Goal: Task Accomplishment & Management: Use online tool/utility

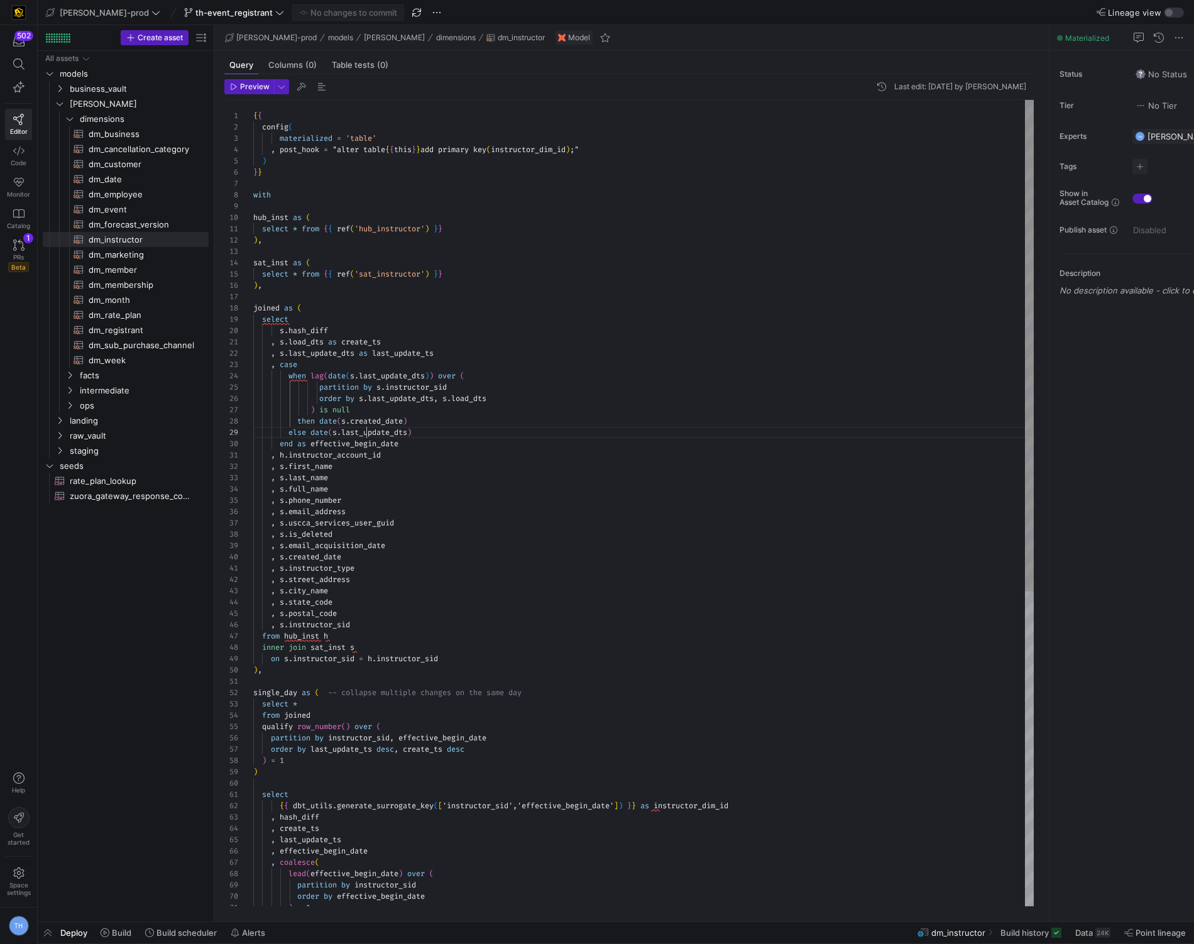
click at [368, 435] on div ", s . postal_code , s . instructor_sid from hub_inst h inner join sat_inst s on…" at bounding box center [643, 761] width 780 height 1322
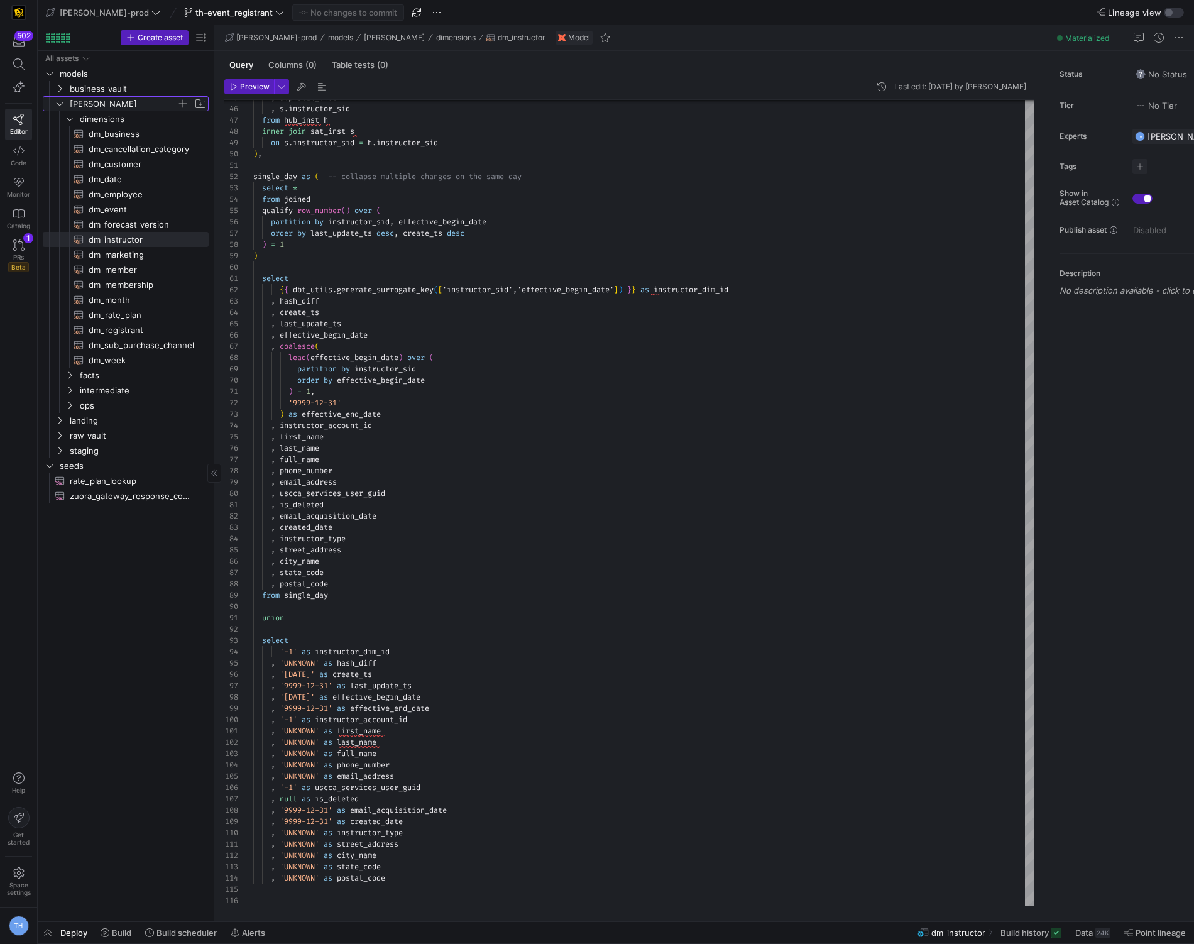
click at [101, 102] on span "[PERSON_NAME]" at bounding box center [123, 104] width 107 height 14
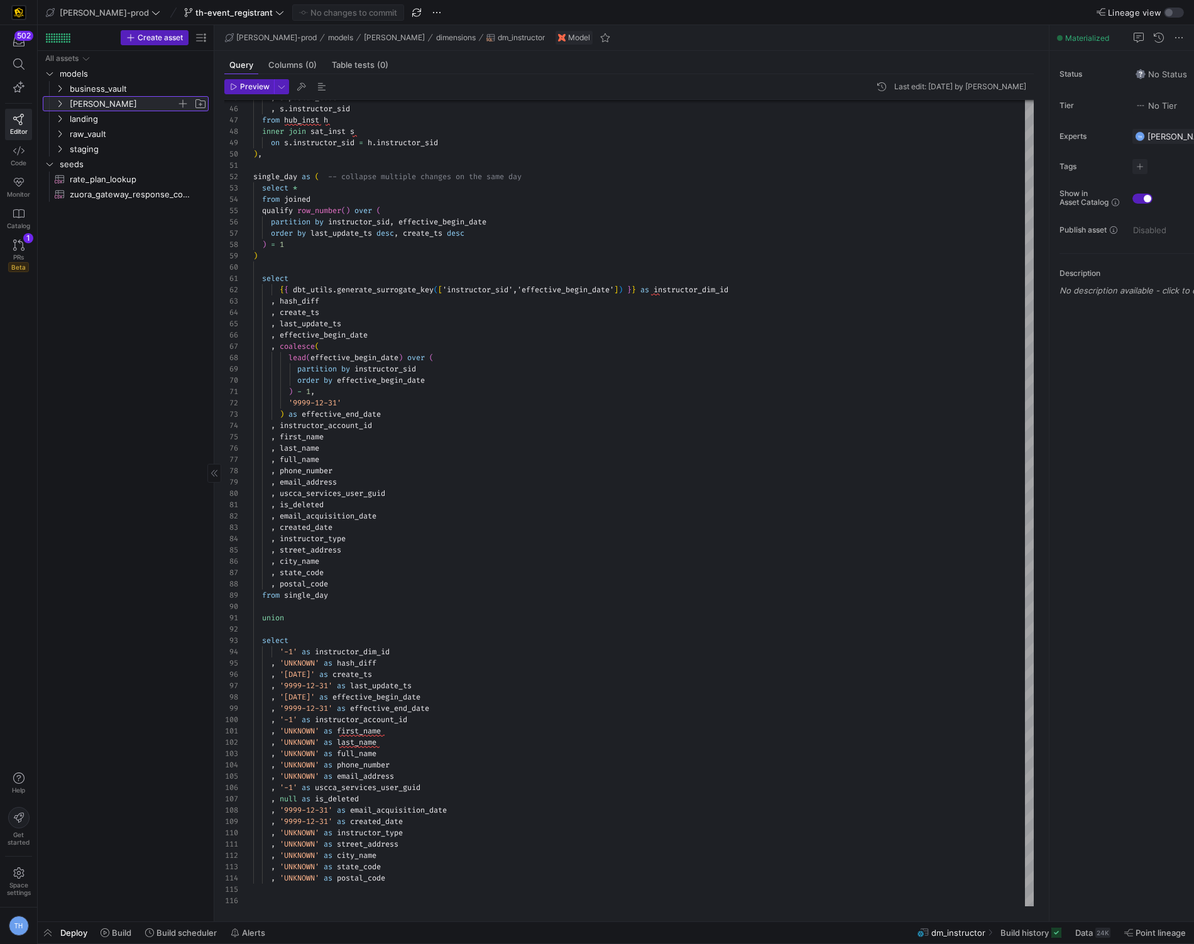
click at [101, 102] on span "[PERSON_NAME]" at bounding box center [123, 104] width 107 height 14
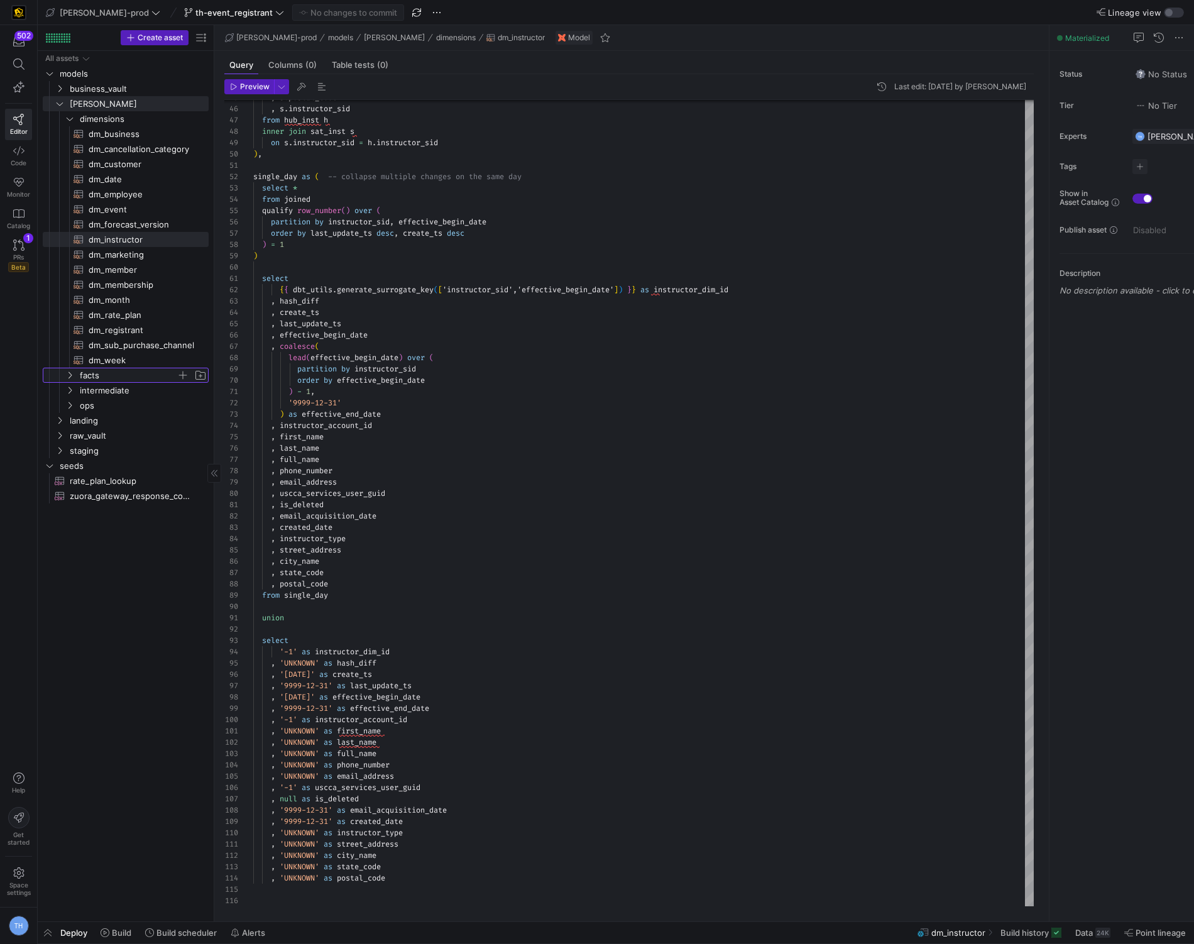
click at [118, 378] on span "facts" at bounding box center [128, 375] width 97 height 14
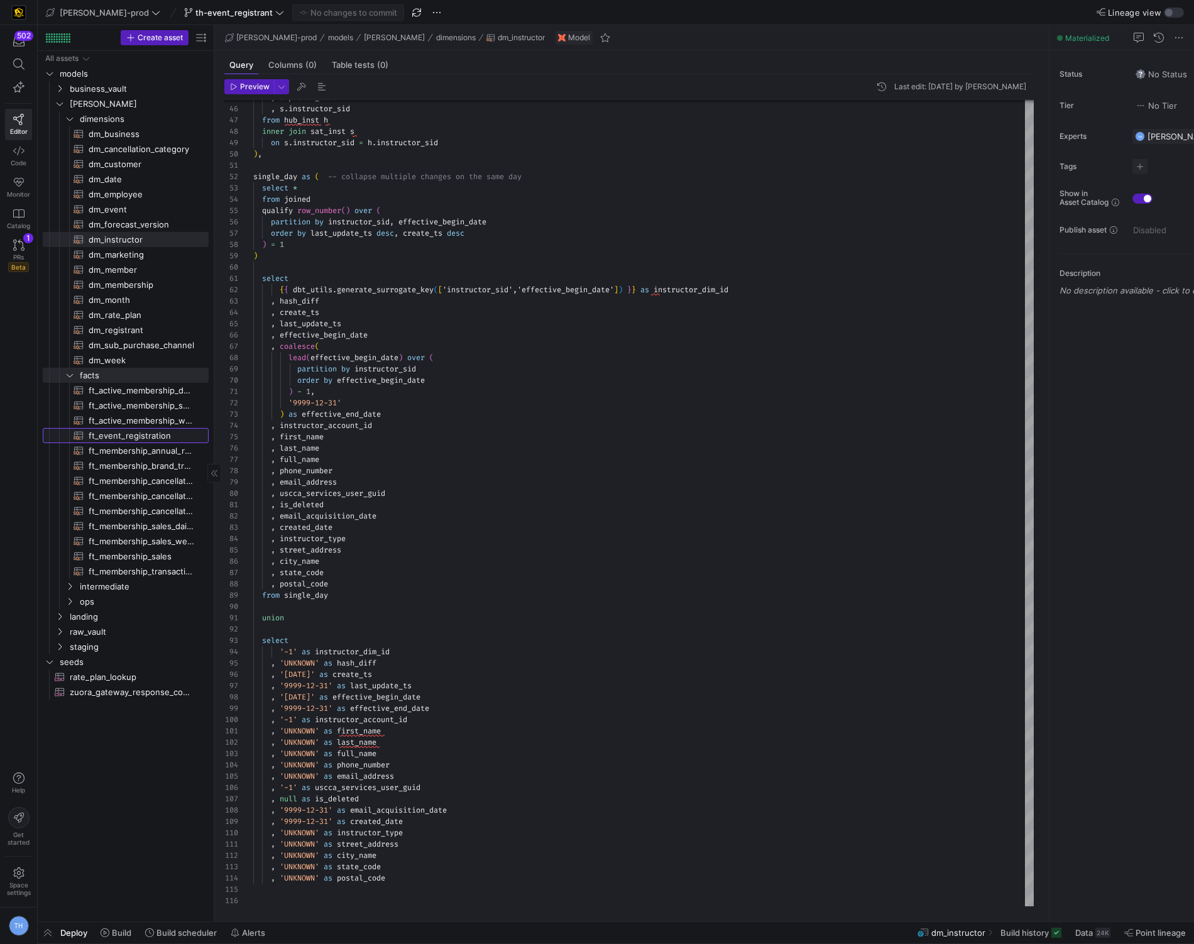
click at [130, 432] on span "ft_event_registration​​​​​​​​​​" at bounding box center [142, 436] width 106 height 14
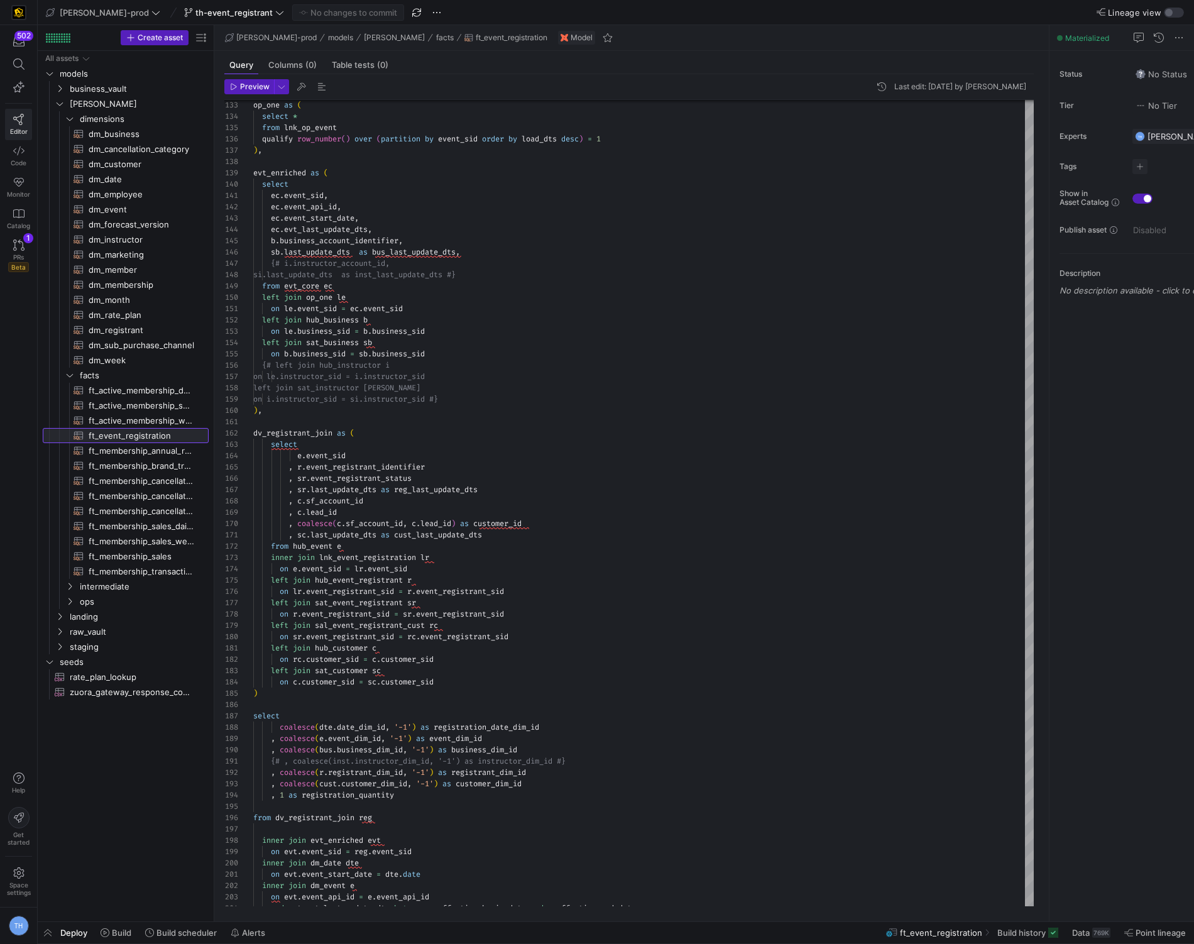
scroll to position [78, 113]
click at [109, 92] on span "business_vault" at bounding box center [123, 89] width 107 height 14
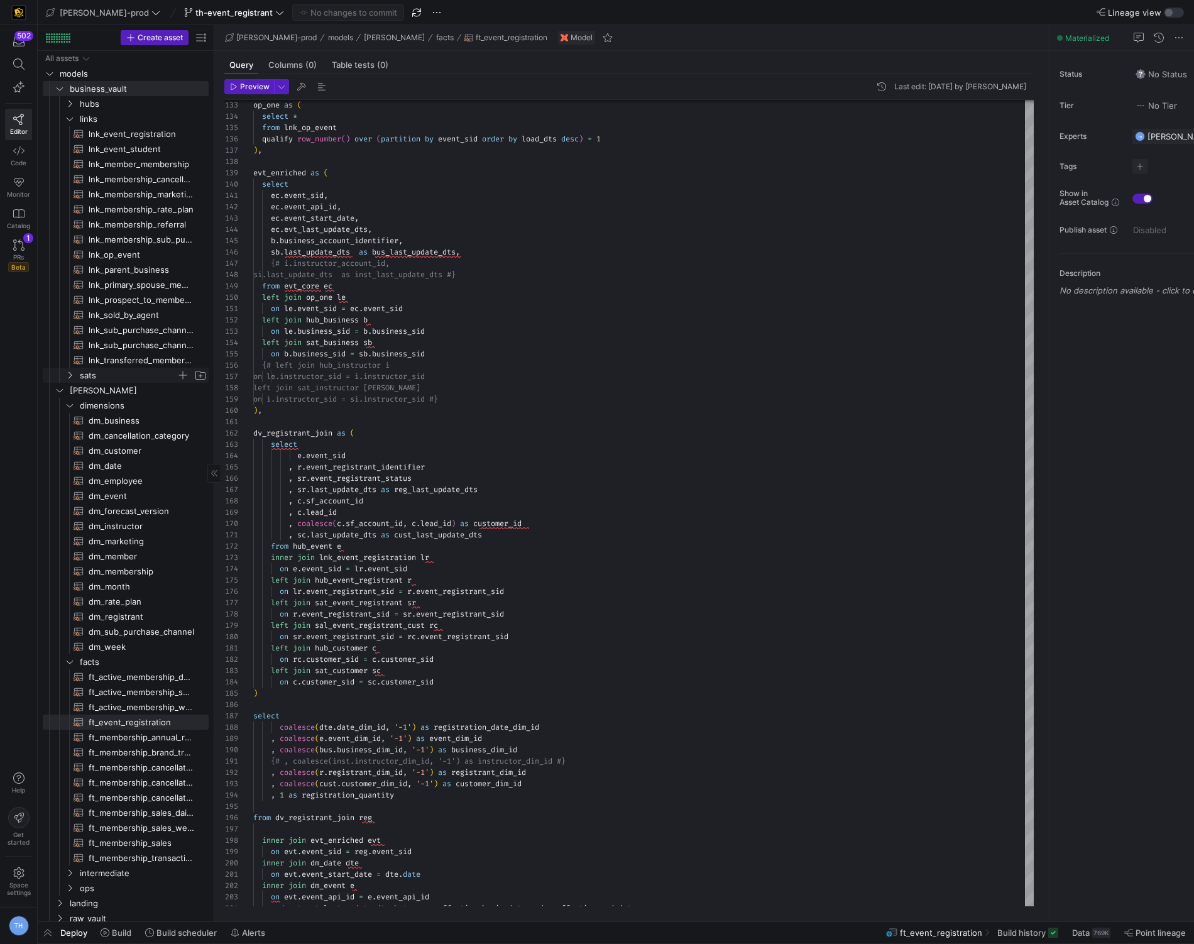
click at [117, 373] on span "sats" at bounding box center [128, 375] width 97 height 14
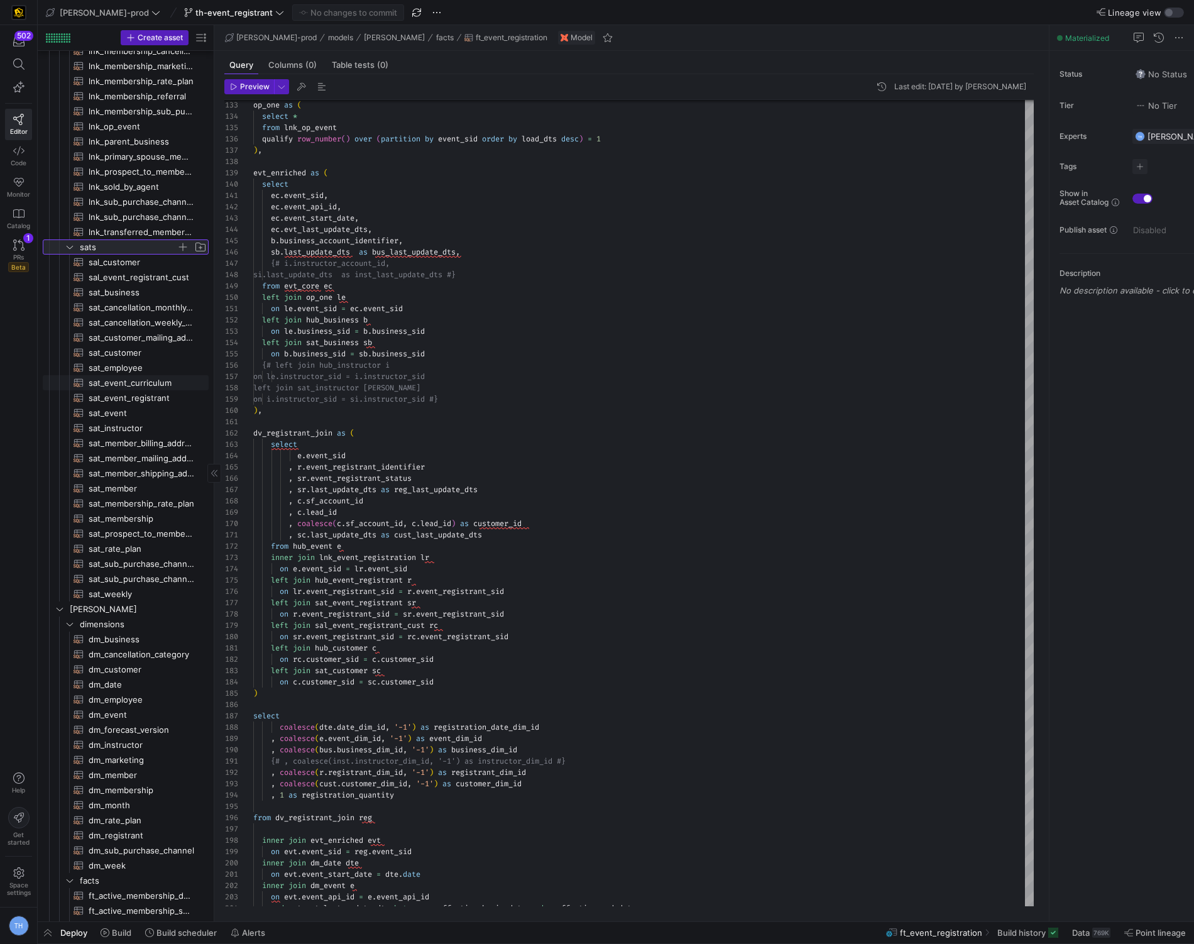
scroll to position [136, 0]
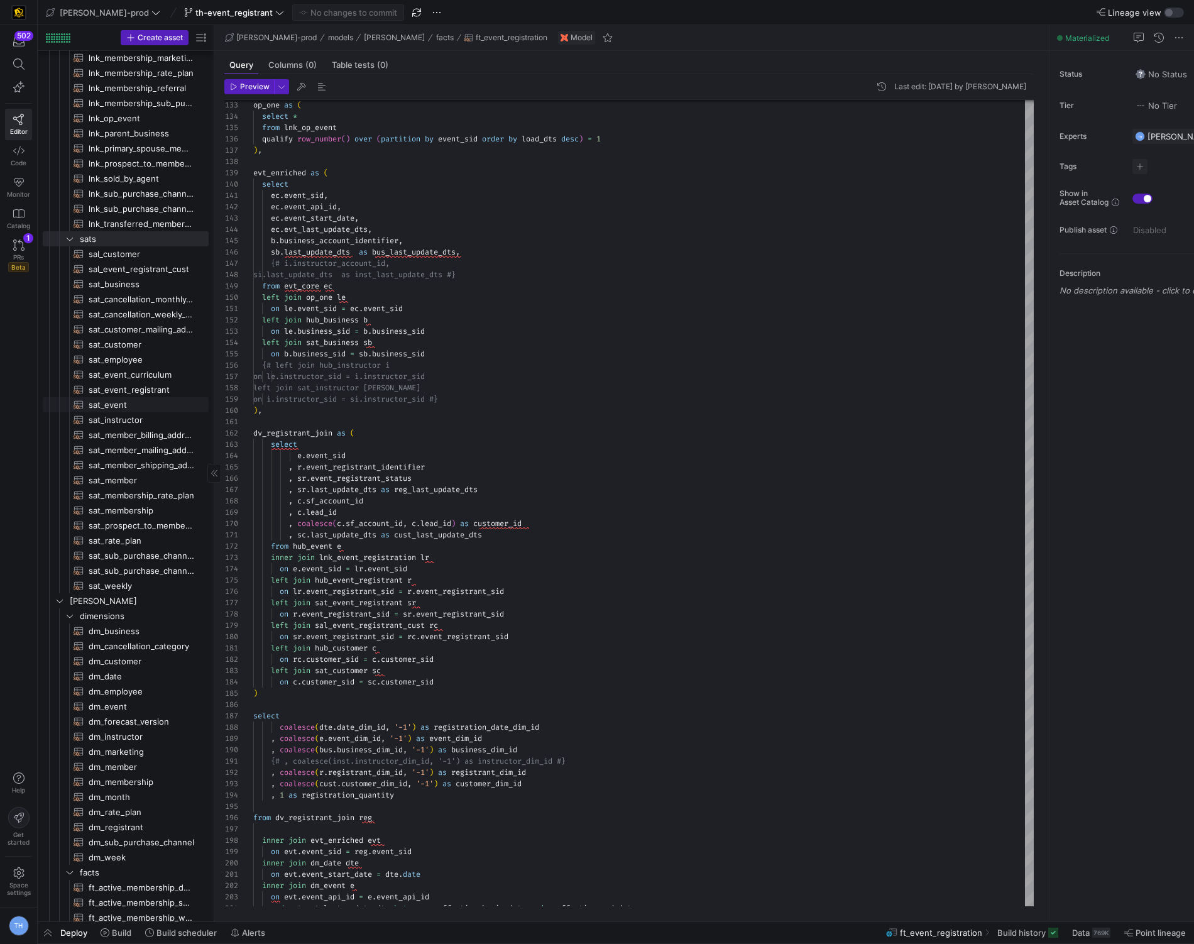
click at [136, 402] on span "sat_event​​​​​​​​​​" at bounding box center [142, 405] width 106 height 14
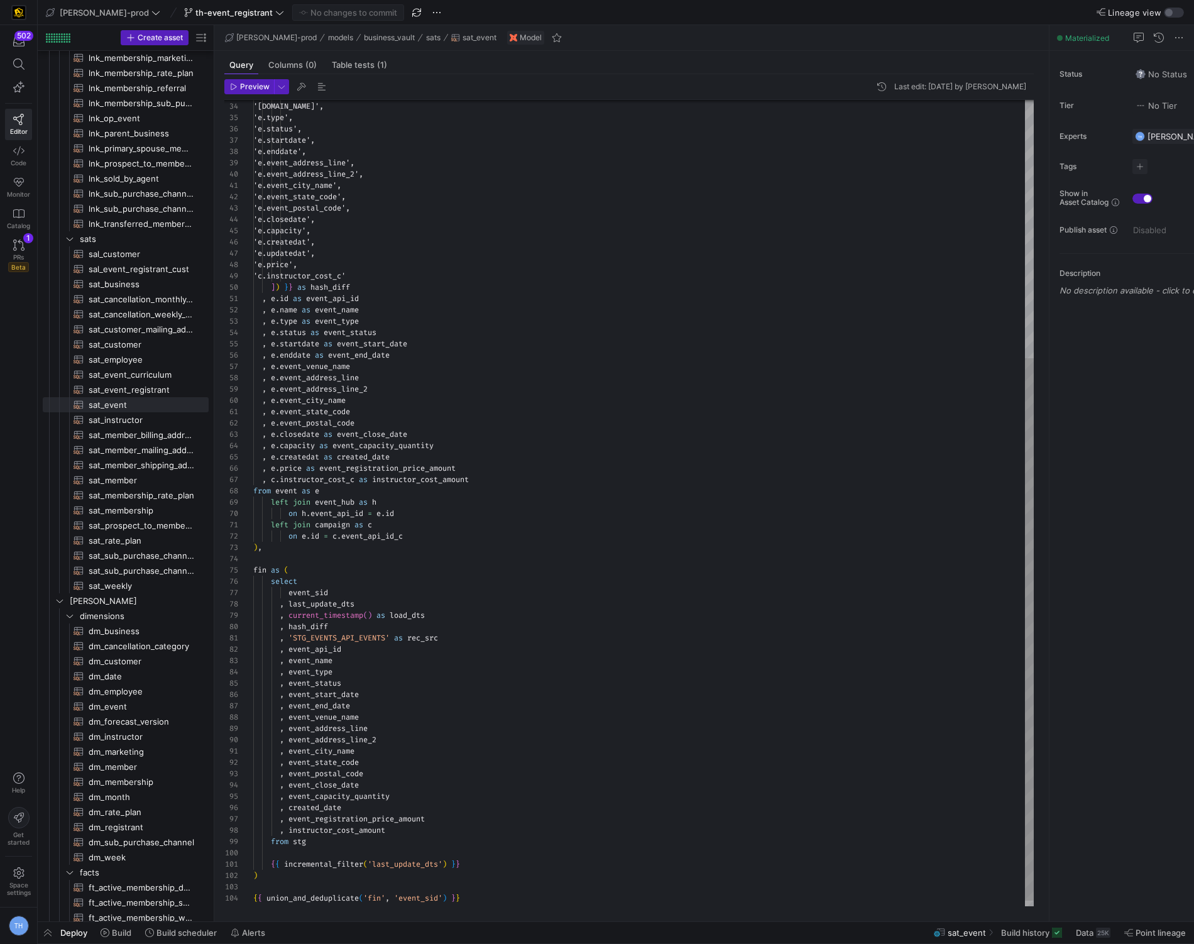
type textarea ", event_city_name , event_state_code , event_postal_code , event_close_date , e…"
drag, startPoint x: 456, startPoint y: 820, endPoint x: 289, endPoint y: 822, distance: 167.2
click at [289, 822] on div "'[DOMAIN_NAME]', 'e.type', 'e.status', 'e.startdate', 'e.enddate', 'e.event_add…" at bounding box center [643, 316] width 780 height 1198
click at [227, 11] on span "th-event_registrant" at bounding box center [233, 13] width 77 height 10
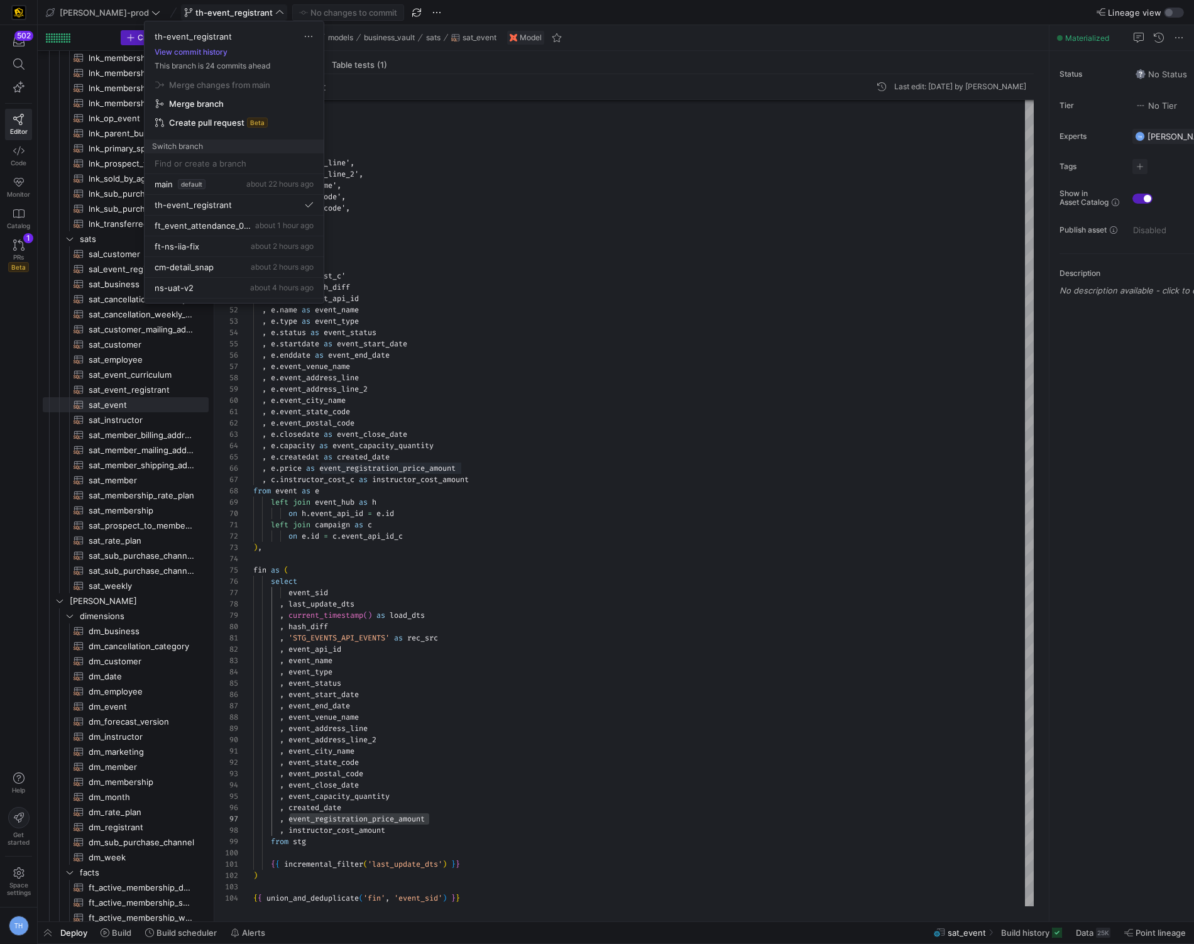
click at [227, 11] on body "502 Editor Code Monitor Catalog PRs Beta 1 Help Get started Space settings TH […" at bounding box center [597, 472] width 1194 height 944
click at [227, 11] on div at bounding box center [597, 472] width 1194 height 944
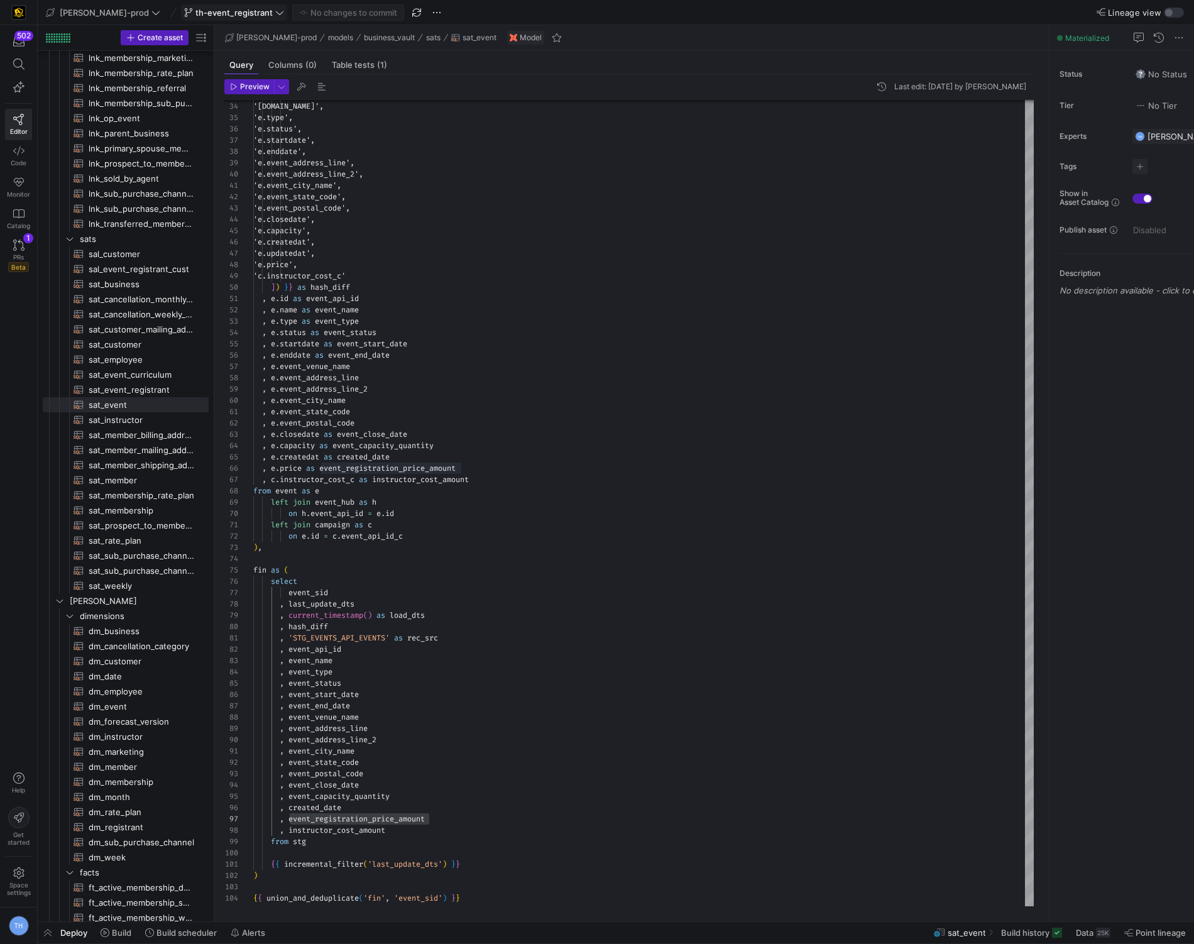
click at [224, 13] on span "th-event_registrant" at bounding box center [233, 13] width 77 height 10
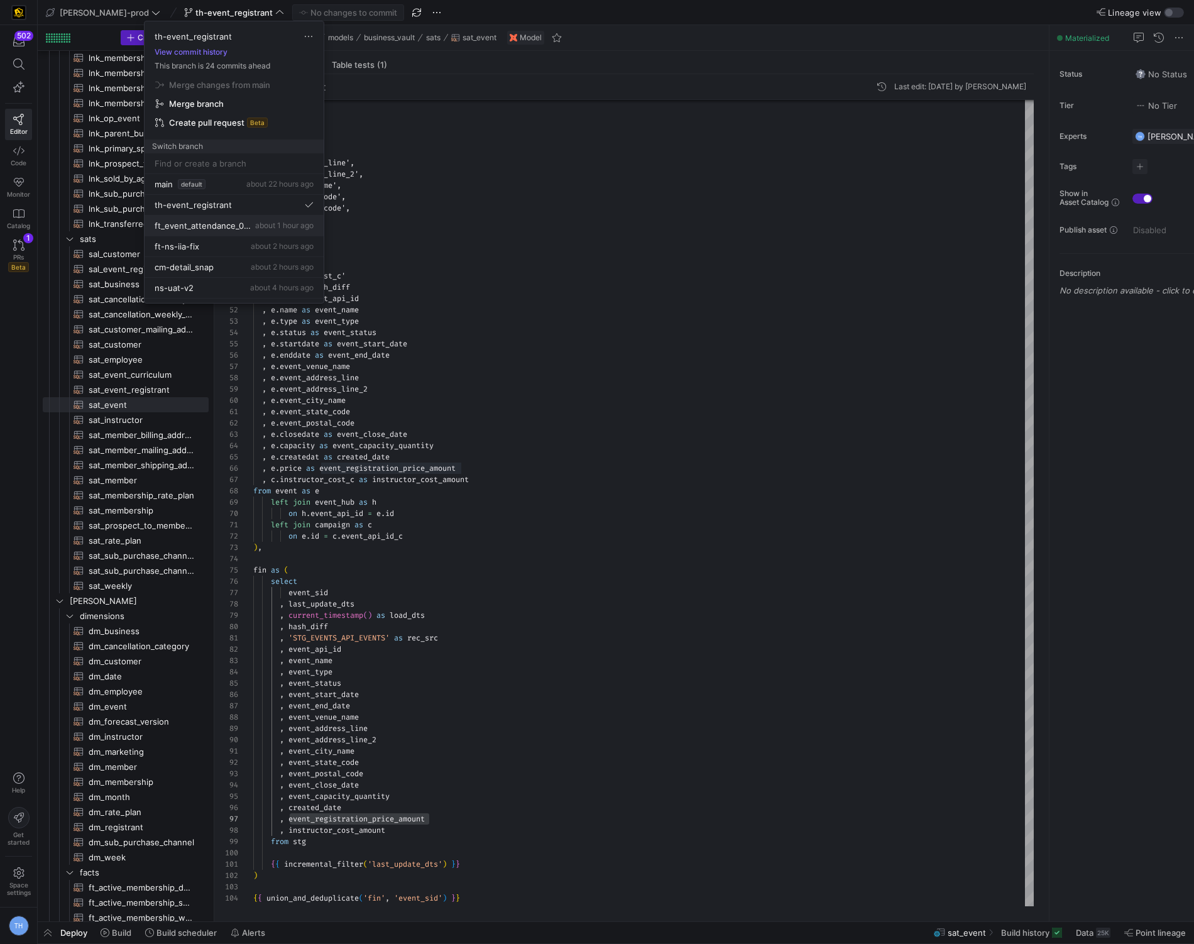
click at [273, 231] on div "ft_event_attendance_091025 about 1 hour ago" at bounding box center [234, 226] width 159 height 10
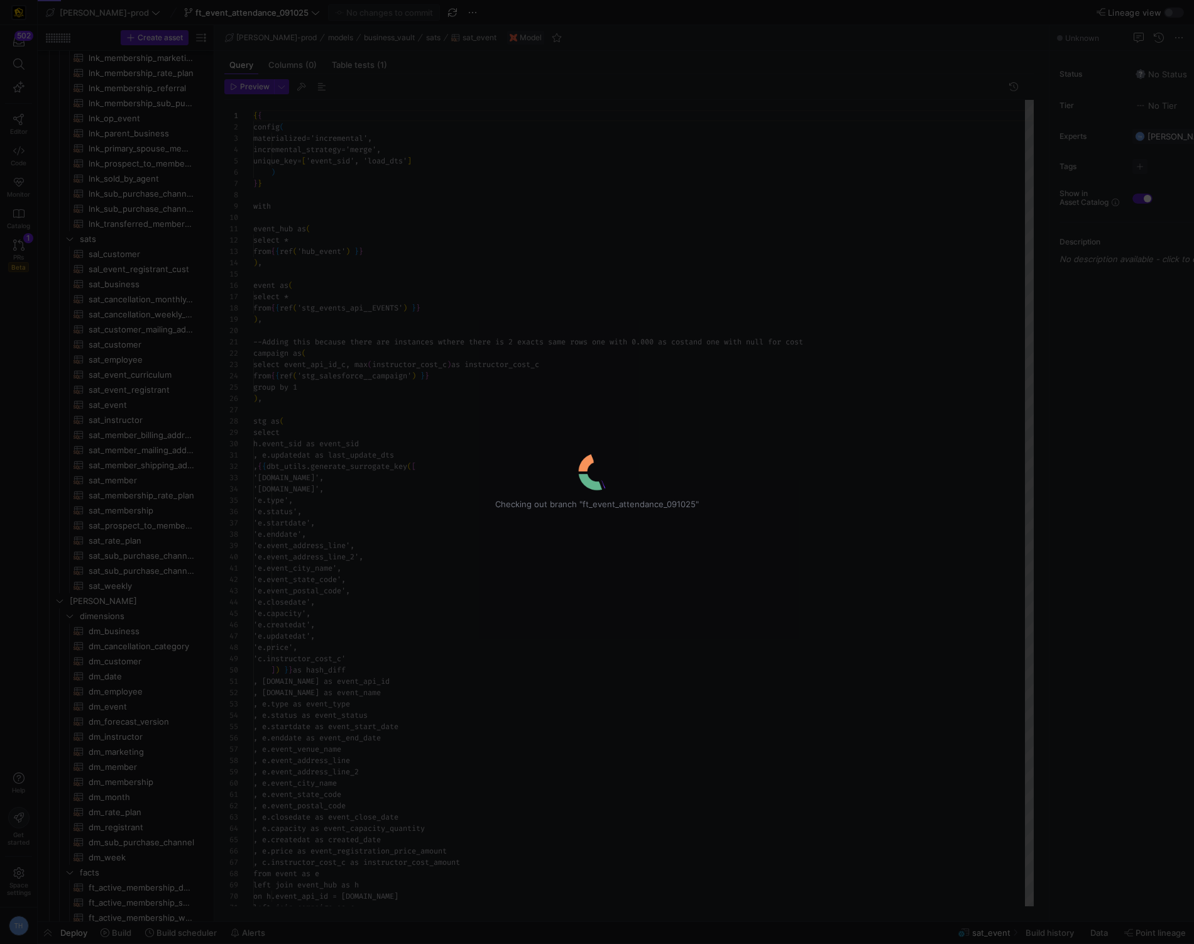
scroll to position [113, 0]
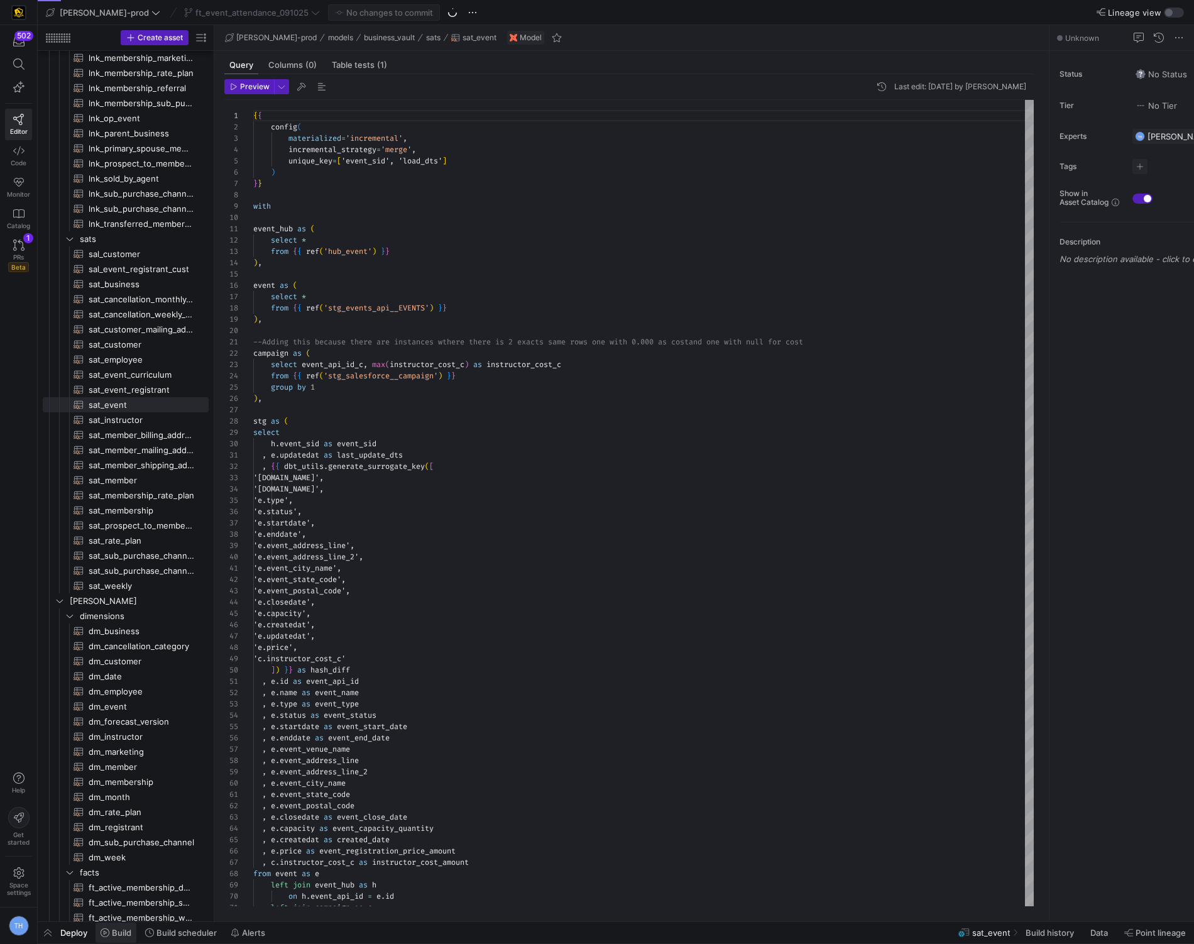
click at [106, 939] on span at bounding box center [116, 932] width 41 height 20
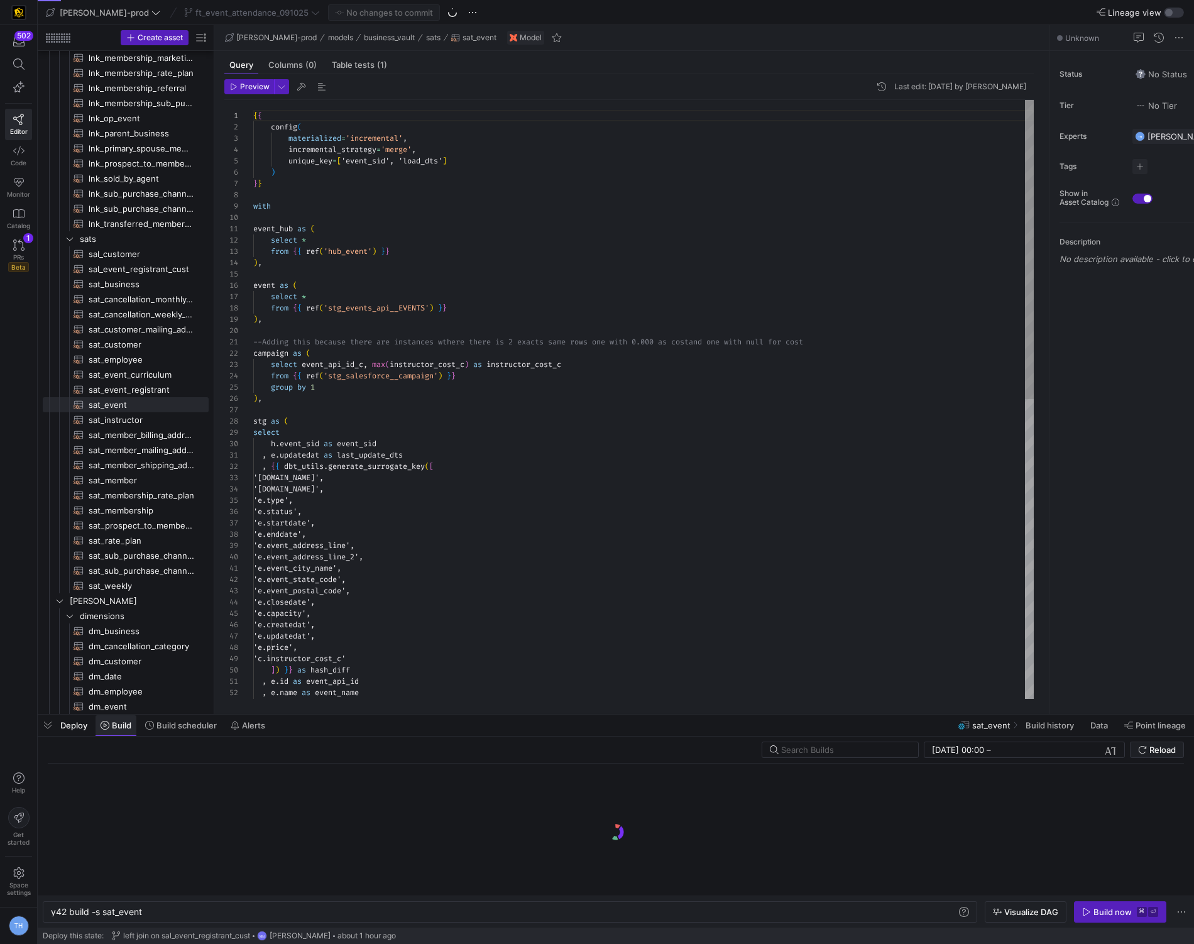
scroll to position [0, 91]
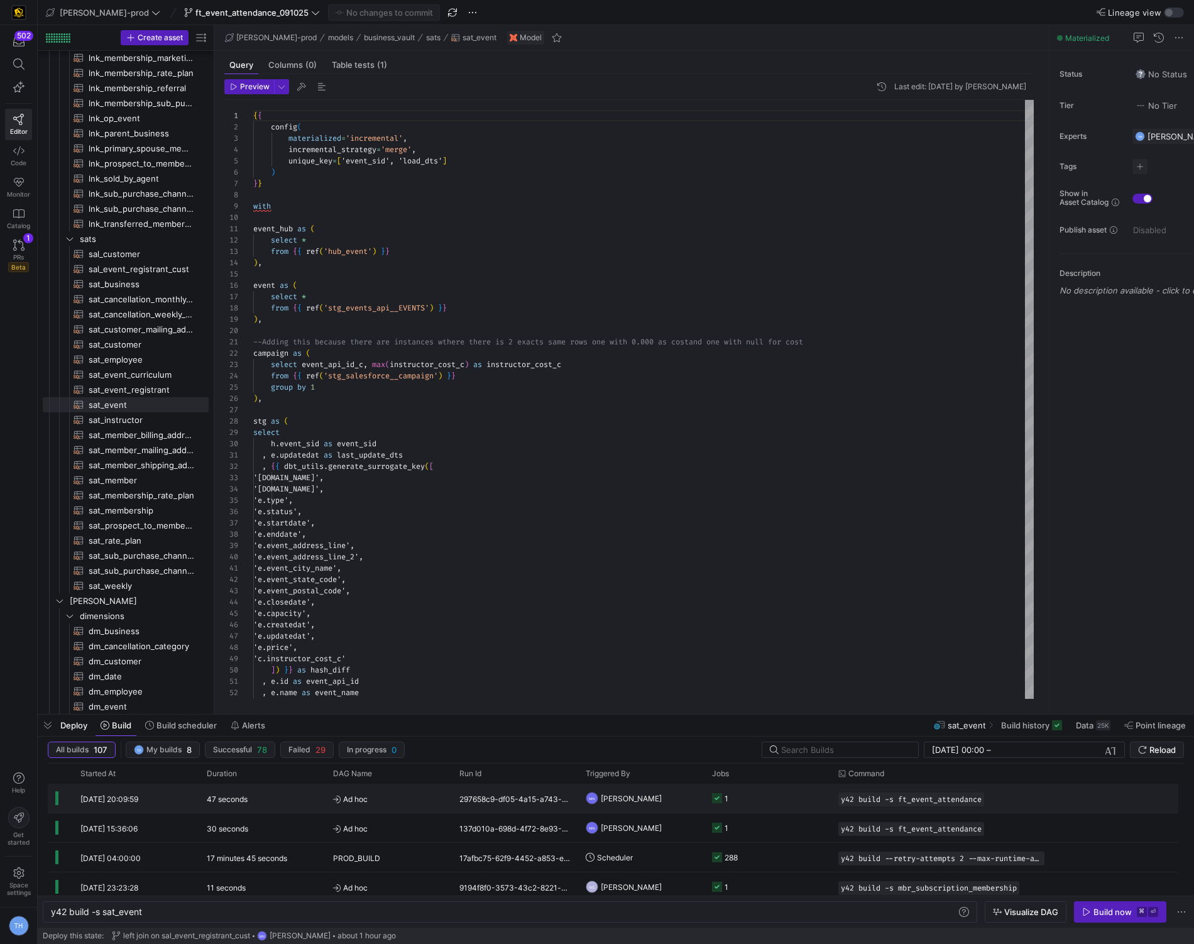
click at [409, 799] on span "Ad hoc" at bounding box center [388, 799] width 111 height 30
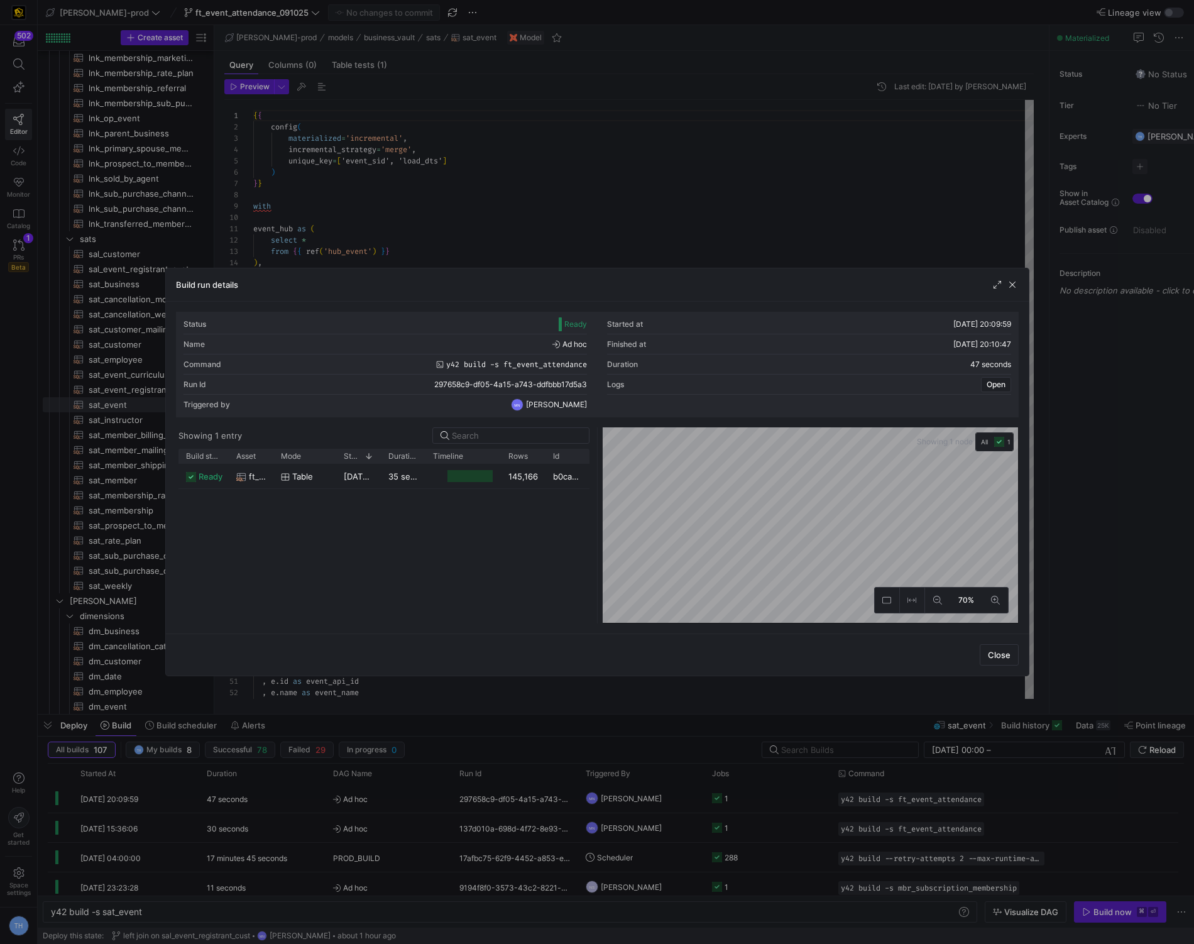
click at [434, 221] on div at bounding box center [597, 472] width 1194 height 944
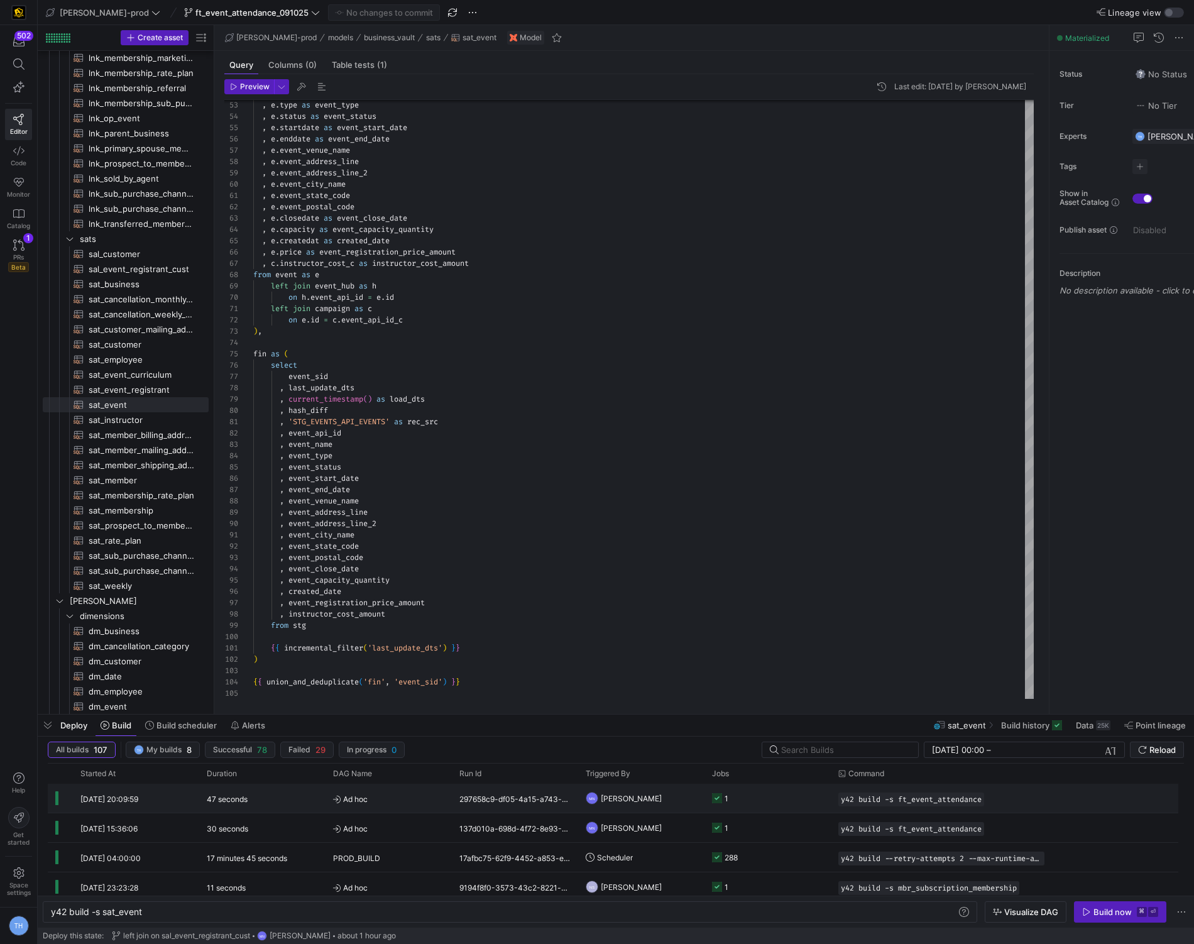
click at [425, 797] on span "Ad hoc" at bounding box center [388, 799] width 111 height 30
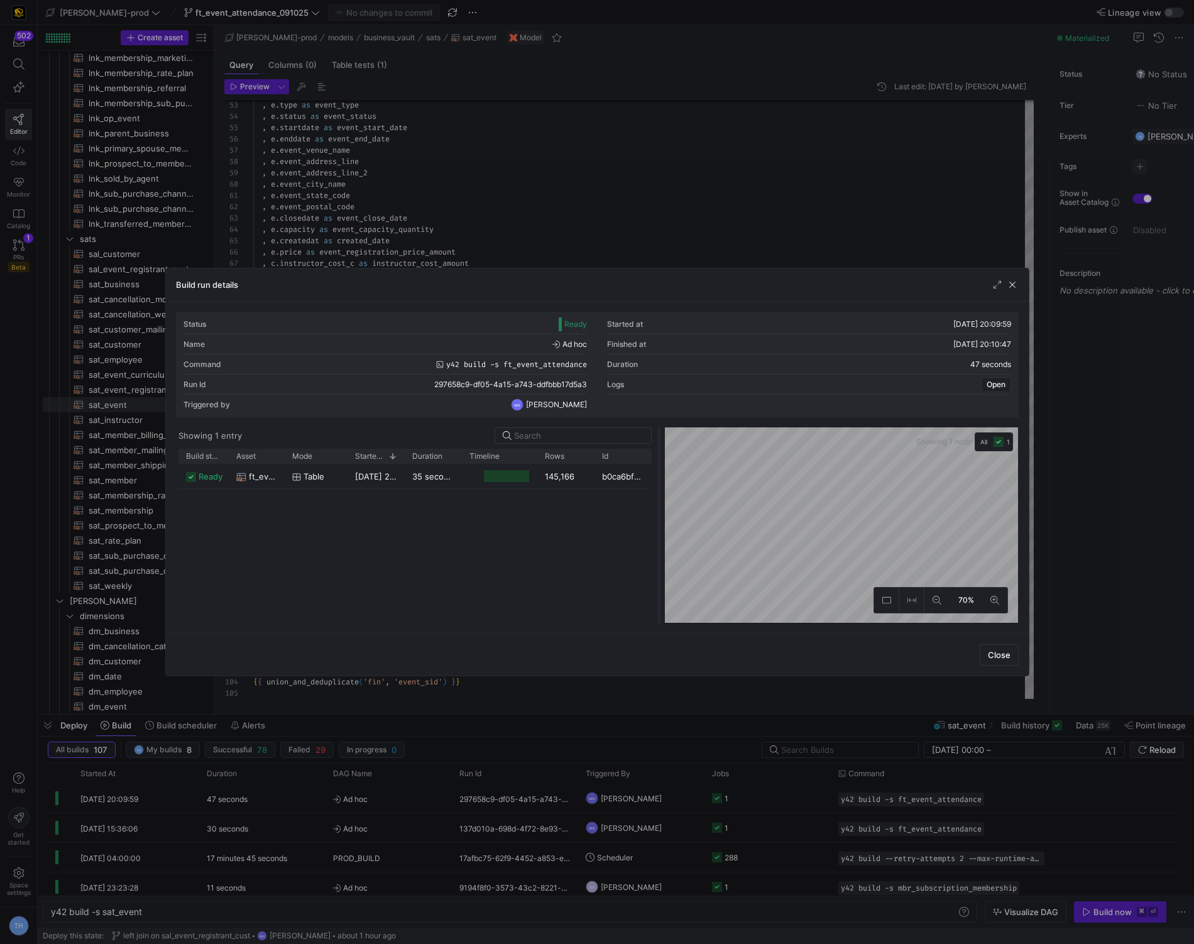
drag, startPoint x: 594, startPoint y: 479, endPoint x: 657, endPoint y: 479, distance: 62.2
click at [657, 479] on div at bounding box center [659, 525] width 5 height 196
click at [572, 175] on div at bounding box center [597, 472] width 1194 height 944
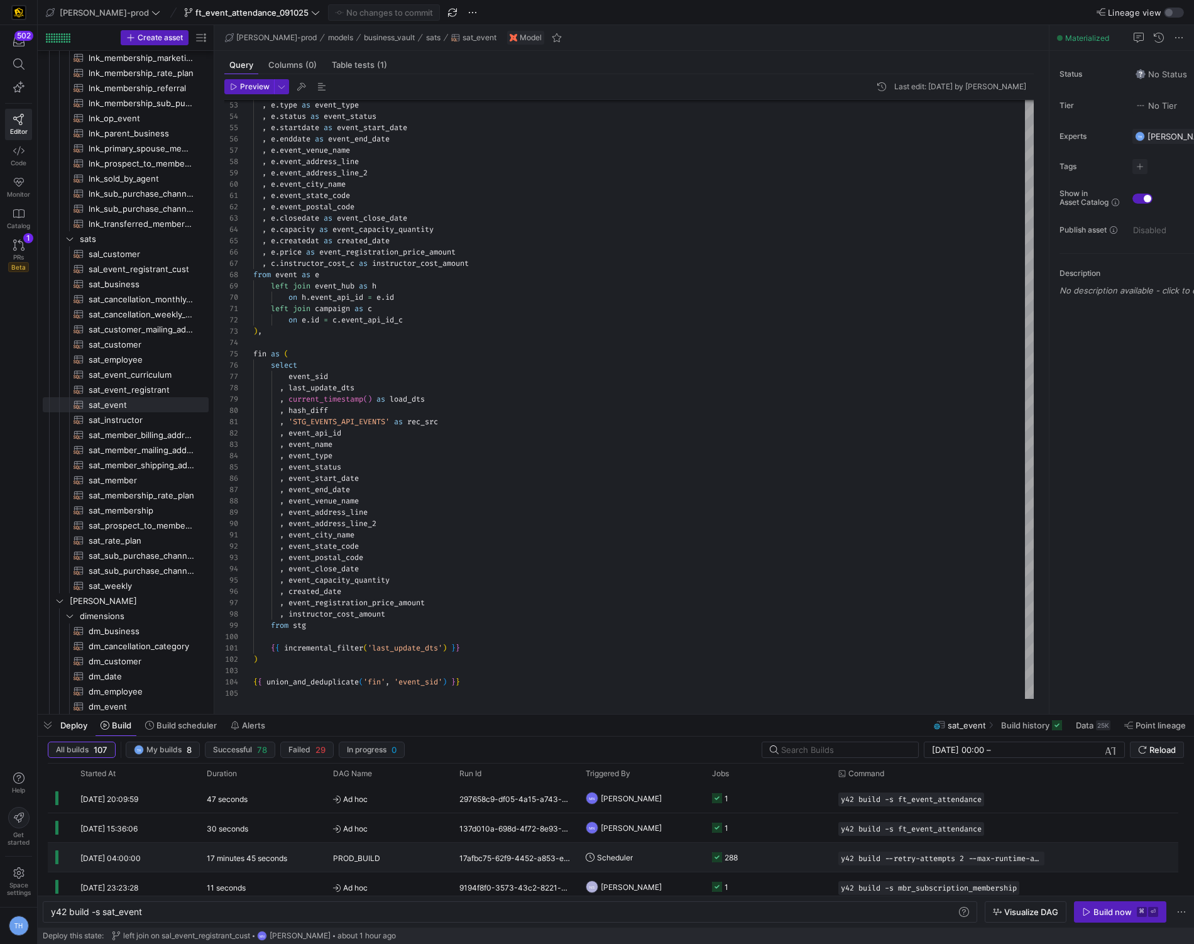
click at [488, 853] on div "17afbc75-62f9-4452-a853-edd51c944cf4" at bounding box center [515, 857] width 126 height 29
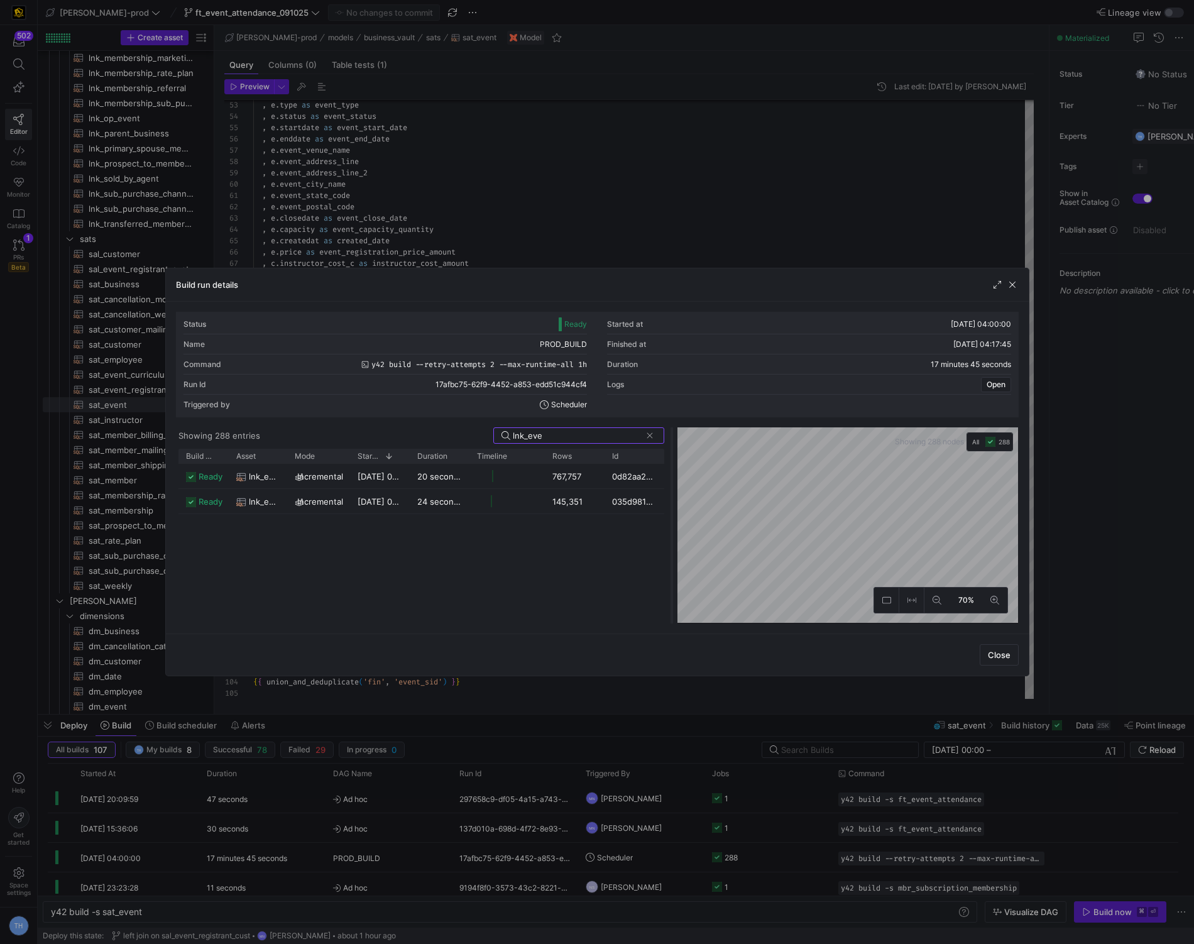
drag, startPoint x: 594, startPoint y: 481, endPoint x: 669, endPoint y: 481, distance: 74.8
click at [669, 481] on div at bounding box center [671, 525] width 5 height 196
type input "lnk_eve"
click at [649, 201] on div at bounding box center [597, 472] width 1194 height 944
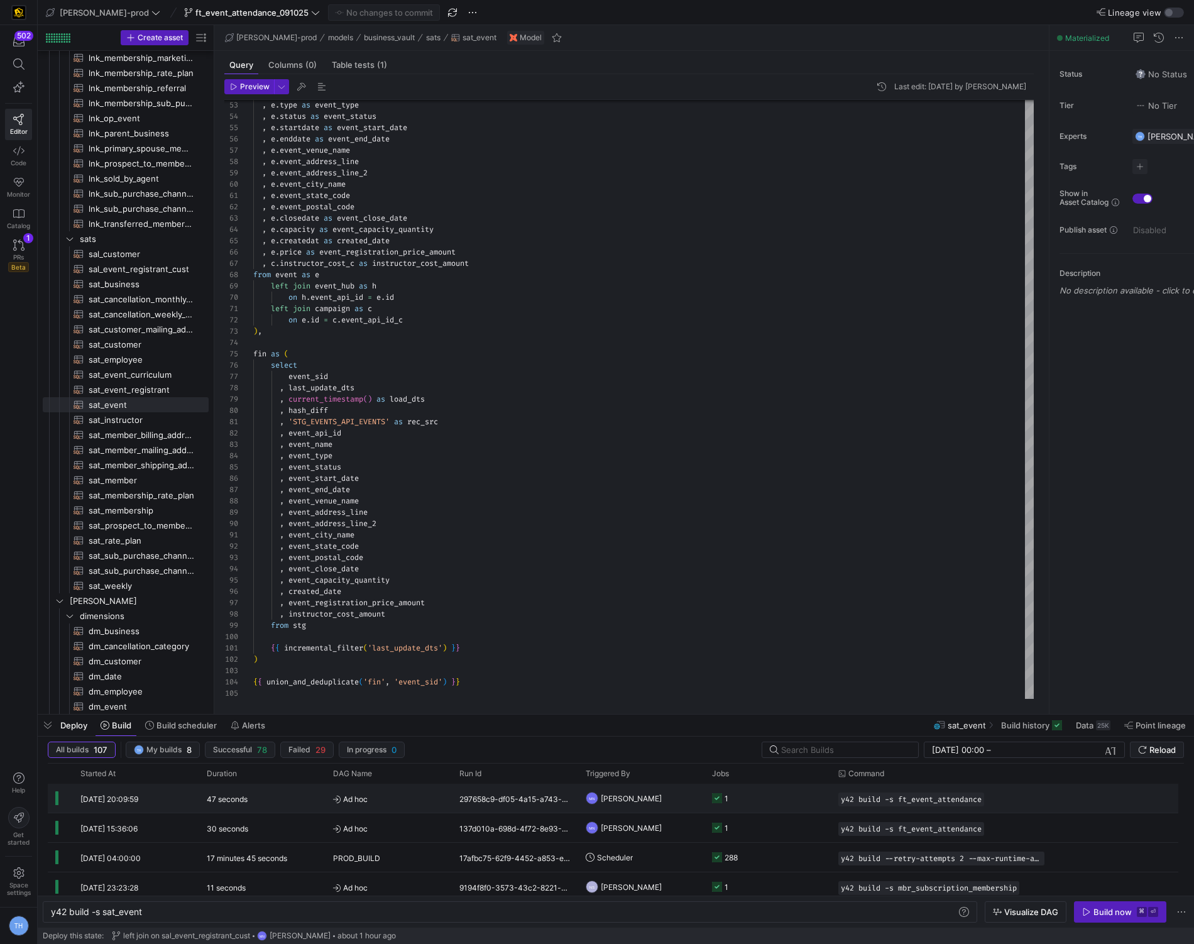
click at [662, 792] on span "[PERSON_NAME]" at bounding box center [631, 799] width 61 height 30
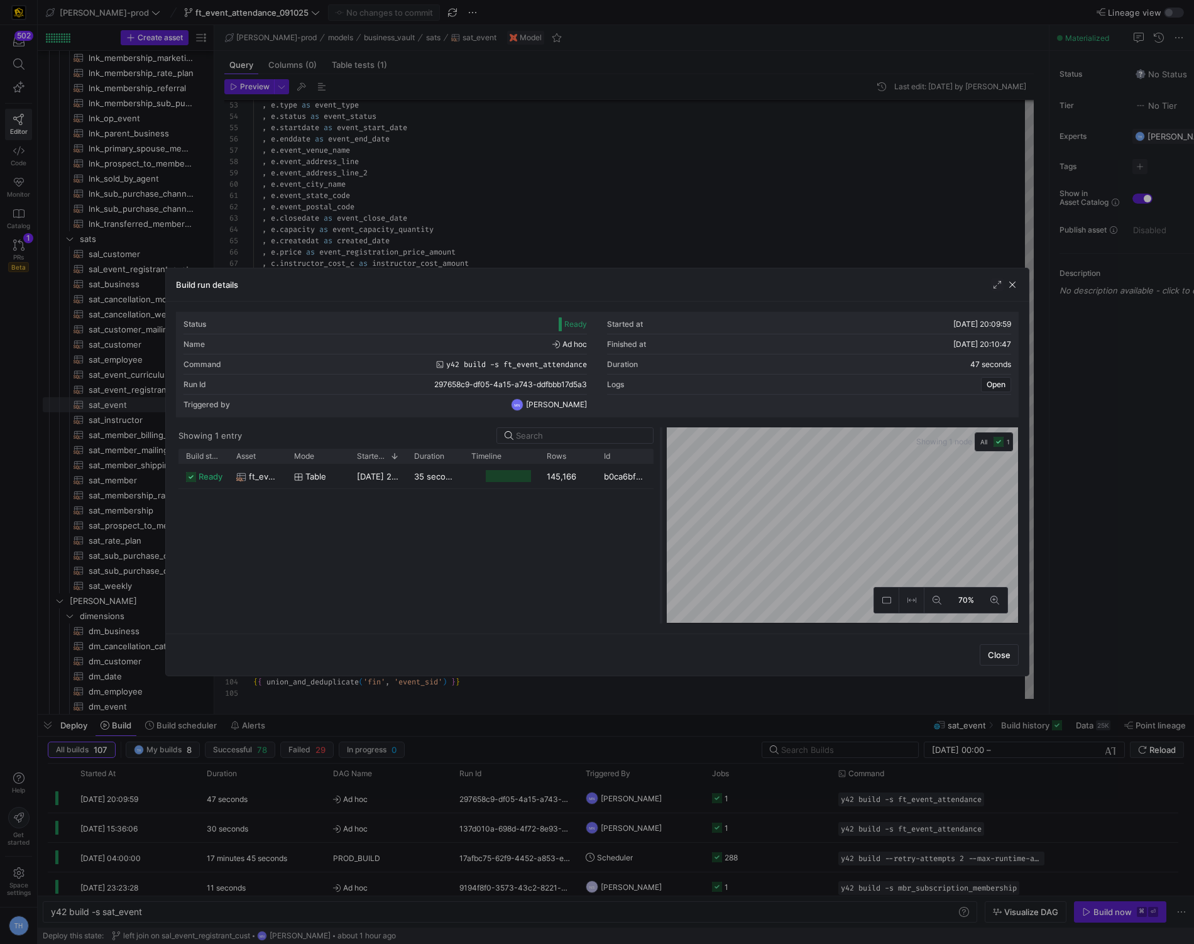
drag, startPoint x: 598, startPoint y: 454, endPoint x: 662, endPoint y: 451, distance: 64.2
click at [662, 451] on div at bounding box center [661, 525] width 5 height 196
click at [592, 190] on div at bounding box center [597, 472] width 1194 height 944
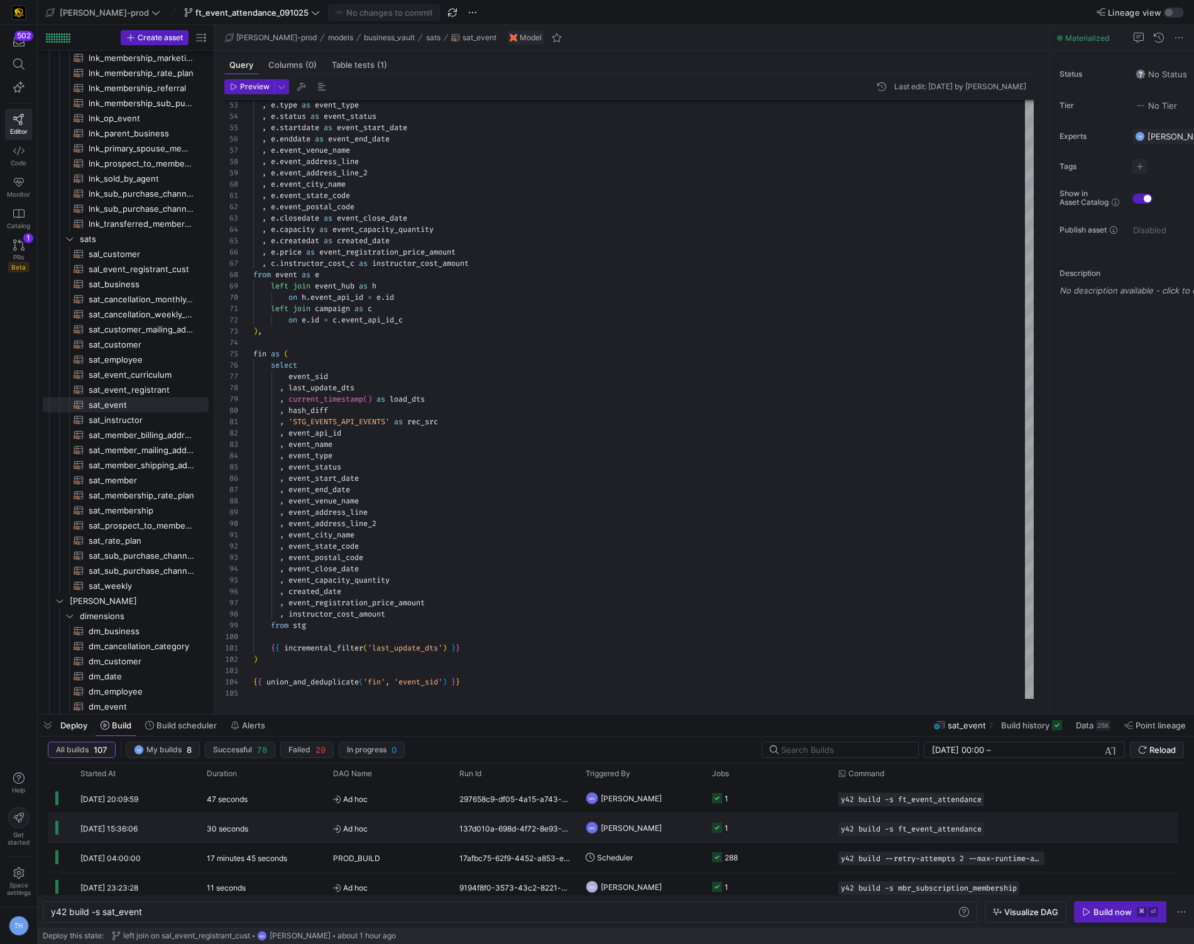
click at [410, 831] on span "Ad hoc" at bounding box center [388, 829] width 111 height 30
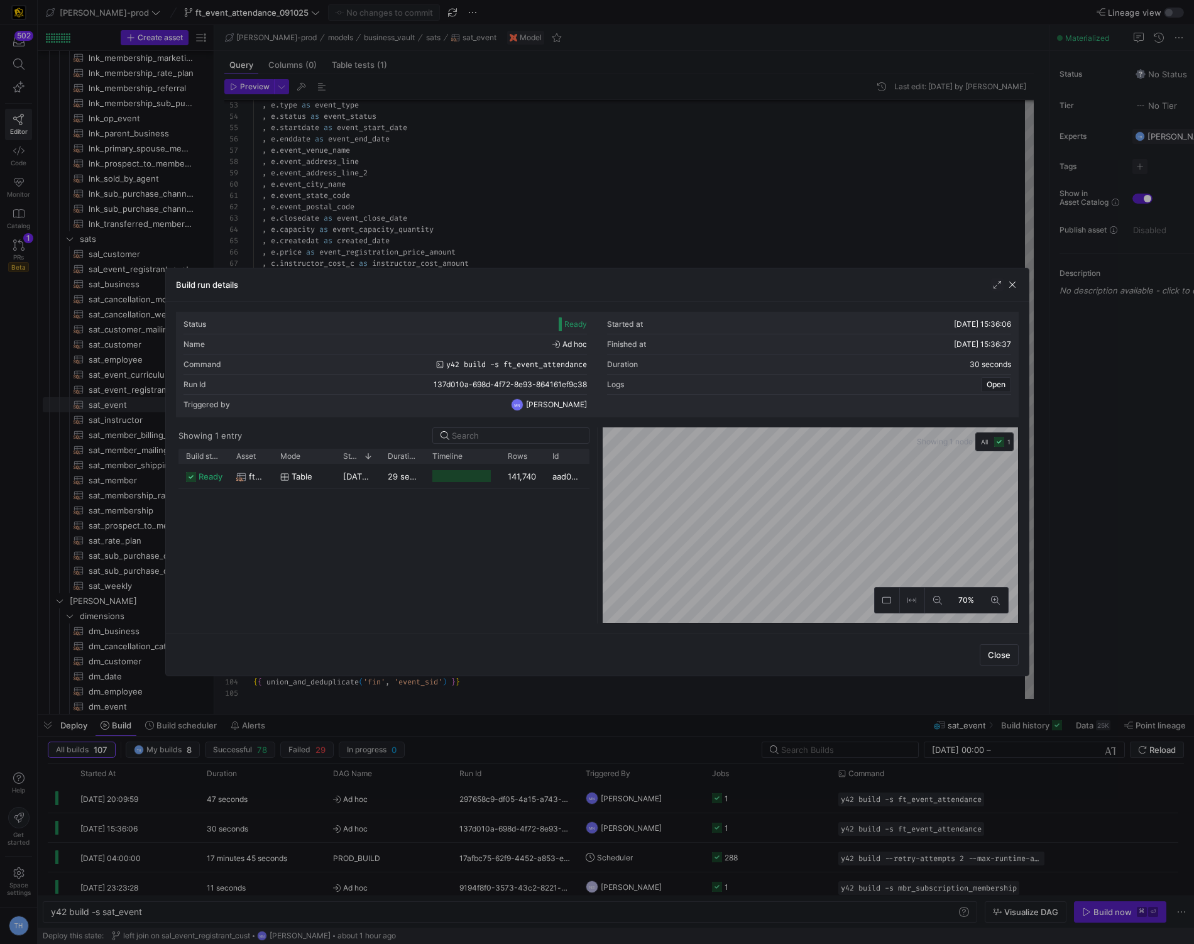
click at [557, 182] on div at bounding box center [597, 472] width 1194 height 944
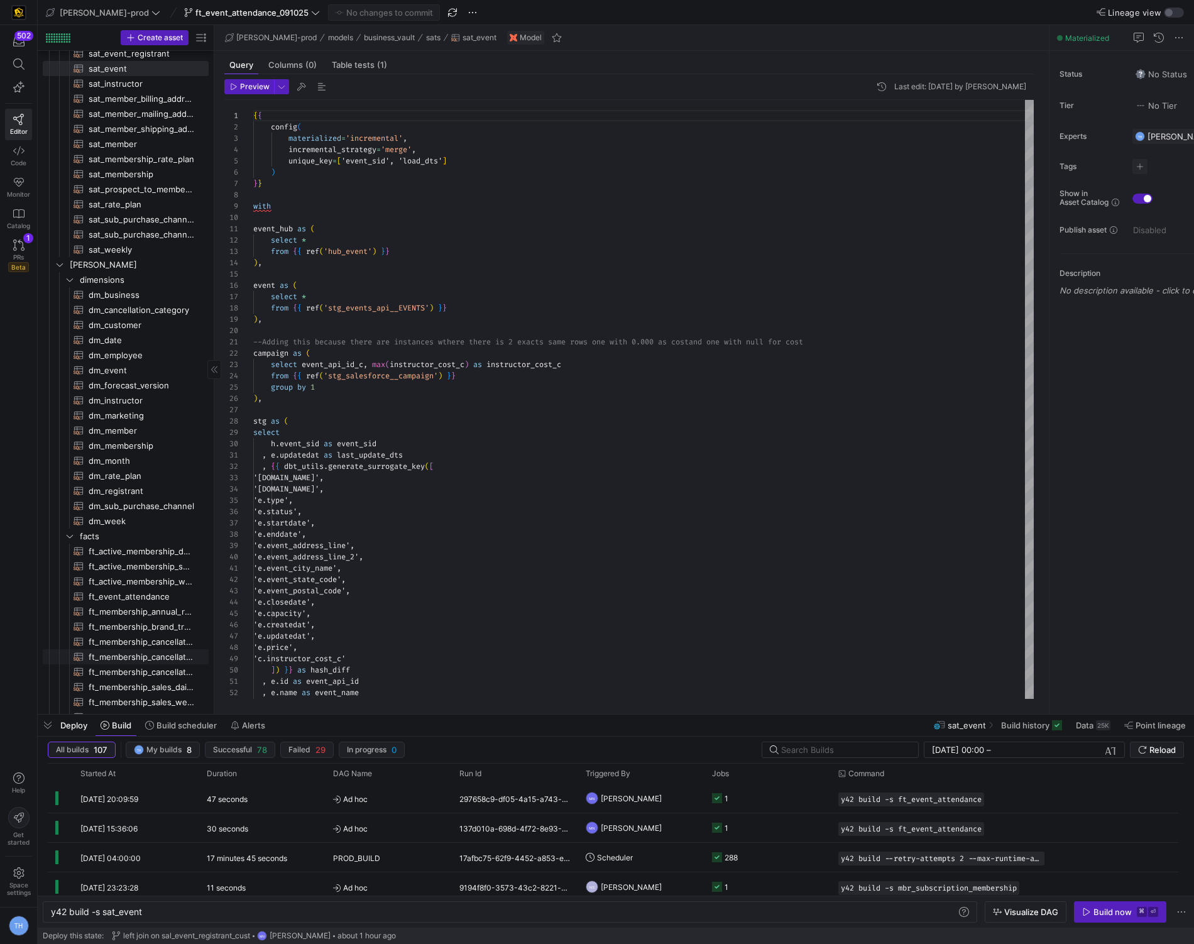
scroll to position [619, 0]
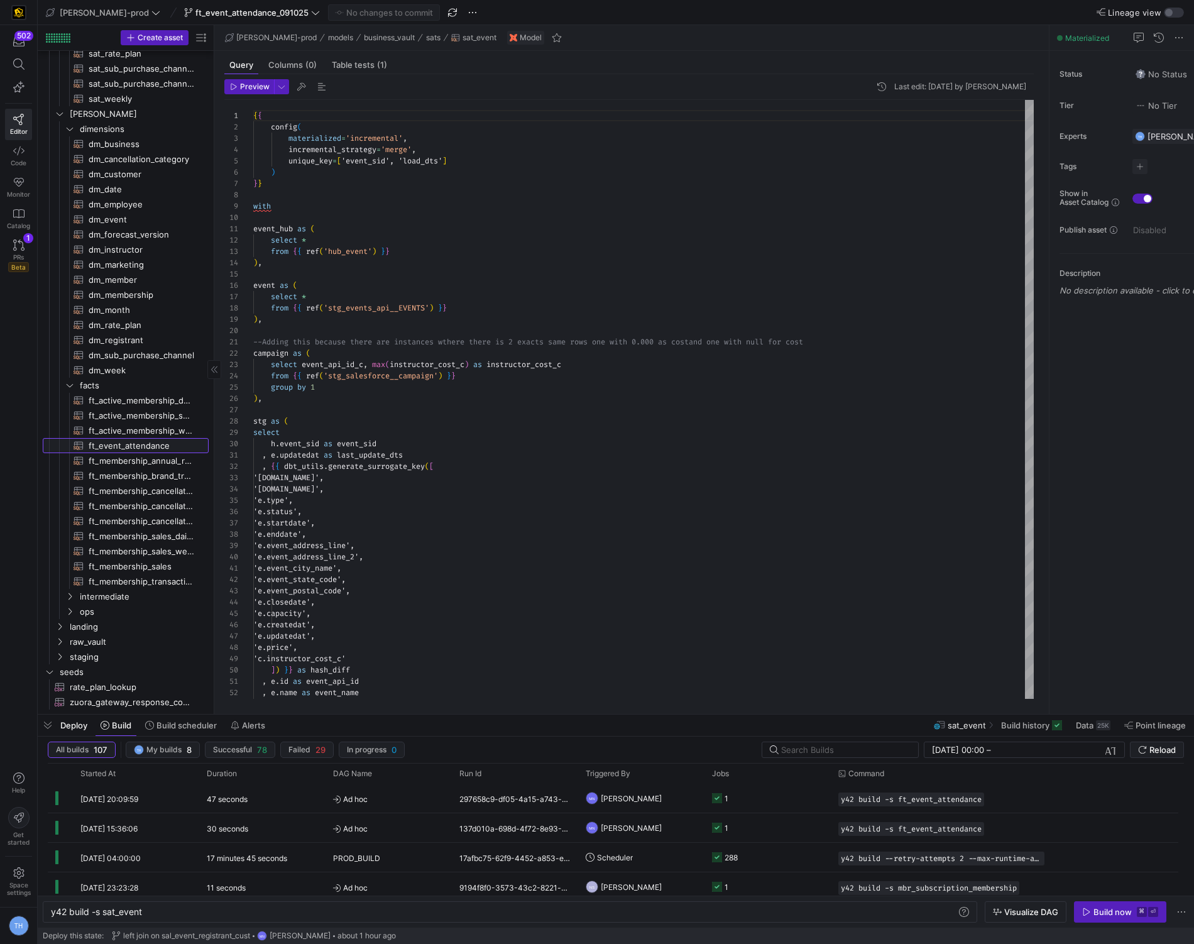
click at [126, 446] on span "ft_event_attendance​​​​​​​​​​" at bounding box center [142, 446] width 106 height 14
type textarea "{{ config( post_hook = [ "alter table {{ this }} add primary key (event_close_d…"
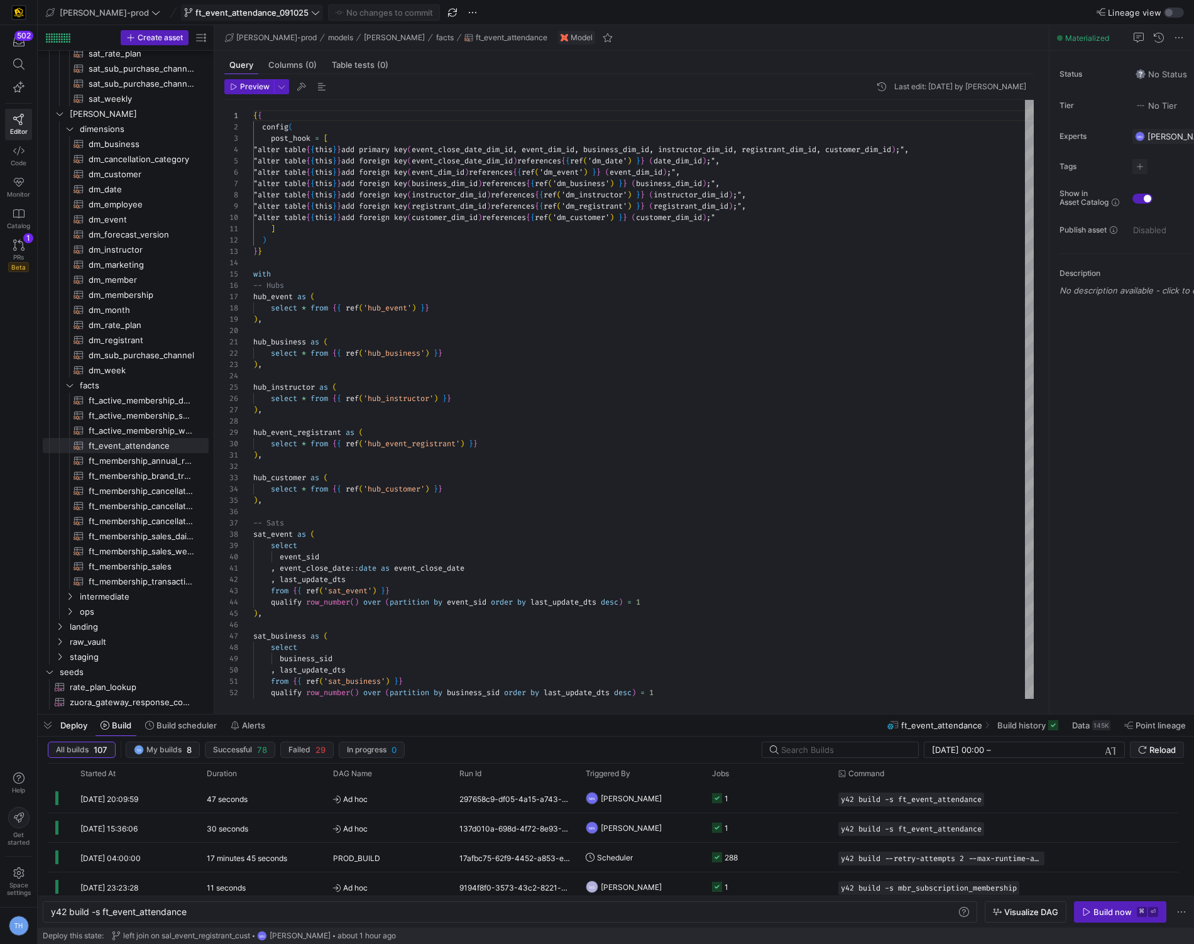
click at [233, 13] on span "ft_event_attendance_091025" at bounding box center [251, 13] width 113 height 10
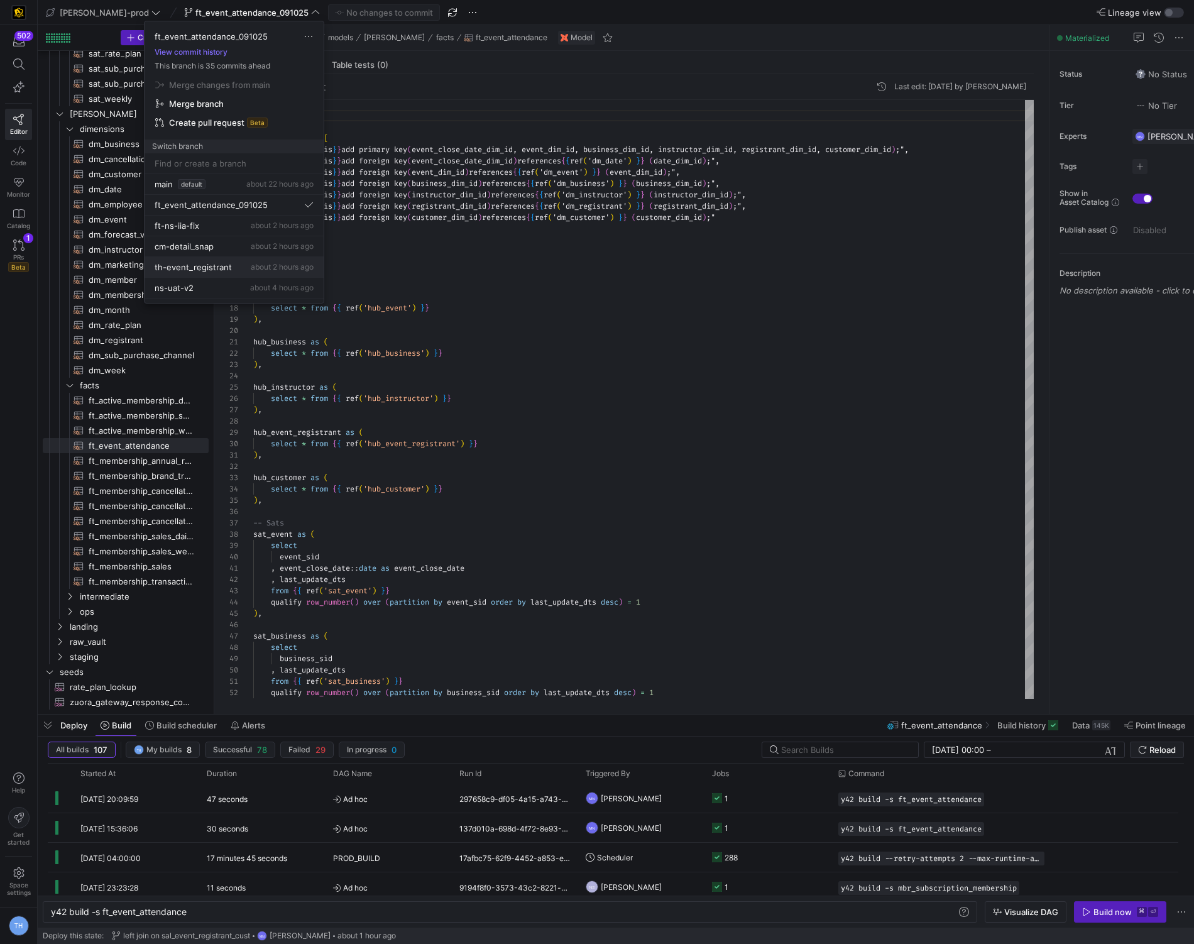
scroll to position [16, 0]
click at [229, 250] on span "th-event_registrant" at bounding box center [193, 251] width 77 height 10
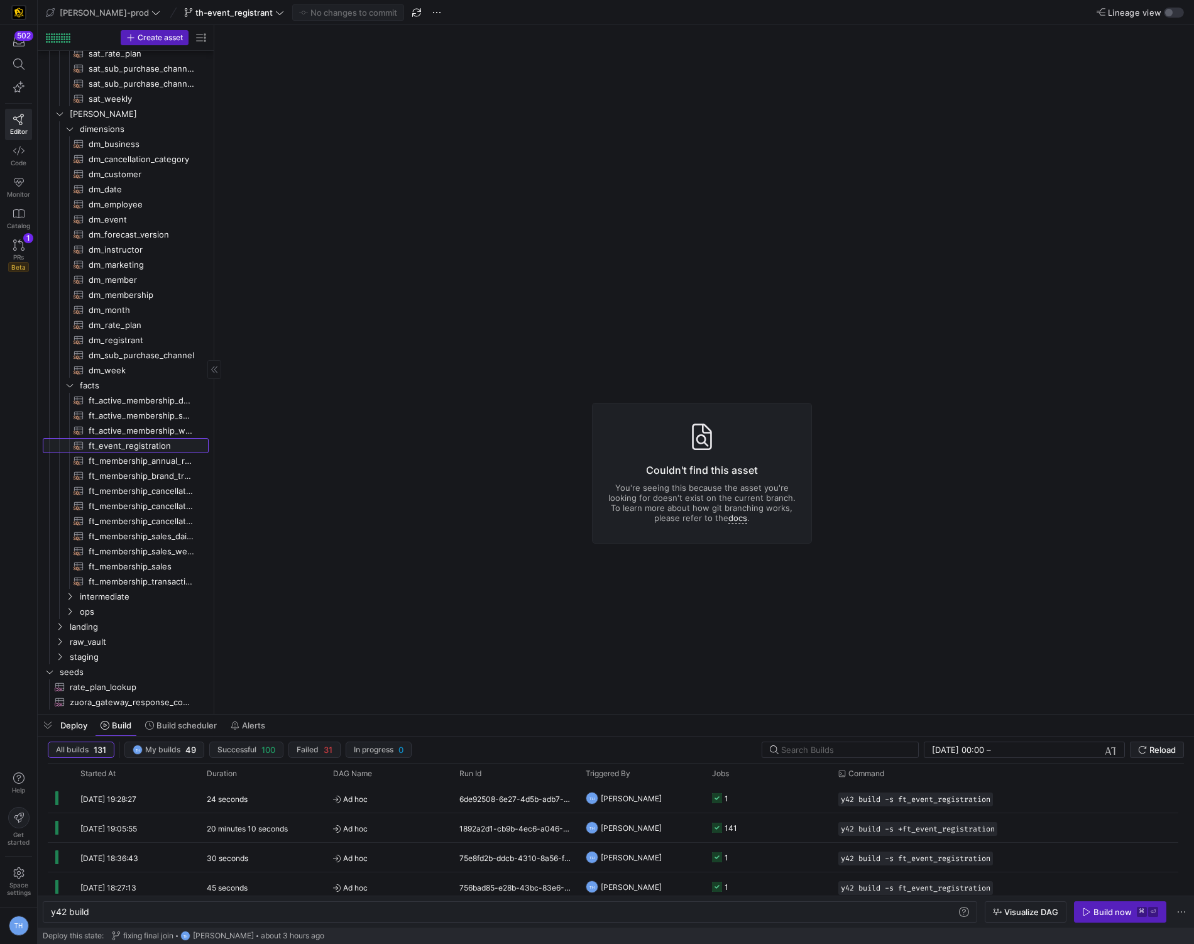
click at [123, 444] on span "ft_event_registration​​​​​​​​​​" at bounding box center [142, 446] width 106 height 14
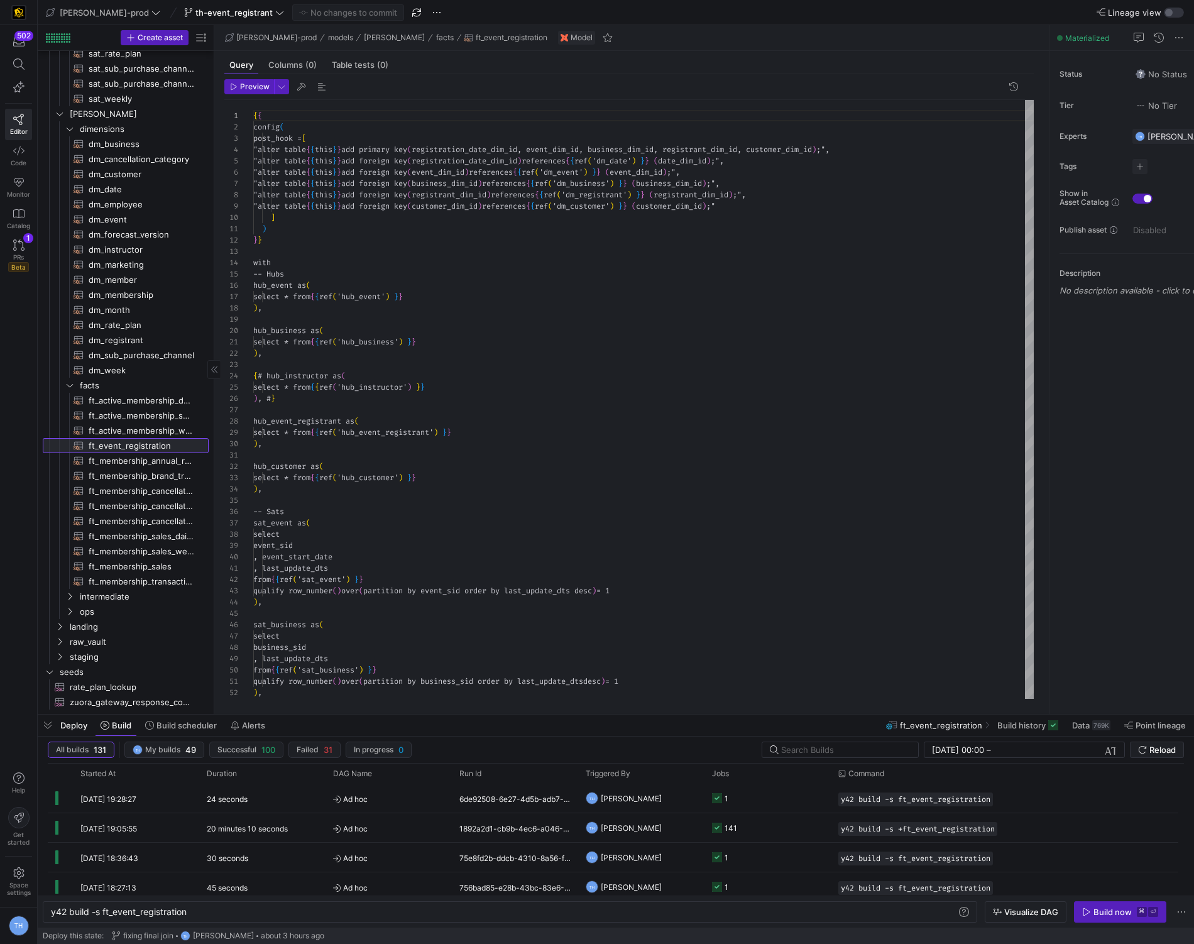
type textarea "y42 build -s ft_event_registration"
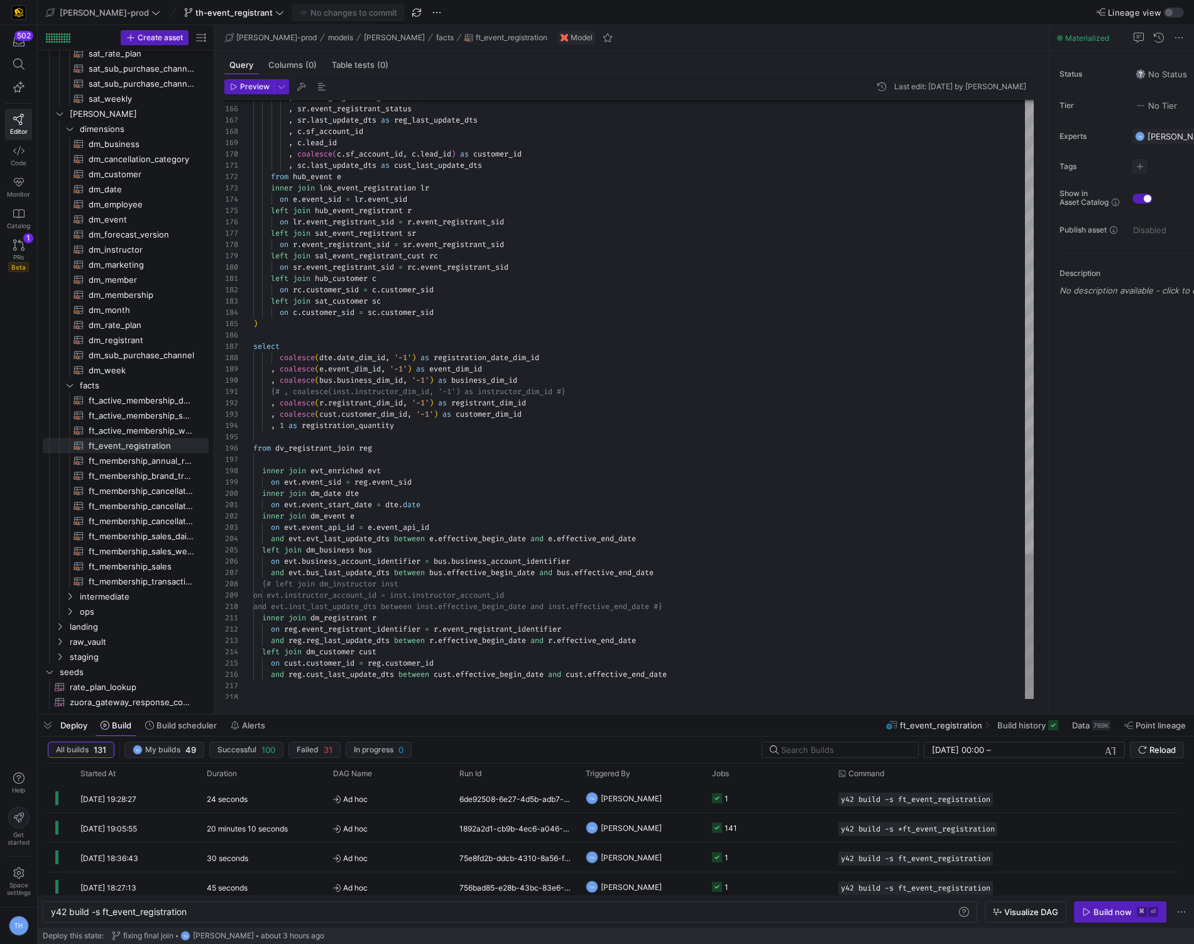
type textarea "{# , coalesce(inst.instructor_dim_id, '-1') as instructor_dim_id #} , coalesce(…"
click at [195, 10] on span "th-event_registrant" at bounding box center [233, 13] width 77 height 10
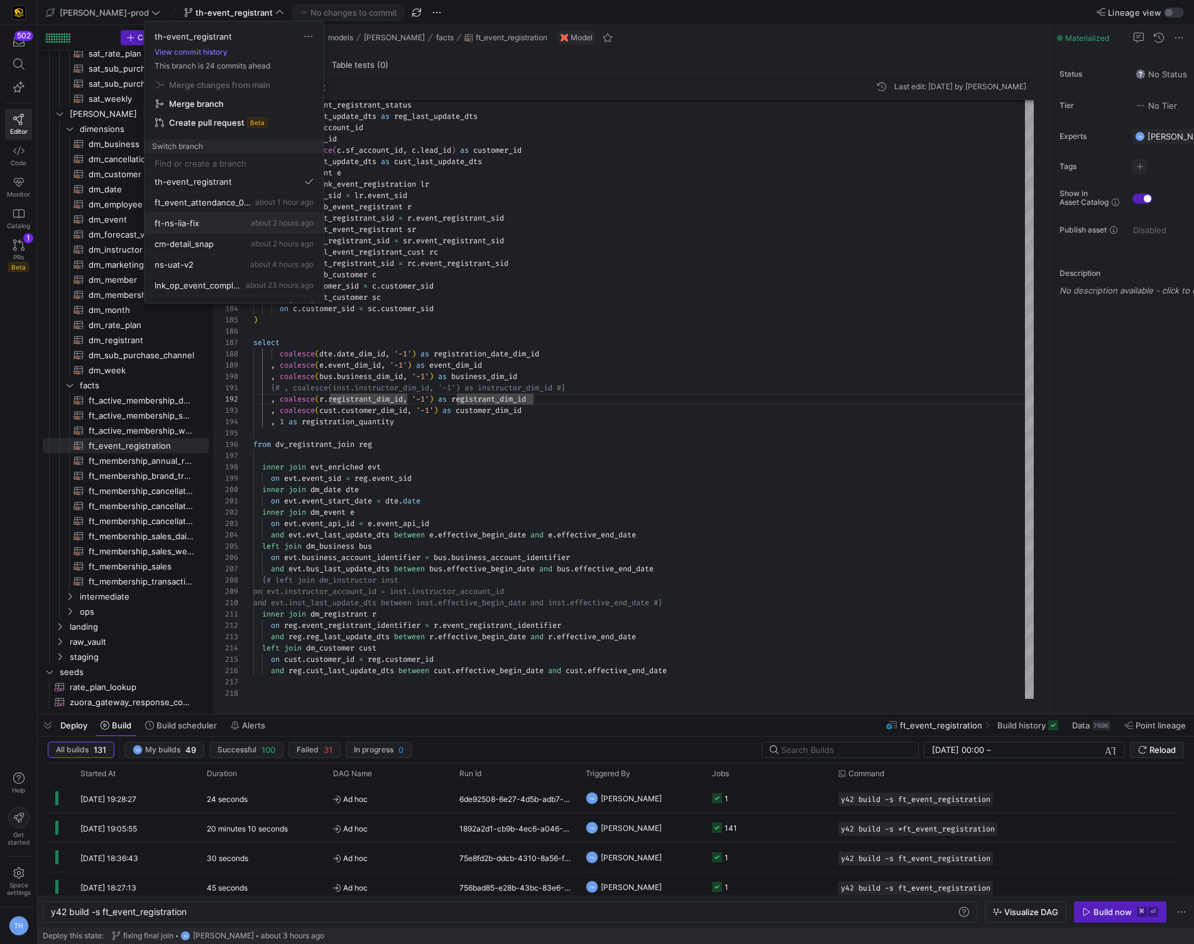
scroll to position [0, 0]
click at [508, 308] on div at bounding box center [597, 472] width 1194 height 944
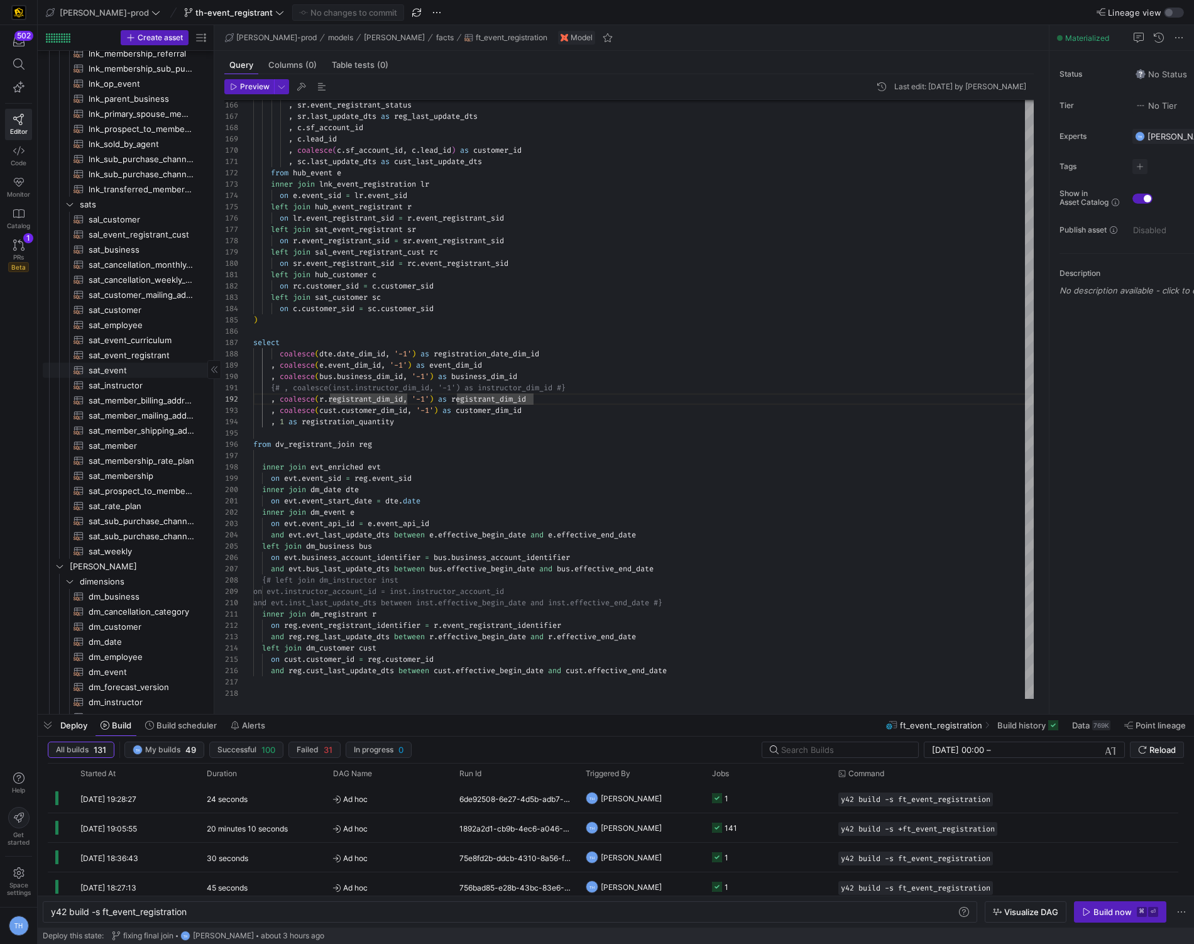
click at [120, 368] on span "sat_event​​​​​​​​​​" at bounding box center [142, 370] width 106 height 14
type textarea "y42 build -s sat_event"
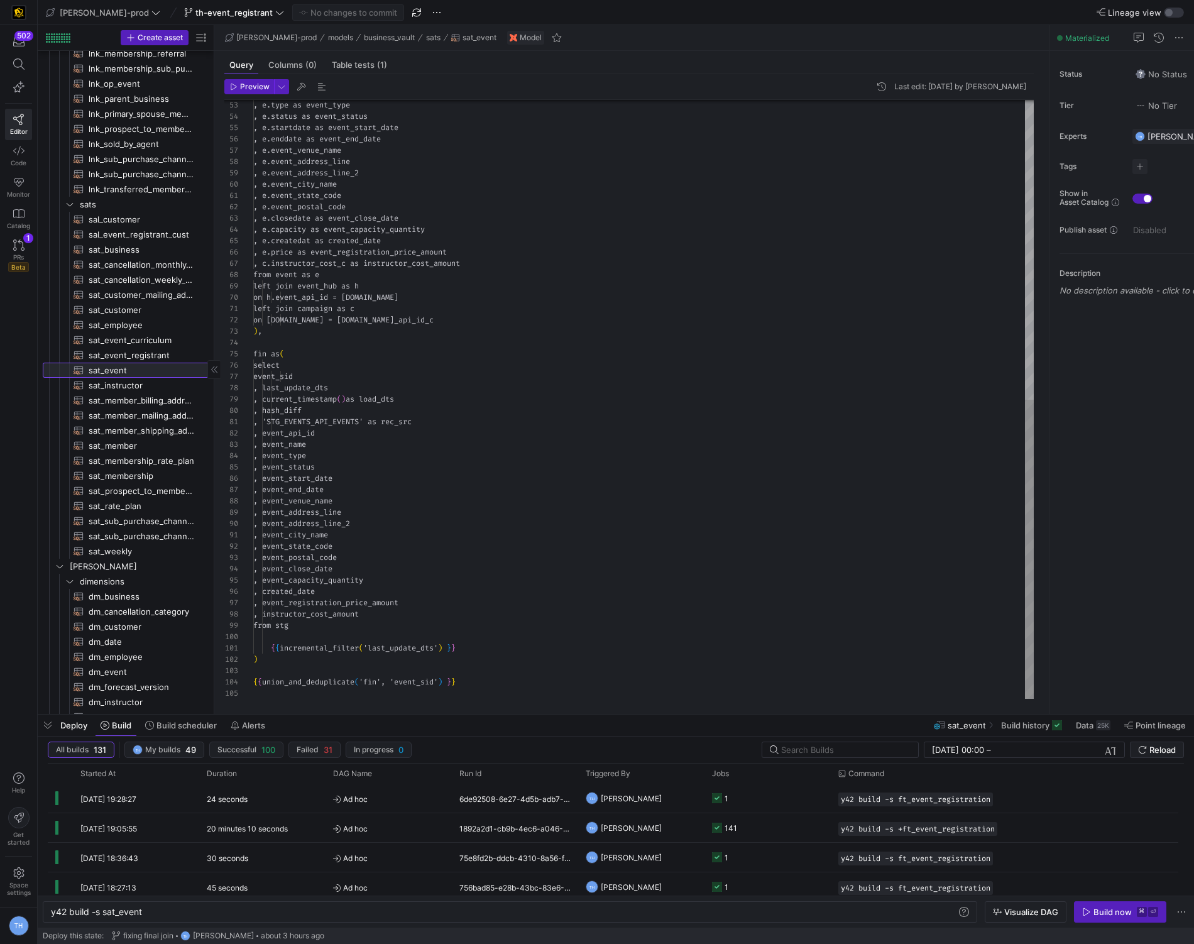
scroll to position [11, 198]
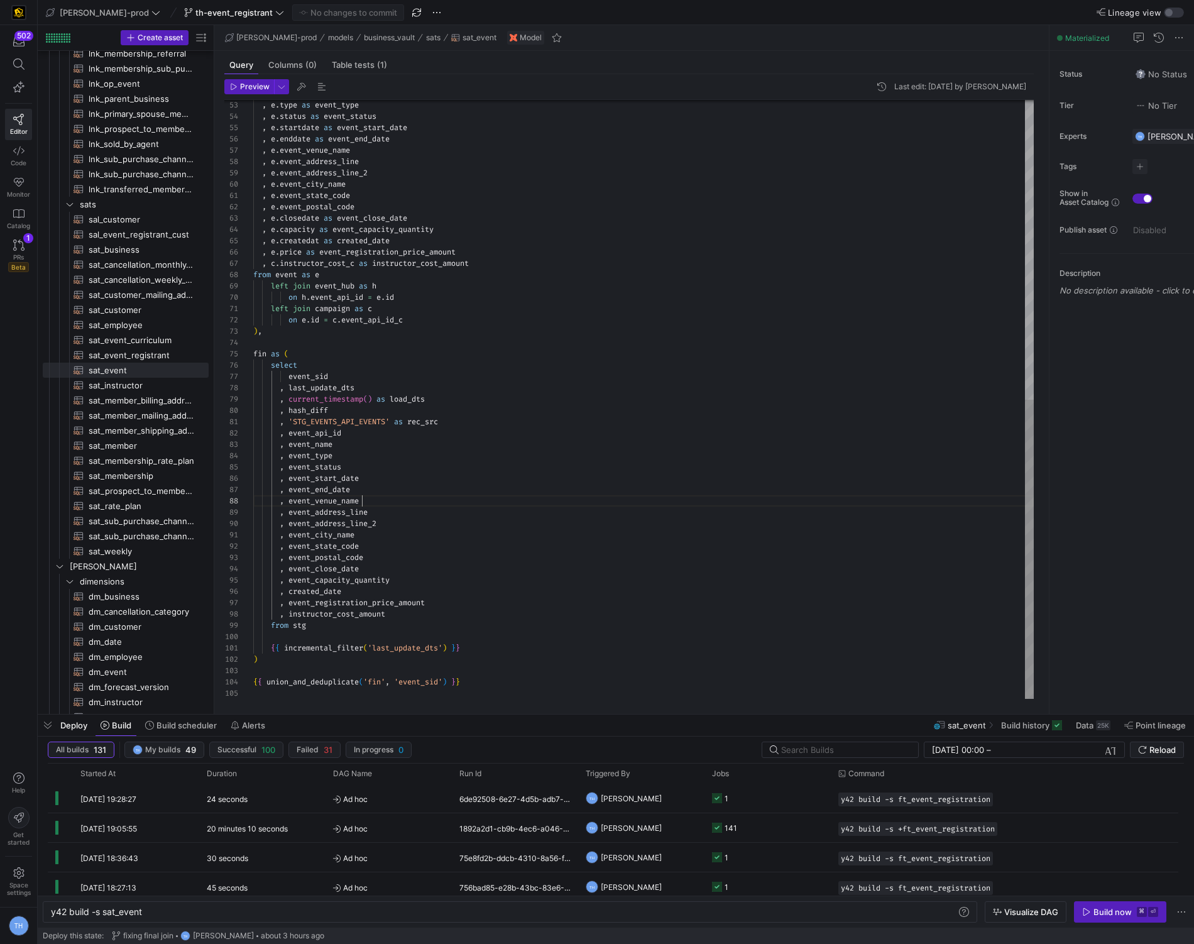
click at [511, 496] on div ", e . type as event_type , e . status as event_status , e . startdate as event_…" at bounding box center [643, 100] width 780 height 1198
click at [442, 553] on div ", e . type as event_type , e . status as event_status , e . startdate as event_…" at bounding box center [643, 100] width 780 height 1198
click at [414, 564] on div ", e . type as event_type , e . status as event_status , e . startdate as event_…" at bounding box center [643, 101] width 780 height 1198
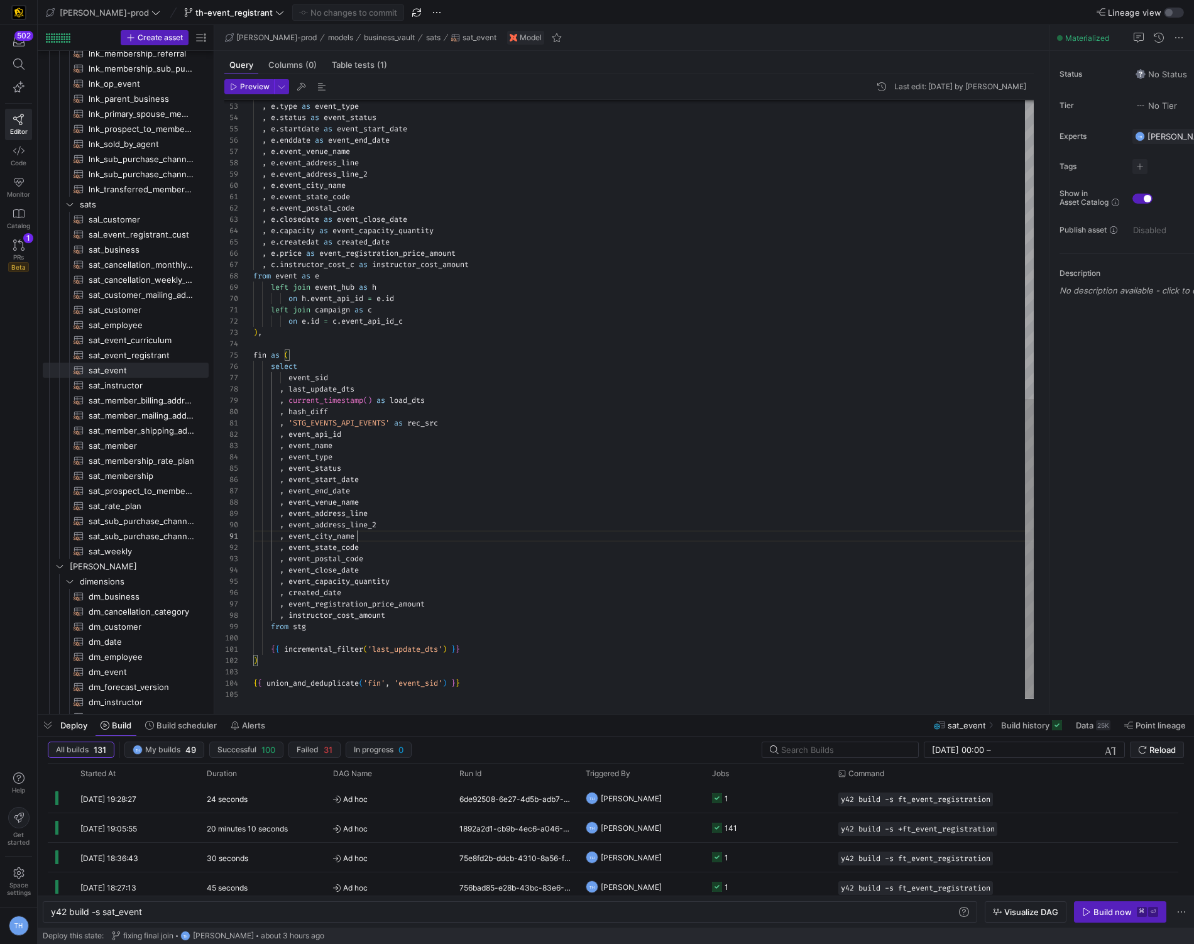
click at [387, 536] on div ", e . type as event_type , e . status as event_status , e . startdate as event_…" at bounding box center [643, 101] width 780 height 1198
click at [385, 564] on div ", e . type as event_type , e . status as event_status , e . startdate as event_…" at bounding box center [643, 101] width 780 height 1198
click at [385, 591] on div ", e . type as event_type , e . status as event_status , e . startdate as event_…" at bounding box center [643, 101] width 780 height 1198
click at [385, 609] on div ", e . type as event_type , e . status as event_status , e . startdate as event_…" at bounding box center [643, 101] width 780 height 1198
click at [446, 609] on div ", e . type as event_type , e . status as event_status , e . startdate as event_…" at bounding box center [643, 101] width 780 height 1198
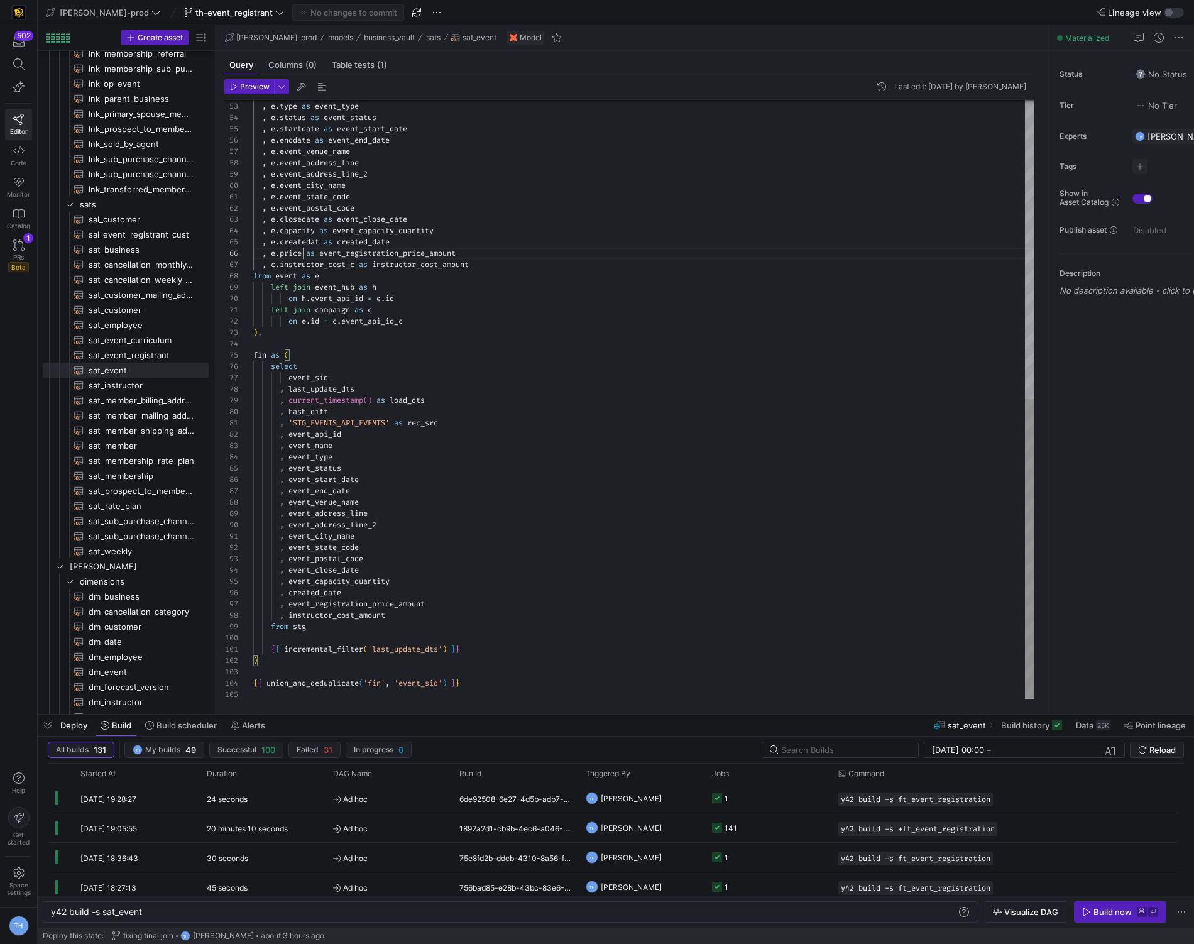
scroll to position [57, 49]
click at [304, 253] on div ", e . type as event_type , e . status as event_status , e . startdate as event_…" at bounding box center [643, 101] width 780 height 1198
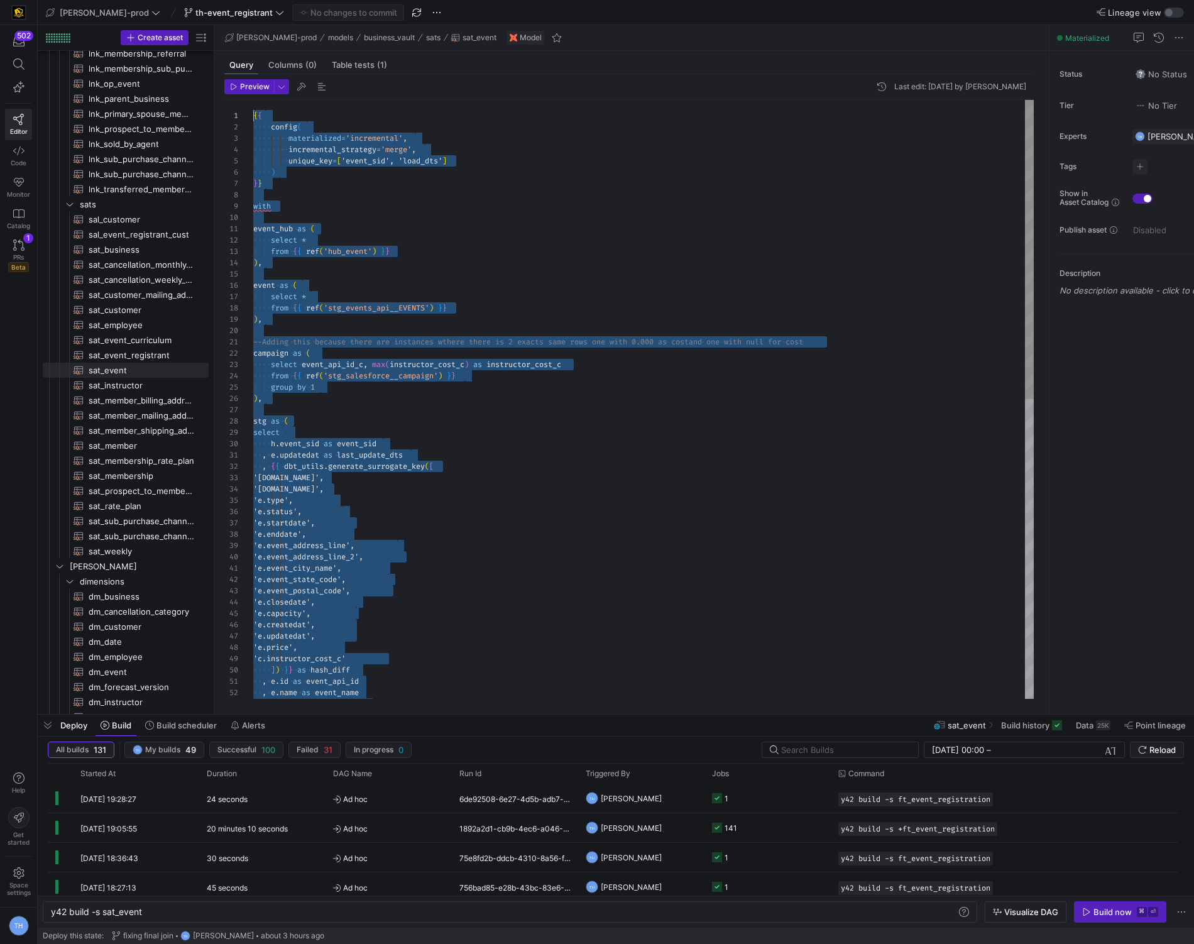
scroll to position [0, 0]
drag, startPoint x: 491, startPoint y: 687, endPoint x: 146, endPoint y: -60, distance: 823.2
click at [528, 332] on div ", e . type as event_type , e . name as event_name 'e.event_address_line', 'e.ev…" at bounding box center [643, 699] width 780 height 1198
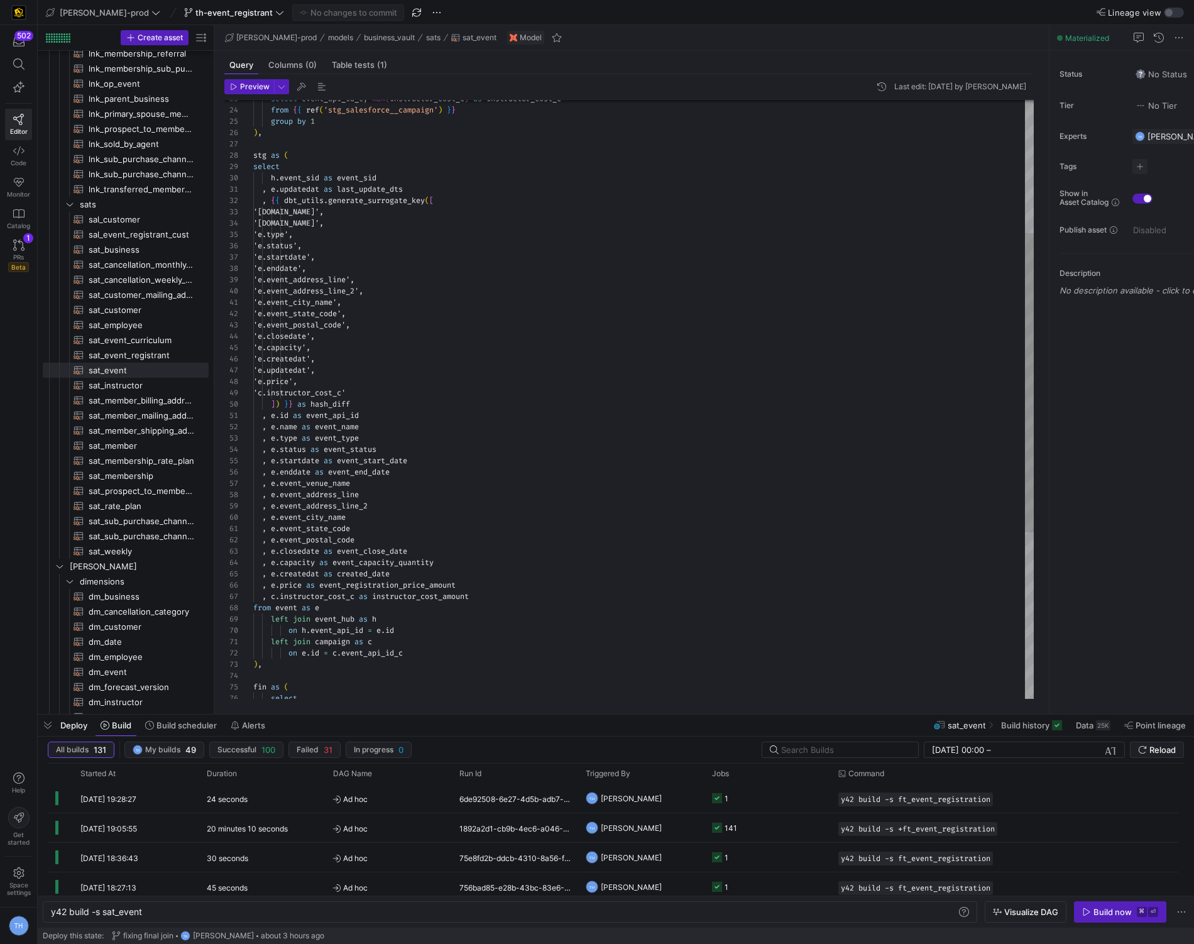
click at [327, 385] on div ", e . type as event_type , e . name as event_name 'e.event_address_line', 'e.ev…" at bounding box center [643, 433] width 780 height 1198
click at [506, 477] on div ", e . type as event_type , e . name as event_name 'e.event_address_line', 'e.ev…" at bounding box center [643, 433] width 780 height 1198
drag, startPoint x: 299, startPoint y: 382, endPoint x: 358, endPoint y: 383, distance: 59.1
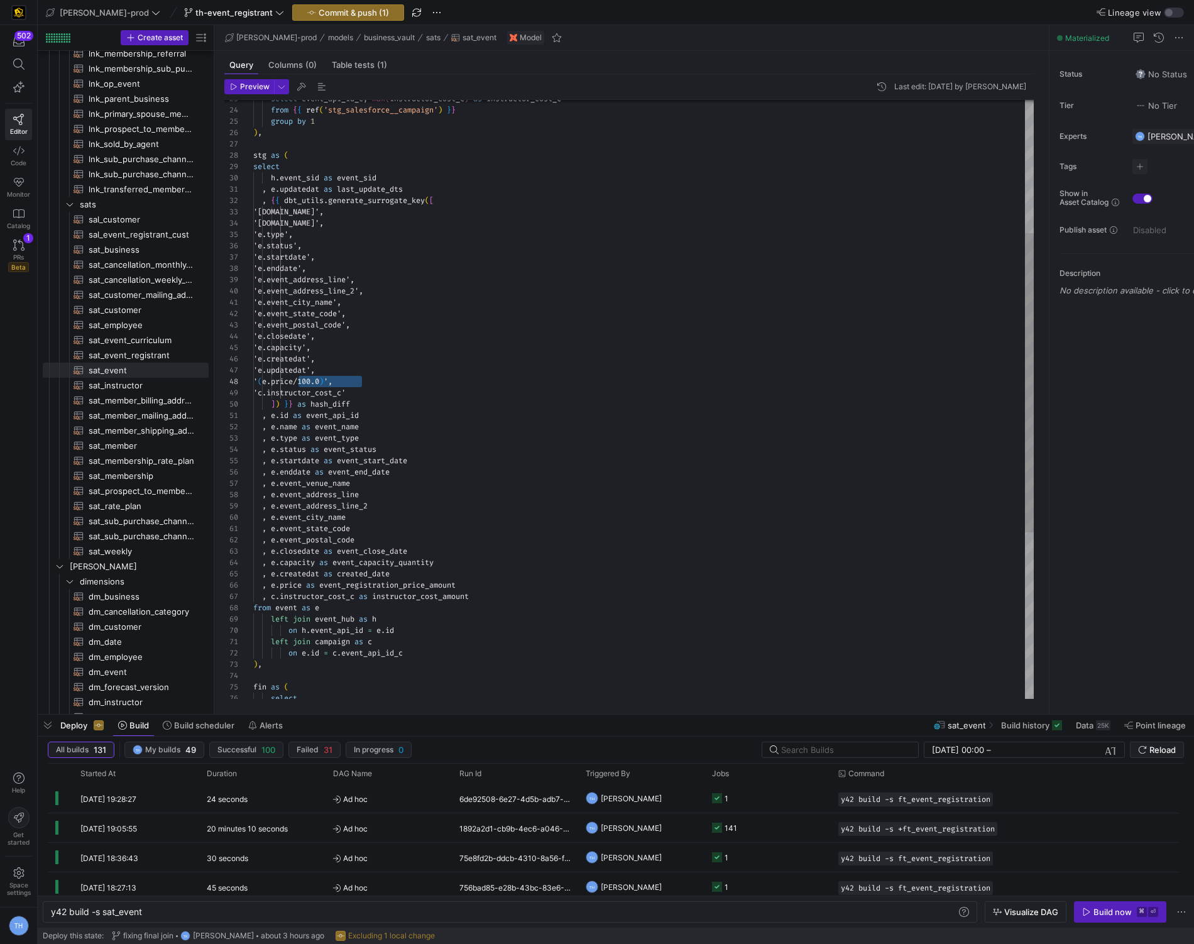
click at [359, 383] on div ", e . type as event_type , e . name as event_name 'e.event_address_line', 'e.ev…" at bounding box center [643, 433] width 780 height 1198
drag, startPoint x: 303, startPoint y: 585, endPoint x: 271, endPoint y: 582, distance: 31.6
click at [271, 582] on div ", e . type as event_type , e . name as event_name 'e.event_address_line', 'e.ev…" at bounding box center [643, 433] width 780 height 1198
click at [271, 583] on div ", e . type as event_type , e . name as event_name 'e.event_address_line', 'e.ev…" at bounding box center [643, 433] width 780 height 1198
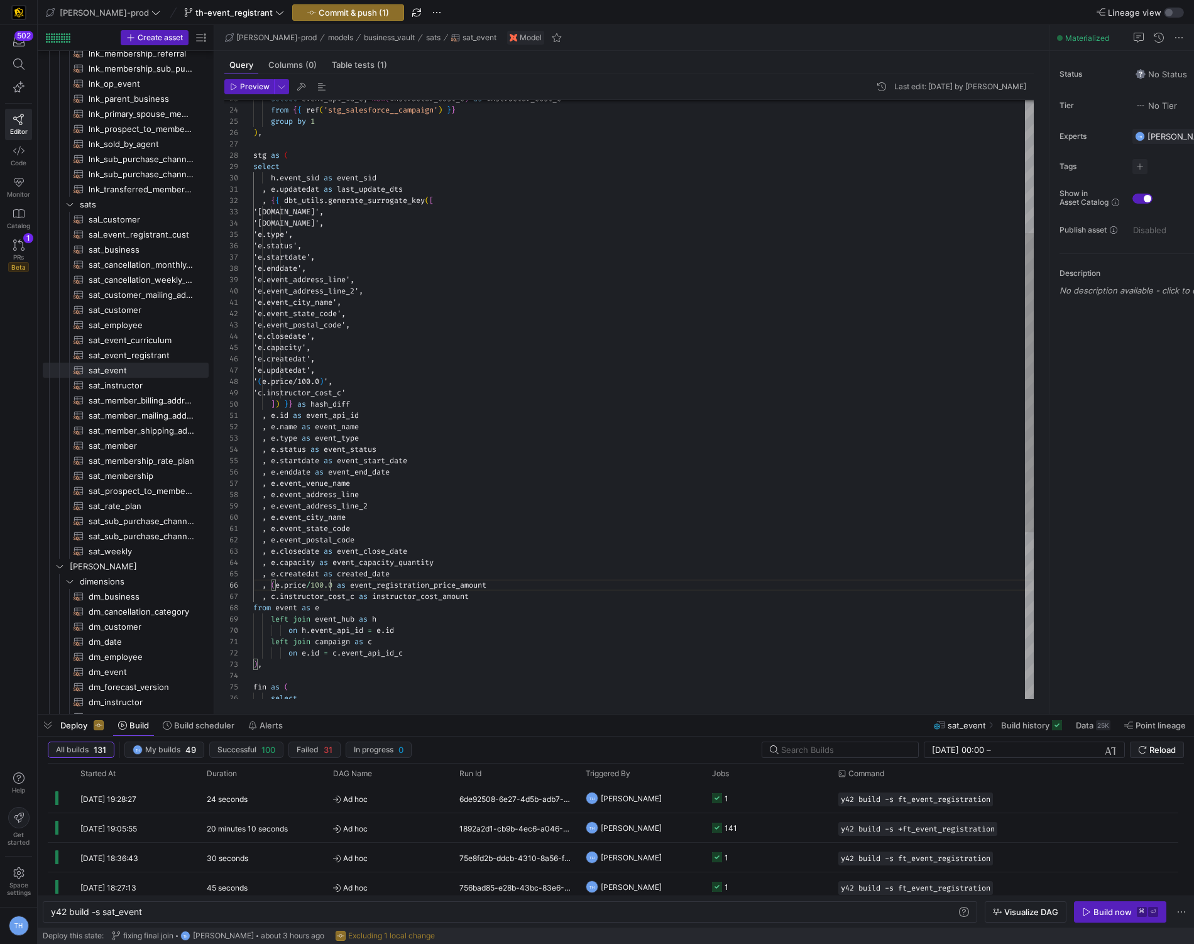
scroll to position [57, 80]
click at [438, 544] on div ", e . type as event_type , e . name as event_name 'e.event_address_line', 'e.ev…" at bounding box center [643, 433] width 780 height 1198
type textarea ", e.event_state_code , e.event_postal_code , e.closedate as event_close_date , …"
click at [340, 5] on span "button" at bounding box center [348, 12] width 111 height 15
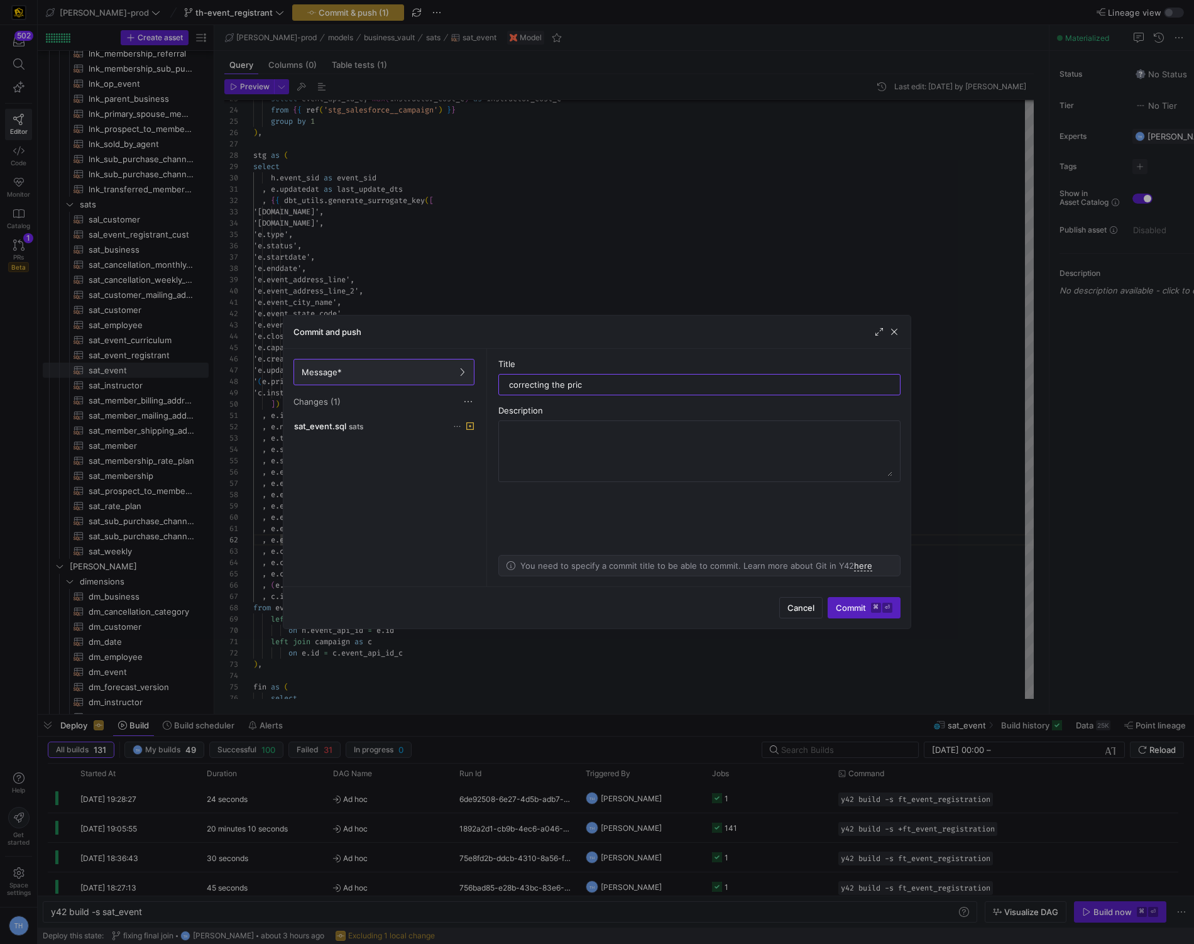
type input "correcting the price"
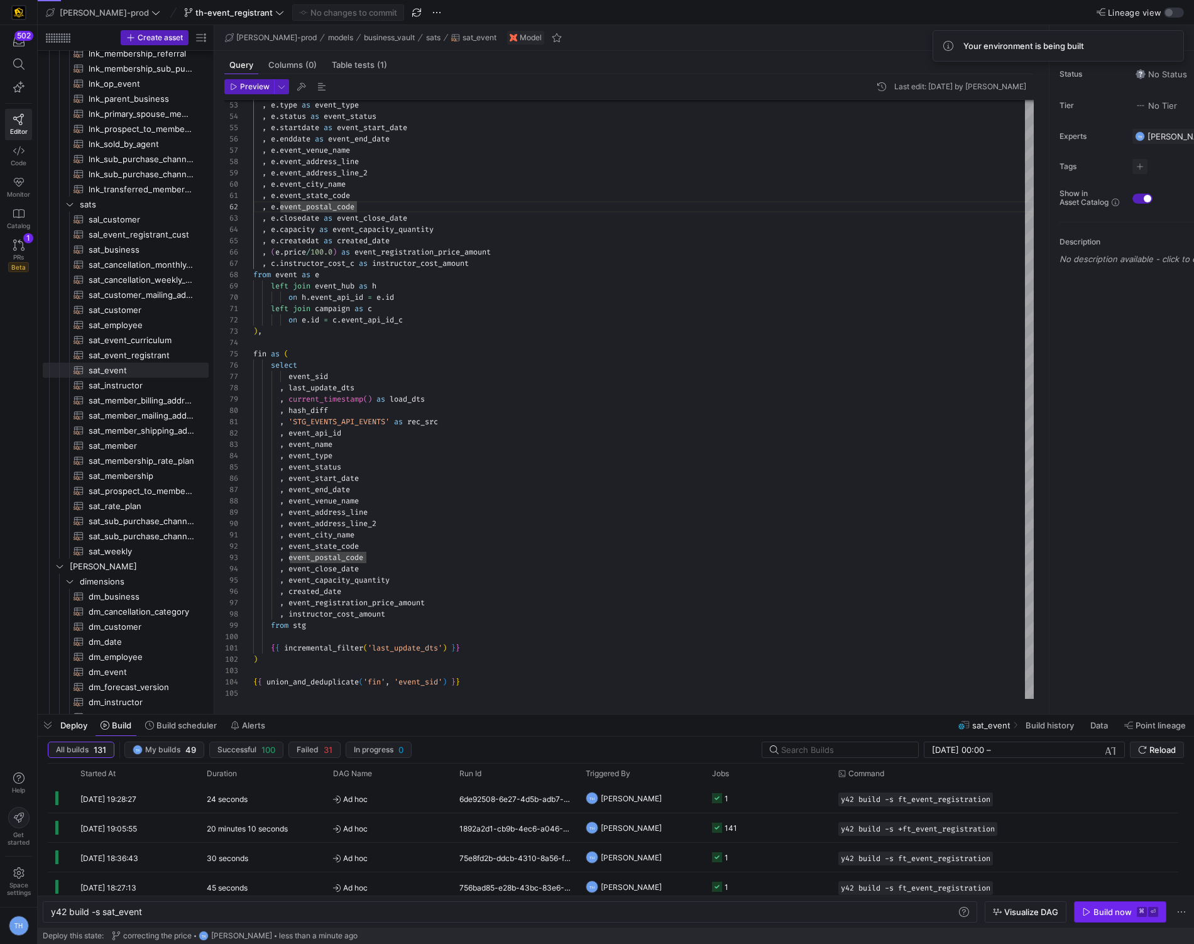
click at [1141, 917] on kbd "⌘" at bounding box center [1142, 912] width 10 height 10
type textarea ", event_city_name , event_state_code , event_postal_code , event_close_date , e…"
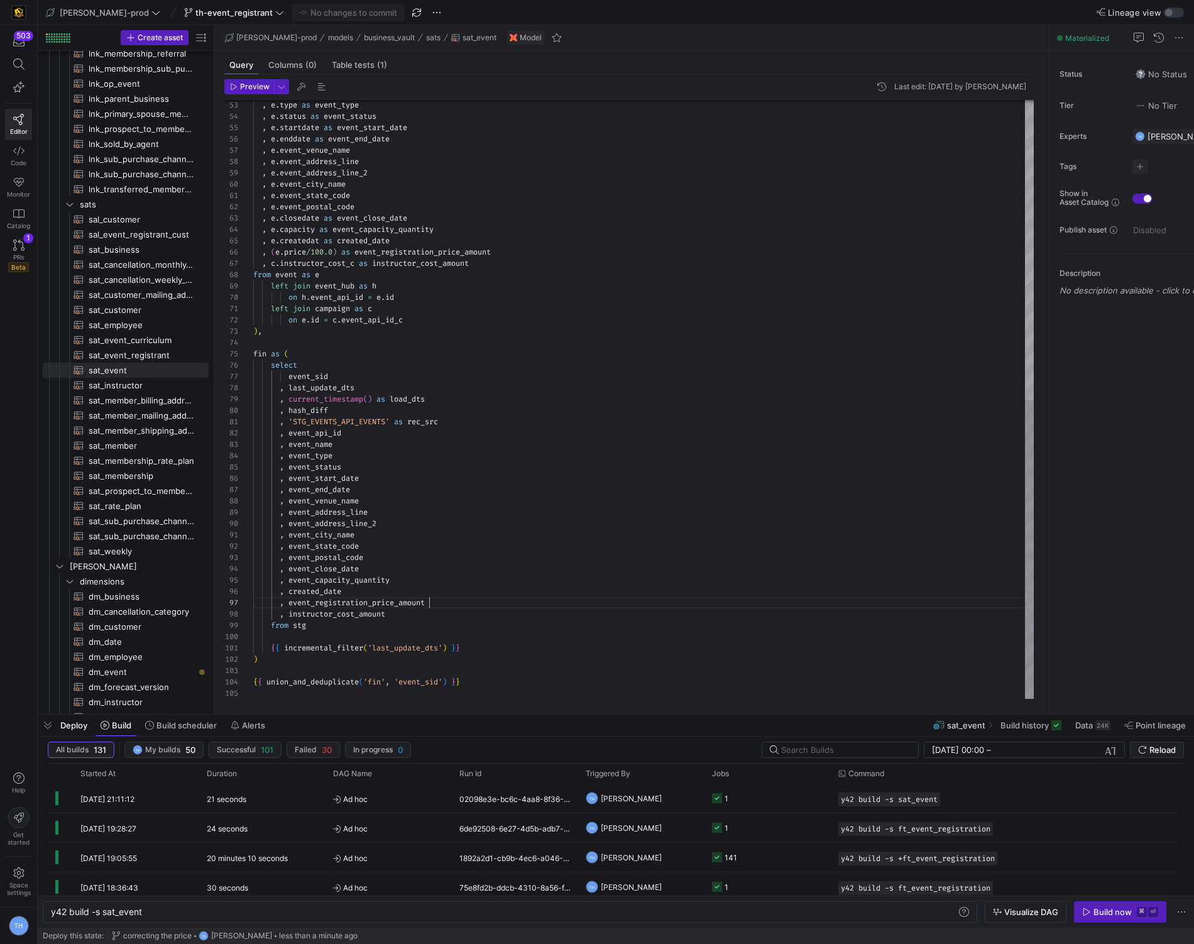
scroll to position [67, 175]
click at [507, 600] on div ", e . type as event_type , e . status as event_status , e . startdate as event_…" at bounding box center [643, 100] width 780 height 1198
click at [811, 795] on y42-job-status-cell-renderer "1" at bounding box center [767, 798] width 111 height 28
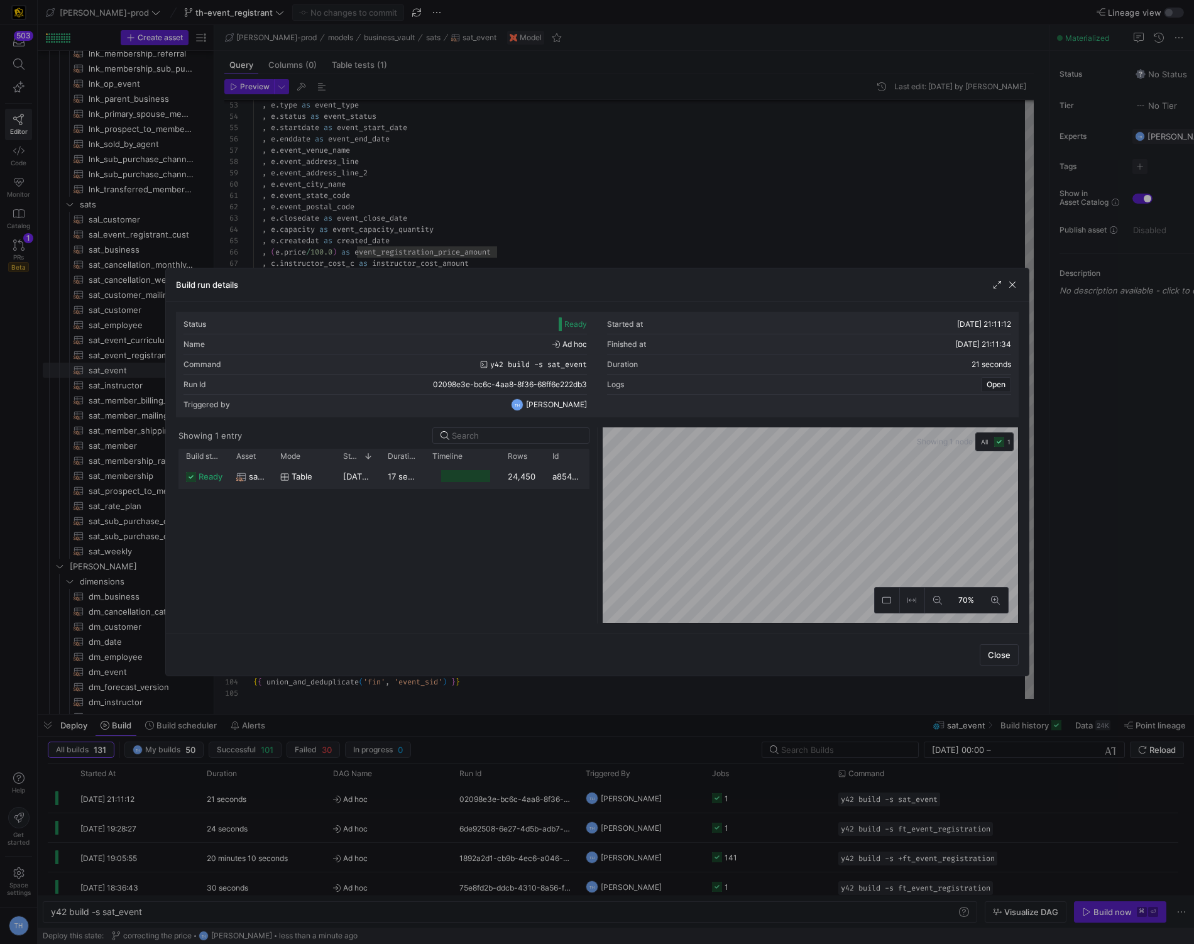
click at [427, 481] on div at bounding box center [462, 476] width 75 height 25
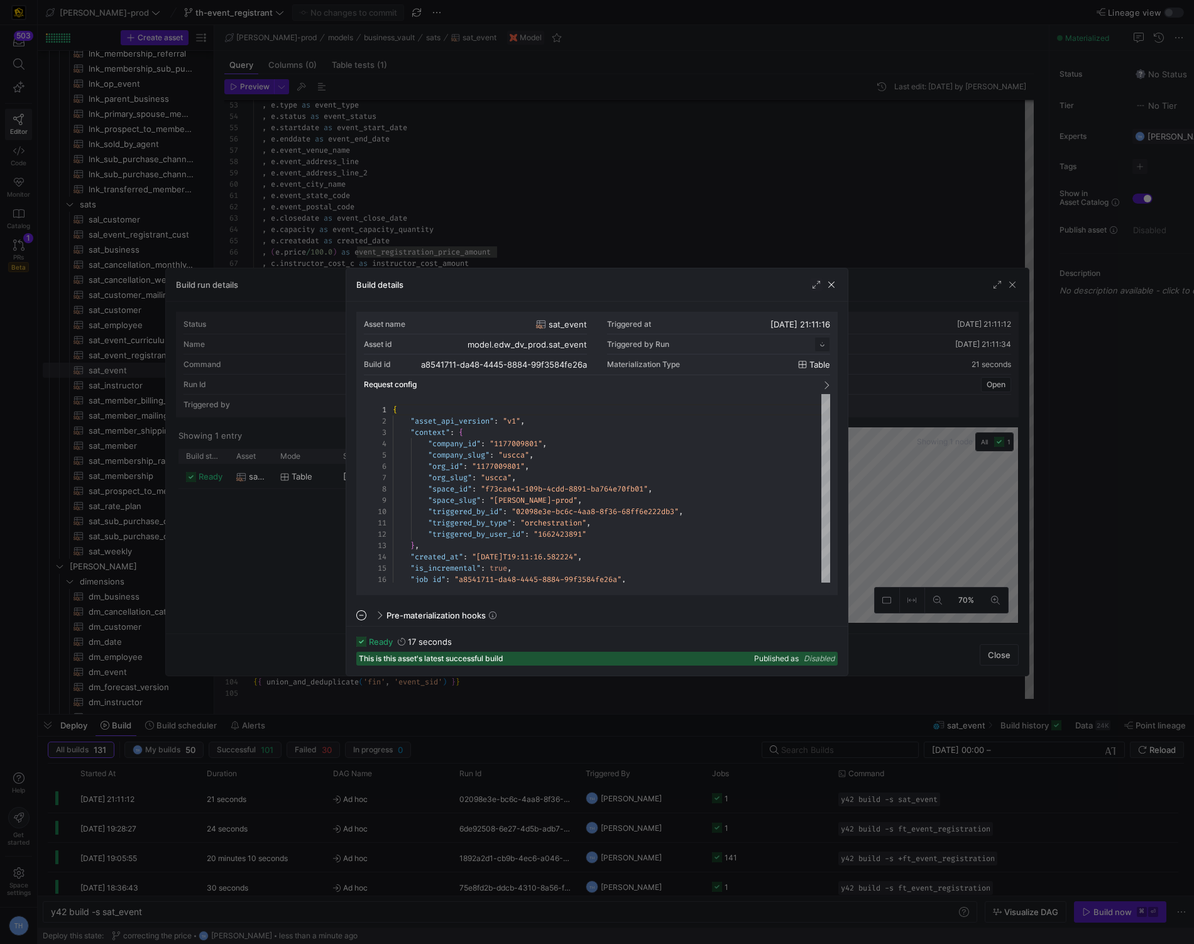
scroll to position [113, 0]
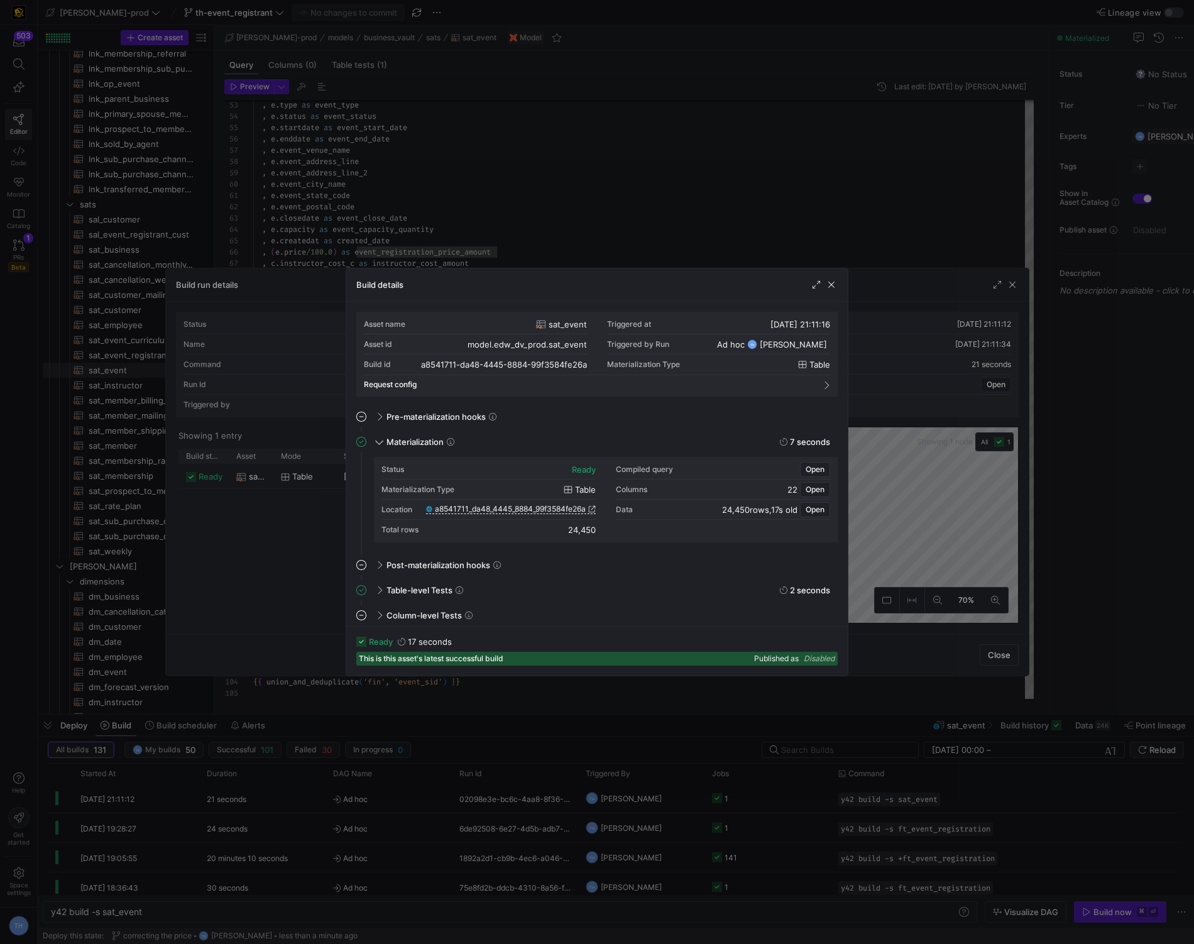
click at [513, 512] on span "a8541711_da48_4445_8884_99f3584fe26a" at bounding box center [510, 509] width 151 height 9
click at [474, 192] on div at bounding box center [597, 472] width 1194 height 944
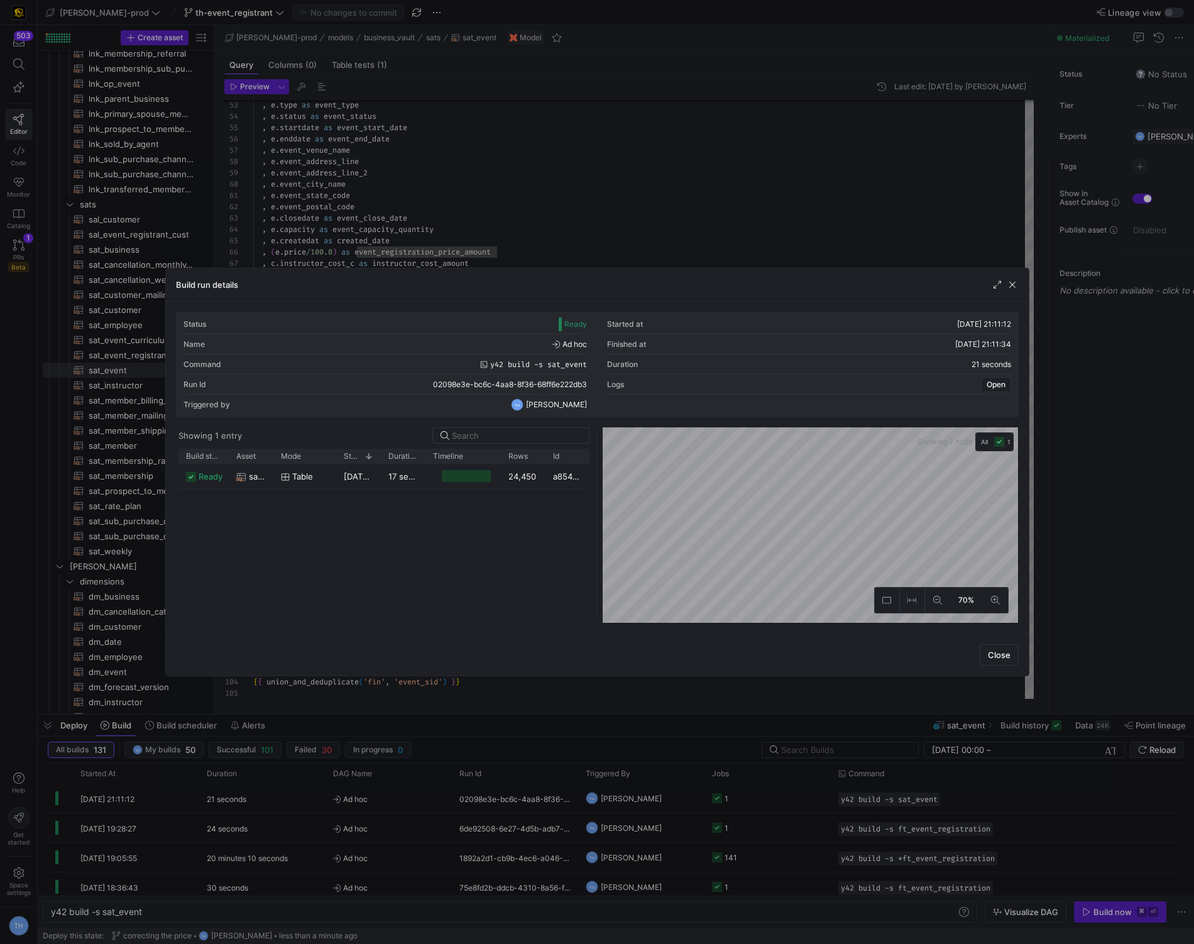
click at [474, 192] on div at bounding box center [597, 472] width 1194 height 944
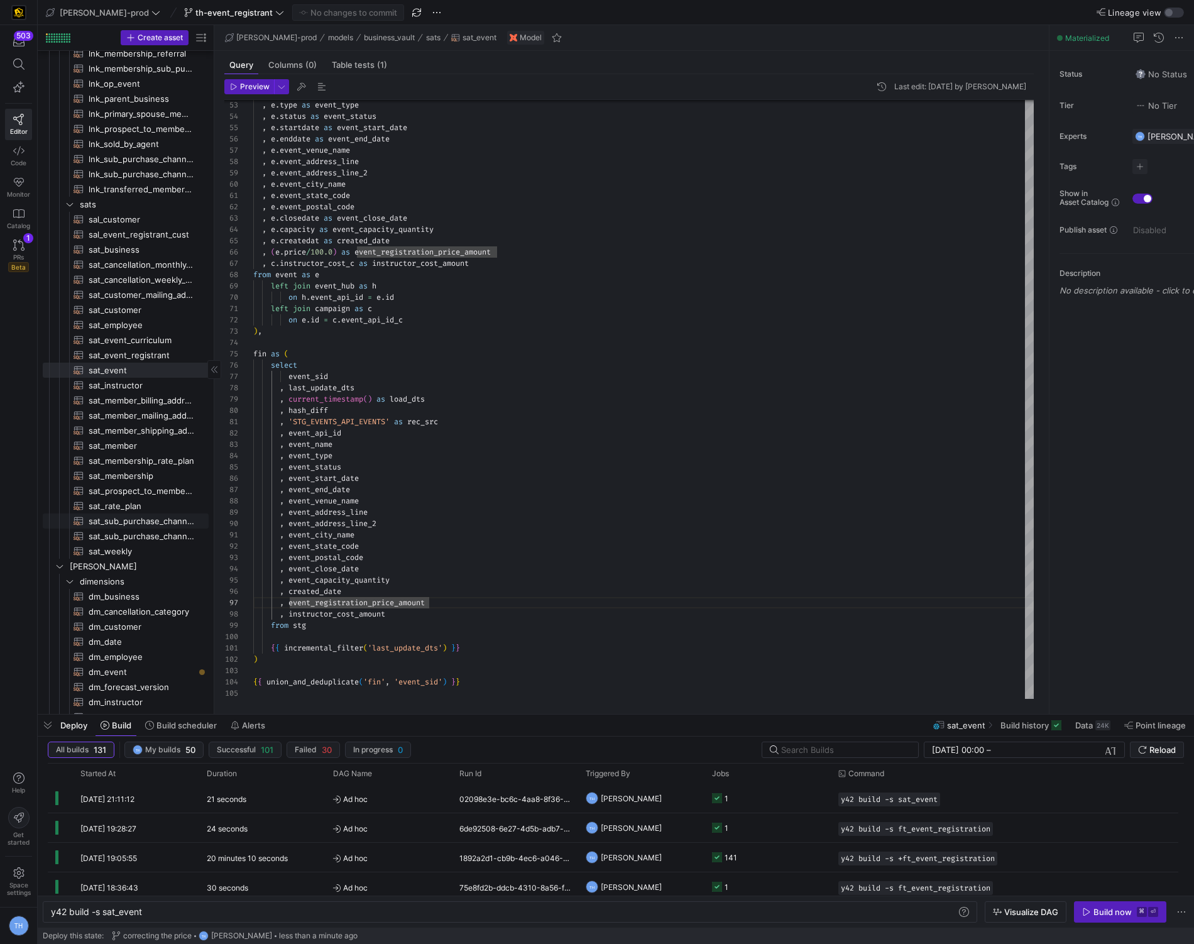
scroll to position [355, 0]
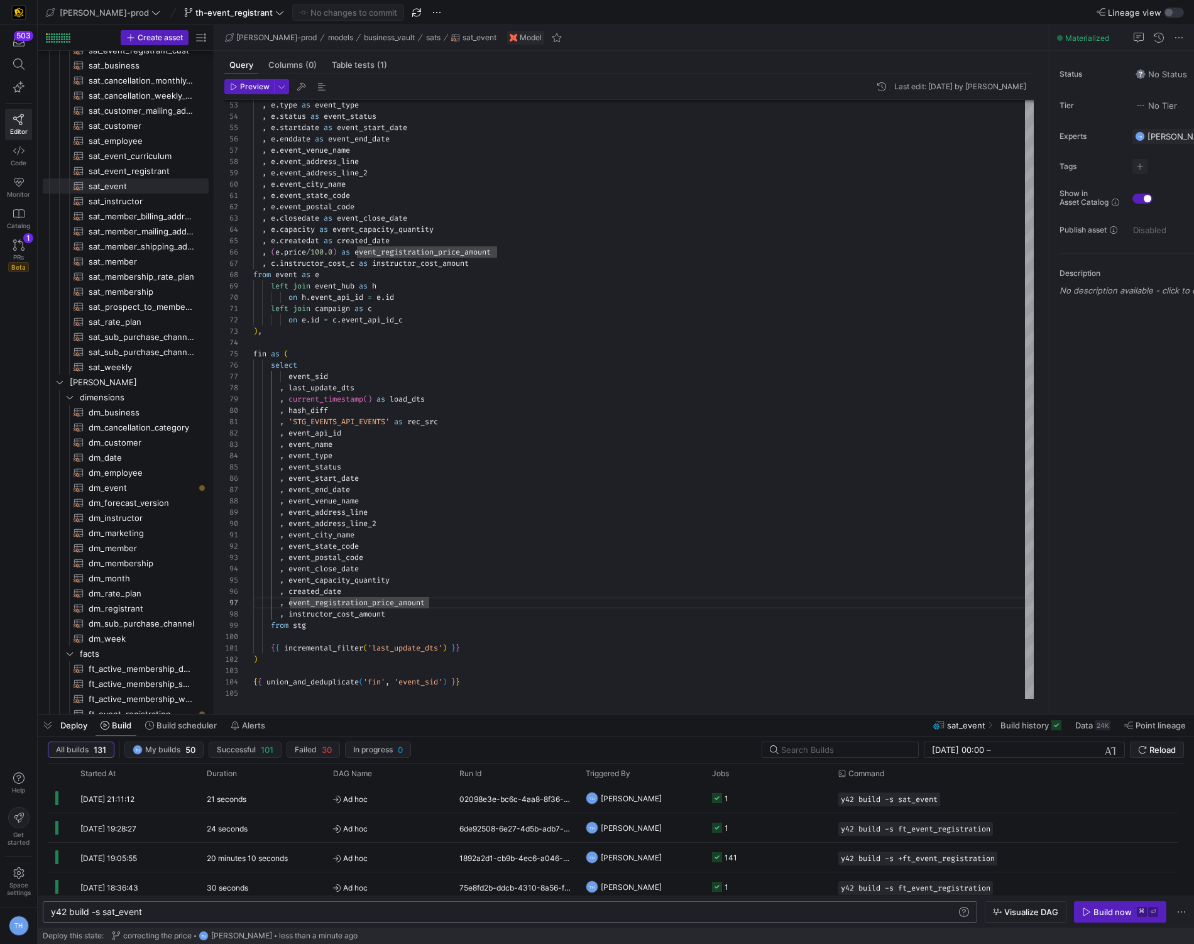
click at [155, 918] on div "y42 build -s sat_event y42 build -s sat_event" at bounding box center [510, 911] width 934 height 21
click at [157, 914] on div "y42 build -s sat_event" at bounding box center [504, 912] width 906 height 10
type textarea "y42 build -s sat_event+"
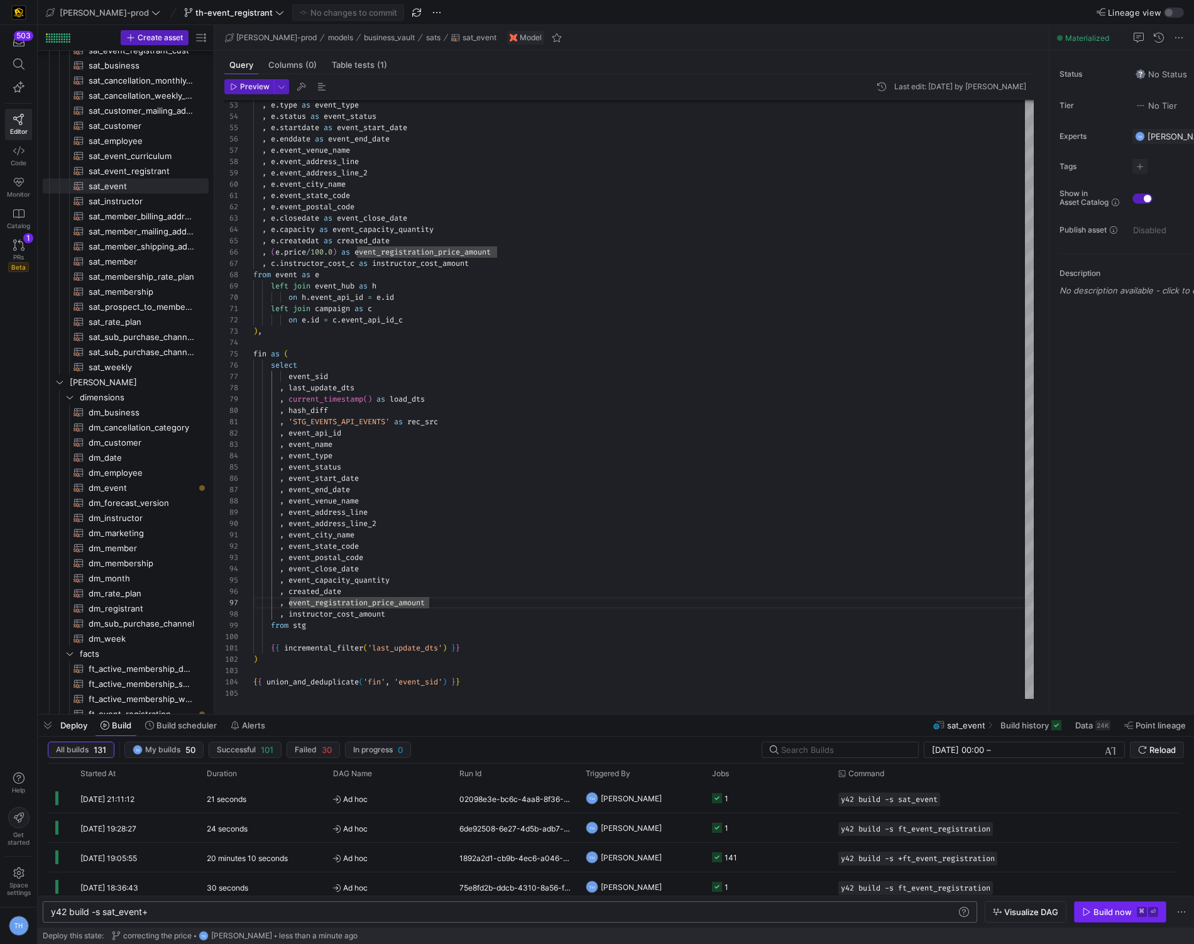
click at [1114, 916] on div "Build now" at bounding box center [1112, 912] width 38 height 10
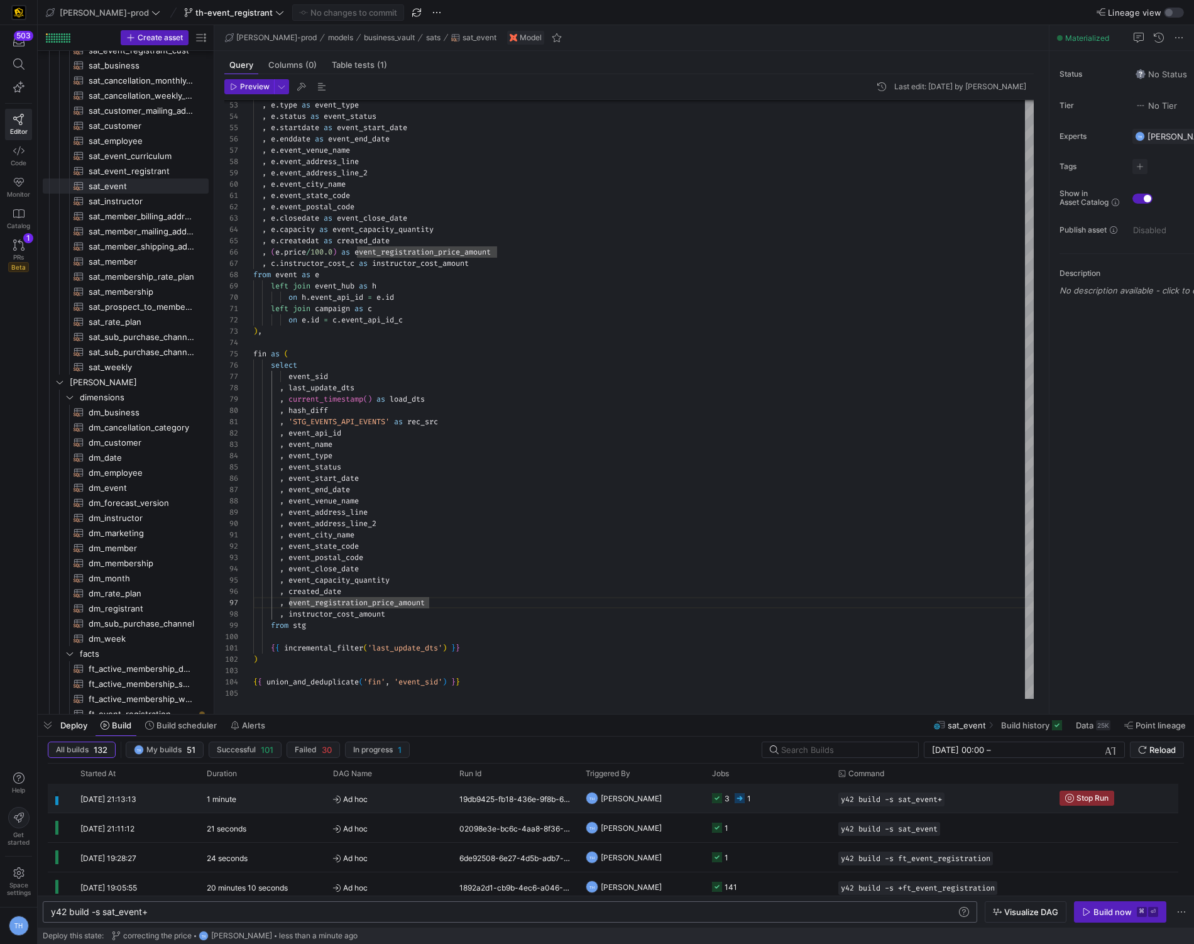
click at [780, 797] on y42-job-status-cell-renderer "3 1" at bounding box center [767, 798] width 111 height 28
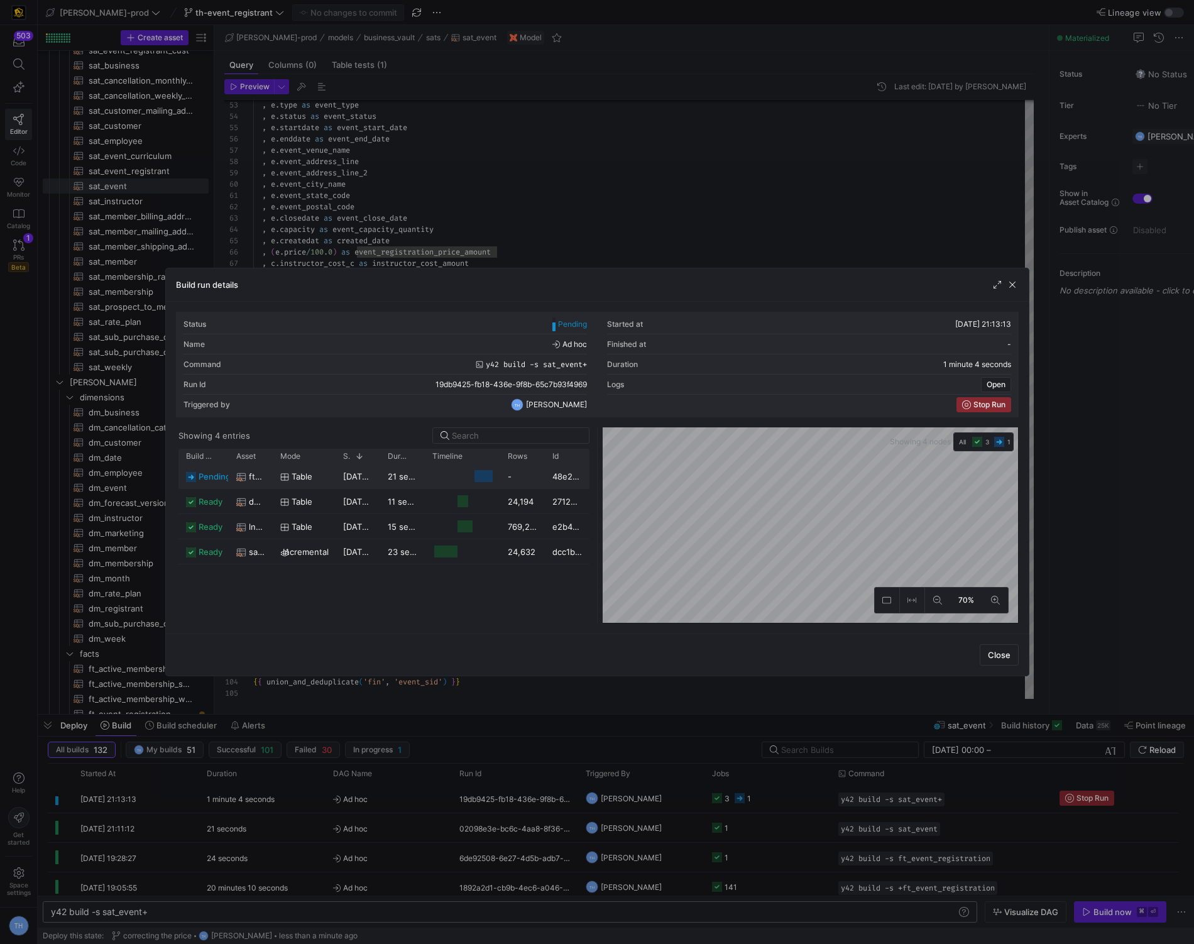
click at [520, 468] on as-split "Showing 4 entries Drag here to set row groups Drag here to set column labels Bu…" at bounding box center [597, 525] width 843 height 196
click at [584, 135] on div at bounding box center [597, 472] width 1194 height 944
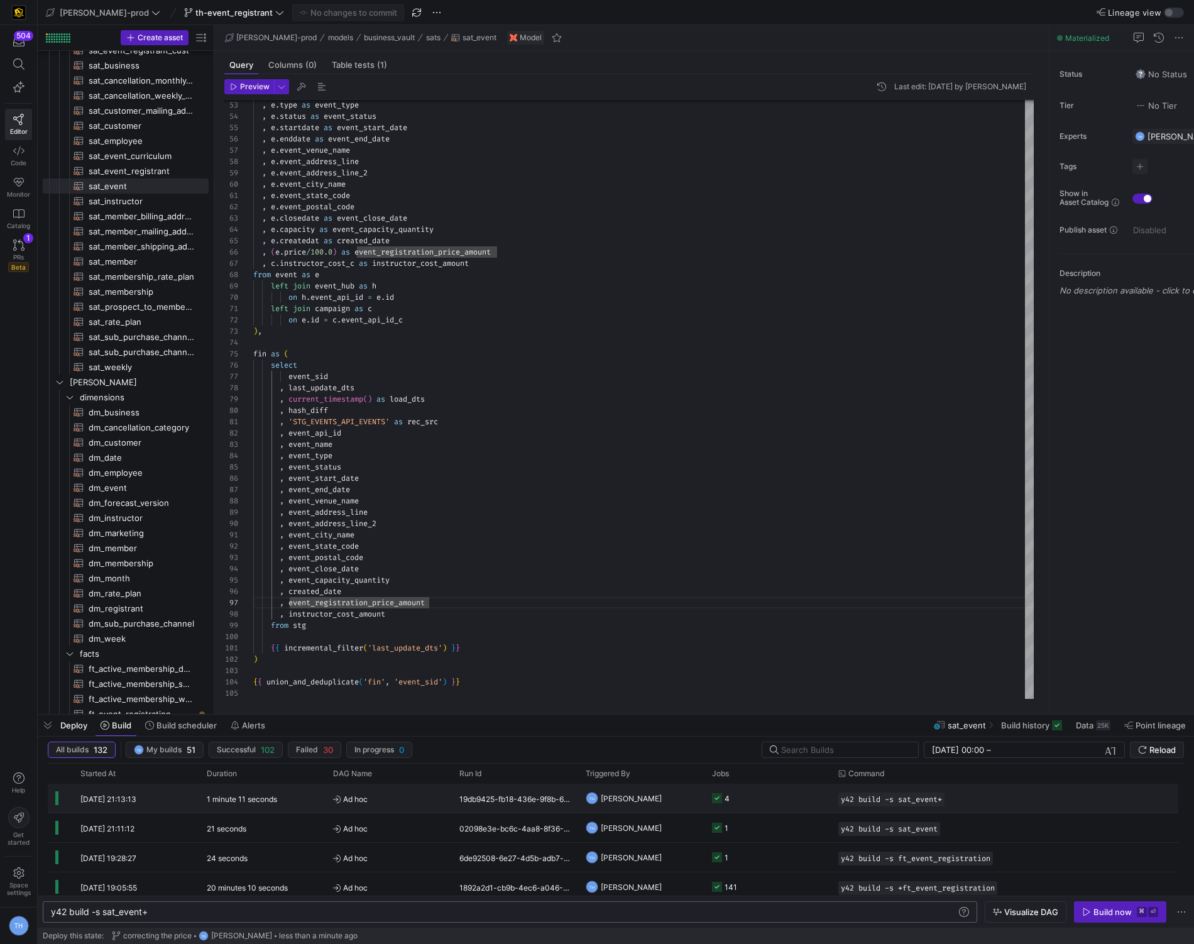
click at [775, 799] on y42-job-status-cell-renderer "4" at bounding box center [767, 798] width 111 height 28
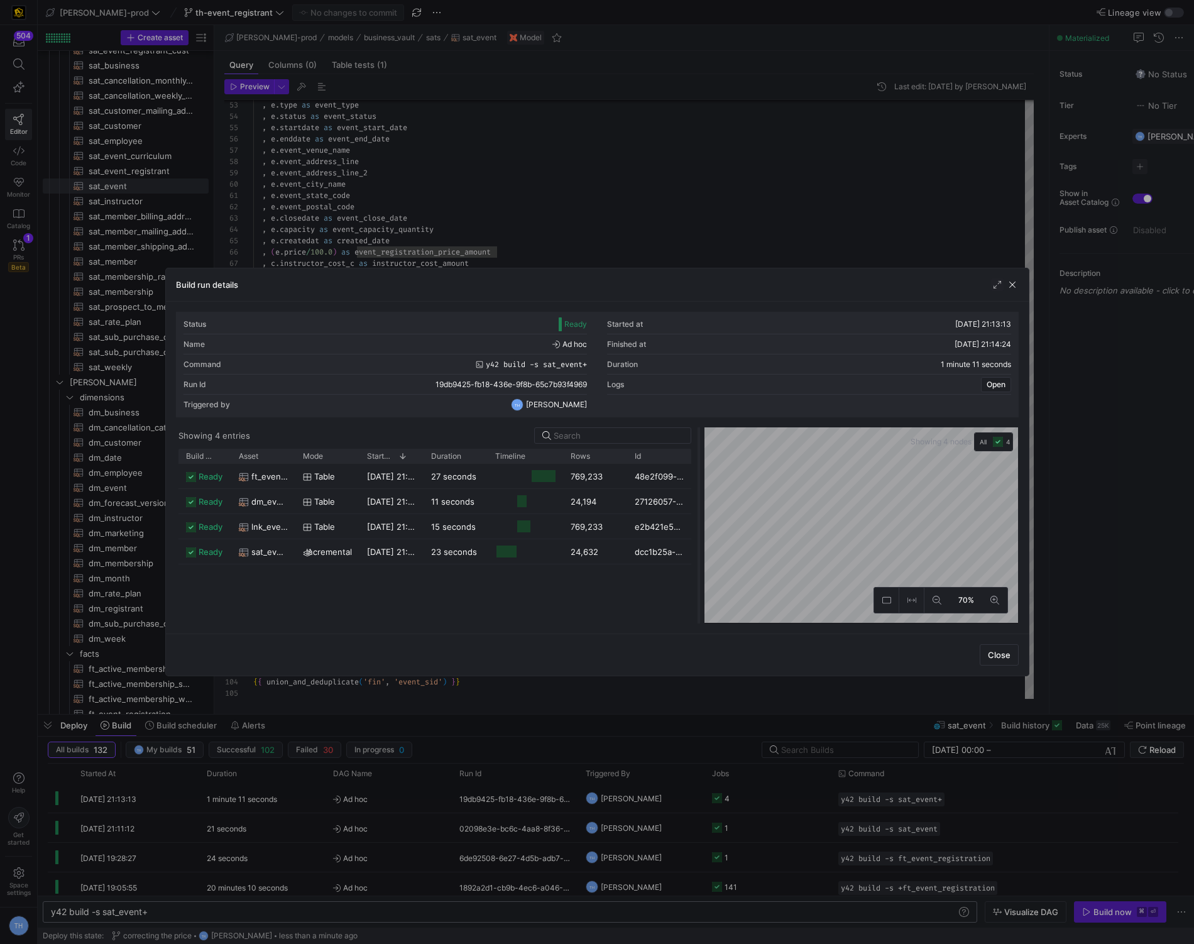
drag, startPoint x: 597, startPoint y: 477, endPoint x: 698, endPoint y: 476, distance: 100.6
click at [698, 476] on div at bounding box center [698, 525] width 5 height 196
click at [679, 250] on div at bounding box center [597, 472] width 1194 height 944
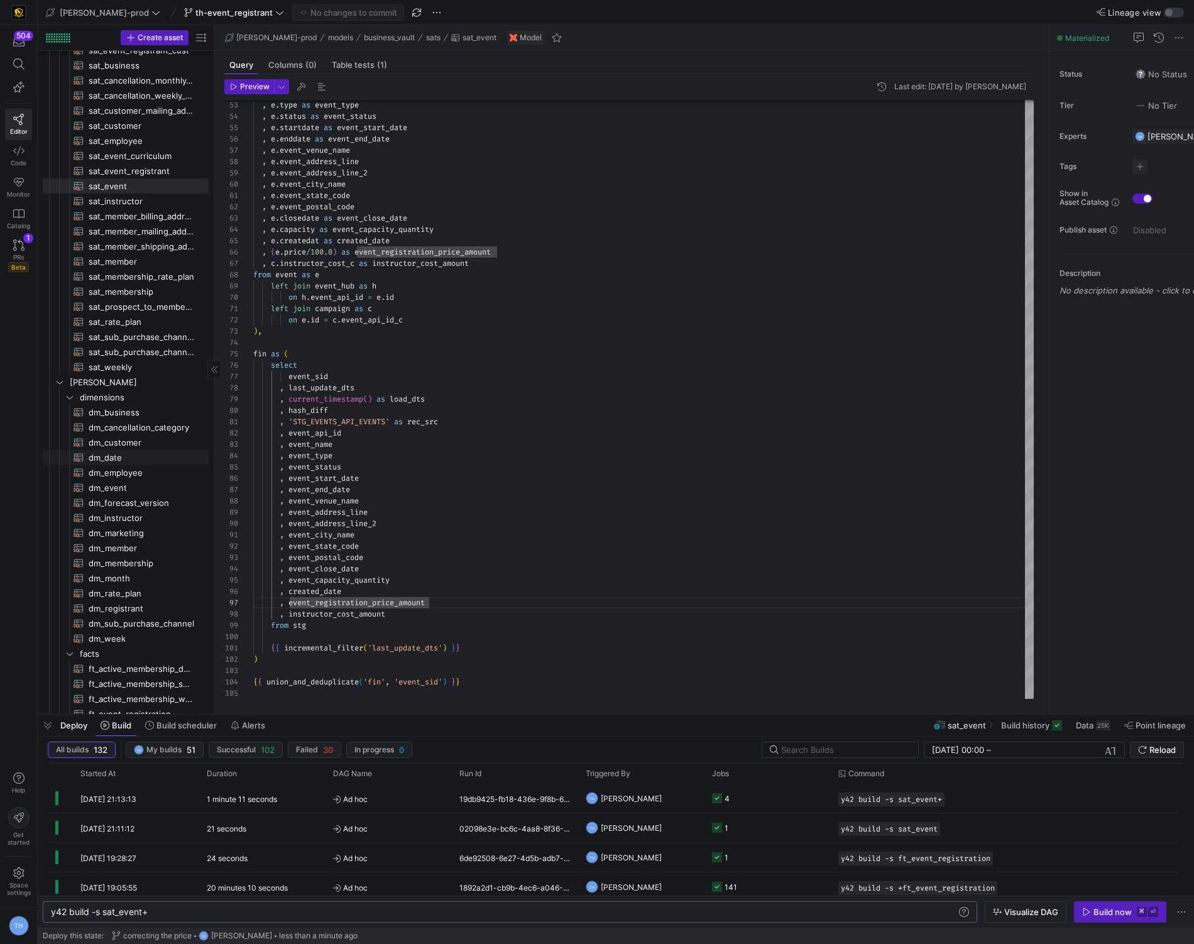
scroll to position [619, 0]
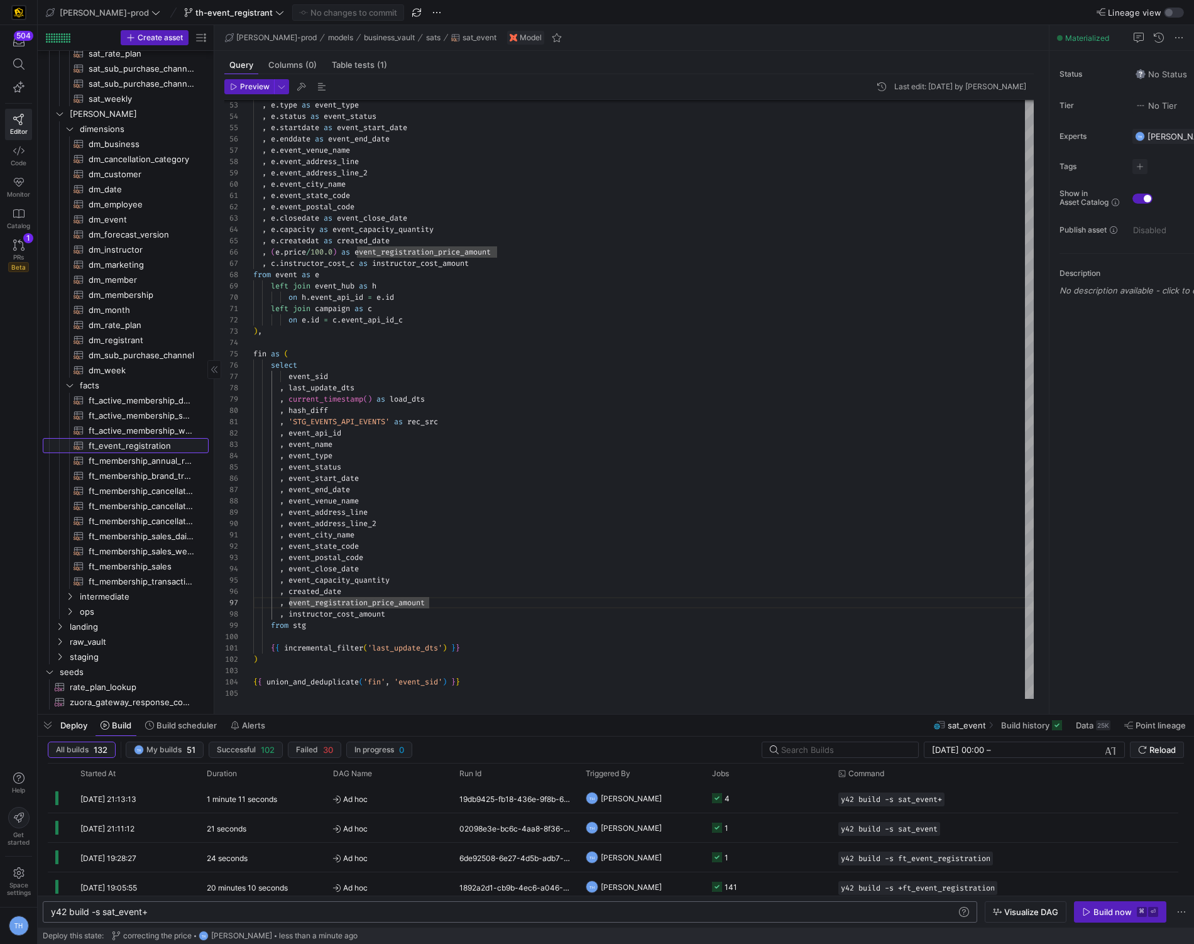
click at [158, 444] on span "ft_event_registration​​​​​​​​​​" at bounding box center [142, 446] width 106 height 14
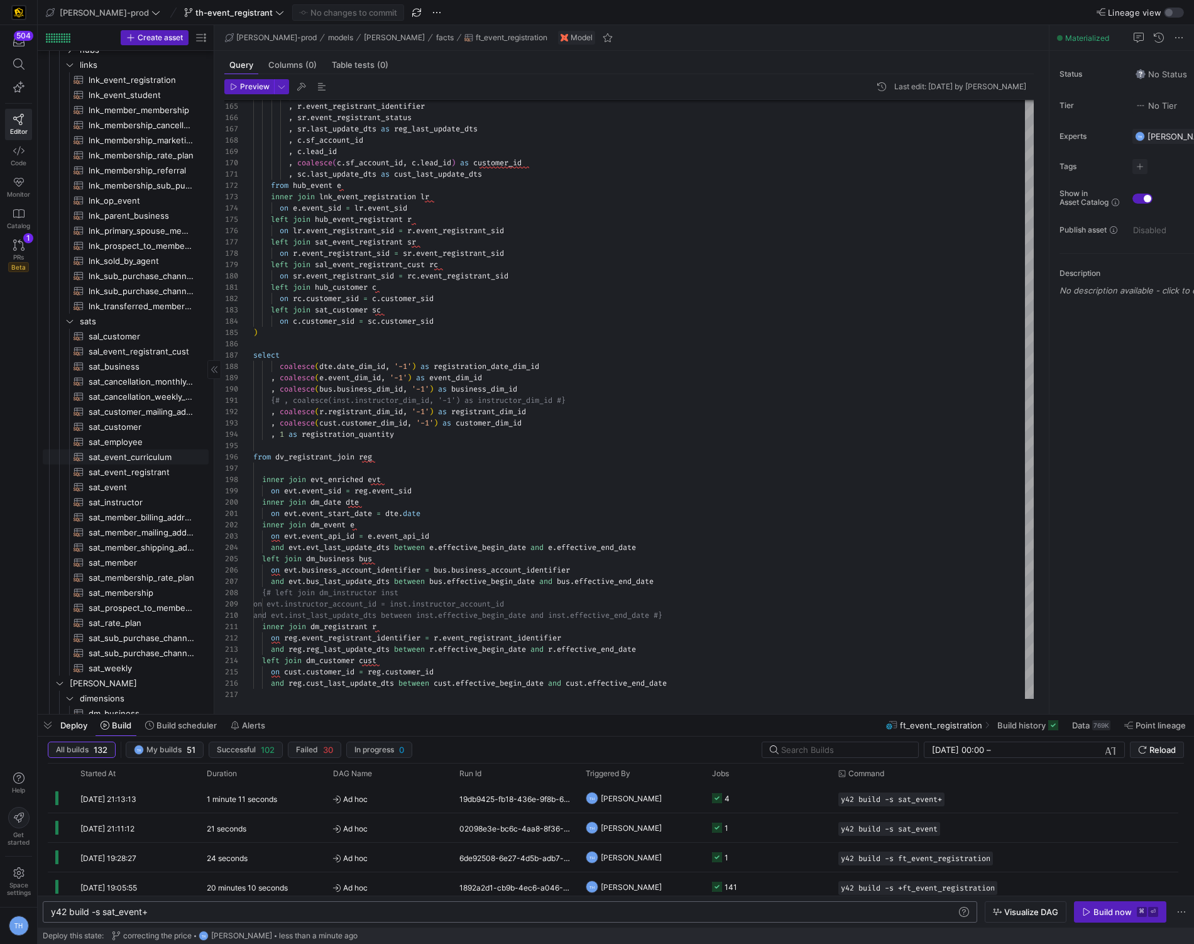
scroll to position [54, 0]
click at [128, 481] on span "sat_event​​​​​​​​​​" at bounding box center [142, 487] width 106 height 14
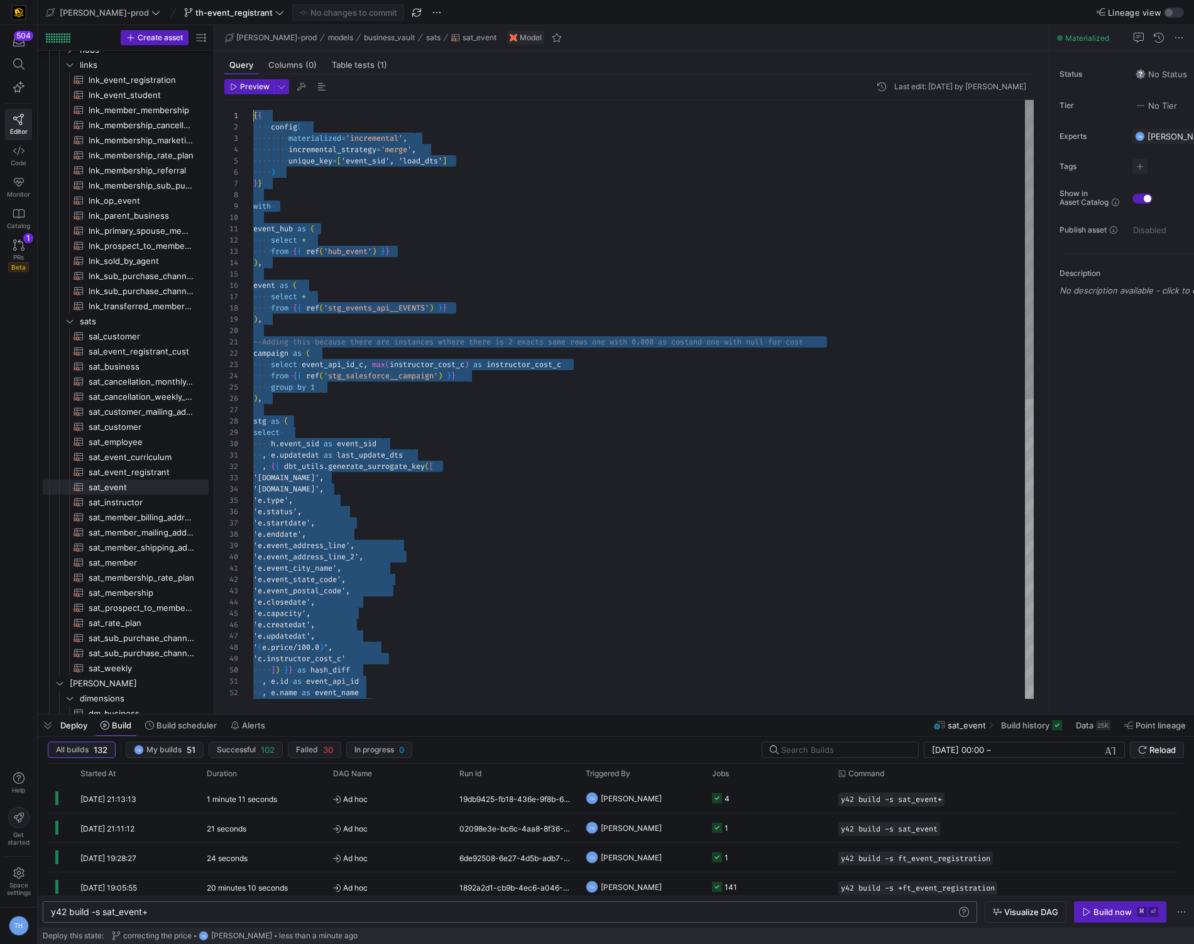
drag, startPoint x: 523, startPoint y: 695, endPoint x: 28, endPoint y: -62, distance: 903.9
type textarea "event_hub as ( select * from {{ ref('hub_event') }} ), event as ( select * from…"
click at [348, 317] on div ", e . type as event_type , e . name as event_name 'e.event_postal_code', 'e.clo…" at bounding box center [643, 699] width 780 height 1198
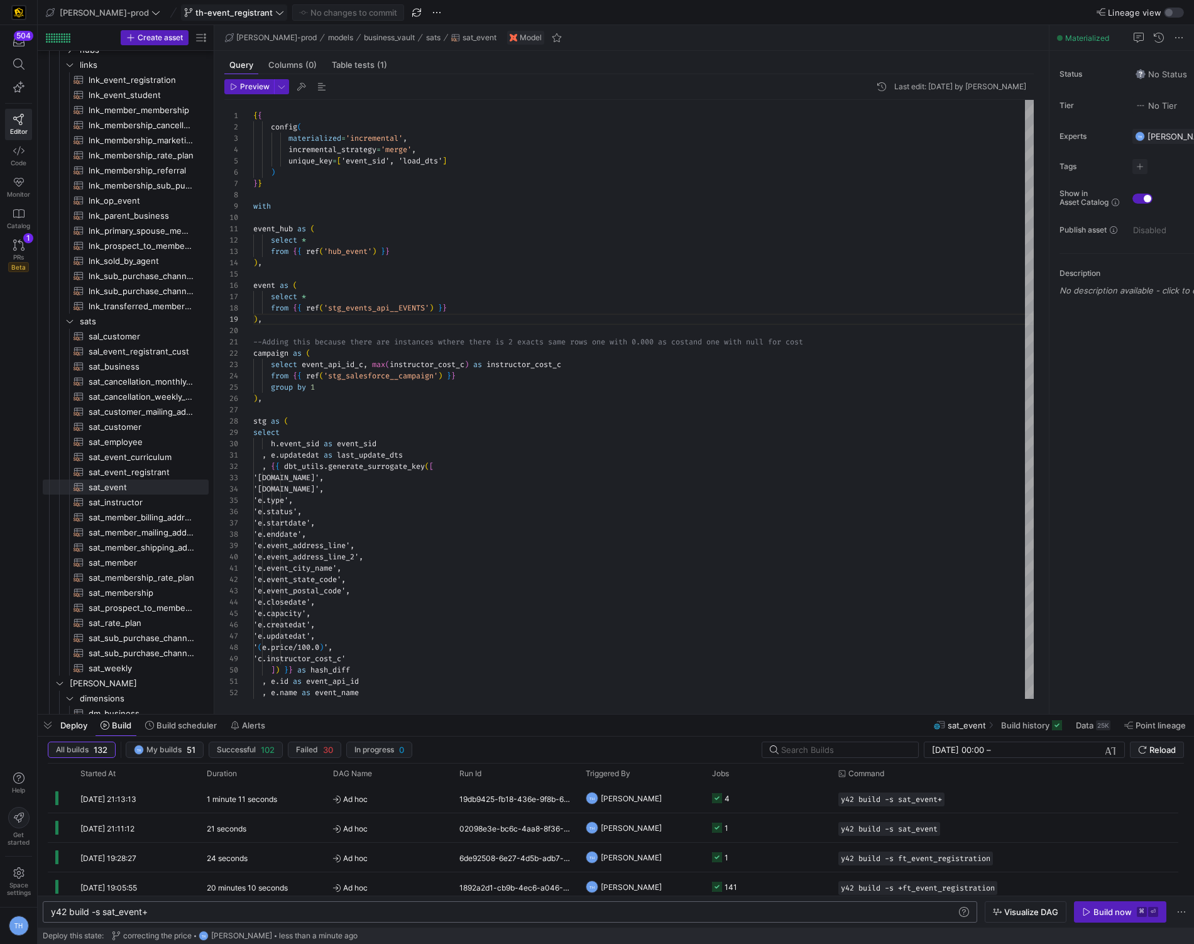
click at [206, 8] on span "th-event_registrant" at bounding box center [233, 13] width 77 height 10
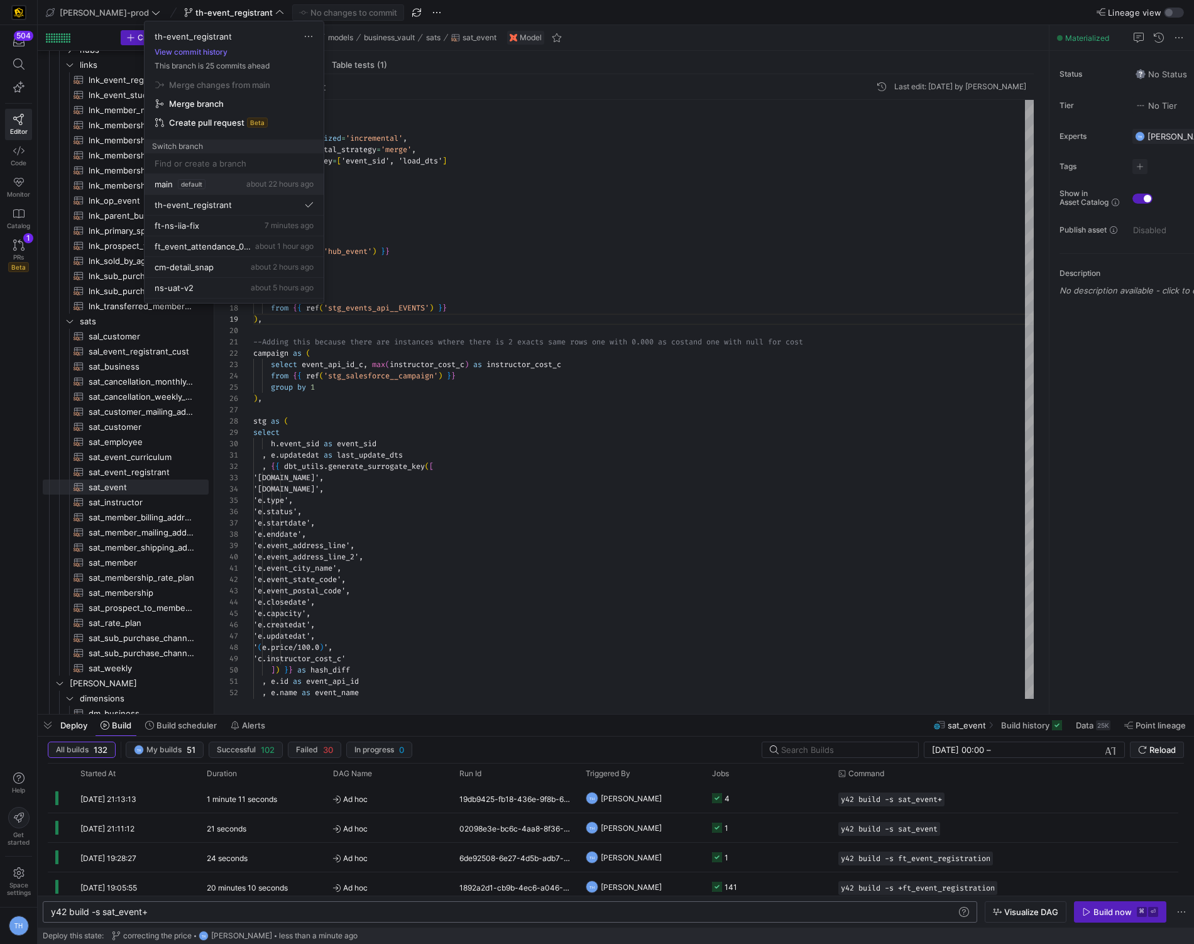
click at [216, 189] on button "main default about 22 hours ago" at bounding box center [234, 184] width 179 height 21
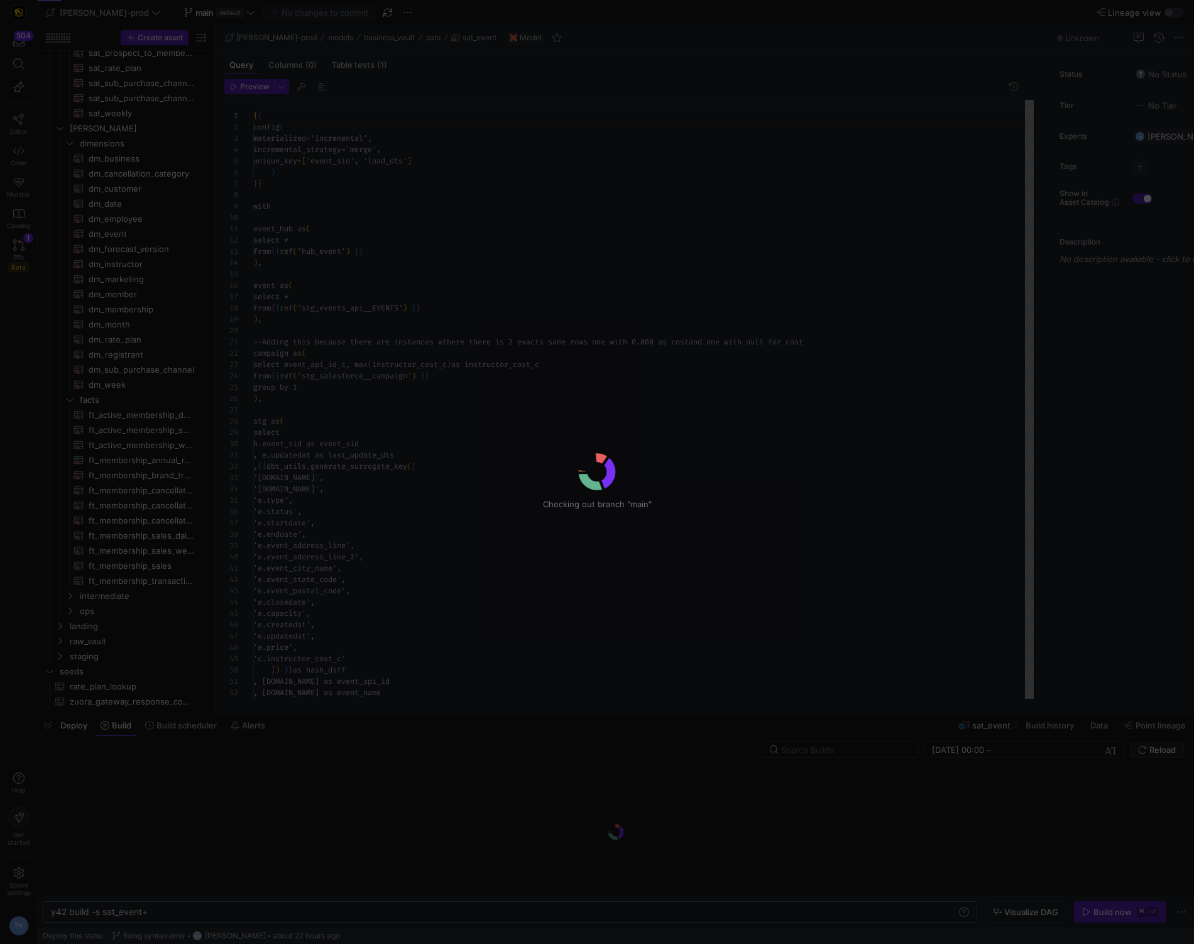
scroll to position [113, 0]
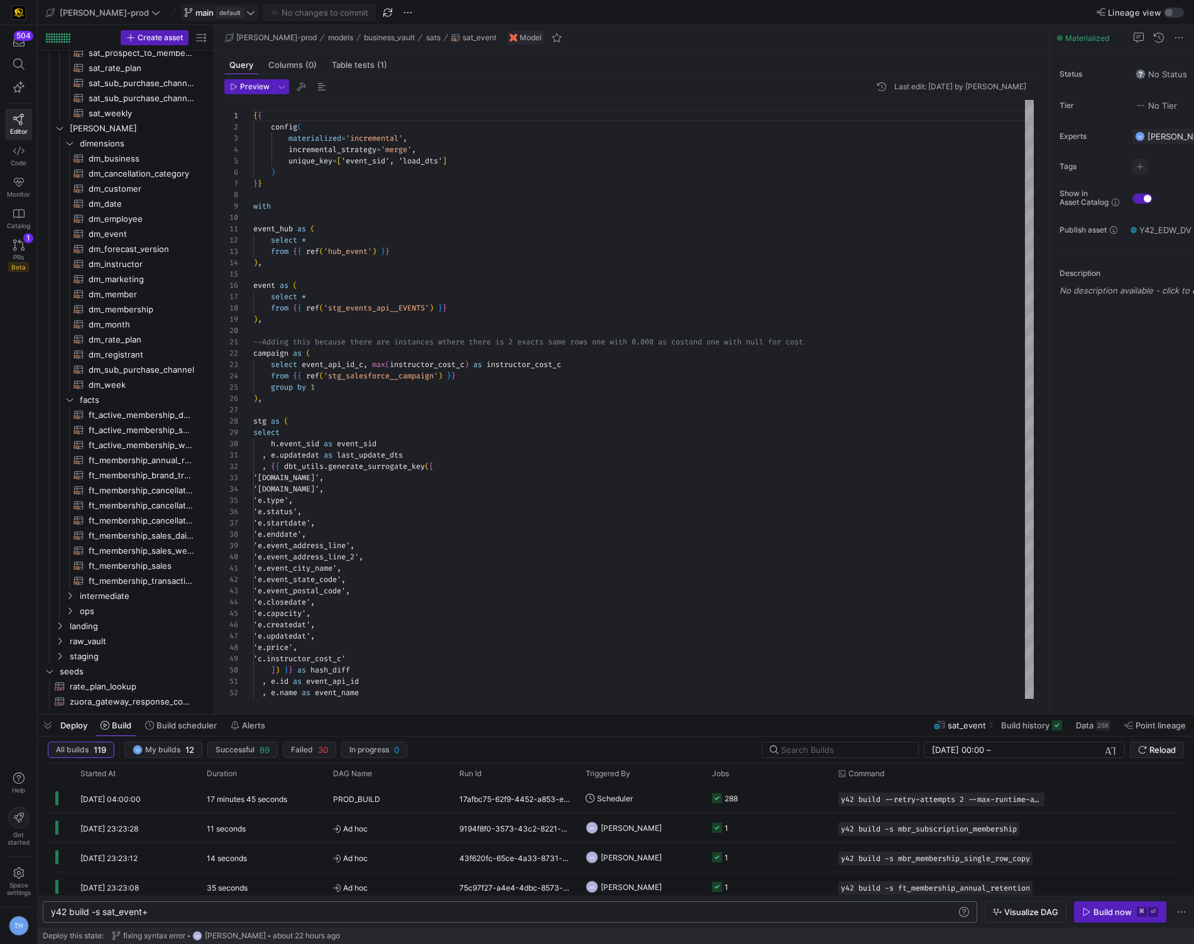
click at [216, 12] on span "default" at bounding box center [230, 13] width 28 height 10
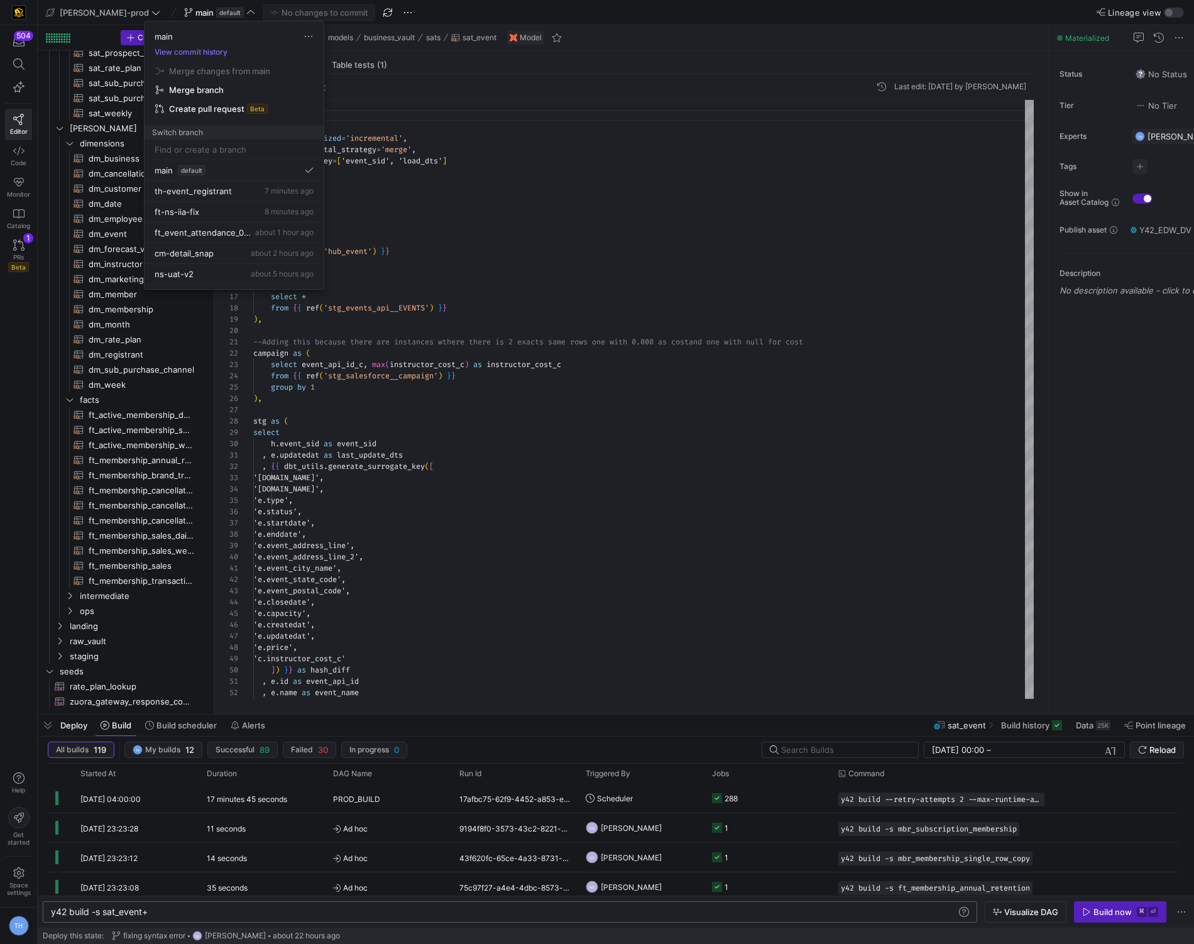
click at [422, 185] on div at bounding box center [597, 472] width 1194 height 944
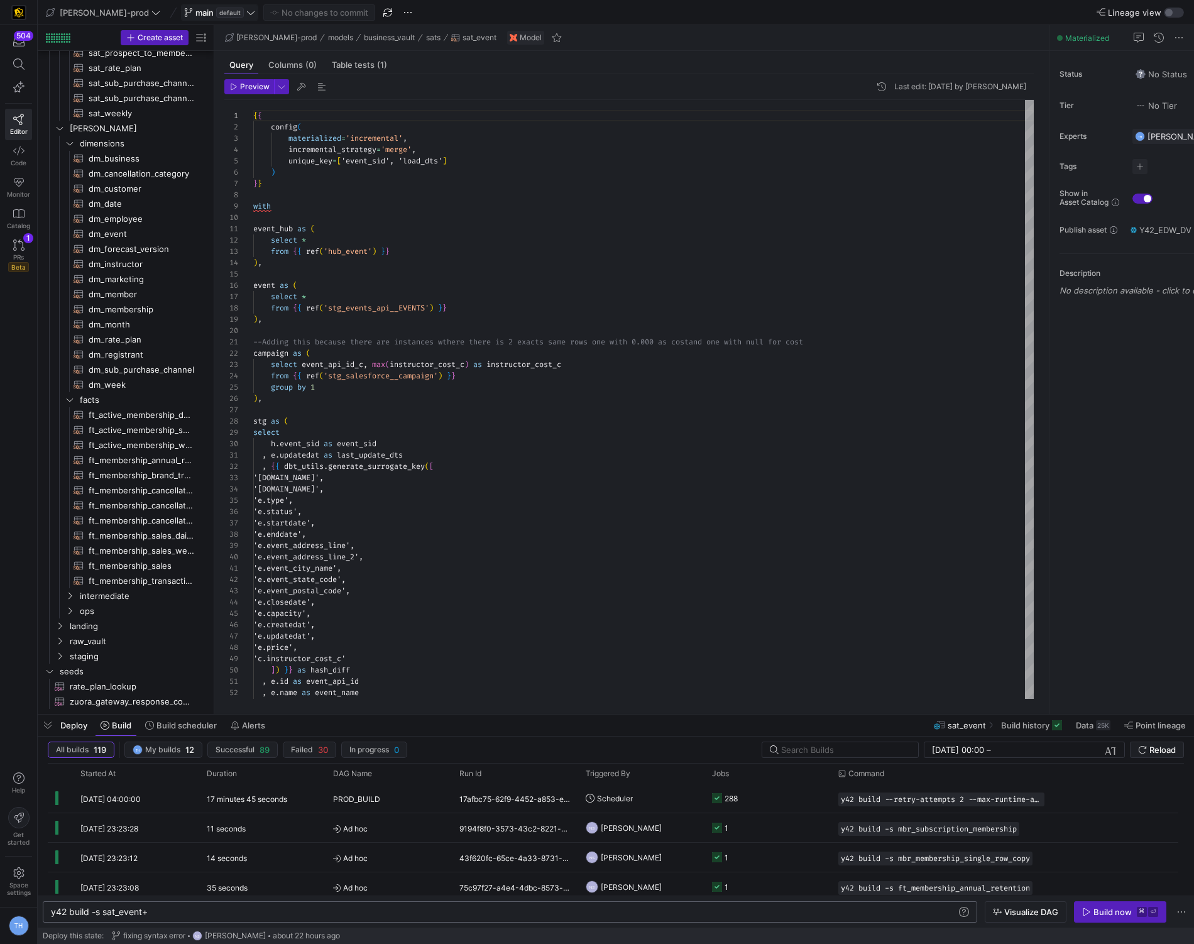
click at [216, 14] on span "default" at bounding box center [230, 13] width 28 height 10
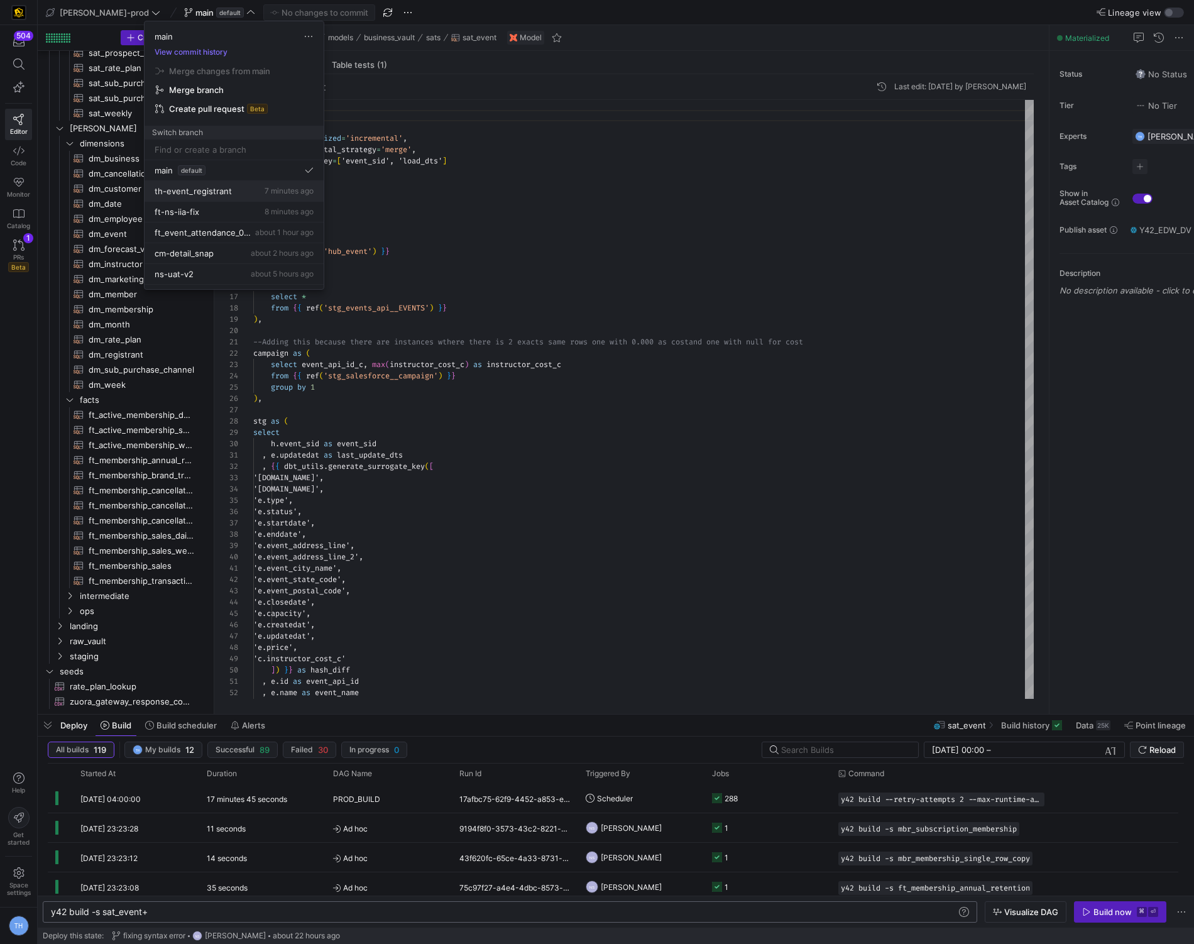
click at [205, 185] on button "th-event_registrant 7 minutes ago" at bounding box center [234, 191] width 179 height 21
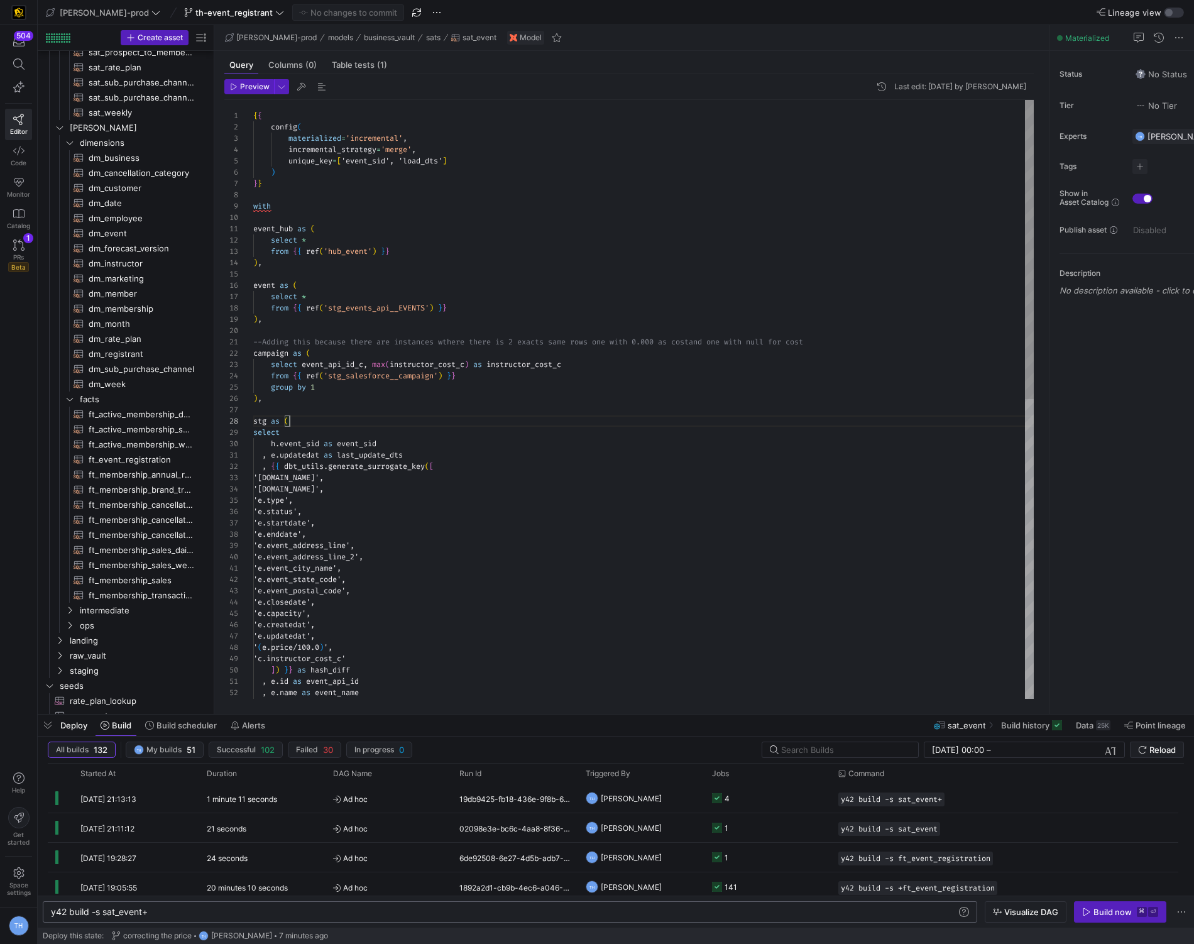
scroll to position [79, 36]
click at [417, 417] on div "{ { config ( materialized = 'incremental' , incremental_strategy = 'merge' , un…" at bounding box center [643, 699] width 780 height 1198
click at [411, 408] on div "{ { config ( materialized = 'incremental' , incremental_strategy = 'merge' , un…" at bounding box center [643, 699] width 780 height 1198
click at [385, 341] on div "{ { config ( materialized = 'incremental' , incremental_strategy = 'merge' , un…" at bounding box center [643, 699] width 780 height 1198
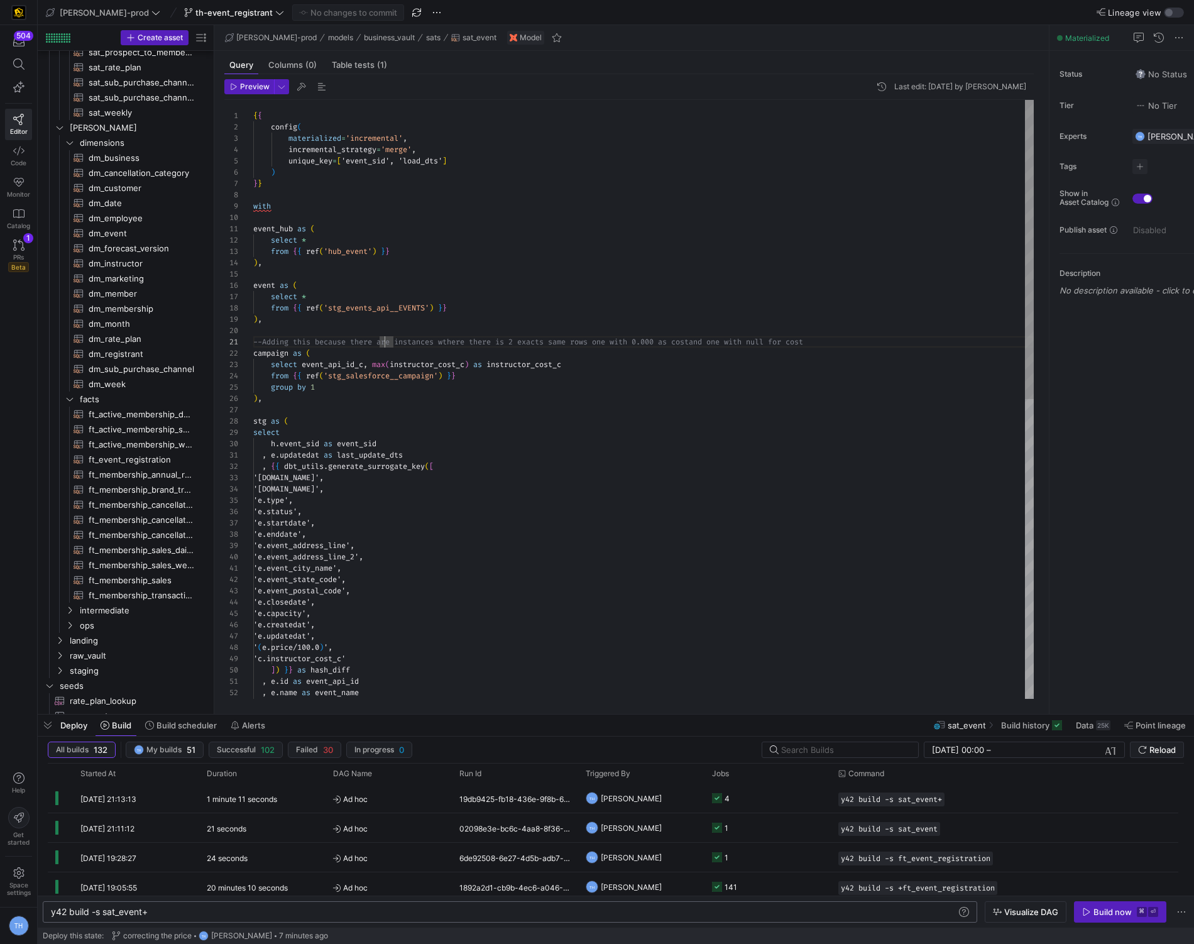
scroll to position [102, 0]
click at [380, 331] on div "{ { config ( materialized = 'incremental' , incremental_strategy = 'merge' , un…" at bounding box center [643, 699] width 780 height 1198
click at [360, 241] on div "{ { config ( materialized = 'incremental' , incremental_strategy = 'merge' , un…" at bounding box center [643, 699] width 780 height 1198
click at [360, 299] on div "{ { config ( materialized = 'incremental' , incremental_strategy = 'merge' , un…" at bounding box center [643, 699] width 780 height 1198
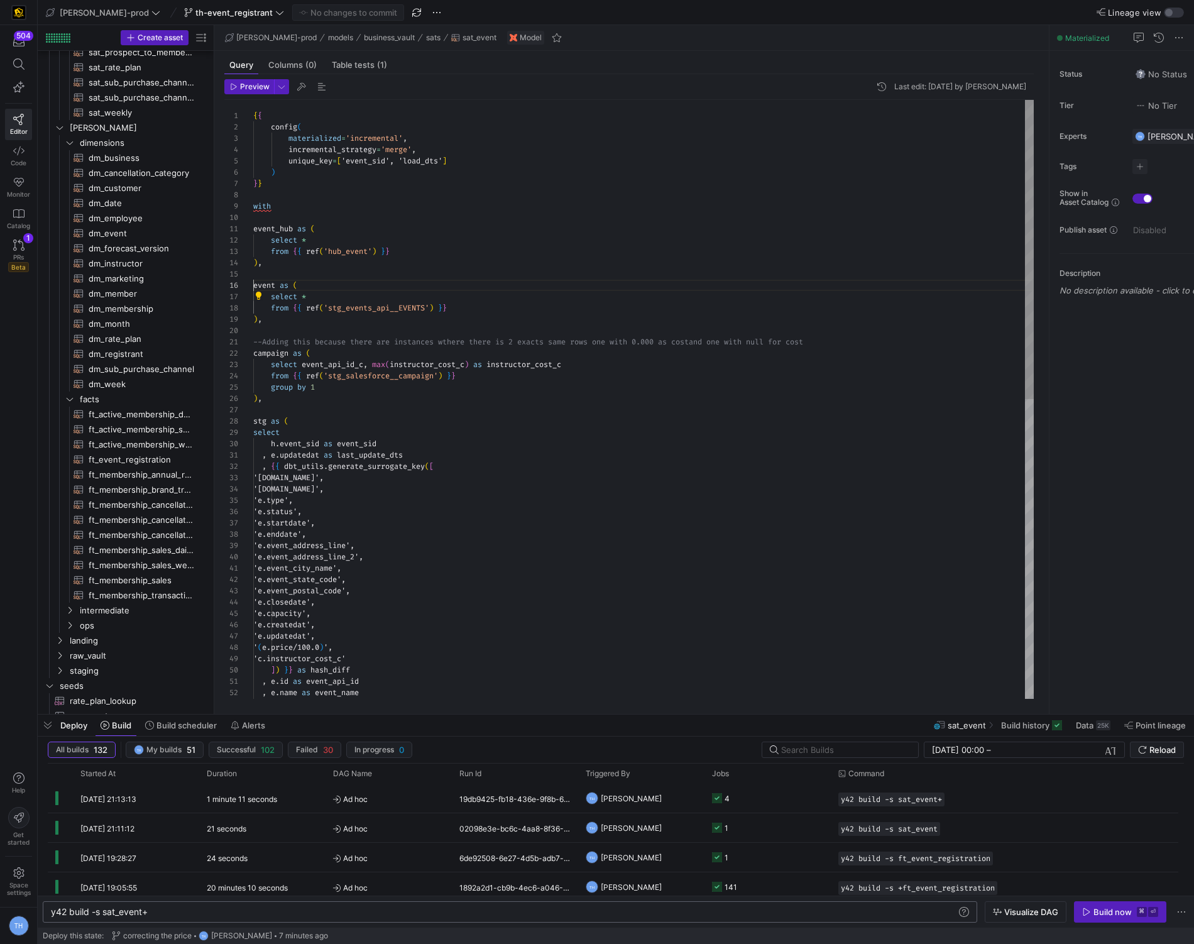
click at [360, 279] on div "{ { config ( materialized = 'incremental' , incremental_strategy = 'merge' , un…" at bounding box center [643, 699] width 780 height 1198
click at [354, 273] on div "{ { config ( materialized = 'incremental' , incremental_strategy = 'merge' , un…" at bounding box center [643, 699] width 780 height 1198
click at [145, 229] on span "dm_event​​​​​​​​​​" at bounding box center [142, 233] width 106 height 14
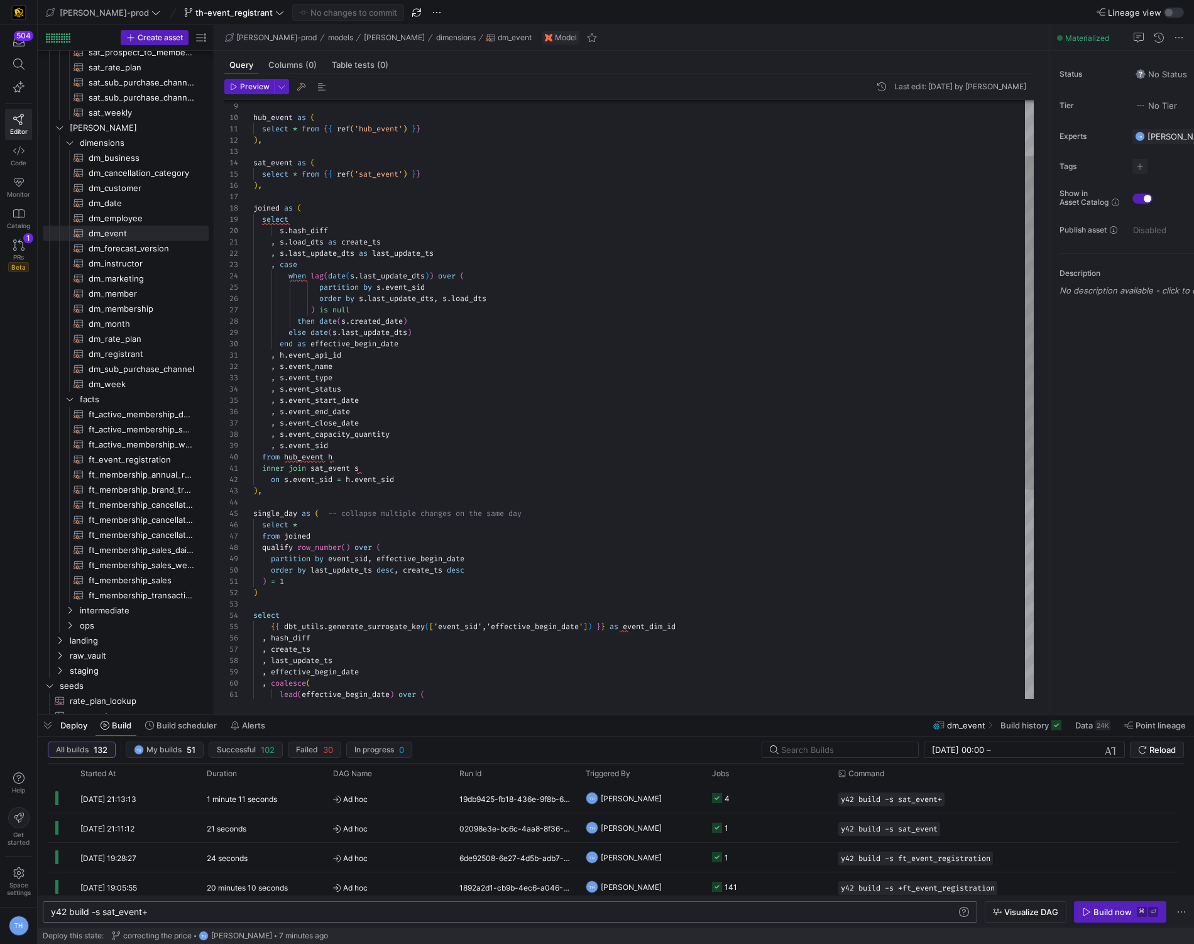
scroll to position [90, 77]
click at [403, 449] on div "with hub_event as ( select * from { { ref ( 'hub_event' ) } } ) , sat_event as …" at bounding box center [643, 536] width 780 height 1073
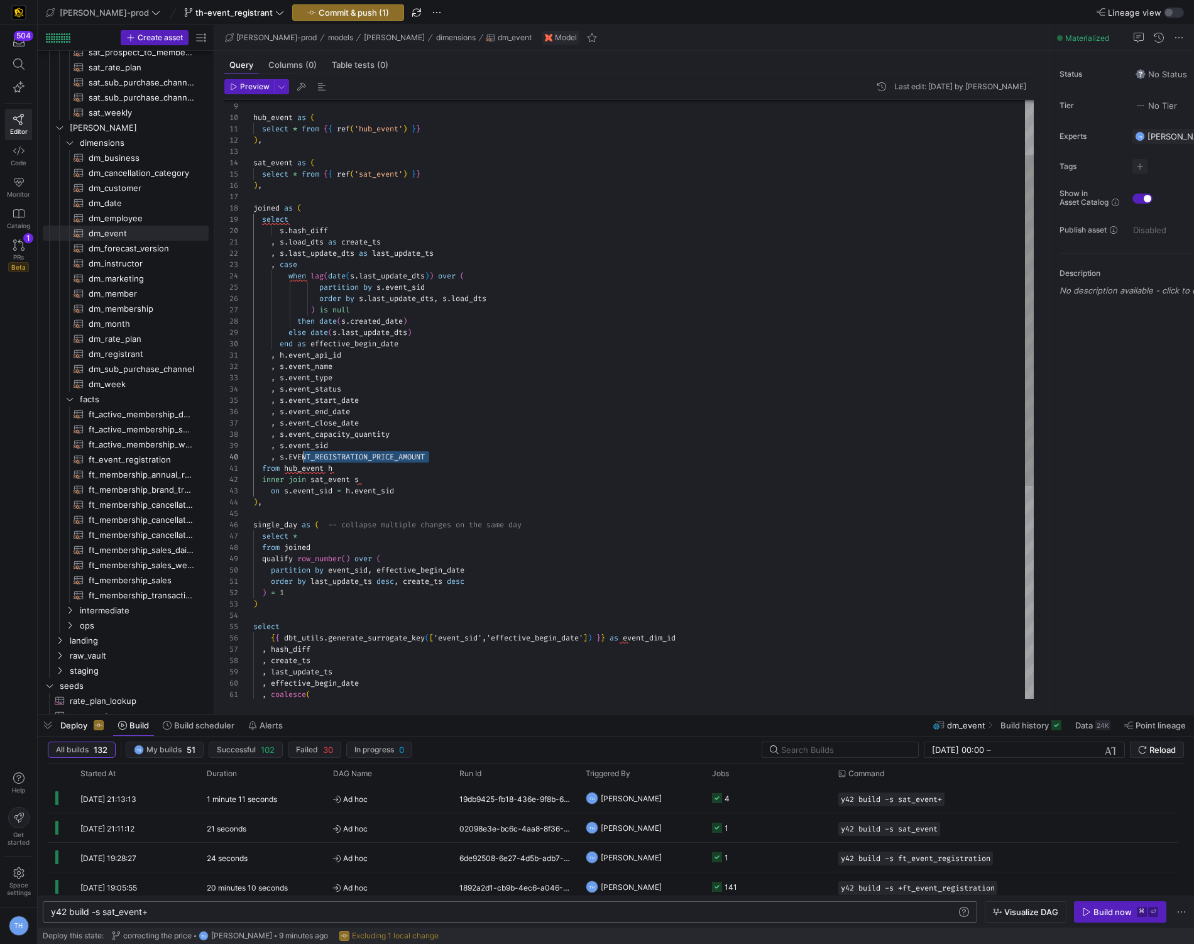
scroll to position [102, 41]
drag, startPoint x: 442, startPoint y: 458, endPoint x: 292, endPoint y: 459, distance: 149.6
click at [292, 459] on div "with hub_event as ( select * from { { ref ( 'hub_event' ) } } ) , sat_event as …" at bounding box center [643, 542] width 780 height 1085
click at [400, 411] on div "with hub_event as ( select * from { { ref ( 'hub_event' ) } } ) , sat_event as …" at bounding box center [643, 542] width 780 height 1085
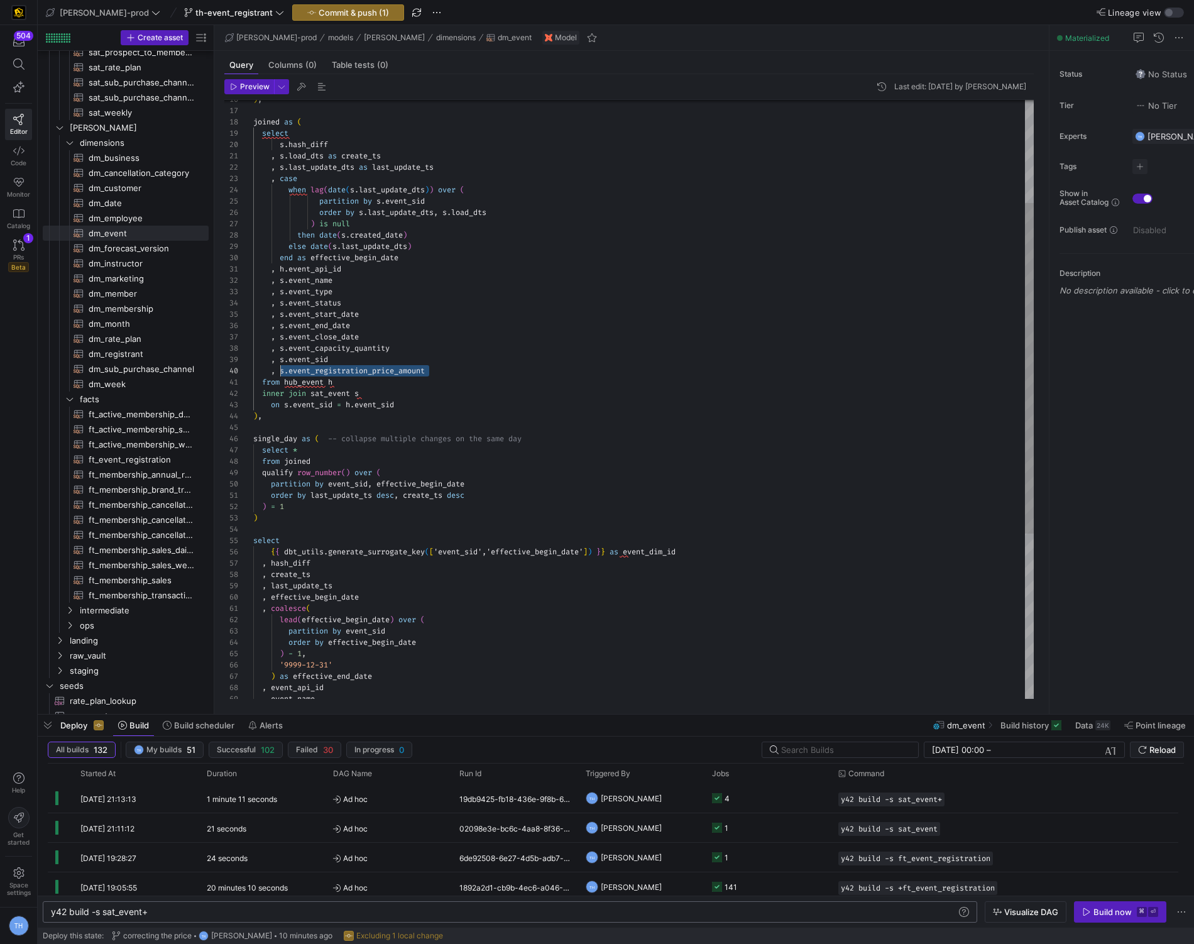
scroll to position [102, 27]
drag, startPoint x: 441, startPoint y: 370, endPoint x: 280, endPoint y: 370, distance: 160.9
click at [280, 370] on div "on s . event_sid = h . event_sid ) , single_day as ( -- collapse multiple chang…" at bounding box center [643, 456] width 780 height 1085
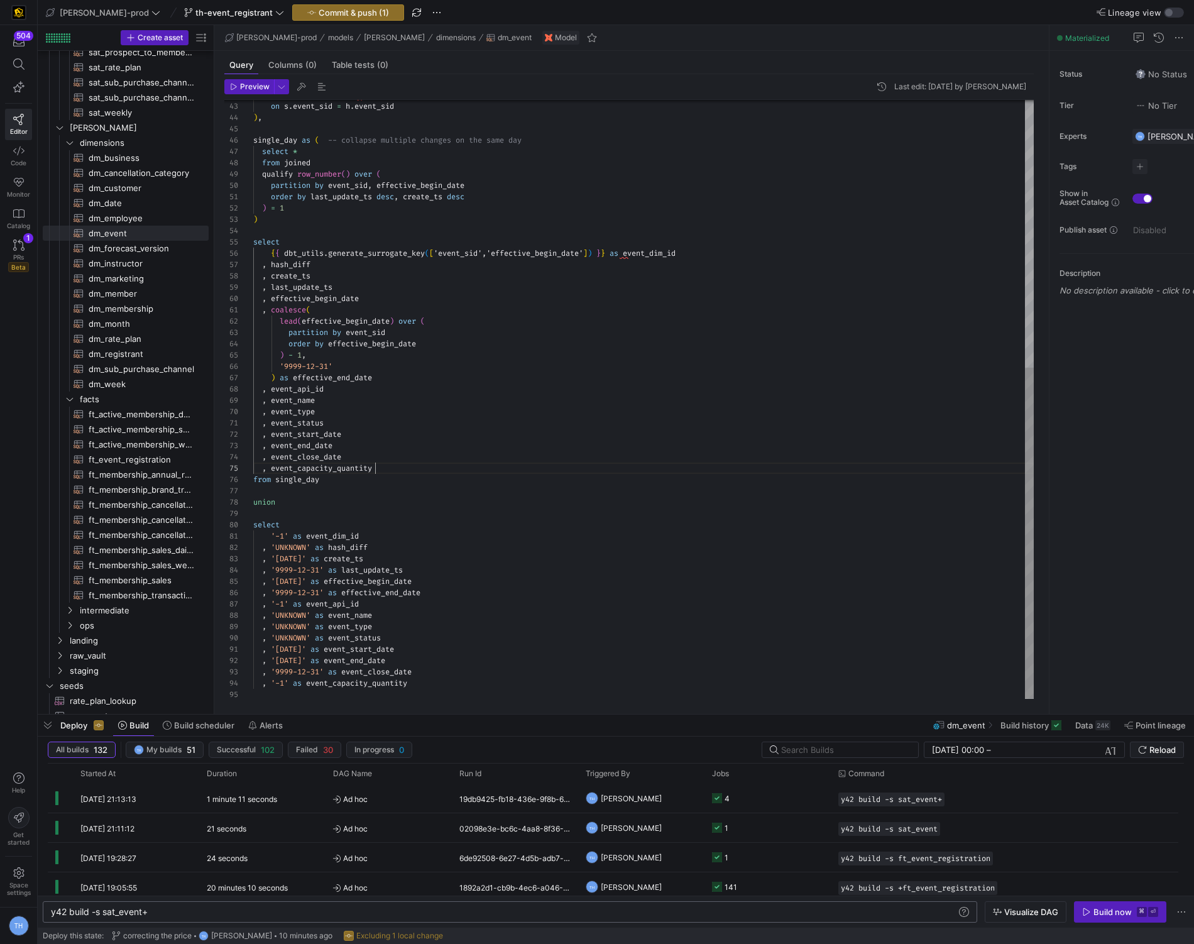
click at [403, 468] on div "on s . event_sid = h . event_sid ) , single_day as ( -- collapse multiple chang…" at bounding box center [643, 157] width 780 height 1085
click at [280, 483] on div "on s . event_sid = h . event_sid ) , single_day as ( -- collapse multiple chang…" at bounding box center [643, 162] width 780 height 1096
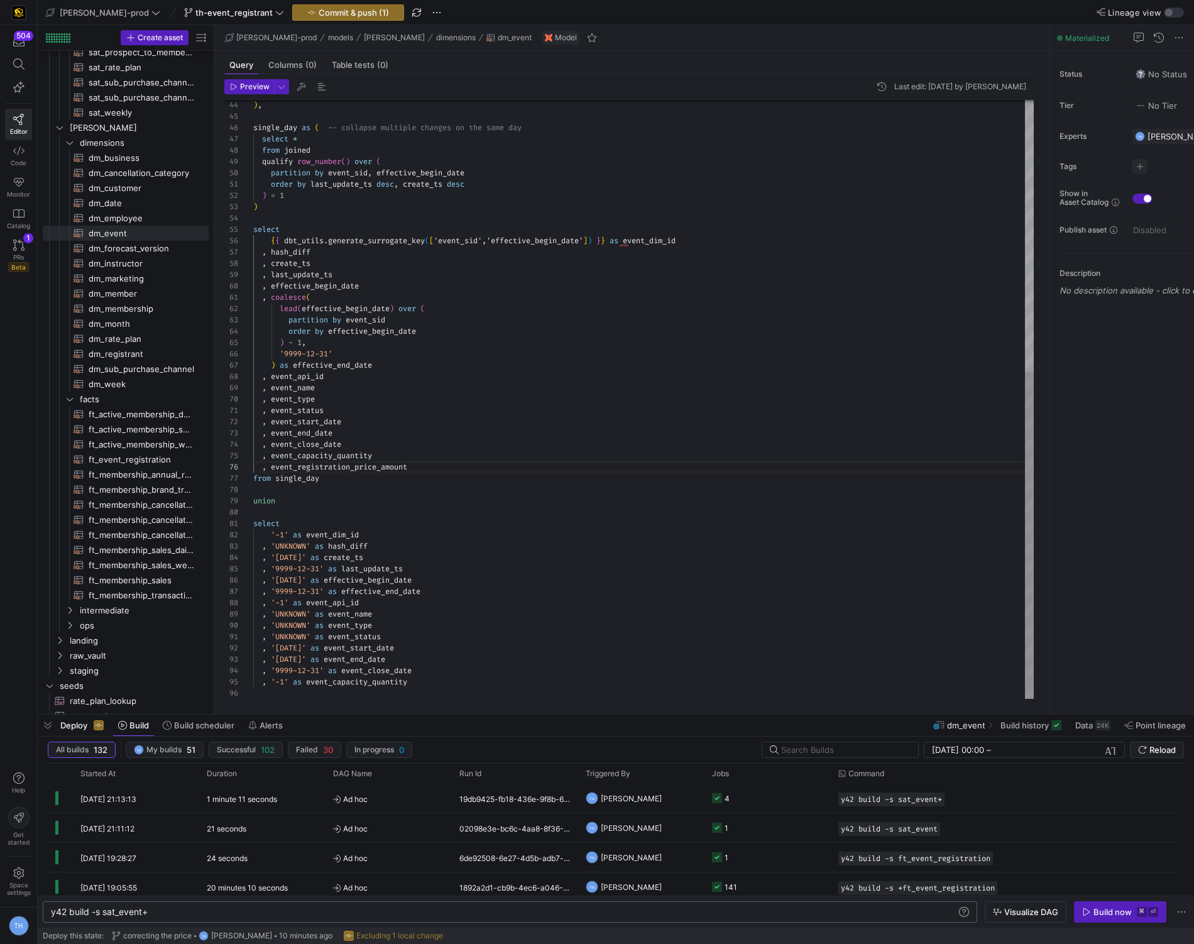
click at [422, 677] on div ") , single_day as ( -- collapse multiple changes on the same day select * from …" at bounding box center [643, 151] width 780 height 1096
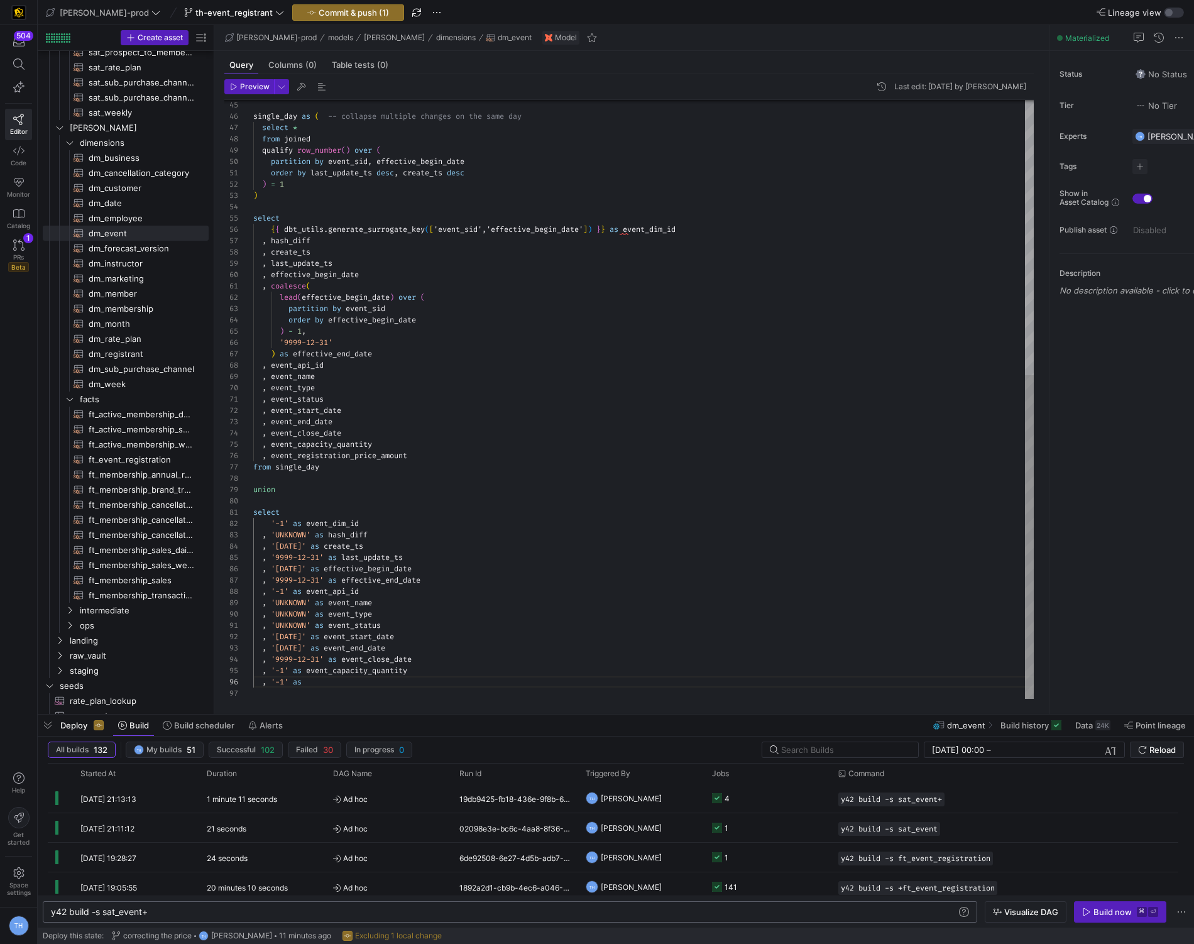
scroll to position [57, 202]
click at [314, 685] on div "single_day as ( -- collapse multiple changes on the same day select * from join…" at bounding box center [643, 145] width 780 height 1107
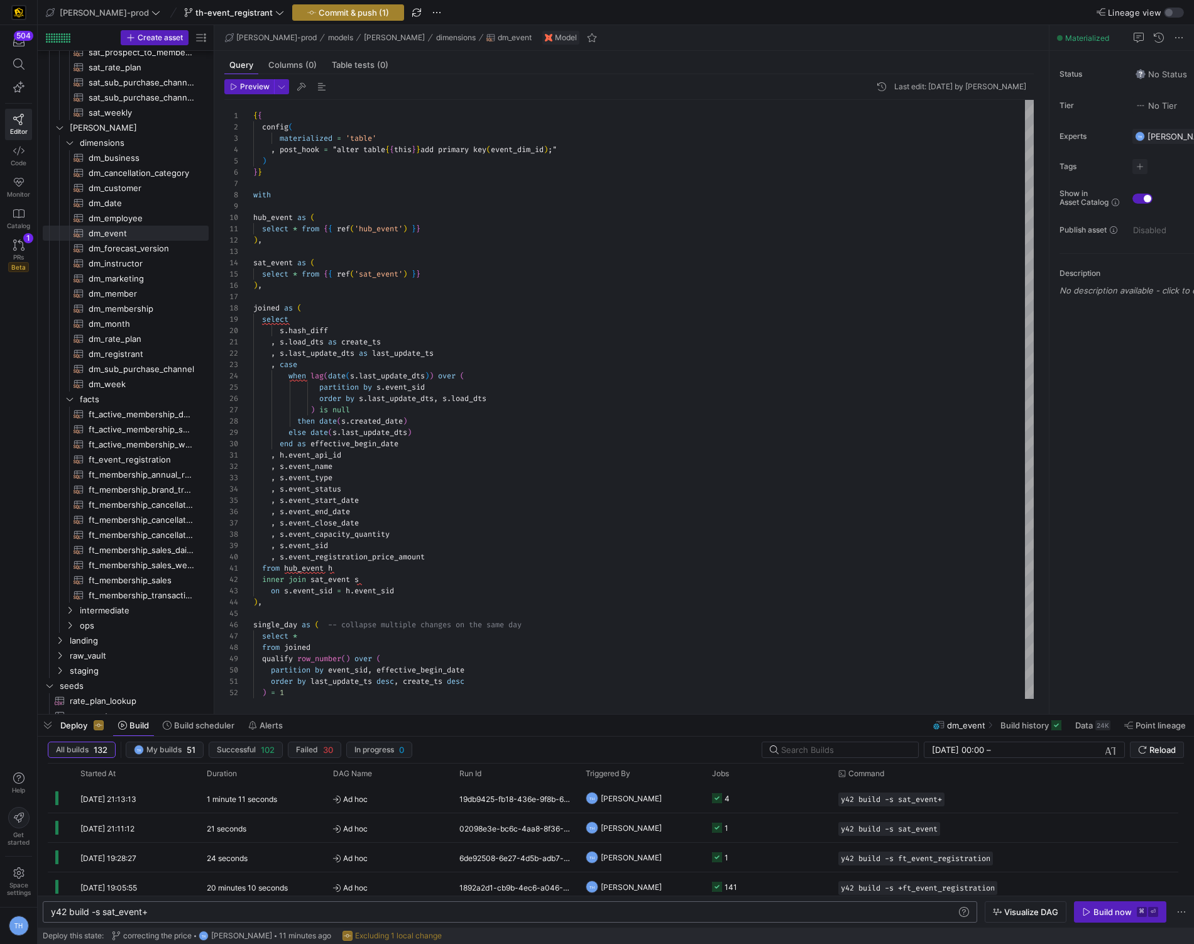
type textarea ", 'UNKNOWN' as event_status , '[DATE]' as event_start_date , '[DATE]' as event_…"
click at [319, 13] on span "Commit & push (1)" at bounding box center [354, 13] width 70 height 10
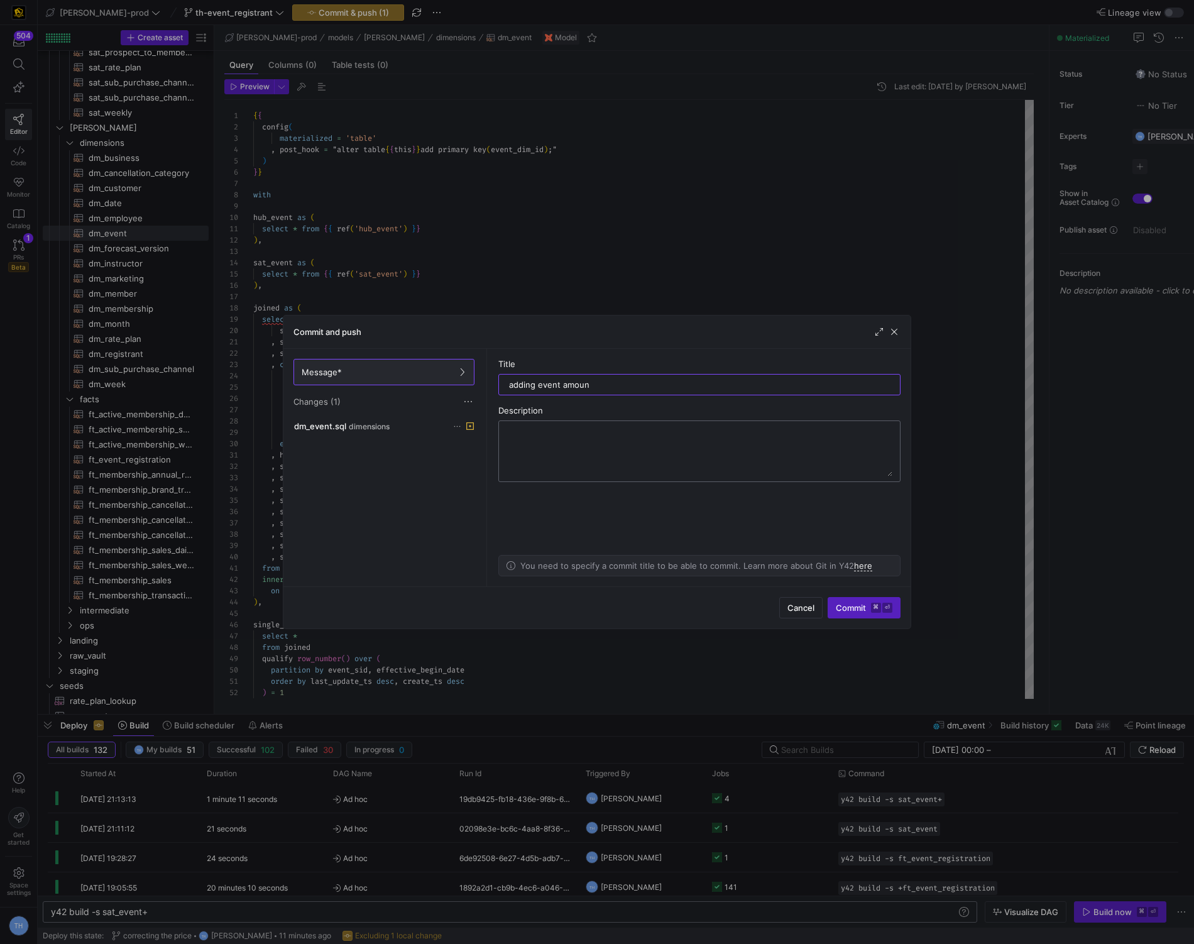
type input "adding event amount"
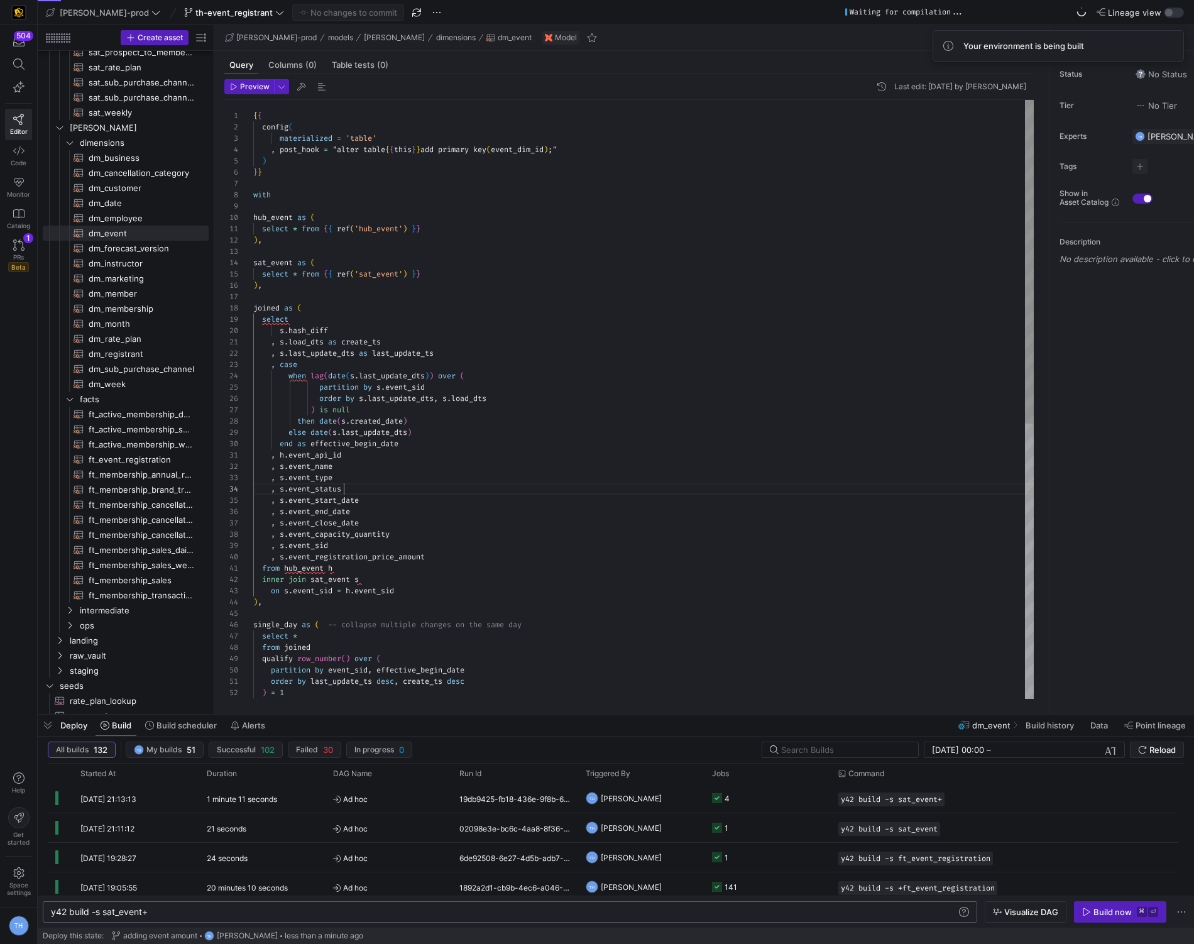
click at [384, 493] on div "single_day as ( -- collapse multiple changes on the same day select * from join…" at bounding box center [643, 653] width 780 height 1107
type textarea "select * from {{ ref('hub_event') }} ), sat_event as ( select * from {{ ref('sa…"
click at [358, 325] on div "single_day as ( -- collapse multiple changes on the same day select * from join…" at bounding box center [643, 653] width 780 height 1107
click at [351, 307] on div "single_day as ( -- collapse multiple changes on the same day select * from join…" at bounding box center [643, 653] width 780 height 1107
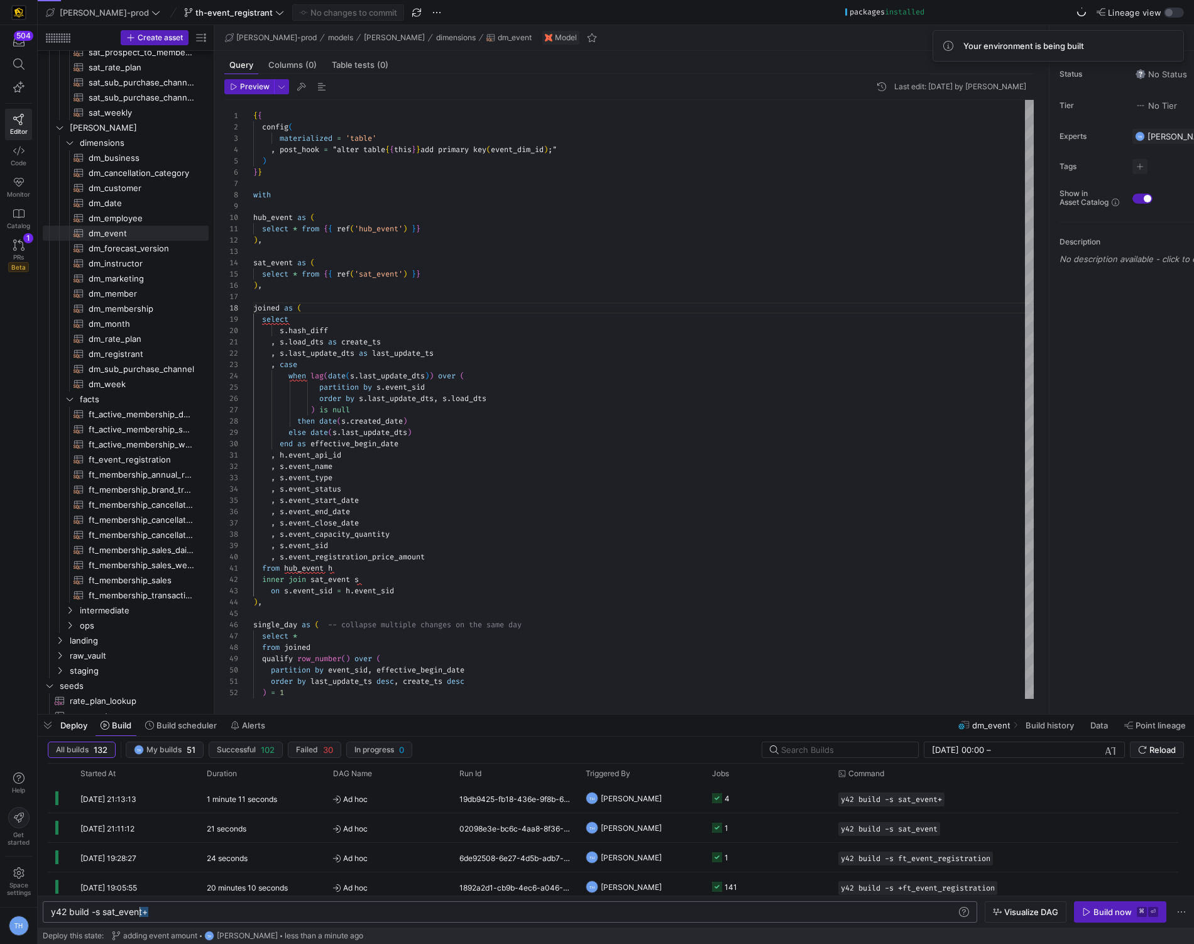
scroll to position [0, 57]
drag, startPoint x: 160, startPoint y: 912, endPoint x: 107, endPoint y: 911, distance: 53.4
click at [106, 911] on div "y42 build -s sat_event+" at bounding box center [504, 912] width 906 height 10
type textarea "y42 build -s dm_event"
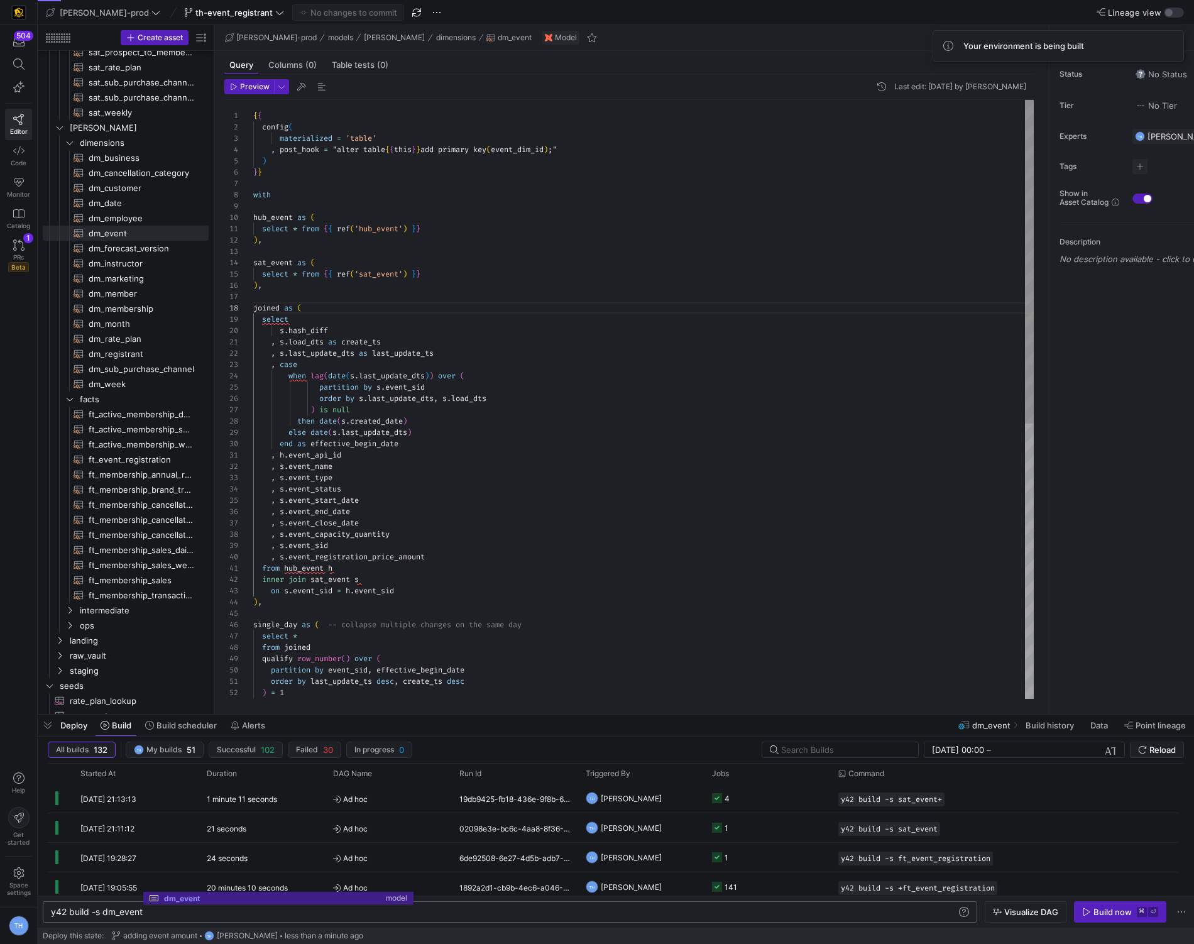
type textarea ", [PERSON_NAME]event_api_id , s.event_name , s.event_type , s.event_status , s.…"
click at [384, 485] on div "single_day as ( -- collapse multiple changes on the same day select * from join…" at bounding box center [643, 653] width 780 height 1107
click at [145, 463] on span "ft_event_registration​​​​​​​​​​" at bounding box center [142, 459] width 106 height 14
type textarea "y42 build -s ft_event_registration"
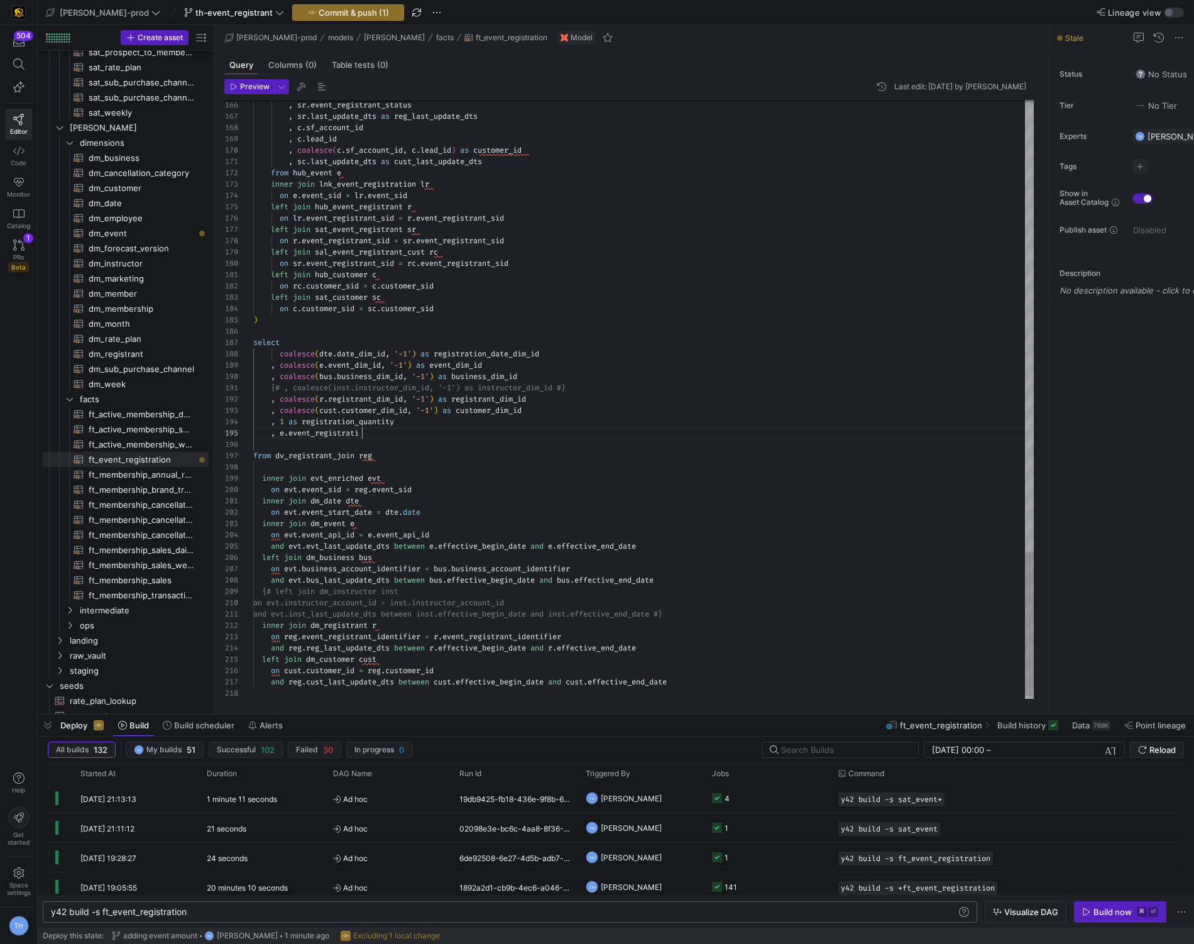
scroll to position [45, 117]
type textarea "{# , coalesce(inst.instructor_dim_id, '-1') as instructor_dim_id #} , coalesce(…"
click at [319, 13] on span "Commit & push (1)" at bounding box center [354, 13] width 70 height 10
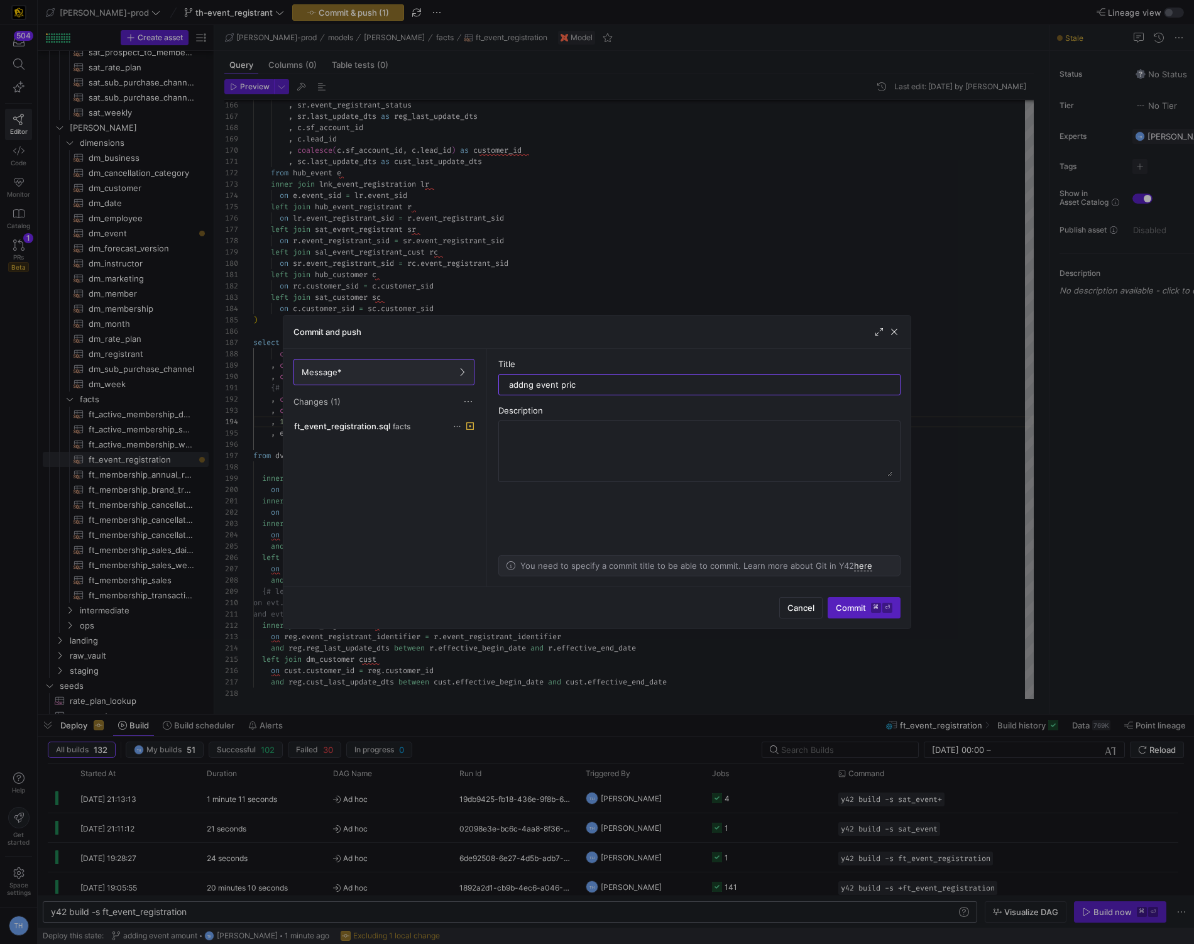
type input "addng event price"
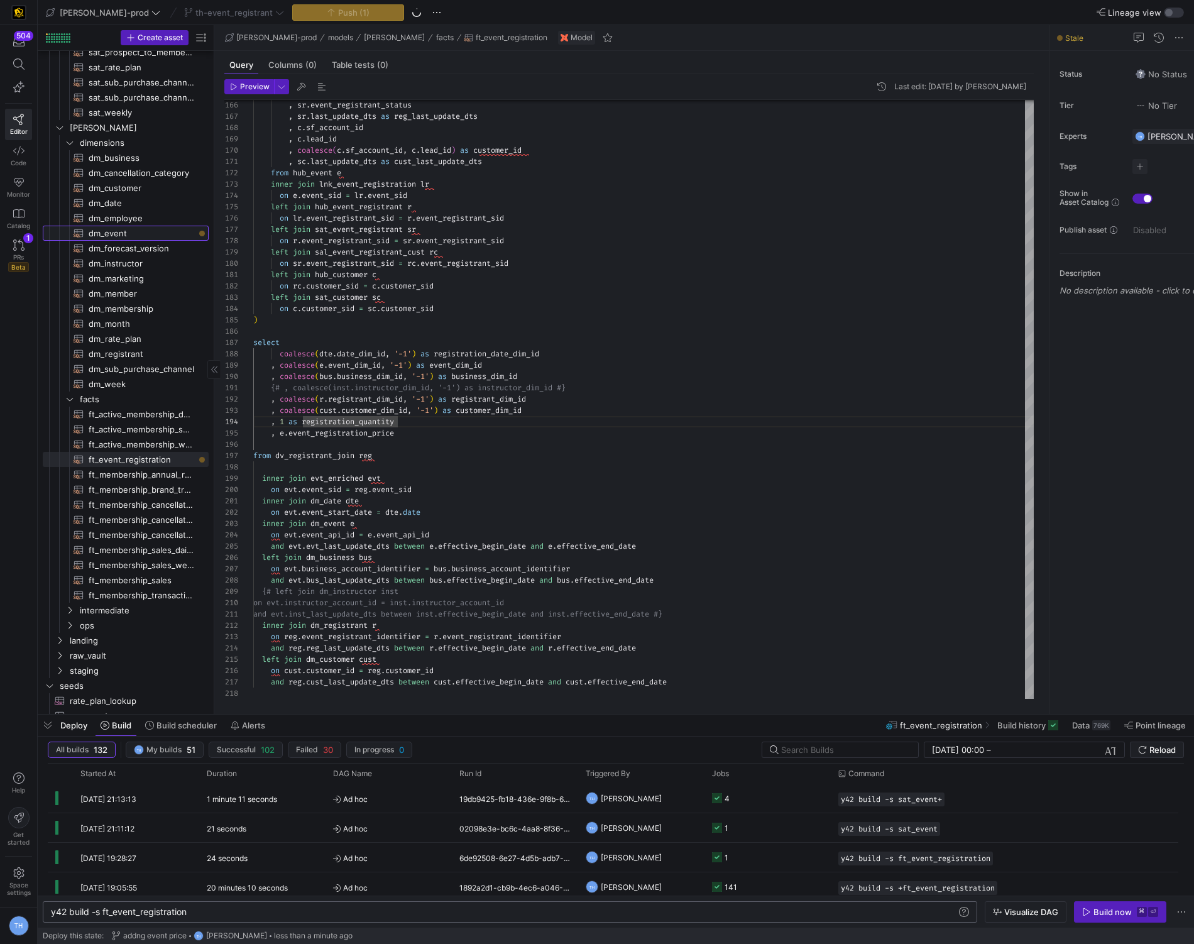
click at [136, 235] on span "dm_event​​​​​​​​​​" at bounding box center [142, 233] width 106 height 14
type textarea "y42 build -s dm_event"
type textarea "{{ config( materialized = 'table' , post_hook = "alter table {{ this }} add pri…"
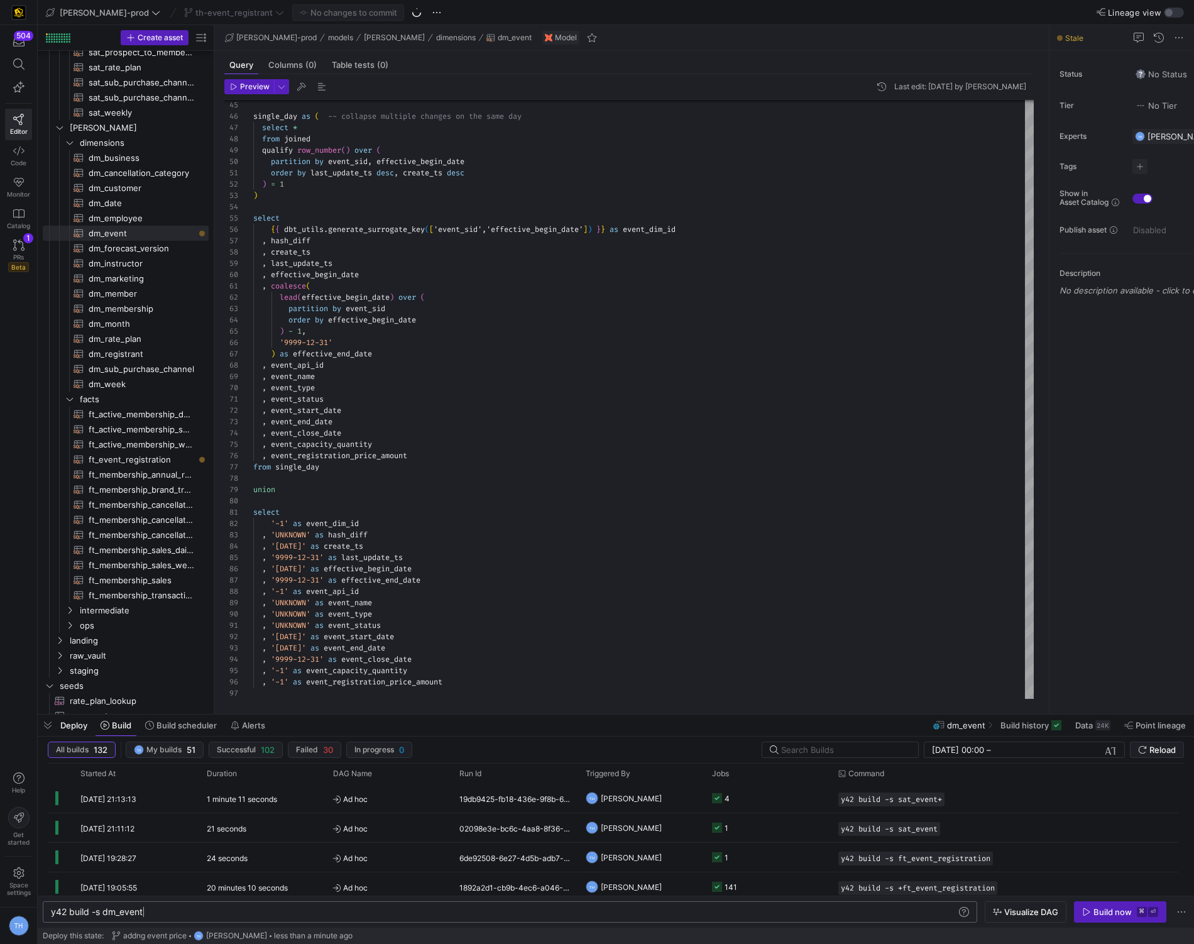
click at [192, 912] on div "y42 build -s dm_event" at bounding box center [504, 912] width 906 height 10
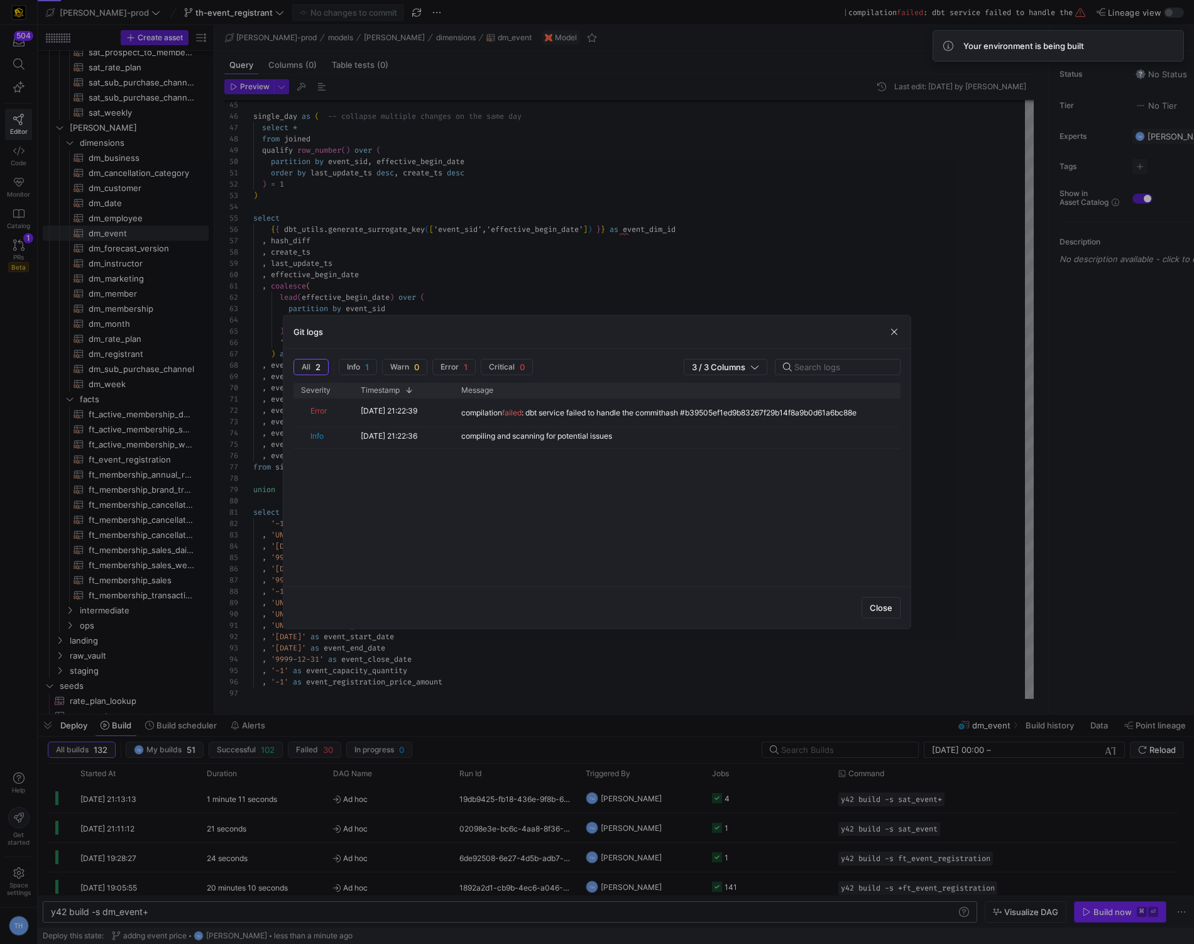
type textarea "y42 build -s dm_event+"
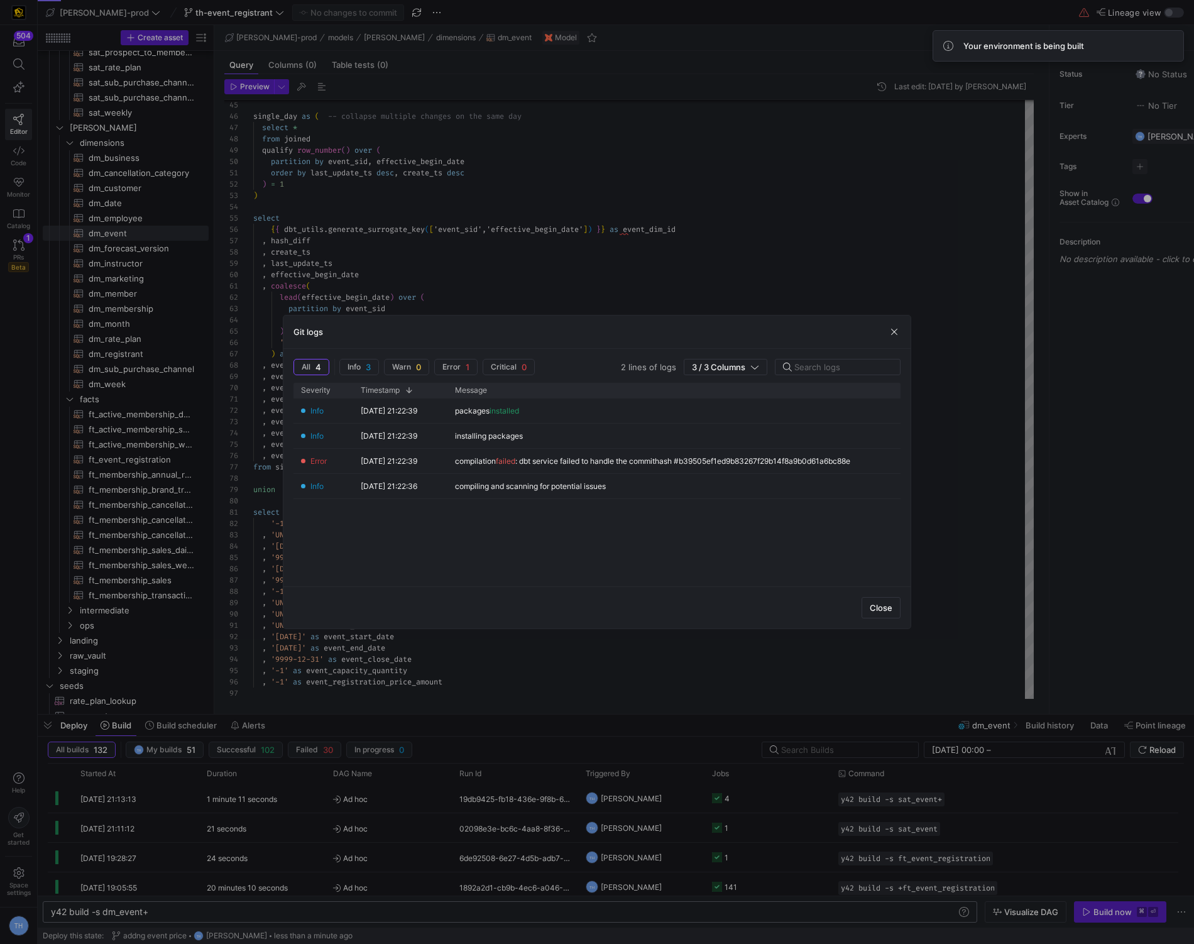
click at [872, 596] on div "Close" at bounding box center [596, 607] width 627 height 42
click at [885, 607] on span "Close" at bounding box center [881, 608] width 23 height 10
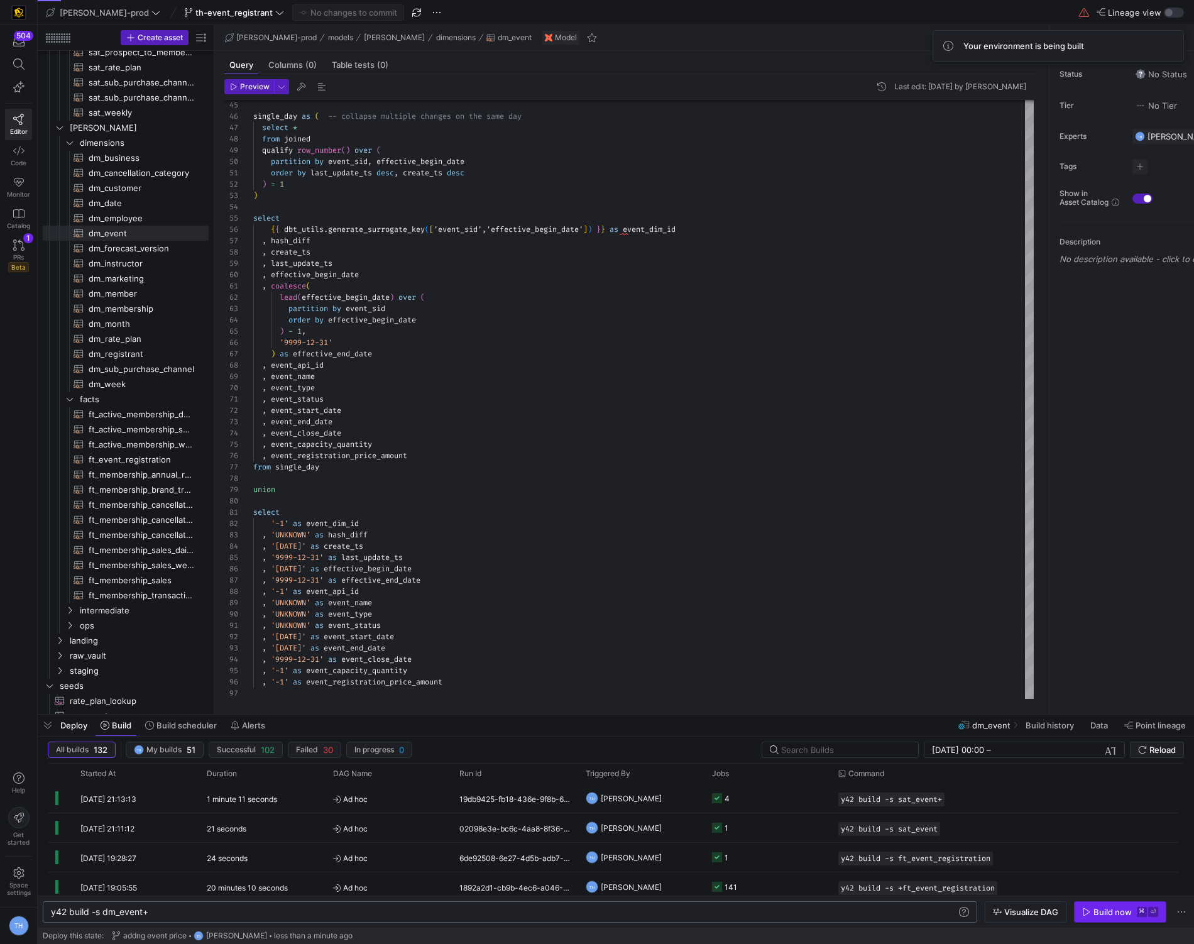
click at [1110, 907] on div "Build now" at bounding box center [1112, 912] width 38 height 10
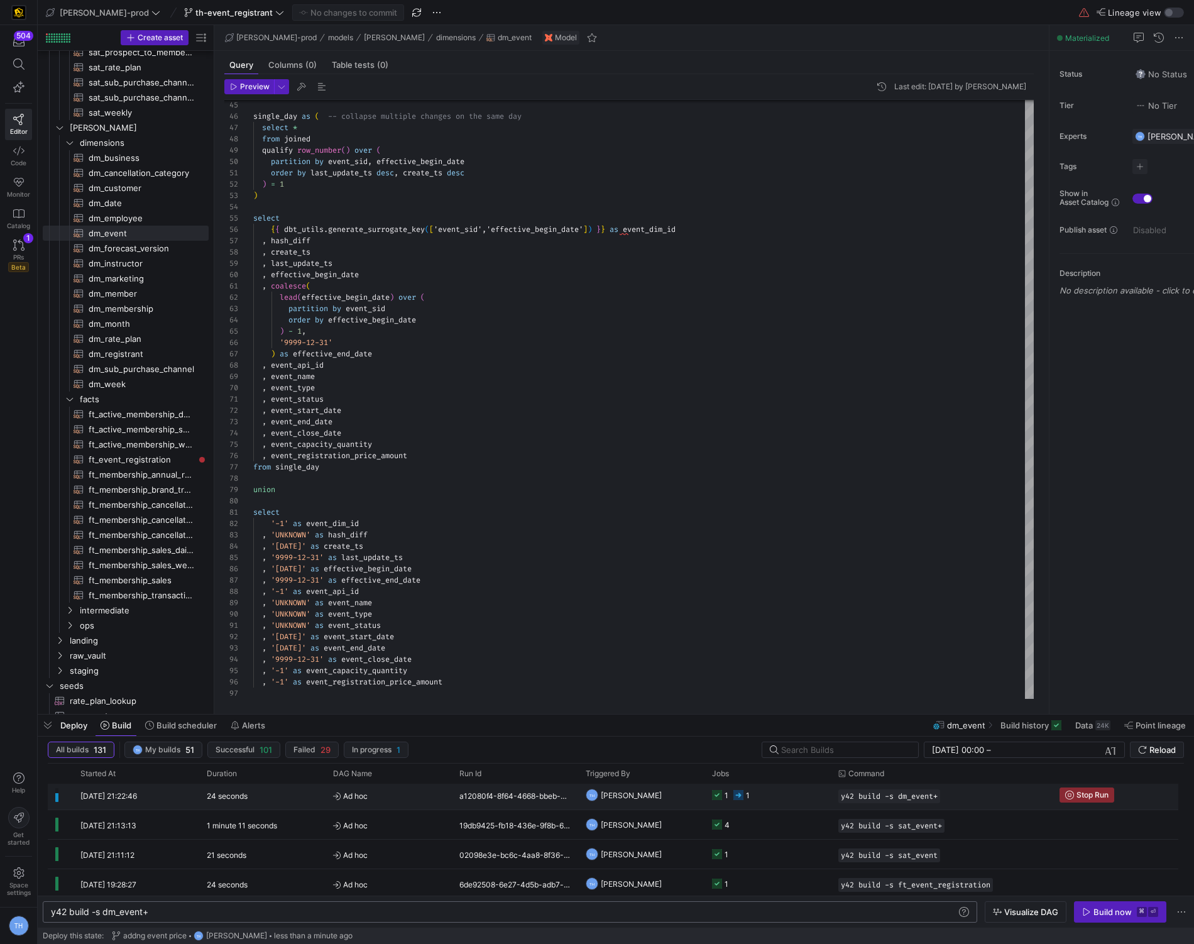
scroll to position [11, 0]
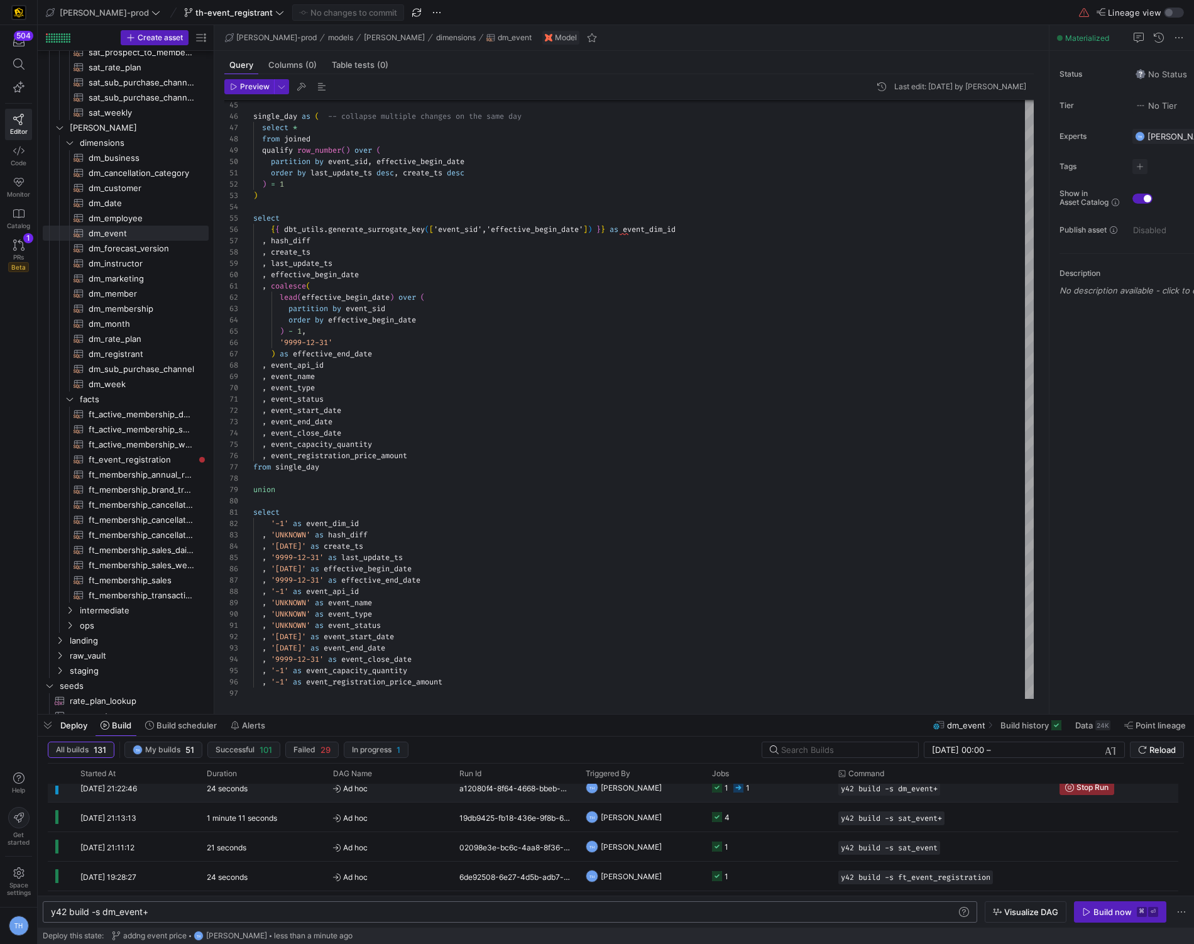
click at [786, 794] on y42-job-status-cell-renderer "1 1" at bounding box center [767, 788] width 111 height 28
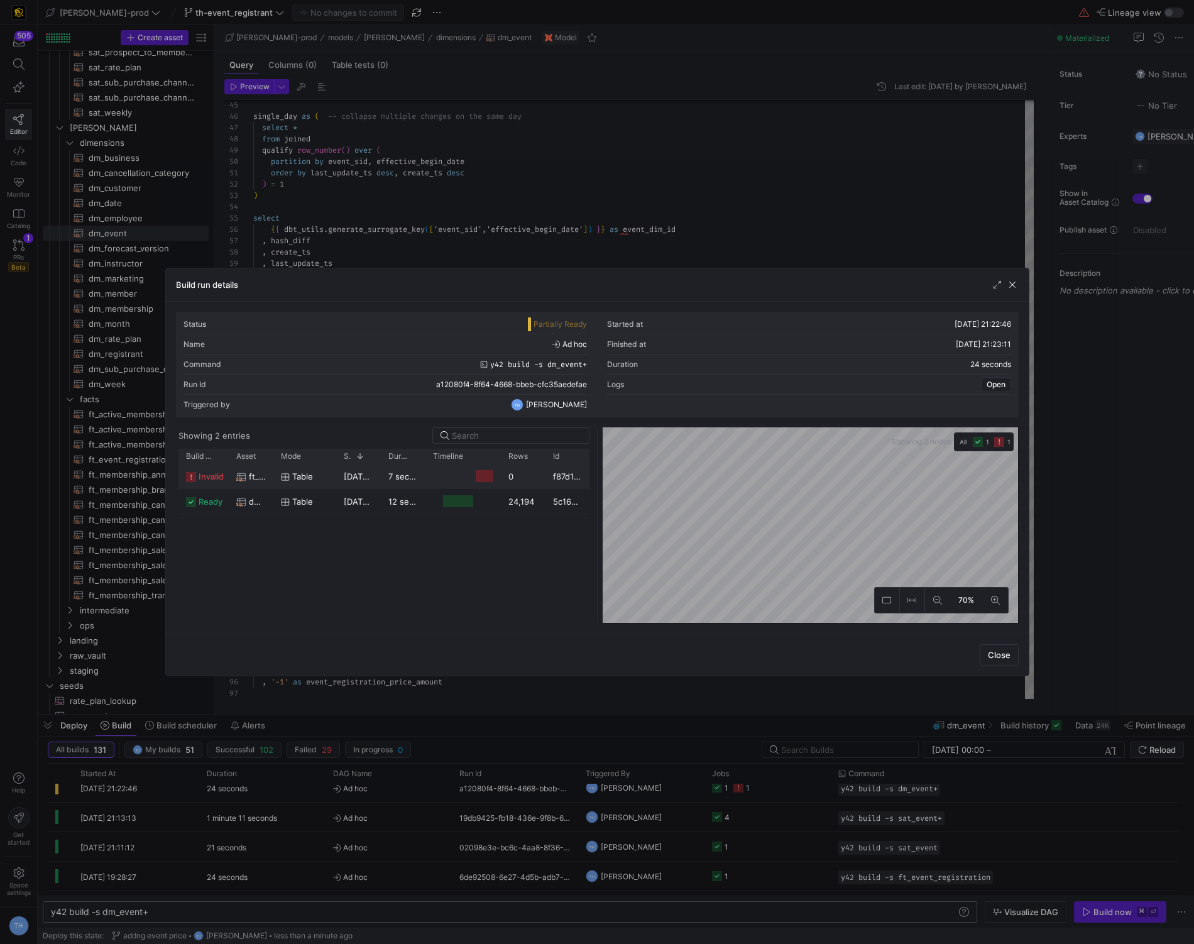
click at [542, 469] on div "0" at bounding box center [523, 476] width 45 height 25
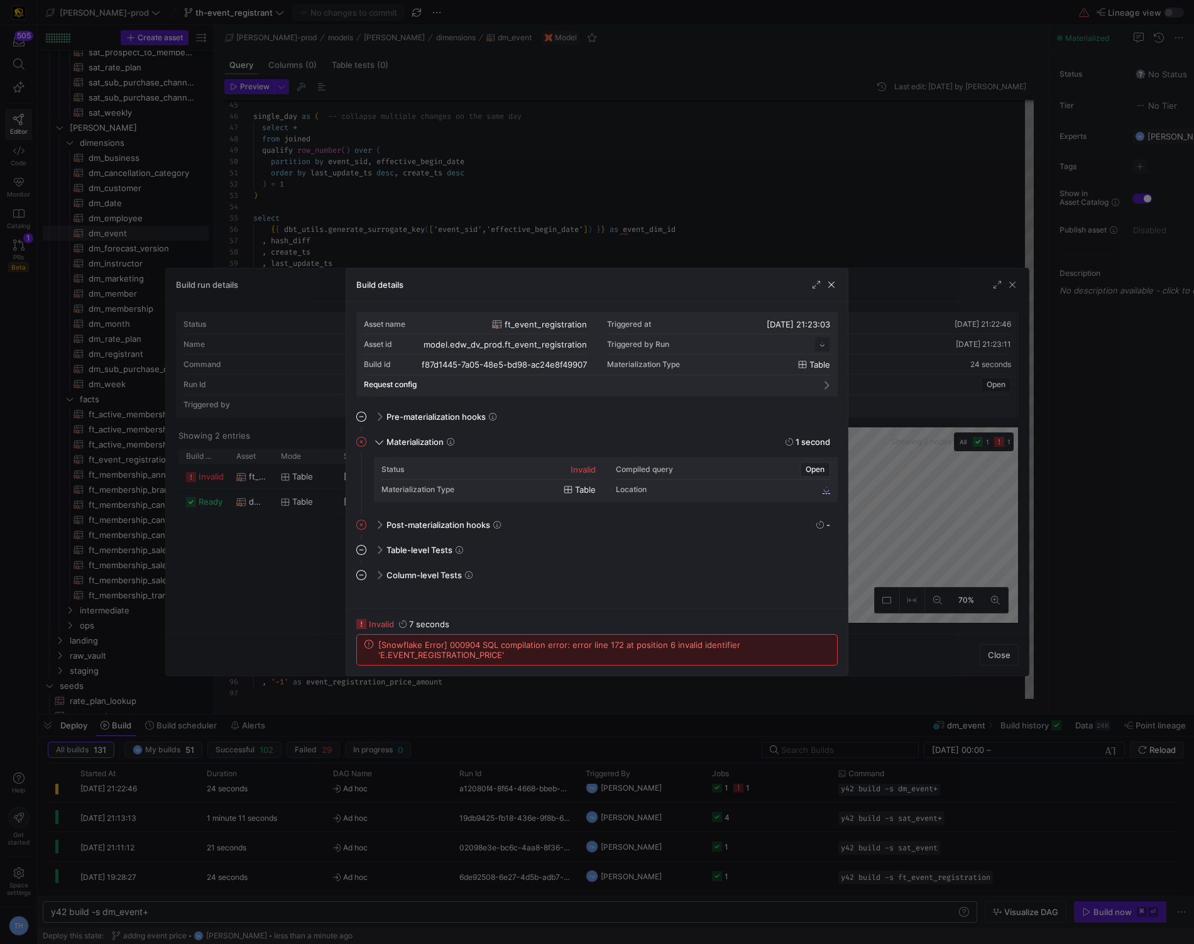
scroll to position [113, 0]
click at [591, 222] on div at bounding box center [597, 472] width 1194 height 944
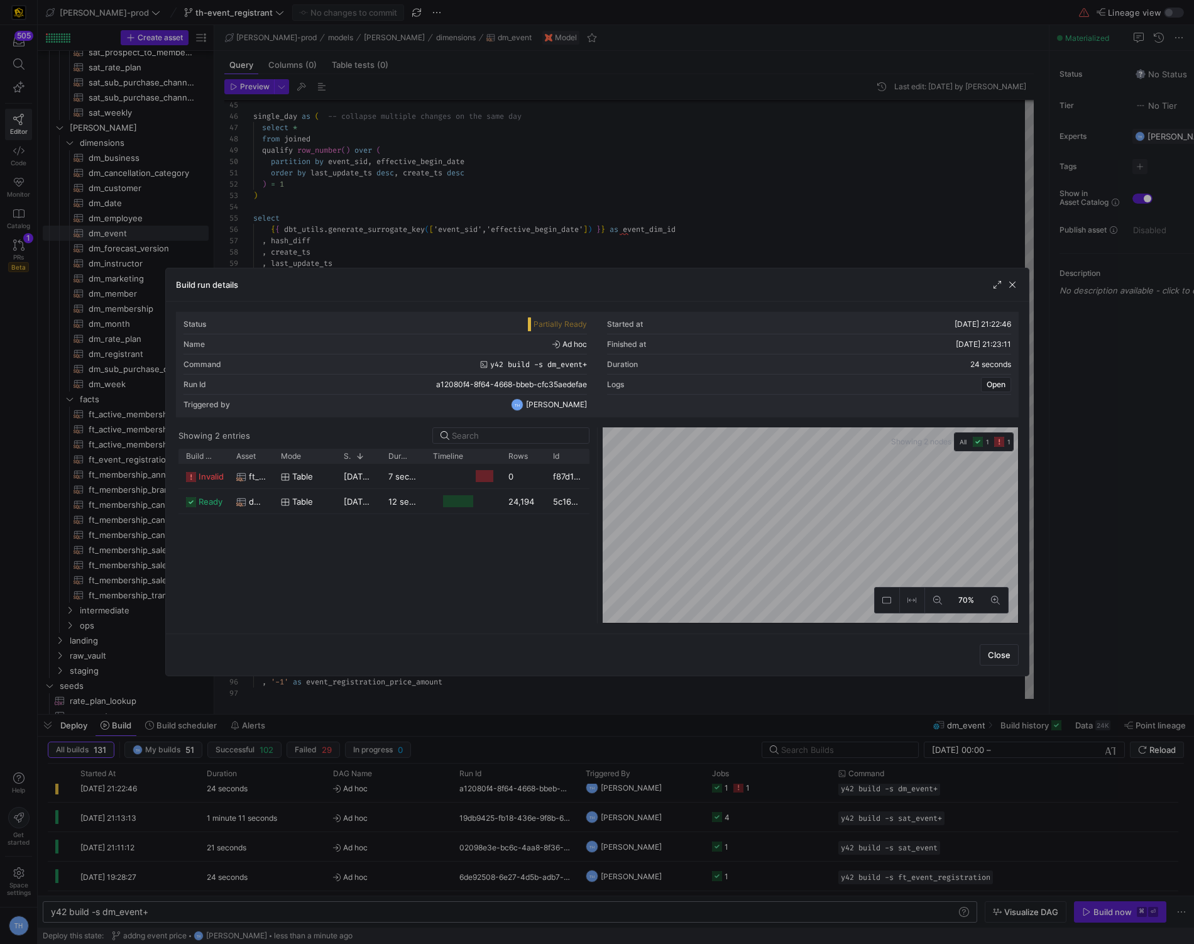
click at [591, 222] on div at bounding box center [597, 472] width 1194 height 944
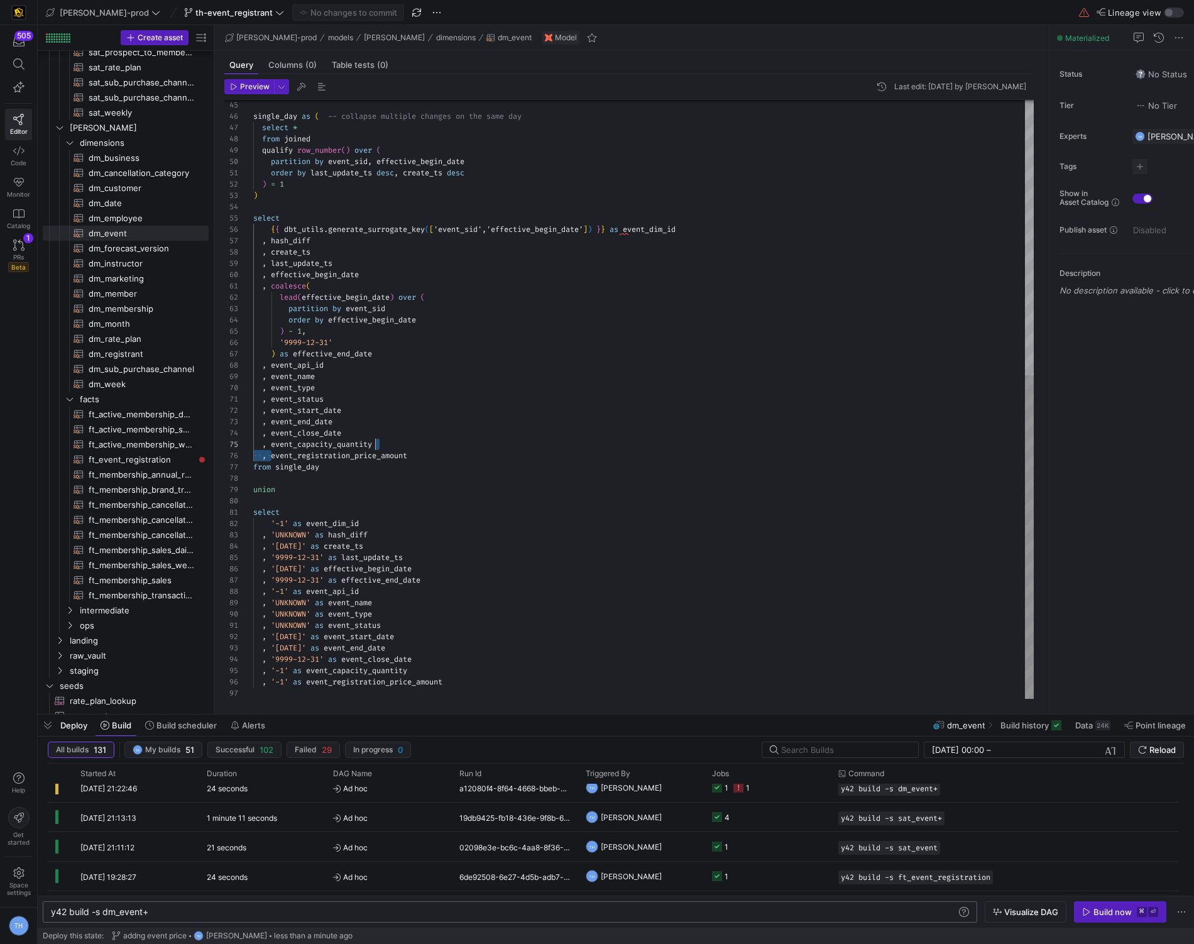
scroll to position [57, 158]
drag, startPoint x: 273, startPoint y: 456, endPoint x: 450, endPoint y: 450, distance: 177.3
click at [449, 451] on div ", event_registration_price_amount" at bounding box center [643, 455] width 780 height 11
click at [144, 459] on span "ft_event_registration​​​​​​​​​​" at bounding box center [142, 459] width 106 height 14
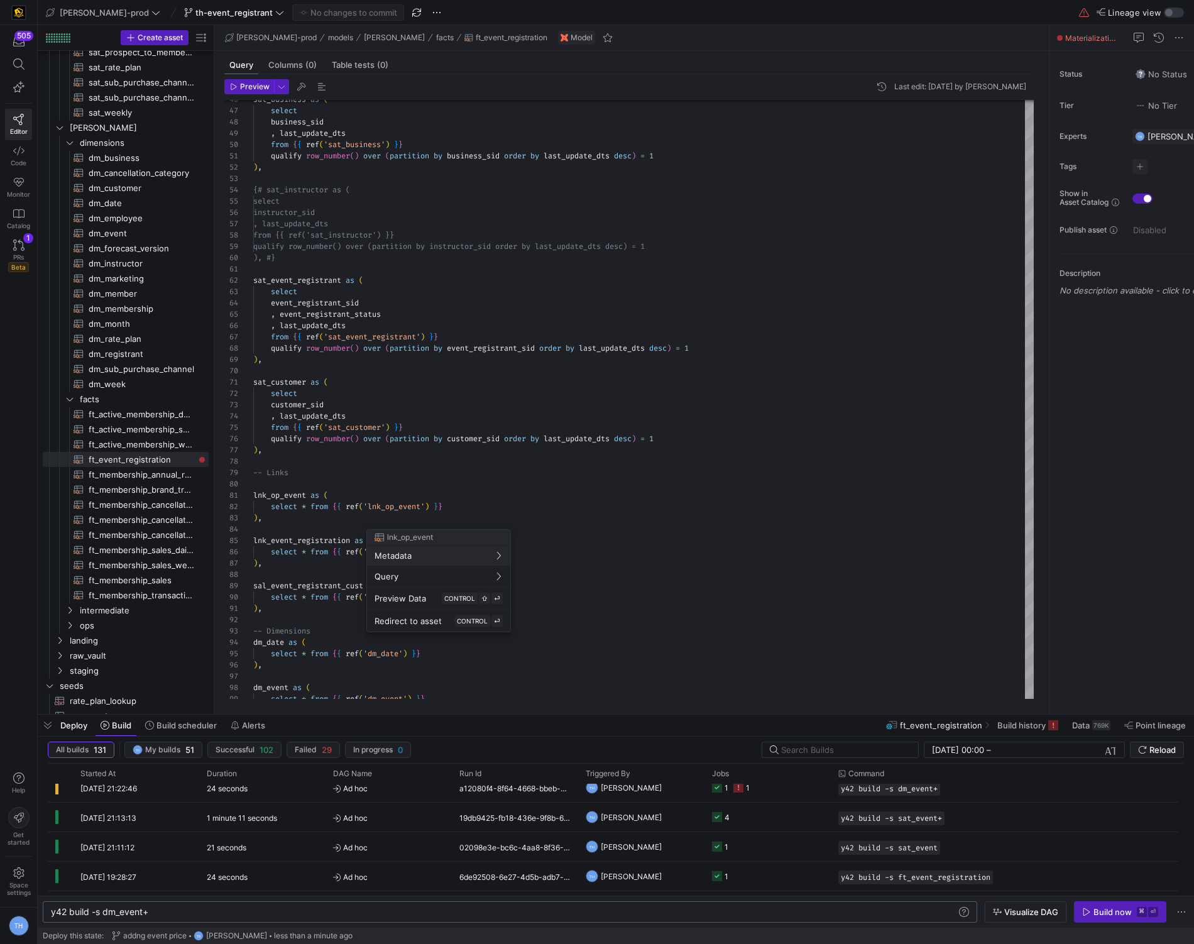
click at [400, 413] on div at bounding box center [597, 472] width 1194 height 944
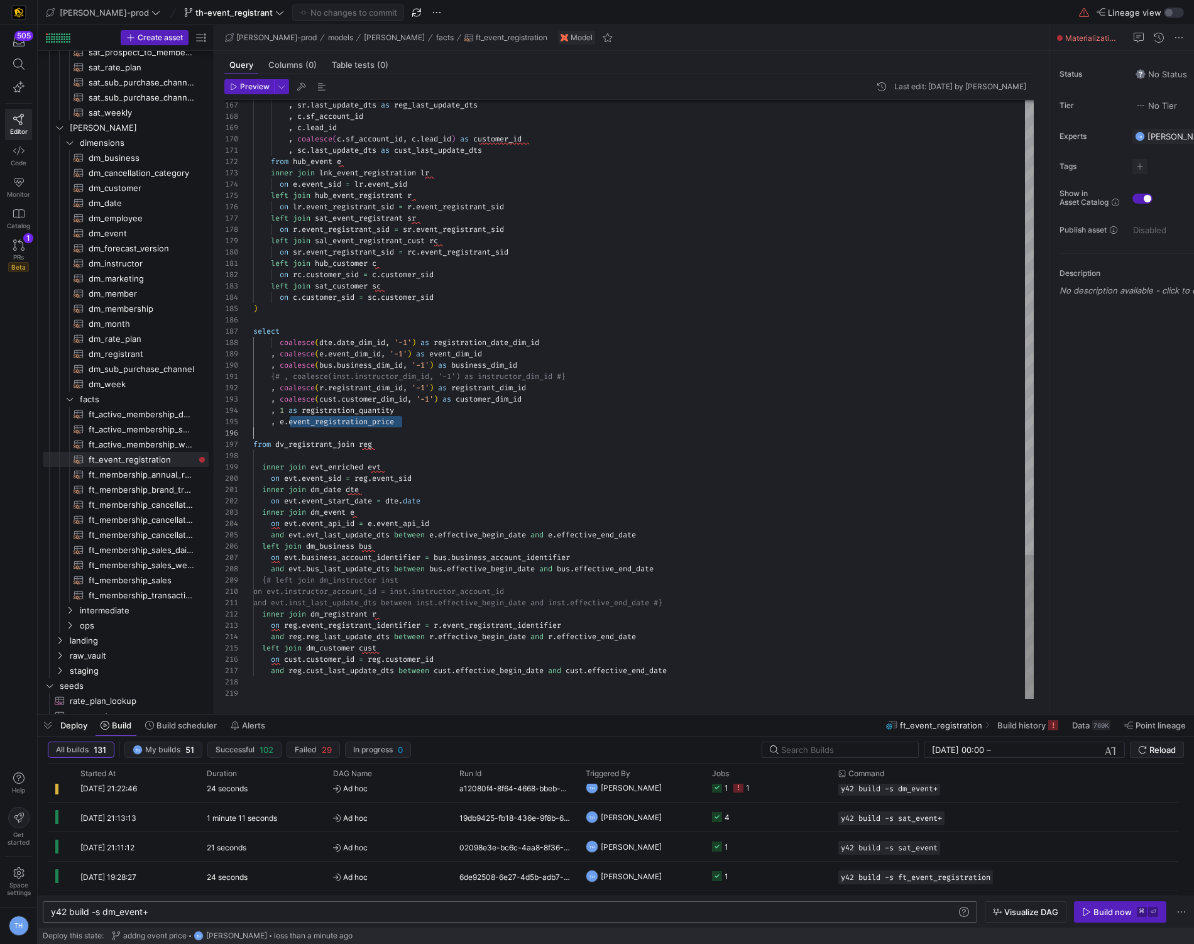
scroll to position [45, 145]
drag, startPoint x: 290, startPoint y: 425, endPoint x: 420, endPoint y: 424, distance: 130.1
click at [420, 424] on div ", e . event_registration_price" at bounding box center [643, 421] width 780 height 11
type textarea "{# , coalesce(inst.instructor_dim_id, '-1') as instructor_dim_id #} , coalesce(…"
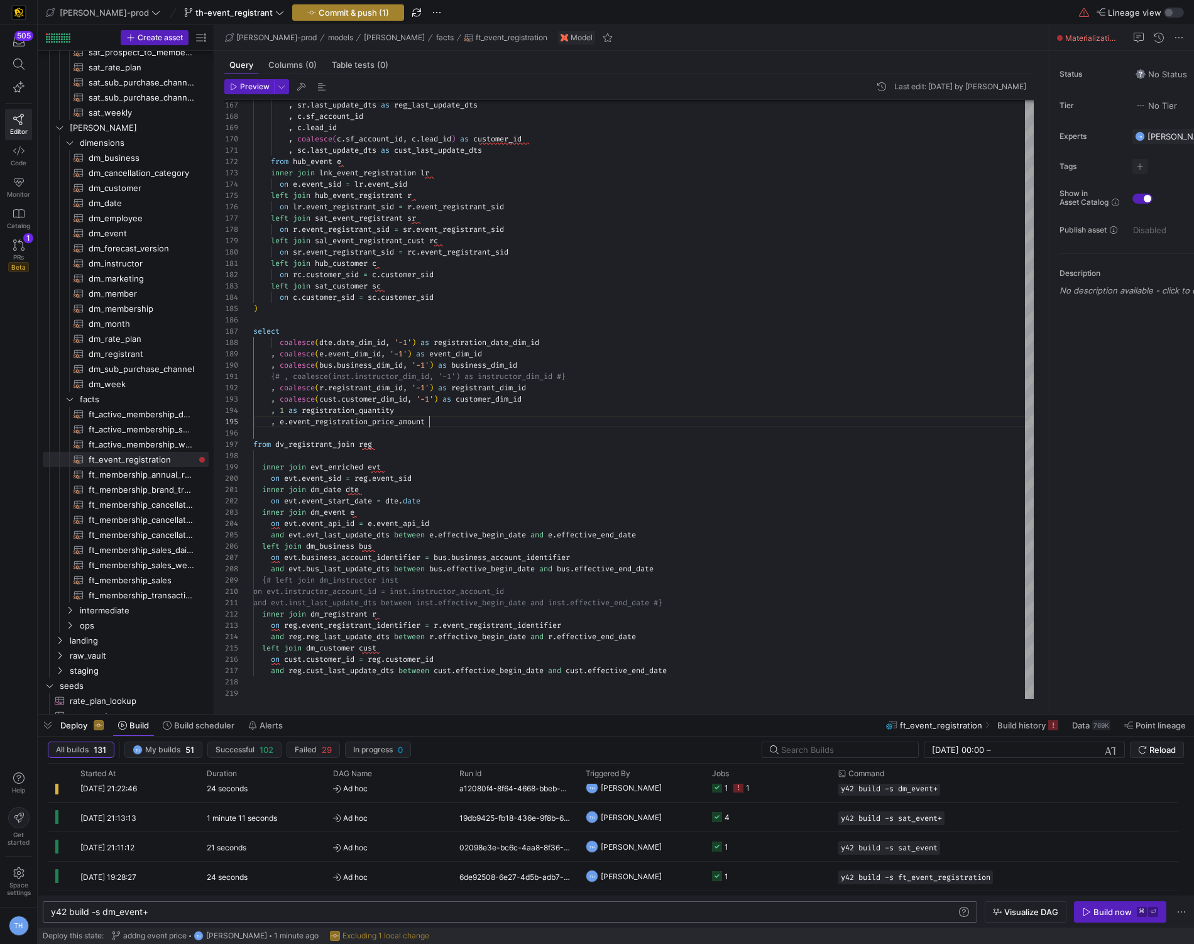
click at [331, 6] on button "Commit & push (1)" at bounding box center [348, 12] width 112 height 16
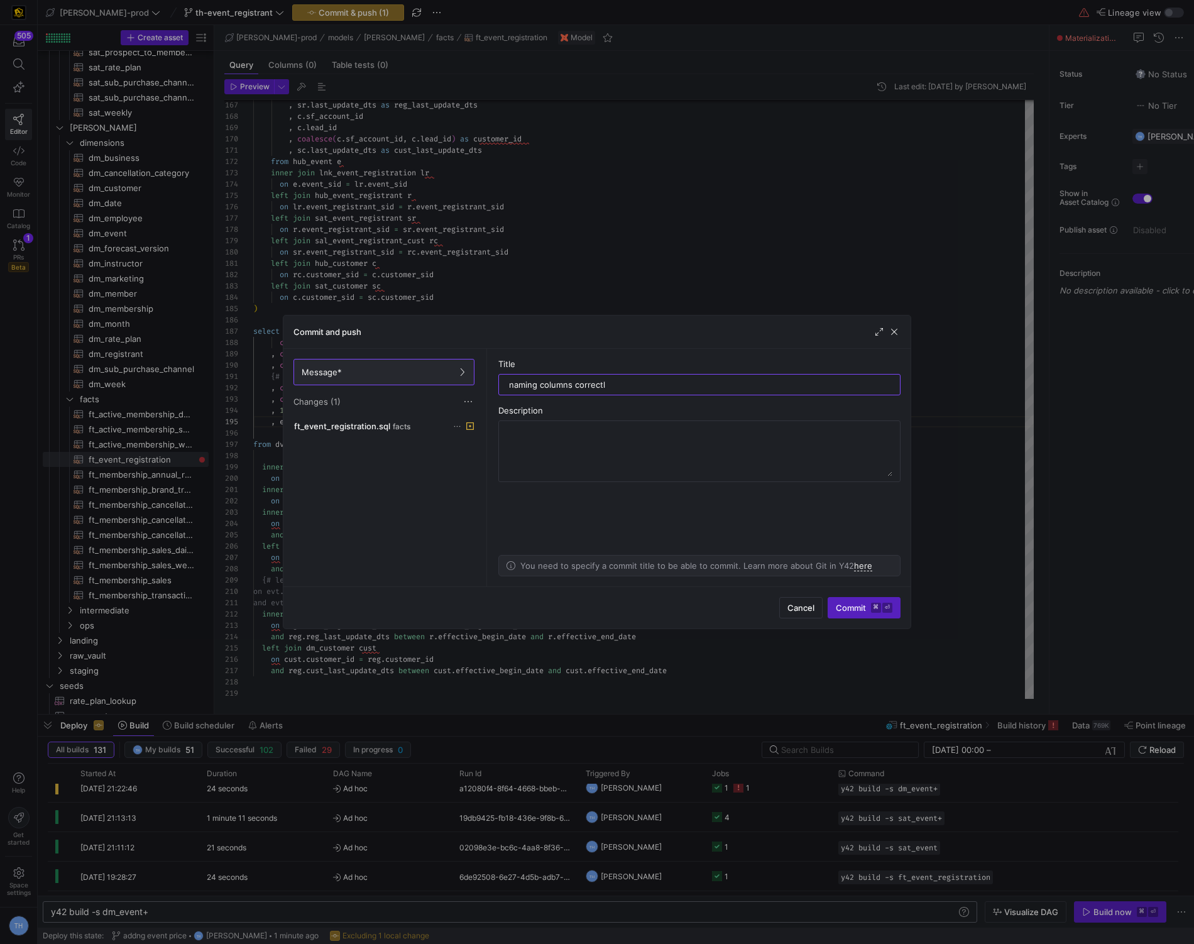
type input "naming columns correctly"
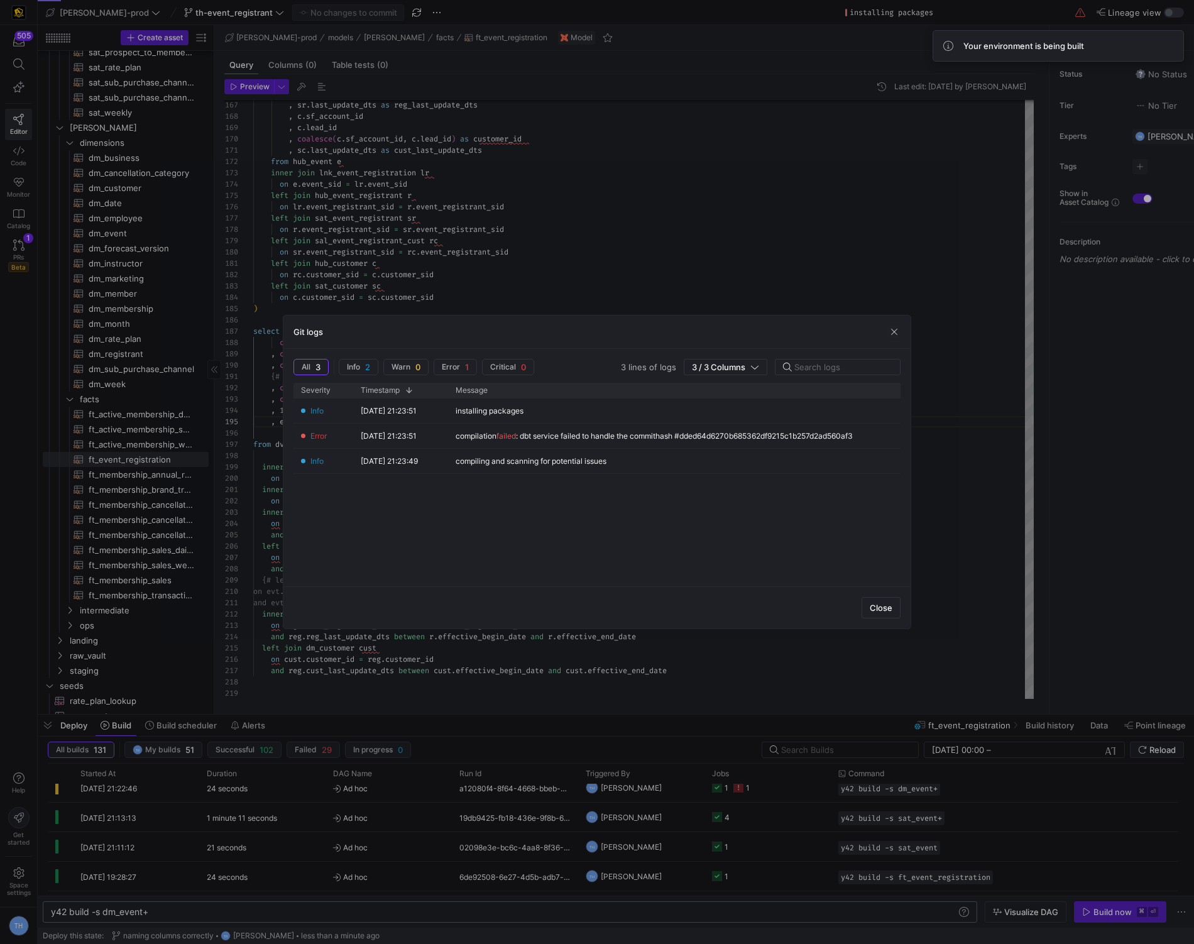
click at [134, 229] on div at bounding box center [597, 472] width 1194 height 944
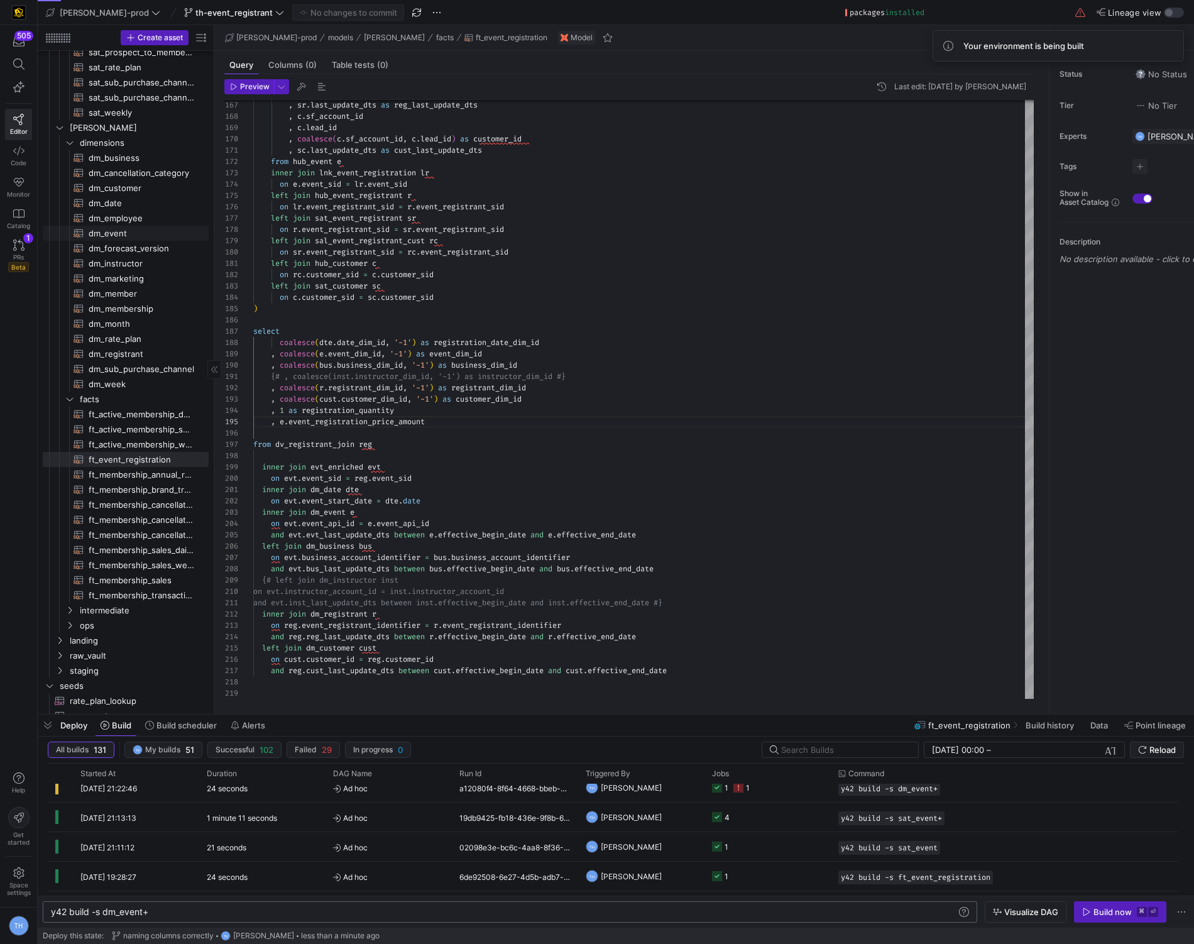
click at [136, 231] on span "dm_event​​​​​​​​​​" at bounding box center [142, 233] width 106 height 14
type textarea "{{ config( materialized = 'table' , post_hook = "alter table {{ this }} add pri…"
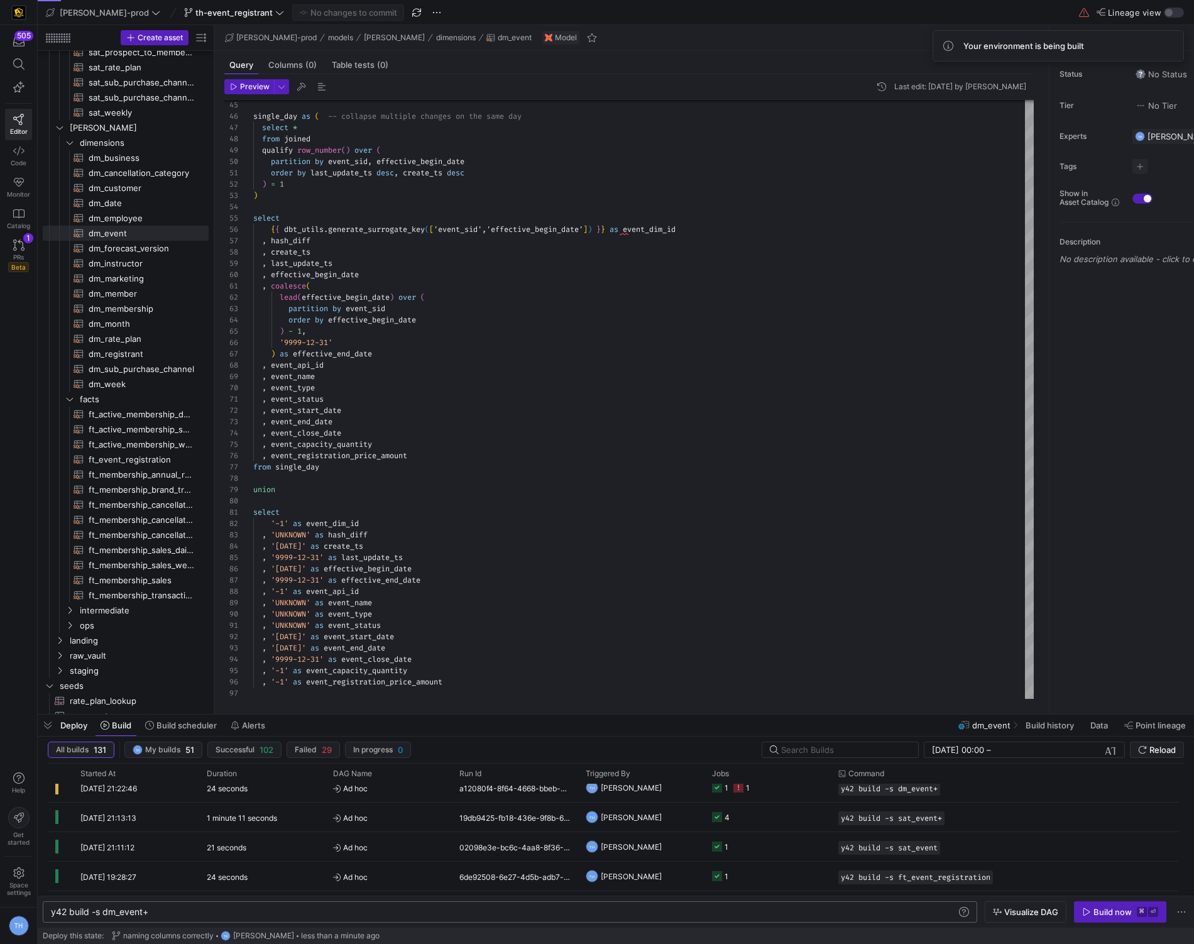
click at [271, 915] on div "y42 build -s dm_event+ y42 build -s dm_event+" at bounding box center [510, 911] width 934 height 21
click at [271, 915] on div "y42 build -s dm_event+" at bounding box center [504, 912] width 906 height 10
click at [138, 457] on span "ft_event_registration​​​​​​​​​​" at bounding box center [142, 459] width 106 height 14
type textarea "y42 build -s ft_event_registration"
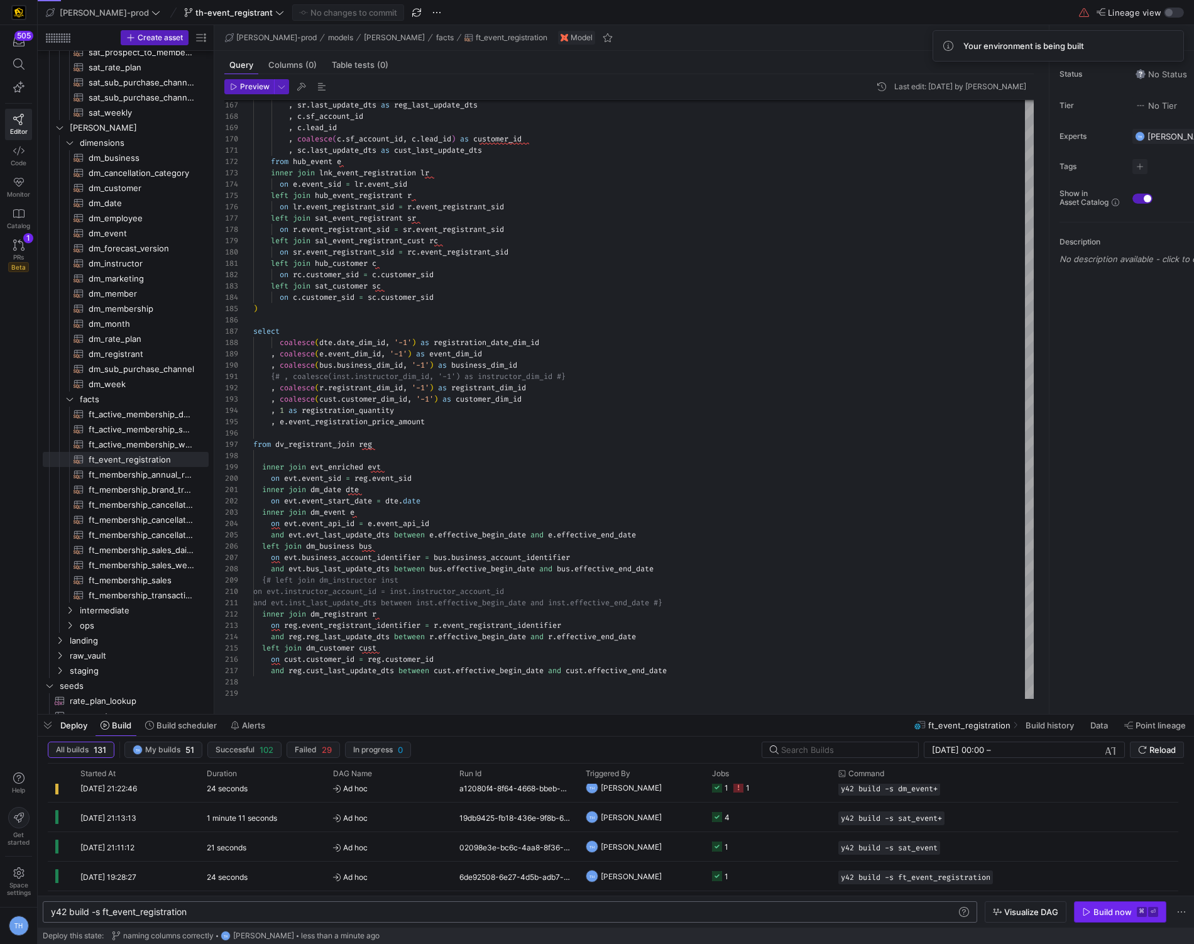
click at [1114, 915] on div "Build now" at bounding box center [1112, 912] width 38 height 10
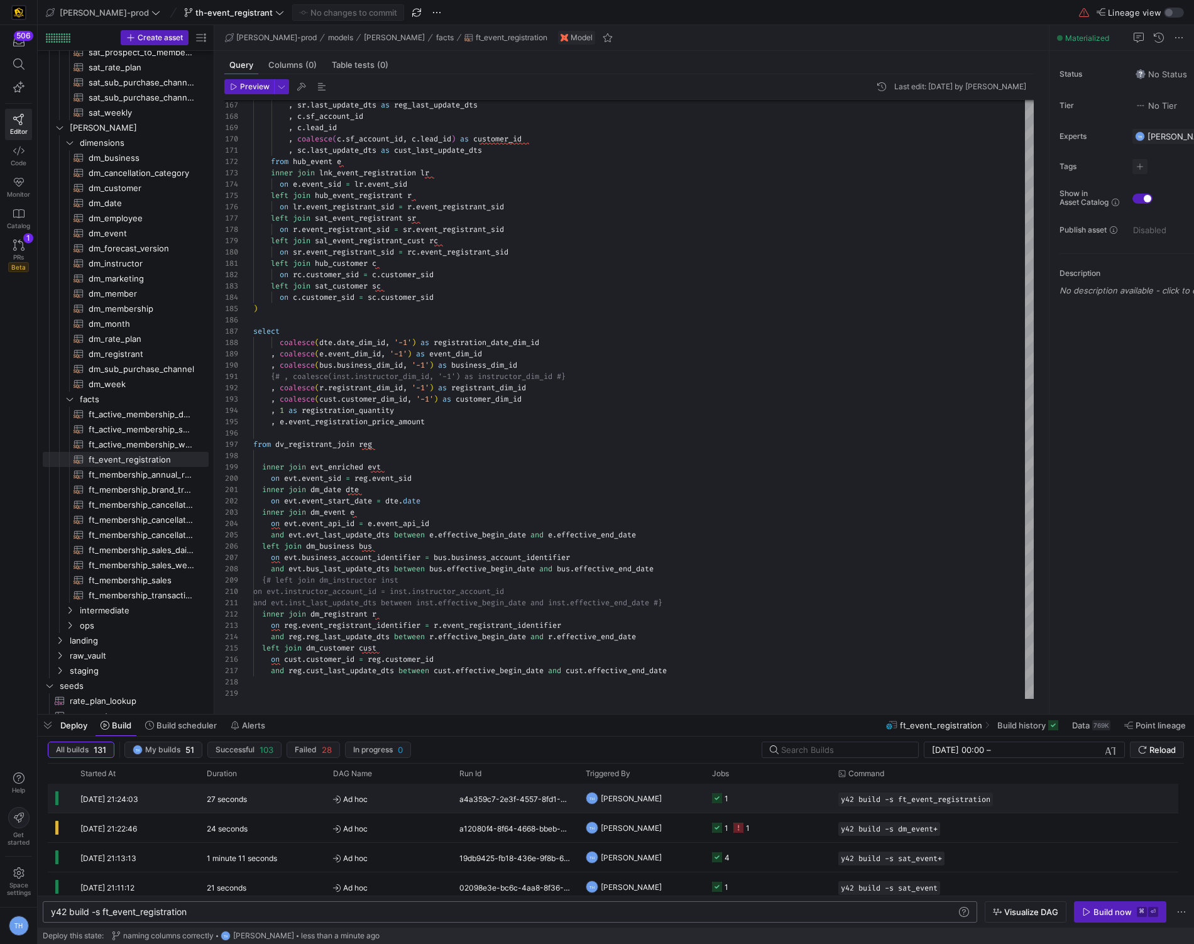
click at [740, 800] on y42-job-status-cell-renderer "1" at bounding box center [767, 798] width 111 height 28
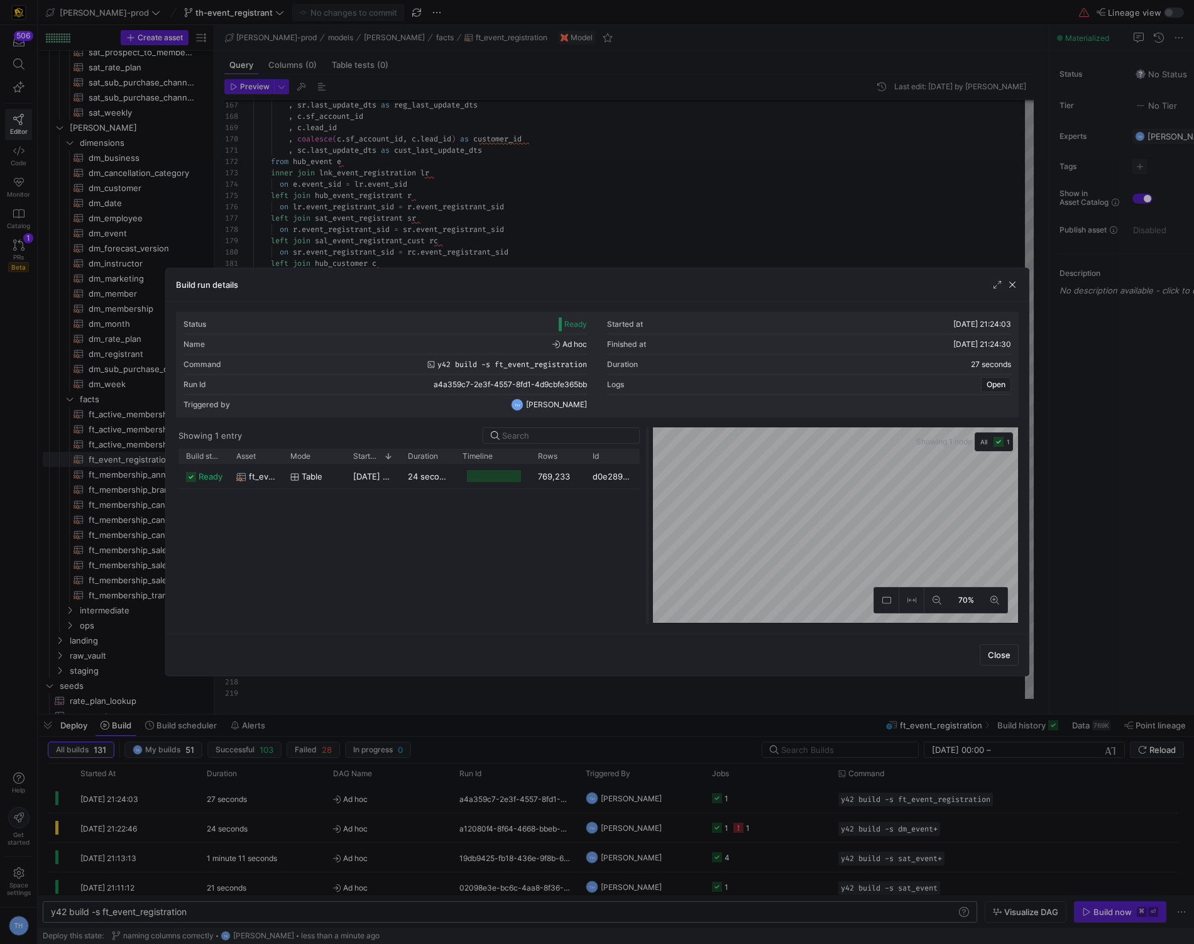
drag, startPoint x: 597, startPoint y: 447, endPoint x: 652, endPoint y: 441, distance: 55.0
click at [650, 441] on div at bounding box center [647, 525] width 5 height 196
click at [562, 479] on div "769,233" at bounding box center [561, 476] width 55 height 25
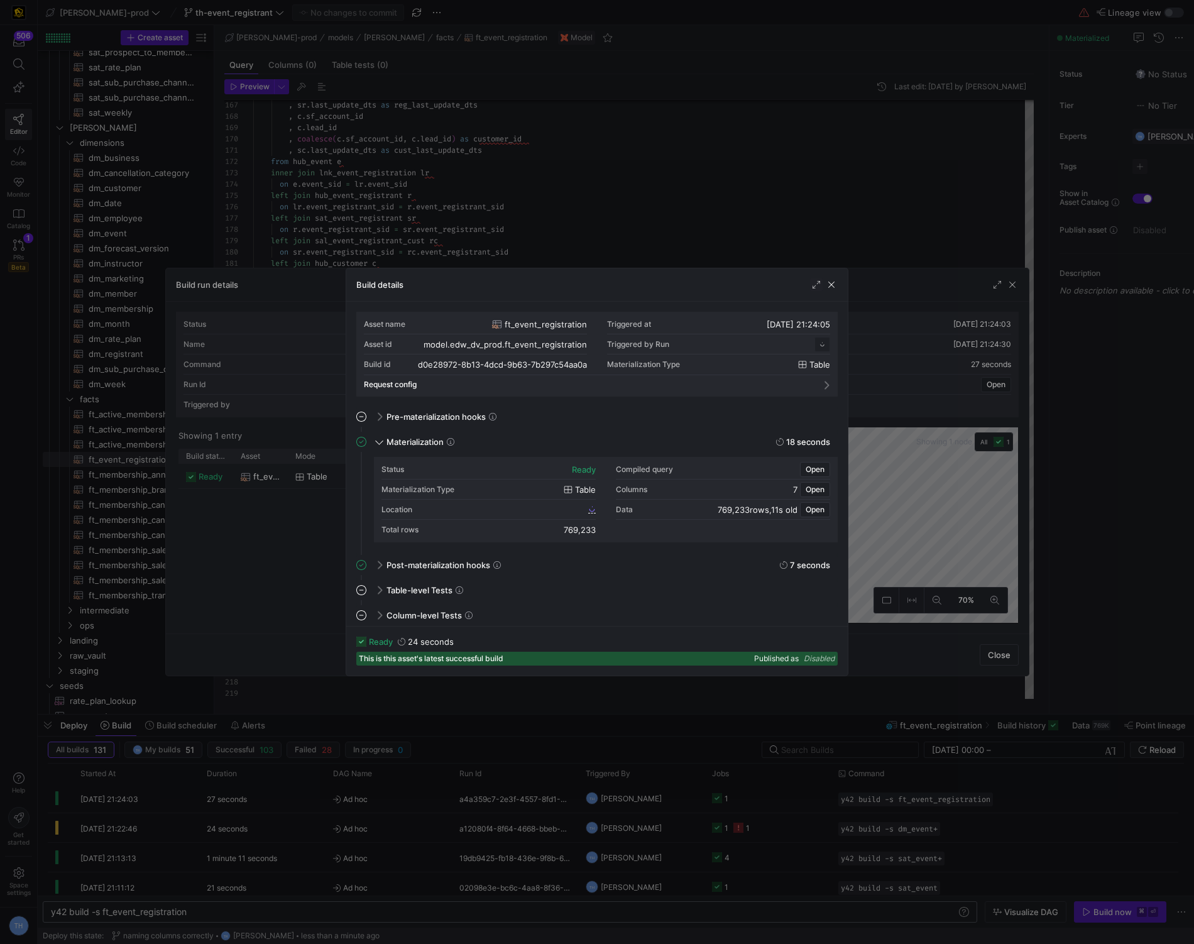
scroll to position [113, 0]
click at [535, 510] on span "d0e28972_8b13_4dcd_9b63_7b297c54aa0a" at bounding box center [509, 509] width 154 height 9
click at [257, 123] on div at bounding box center [597, 472] width 1194 height 944
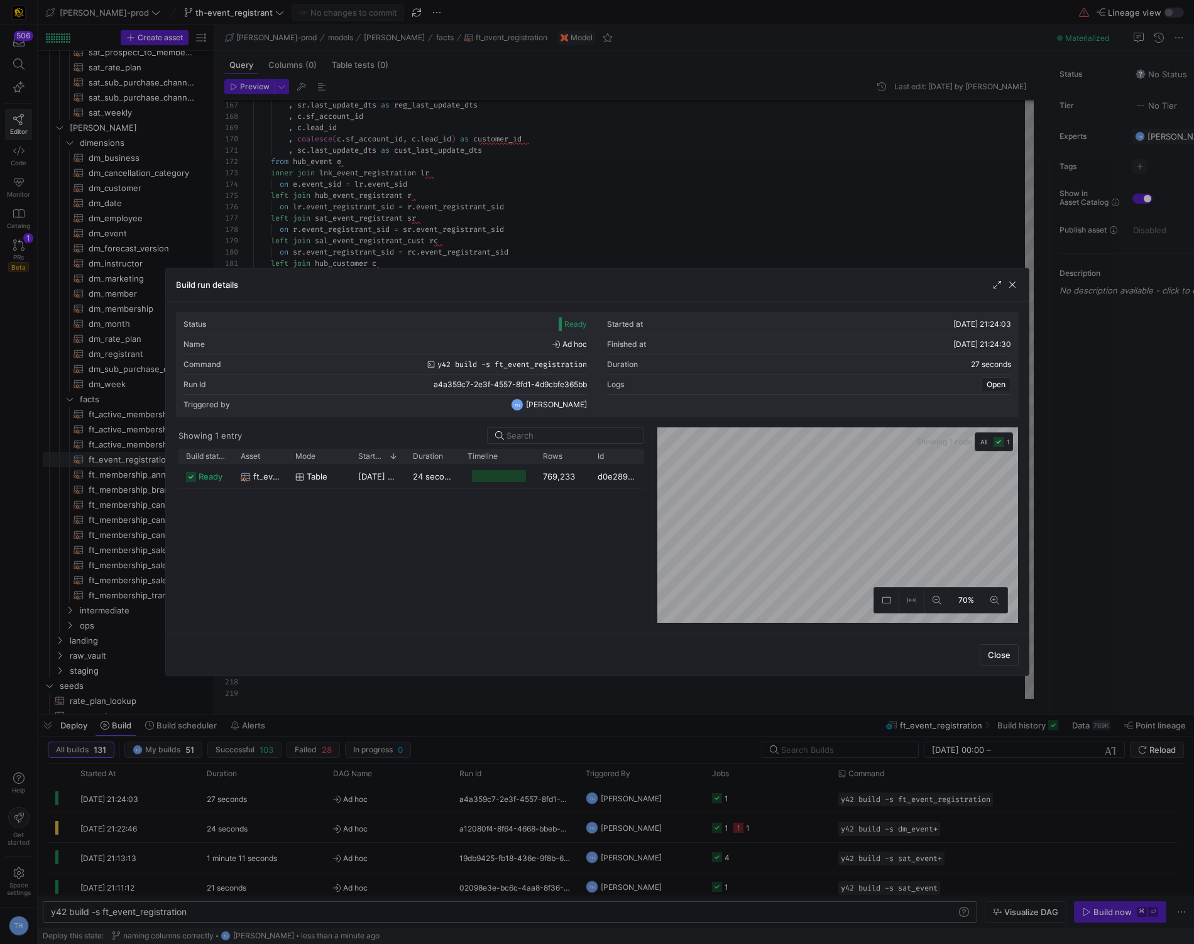
click at [257, 123] on div at bounding box center [597, 472] width 1194 height 944
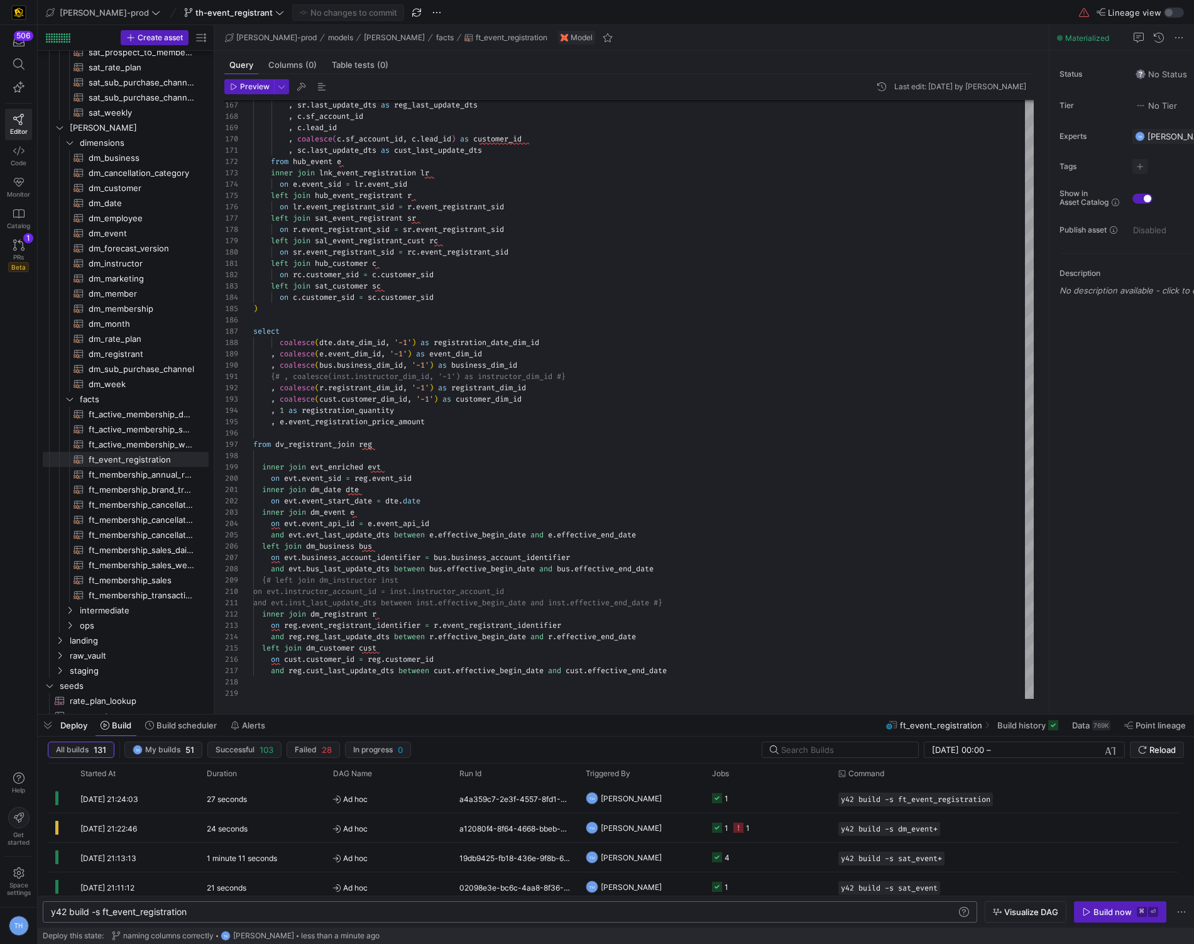
type textarea "left join hub_customer c on rc.customer_sid = c.customer_sid left join sat_cust…"
click at [17, 255] on span "PRs" at bounding box center [18, 257] width 11 height 8
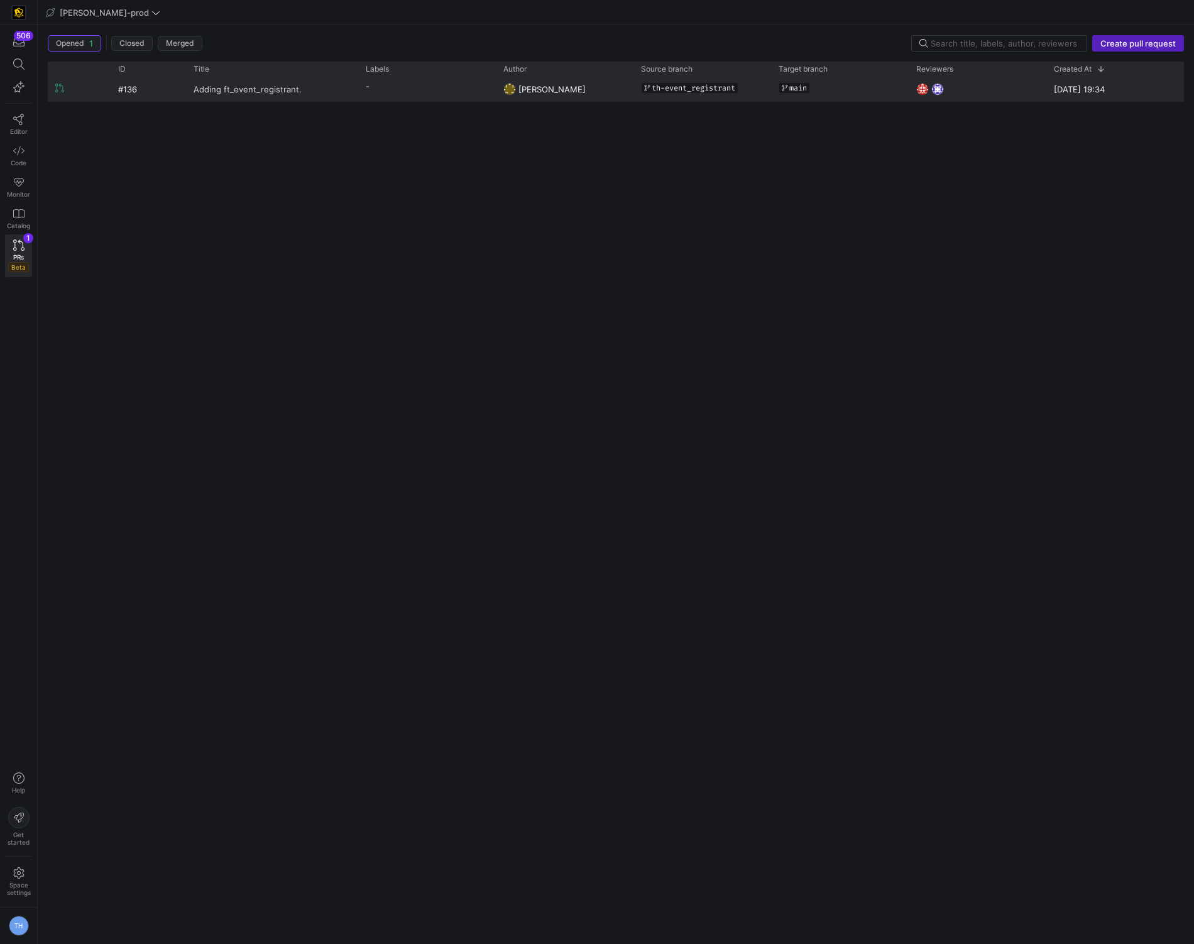
click at [216, 97] on span "Adding ft_event_registrant." at bounding box center [248, 88] width 108 height 23
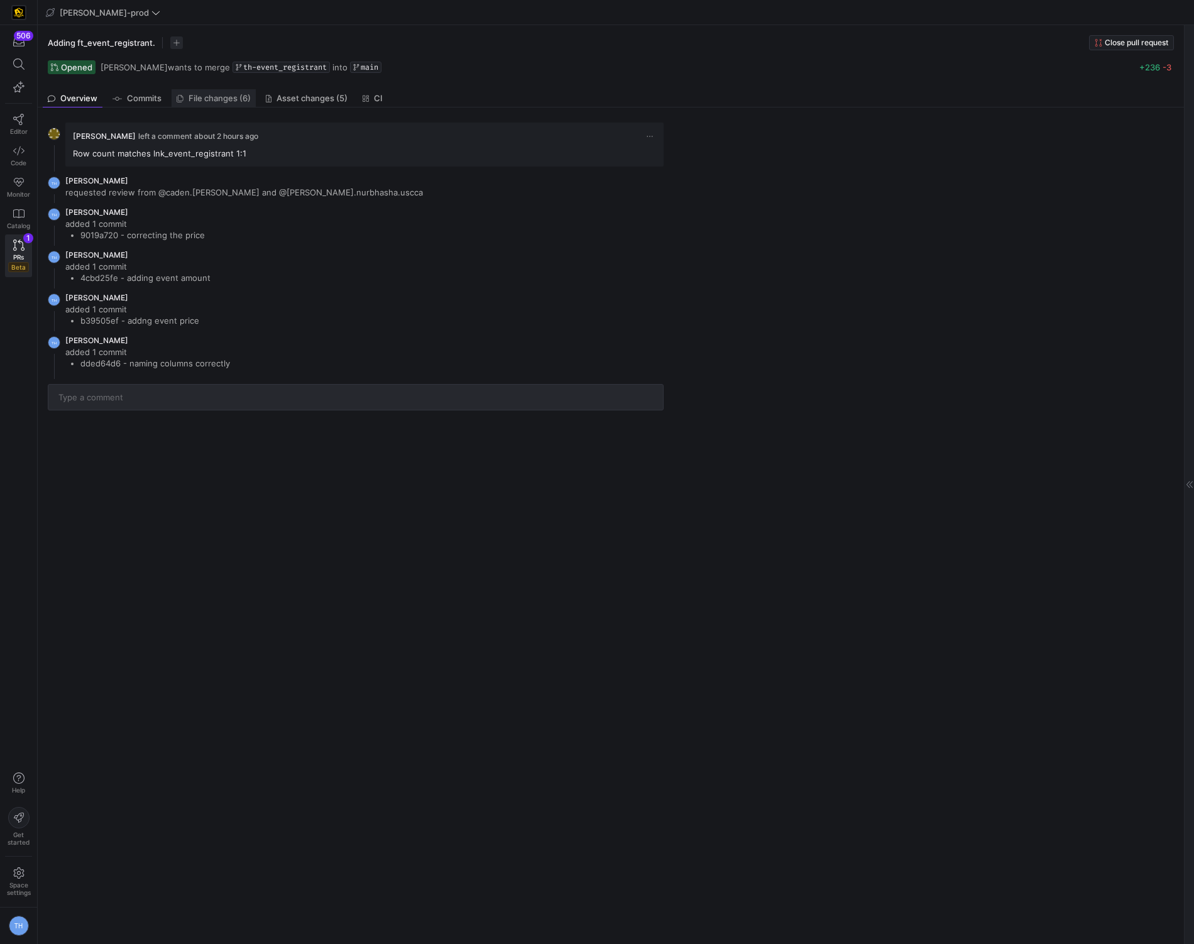
click at [211, 97] on span "File changes (6)" at bounding box center [220, 98] width 62 height 8
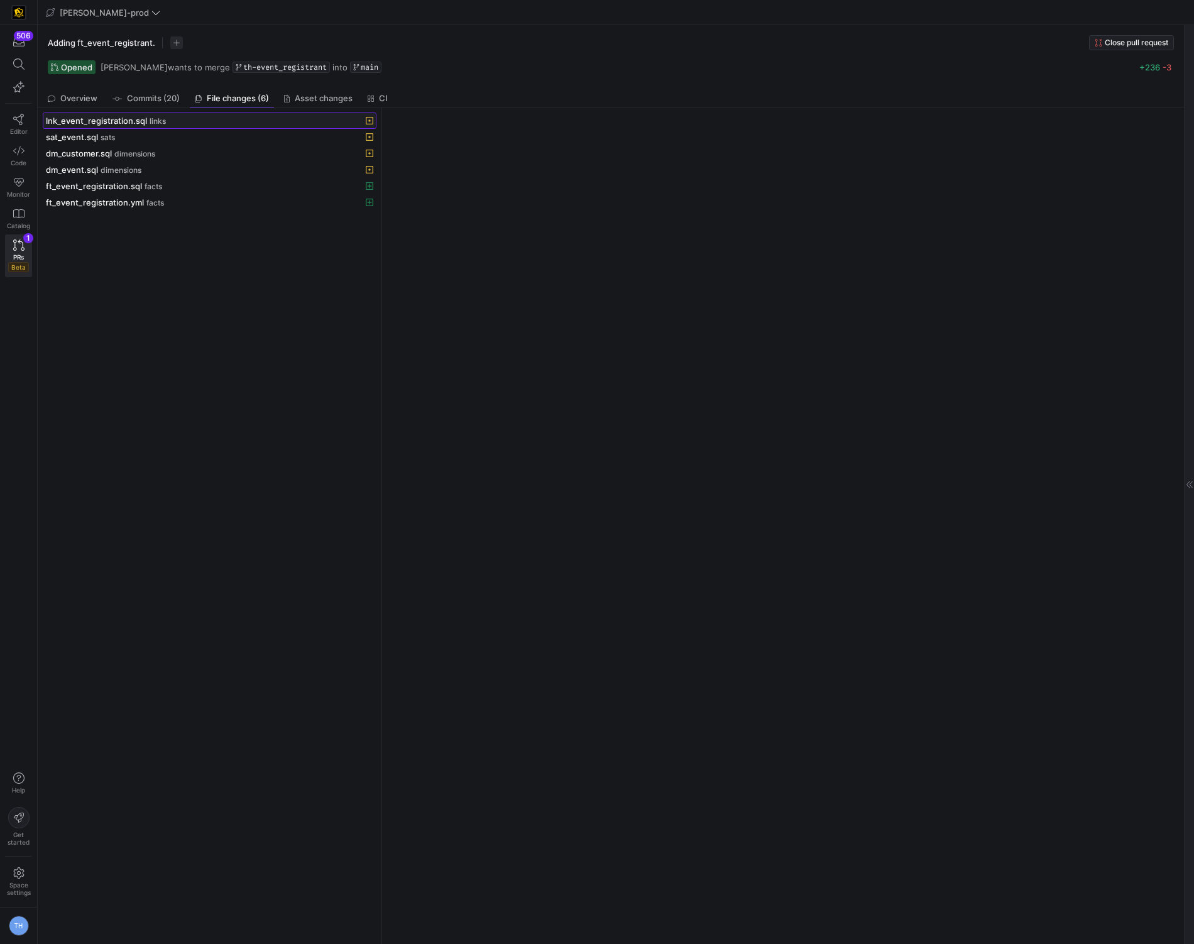
click at [208, 118] on div "lnk_event_registration.sql links" at bounding box center [196, 121] width 300 height 10
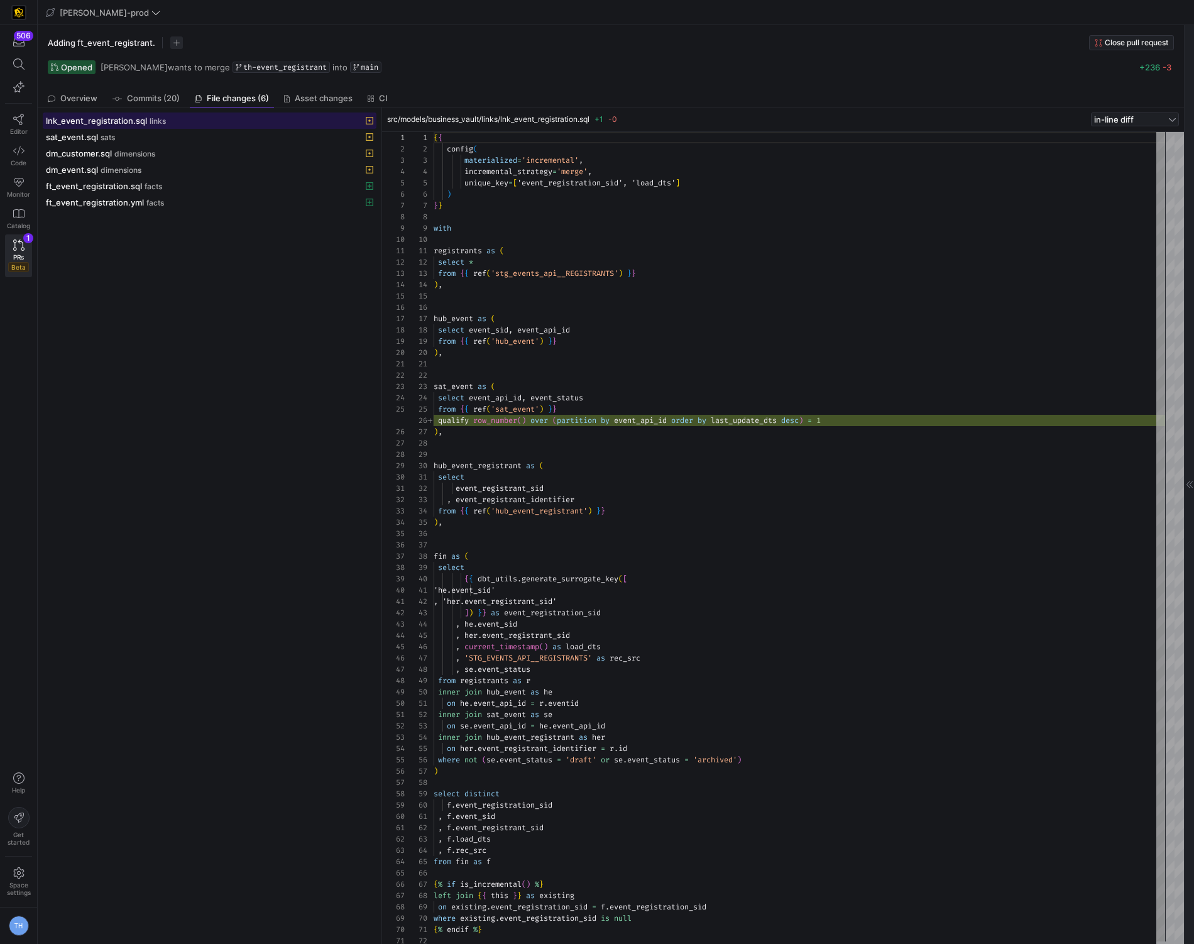
scroll to position [113, 0]
click at [121, 142] on button "sat_event.sql sats" at bounding box center [210, 137] width 334 height 16
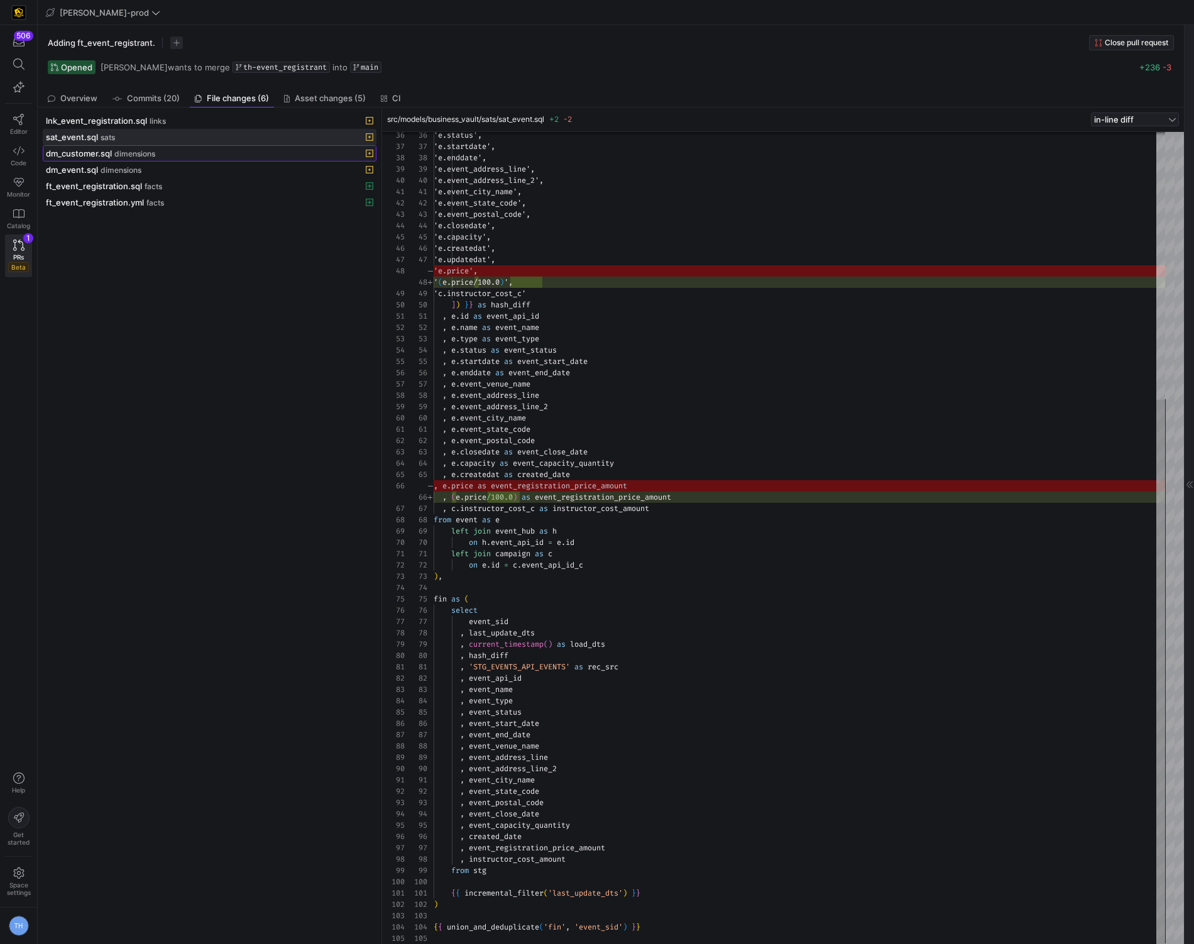
click at [124, 149] on div "dm_customer.sql dimensions" at bounding box center [196, 153] width 300 height 10
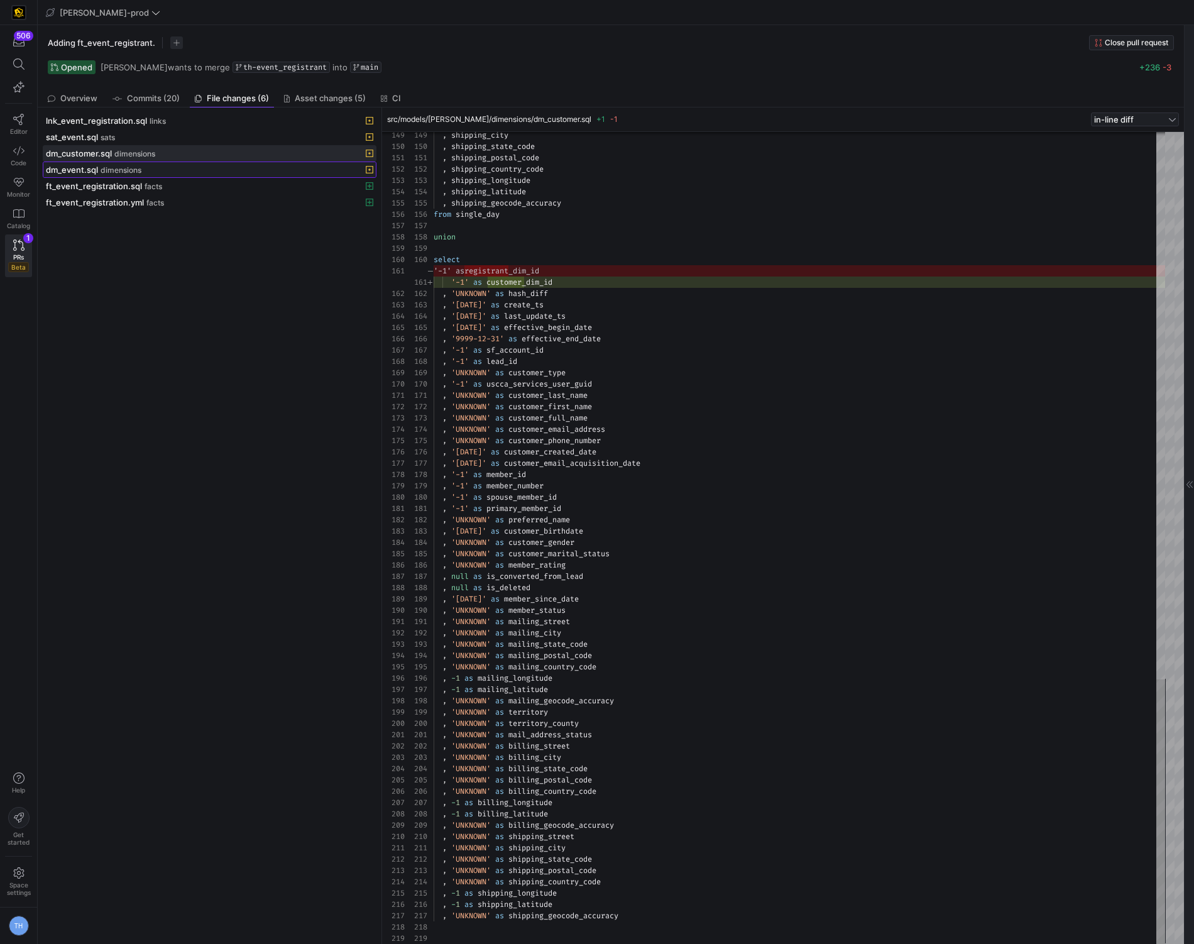
click at [246, 168] on div "dm_event.sql dimensions" at bounding box center [196, 170] width 300 height 10
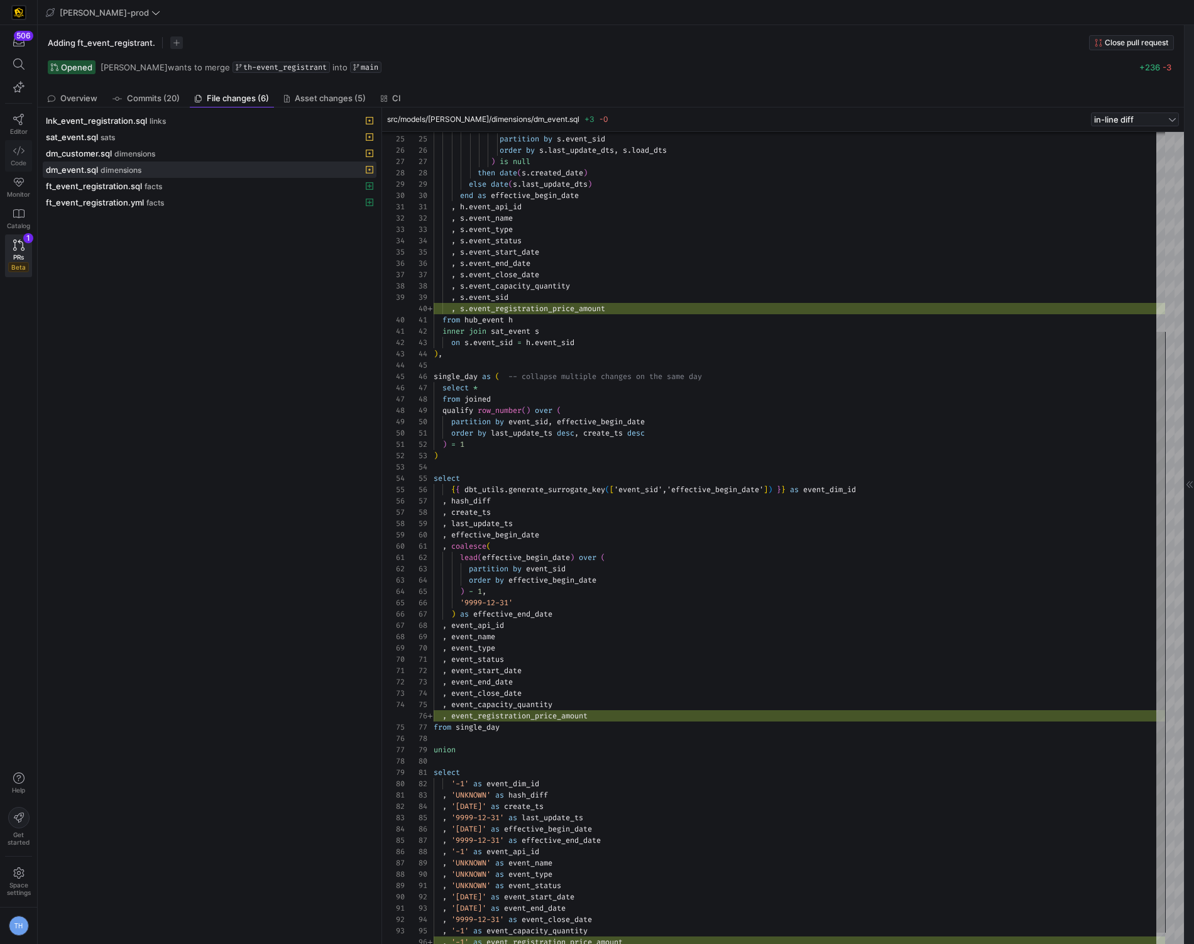
click at [21, 156] on icon at bounding box center [18, 150] width 11 height 11
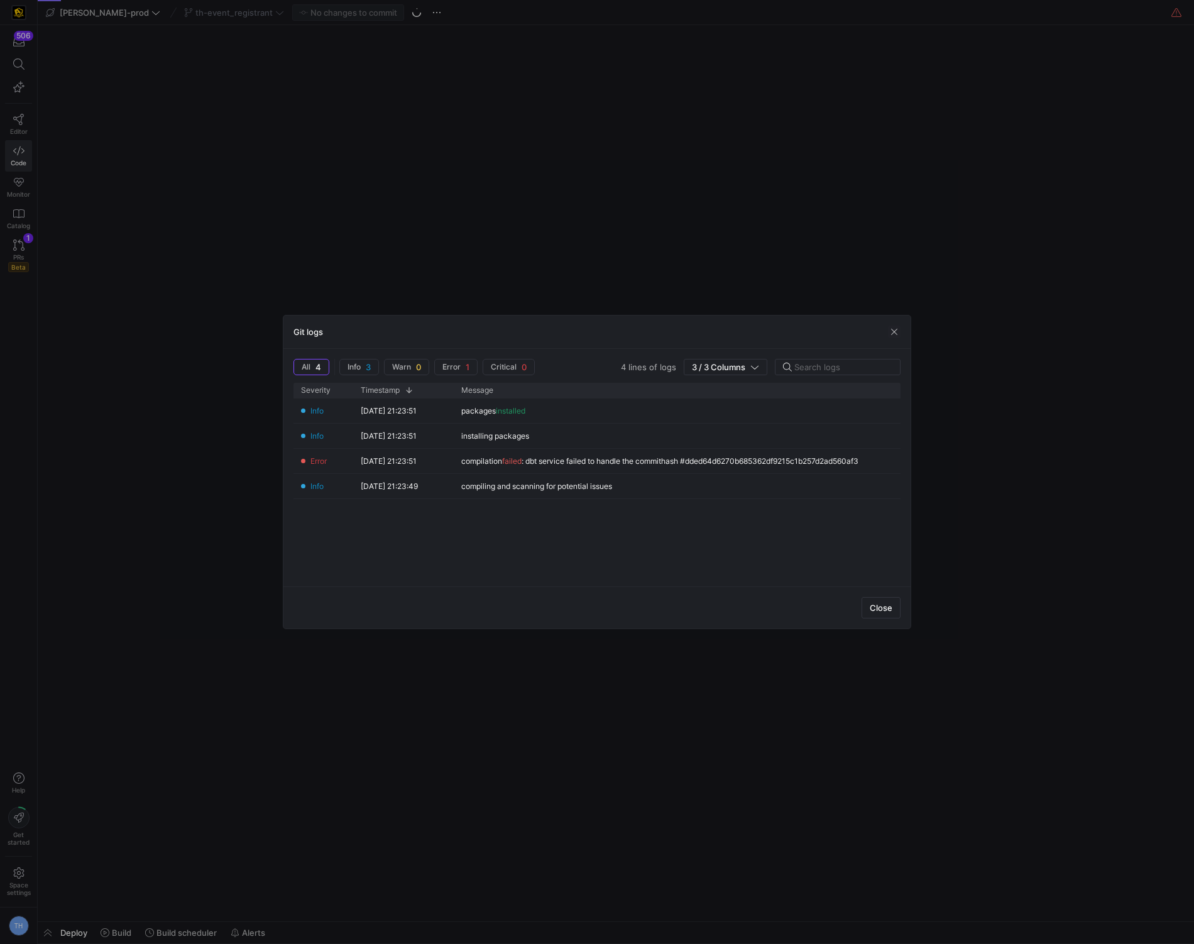
click at [193, 168] on div at bounding box center [597, 472] width 1194 height 944
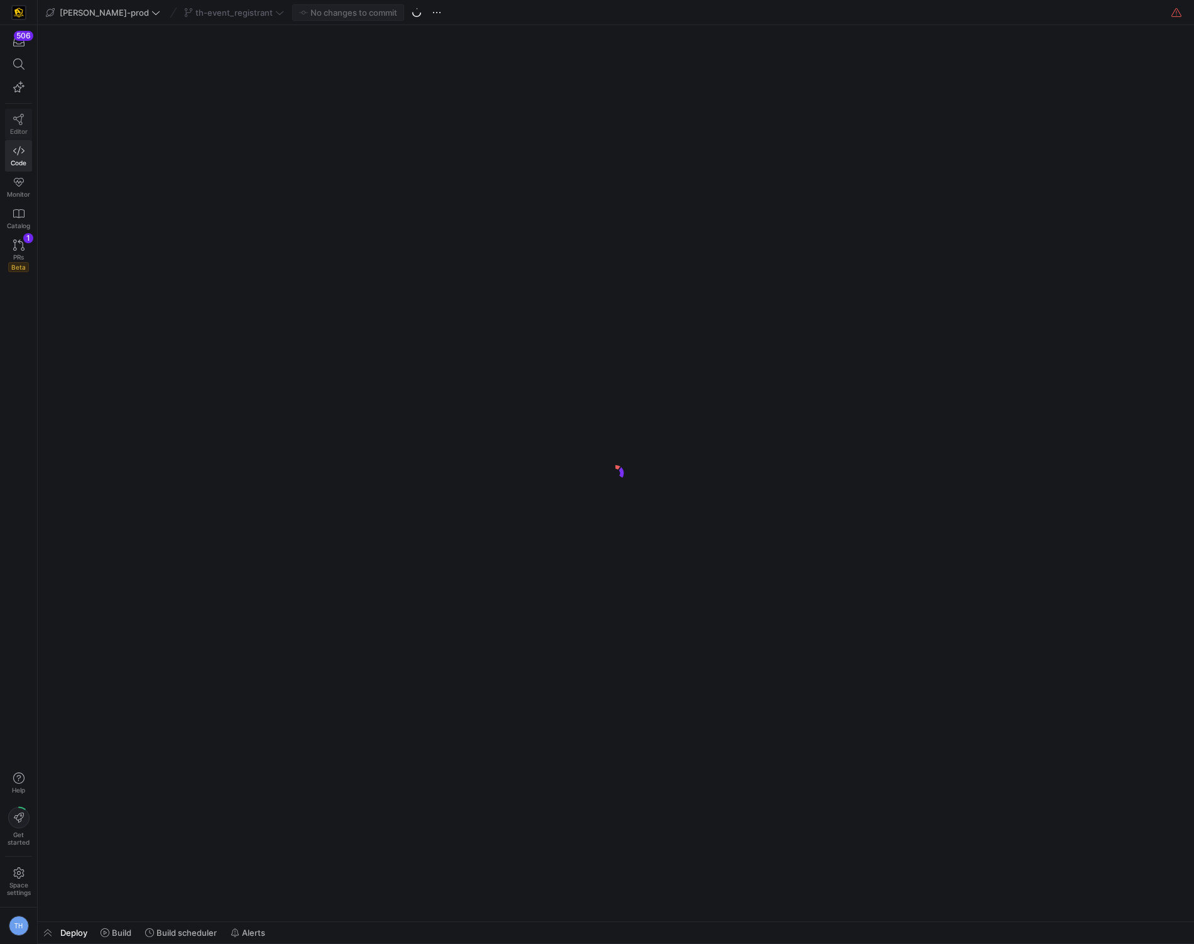
click at [22, 124] on icon at bounding box center [18, 119] width 11 height 11
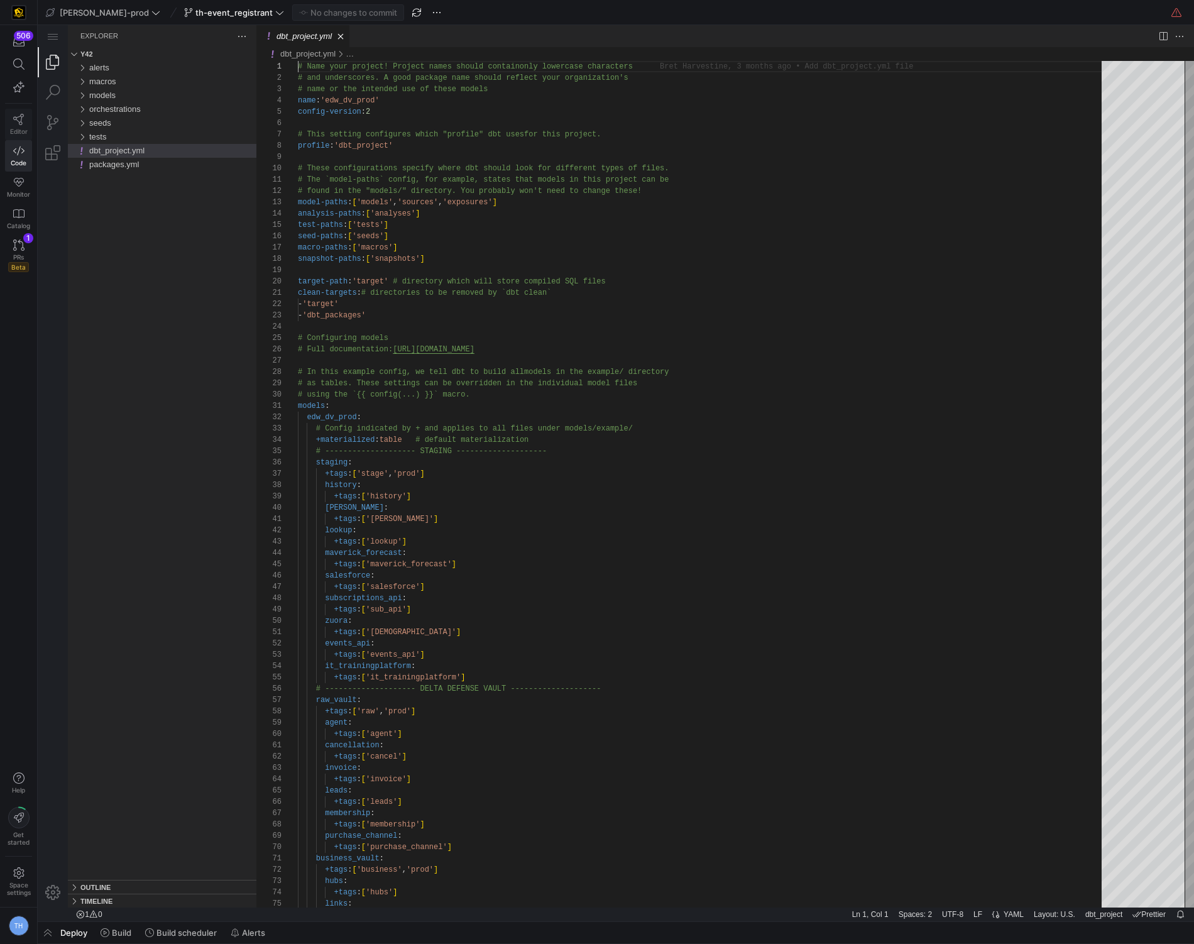
click at [15, 118] on icon at bounding box center [18, 119] width 11 height 11
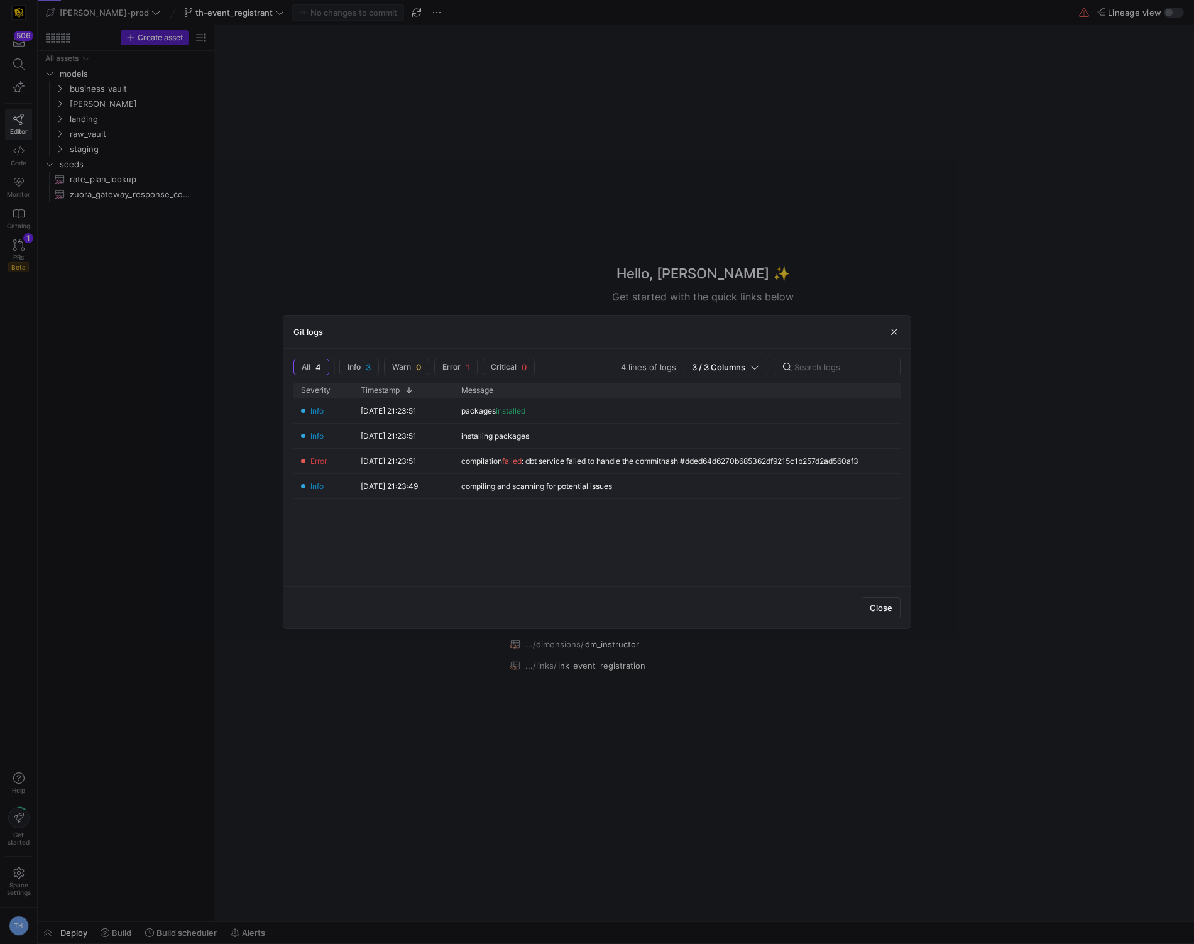
click at [468, 248] on div at bounding box center [597, 472] width 1194 height 944
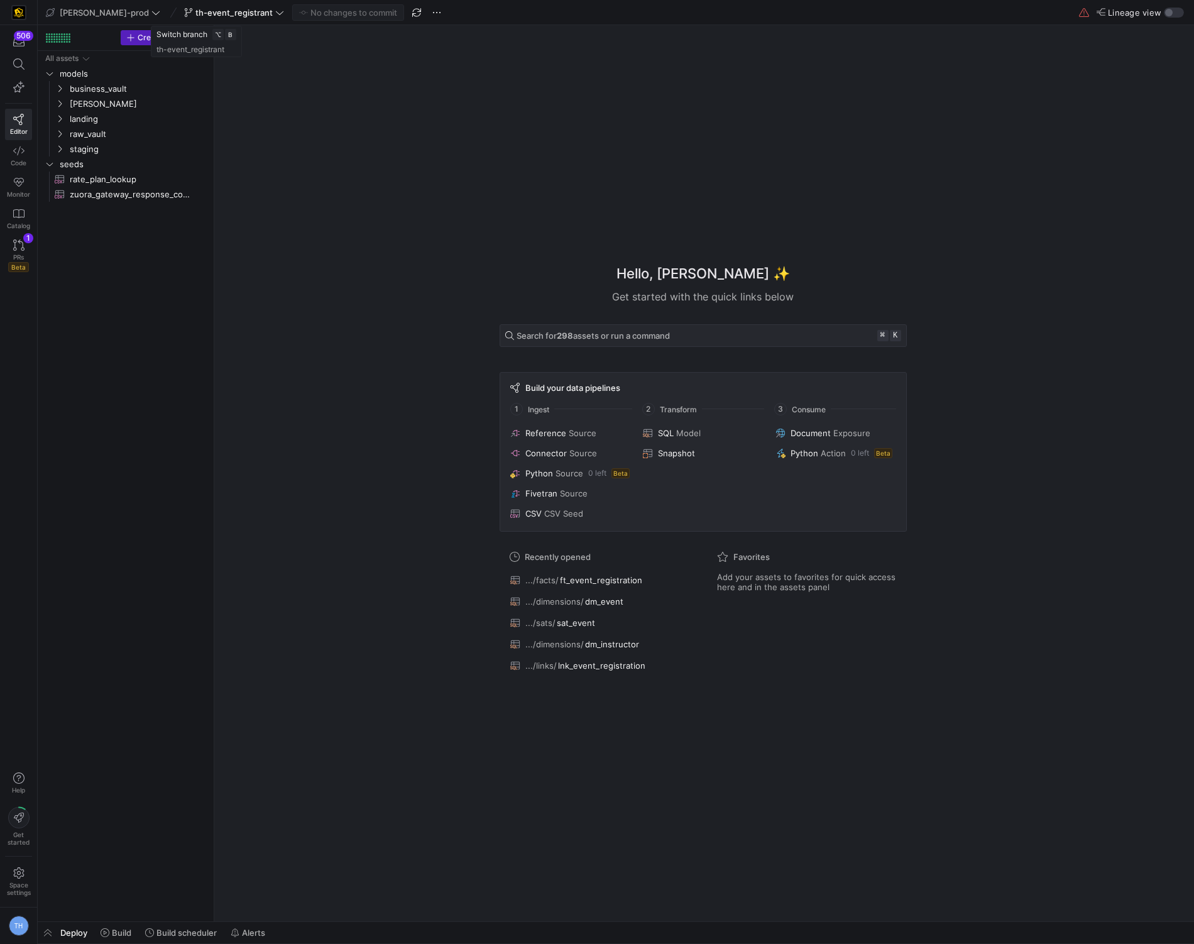
click at [230, 12] on span "th-event_registrant" at bounding box center [233, 13] width 77 height 10
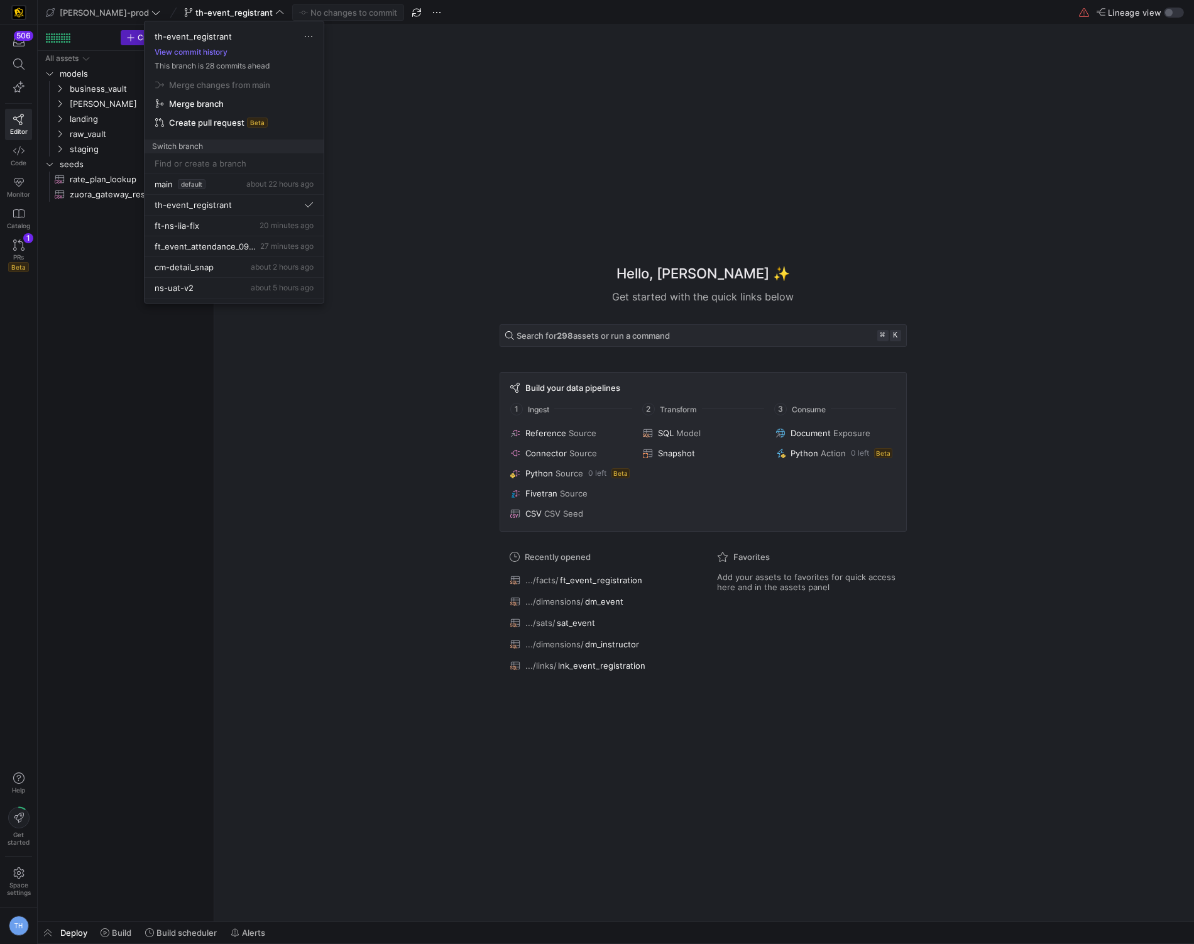
click at [229, 8] on div at bounding box center [597, 472] width 1194 height 944
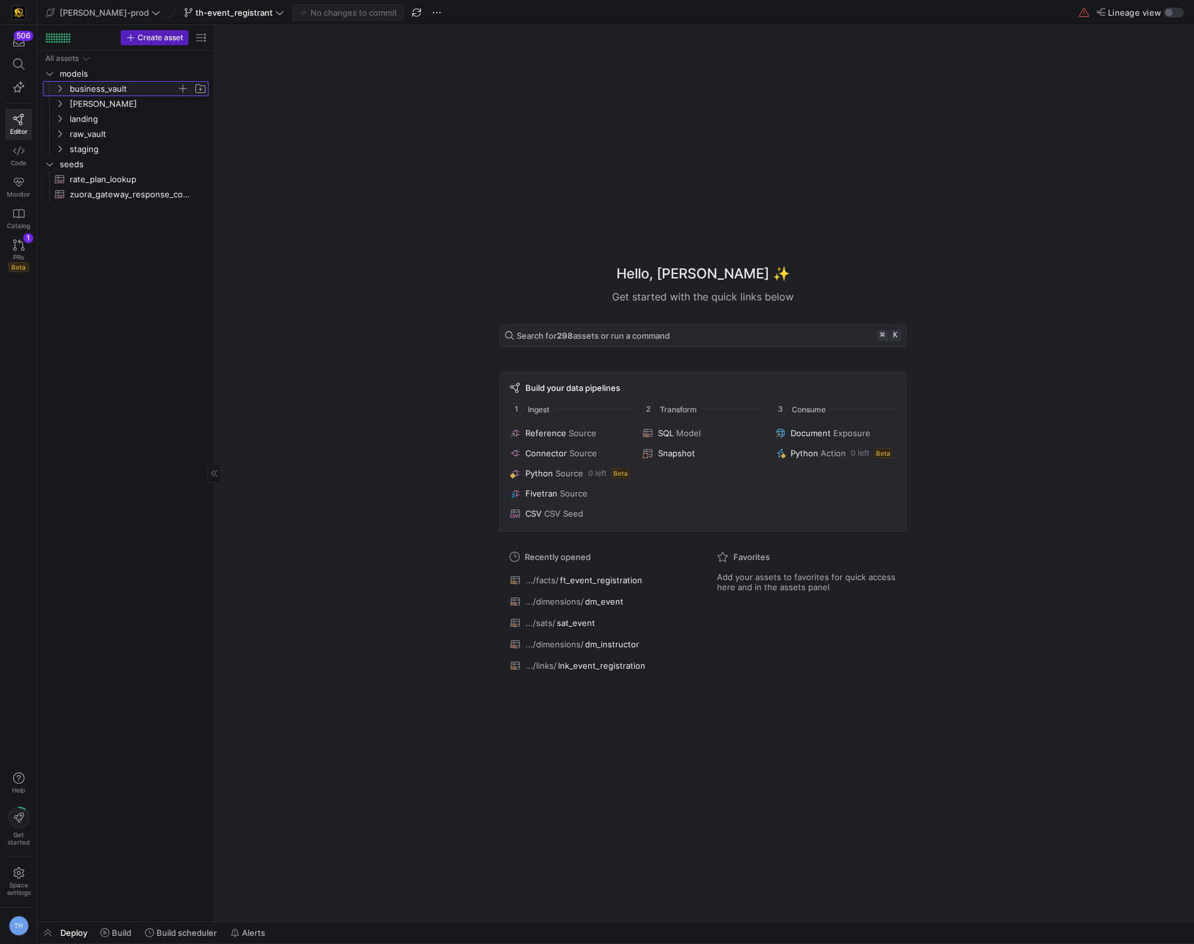
click at [107, 87] on span "business_vault" at bounding box center [123, 89] width 107 height 14
click at [112, 134] on span "sats" at bounding box center [128, 134] width 97 height 14
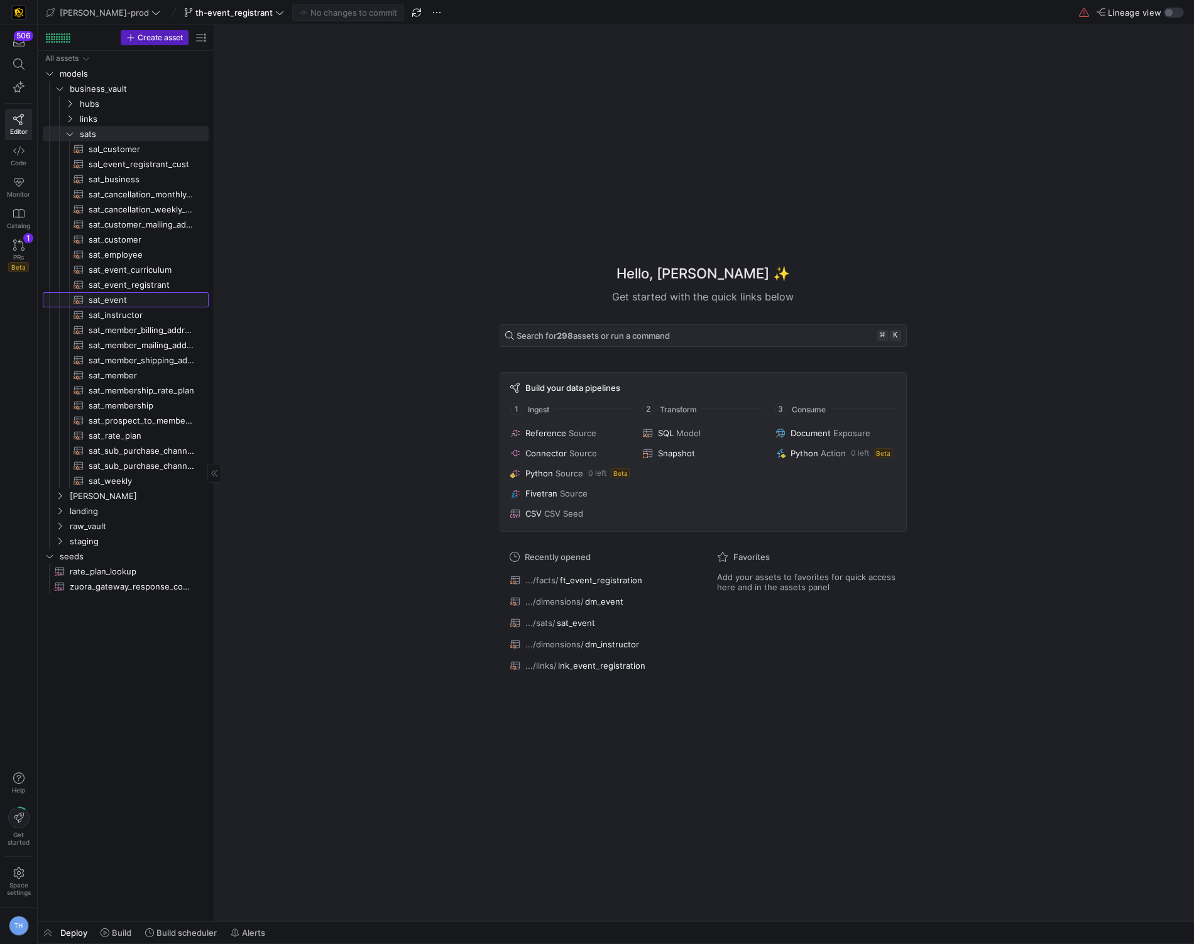
click at [143, 296] on span "sat_event​​​​​​​​​​" at bounding box center [142, 300] width 106 height 14
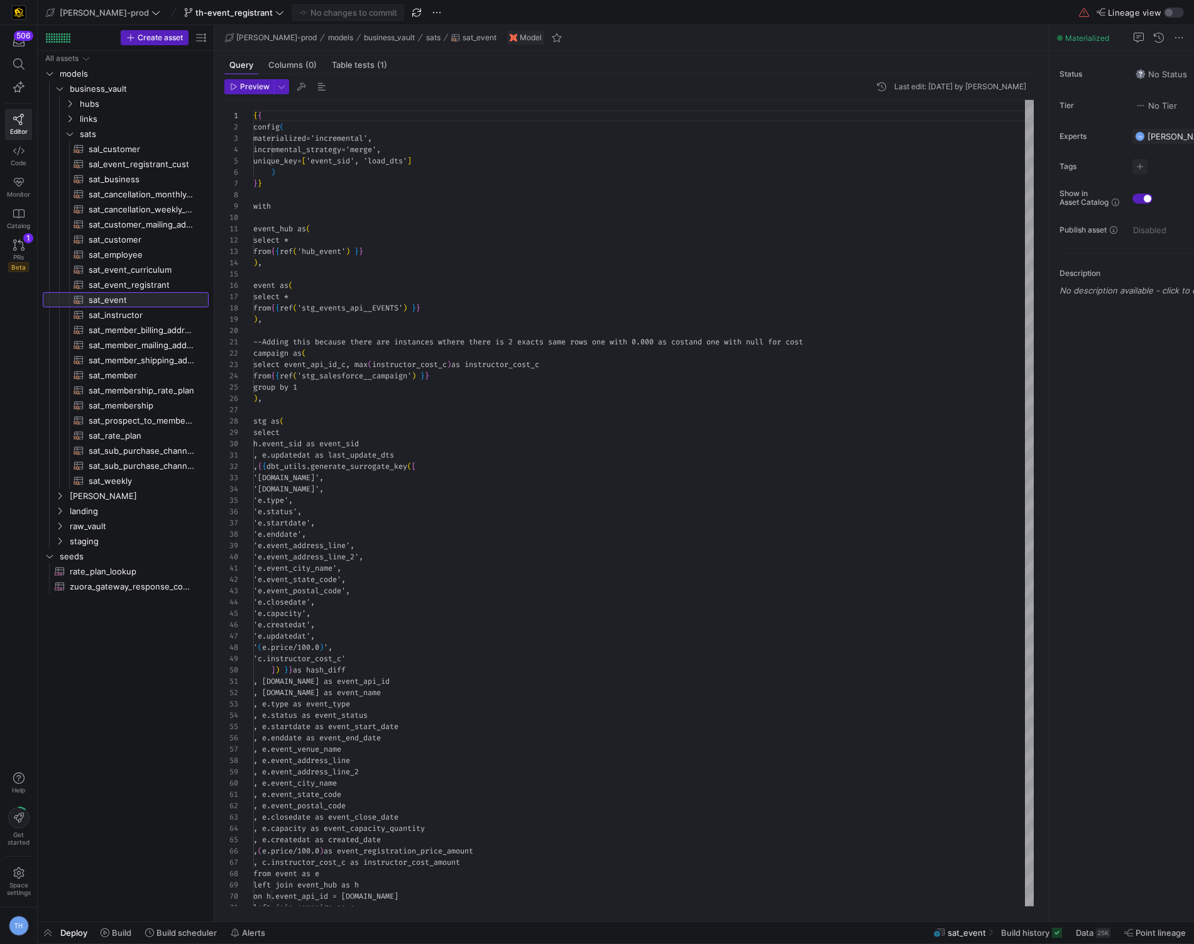
scroll to position [113, 0]
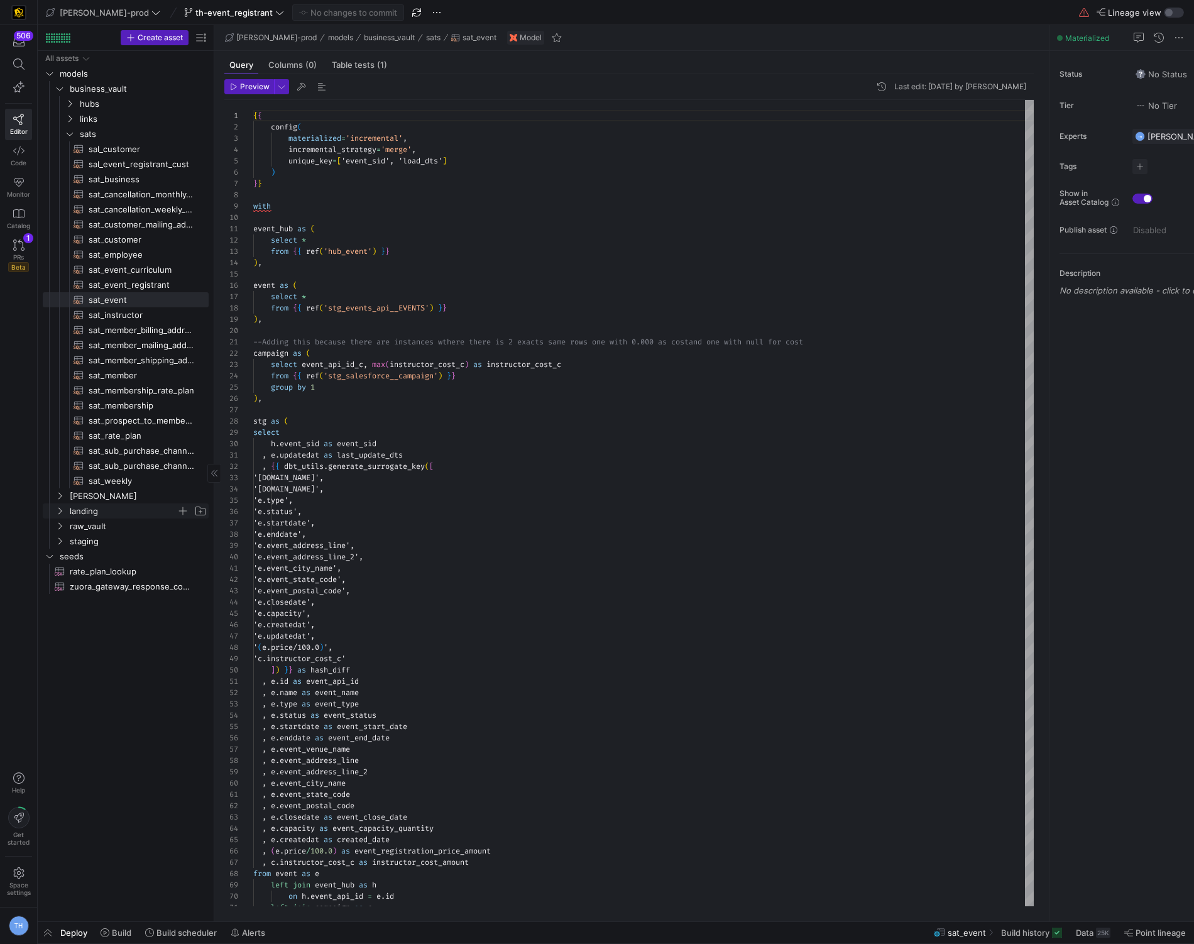
click at [112, 515] on span "landing" at bounding box center [123, 511] width 107 height 14
click at [111, 491] on span "[PERSON_NAME]" at bounding box center [123, 496] width 107 height 14
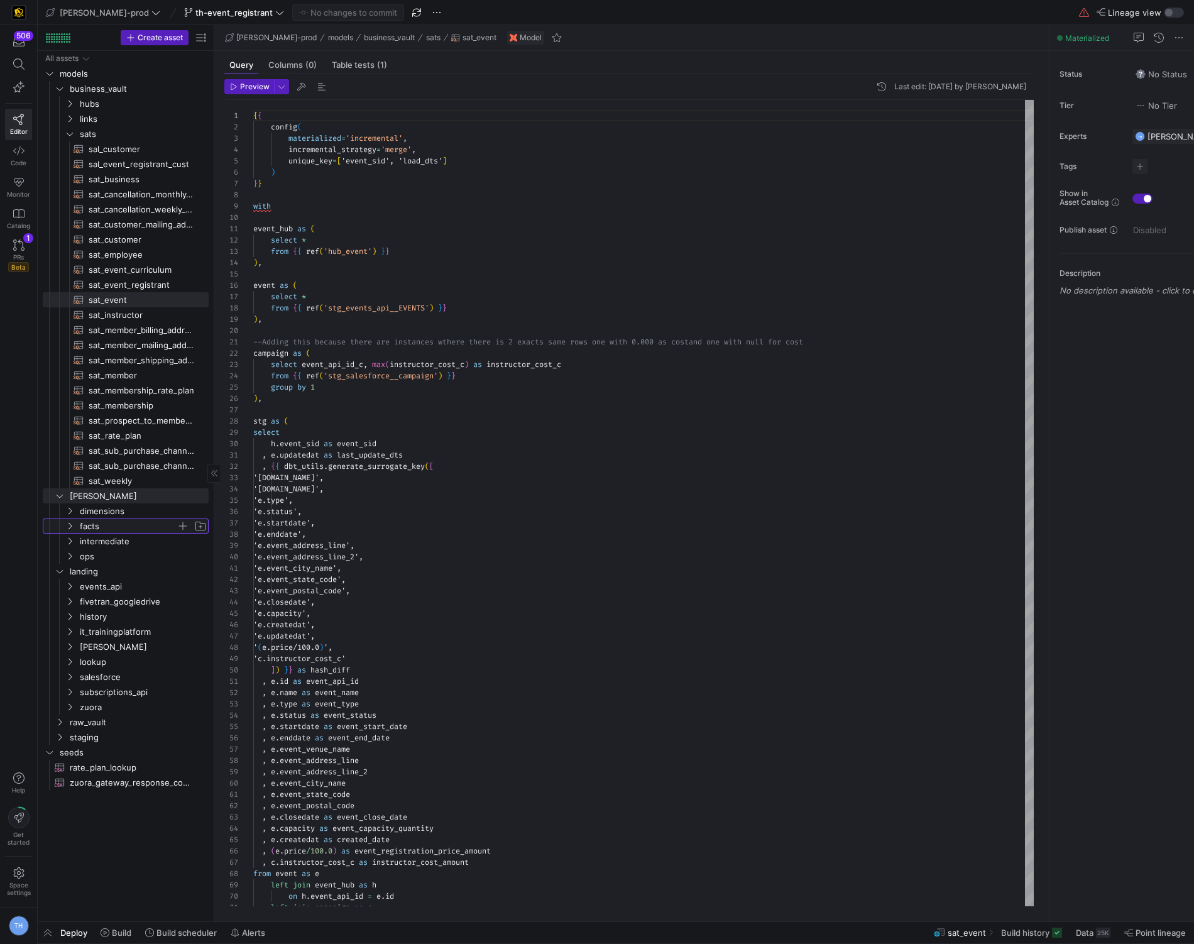
click at [111, 532] on span "facts" at bounding box center [128, 526] width 97 height 14
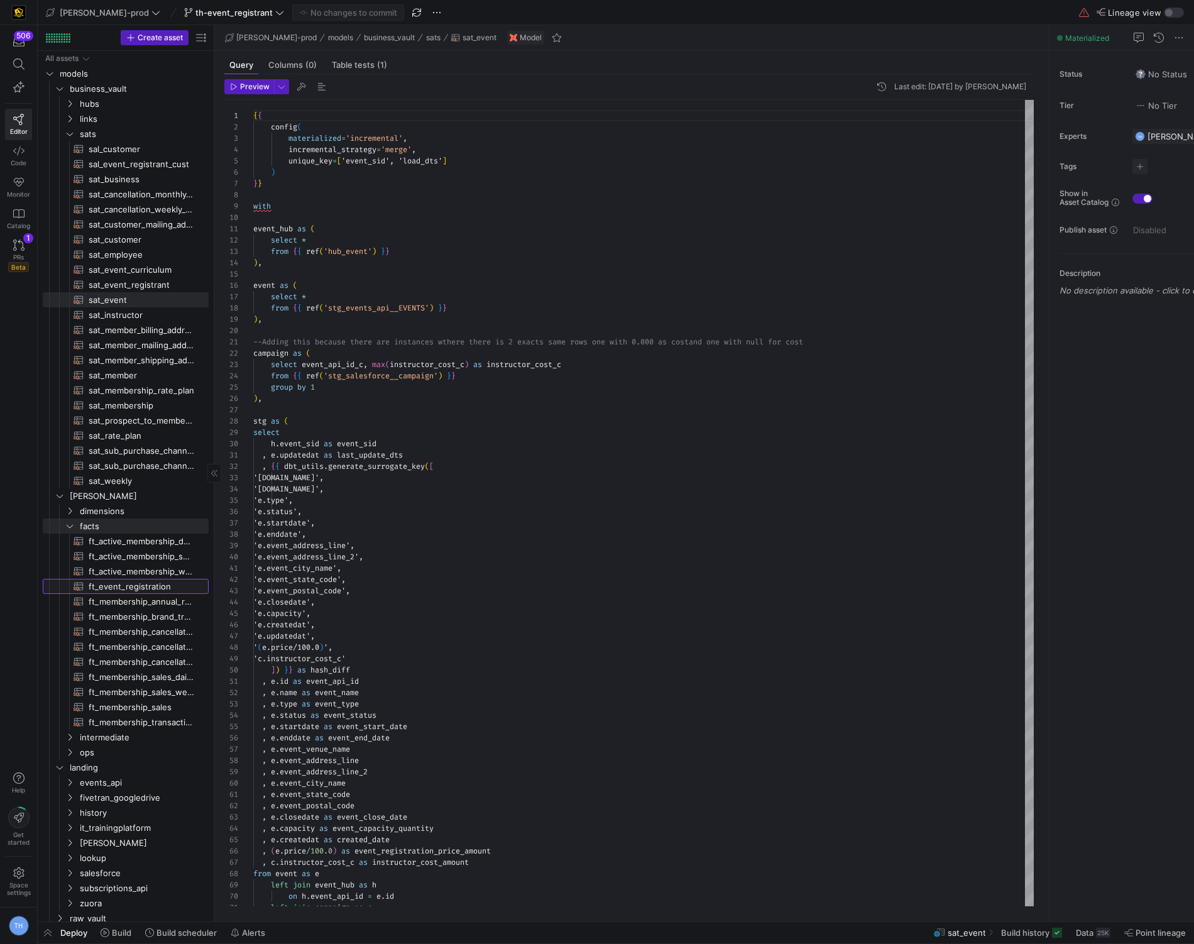
click at [121, 587] on span "ft_event_registration​​​​​​​​​​" at bounding box center [142, 586] width 106 height 14
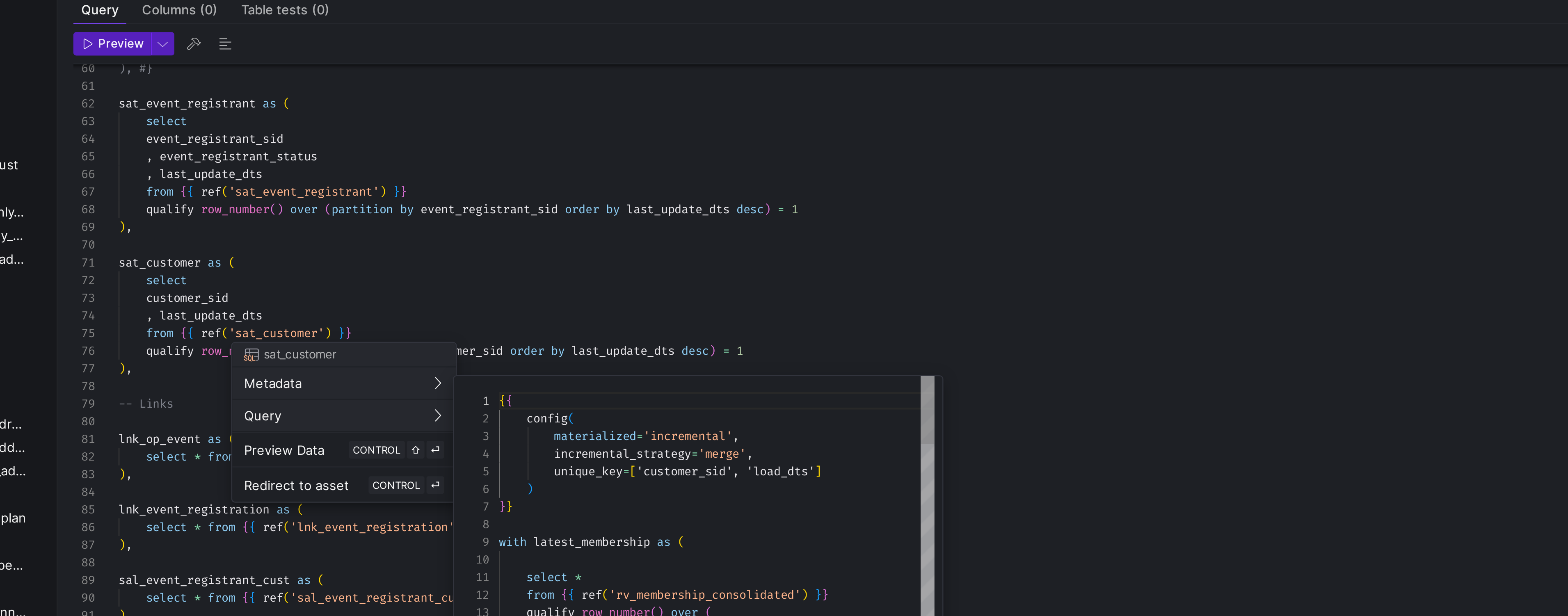
scroll to position [74, 0]
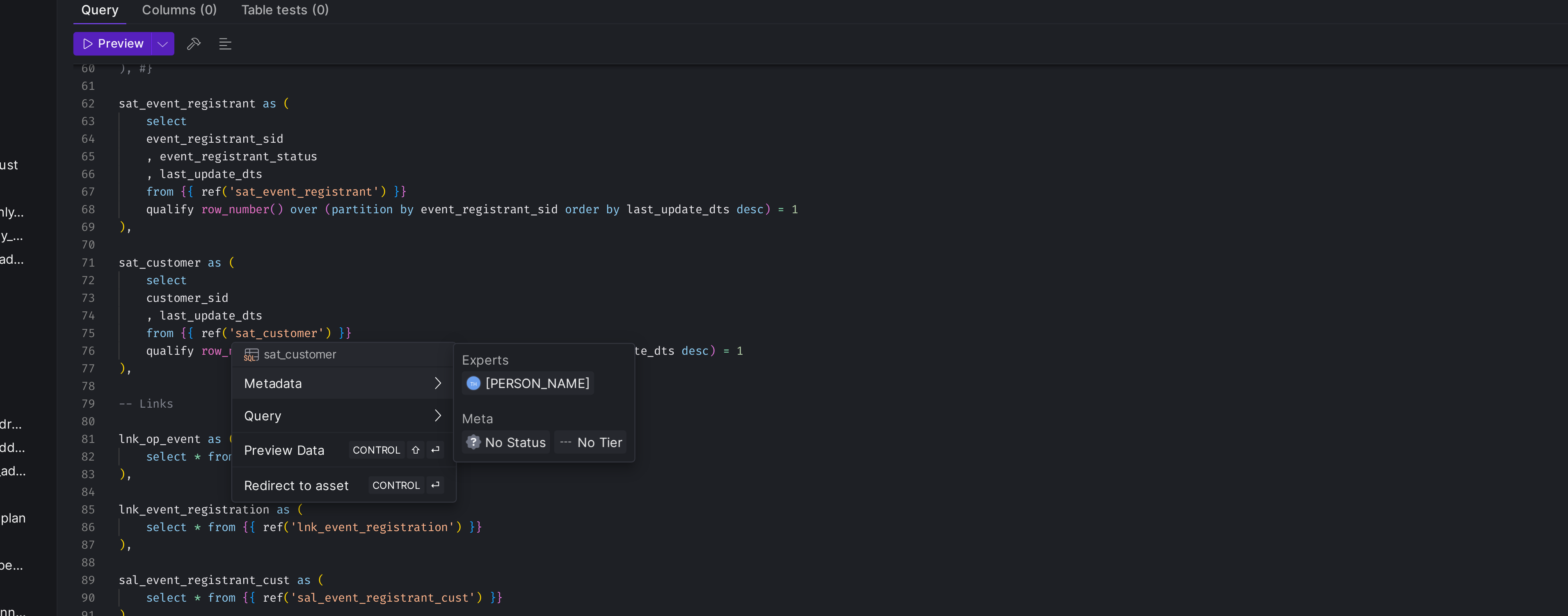
click at [225, 177] on div at bounding box center [784, 308] width 1568 height 616
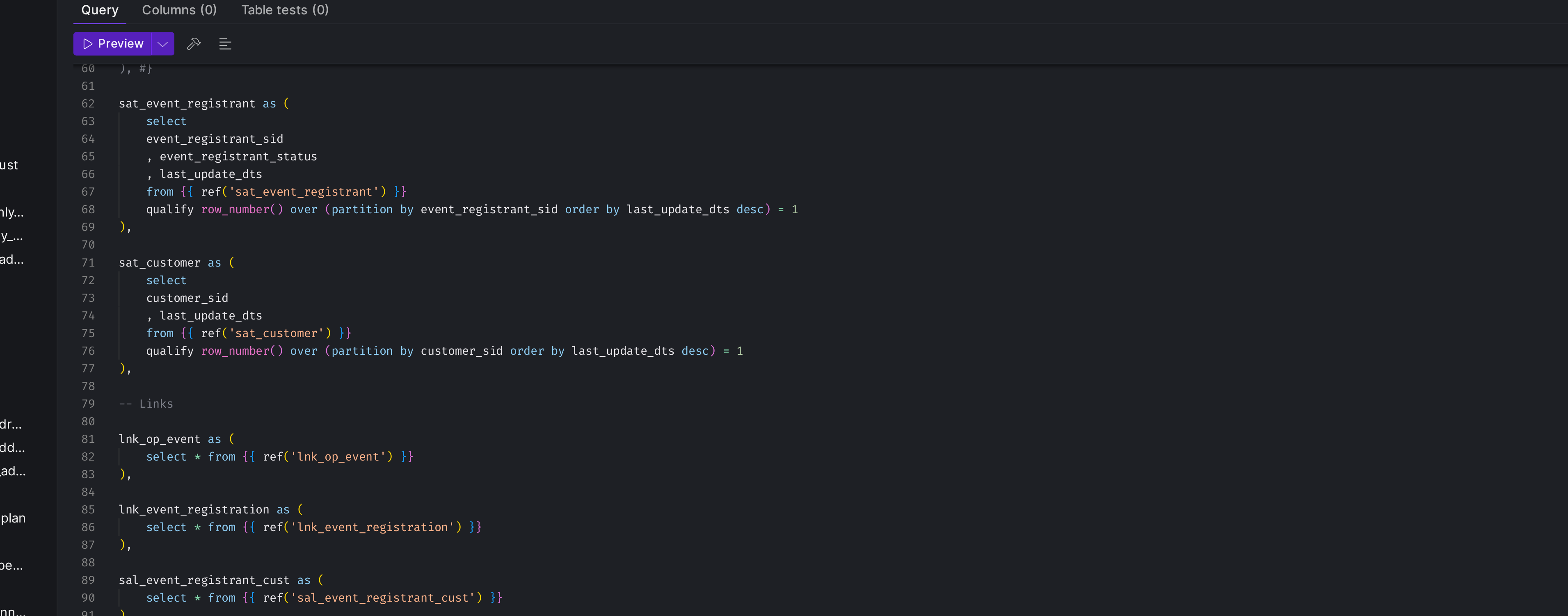
scroll to position [14, 47]
click at [231, 164] on div "), #} sat_event_registrant as ( select event_registrant_sid , event_registrant_…" at bounding box center [814, 432] width 1298 height 1623
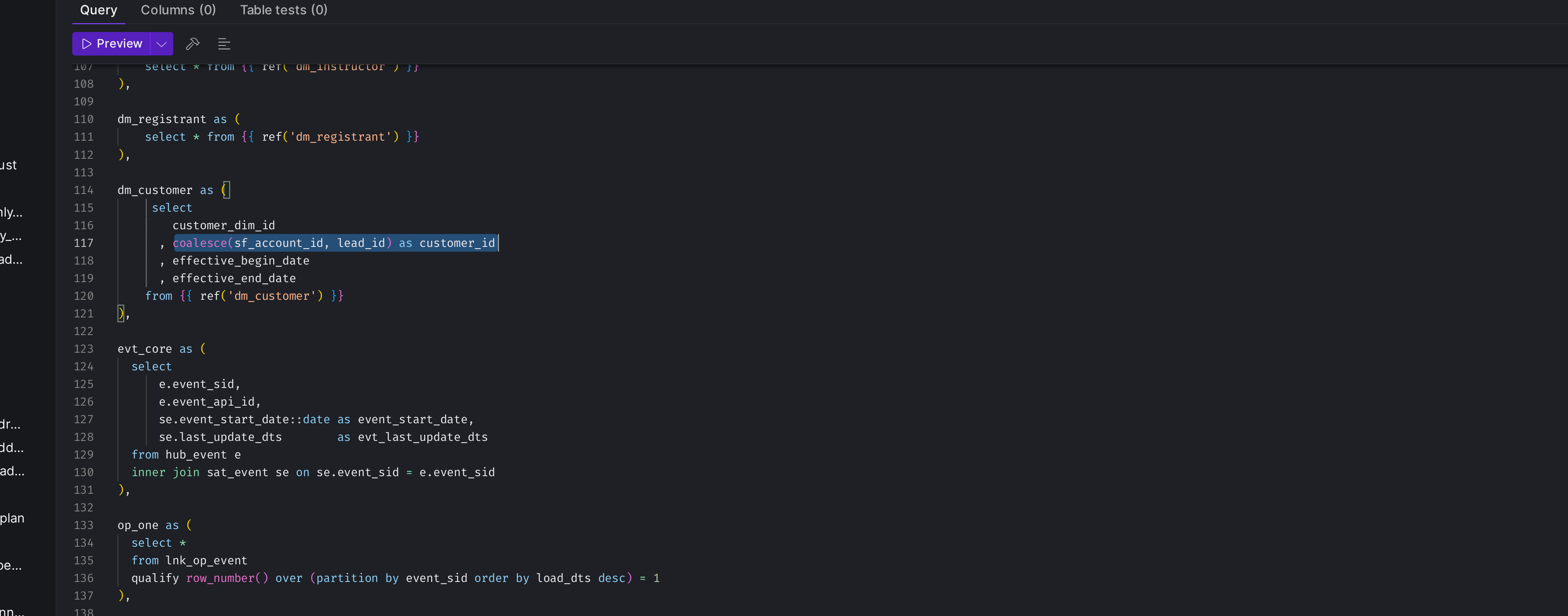
scroll to position [44, 162]
drag, startPoint x: 189, startPoint y: 141, endPoint x: 335, endPoint y: 141, distance: 146.0
click at [335, 141] on div ", coalesce ( sf_account_id , lead_id ) as customer_id" at bounding box center [814, 140] width 1298 height 7
click at [335, 141] on div "select * from { { ref ( 'dm_instructor' ) } } ) , dm_registrant as ( select * f…" at bounding box center [814, 84] width 1298 height 1623
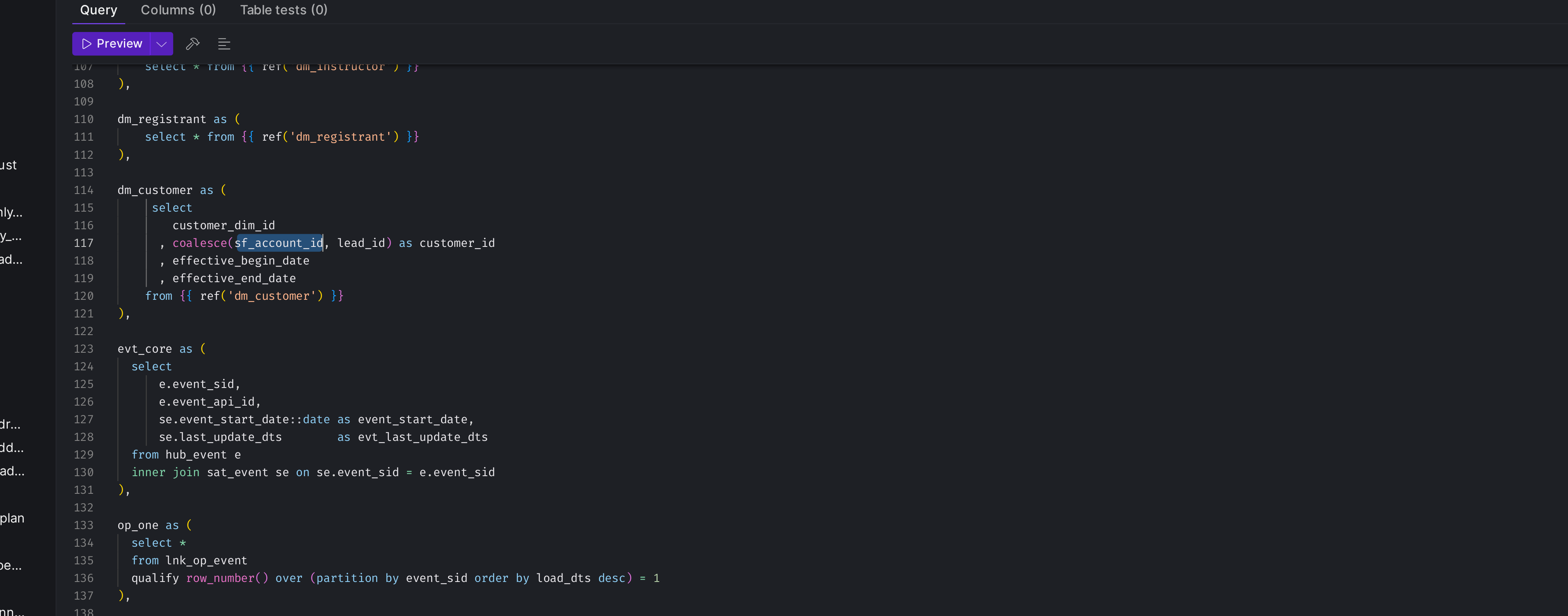
drag, startPoint x: 215, startPoint y: 140, endPoint x: 256, endPoint y: 139, distance: 41.0
click at [256, 139] on div "select * from { { ref ( 'dm_instructor' ) } } ) , dm_registrant as ( select * f…" at bounding box center [814, 84] width 1298 height 1623
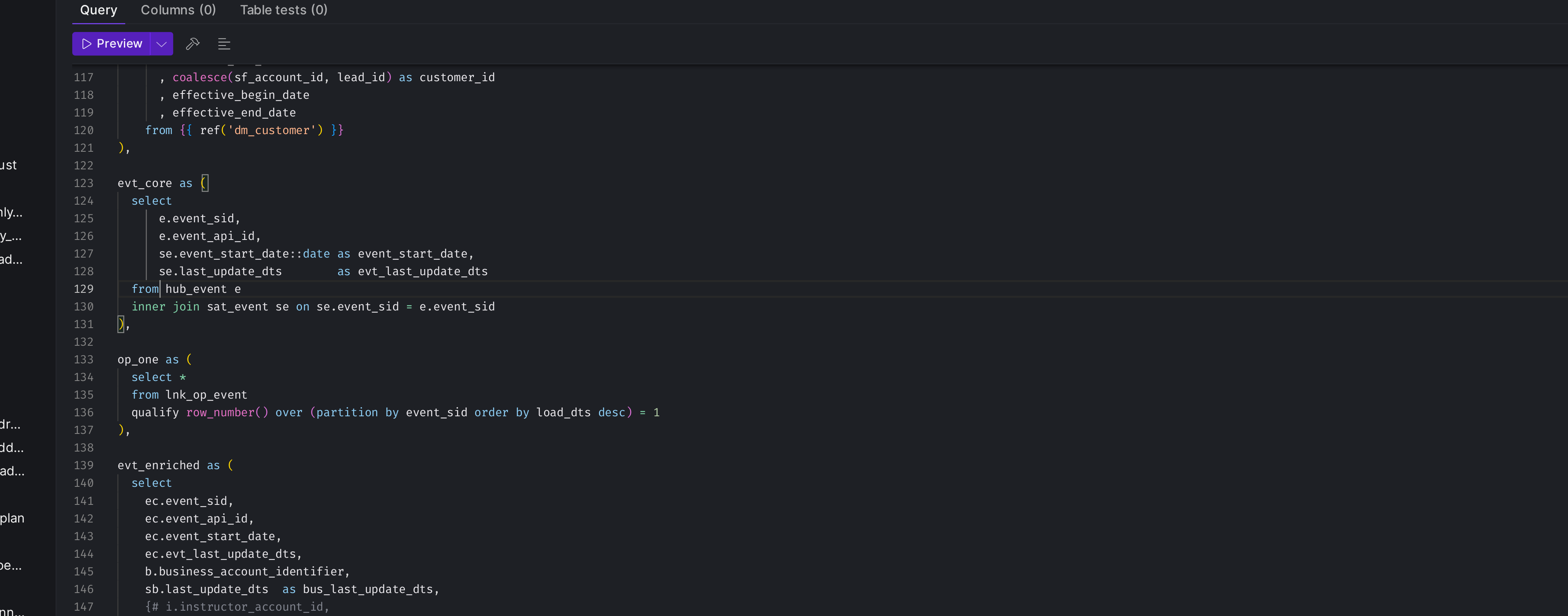
scroll to position [59, 44]
drag, startPoint x: 184, startPoint y: 159, endPoint x: 210, endPoint y: 159, distance: 26.0
click at [211, 159] on span "from hub_event e" at bounding box center [191, 159] width 52 height 7
click at [217, 159] on div "customer_dim_id , coalesce ( sf_account_id , lead_id ) as customer_id , effecti…" at bounding box center [814, 15] width 1298 height 1623
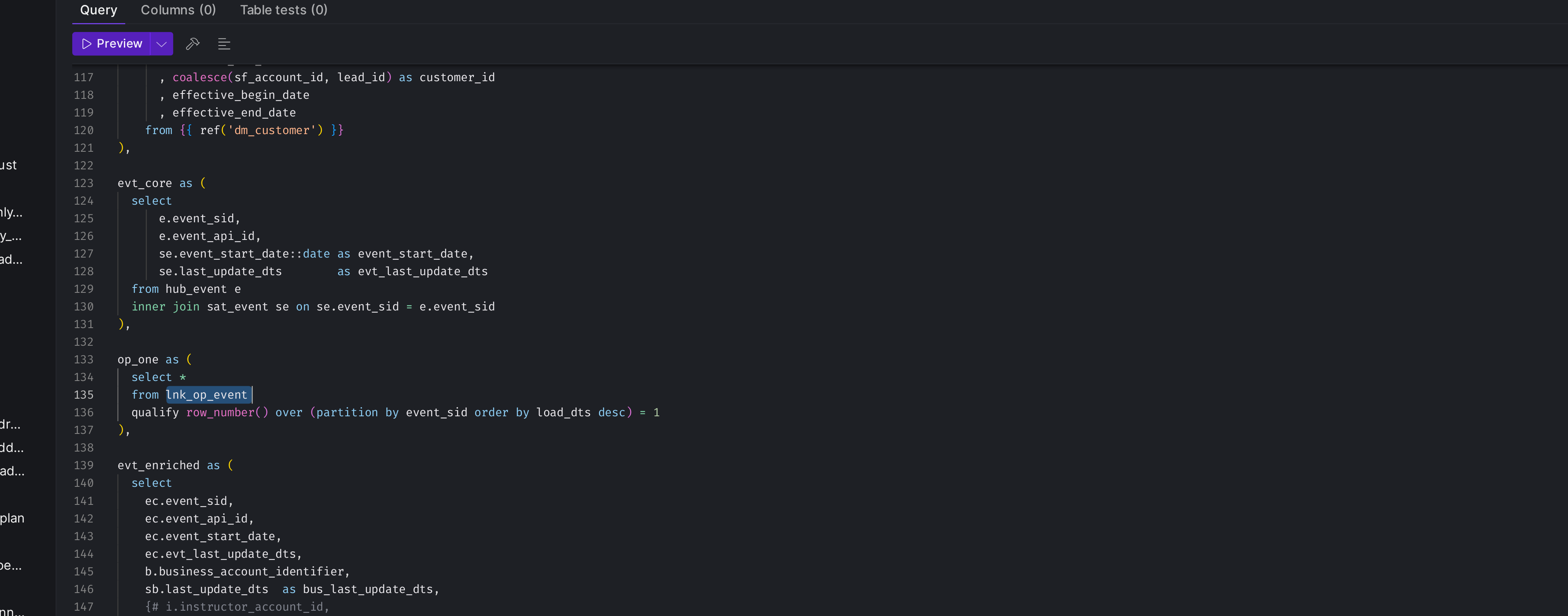
drag, startPoint x: 187, startPoint y: 204, endPoint x: 238, endPoint y: 205, distance: 51.0
click at [238, 205] on div "customer_dim_id , coalesce ( sf_account_id , lead_id ) as customer_id , effecti…" at bounding box center [814, 15] width 1298 height 1623
click at [236, 201] on div "customer_dim_id , coalesce ( sf_account_id , lead_id ) as customer_id , effecti…" at bounding box center [814, 15] width 1298 height 1623
click at [173, 122] on div "customer_dim_id , coalesce ( sf_account_id , lead_id ) as customer_id , effecti…" at bounding box center [814, 15] width 1298 height 1623
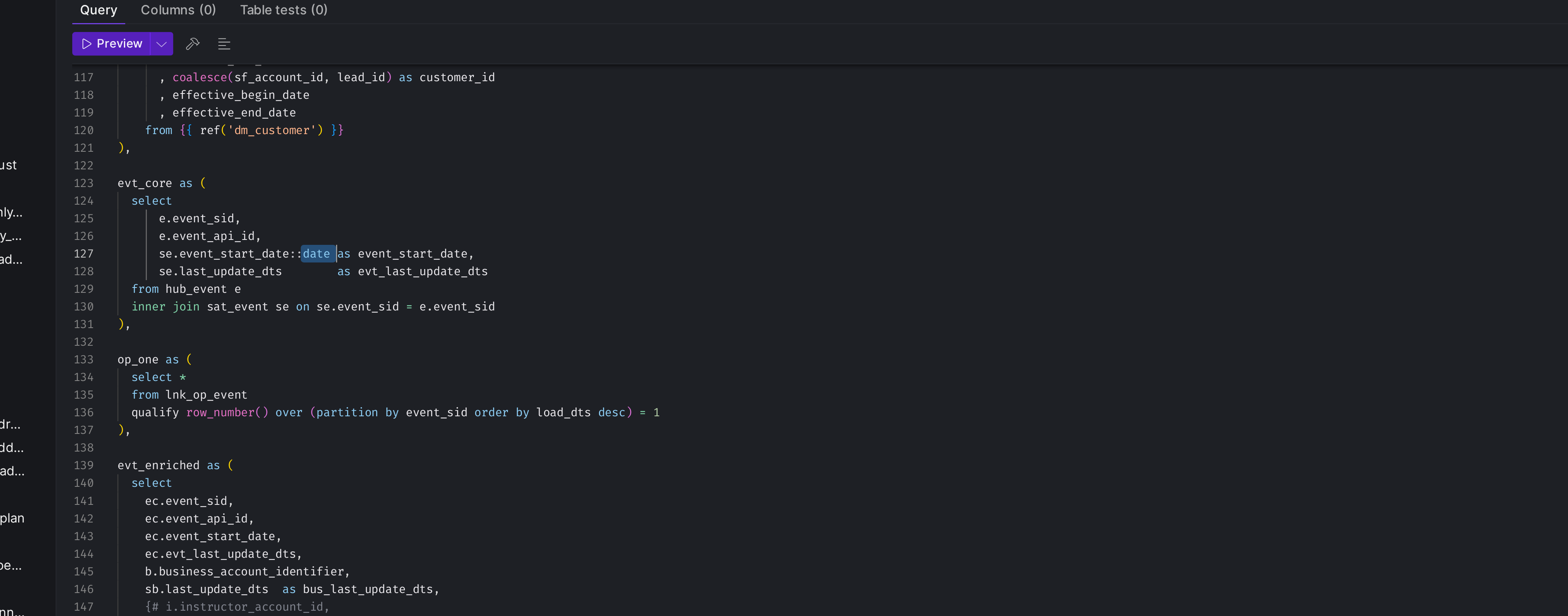
drag, startPoint x: 242, startPoint y: 143, endPoint x: 257, endPoint y: 143, distance: 15.0
click at [257, 143] on div "customer_dim_id , coalesce ( sf_account_id , lead_id ) as customer_id , effecti…" at bounding box center [814, 15] width 1298 height 1623
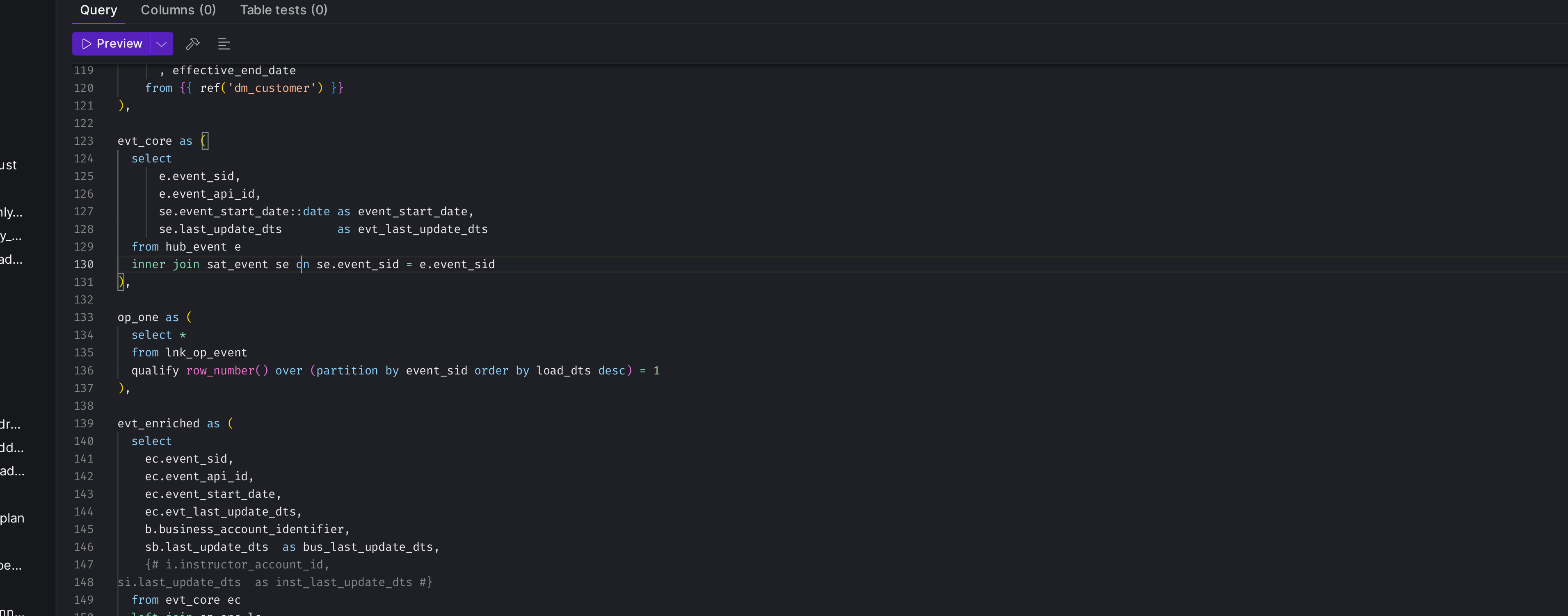
scroll to position [67, 76]
drag, startPoint x: 200, startPoint y: 149, endPoint x: 230, endPoint y: 149, distance: 30.0
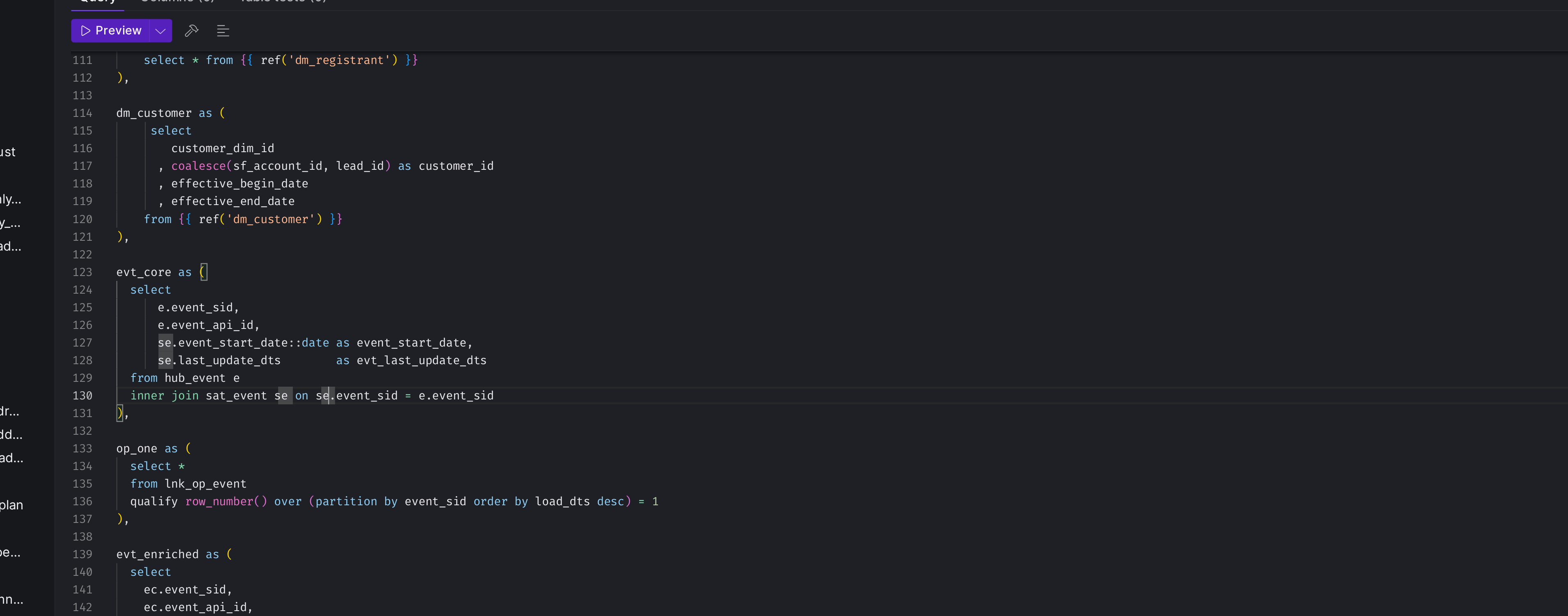
scroll to position [44, 65]
click at [230, 114] on div "si.last_update_dts as inst_last_update_dts #} from evt_core ec left join op_one…" at bounding box center [814, 58] width 1298 height 1623
click at [243, 159] on div "si.last_update_dts as inst_last_update_dts #} from evt_core ec left join op_one…" at bounding box center [814, 58] width 1298 height 1623
click at [241, 154] on div "si.last_update_dts as inst_last_update_dts #} from evt_core ec left join op_one…" at bounding box center [814, 58] width 1298 height 1623
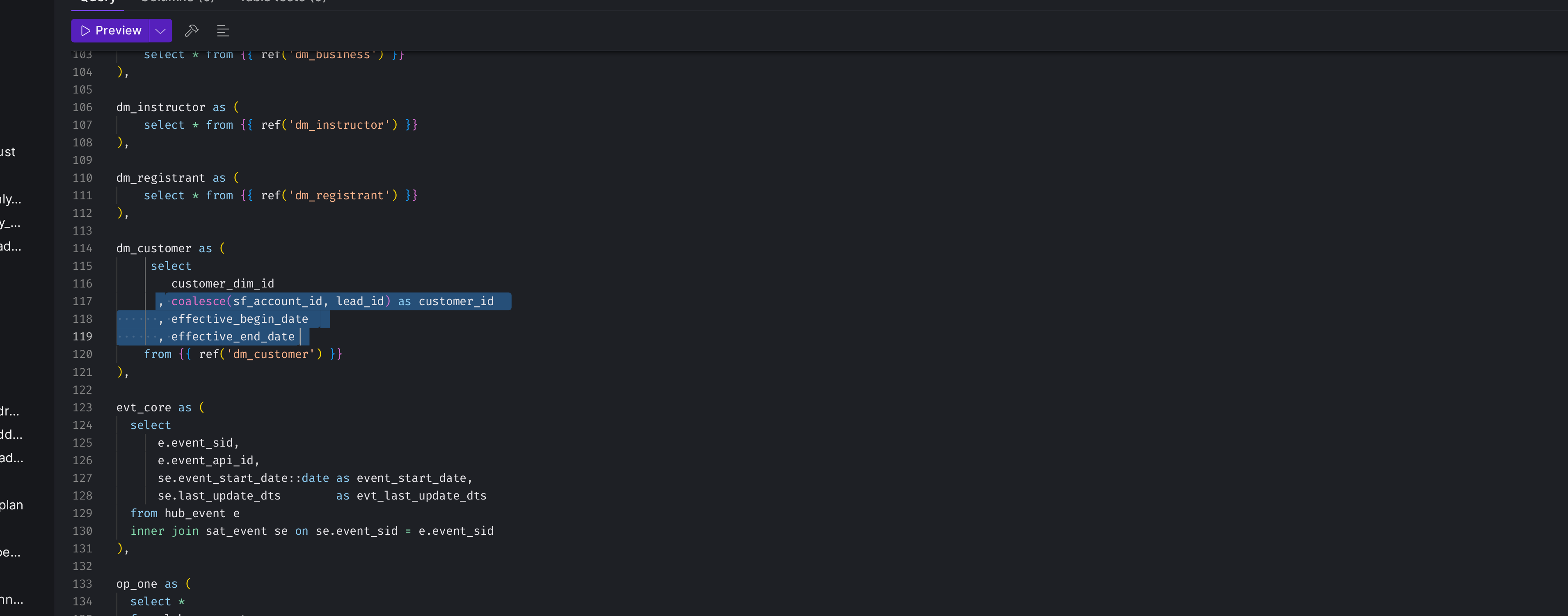
drag, startPoint x: 185, startPoint y: 166, endPoint x: 249, endPoint y: 182, distance: 66.0
click at [249, 183] on div "si.last_update_dts as inst_last_update_dts #} from evt_core ec left join op_one…" at bounding box center [814, 114] width 1298 height 1623
click at [249, 182] on div "si.last_update_dts as inst_last_update_dts #} from evt_core ec left join op_one…" at bounding box center [814, 114] width 1298 height 1623
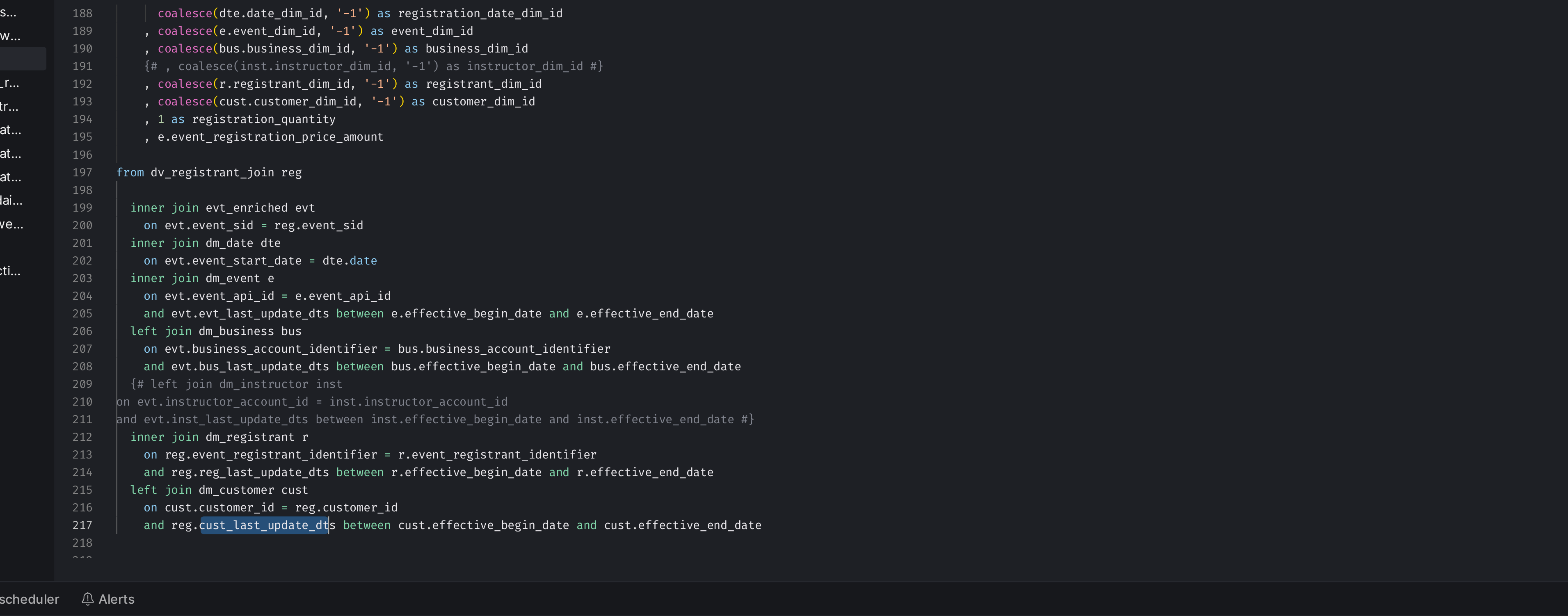
scroll to position [44, 95]
drag, startPoint x: 202, startPoint y: 579, endPoint x: 260, endPoint y: 580, distance: 58.0
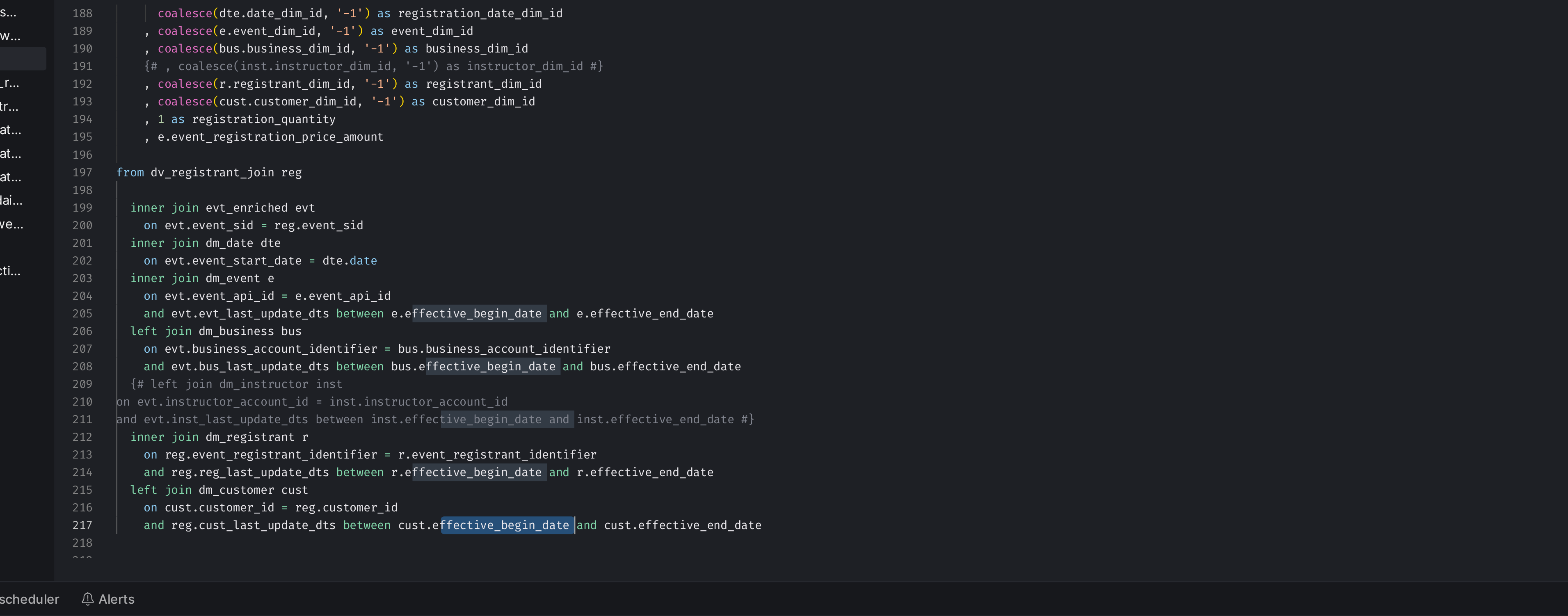
drag, startPoint x: 302, startPoint y: 578, endPoint x: 358, endPoint y: 579, distance: 56.0
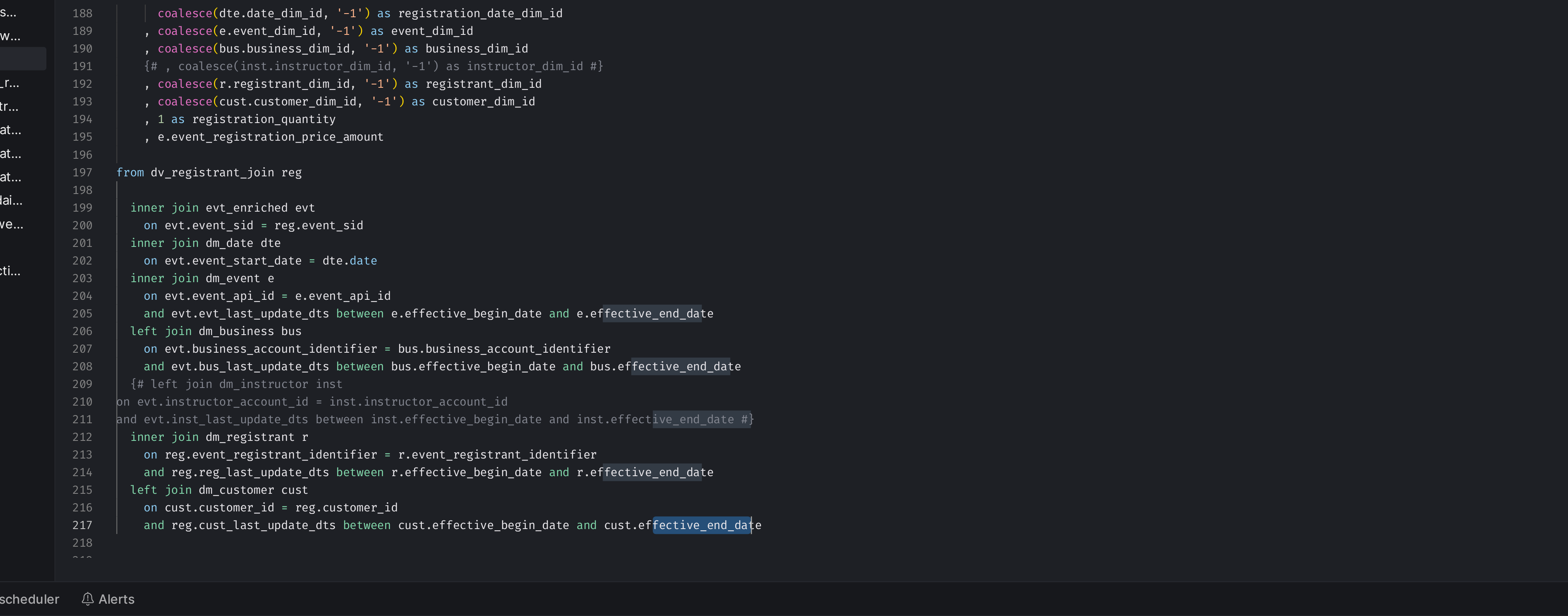
drag, startPoint x: 390, startPoint y: 577, endPoint x: 434, endPoint y: 580, distance: 44.1
drag, startPoint x: 447, startPoint y: 579, endPoint x: 390, endPoint y: 578, distance: 57.0
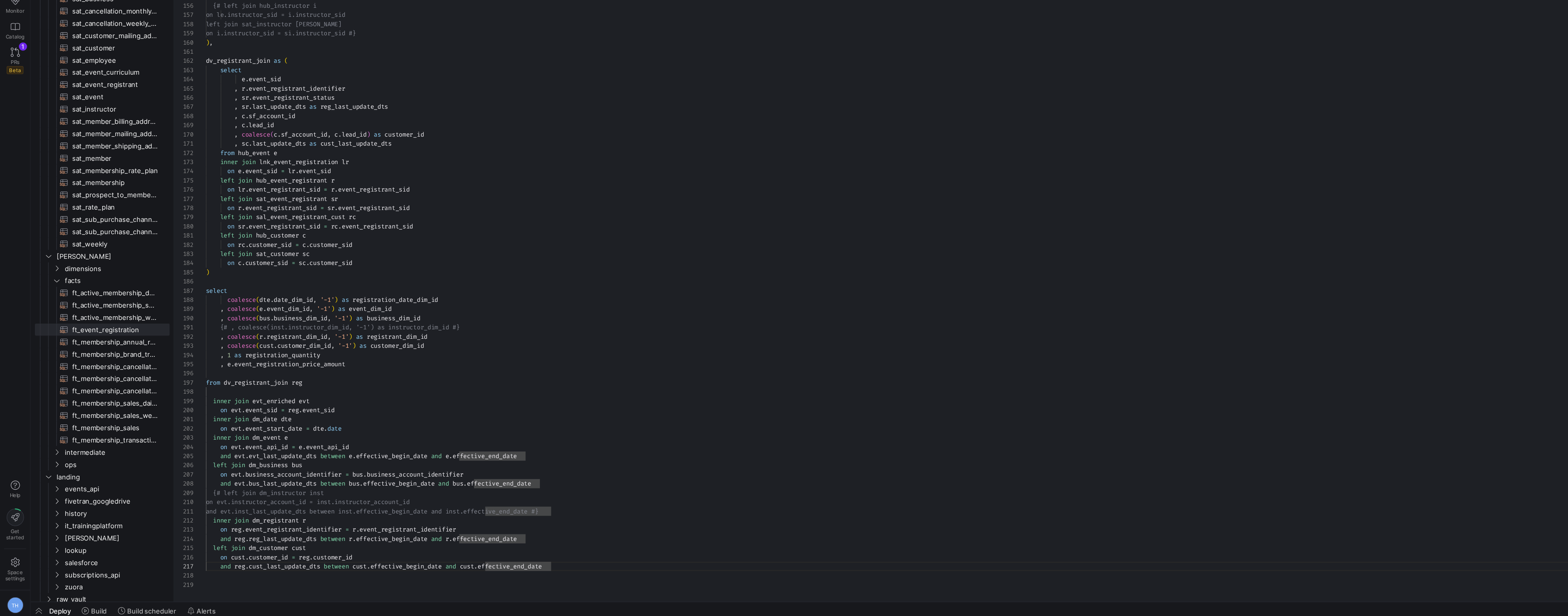
scroll to position [0, 0]
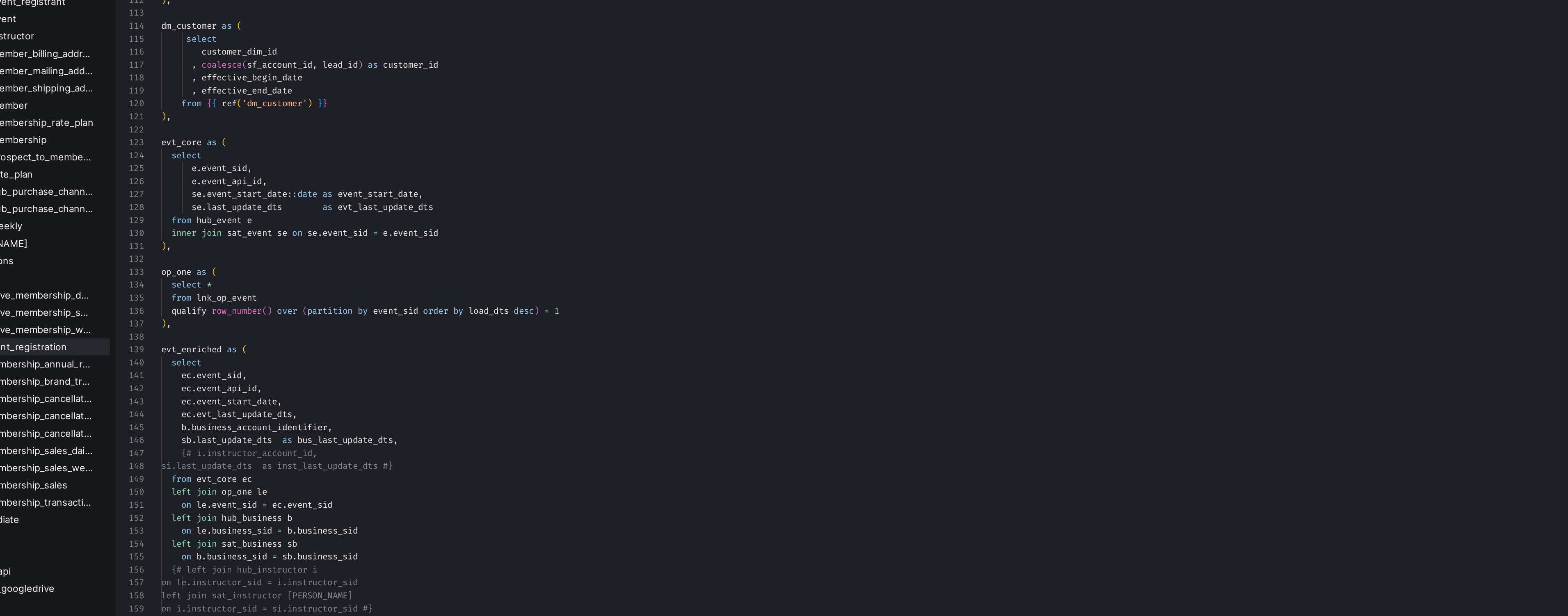
click at [238, 303] on div ") , dm_event as ( select * from { { ref ( 'dm_event' ) } } ) , dm_business as (…" at bounding box center [814, 166] width 1298 height 1623
click at [236, 303] on div ") , dm_event as ( select * from { { ref ( 'dm_event' ) } } ) , dm_business as (…" at bounding box center [814, 166] width 1298 height 1623
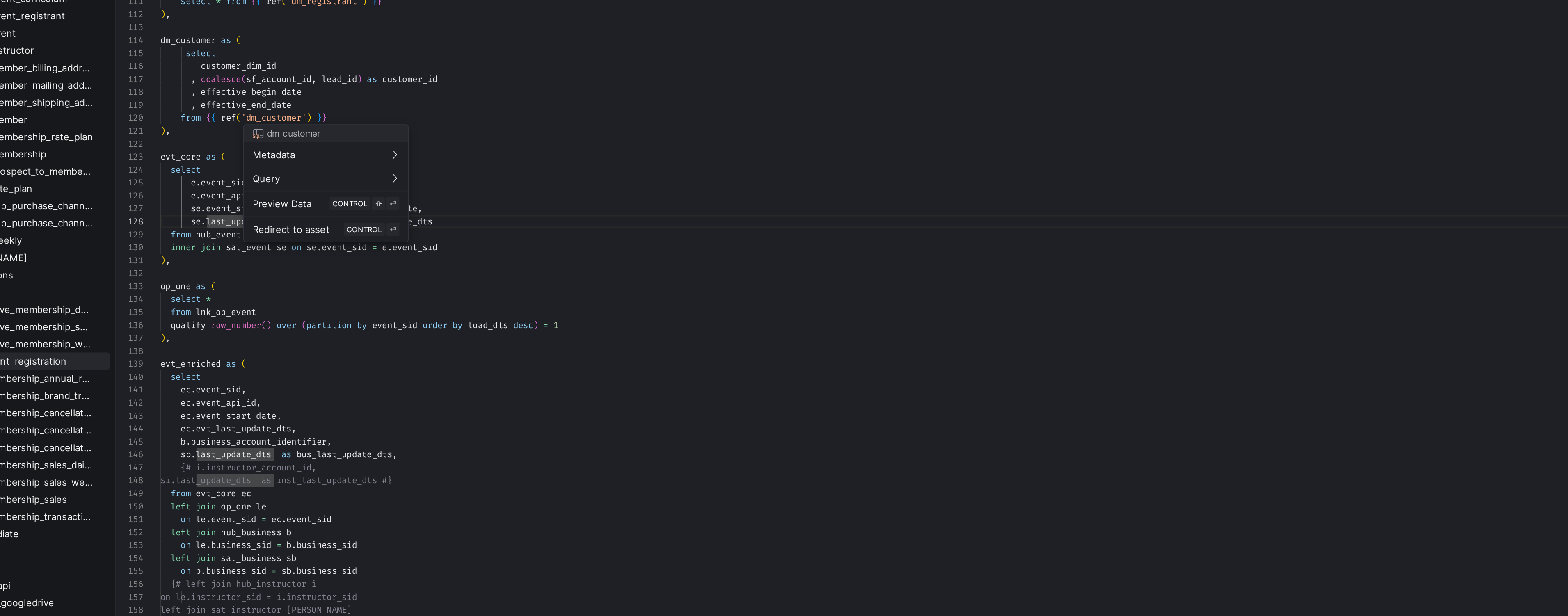
click at [247, 234] on div at bounding box center [784, 308] width 1568 height 616
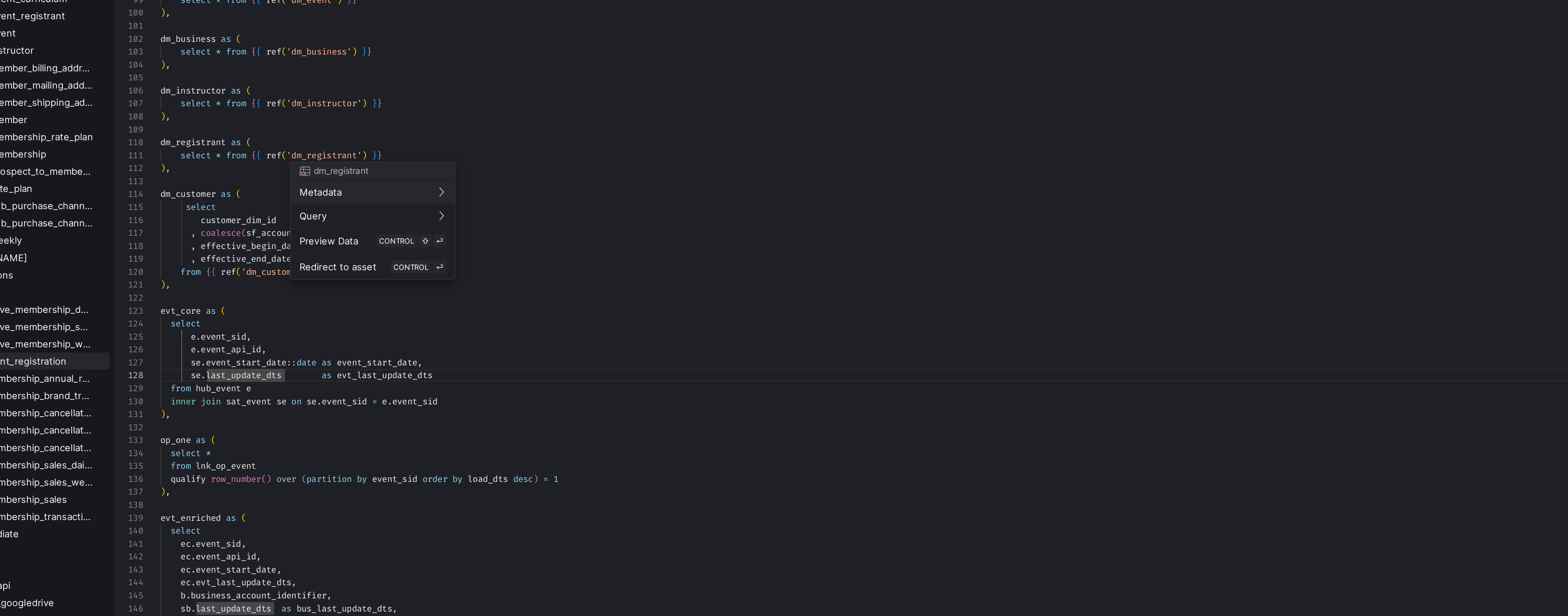
click at [242, 277] on div "dm_registrant" at bounding box center [286, 274] width 93 height 10
click at [229, 280] on div ") , dm_event as ( select * from { { ref ( 'dm_event' ) } } ) , dm_business as (…" at bounding box center [814, 254] width 1298 height 1623
click at [180, 348] on div ") , dm_event as ( select * from { { ref ( 'dm_event' ) } } ) , dm_business as (…" at bounding box center [814, 254] width 1298 height 1623
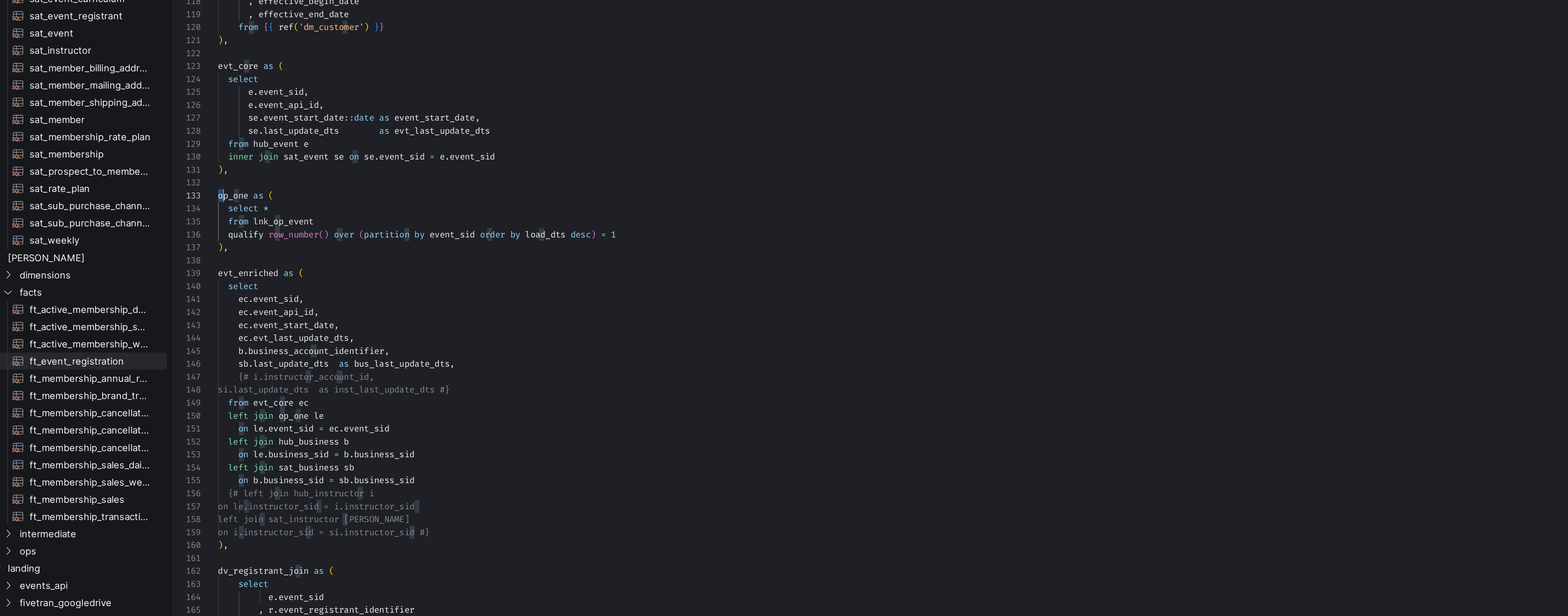
scroll to position [14, 0]
drag, startPoint x: 166, startPoint y: 288, endPoint x: 230, endPoint y: 321, distance: 72.0
click at [230, 321] on div "dm_instructor as ( select * from { { ref ( 'dm_instructor' ) } } ) , ) , select…" at bounding box center [814, 115] width 1298 height 1623
click at [191, 309] on div "dm_instructor as ( select * from { { ref ( 'dm_instructor' ) } } ) , ) , select…" at bounding box center [814, 115] width 1298 height 1623
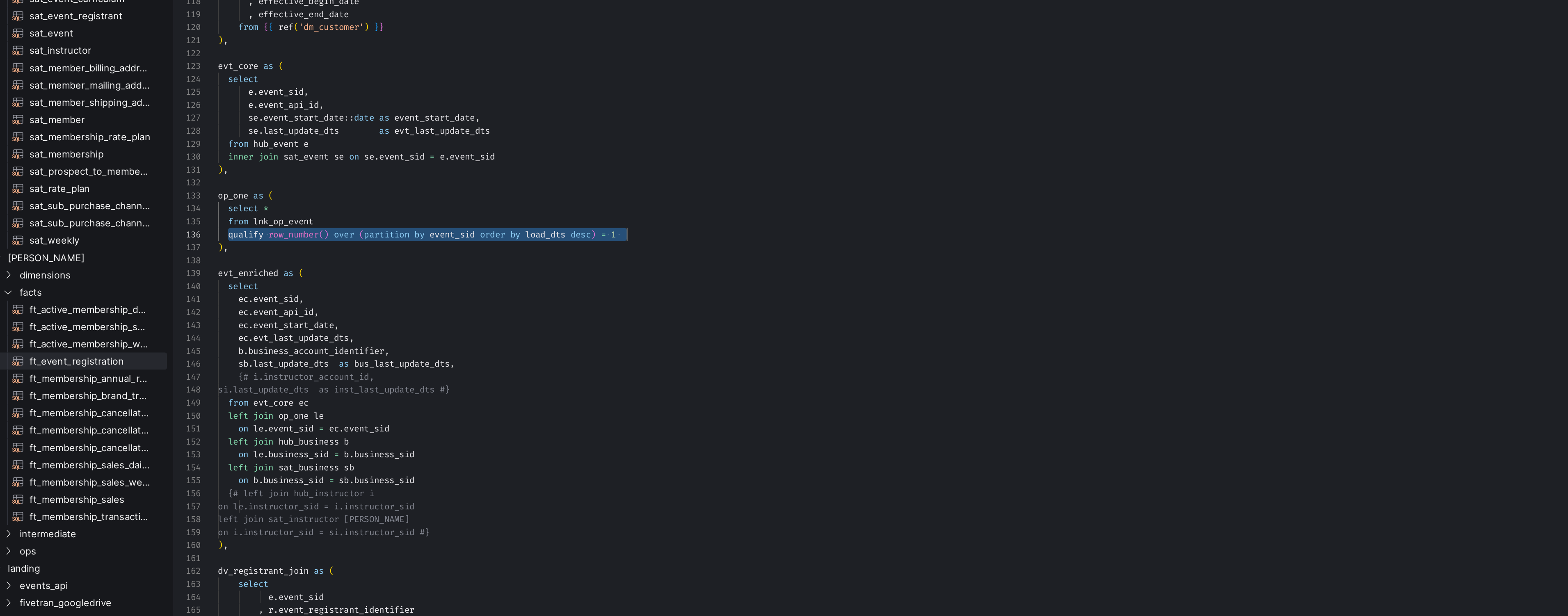
scroll to position [37, 232]
drag, startPoint x: 171, startPoint y: 309, endPoint x: 399, endPoint y: 311, distance: 228.0
click at [399, 311] on div "dm_instructor as ( select * from { { ref ( 'dm_instructor' ) } } ) , ) , select…" at bounding box center [814, 115] width 1298 height 1623
click at [330, 327] on div "dm_instructor as ( select * from { { ref ( 'dm_instructor' ) } } ) , ) , select…" at bounding box center [814, 115] width 1298 height 1623
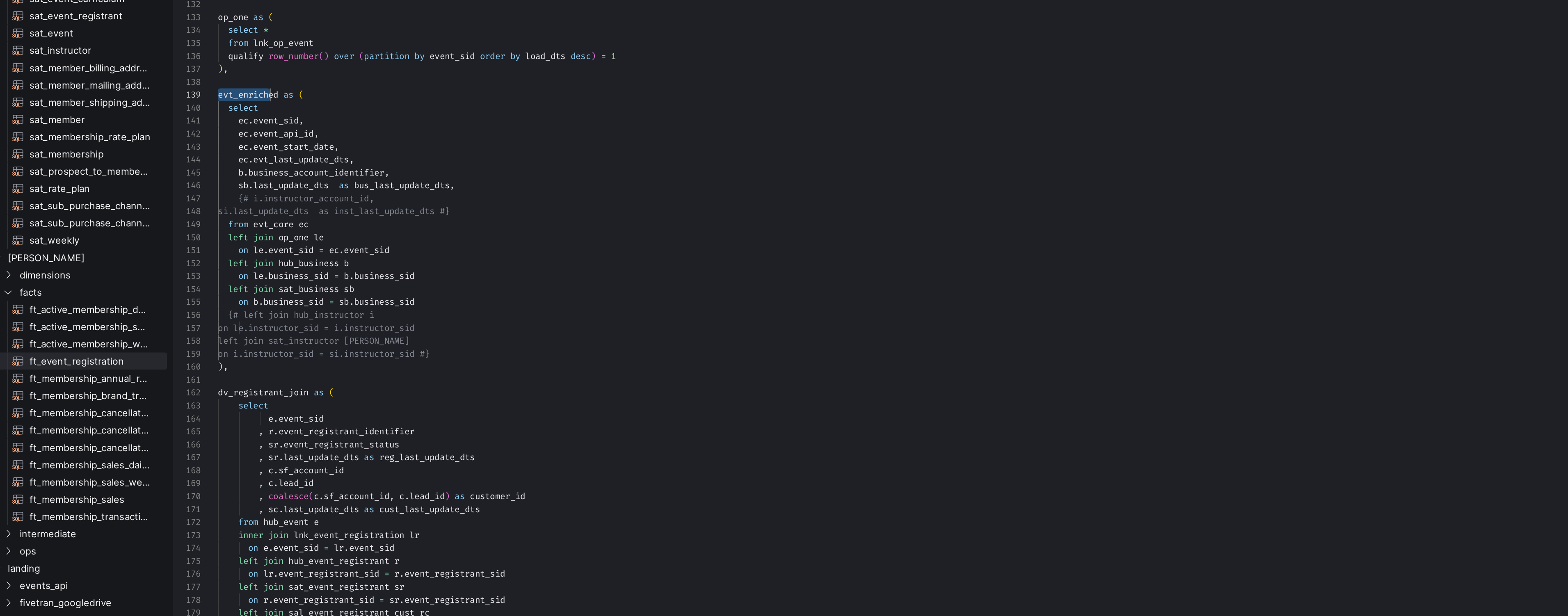
scroll to position [59, 50]
drag, startPoint x: 166, startPoint y: 232, endPoint x: 231, endPoint y: 232, distance: 65.0
click at [232, 232] on div ", coalesce ( sf_account_id , lead_id ) as customer_id , effective_begin_date , …" at bounding box center [814, 13] width 1298 height 1623
click at [231, 232] on div ", coalesce ( sf_account_id , lead_id ) as customer_id , effective_begin_date , …" at bounding box center [814, 13] width 1298 height 1623
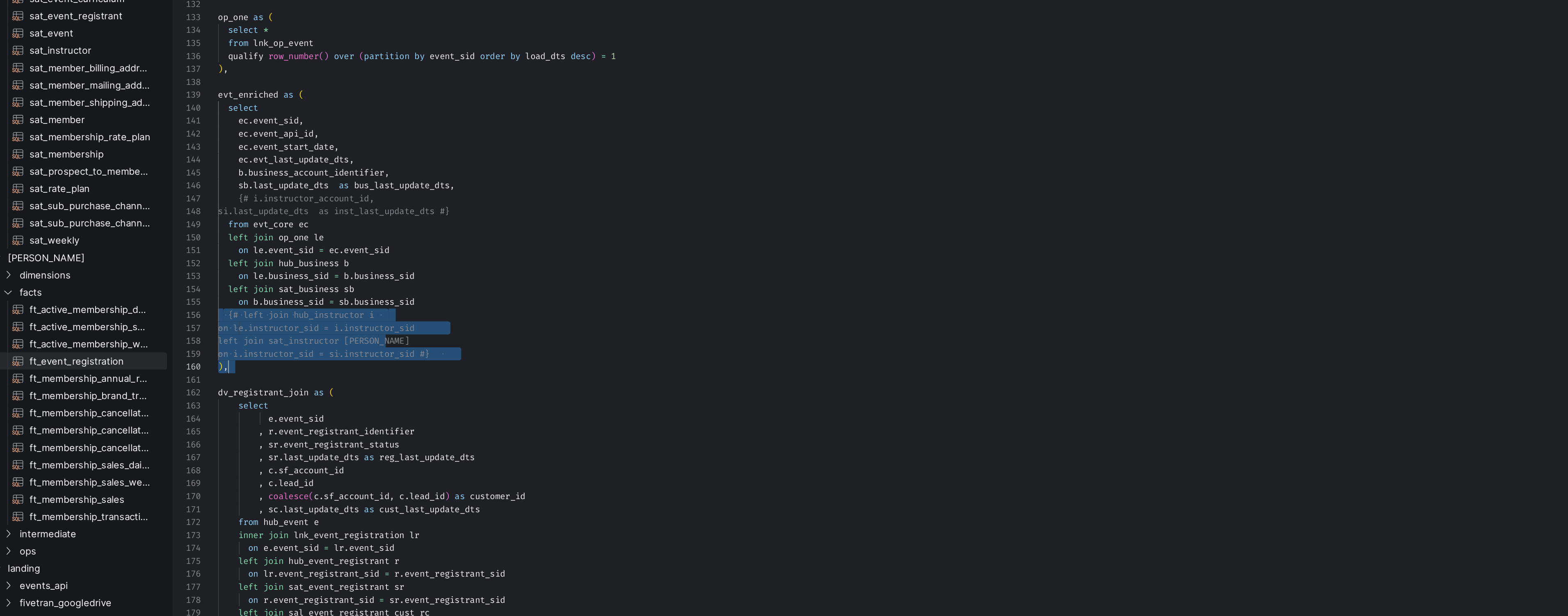
drag, startPoint x: 168, startPoint y: 354, endPoint x: 324, endPoint y: 387, distance: 159.5
click at [324, 387] on div ", coalesce ( sf_account_id , lead_id ) as customer_id , effective_begin_date , …" at bounding box center [814, 13] width 1298 height 1623
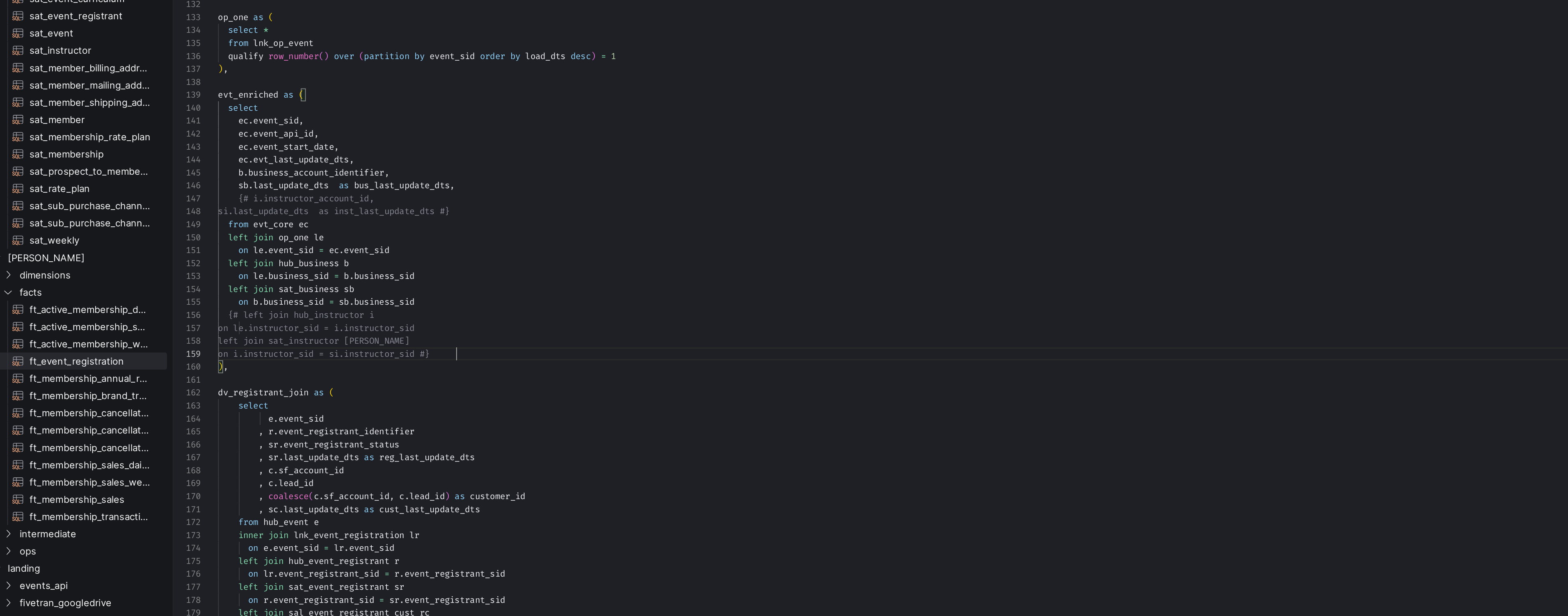
click at [324, 380] on div ", coalesce ( sf_account_id , lead_id ) as customer_id , effective_begin_date , …" at bounding box center [814, 13] width 1298 height 1623
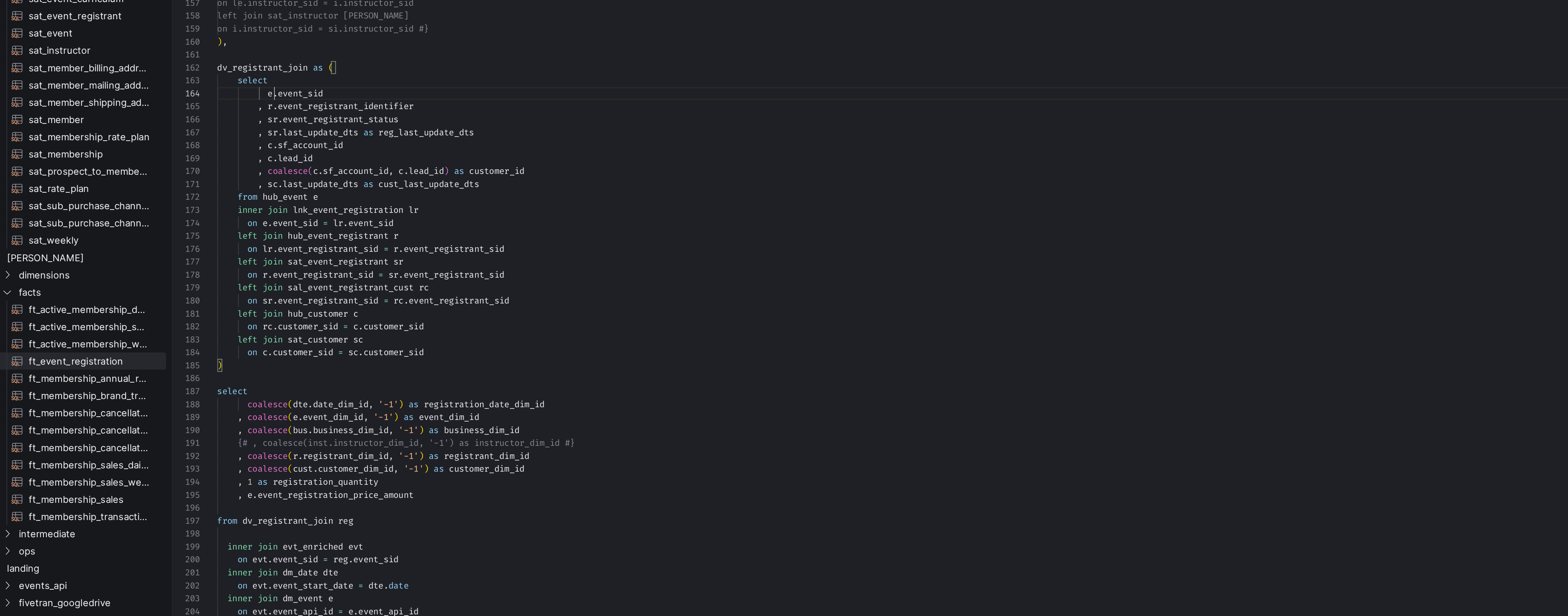
scroll to position [22, 62]
drag, startPoint x: 199, startPoint y: 228, endPoint x: 245, endPoint y: 228, distance: 46.0
click at [244, 228] on div "e . event_sid" at bounding box center [814, 230] width 1298 height 7
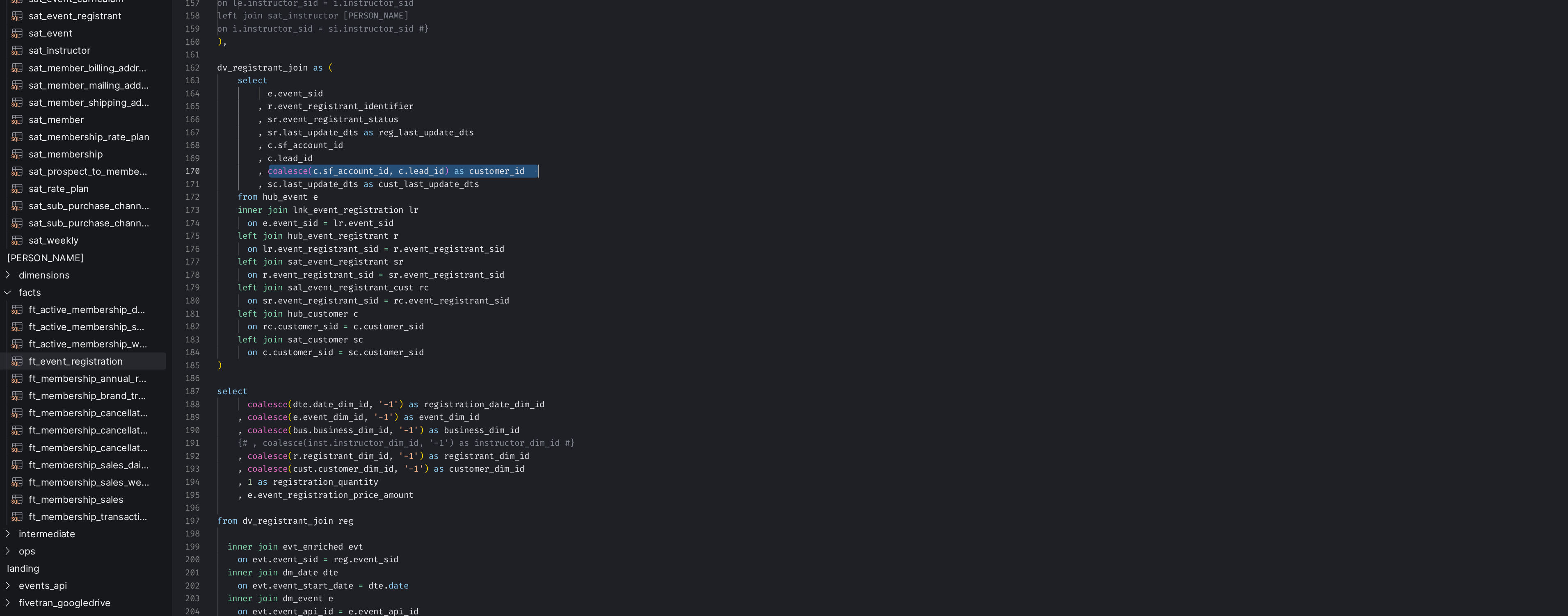
drag, startPoint x: 195, startPoint y: 274, endPoint x: 352, endPoint y: 273, distance: 157.0
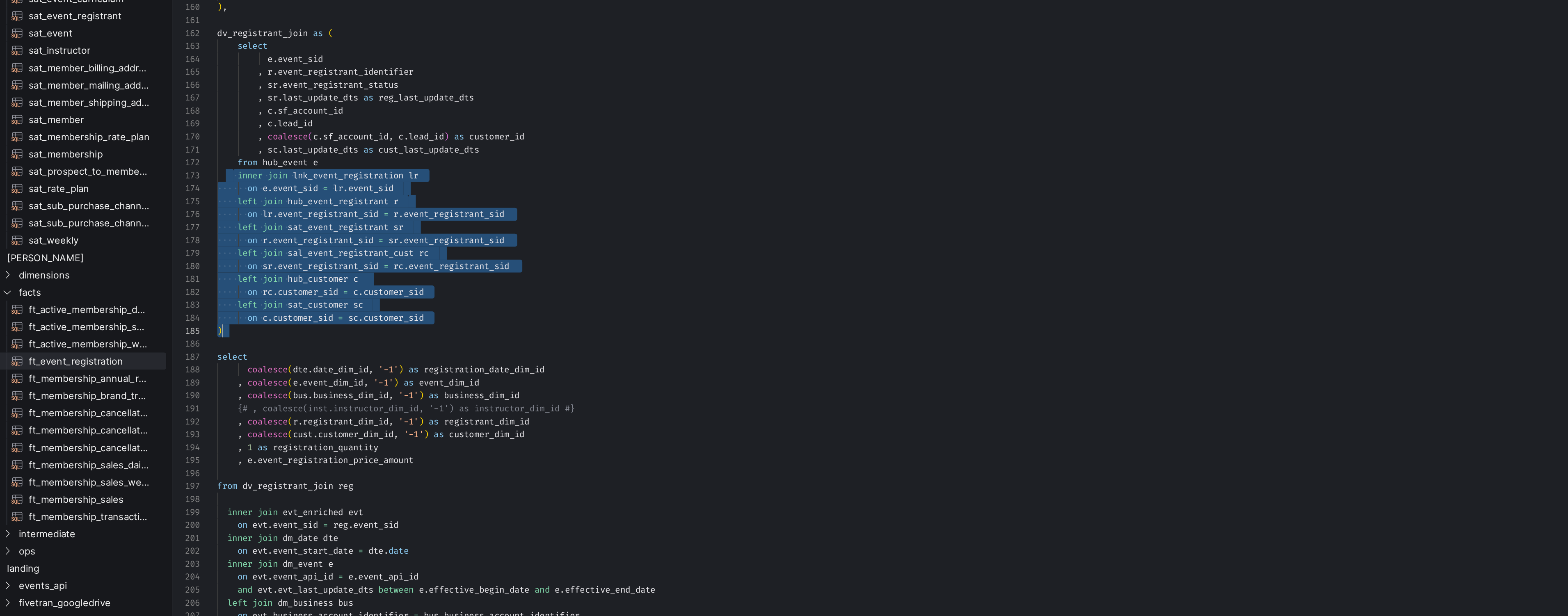
drag, startPoint x: 174, startPoint y: 277, endPoint x: 330, endPoint y: 365, distance: 179.1
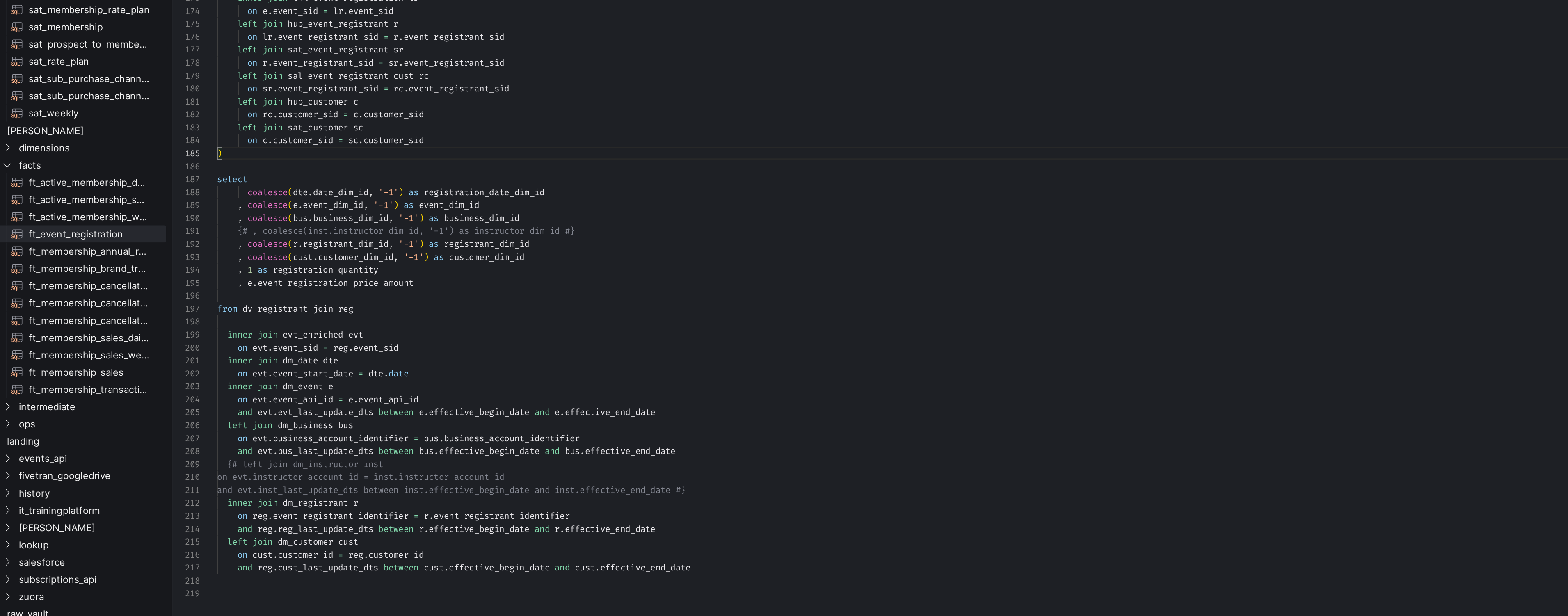
scroll to position [0, 0]
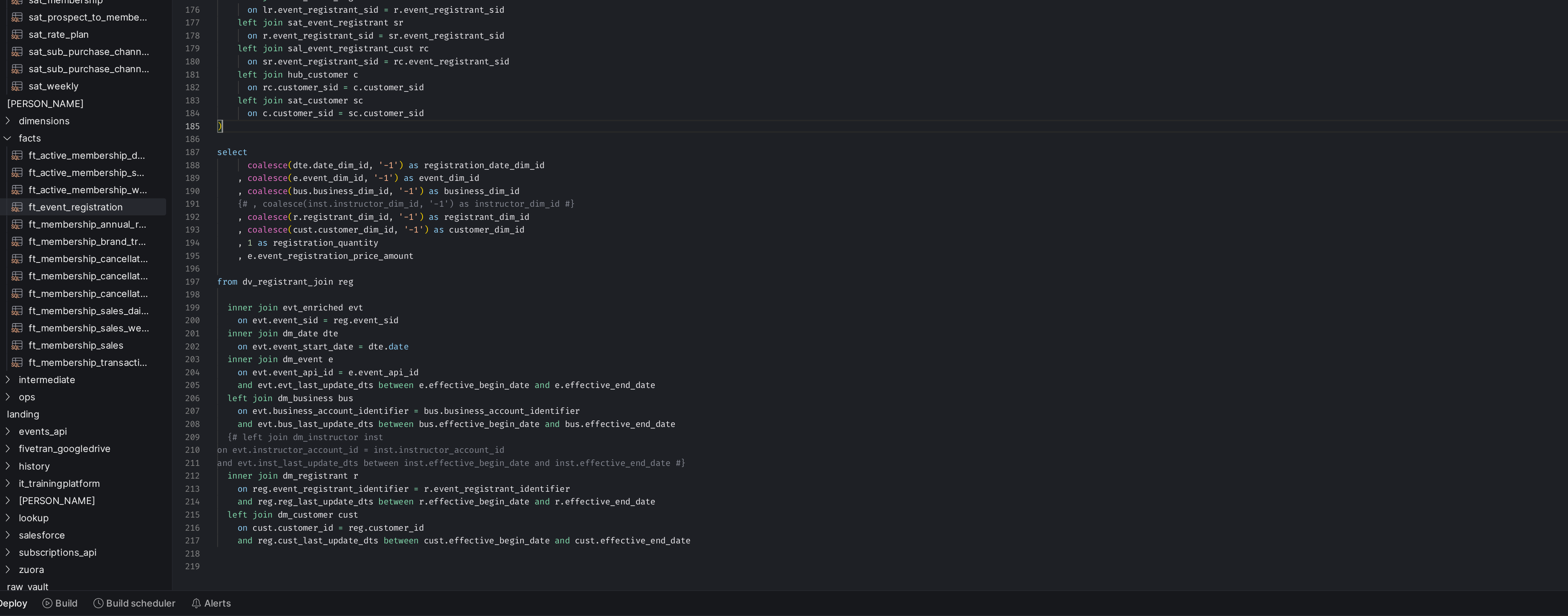
drag, startPoint x: 165, startPoint y: 439, endPoint x: 244, endPoint y: 517, distance: 111.0
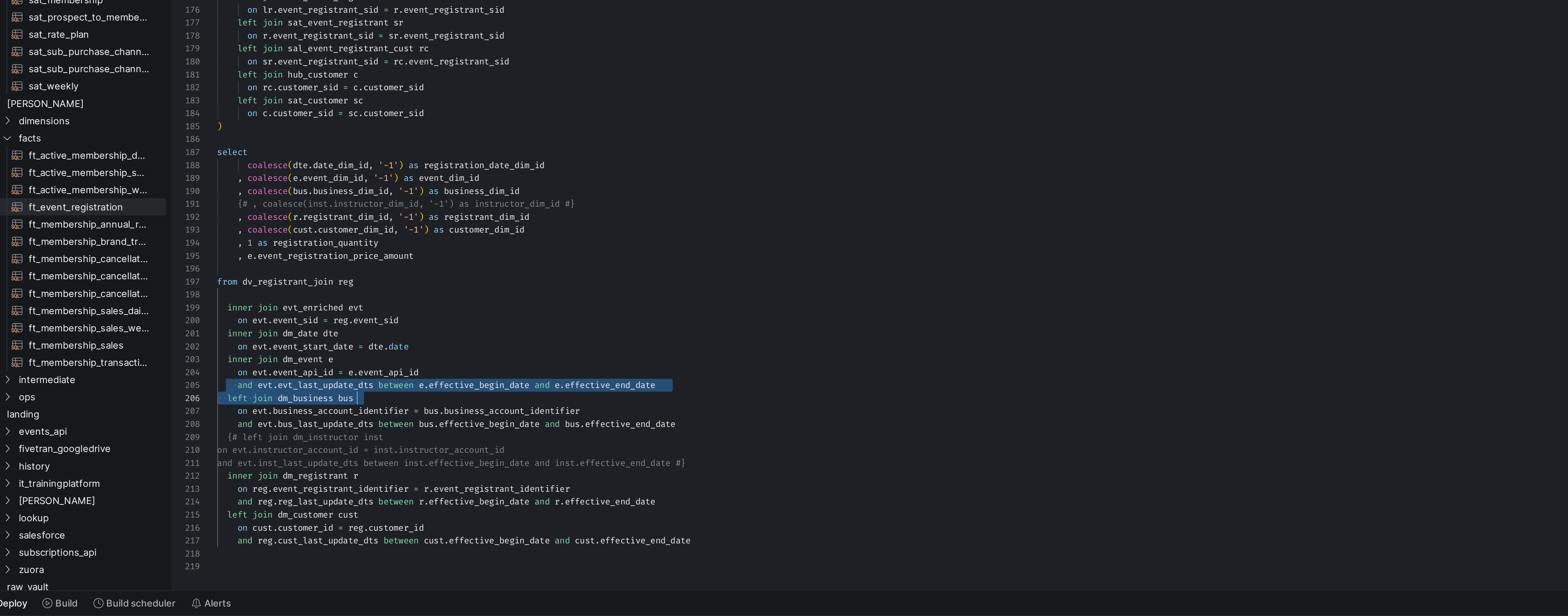
drag, startPoint x: 174, startPoint y: 488, endPoint x: 255, endPoint y: 489, distance: 81.0
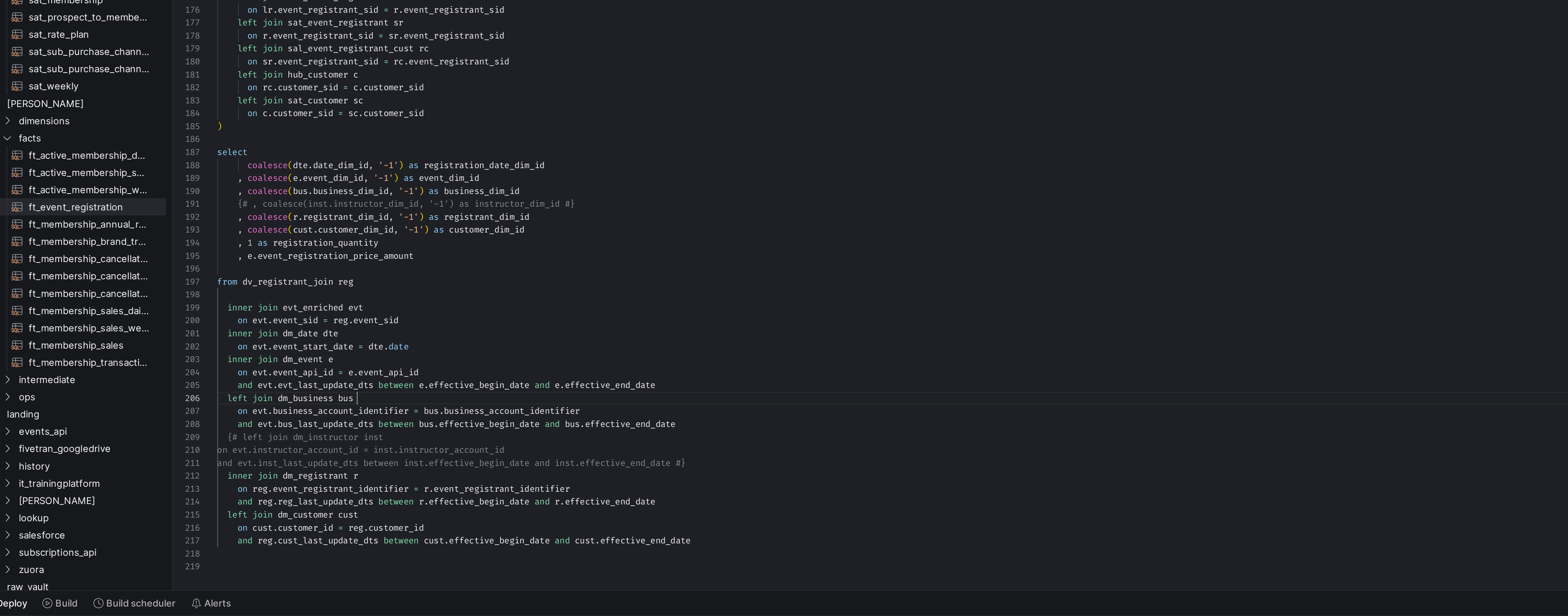
drag, startPoint x: 200, startPoint y: 559, endPoint x: 274, endPoint y: 558, distance: 74.0
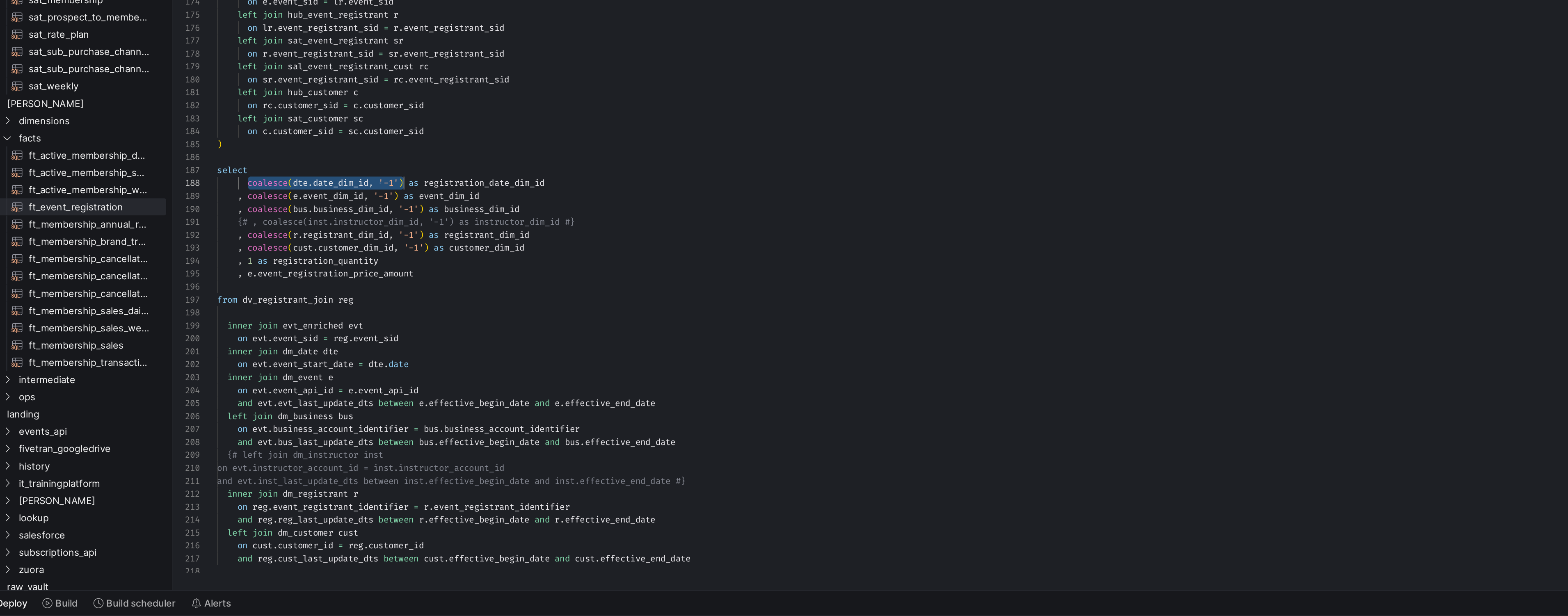
scroll to position [52, 109]
drag, startPoint x: 182, startPoint y: 369, endPoint x: 274, endPoint y: 368, distance: 92.0
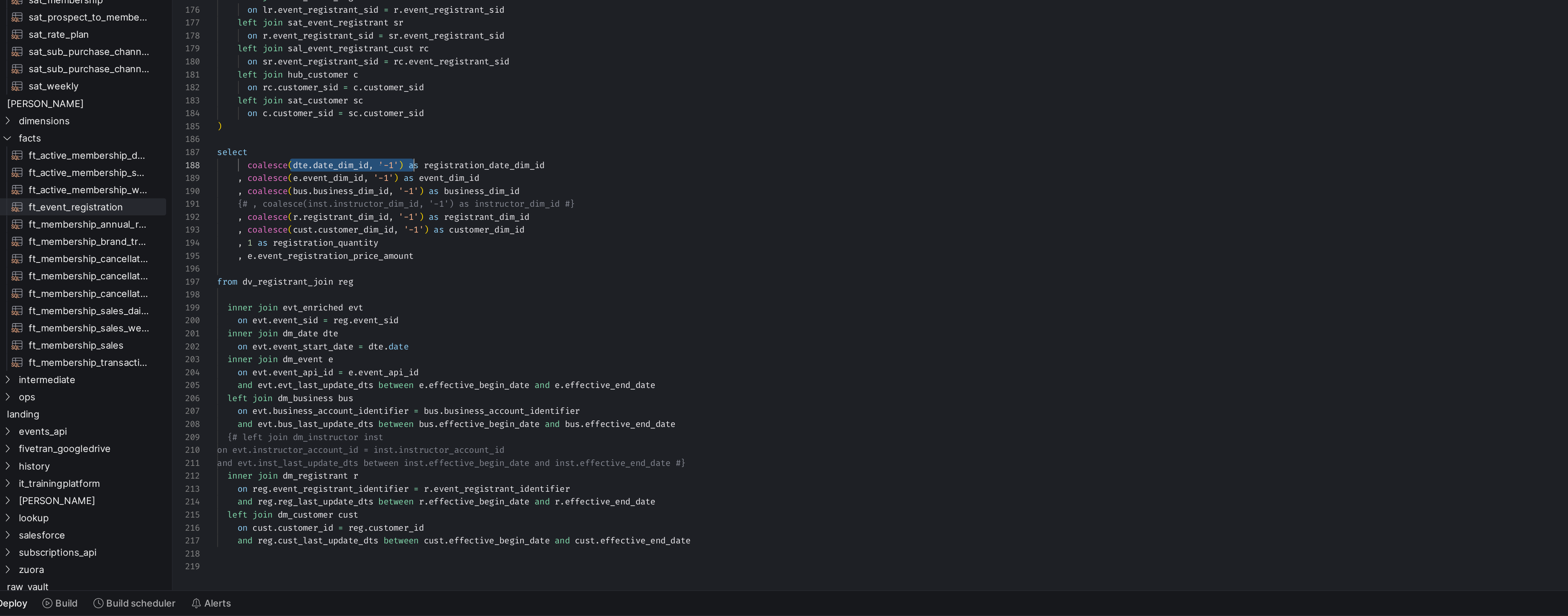
scroll to position [52, 106]
drag, startPoint x: 208, startPoint y: 357, endPoint x: 271, endPoint y: 357, distance: 63.0
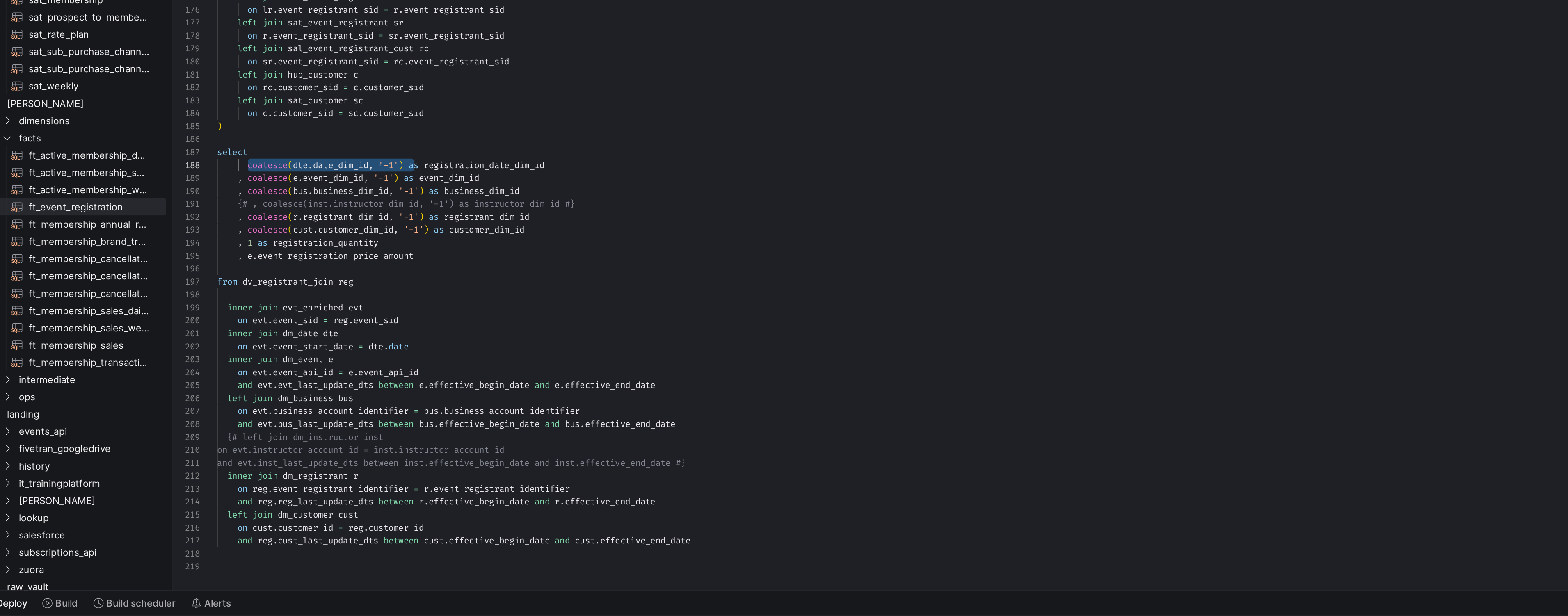
scroll to position [52, 109]
drag, startPoint x: 184, startPoint y: 360, endPoint x: 275, endPoint y: 360, distance: 91.0
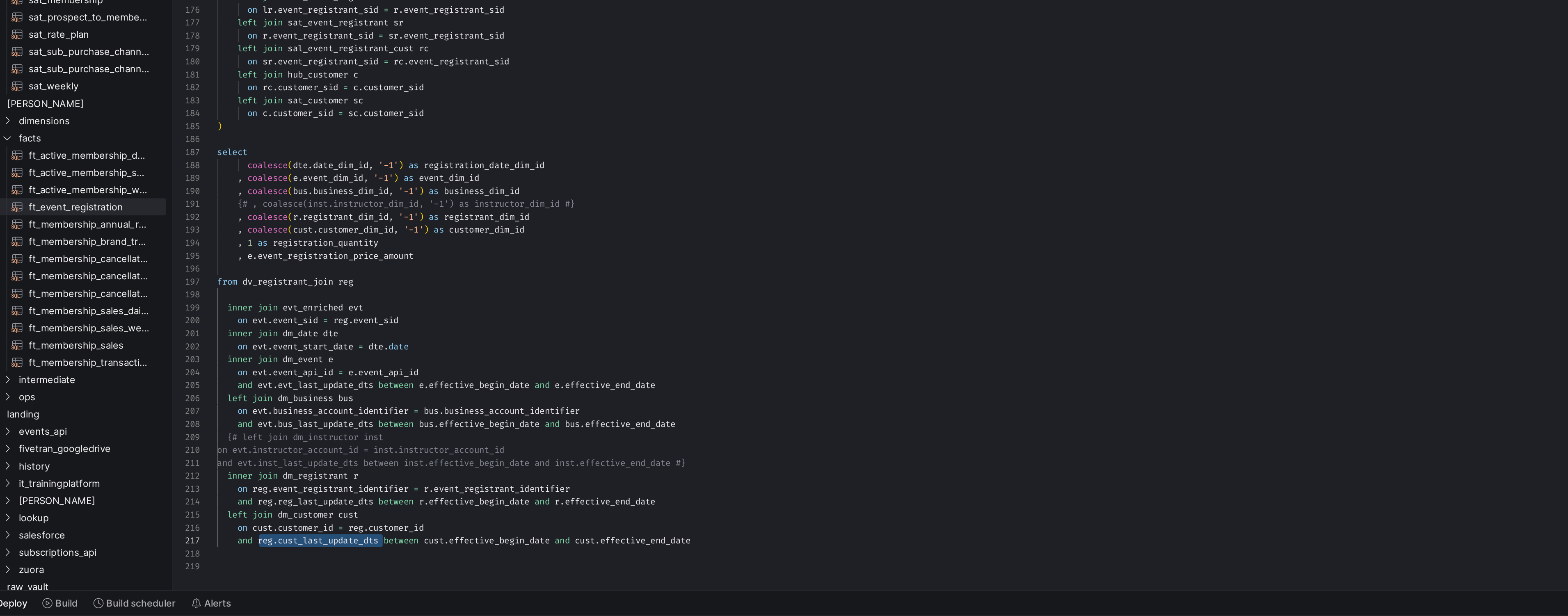
drag, startPoint x: 189, startPoint y: 574, endPoint x: 260, endPoint y: 576, distance: 71.0
drag, startPoint x: 246, startPoint y: 572, endPoint x: 261, endPoint y: 572, distance: 15.0
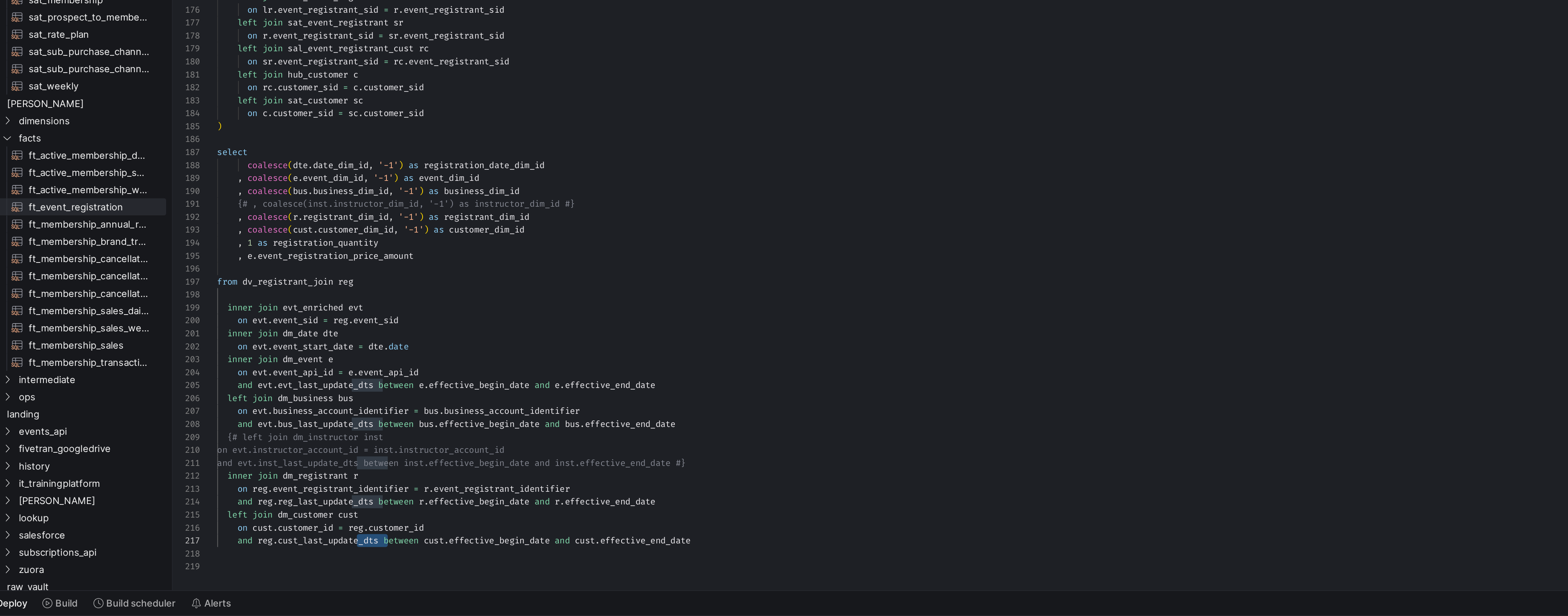
drag, startPoint x: 189, startPoint y: 572, endPoint x: 259, endPoint y: 576, distance: 70.1
click at [259, 576] on span "and reg . cust_last_update_dts between cust . effective_begin_date and cust . e…" at bounding box center [300, 573] width 270 height 7
drag, startPoint x: 284, startPoint y: 574, endPoint x: 360, endPoint y: 574, distance: 76.0
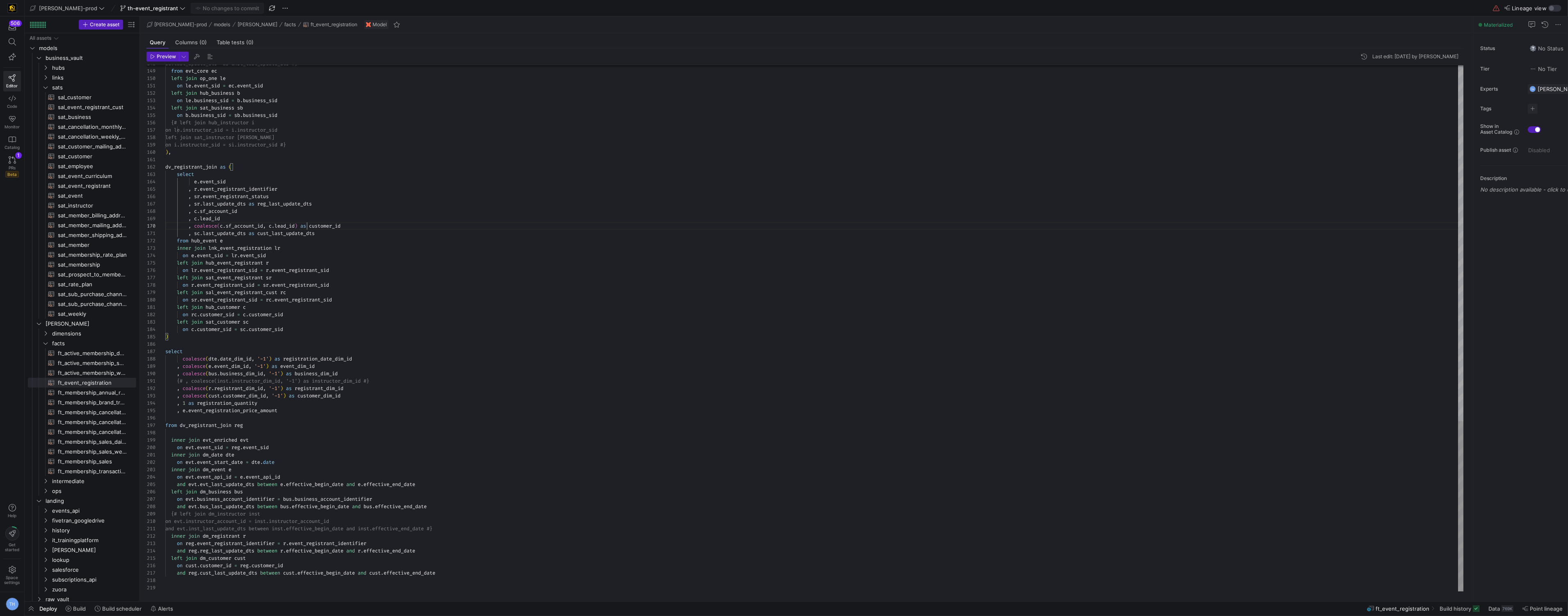
scroll to position [67, 142]
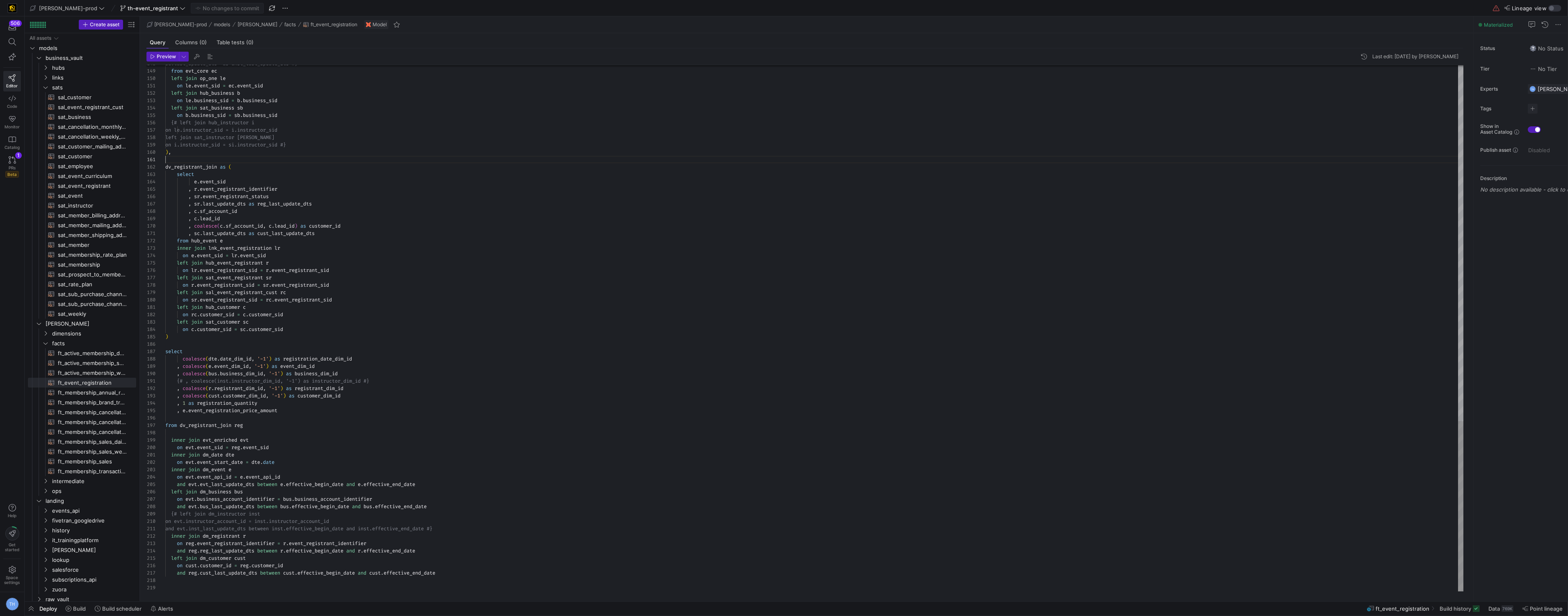
scroll to position [0, 0]
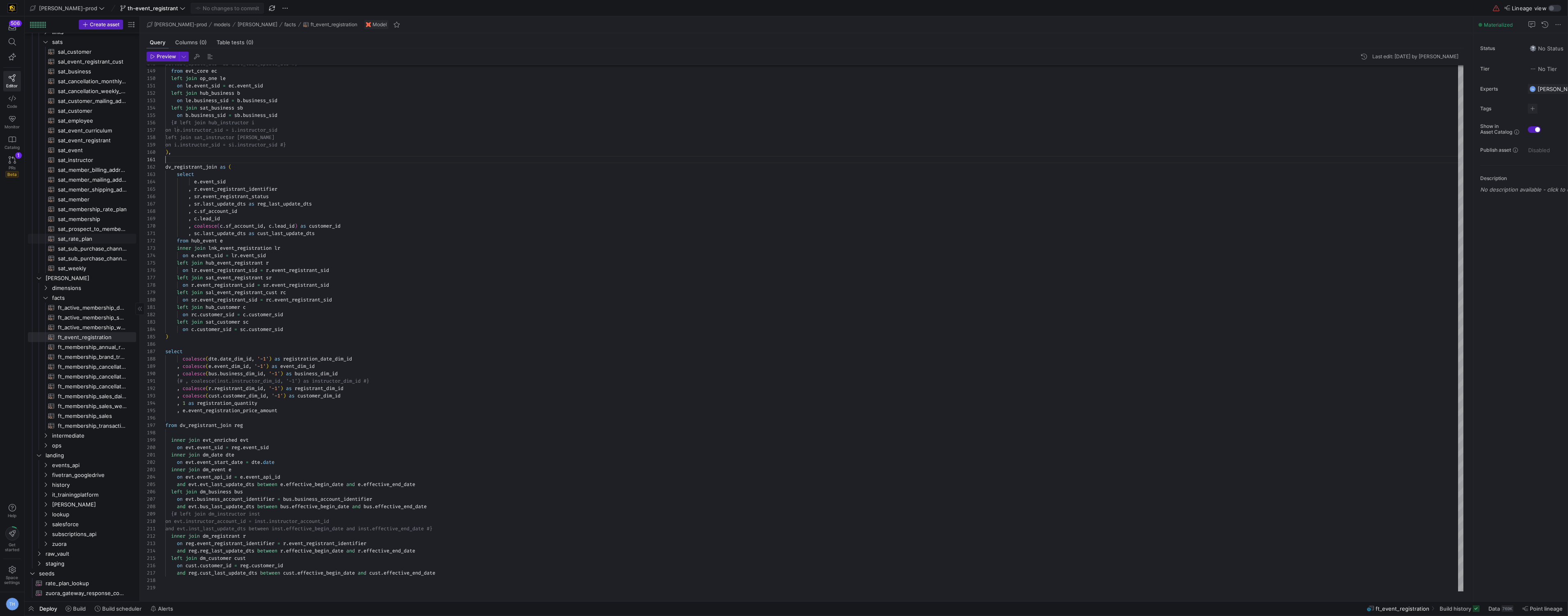
scroll to position [12, 0]
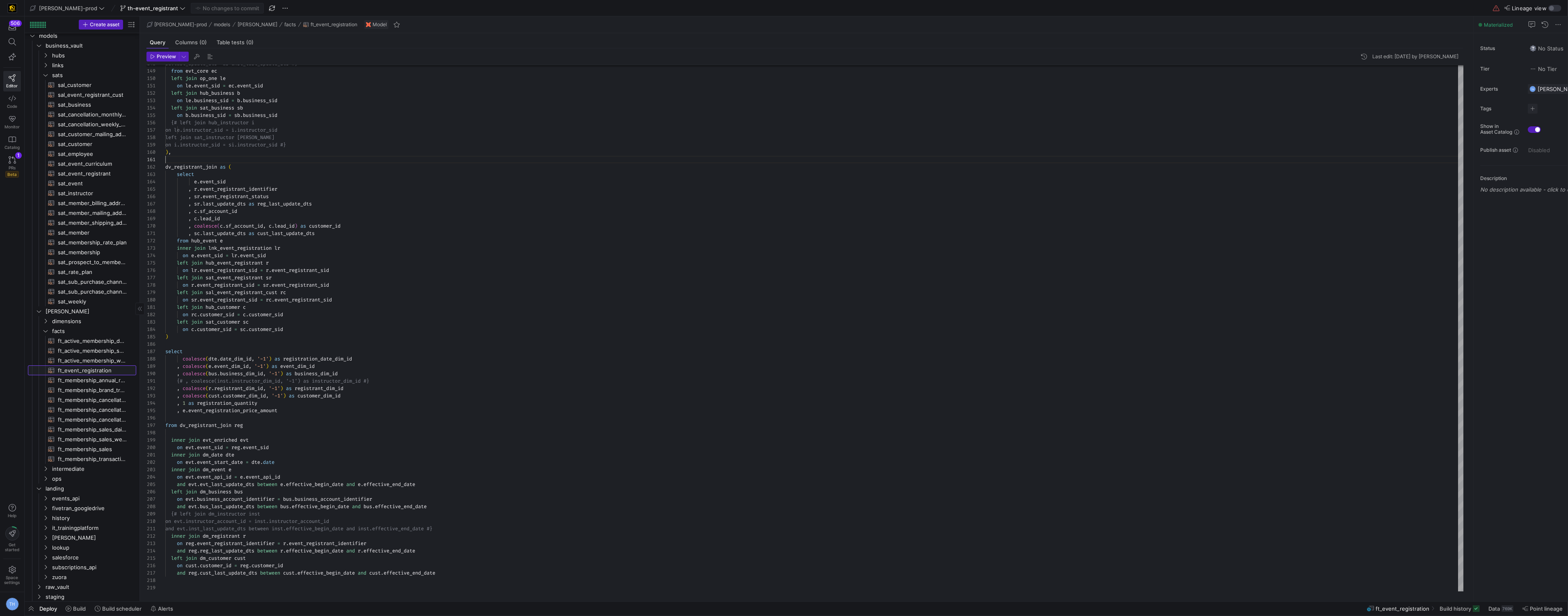
click at [100, 367] on span "ft_event_registration​​​​​​​​​​" at bounding box center [93, 371] width 69 height 9
click at [300, 409] on div ", e . event_registration_price_amount" at bounding box center [814, 410] width 1298 height 7
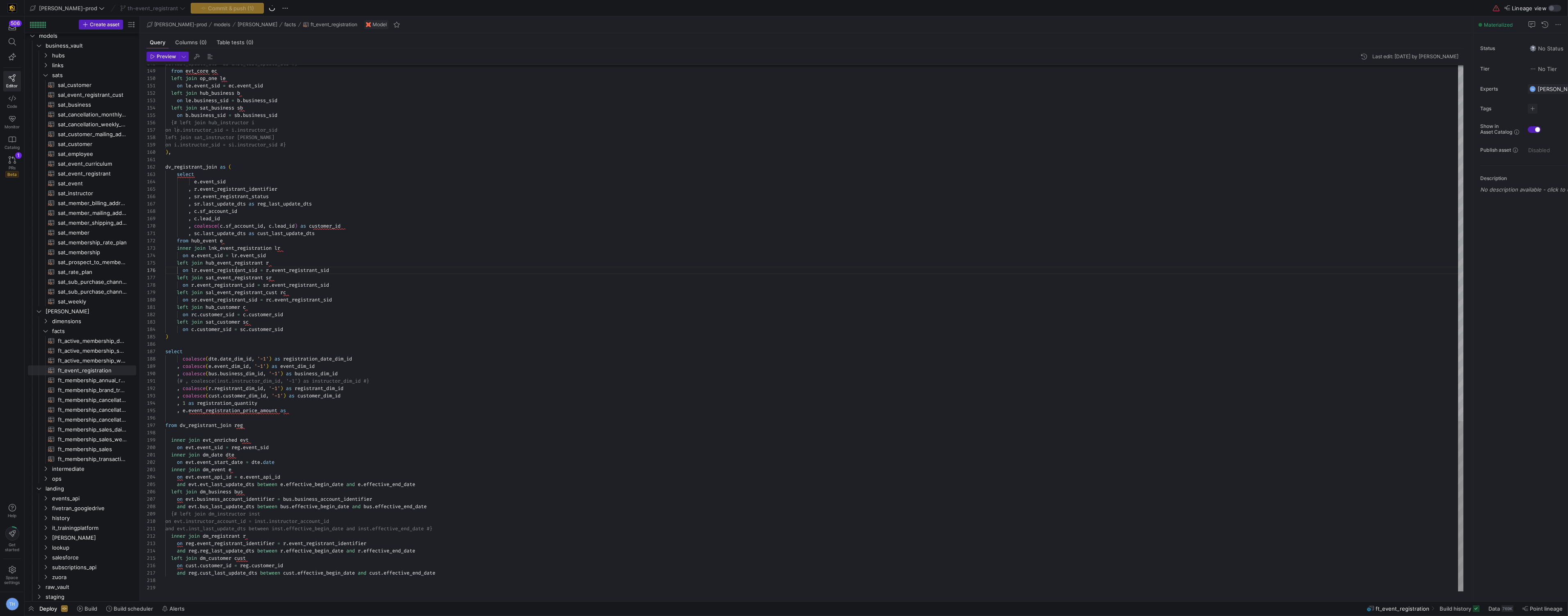
drag, startPoint x: 368, startPoint y: 410, endPoint x: 292, endPoint y: 409, distance: 76.0
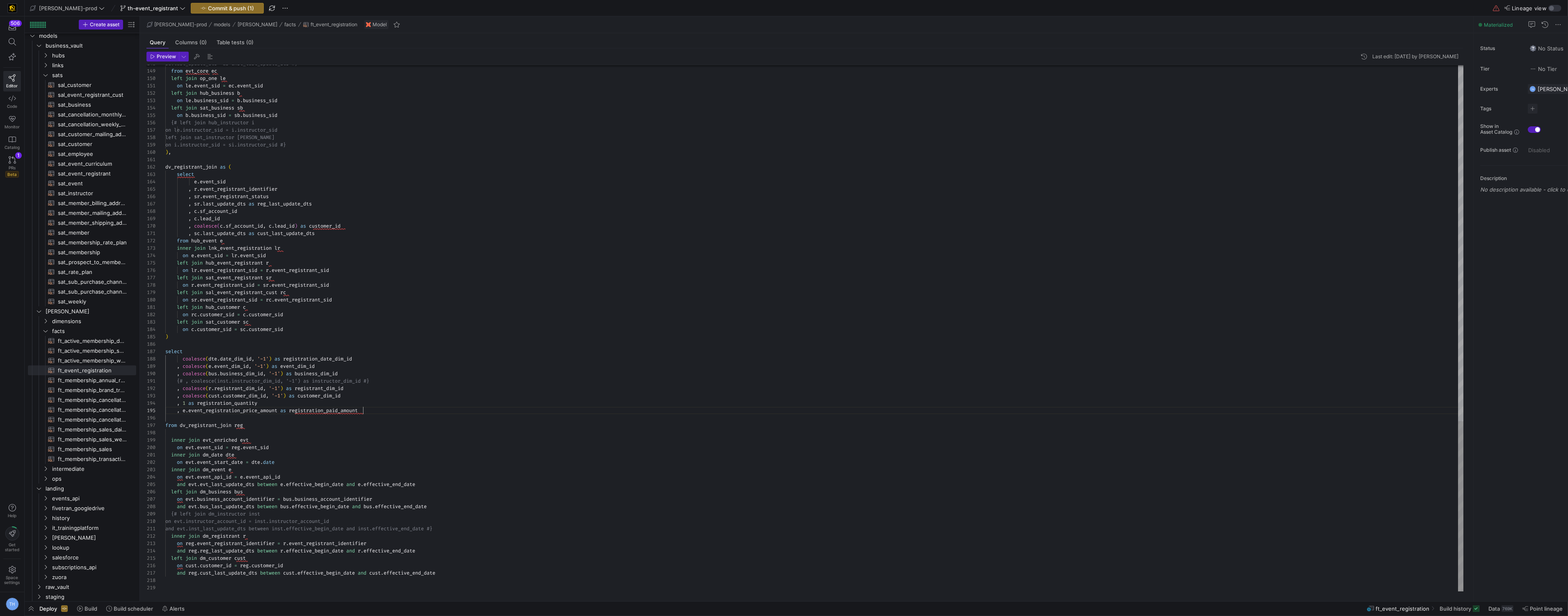
type textarea "{# , coalesce(inst.instructor_dim_id, '-1') as instructor_dim_id #} , coalesce(…"
click at [212, 4] on span "button" at bounding box center [227, 8] width 72 height 10
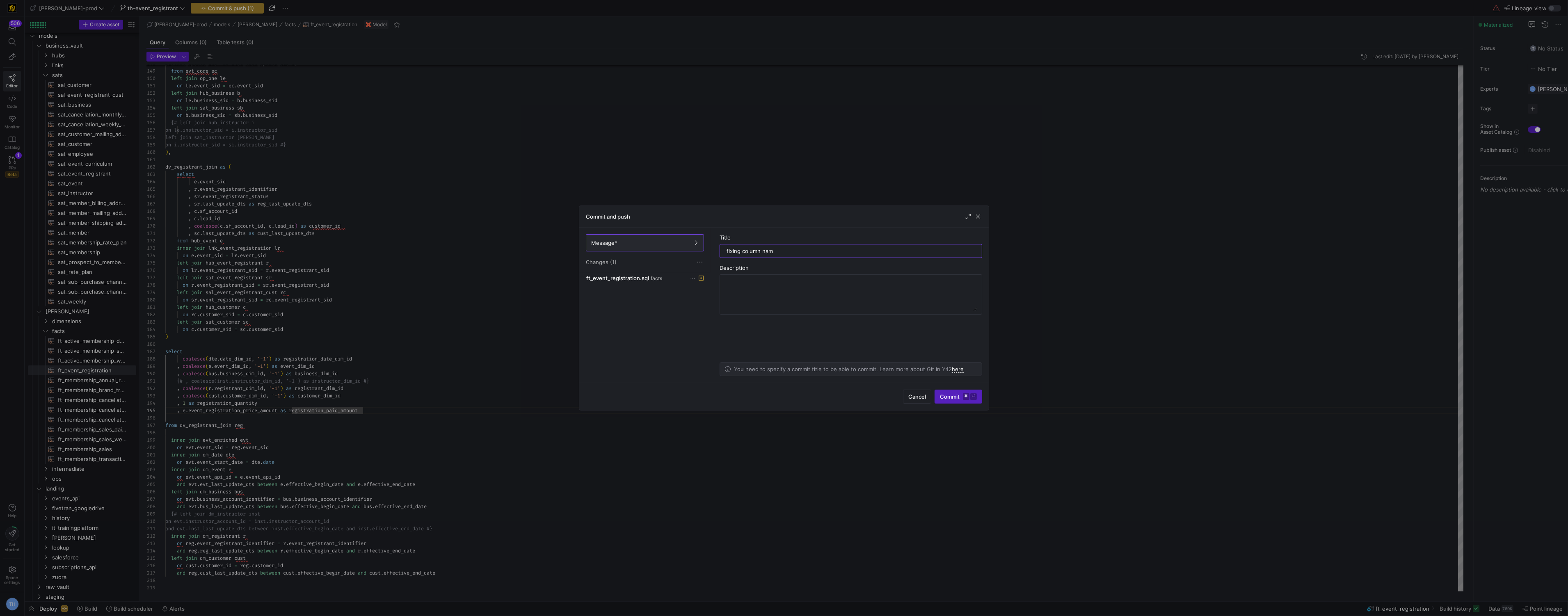
type input "fixing column name"
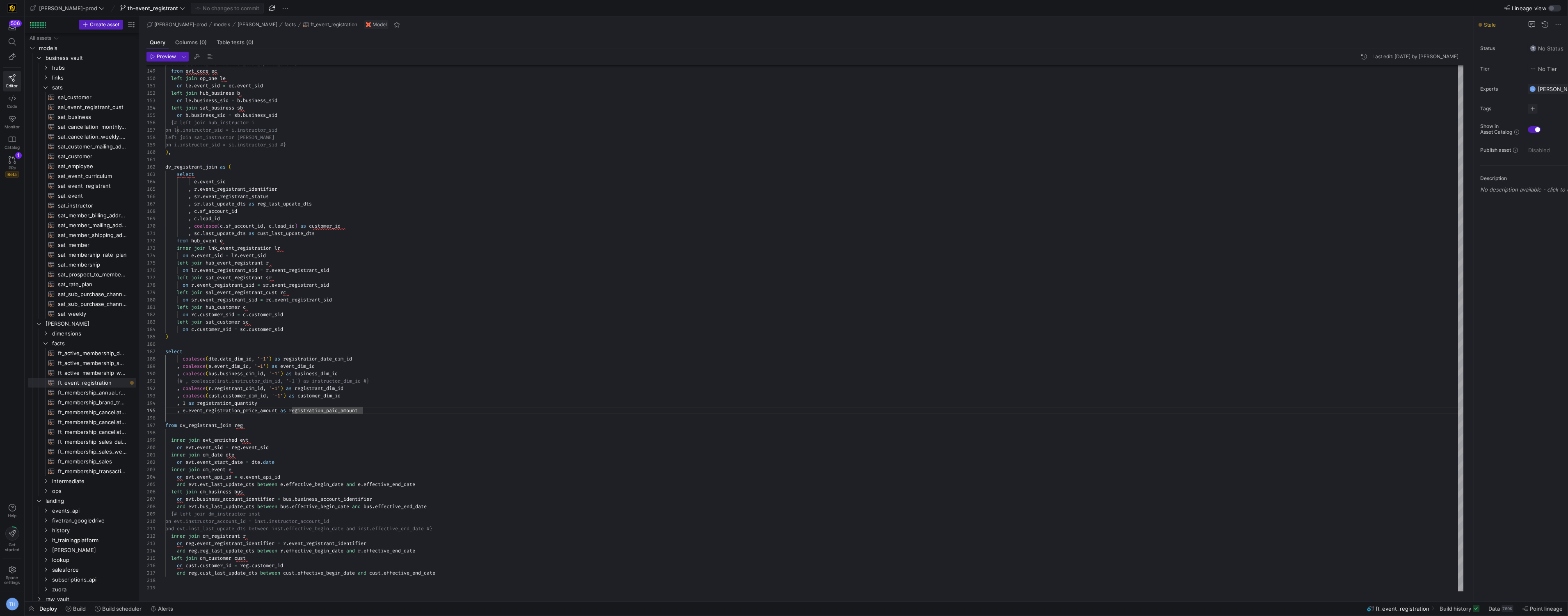
scroll to position [0, 0]
click at [73, 606] on span "Build" at bounding box center [79, 609] width 12 height 7
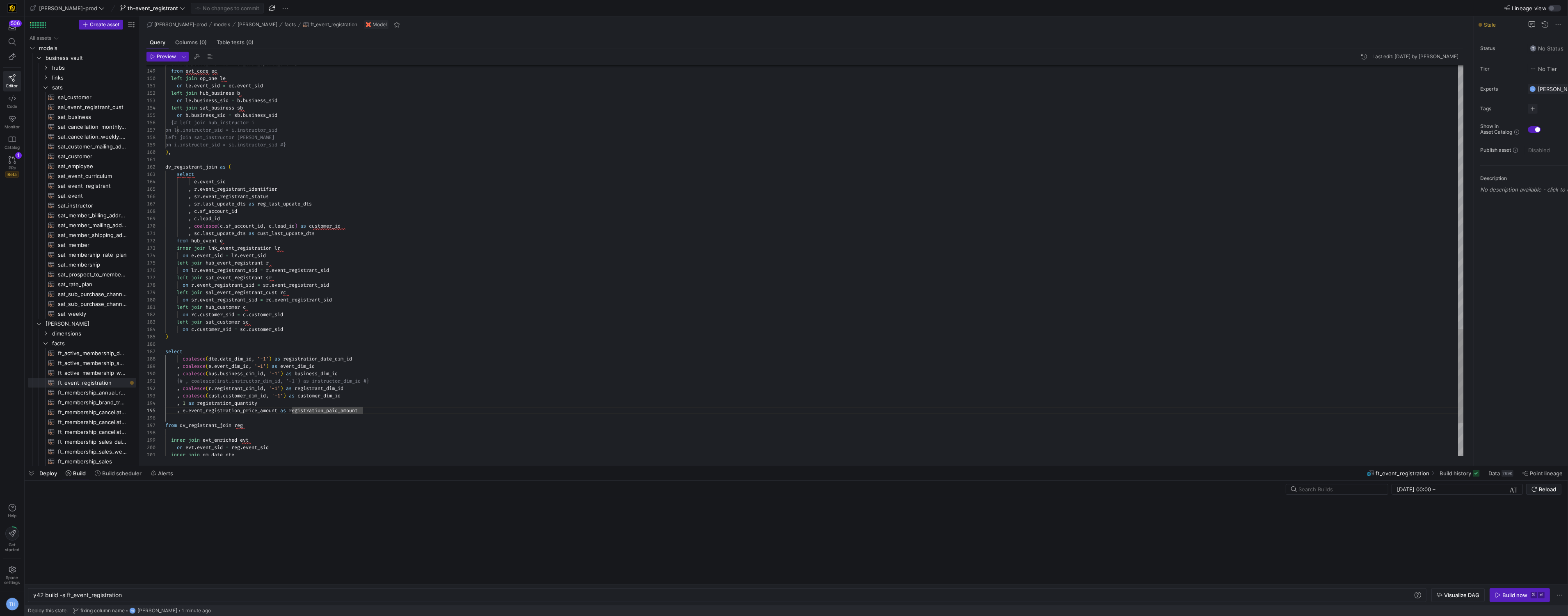
scroll to position [0, 89]
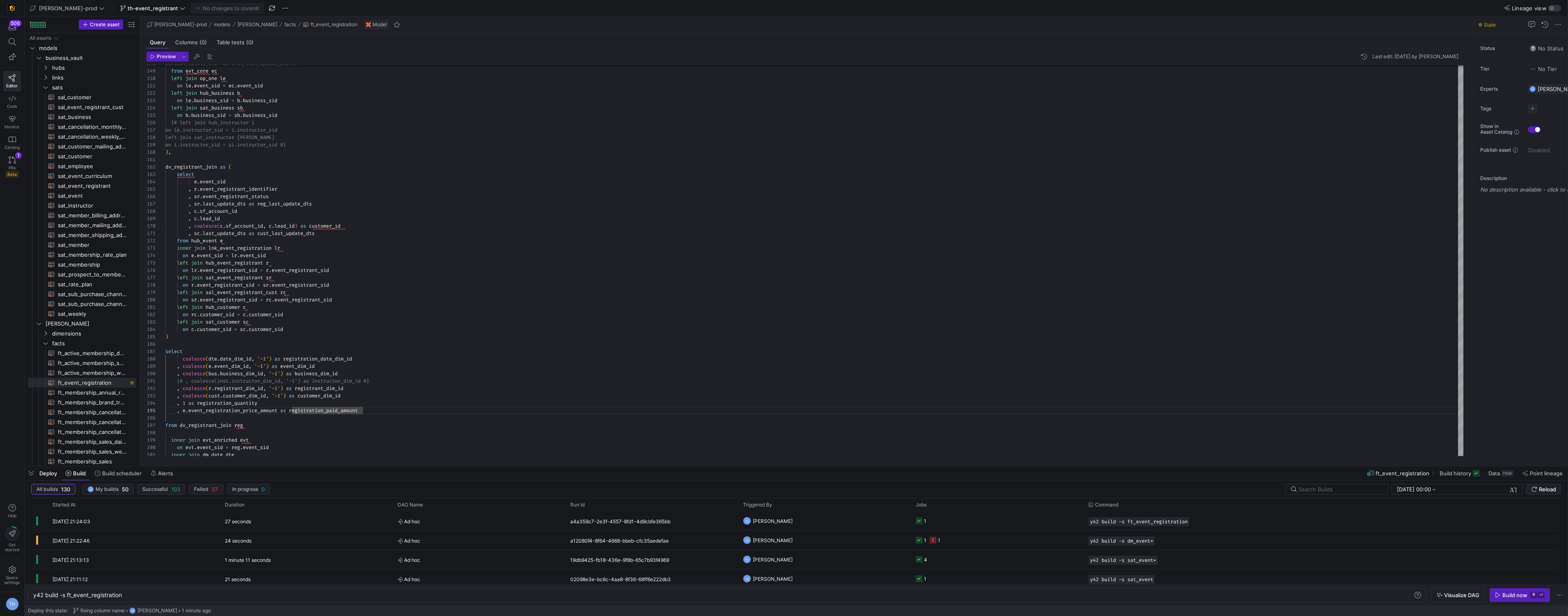
click at [779, 596] on span "Build now ⌘ ⏎" at bounding box center [1520, 595] width 50 height 7
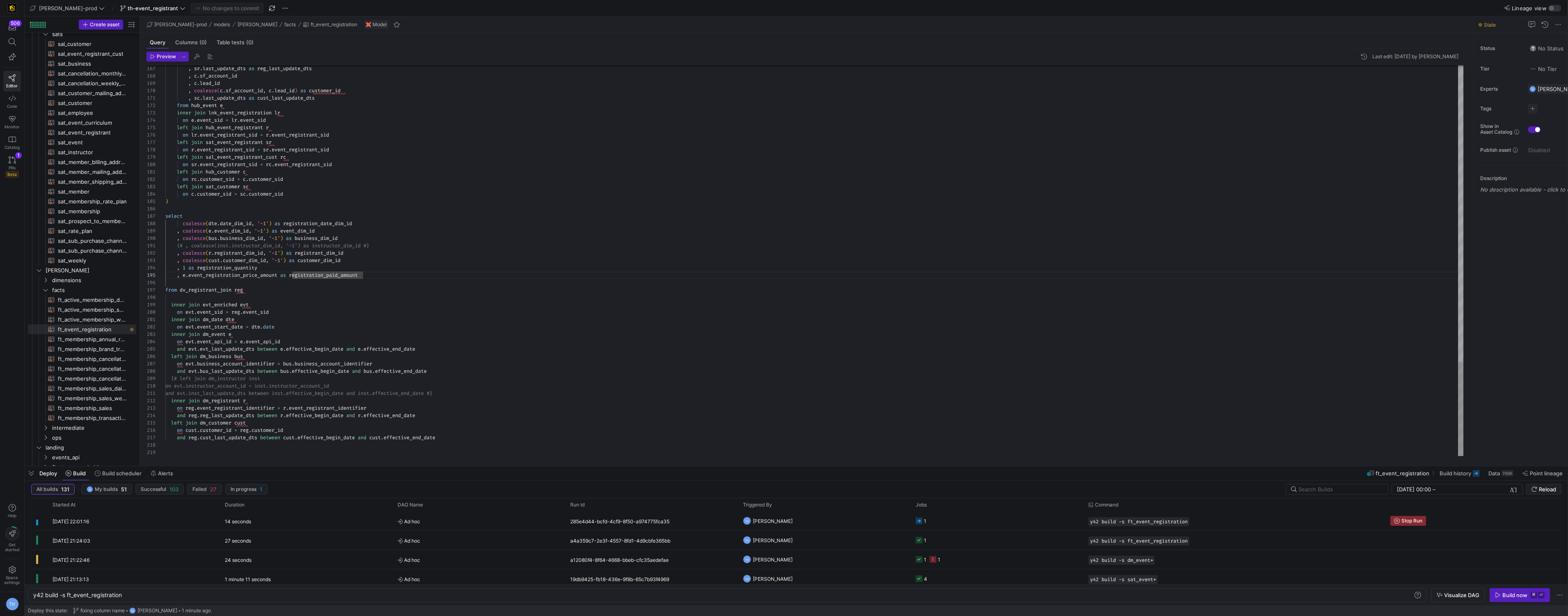
scroll to position [37, 0]
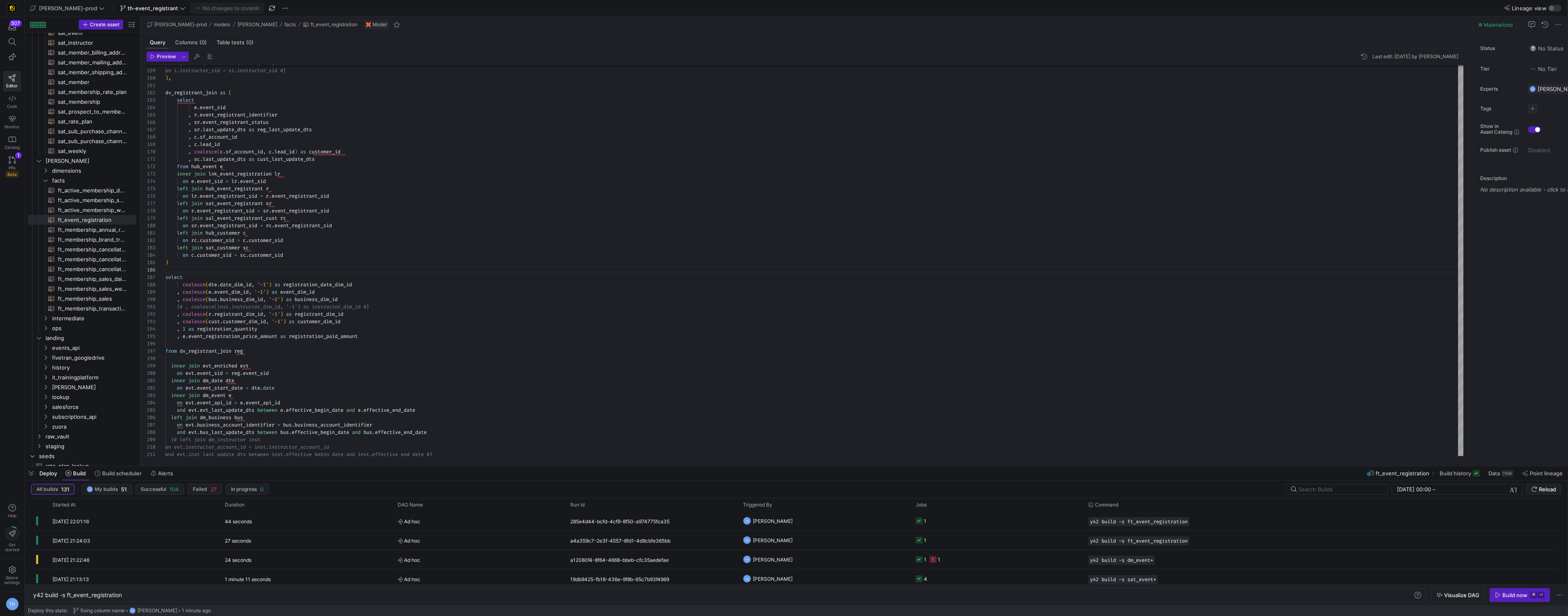
scroll to position [177, 0]
click at [67, 427] on span "staging" at bounding box center [80, 428] width 70 height 9
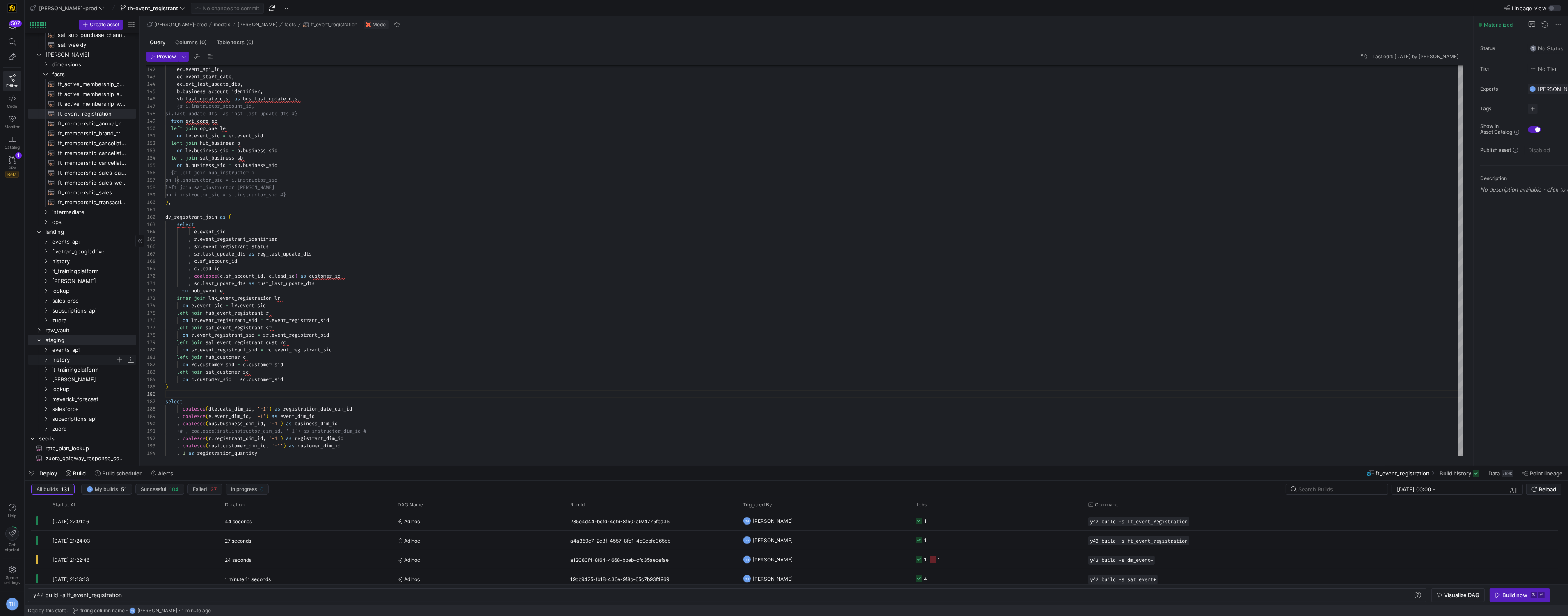
click at [81, 356] on span "history" at bounding box center [84, 360] width 63 height 9
click at [80, 360] on span "history" at bounding box center [84, 360] width 63 height 9
click at [81, 349] on span "events_api" at bounding box center [84, 350] width 63 height 9
click at [85, 362] on span "stg_events_api__EVENTS​​​​​​​​​​" at bounding box center [93, 360] width 69 height 9
type textarea "-- File Name: stg_events__EVENTS.sql -- Materialization: table WITH source AS (…"
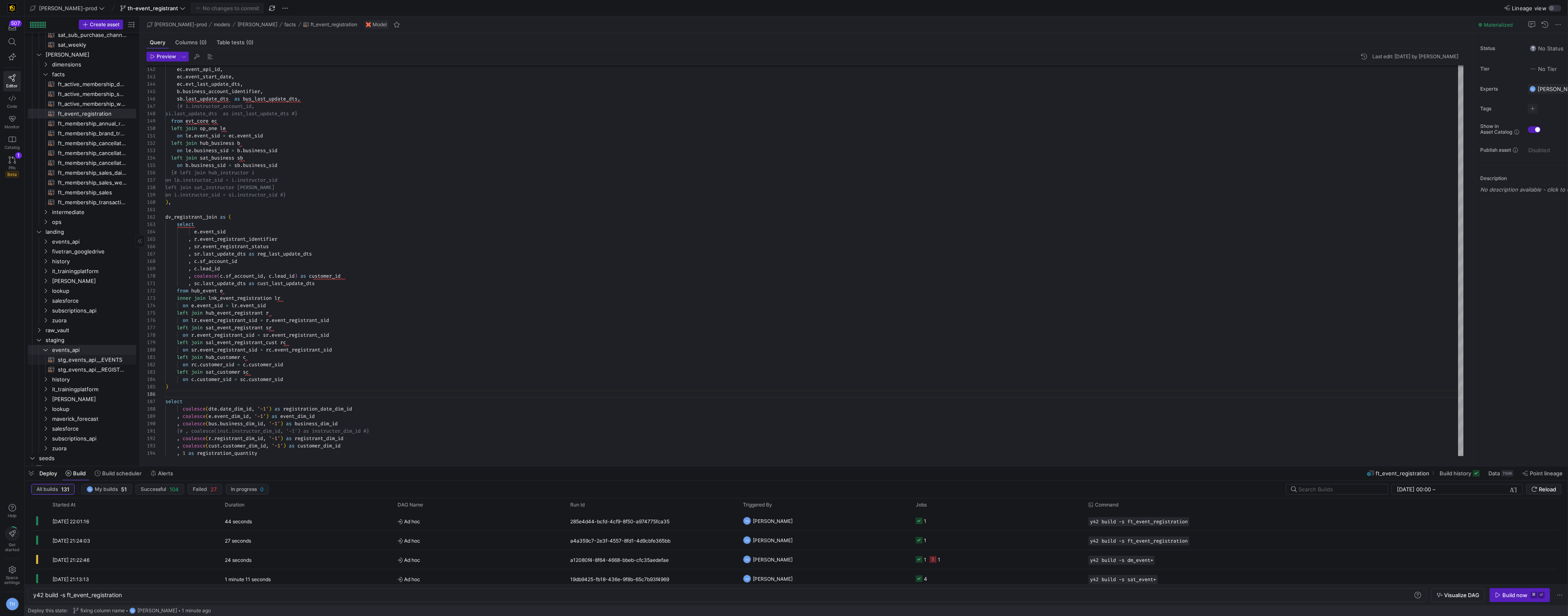
type textarea "y42 build -s stg_events_api__EVENTS"
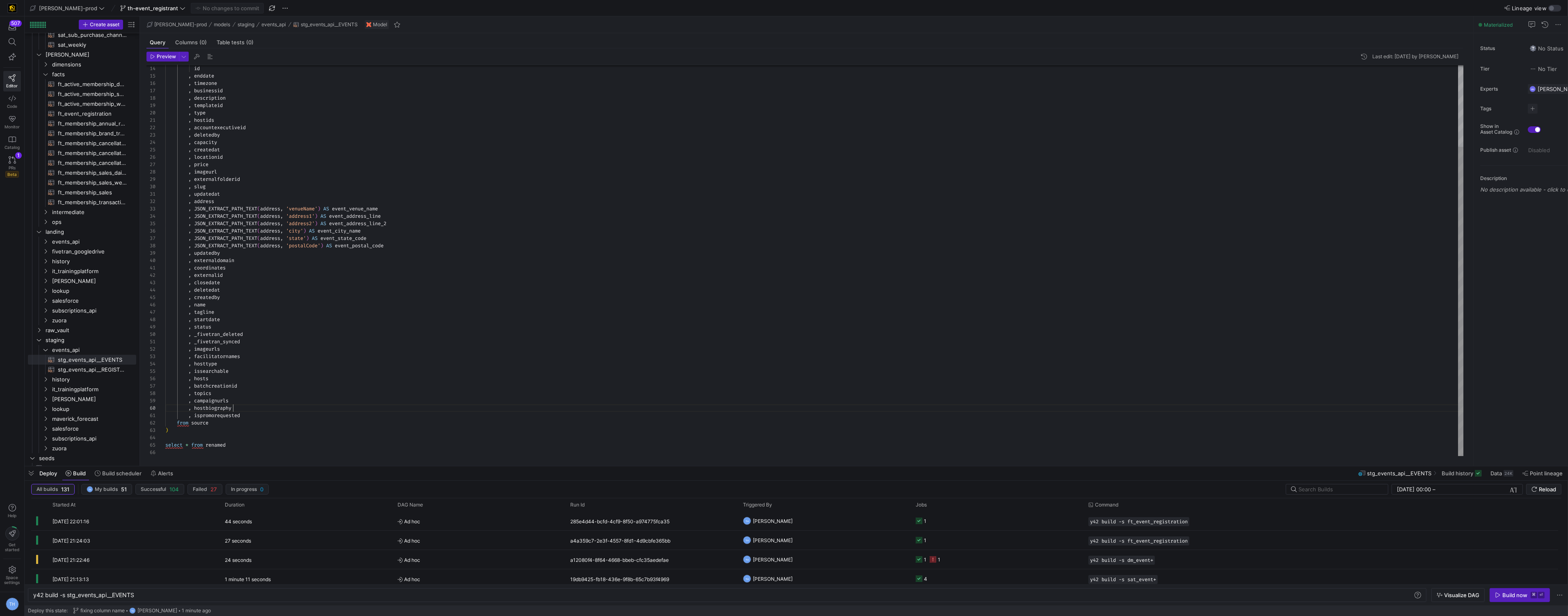
click at [246, 410] on div "id , enddate , timezone , businessid , description , templateid , type , hostid…" at bounding box center [814, 209] width 1298 height 494
click at [246, 371] on div "id , enddate , timezone , businessid , description , templateid , type , hostid…" at bounding box center [814, 209] width 1298 height 494
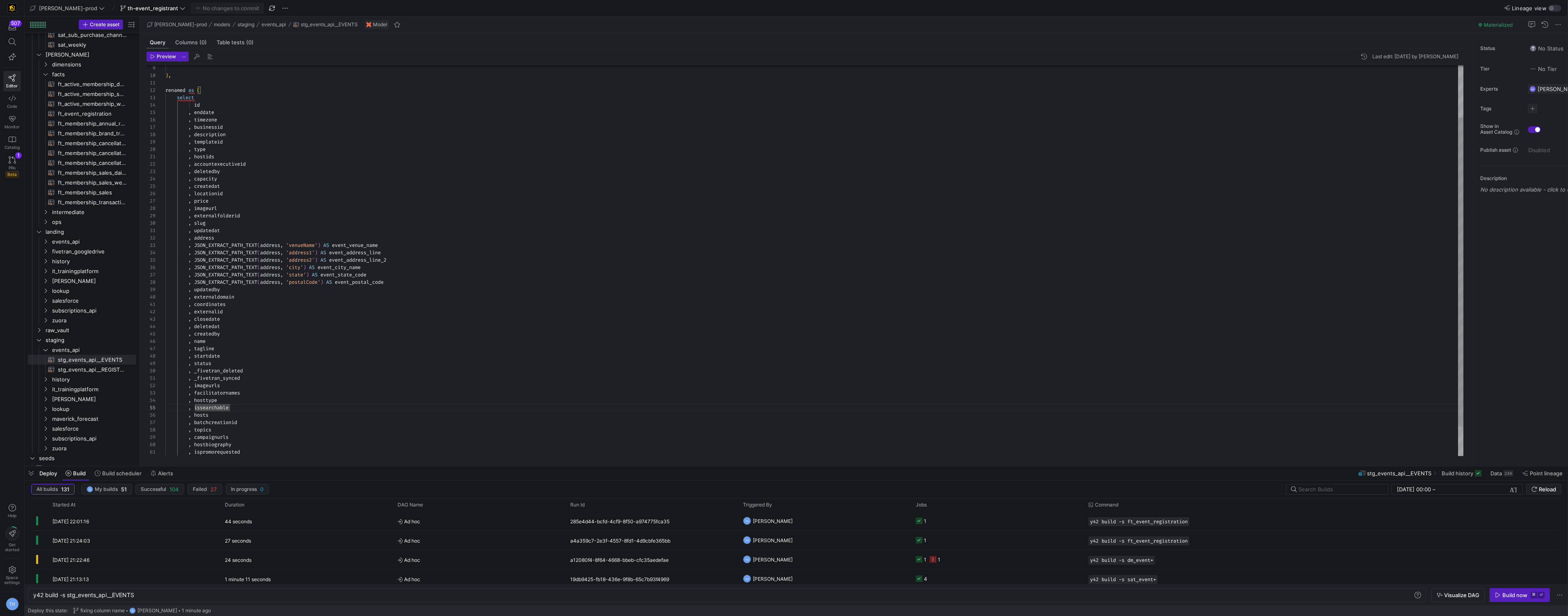
click at [230, 235] on div "id , enddate , timezone , businessid , description , templateid , type , hostid…" at bounding box center [814, 245] width 1298 height 494
click at [232, 206] on div "id , enddate , timezone , businessid , description , templateid , type , hostid…" at bounding box center [814, 245] width 1298 height 494
click at [232, 202] on div "id , enddate , timezone , businessid , description , templateid , type , hostid…" at bounding box center [814, 245] width 1298 height 494
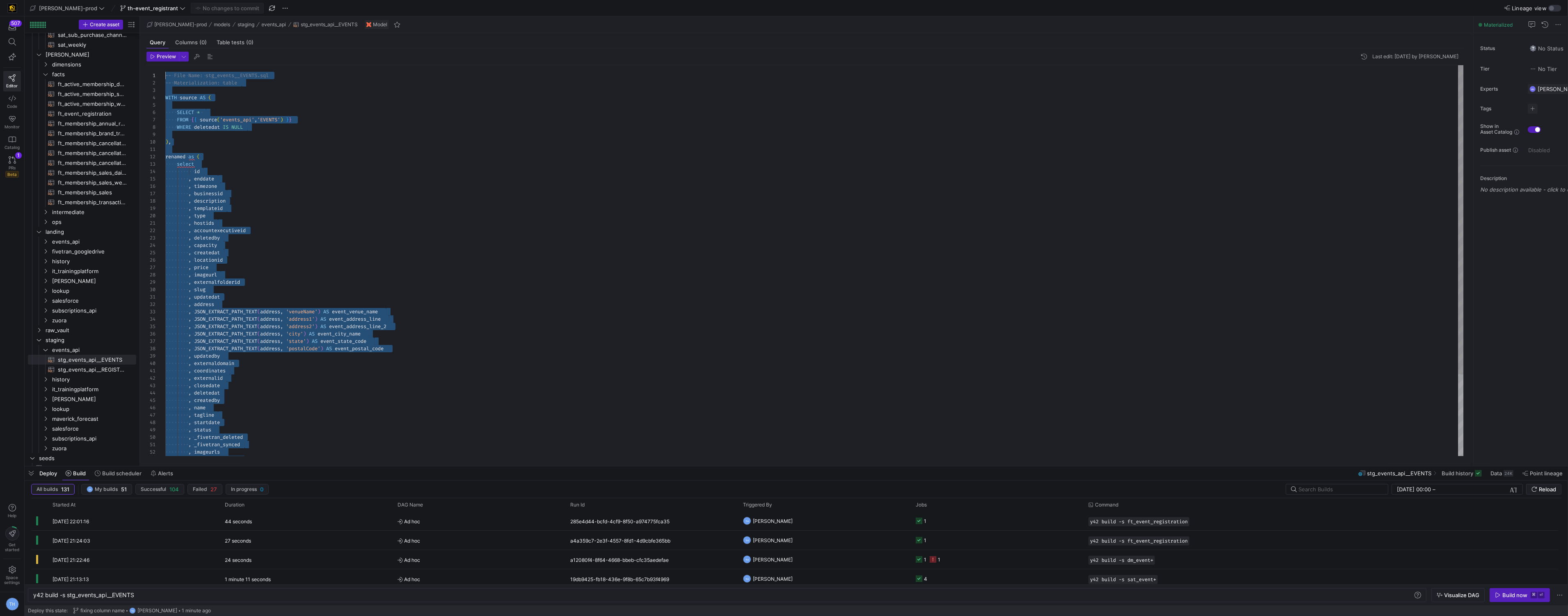
scroll to position [0, 0]
drag, startPoint x: 236, startPoint y: 448, endPoint x: 99, endPoint y: -5, distance: 473.3
click at [381, 254] on div "id , enddate , timezone , businessid , description , templateid , type , hostid…" at bounding box center [814, 312] width 1298 height 494
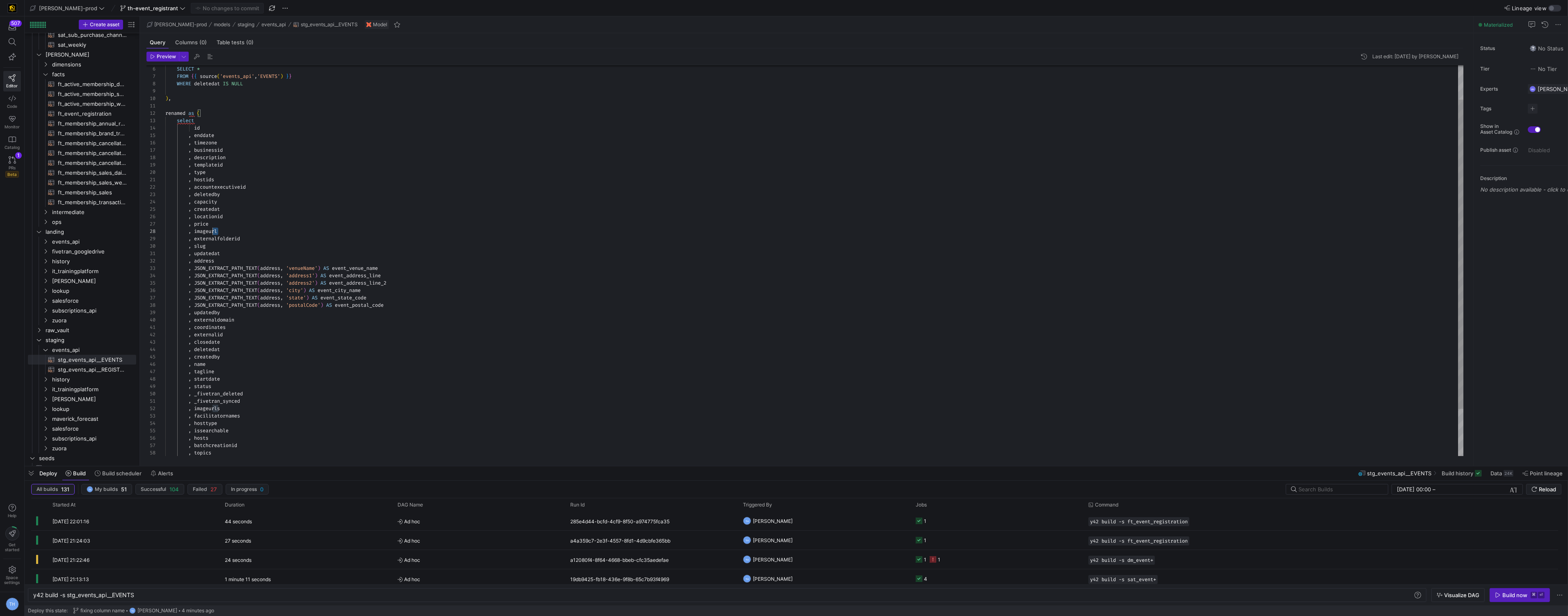
drag, startPoint x: 227, startPoint y: 228, endPoint x: 208, endPoint y: 228, distance: 19.0
click at [208, 228] on div "id , enddate , timezone , businessid , description , templateid , type , hostid…" at bounding box center [814, 268] width 1298 height 494
drag, startPoint x: 217, startPoint y: 227, endPoint x: 196, endPoint y: 225, distance: 21.1
click at [196, 225] on div "id , enddate , timezone , businessid , description , templateid , type , hostid…" at bounding box center [814, 268] width 1298 height 494
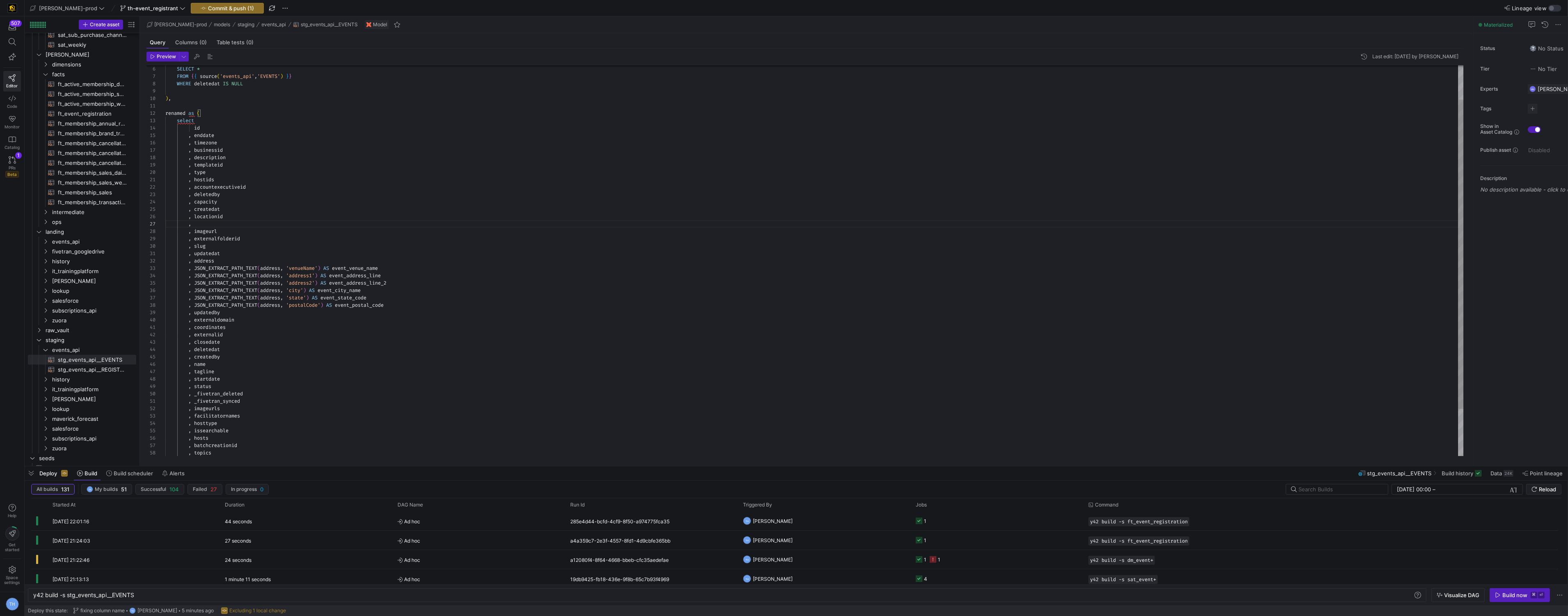
type textarea ", hostids , accountexecutiveid , deletedby , capacity , createdat , locationid …"
click at [195, 4] on span "button" at bounding box center [227, 8] width 72 height 10
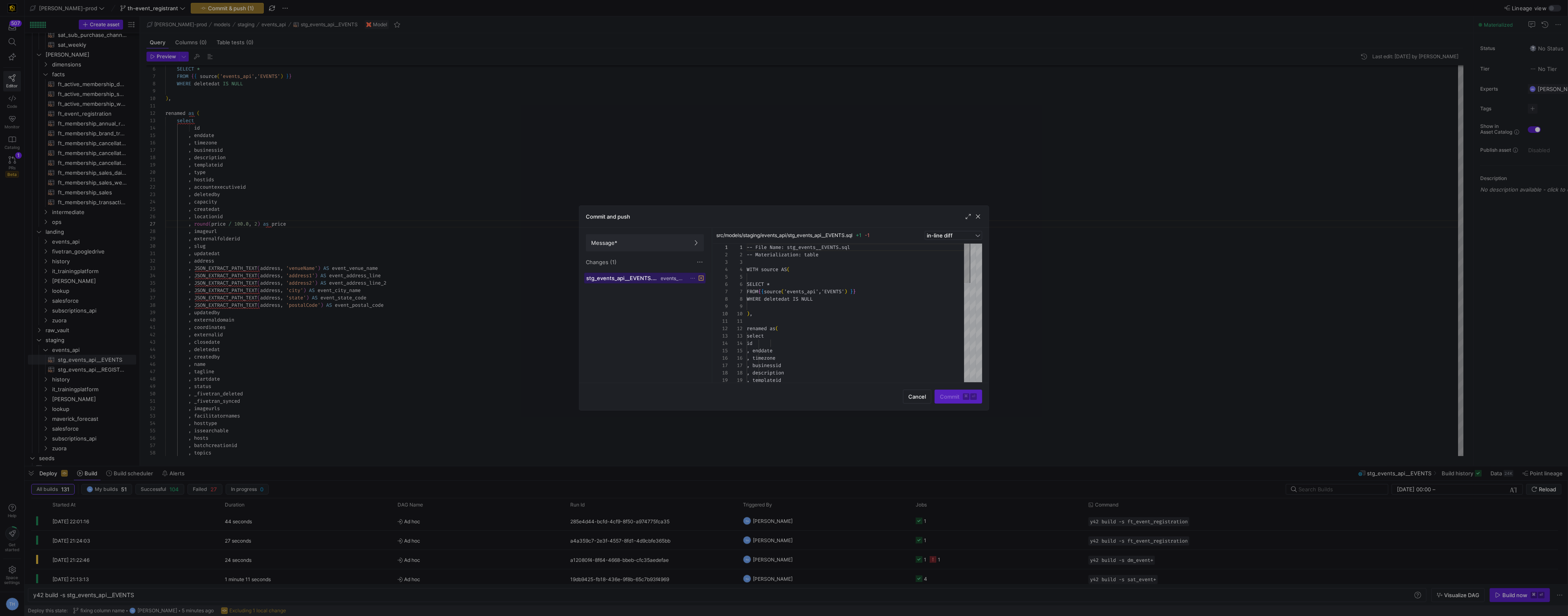
click at [670, 279] on span "events_api" at bounding box center [673, 278] width 25 height 6
click at [642, 247] on span at bounding box center [645, 242] width 118 height 16
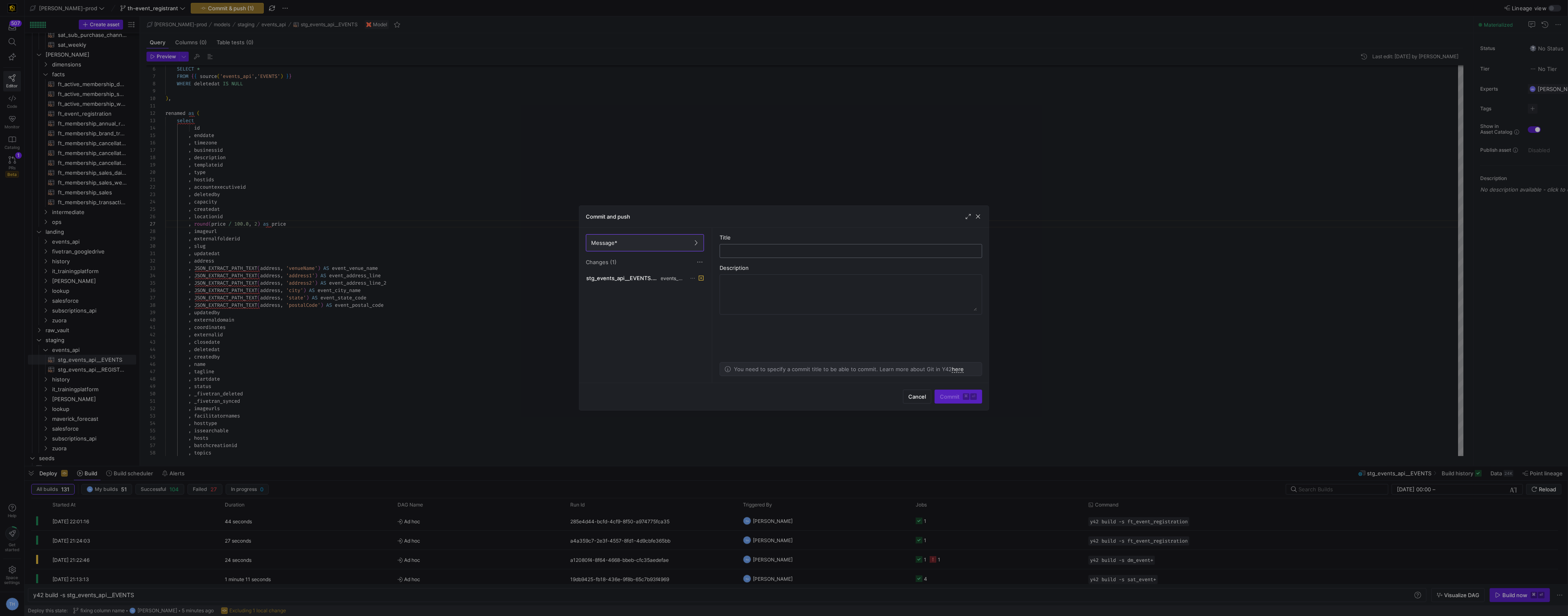
click at [774, 255] on div at bounding box center [851, 251] width 249 height 13
type input "do calculation in stage"
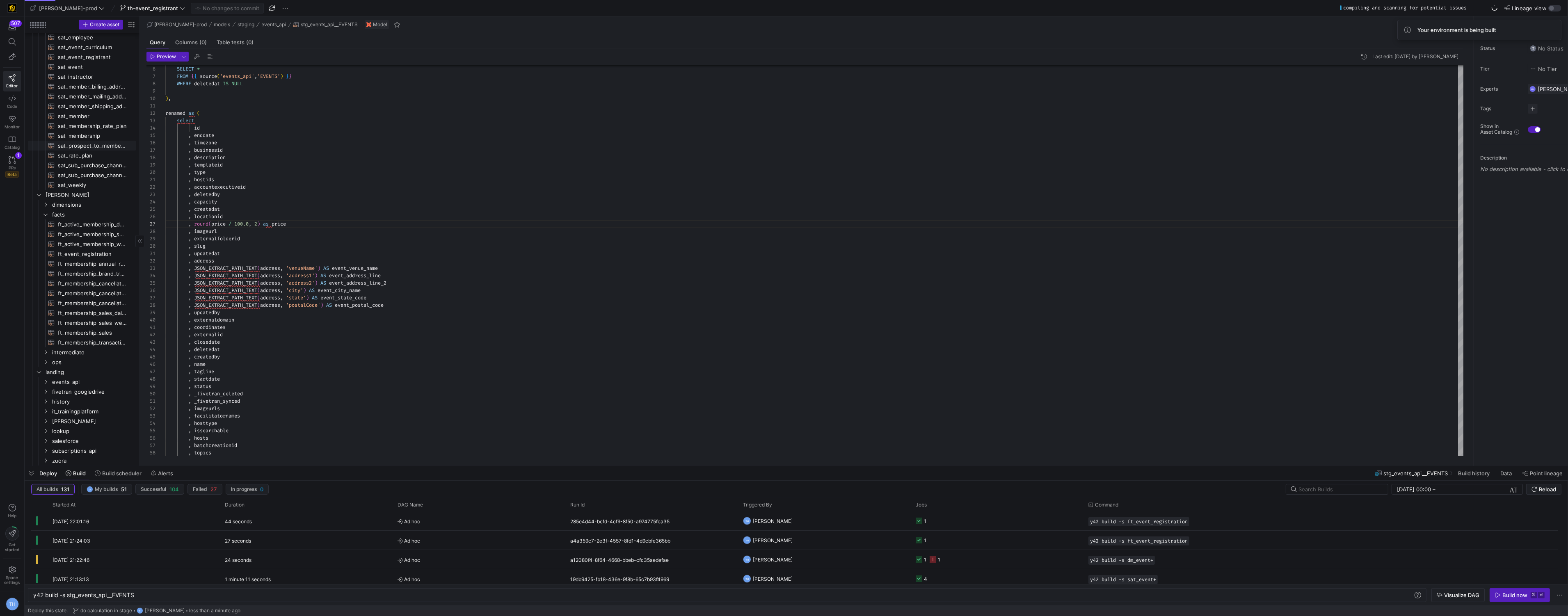
scroll to position [0, 0]
click at [85, 80] on span "sat_event​​​​​​​​​​" at bounding box center [93, 78] width 69 height 9
type textarea "{{ config( materialized='incremental', incremental_strategy='merge', unique_key…"
type textarea "y42 build -s sat_event"
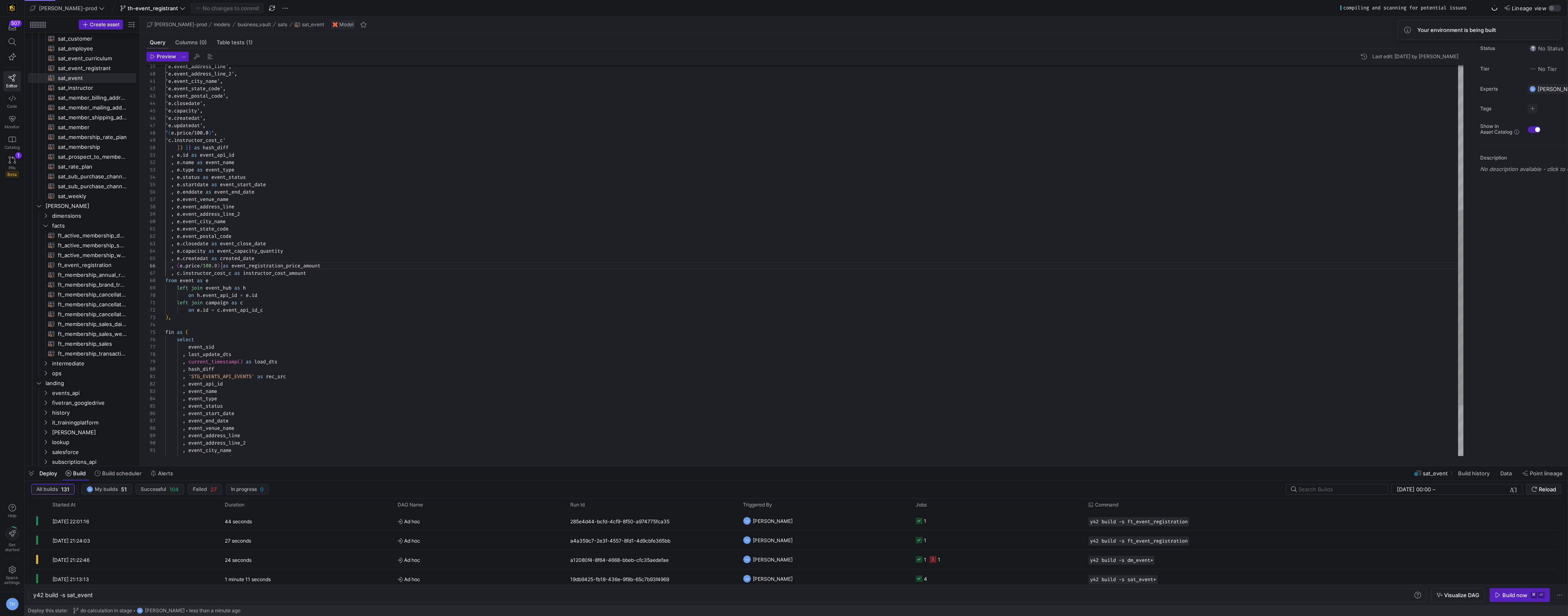
scroll to position [37, 55]
click at [220, 266] on div "'e.event_address_line', 'e.event_address_line_2', 'e.event_city_name', 'e.event…" at bounding box center [814, 166] width 1298 height 782
click at [180, 263] on div "'e.event_address_line', 'e.event_address_line_2', 'e.event_city_name', 'e.event…" at bounding box center [814, 166] width 1298 height 782
type textarea ", e.event_state_code , e.event_postal_code , e.closedate as event_close_date , …"
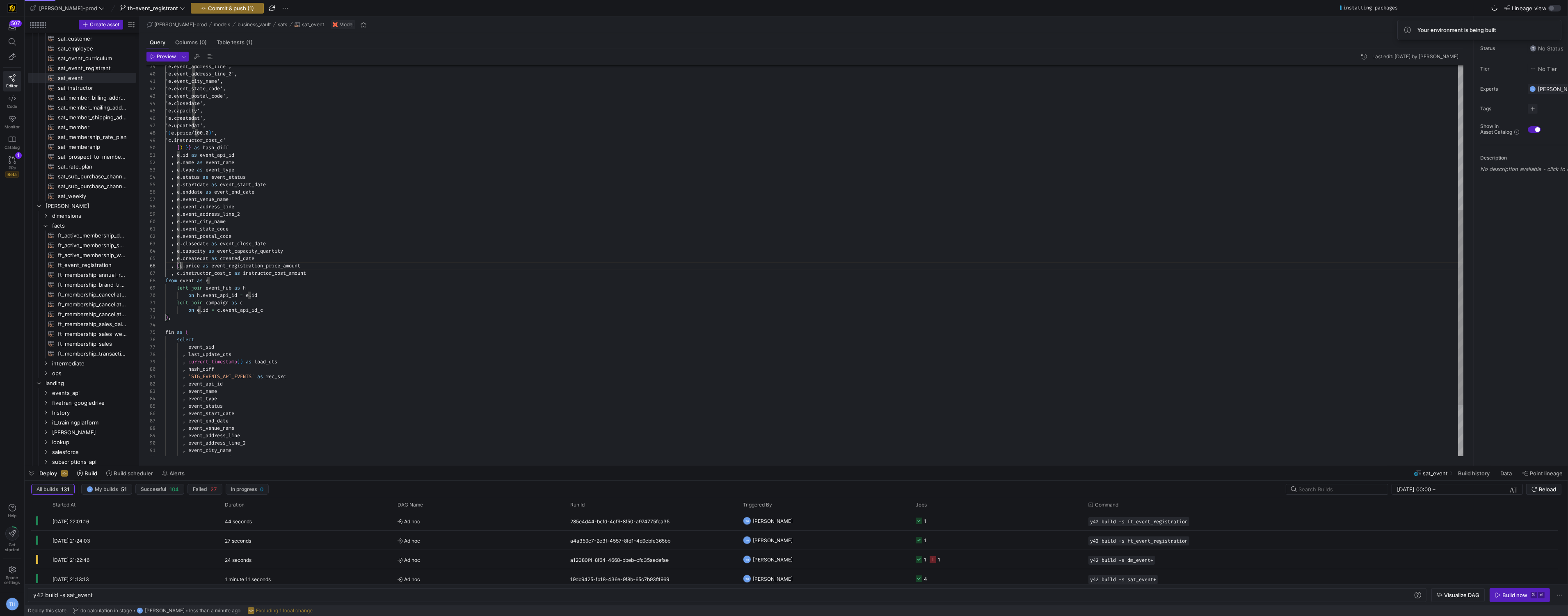
scroll to position [37, 12]
click at [208, 9] on span "Commit & push (1)" at bounding box center [231, 8] width 46 height 7
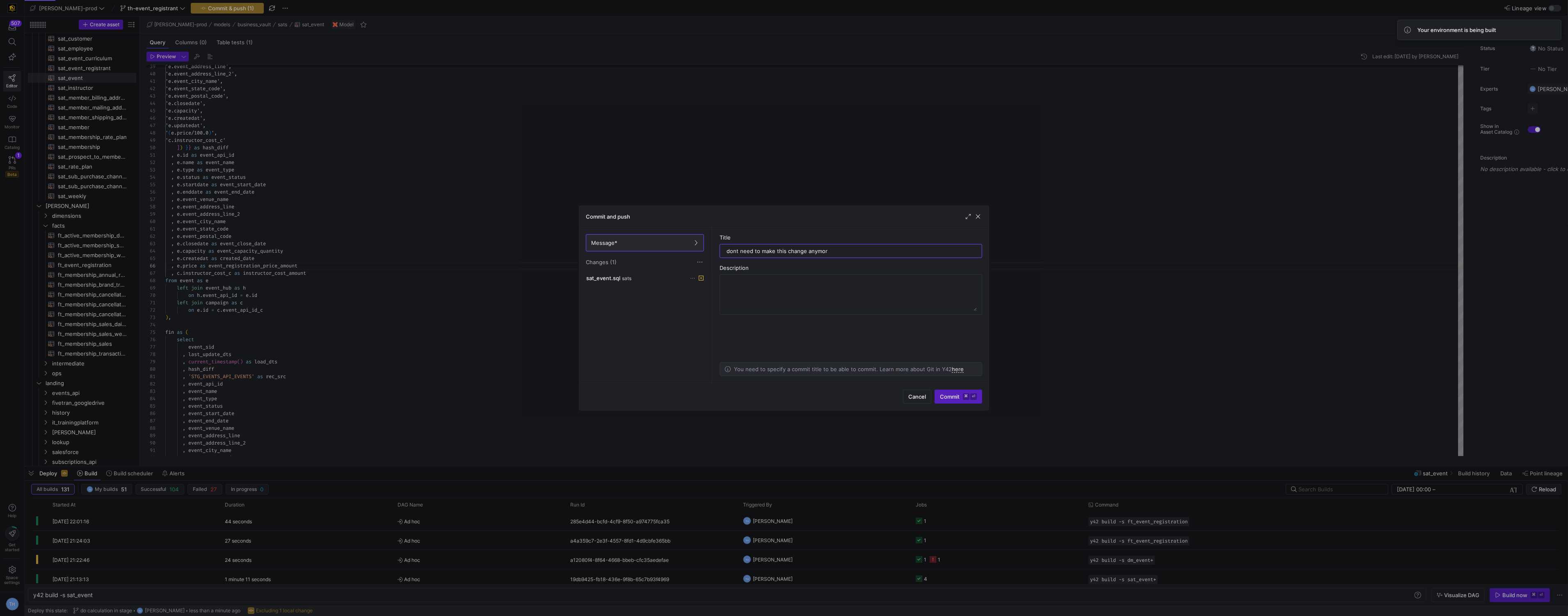
type input "dont need to make this change anymore"
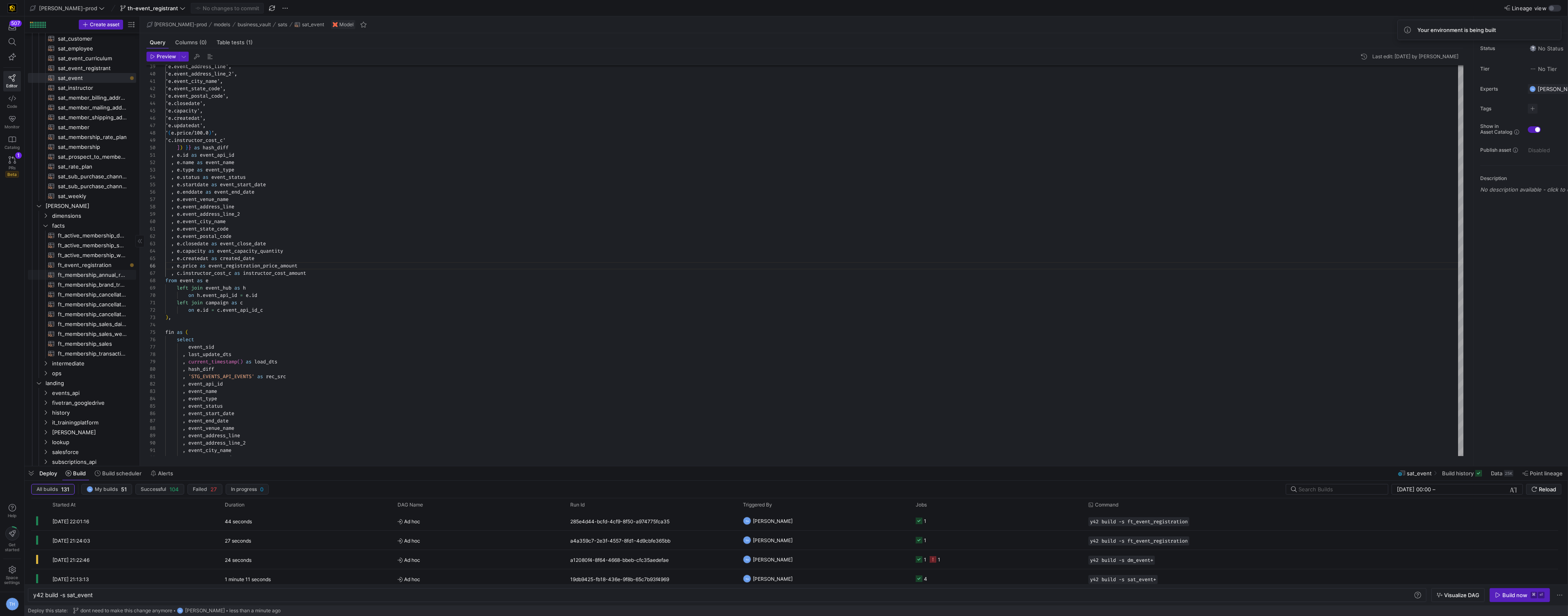
scroll to position [286, 0]
click at [95, 341] on span "stg_events_api__EVENTS​​​​​​​​​​" at bounding box center [93, 340] width 69 height 9
type textarea "-- File Name: stg_events__EVENTS.sql -- Materialization: table WITH source AS (…"
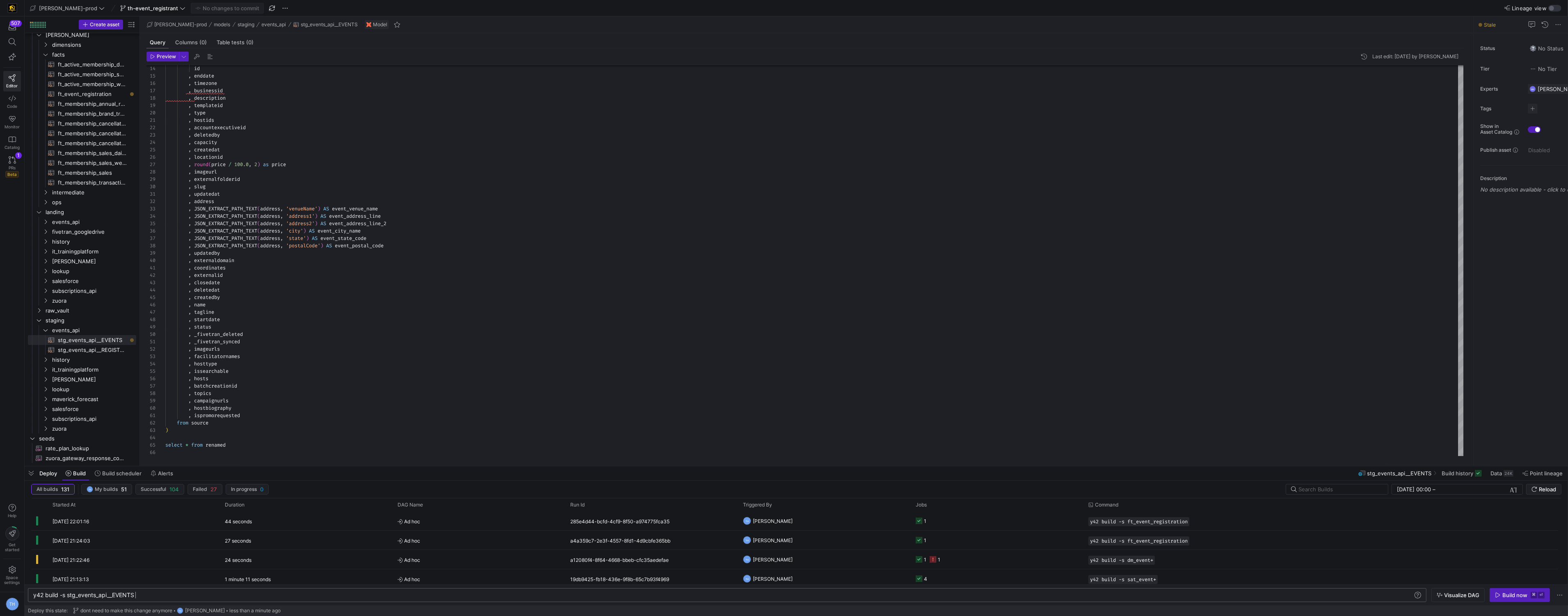
scroll to position [0, 101]
click at [157, 593] on div "y42 build -s stg_events_api__EVENTS" at bounding box center [723, 595] width 1379 height 7
type textarea "y42 build -s stg_events_api__EVENTS+"
click at [779, 512] on y42-orchestration-triggered-by "TH Tommy Huelhorst" at bounding box center [824, 521] width 163 height 18
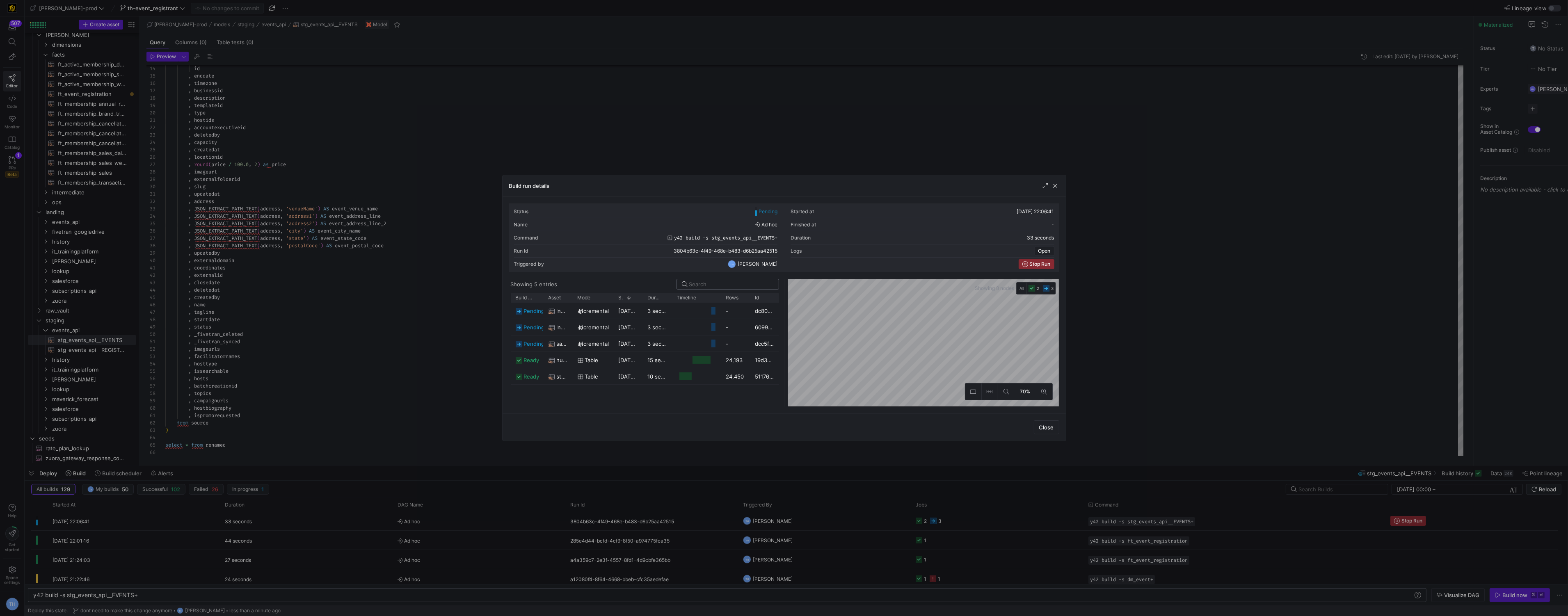
click at [720, 283] on as-split "Showing 5 entries Drag here to set row groups Drag here to set column labels Bu…" at bounding box center [784, 343] width 550 height 128
click at [740, 277] on div "Status Pending Started at 17/09/25, 22:06:41 Name Ad hoc Finished at - Command …" at bounding box center [784, 305] width 550 height 204
click at [779, 134] on div at bounding box center [784, 308] width 1568 height 616
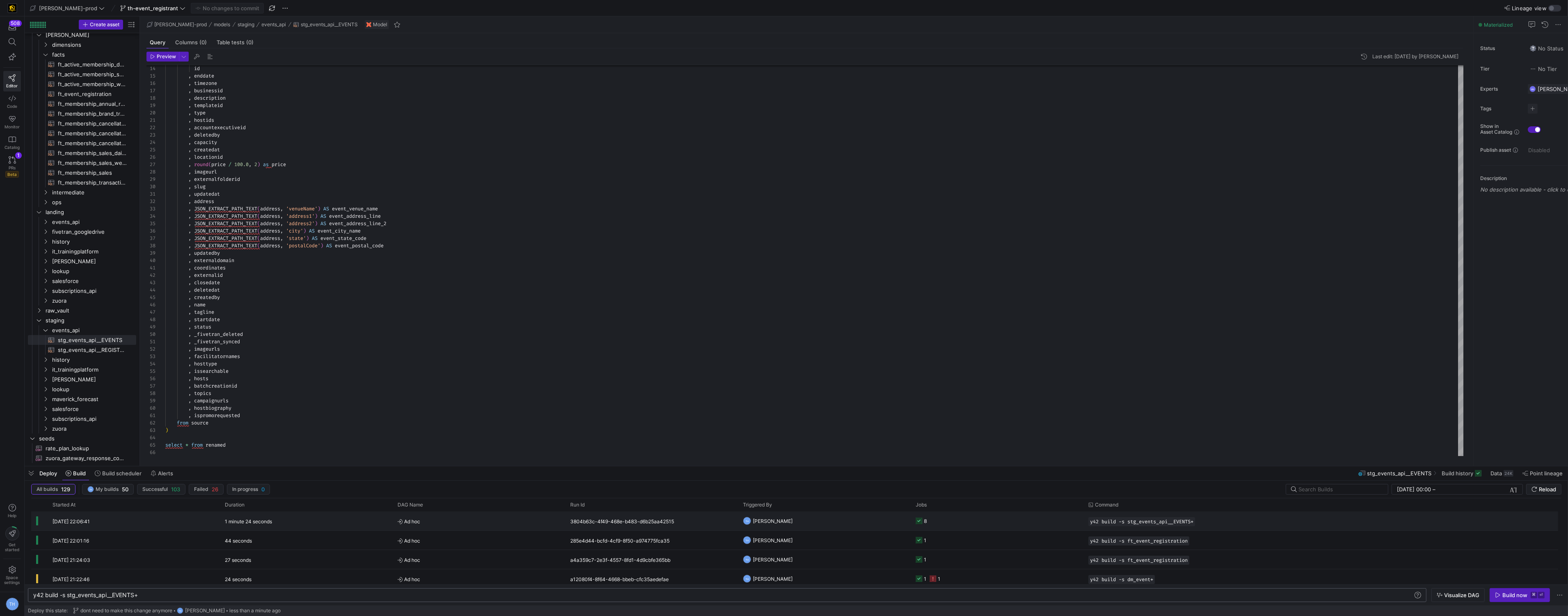
click at [779, 514] on y42-orchestration-triggered-by "TH Tommy Huelhorst" at bounding box center [824, 521] width 163 height 18
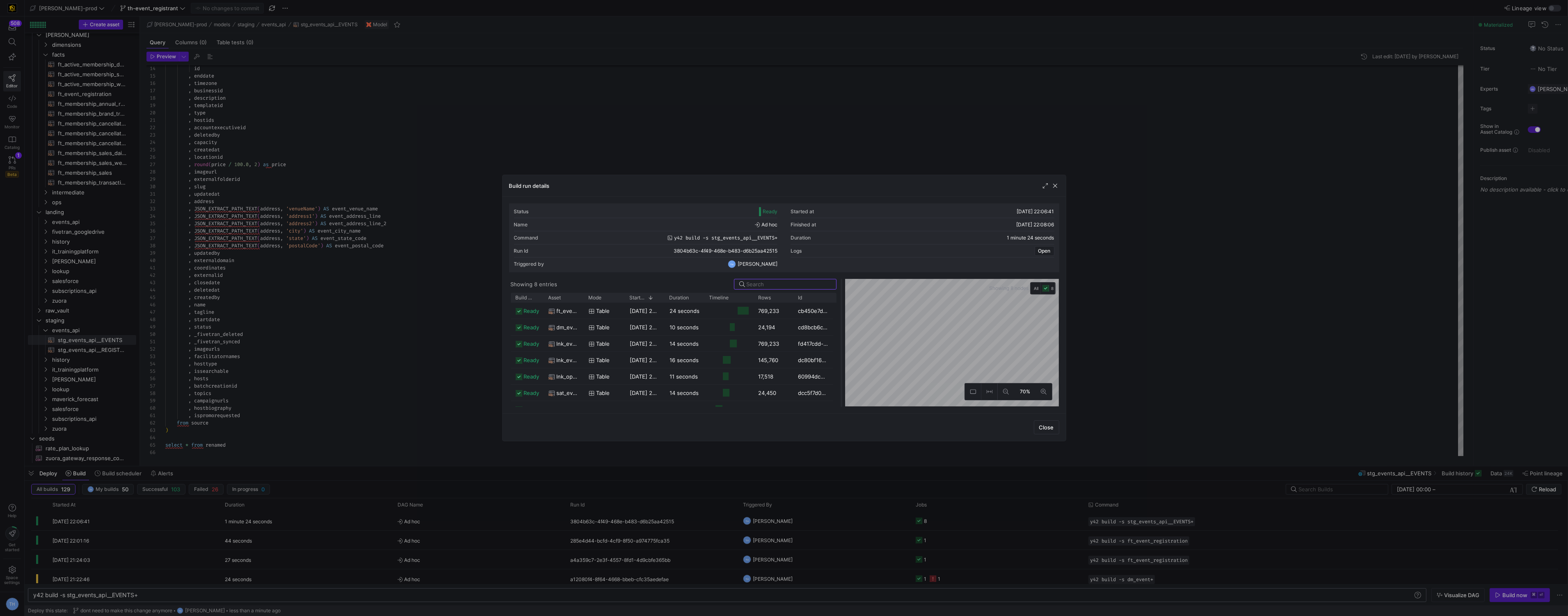
drag, startPoint x: 783, startPoint y: 318, endPoint x: 840, endPoint y: 305, distance: 58.5
click at [779, 305] on div at bounding box center [841, 343] width 3 height 128
click at [662, 363] on span "17/09/25, 22:07:11" at bounding box center [650, 366] width 40 height 7
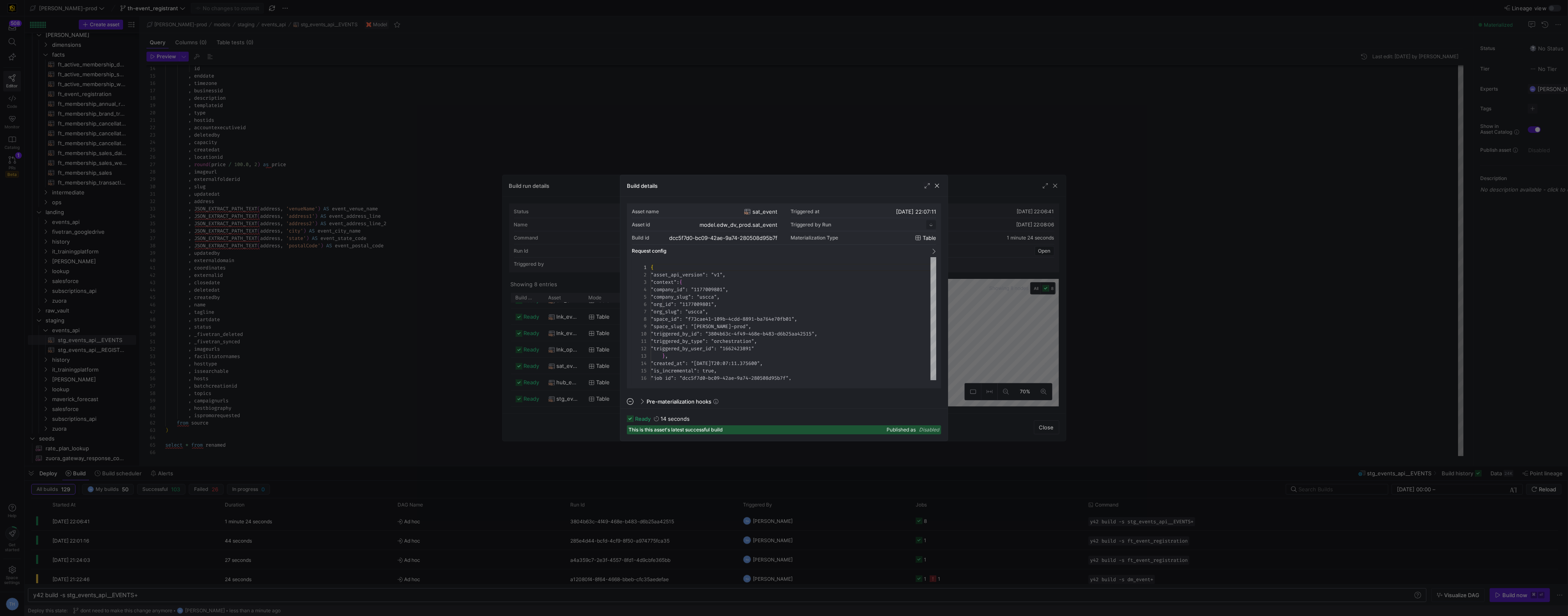
scroll to position [74, 0]
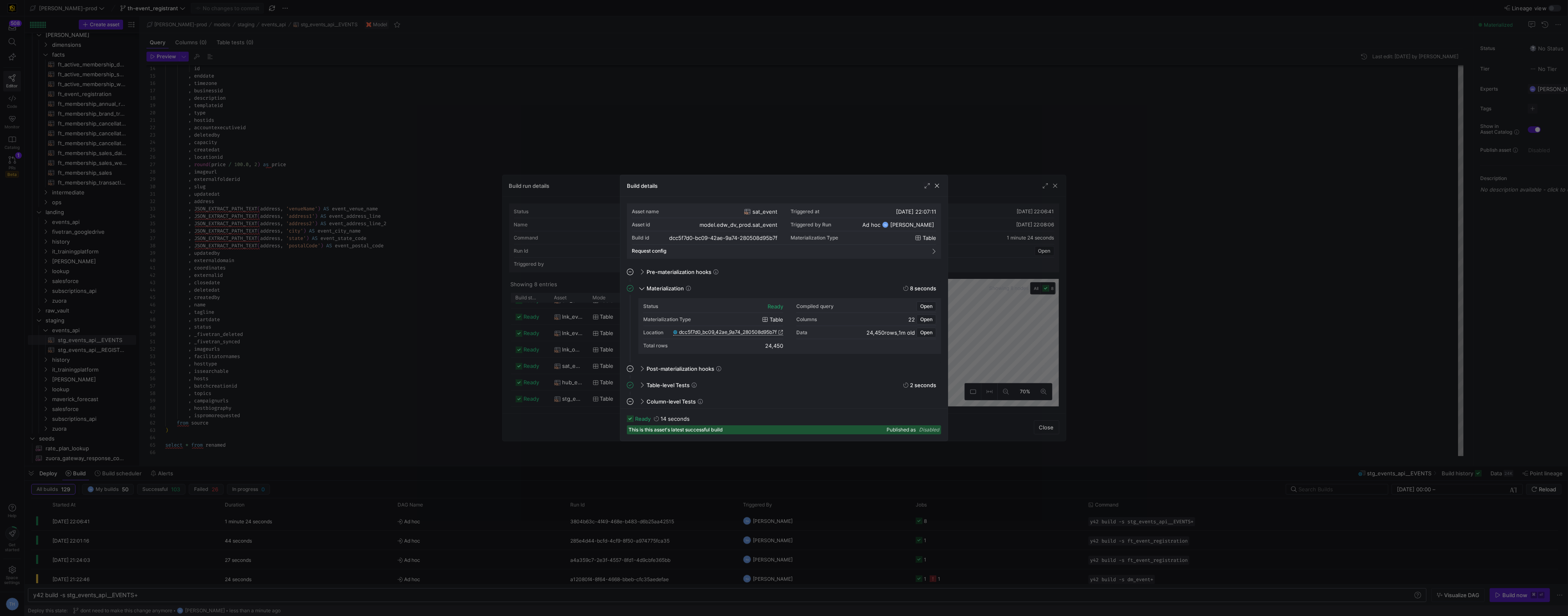
click at [749, 330] on span "dcc5f7d0_bc09_42ae_9a74_280508d95b7f" at bounding box center [728, 332] width 98 height 6
click at [630, 140] on div at bounding box center [784, 308] width 1568 height 616
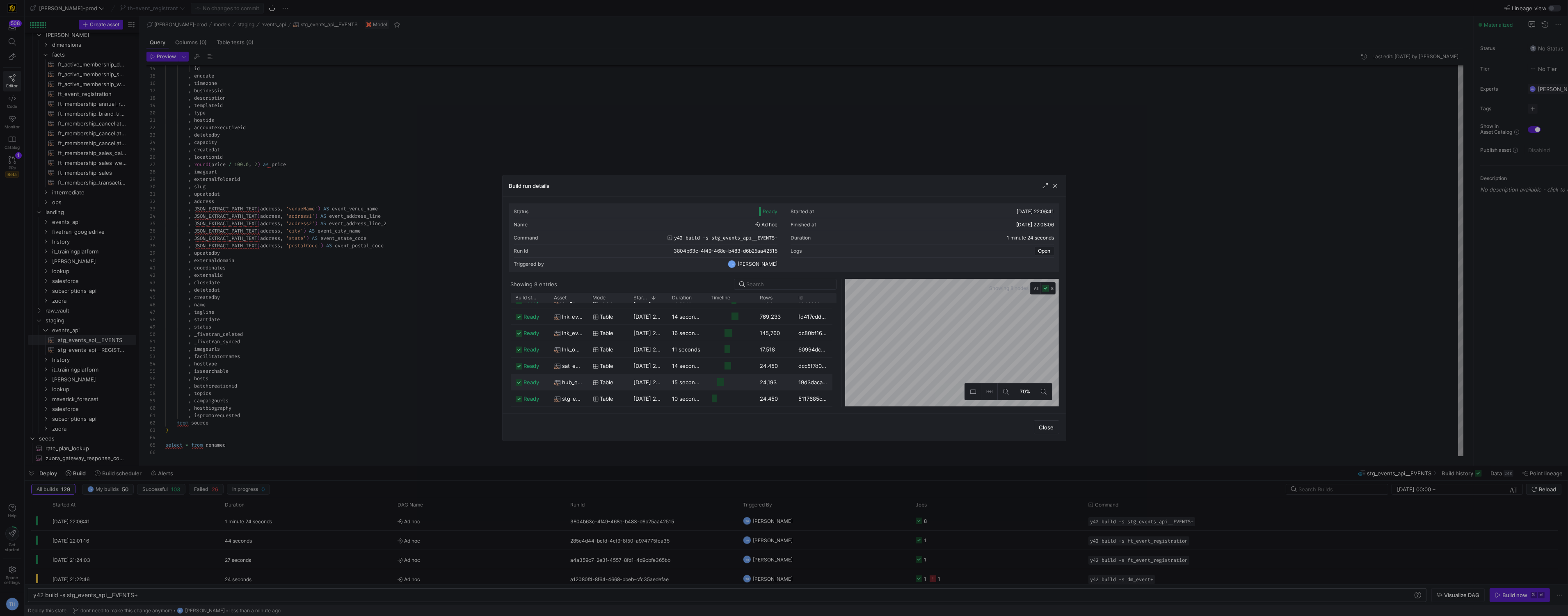
scroll to position [0, 0]
click at [627, 309] on div "table" at bounding box center [608, 311] width 41 height 16
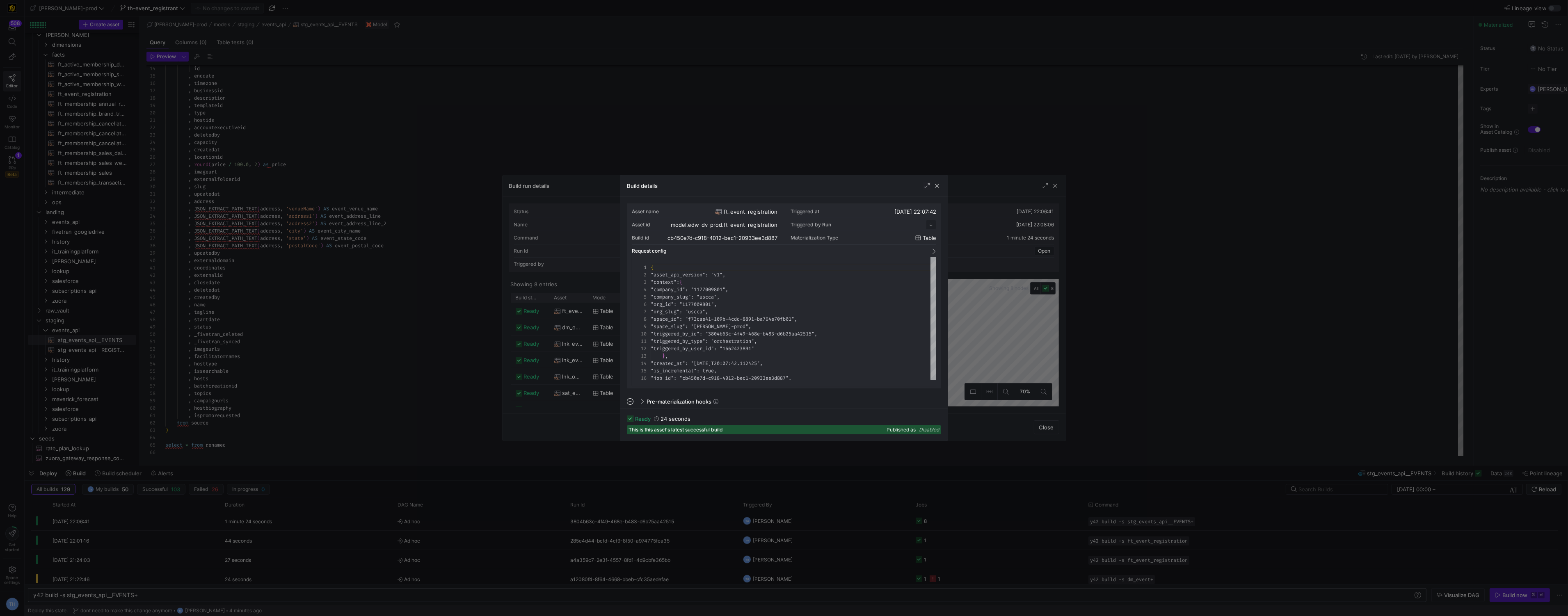
scroll to position [74, 0]
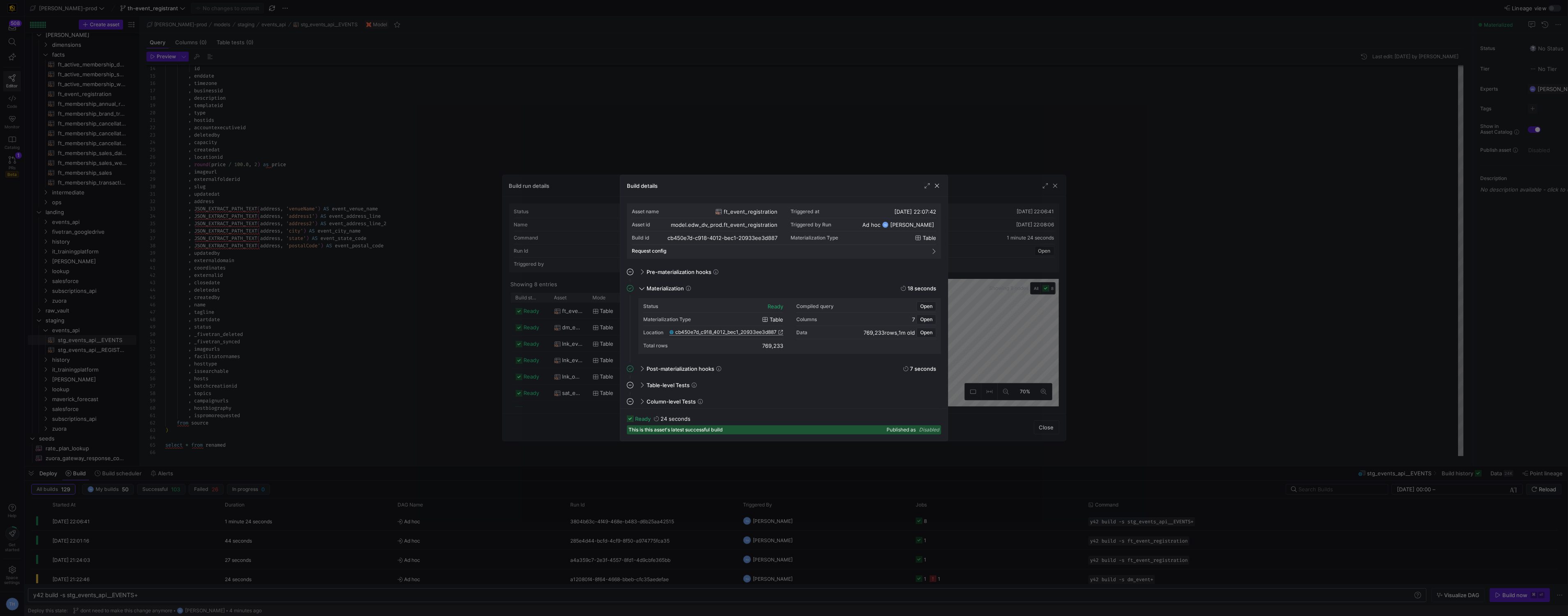
click at [714, 330] on span "cb450e7d_c918_4012_bec1_20933ee3d887" at bounding box center [725, 332] width 101 height 6
click at [483, 111] on div at bounding box center [784, 308] width 1568 height 616
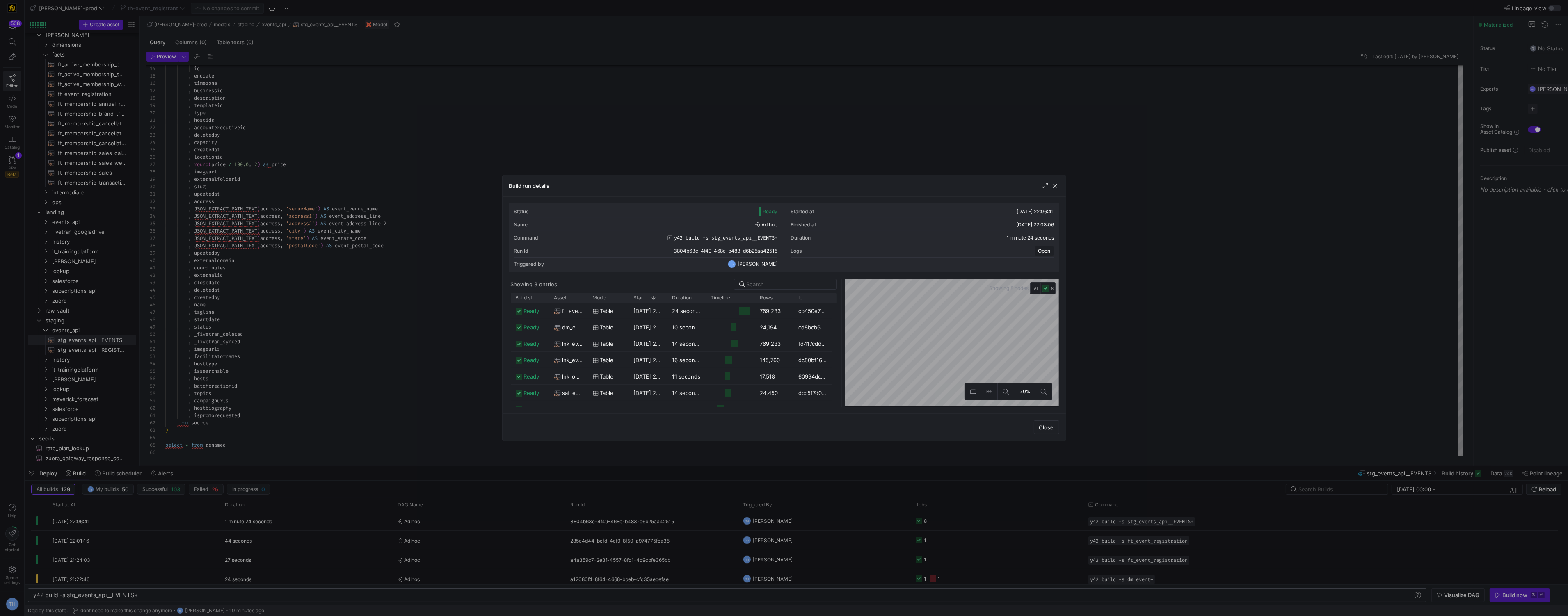
click at [483, 111] on div at bounding box center [784, 308] width 1568 height 616
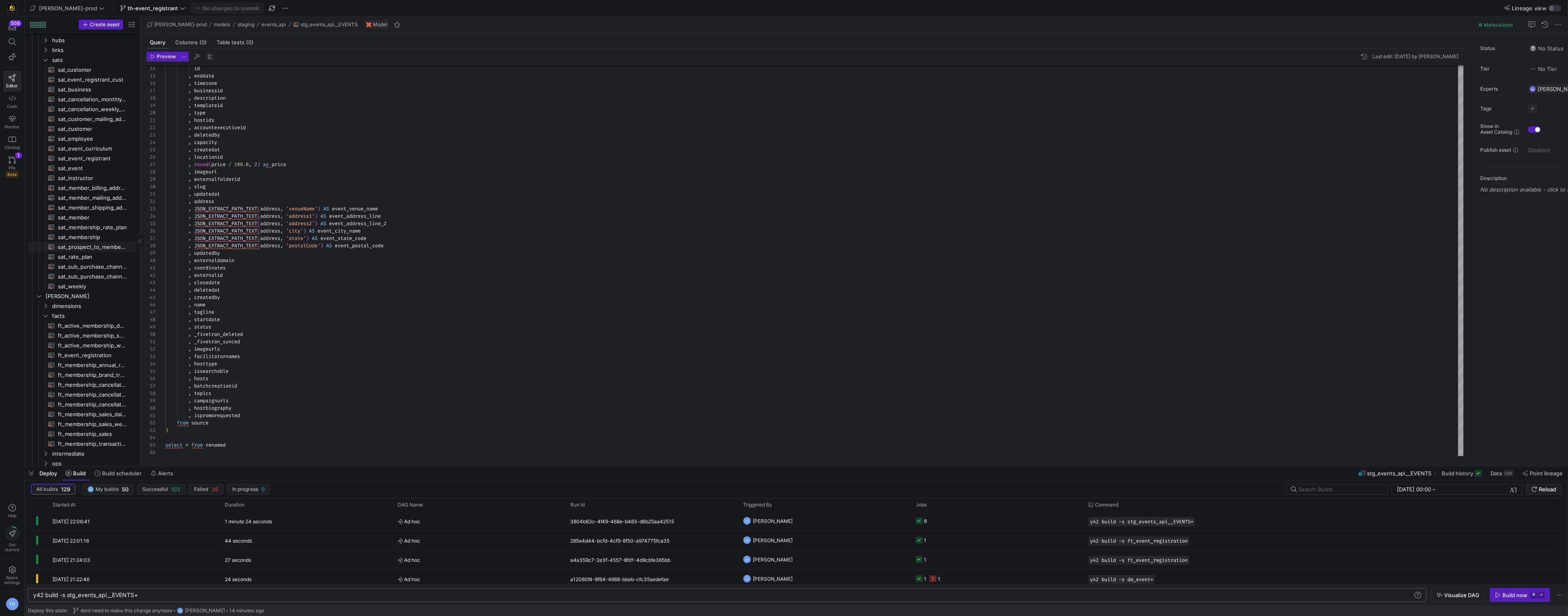
scroll to position [0, 0]
click at [87, 194] on span "sat_event​​​​​​​​​​" at bounding box center [93, 196] width 69 height 9
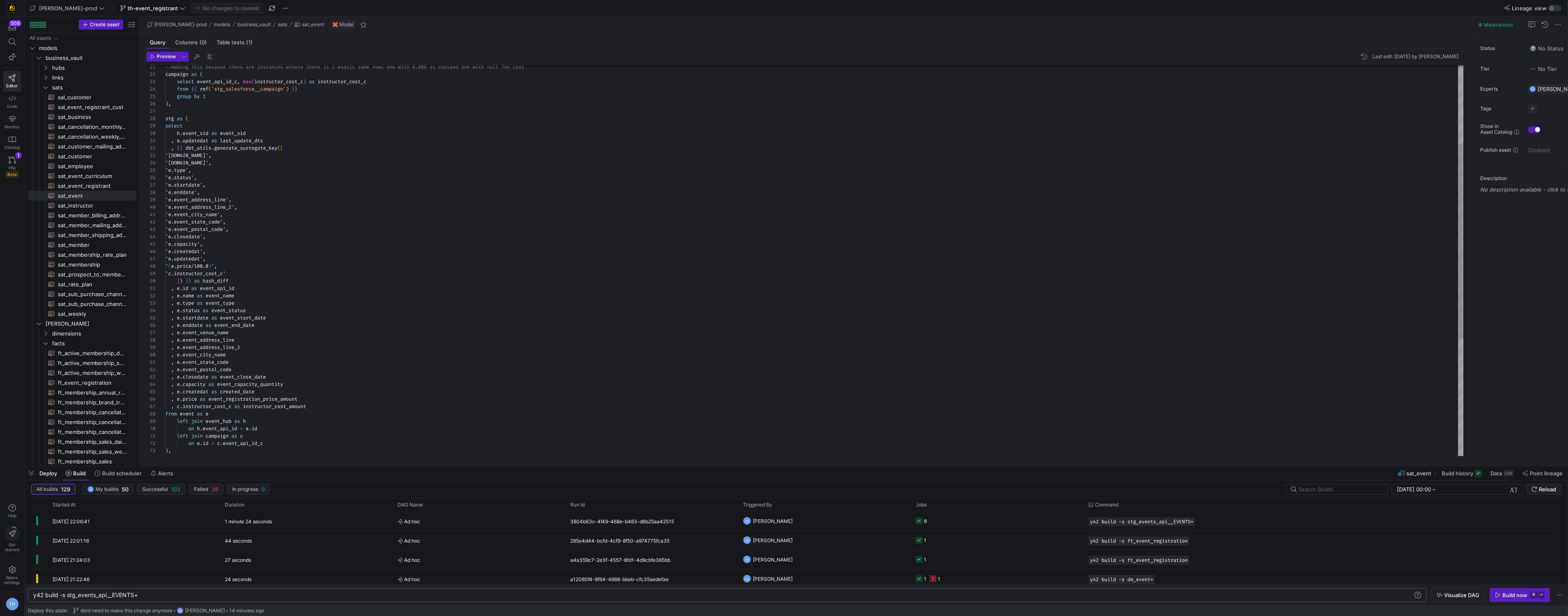
click at [236, 268] on div "' ( e.price/100.0 ) ', 'c.instructor_cost_c' ] ) } } as hash_diff , e . id as e…" at bounding box center [814, 300] width 1298 height 782
click at [200, 265] on div "' ( e.price', 'c.instructor_cost_c' ] ) } } as hash_diff , e . id as event_api_…" at bounding box center [814, 300] width 1298 height 782
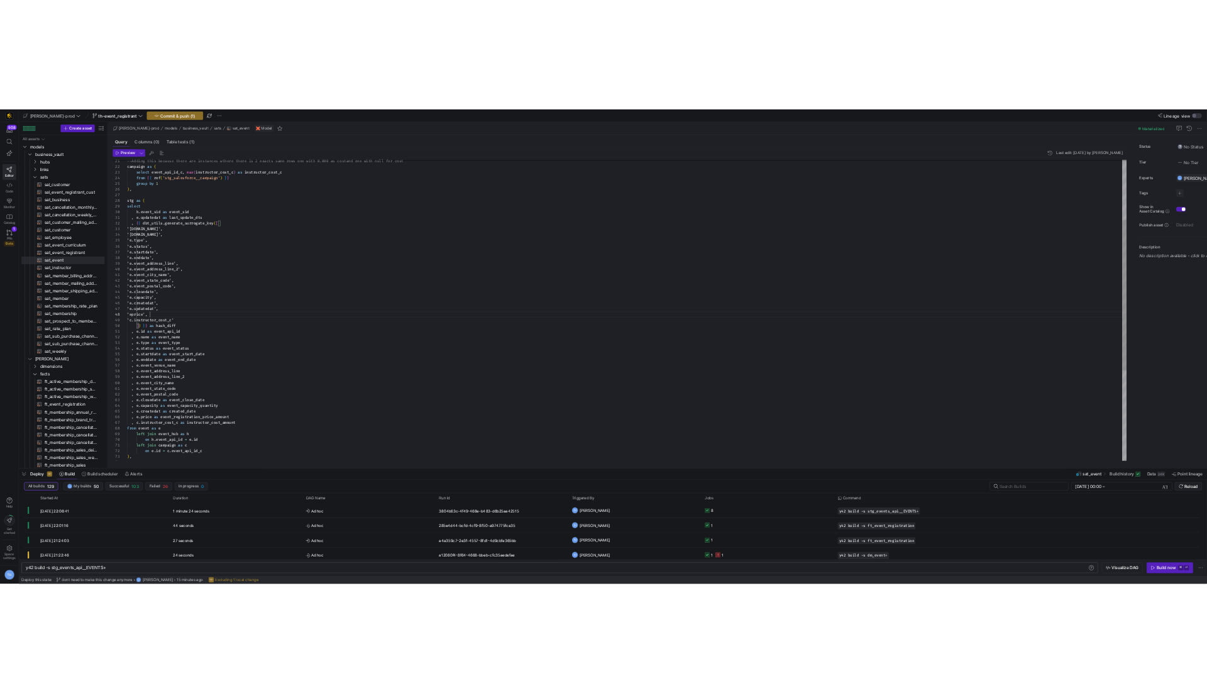
scroll to position [79, 49]
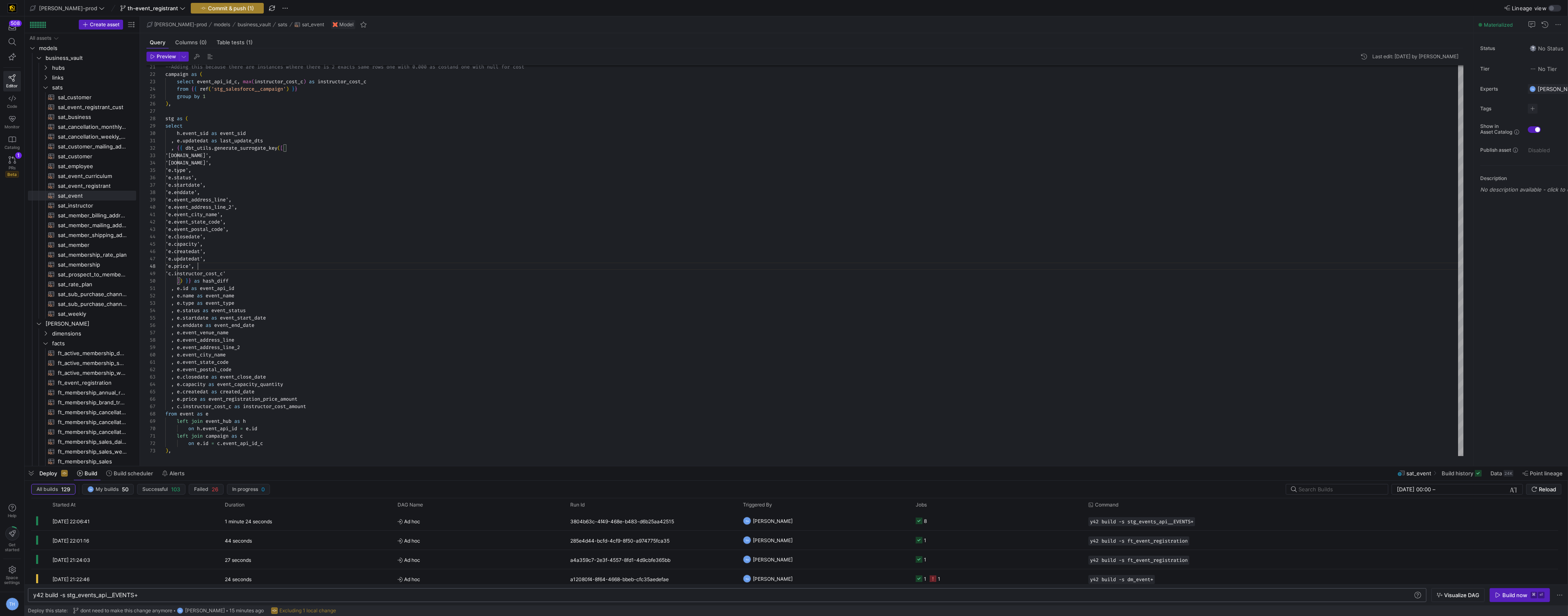
type textarea "'e.event_city_name', 'e.event_state_code', 'e.event_postal_code', 'e.closedate'…"
click at [216, 7] on span "Commit & push (1)" at bounding box center [231, 8] width 46 height 7
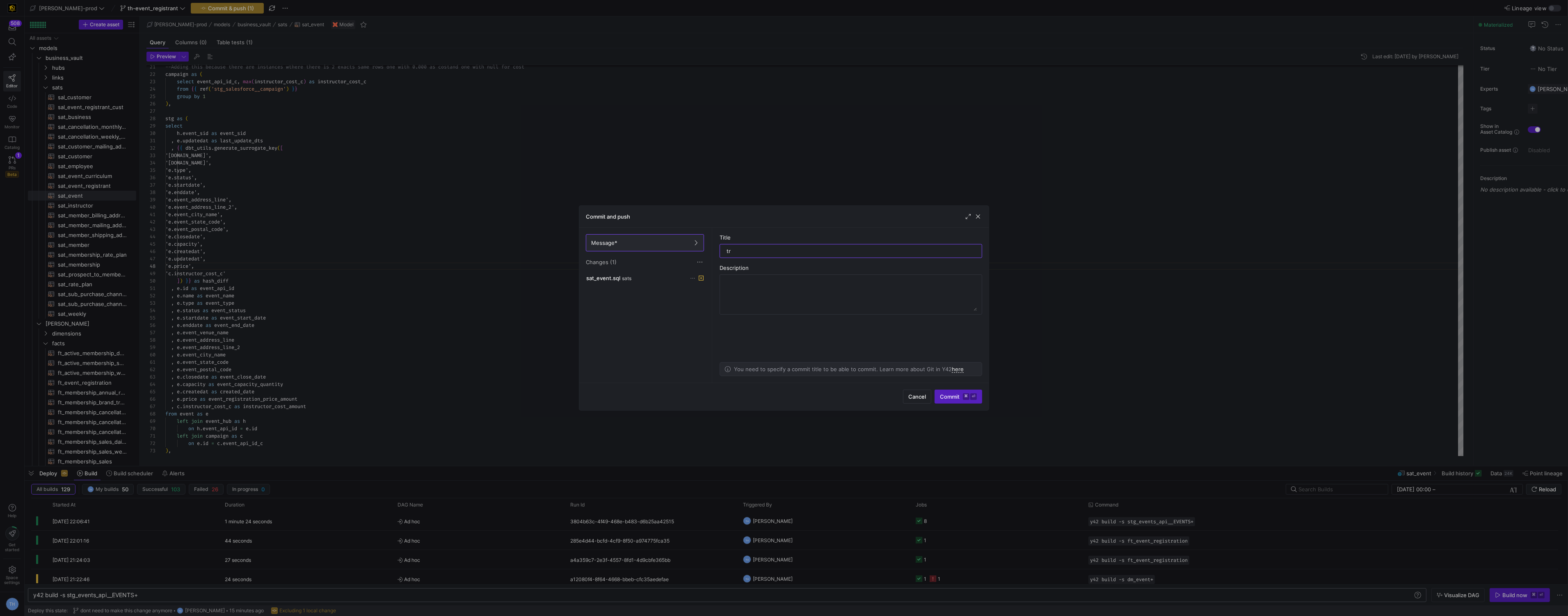
type input "t"
type input "removing logic in hash"
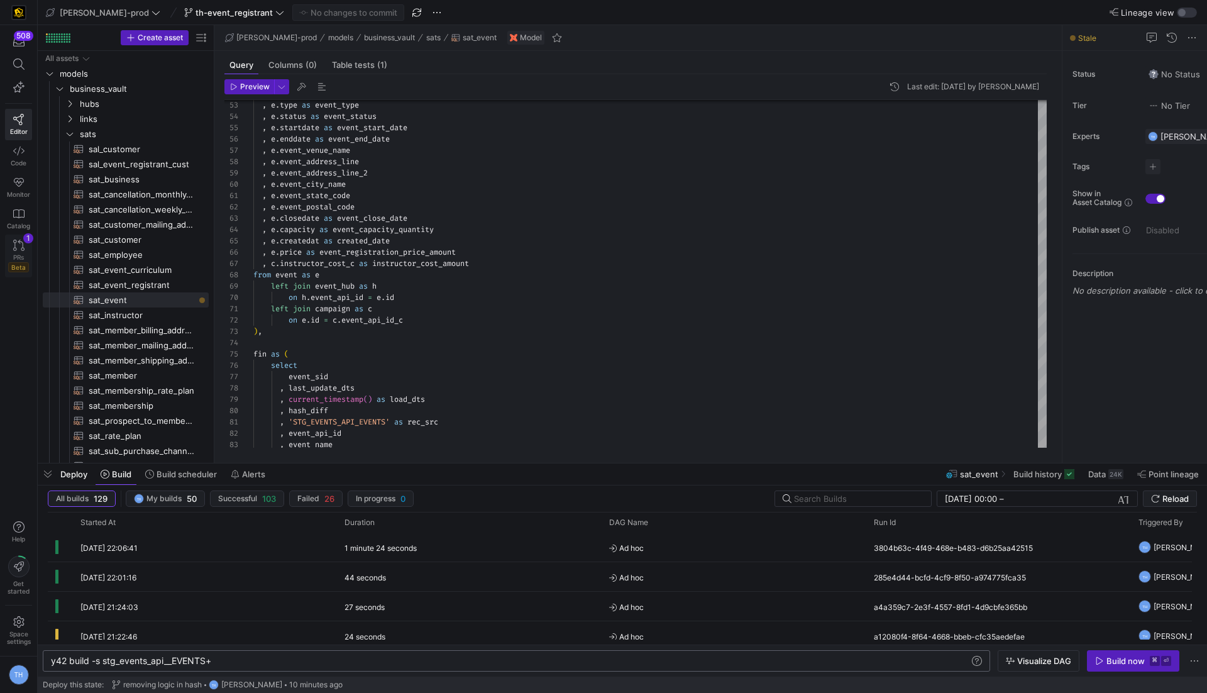
click at [22, 256] on span "PRs" at bounding box center [18, 257] width 11 height 8
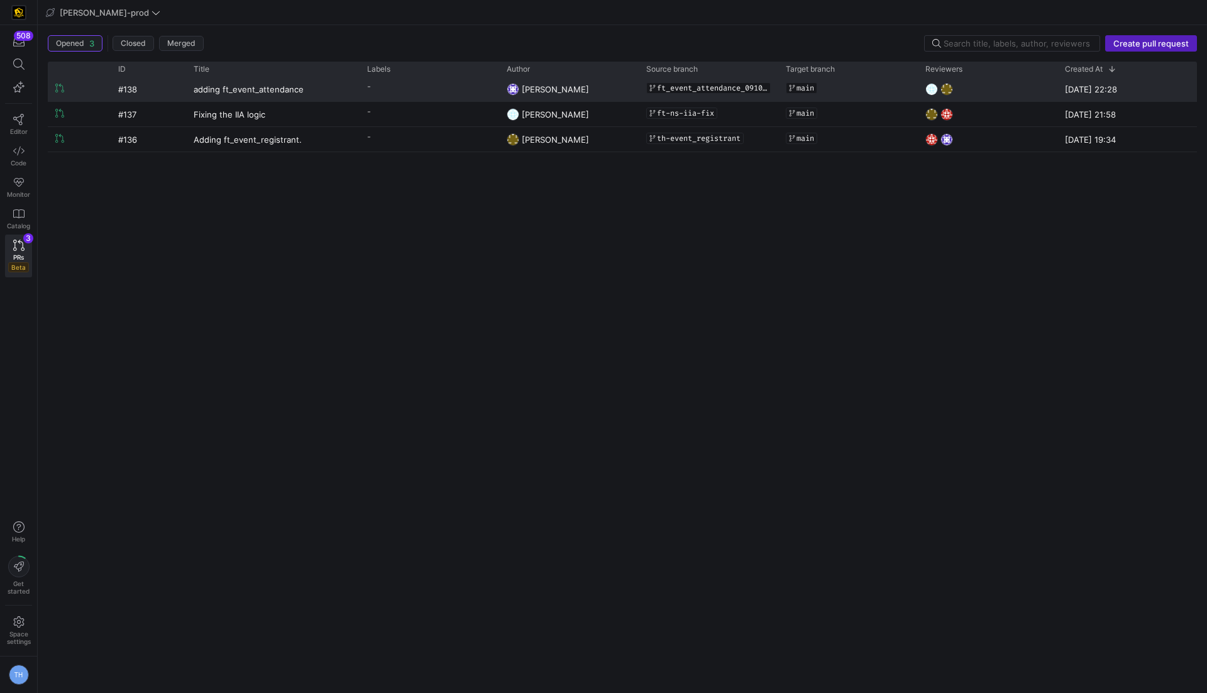
click at [394, 90] on y42-pull-request-list-view-label-cell-renderer "-" at bounding box center [429, 86] width 124 height 18
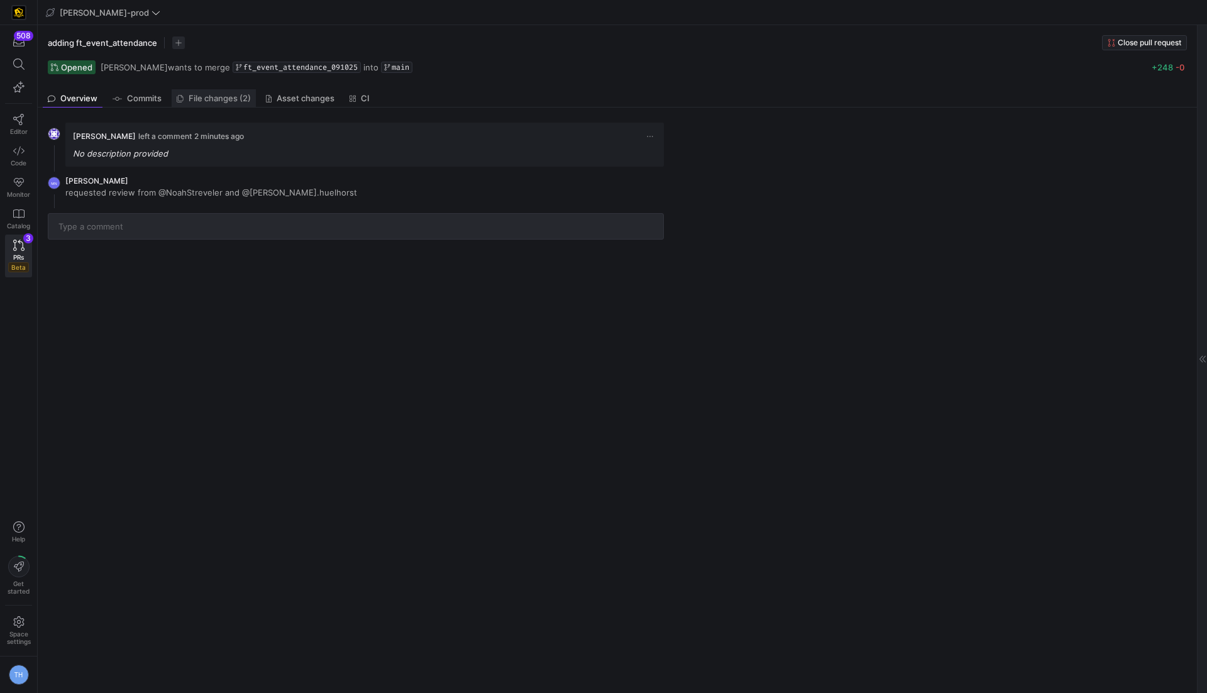
click at [224, 102] on span "File changes (2)" at bounding box center [220, 98] width 62 height 8
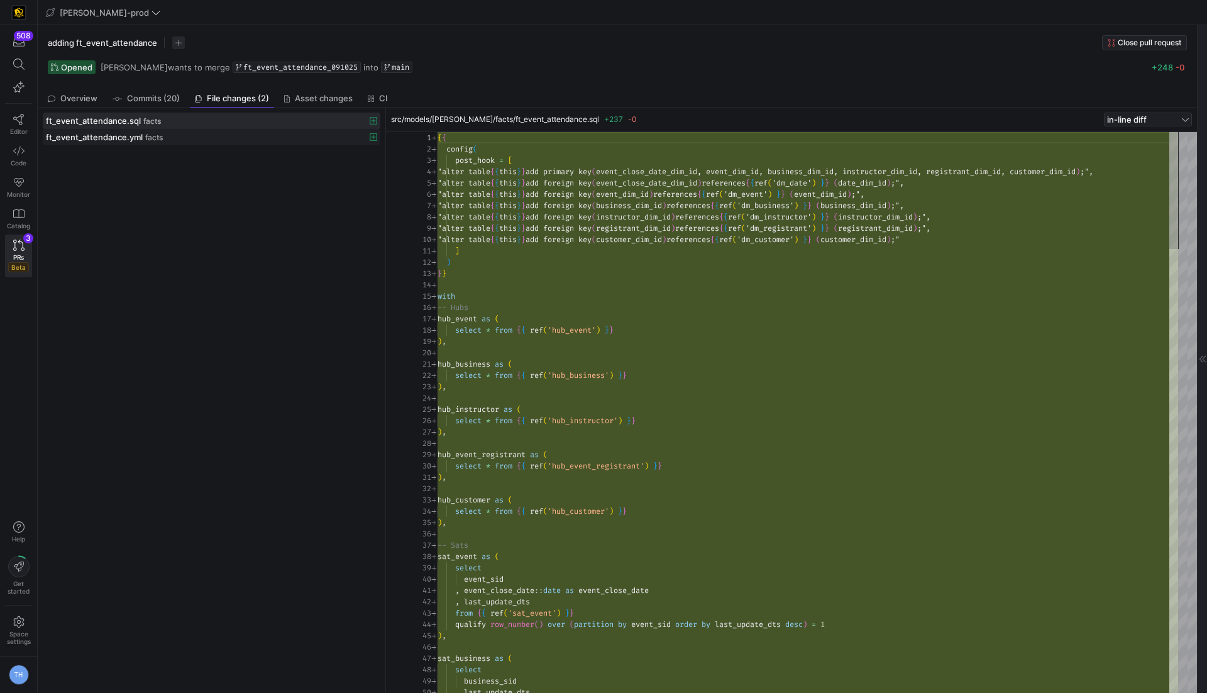
scroll to position [67, 0]
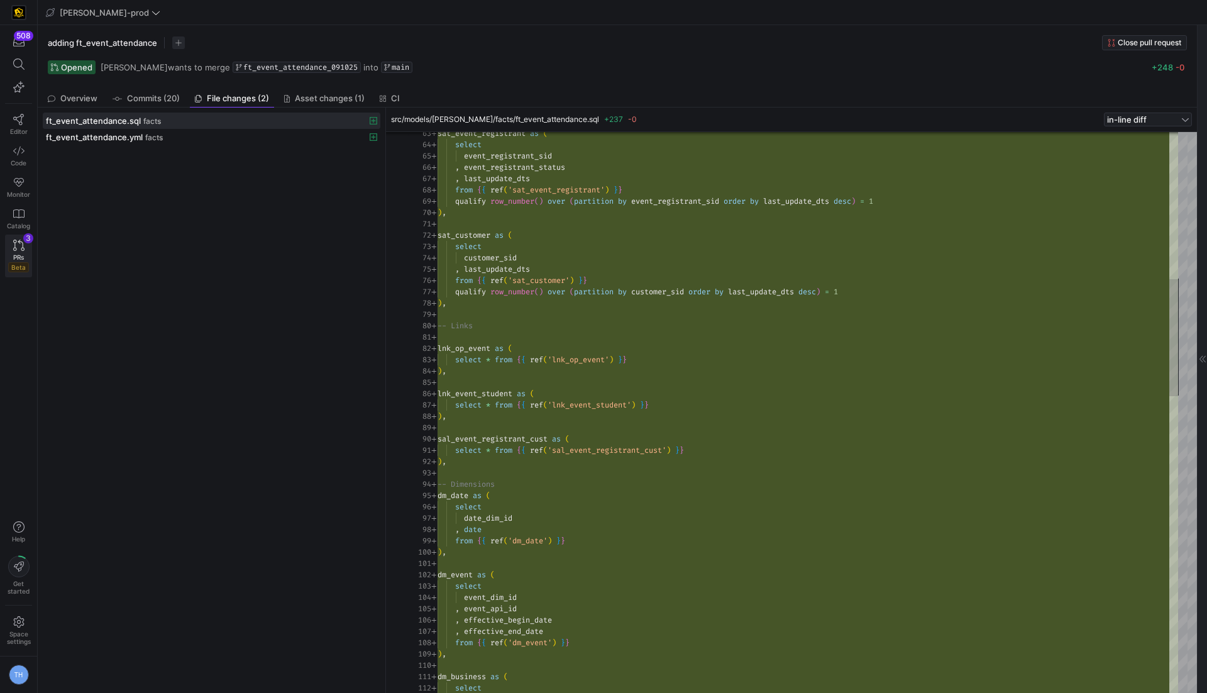
click at [17, 239] on icon at bounding box center [18, 244] width 11 height 11
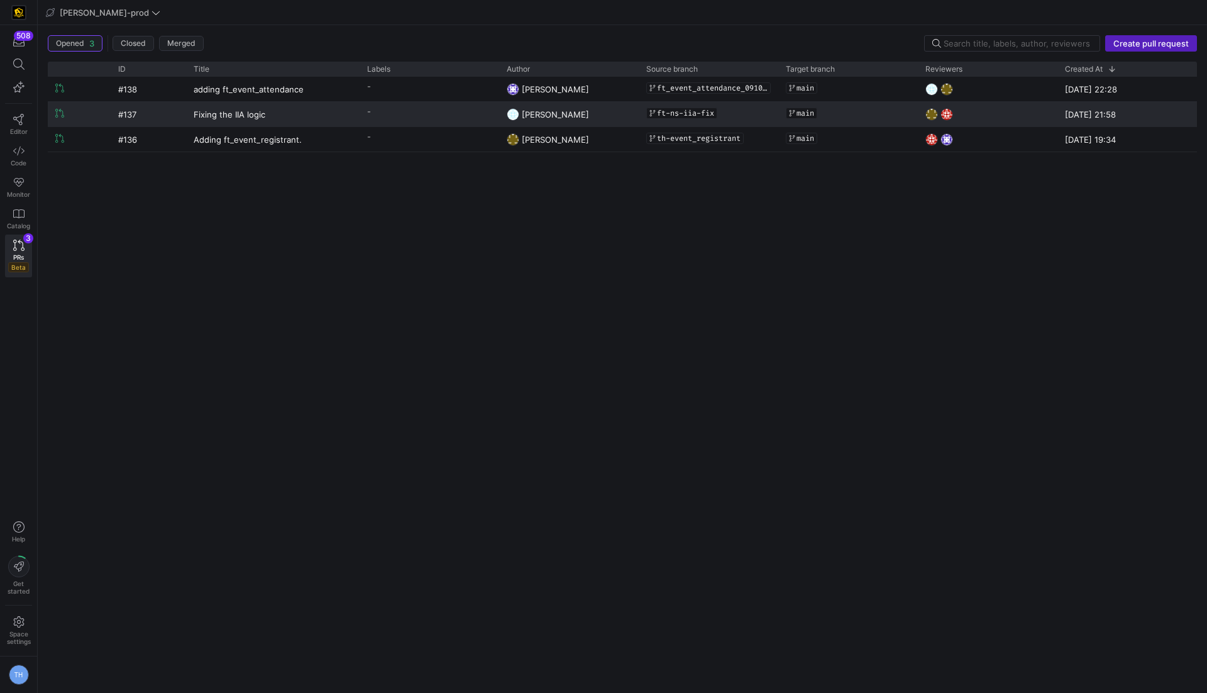
click at [371, 109] on y42-pull-request-list-view-label-cell-renderer "-" at bounding box center [429, 111] width 124 height 18
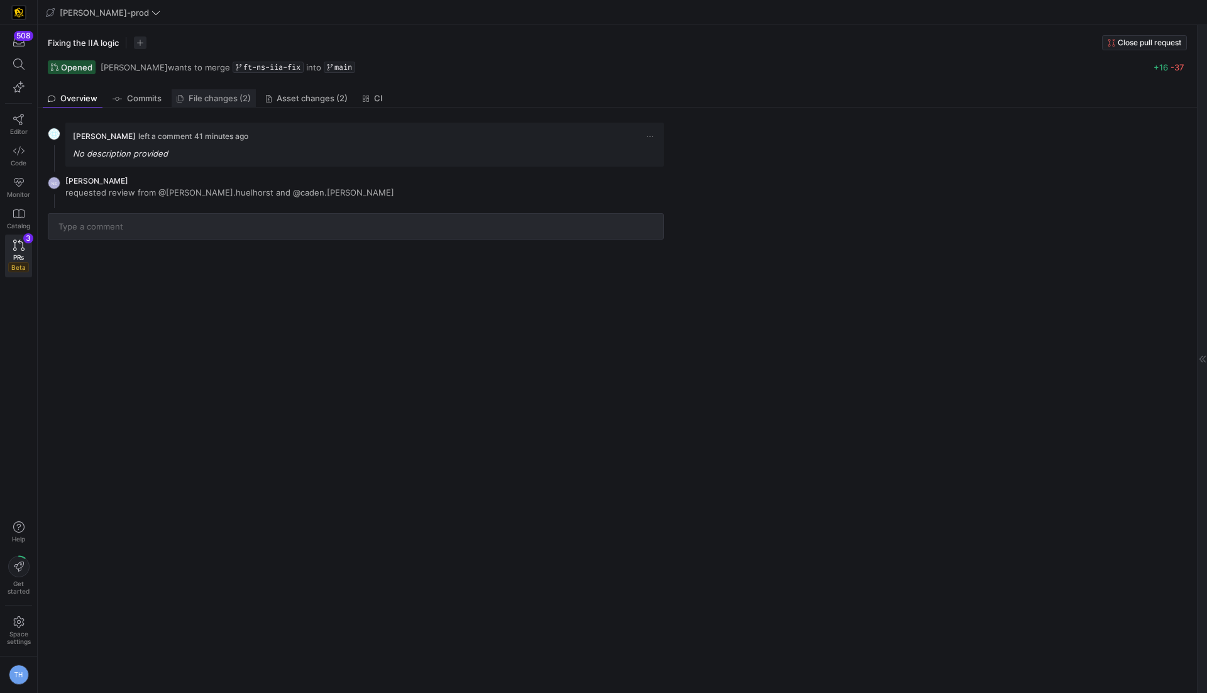
click at [221, 101] on span "File changes (2)" at bounding box center [220, 98] width 62 height 8
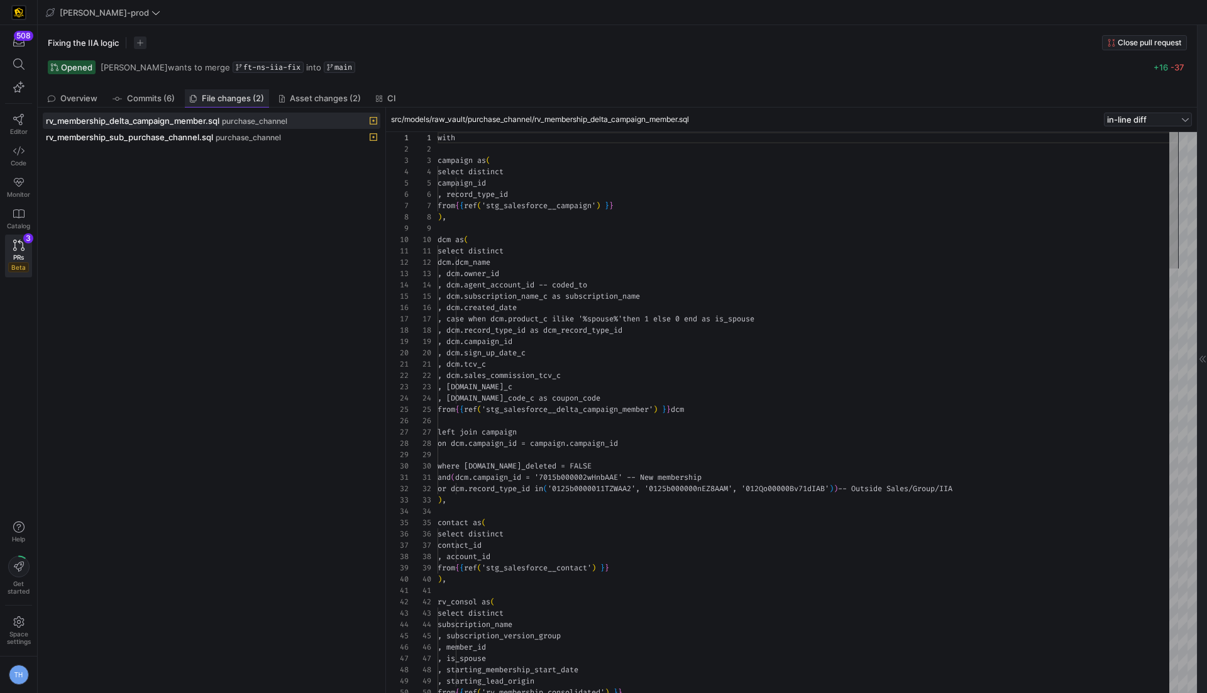
scroll to position [113, 0]
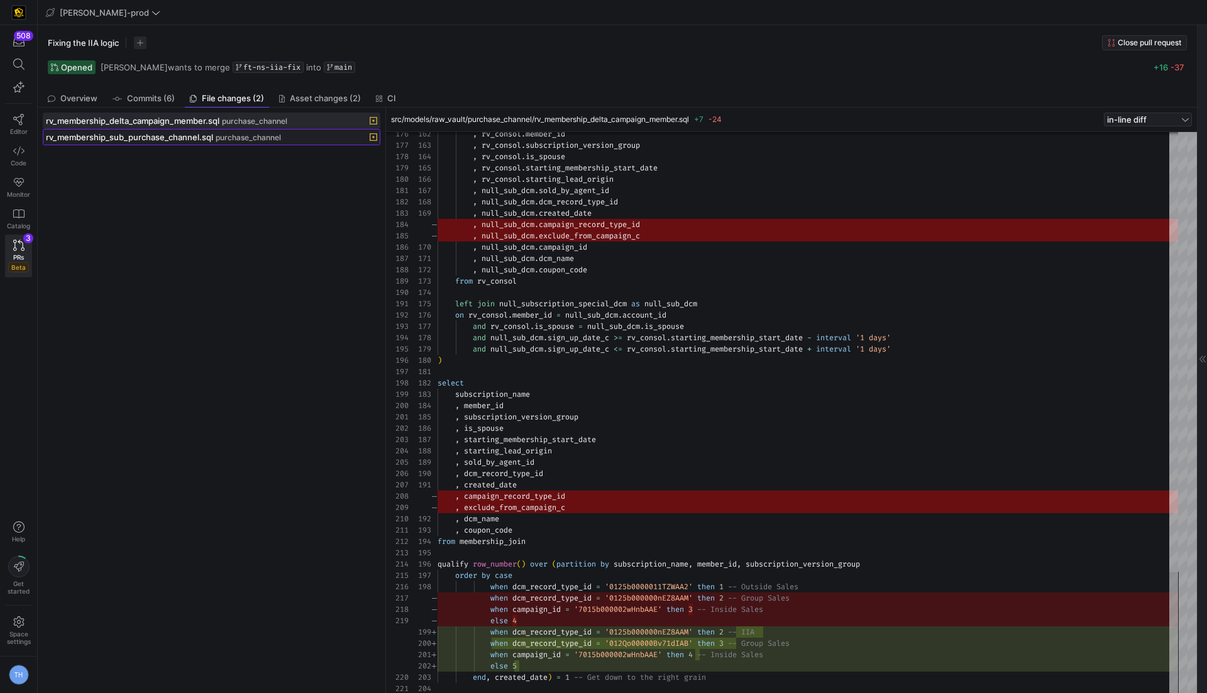
click at [254, 138] on span "purchase_channel" at bounding box center [248, 137] width 65 height 9
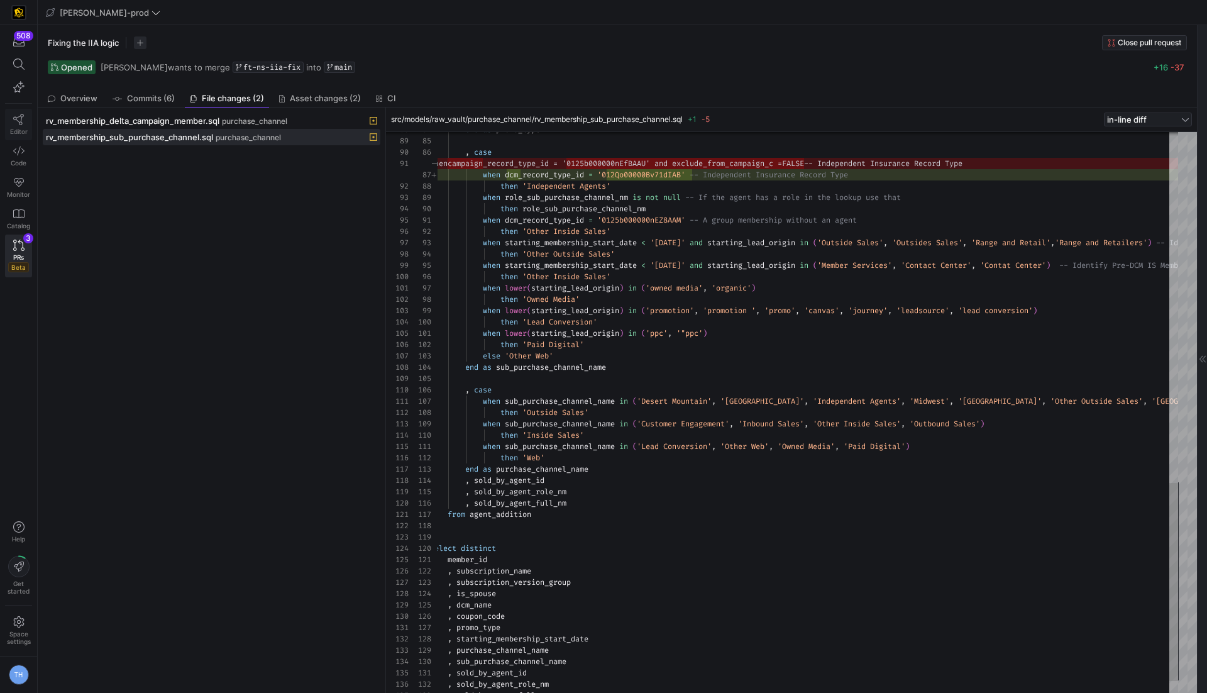
click at [16, 128] on span "Editor" at bounding box center [19, 132] width 18 height 8
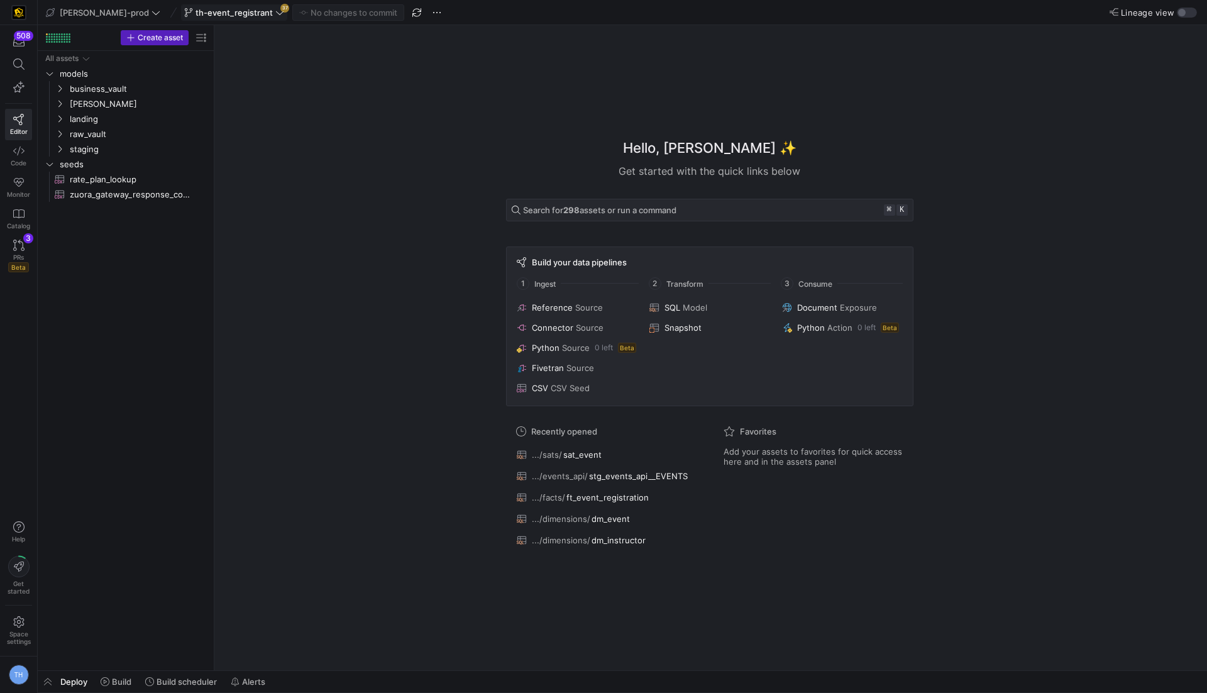
click at [212, 8] on span "th-event_registrant" at bounding box center [233, 13] width 77 height 10
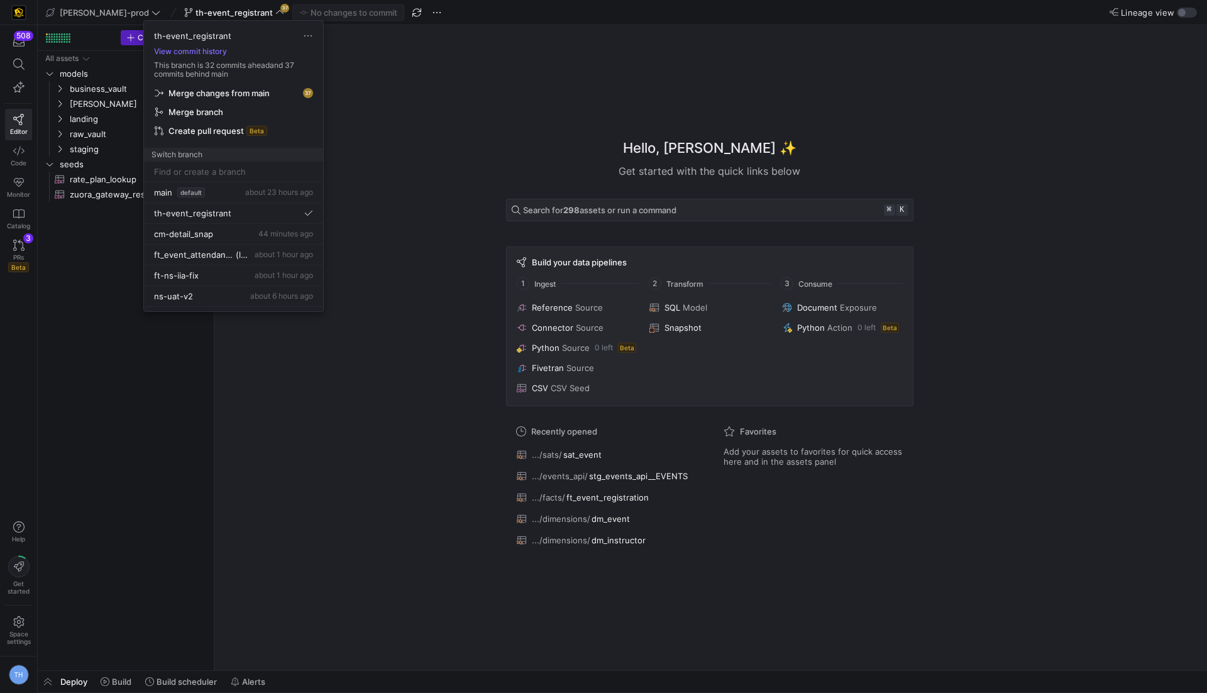
click at [244, 89] on span "Merge changes from main" at bounding box center [218, 93] width 101 height 10
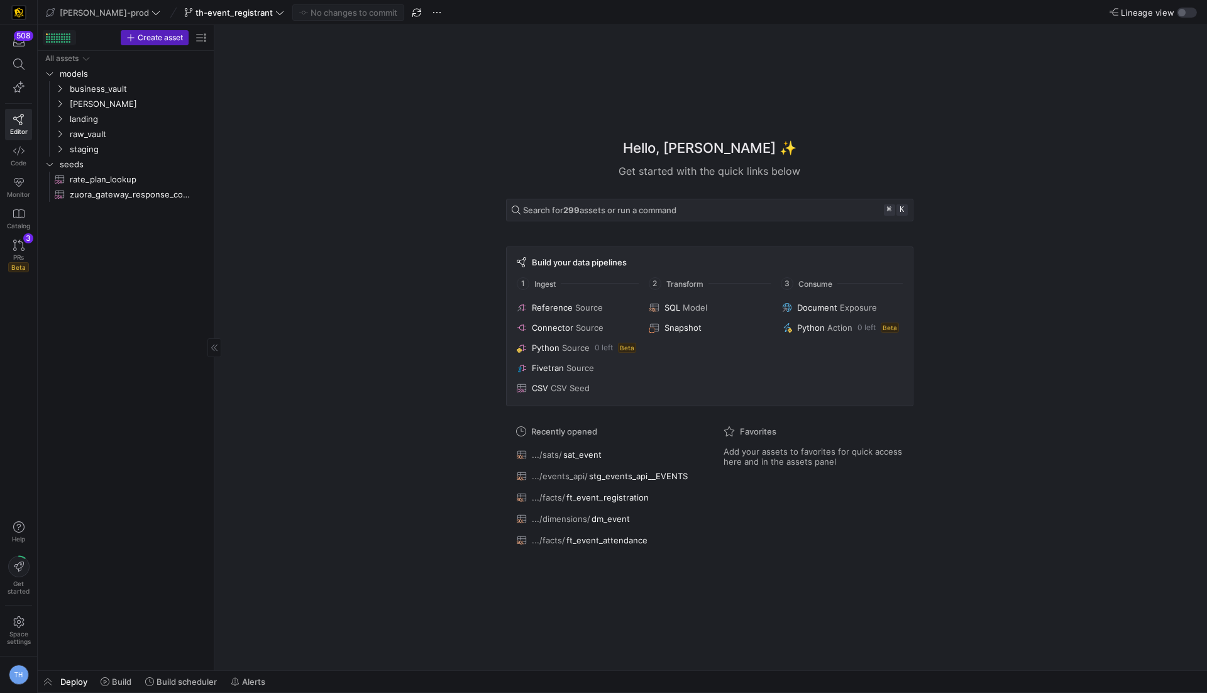
click at [63, 39] on div at bounding box center [64, 39] width 2 height 2
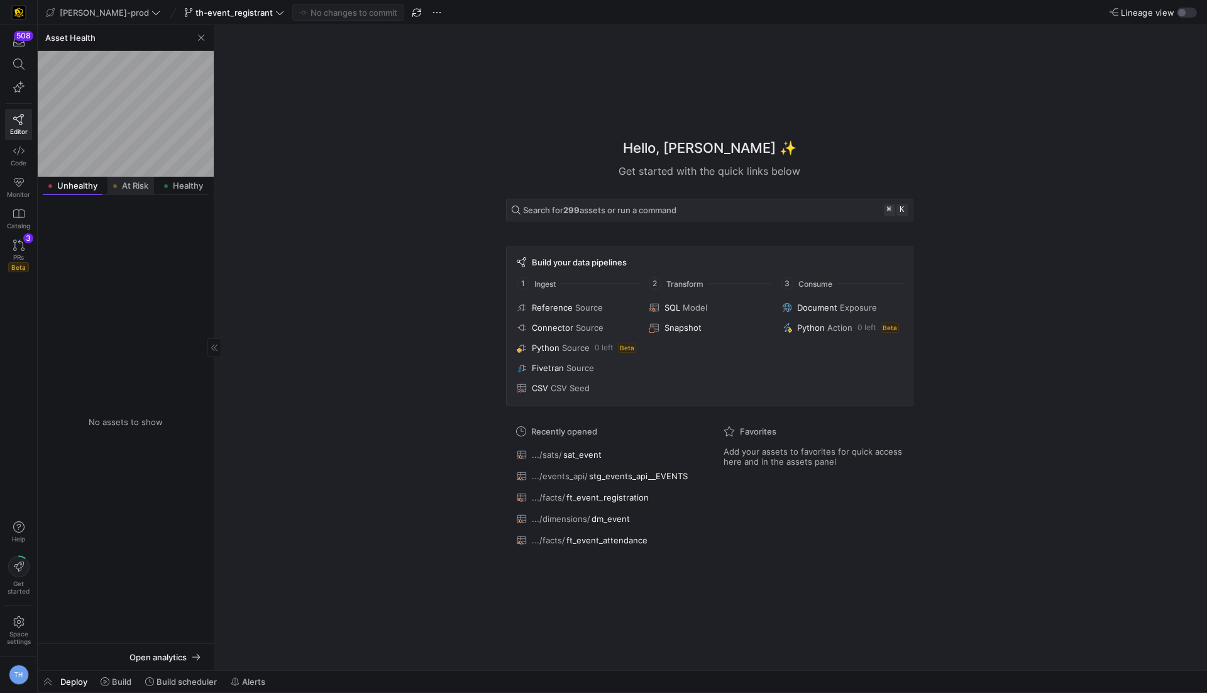
click at [141, 187] on span "At Risk" at bounding box center [135, 186] width 26 height 8
click at [94, 234] on span "business_vault" at bounding box center [138, 238] width 137 height 14
click at [94, 264] on span "sats" at bounding box center [143, 268] width 127 height 14
click at [104, 249] on span "links" at bounding box center [143, 253] width 127 height 14
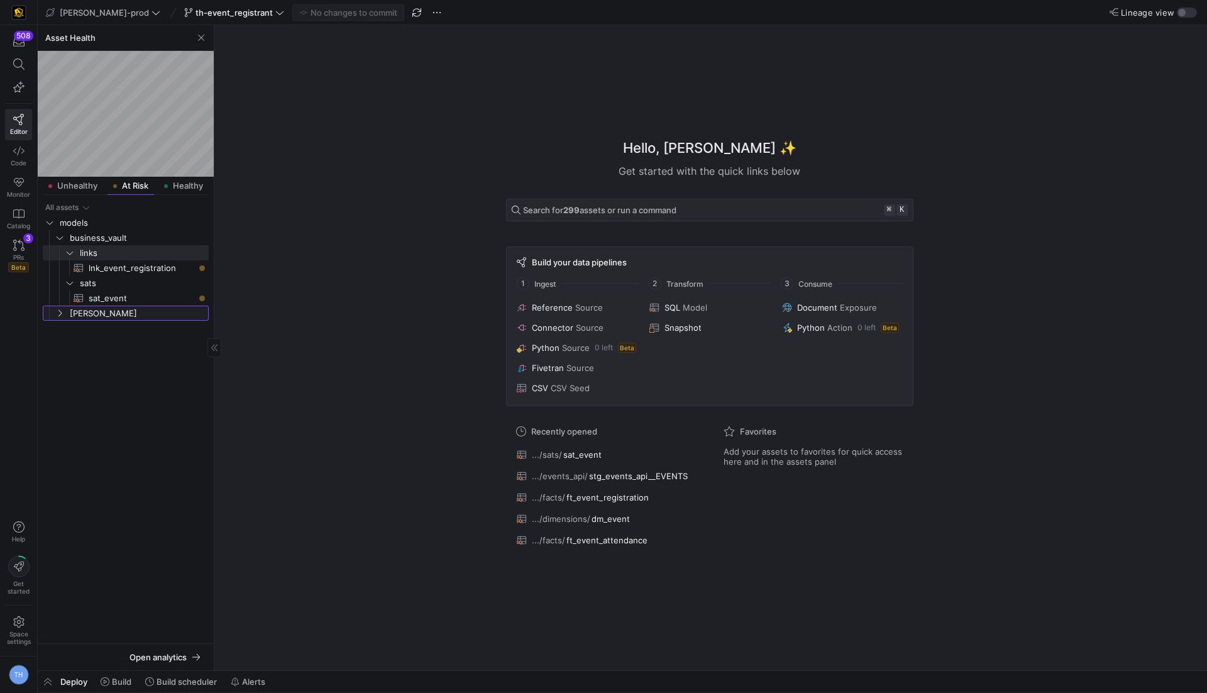
click at [91, 312] on span "[PERSON_NAME]" at bounding box center [138, 313] width 137 height 14
click at [157, 266] on span "lnk_event_registration​​​​​​​​​​" at bounding box center [142, 268] width 106 height 14
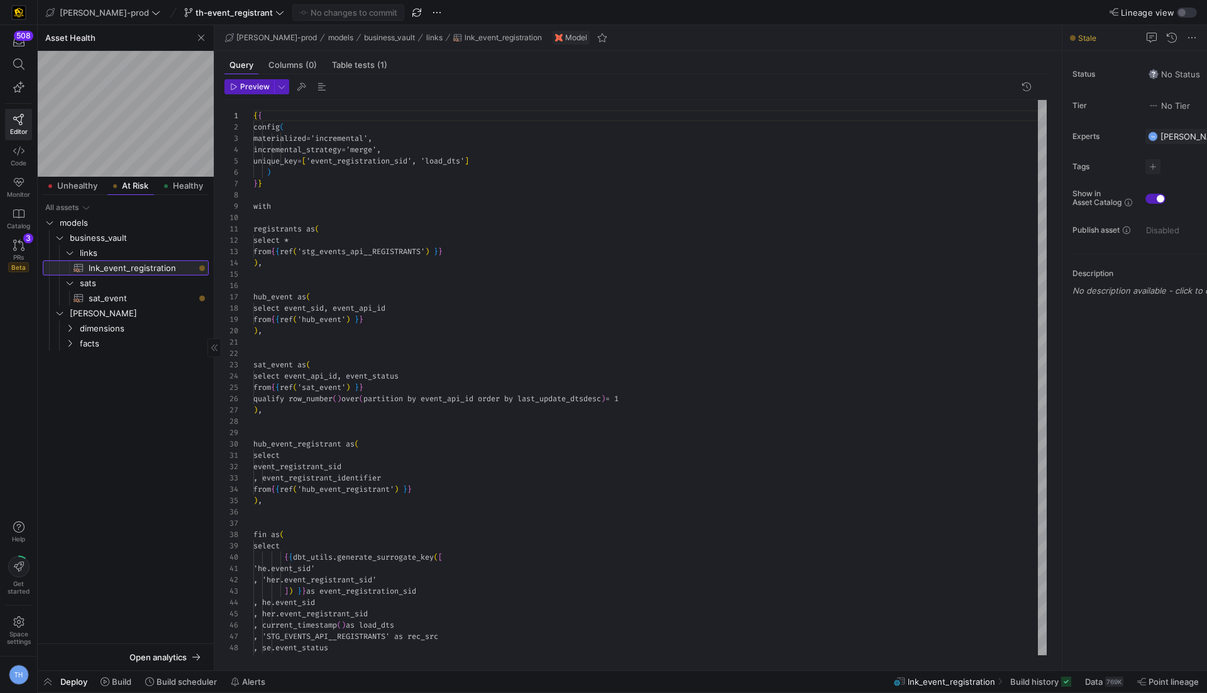
scroll to position [113, 0]
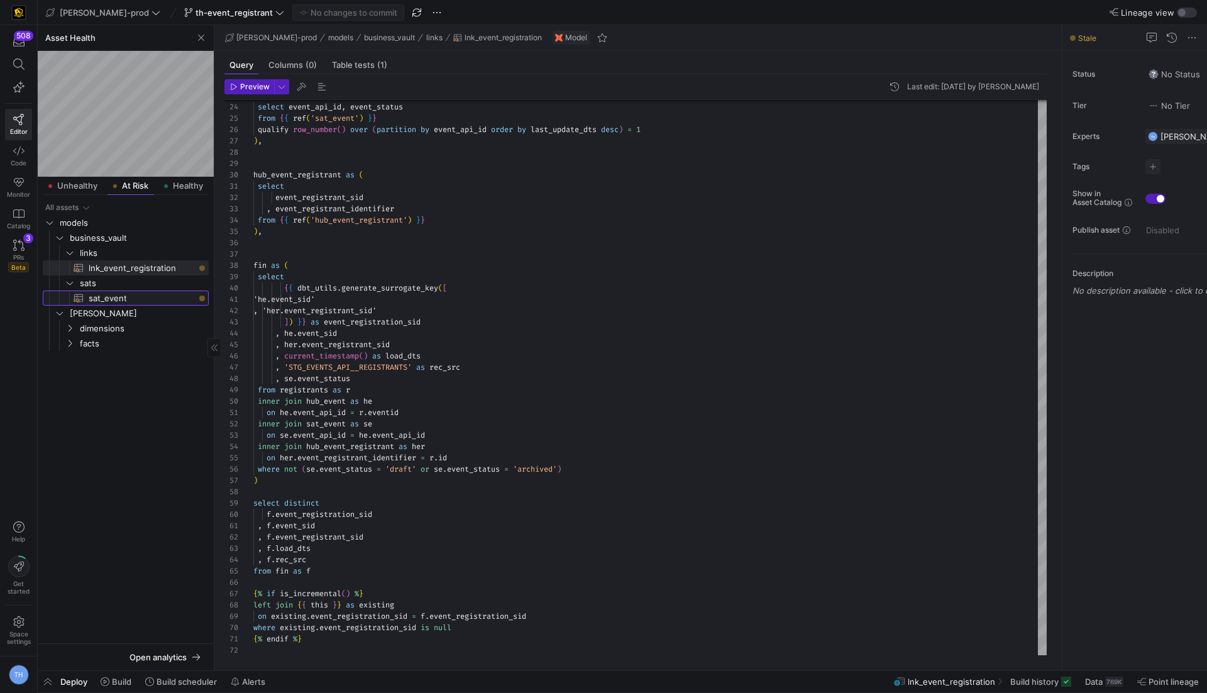
click at [141, 300] on span "sat_event​​​​​​​​​​" at bounding box center [142, 298] width 106 height 14
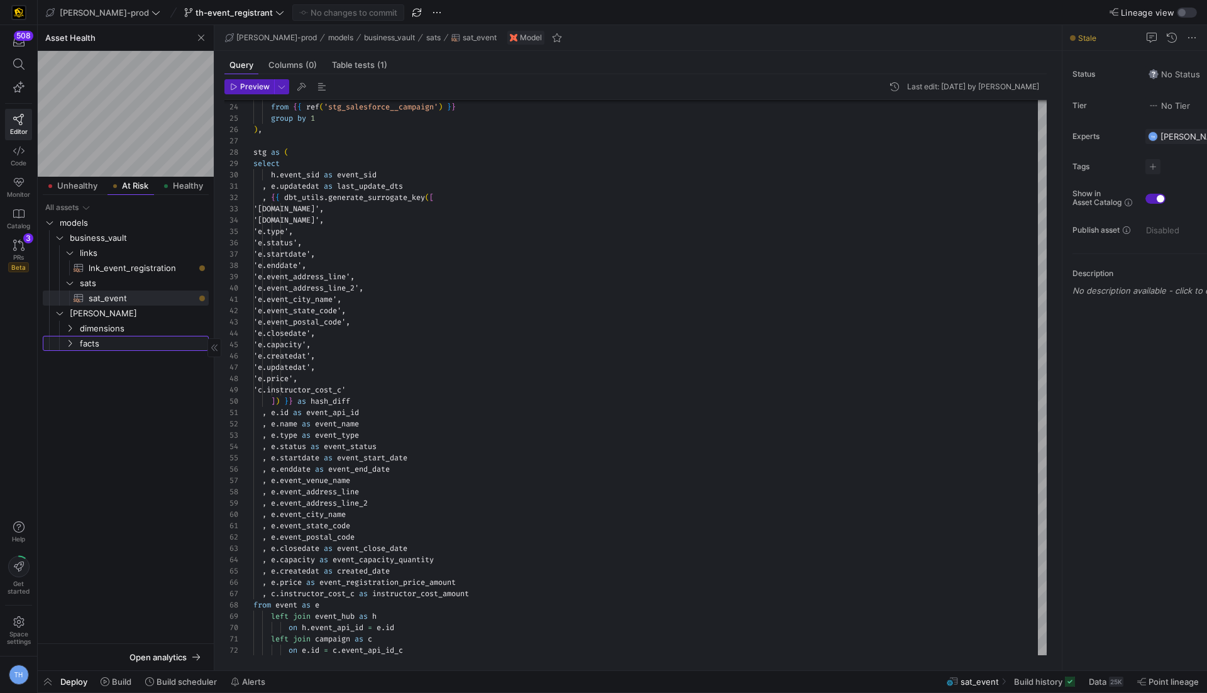
click at [143, 344] on span "facts" at bounding box center [143, 343] width 127 height 14
click at [144, 359] on span "ft_event_attendance​​​​​​​​​​" at bounding box center [142, 358] width 106 height 14
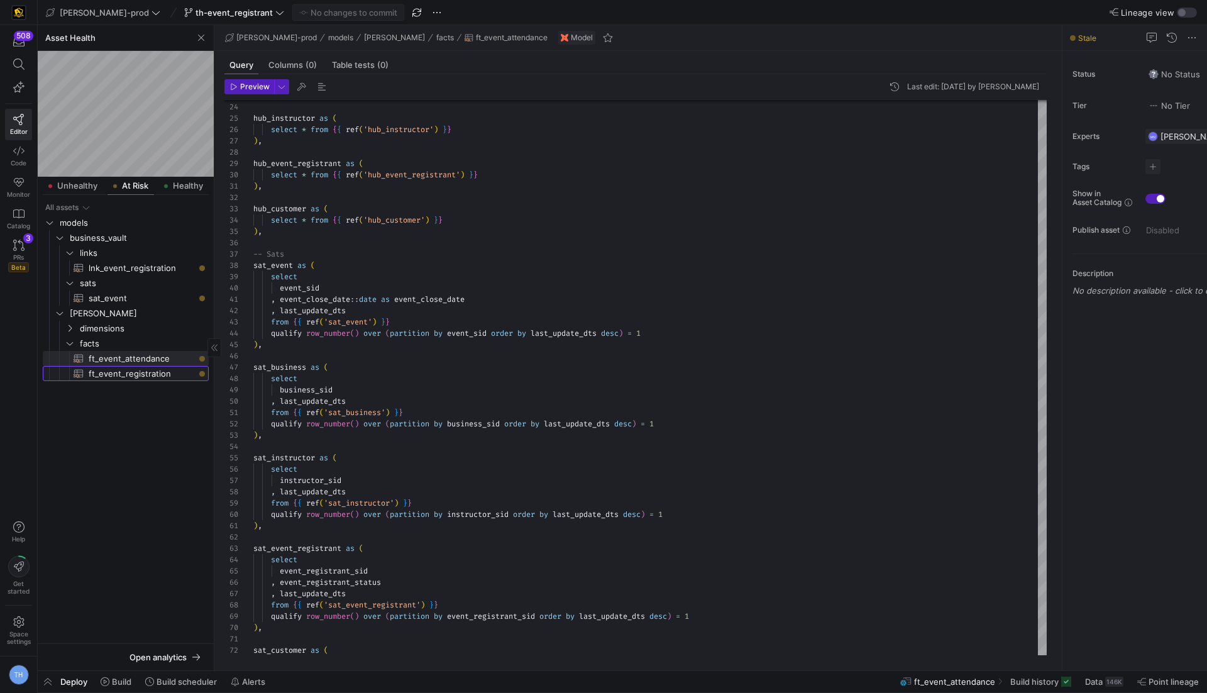
click at [149, 375] on span "ft_event_registration​​​​​​​​​​" at bounding box center [142, 373] width 106 height 14
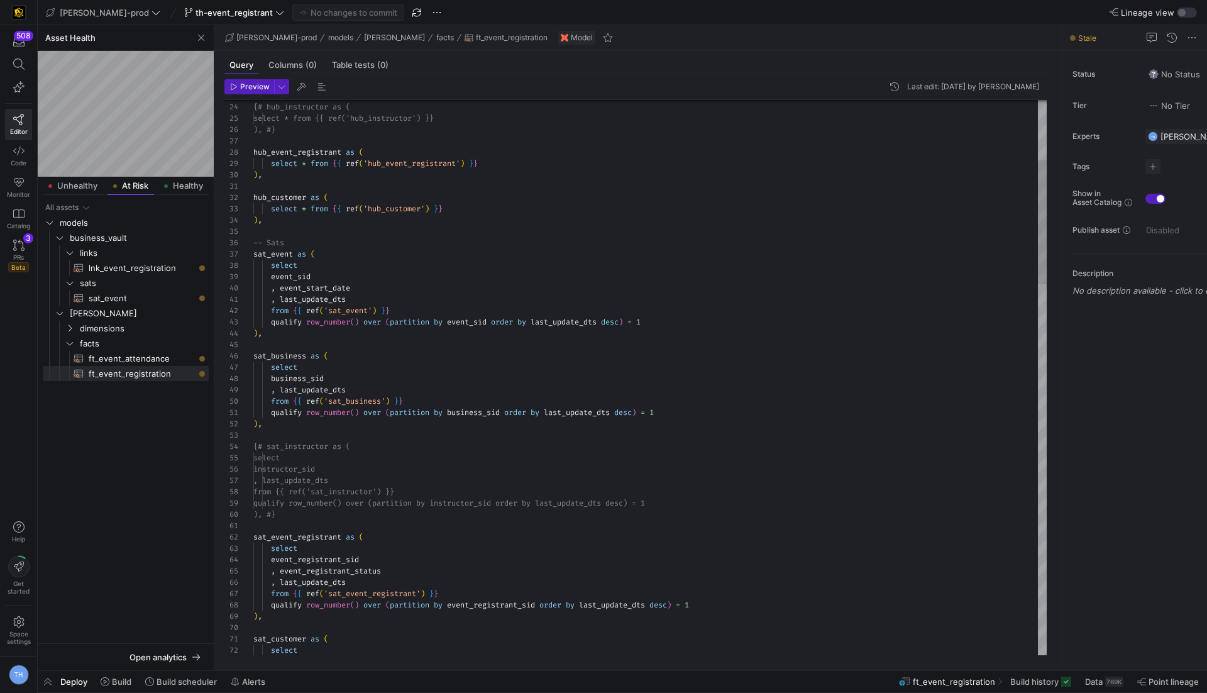
type textarea "qualify row_number() over (partition by business_sid order by last_update_dts d…"
click at [114, 687] on span at bounding box center [116, 681] width 41 height 20
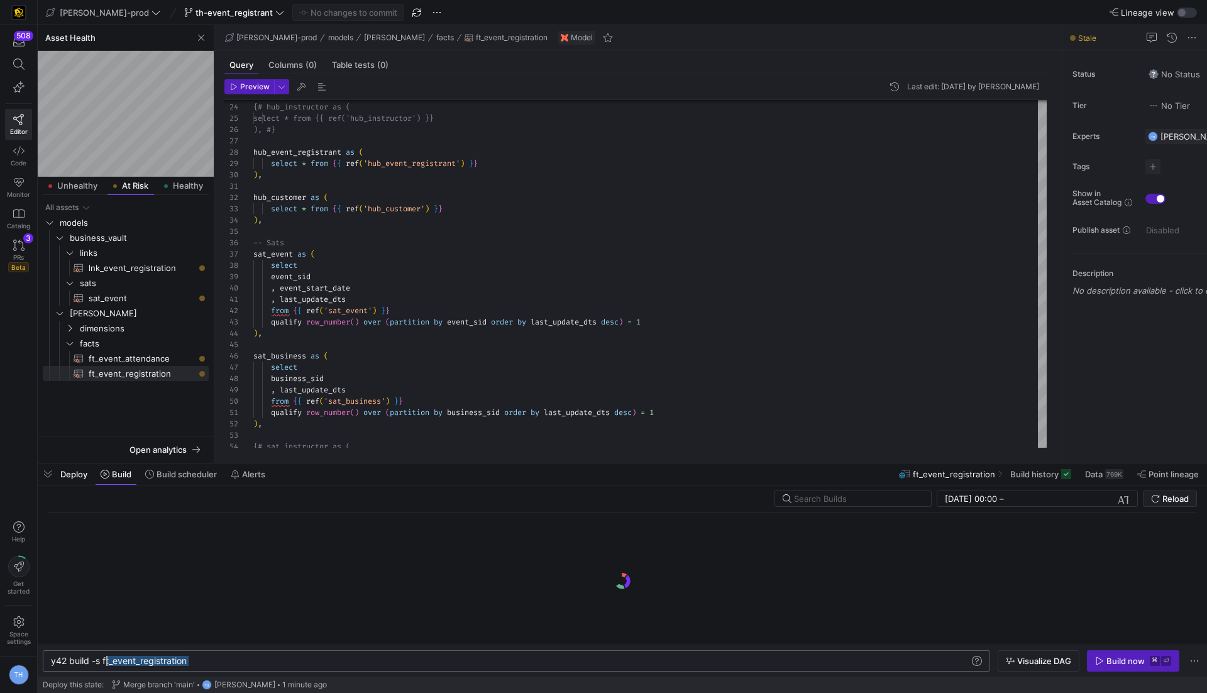
drag, startPoint x: 207, startPoint y: 657, endPoint x: 106, endPoint y: 662, distance: 100.7
click at [106, 662] on div "y42 build -s ft_event_registration" at bounding box center [511, 660] width 920 height 10
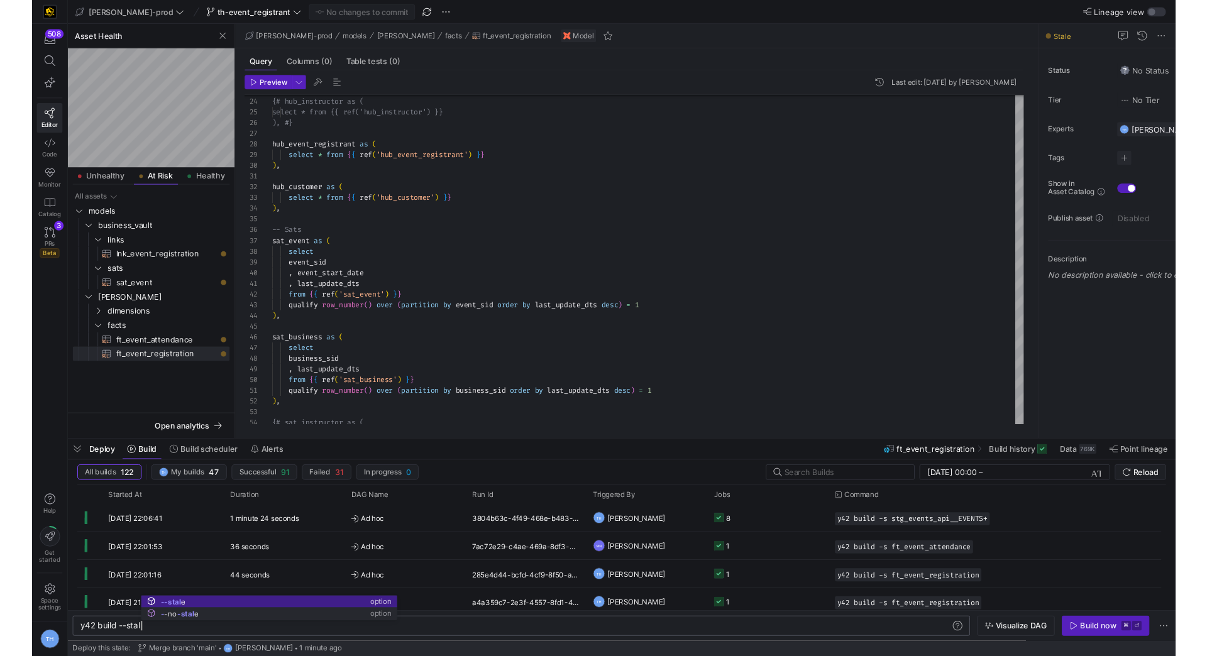
scroll to position [0, 68]
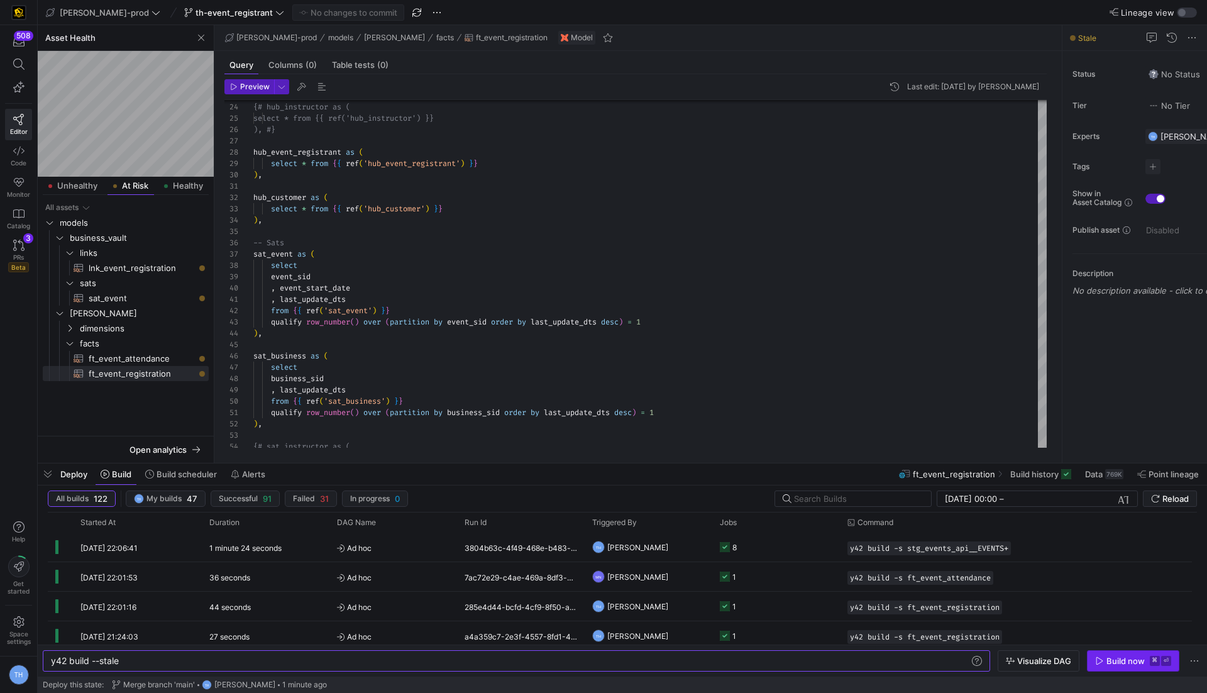
type textarea "y42 build --stale"
click at [1113, 660] on div "Build now" at bounding box center [1125, 660] width 38 height 10
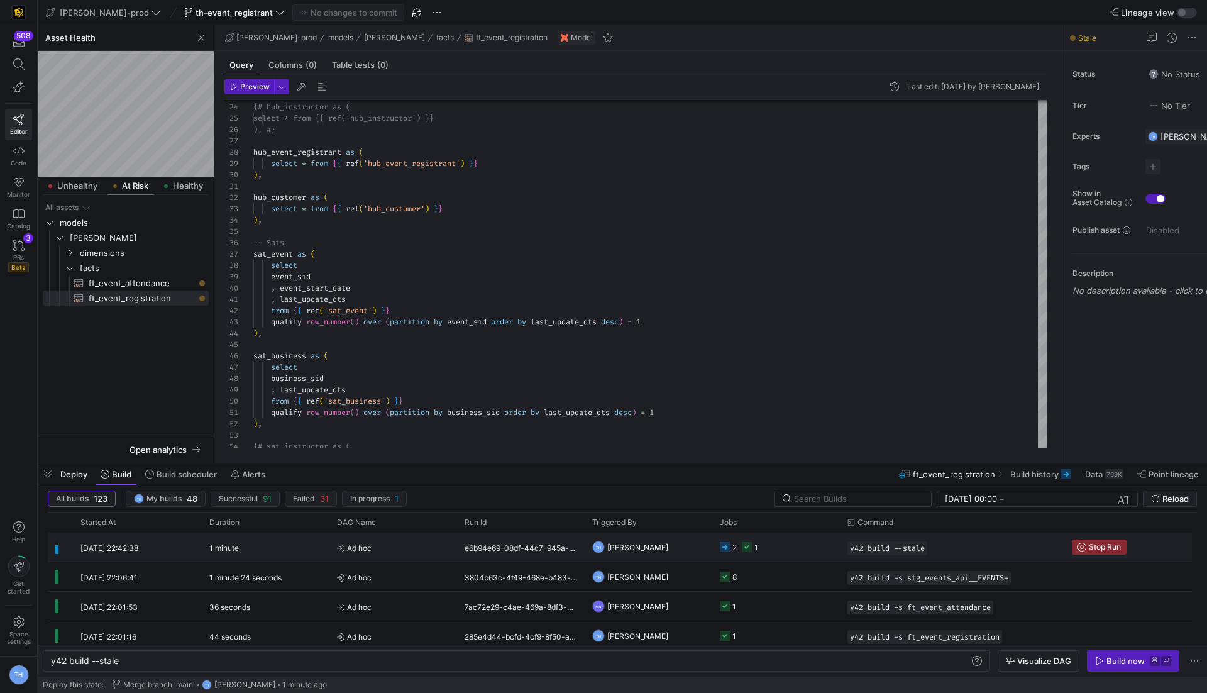
click at [403, 541] on span "Ad hoc" at bounding box center [393, 548] width 112 height 30
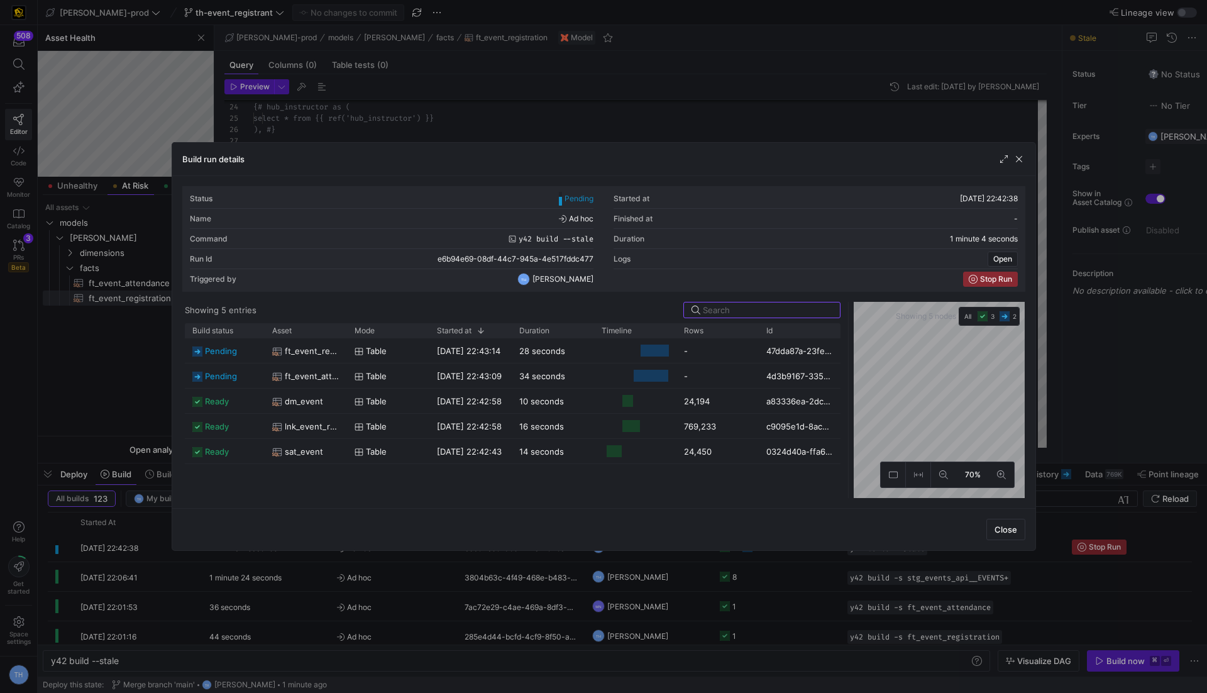
drag, startPoint x: 602, startPoint y: 331, endPoint x: 840, endPoint y: 349, distance: 238.2
click at [846, 349] on div at bounding box center [848, 400] width 5 height 196
click at [603, 100] on div at bounding box center [603, 346] width 1207 height 693
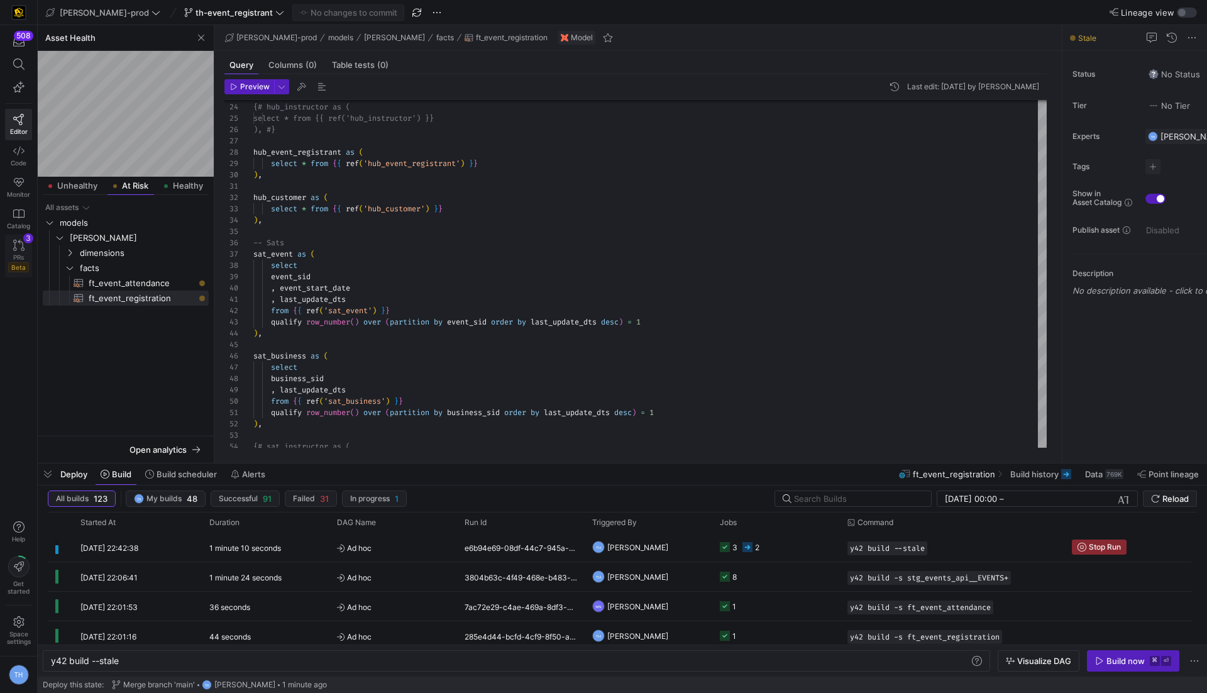
click at [22, 243] on icon at bounding box center [18, 244] width 11 height 11
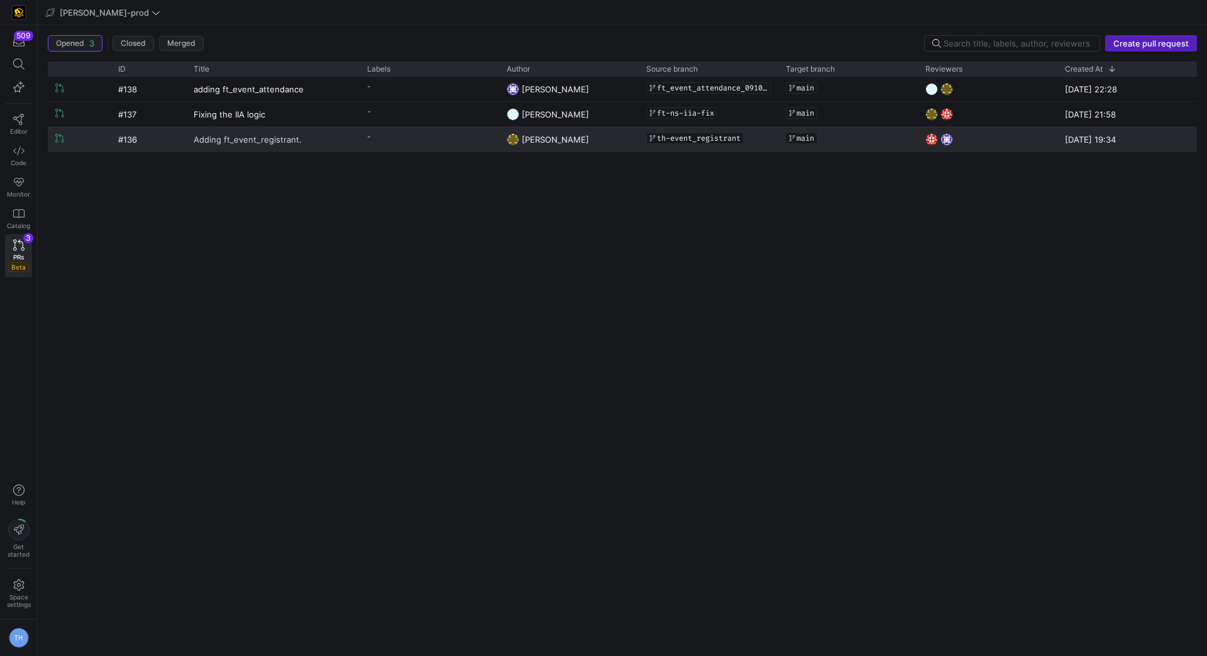
click at [257, 145] on span "Adding ft_event_registrant." at bounding box center [248, 139] width 108 height 23
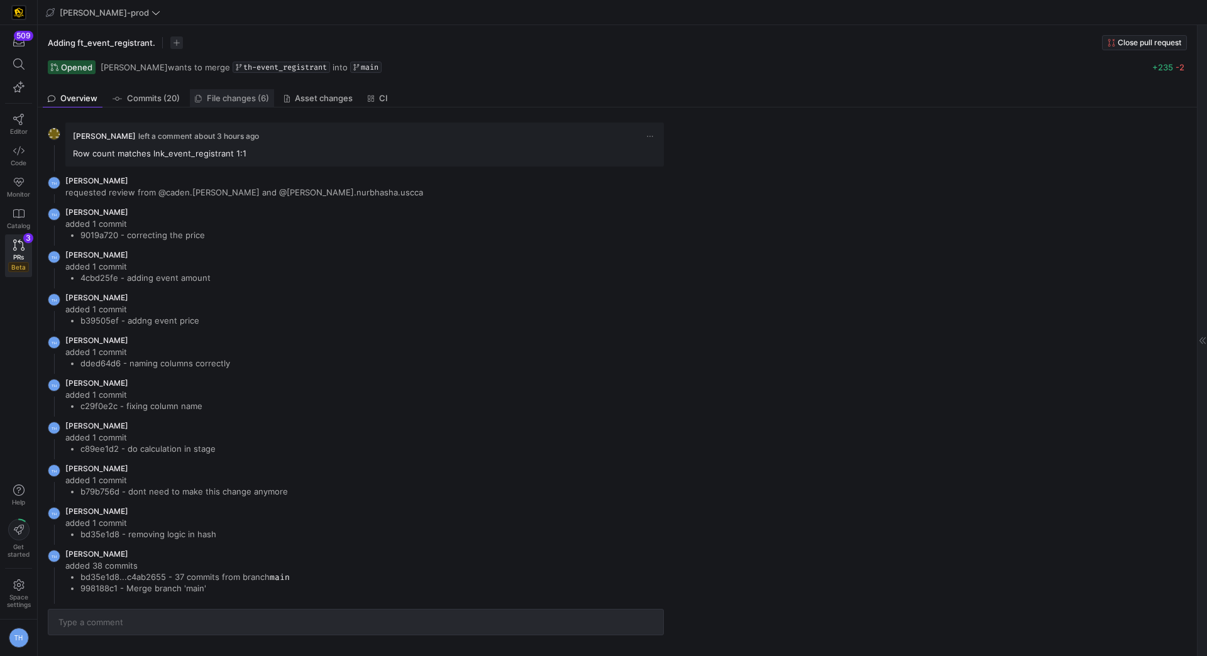
click at [241, 96] on span "File changes (6)" at bounding box center [238, 98] width 62 height 8
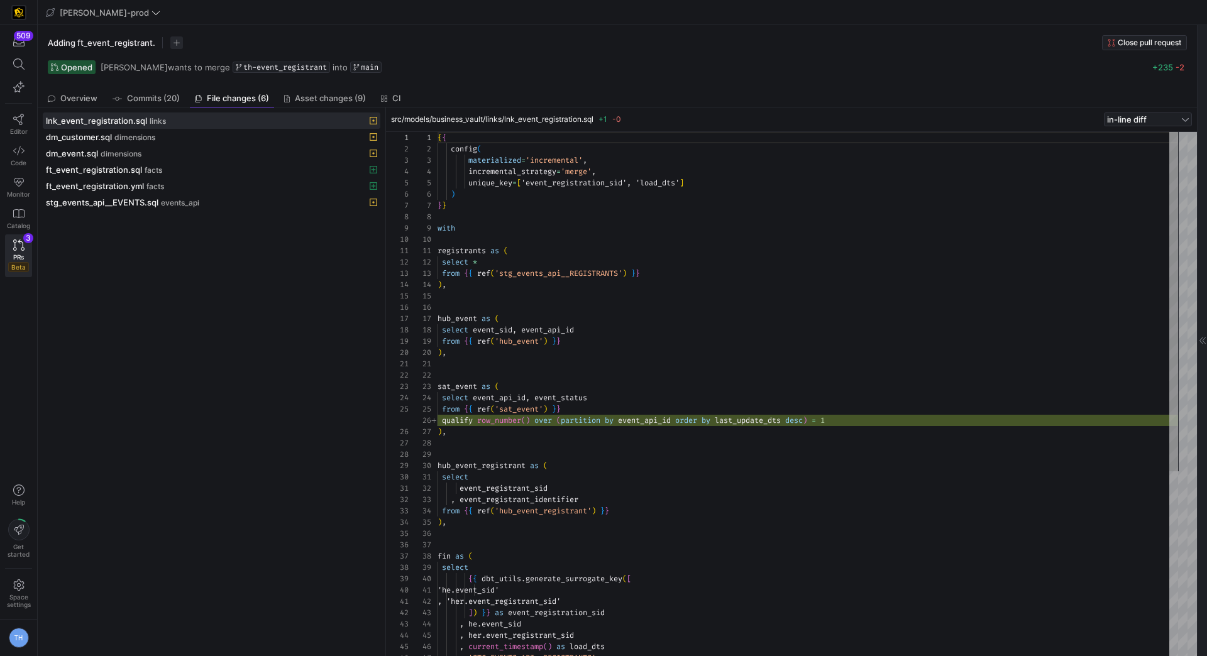
scroll to position [113, 0]
click at [246, 197] on div "stg_events_api__EVENTS.sql events_api" at bounding box center [198, 202] width 304 height 10
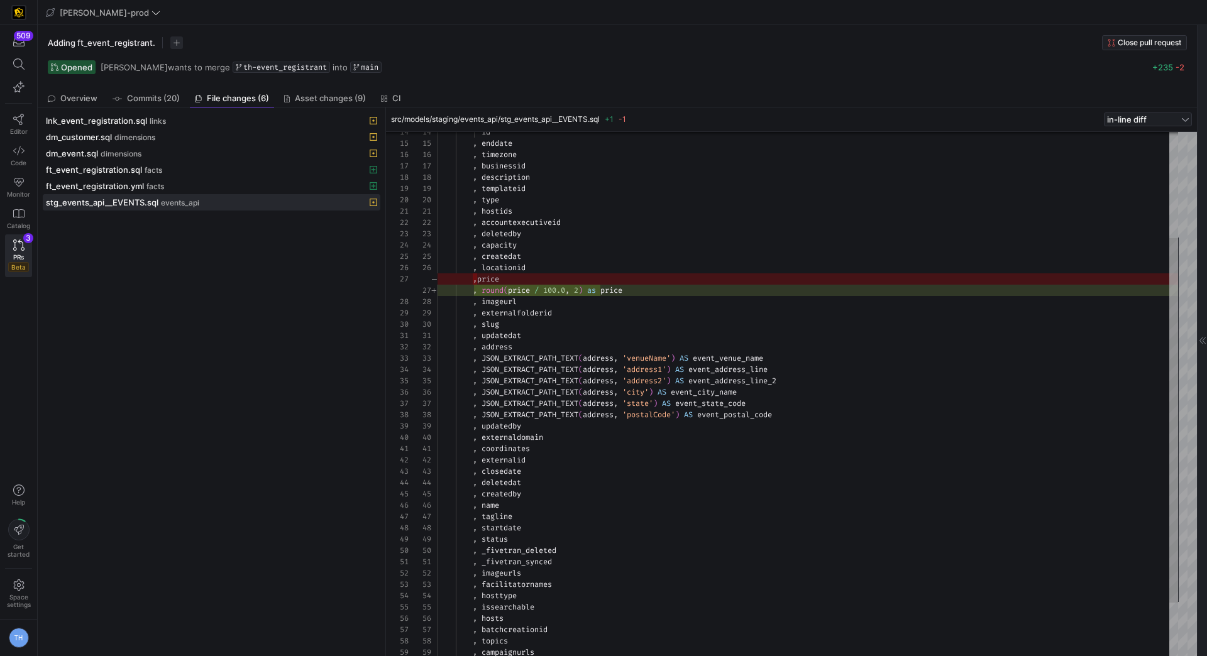
type textarea ", hostids , accountexecutiveid , deletedby , capacity , createdat , locationid …"
drag, startPoint x: 483, startPoint y: 290, endPoint x: 678, endPoint y: 290, distance: 195.4
click at [678, 290] on div "id , enddate , timezone , businessid , description , templateid , type , hostid…" at bounding box center [807, 358] width 740 height 758
click at [679, 291] on div "id , enddate , timezone , businessid , description , templateid , type , hostid…" at bounding box center [807, 358] width 740 height 758
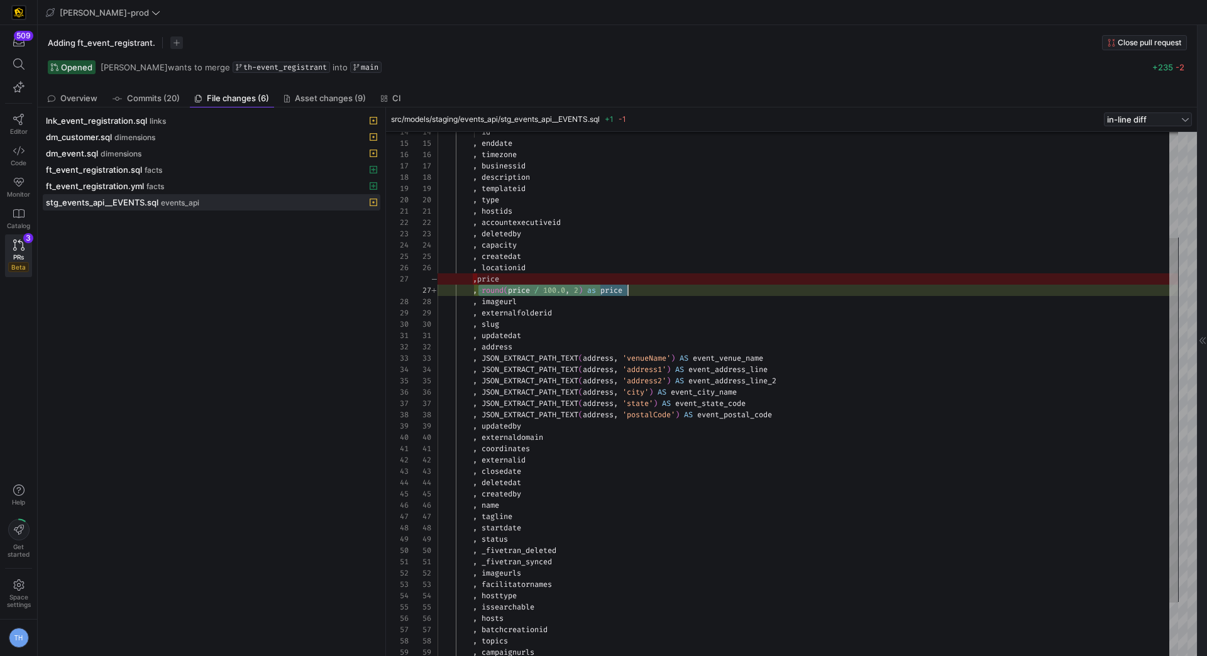
drag, startPoint x: 480, startPoint y: 291, endPoint x: 717, endPoint y: 291, distance: 236.9
click at [717, 291] on div "id , enddate , timezone , businessid , description , templateid , type , hostid…" at bounding box center [807, 358] width 740 height 758
click at [714, 288] on div "id , enddate , timezone , businessid , description , templateid , type , hostid…" at bounding box center [807, 358] width 740 height 758
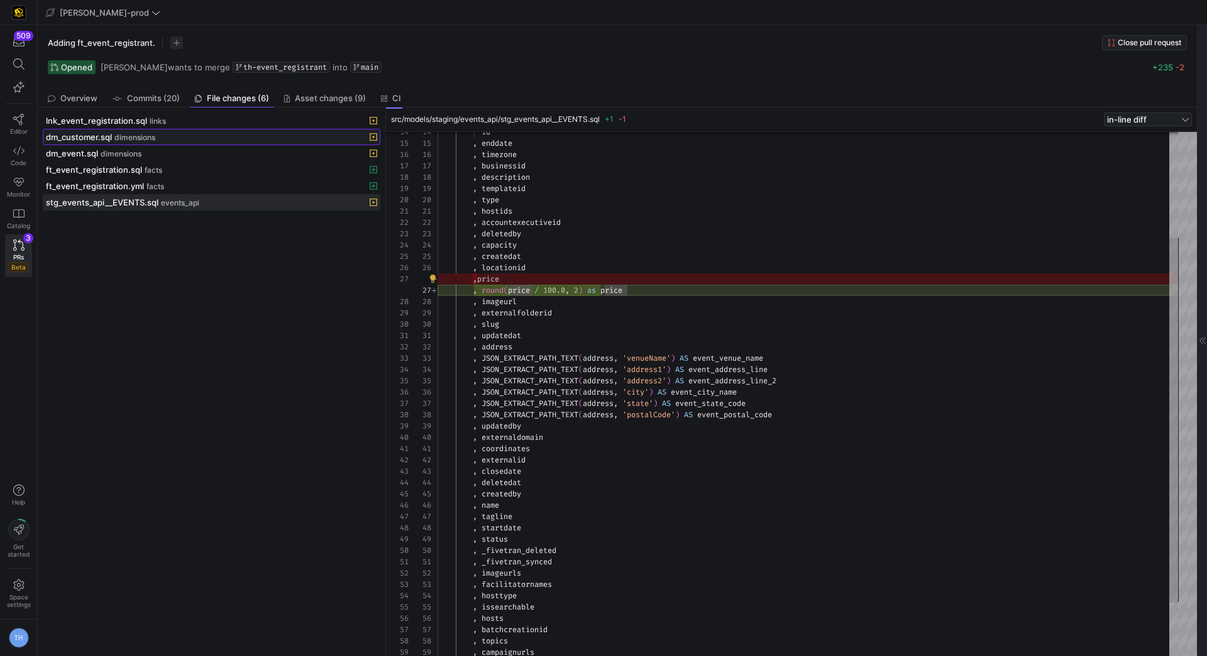
click at [144, 133] on span "dimensions" at bounding box center [134, 137] width 41 height 9
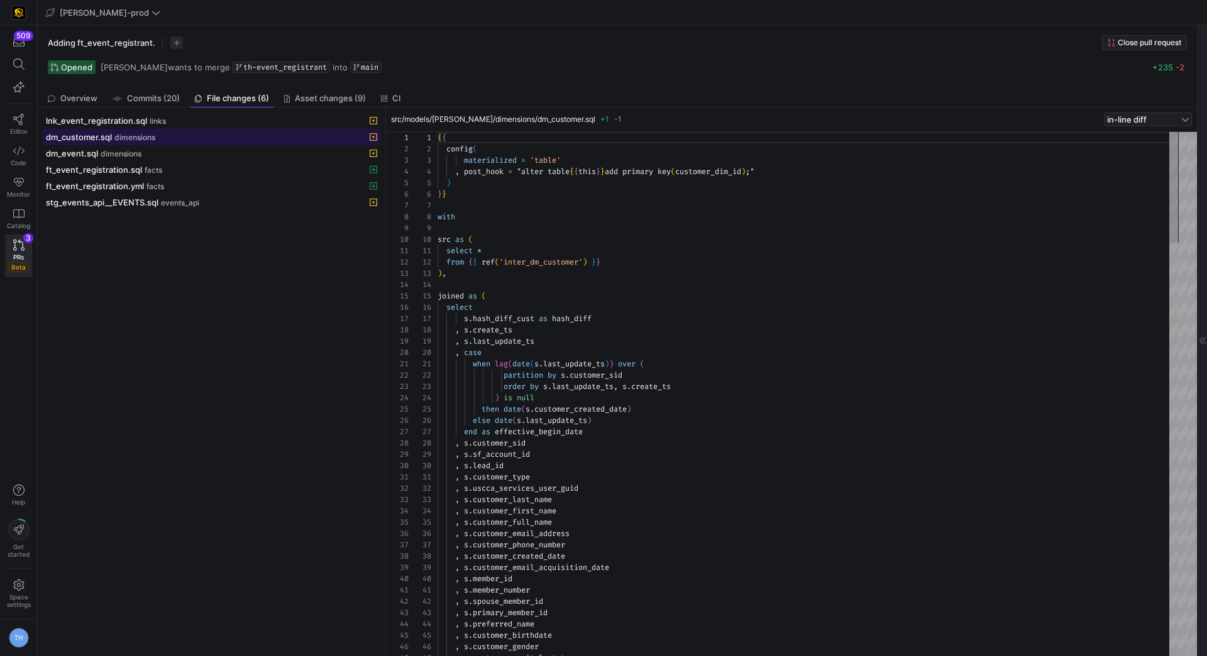
scroll to position [113, 0]
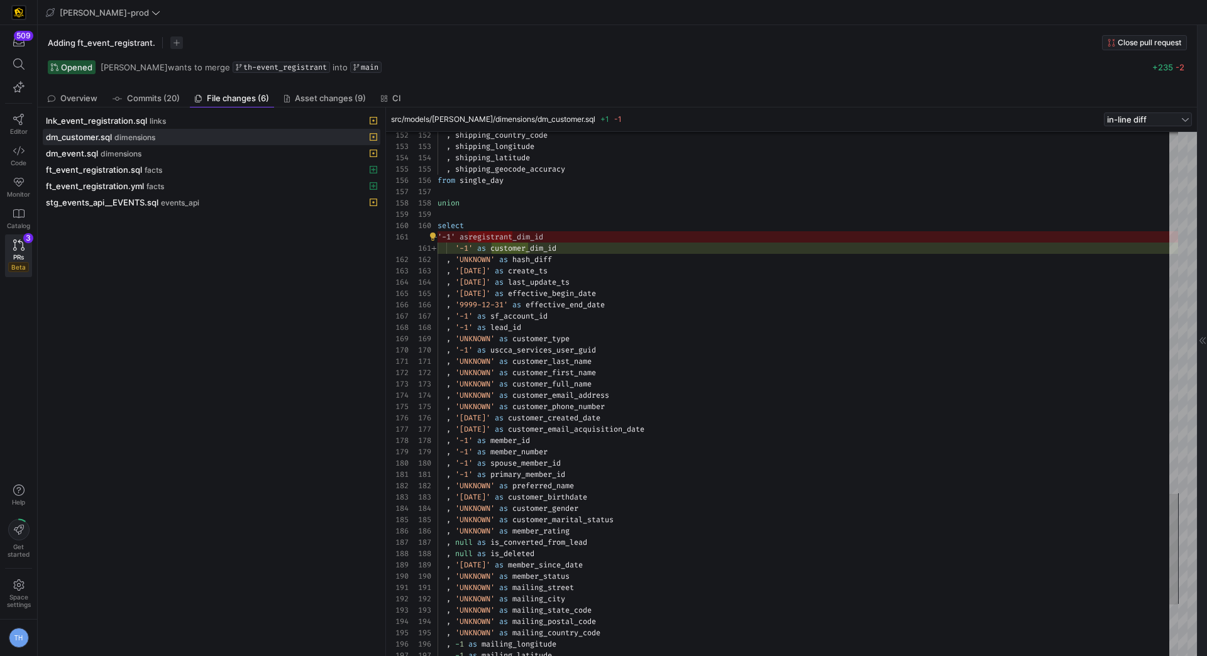
drag, startPoint x: 492, startPoint y: 238, endPoint x: 656, endPoint y: 236, distance: 164.0
type textarea "'-1' as customer_dim_id , 'UNKNOWN' as hash_diff , '1900-01-01' as create_ts , …"
drag, startPoint x: 512, startPoint y: 261, endPoint x: 602, endPoint y: 260, distance: 90.5
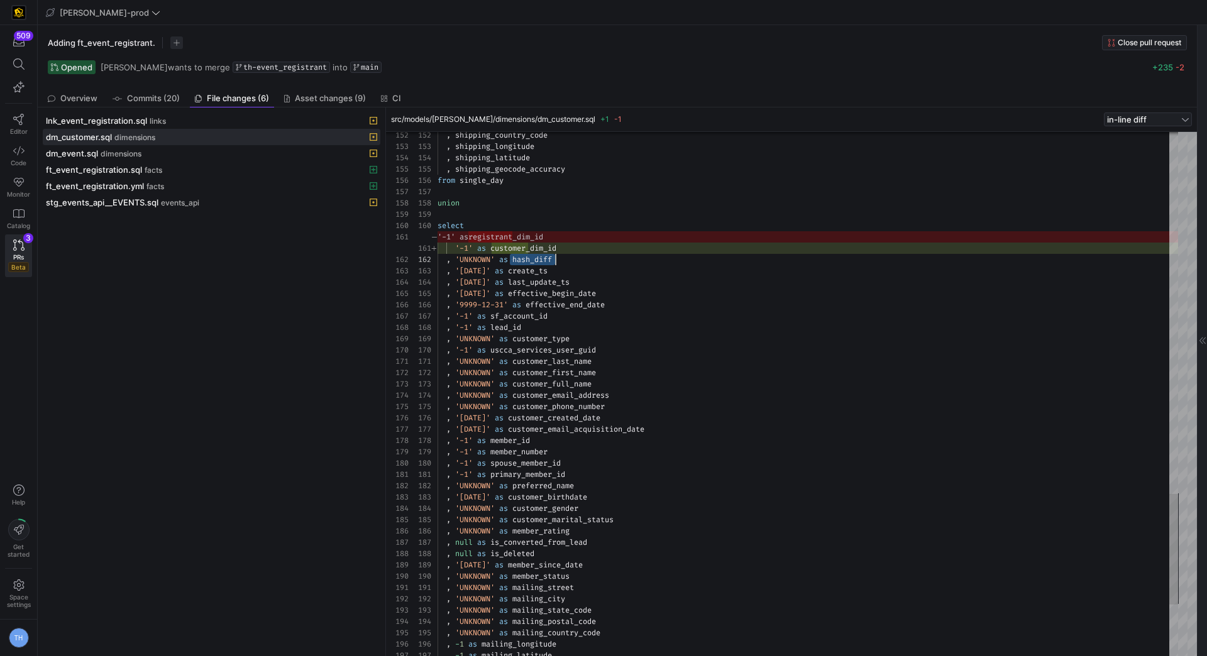
drag, startPoint x: 507, startPoint y: 258, endPoint x: 622, endPoint y: 258, distance: 115.0
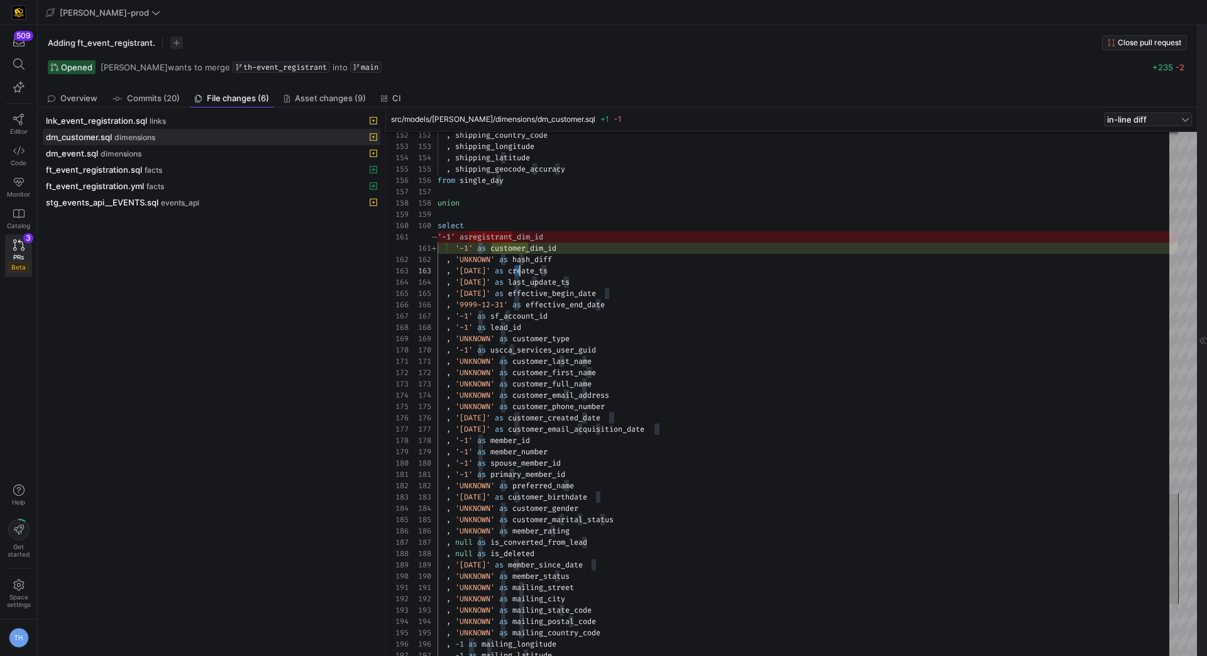
drag, startPoint x: 516, startPoint y: 267, endPoint x: 594, endPoint y: 266, distance: 78.6
drag, startPoint x: 470, startPoint y: 268, endPoint x: 456, endPoint y: 268, distance: 13.8
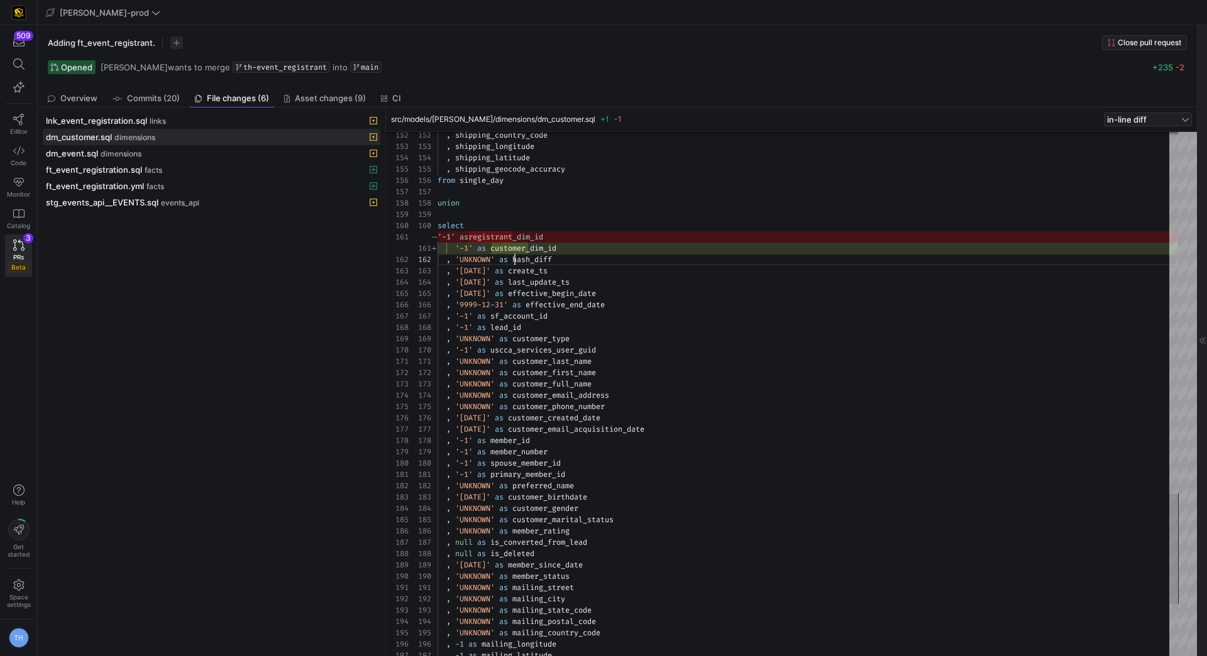
click at [305, 150] on div "dm_event.sql dimensions" at bounding box center [198, 153] width 304 height 10
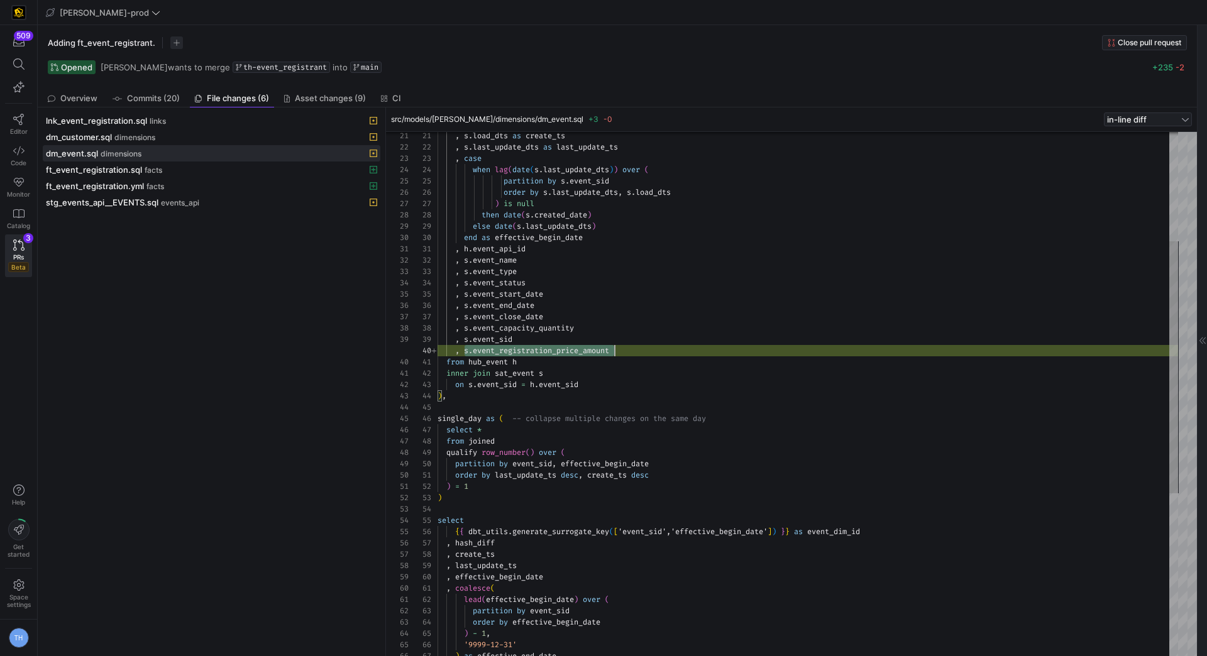
scroll to position [102, 175]
drag, startPoint x: 463, startPoint y: 349, endPoint x: 650, endPoint y: 347, distance: 187.3
click at [651, 347] on div "order by s . last_update_dts , s . load_dts ) is null then date ( s . created_d…" at bounding box center [807, 452] width 740 height 1097
click at [652, 351] on div "order by s . last_update_dts , s . load_dts ) is null then date ( s . created_d…" at bounding box center [807, 452] width 740 height 1097
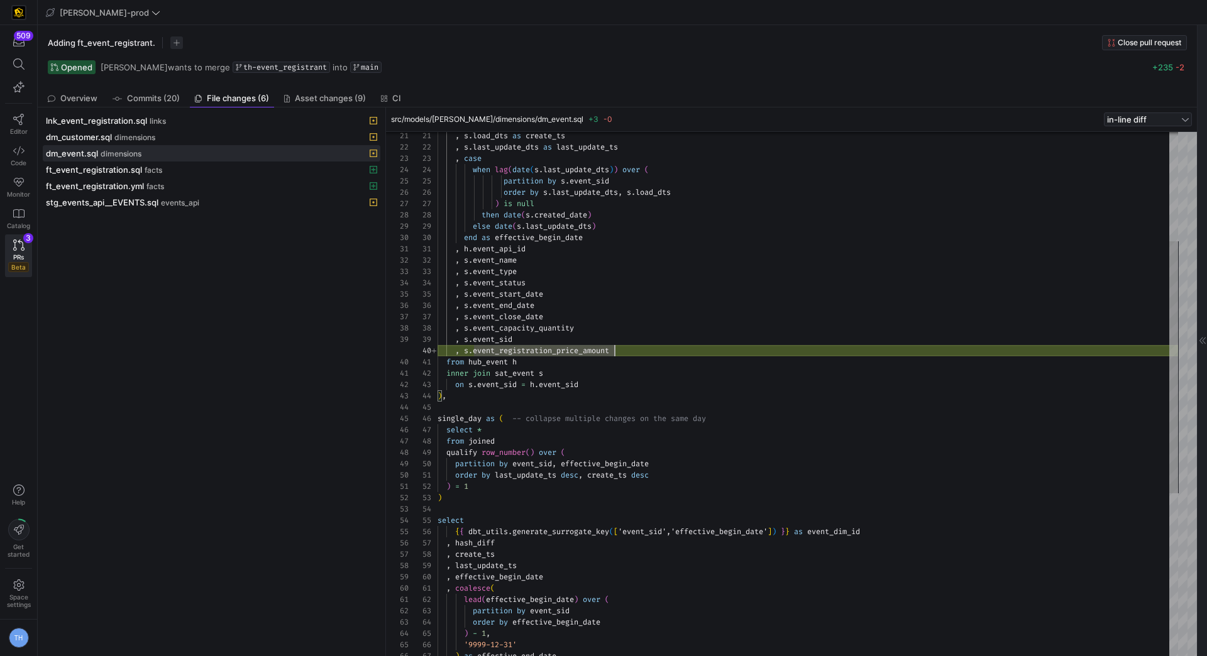
click at [618, 383] on div "order by s . last_update_dts , s . load_dts ) is null then date ( s . created_d…" at bounding box center [807, 452] width 740 height 1097
type textarea ", [PERSON_NAME]event_api_id , s.event_name , s.event_type , s.event_status , s.…"
drag, startPoint x: 462, startPoint y: 348, endPoint x: 667, endPoint y: 348, distance: 204.9
click at [667, 348] on div "order by s . last_update_dts , s . load_dts ) is null then date ( s . created_d…" at bounding box center [807, 452] width 740 height 1097
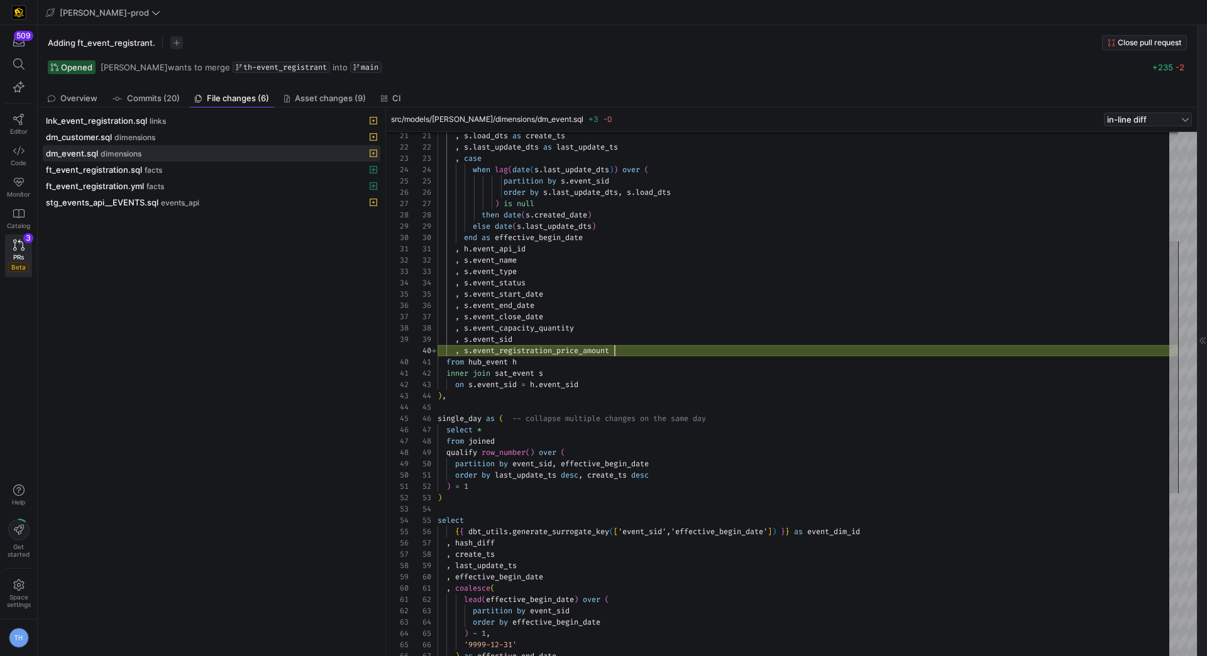
click at [667, 348] on div "order by s . last_update_dts , s . load_dts ) is null then date ( s . created_d…" at bounding box center [807, 452] width 740 height 1097
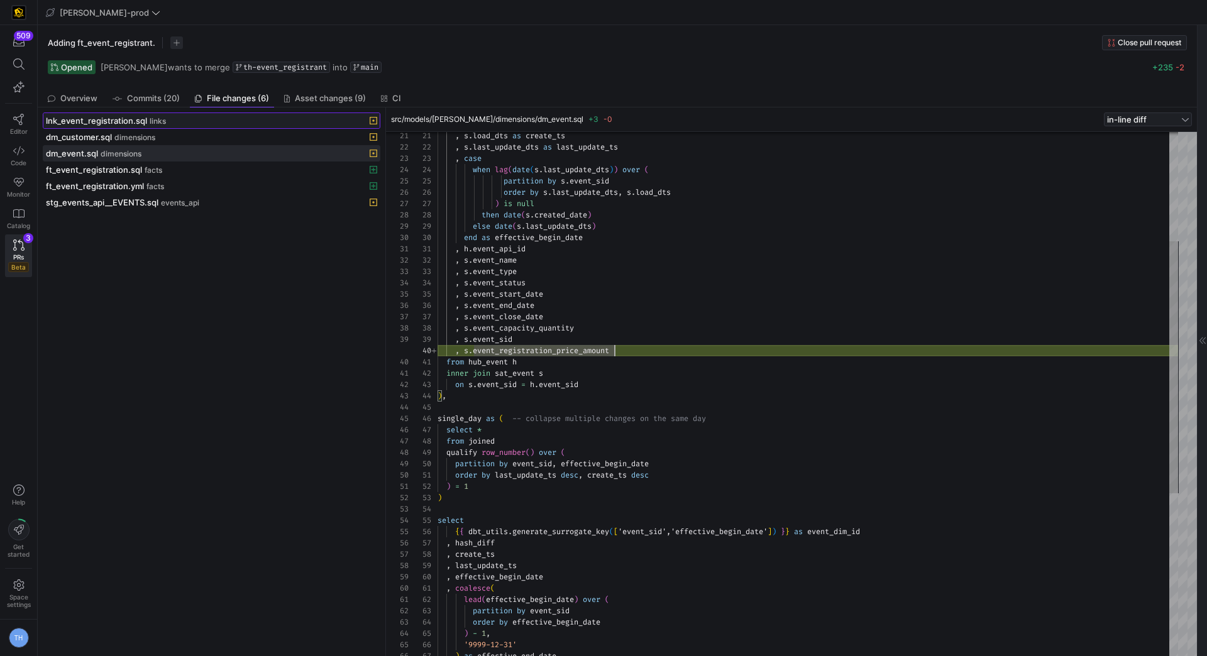
click at [310, 116] on div "lnk_event_registration.sql links" at bounding box center [198, 121] width 304 height 10
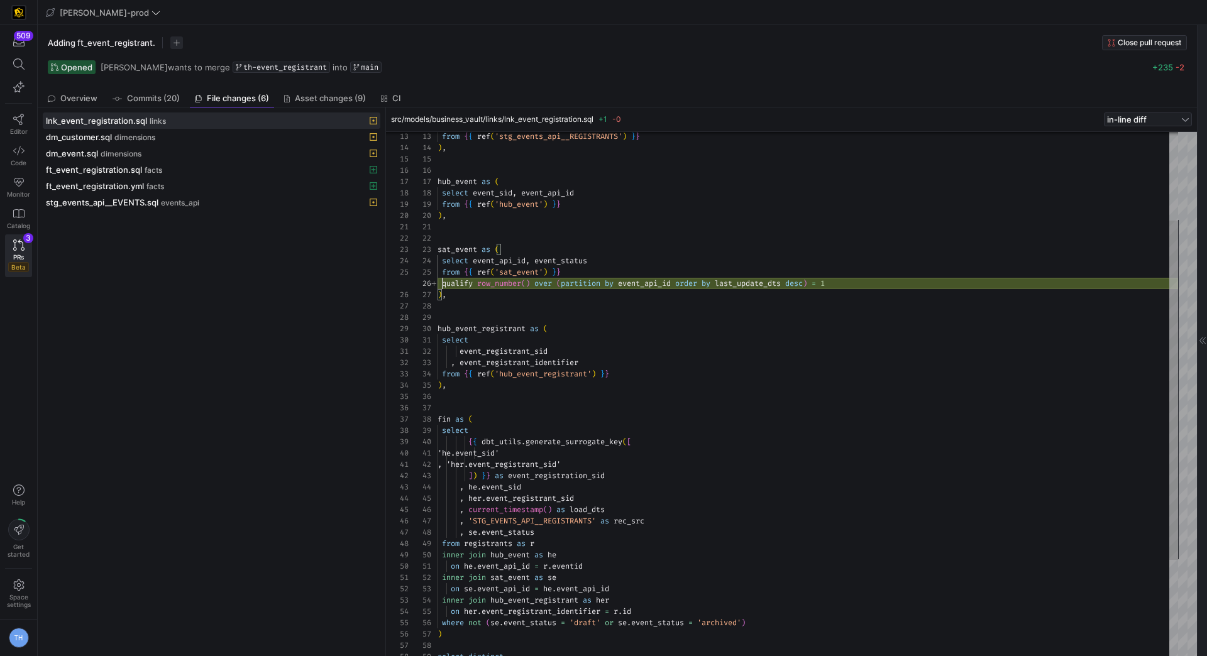
scroll to position [57, 397]
drag, startPoint x: 441, startPoint y: 283, endPoint x: 923, endPoint y: 282, distance: 482.6
click at [923, 282] on div "from { { ref ( 'stg_events_api__REGISTRANTS' ) } } ) , hub_event as ( select ev…" at bounding box center [807, 402] width 740 height 814
drag, startPoint x: 436, startPoint y: 246, endPoint x: 593, endPoint y: 266, distance: 157.7
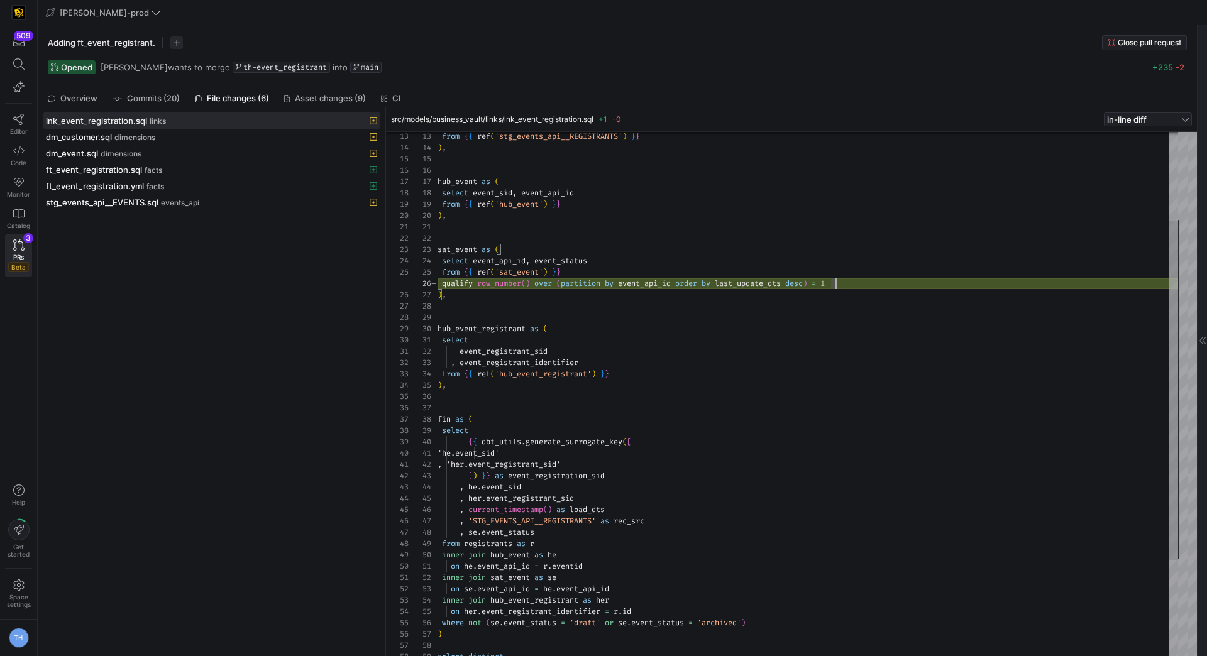
click at [593, 266] on div "13 14 15 16 17 18 19 20 21 22 23 24 25 26 27 28 29 30 31 32 33 34 35 36 37 38 3…" at bounding box center [792, 395] width 769 height 526
drag, startPoint x: 851, startPoint y: 285, endPoint x: 417, endPoint y: 246, distance: 436.7
click at [437, 245] on div "from { { ref ( 'stg_events_api__REGISTRANTS' ) } } ) , hub_event as ( select ev…" at bounding box center [807, 402] width 740 height 814
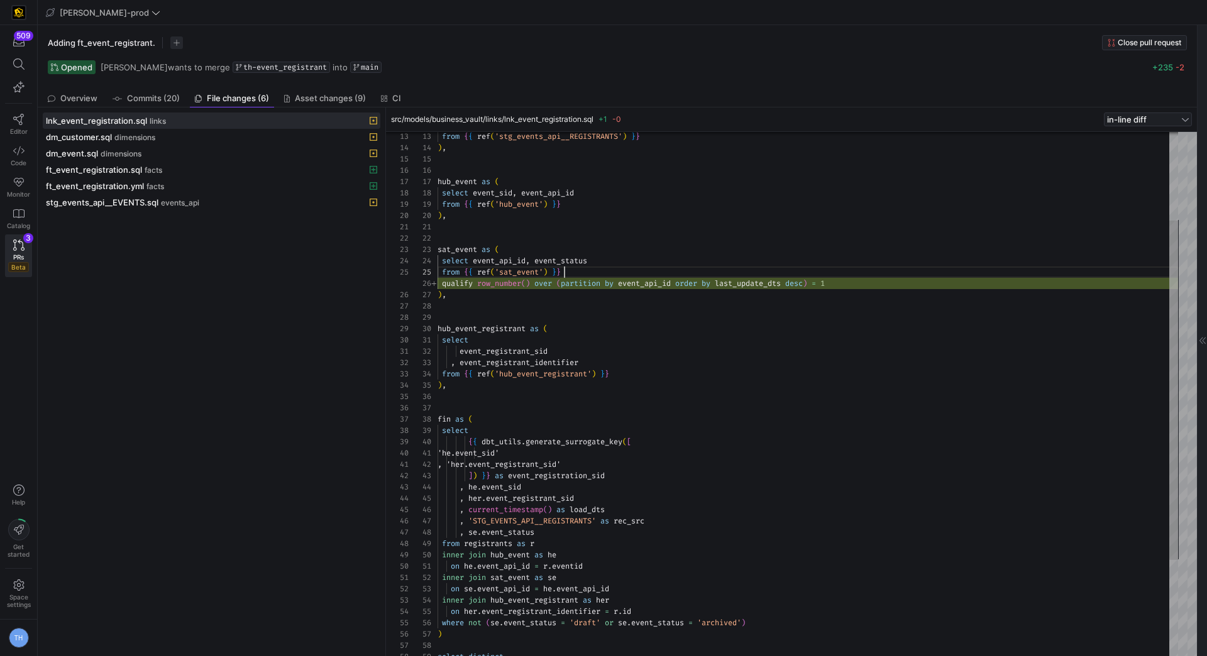
click at [610, 268] on div "from { { ref ( 'stg_events_api__REGISTRANTS' ) } } ) , hub_event as ( select ev…" at bounding box center [807, 402] width 740 height 814
drag, startPoint x: 442, startPoint y: 280, endPoint x: 868, endPoint y: 280, distance: 426.7
click at [868, 280] on div "from { { ref ( 'stg_events_api__REGISTRANTS' ) } } ) , hub_event as ( select ev…" at bounding box center [807, 402] width 740 height 814
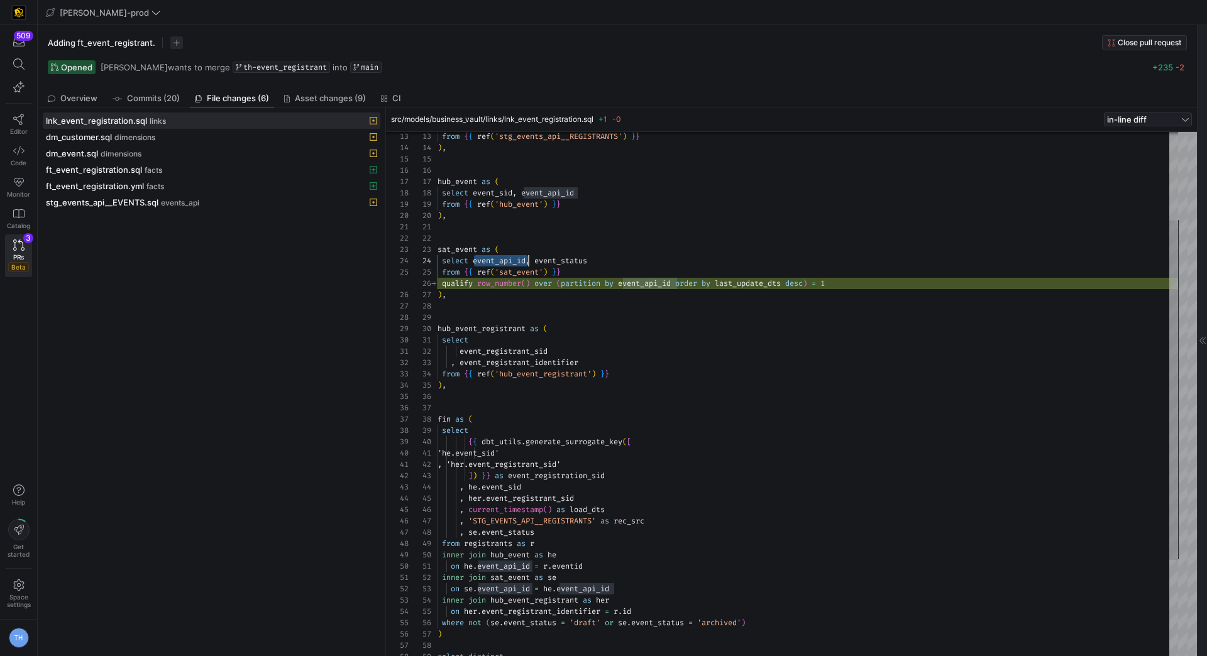
scroll to position [33, 90]
drag, startPoint x: 474, startPoint y: 262, endPoint x: 527, endPoint y: 262, distance: 53.4
click at [527, 262] on div "from { { ref ( 'stg_events_api__REGISTRANTS' ) } } ) , hub_event as ( select ev…" at bounding box center [807, 402] width 740 height 814
click at [547, 284] on div "from { { ref ( 'stg_events_api__REGISTRANTS' ) } } ) , hub_event as ( select ev…" at bounding box center [807, 402] width 740 height 814
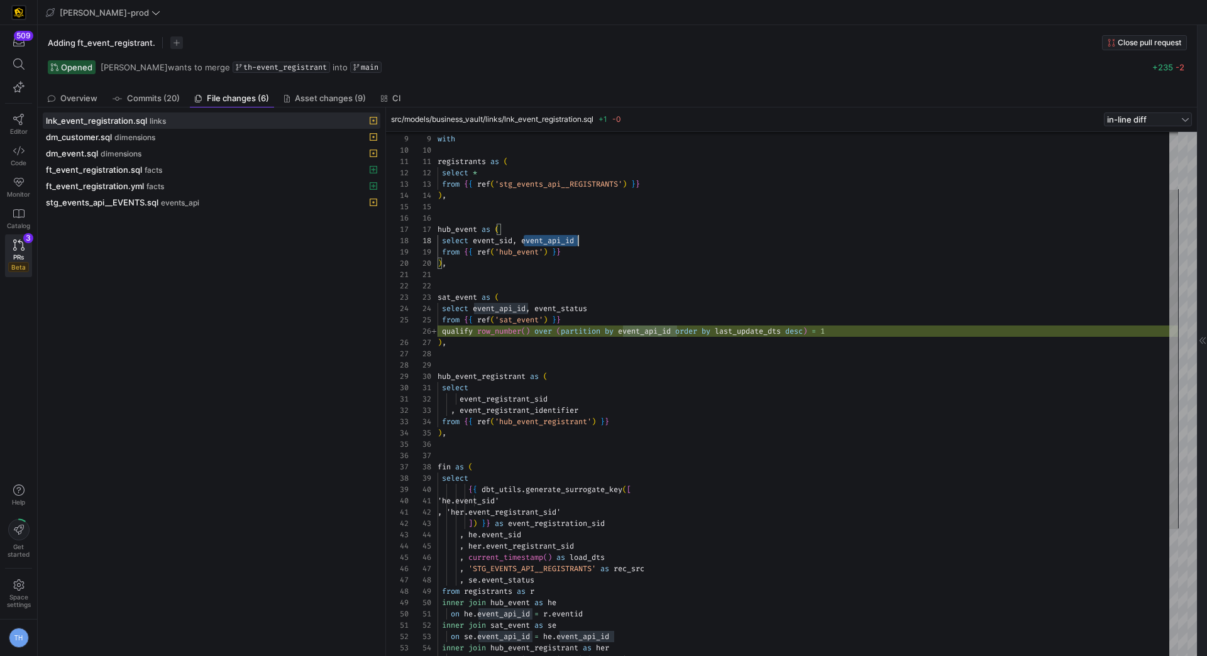
scroll to position [79, 140]
drag, startPoint x: 522, startPoint y: 238, endPoint x: 597, endPoint y: 238, distance: 75.4
click at [597, 238] on div "from { { ref ( 'stg_events_api__REGISTRANTS' ) } } ) , hub_event as ( select ev…" at bounding box center [807, 450] width 740 height 814
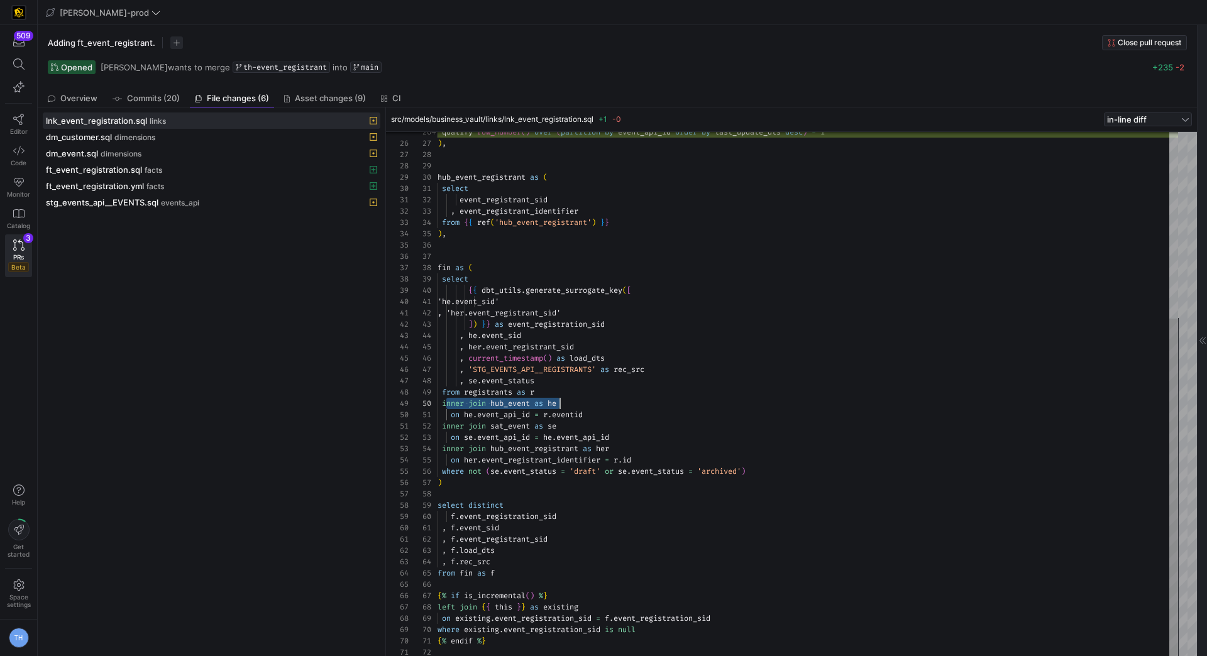
scroll to position [102, 149]
drag, startPoint x: 444, startPoint y: 402, endPoint x: 619, endPoint y: 408, distance: 174.8
click at [619, 408] on div "qualify row_number ( ) over ( partition by event_api_id order by last_update_dt…" at bounding box center [807, 251] width 740 height 814
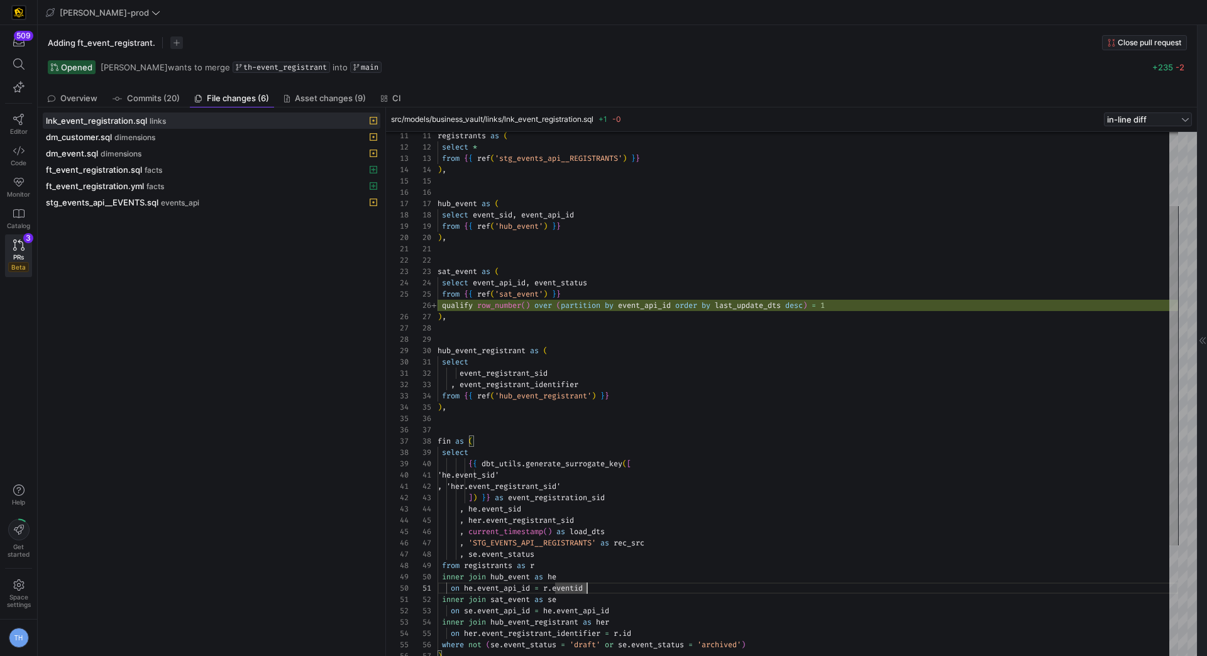
type textarea "sat_event as ( select event_api_id, event_status from {{ ref('sat_event') }} qu…"
click at [519, 278] on div "qualify row_number ( ) over ( partition by event_api_id order by last_update_dt…" at bounding box center [807, 424] width 740 height 814
click at [19, 117] on icon at bounding box center [18, 119] width 11 height 11
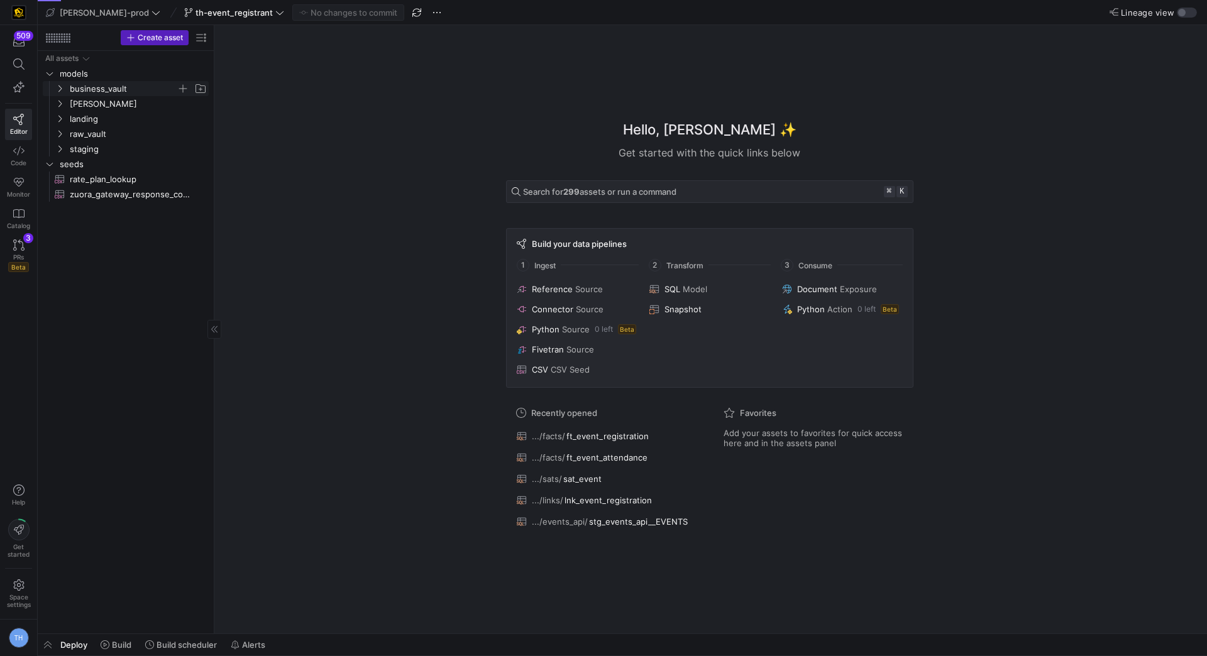
click at [122, 85] on span "business_vault" at bounding box center [123, 89] width 107 height 14
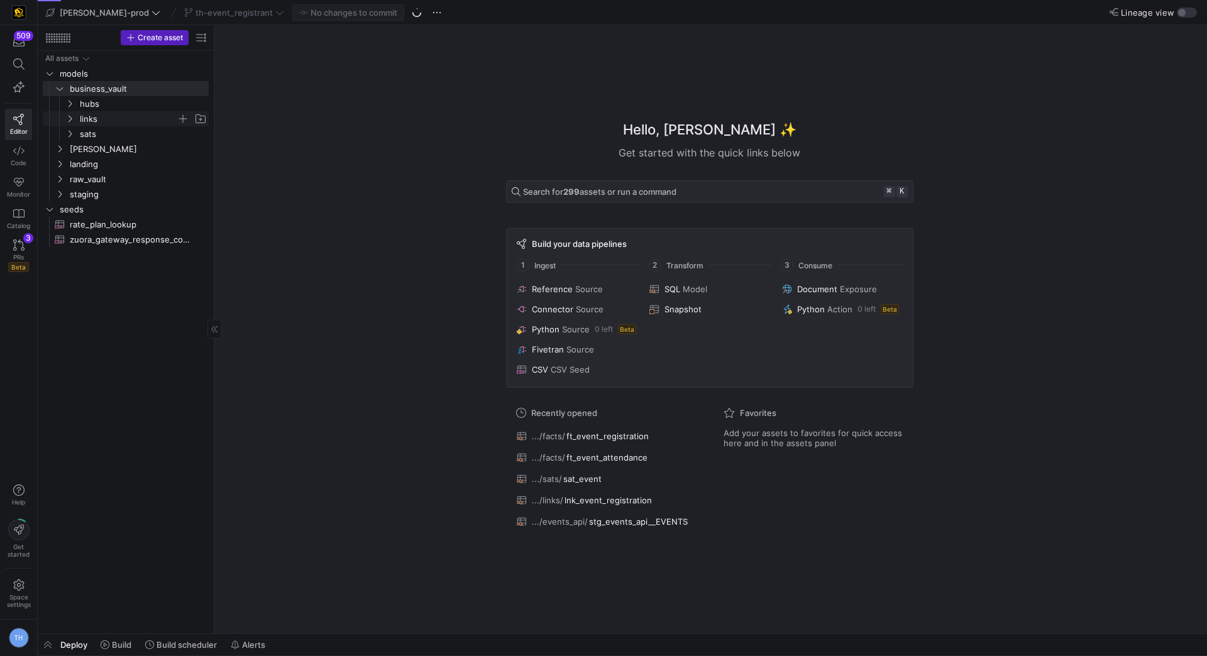
click at [119, 123] on span "links" at bounding box center [128, 119] width 97 height 14
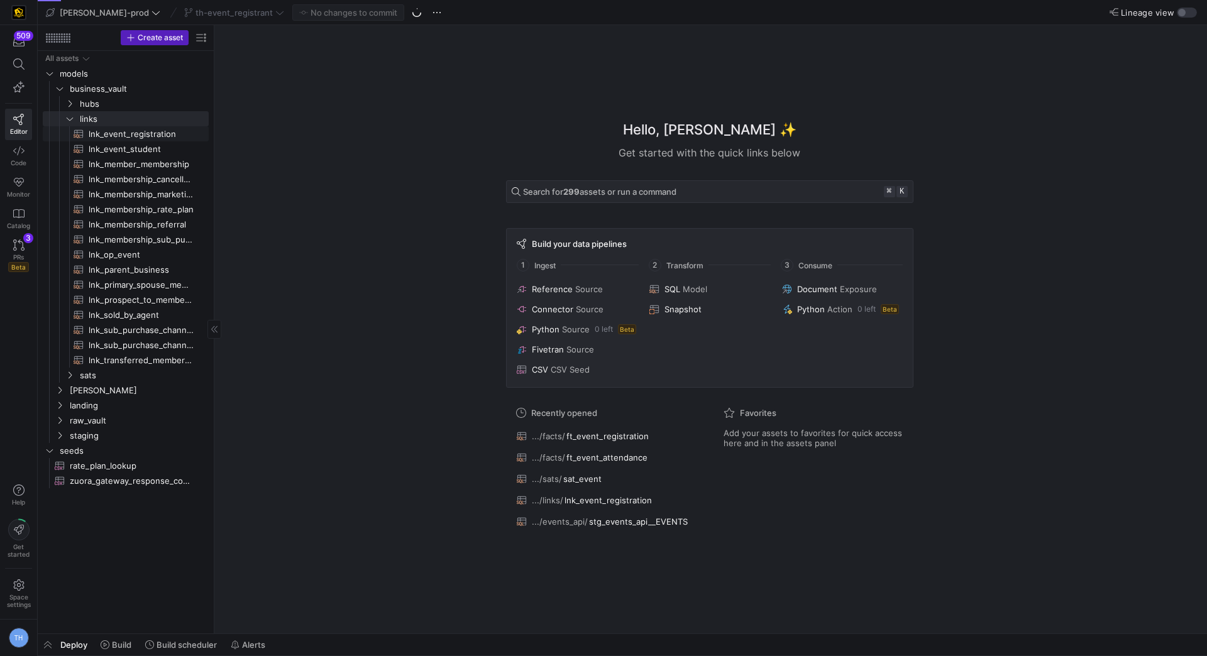
click at [123, 134] on span "lnk_event_registration​​​​​​​​​​" at bounding box center [142, 134] width 106 height 14
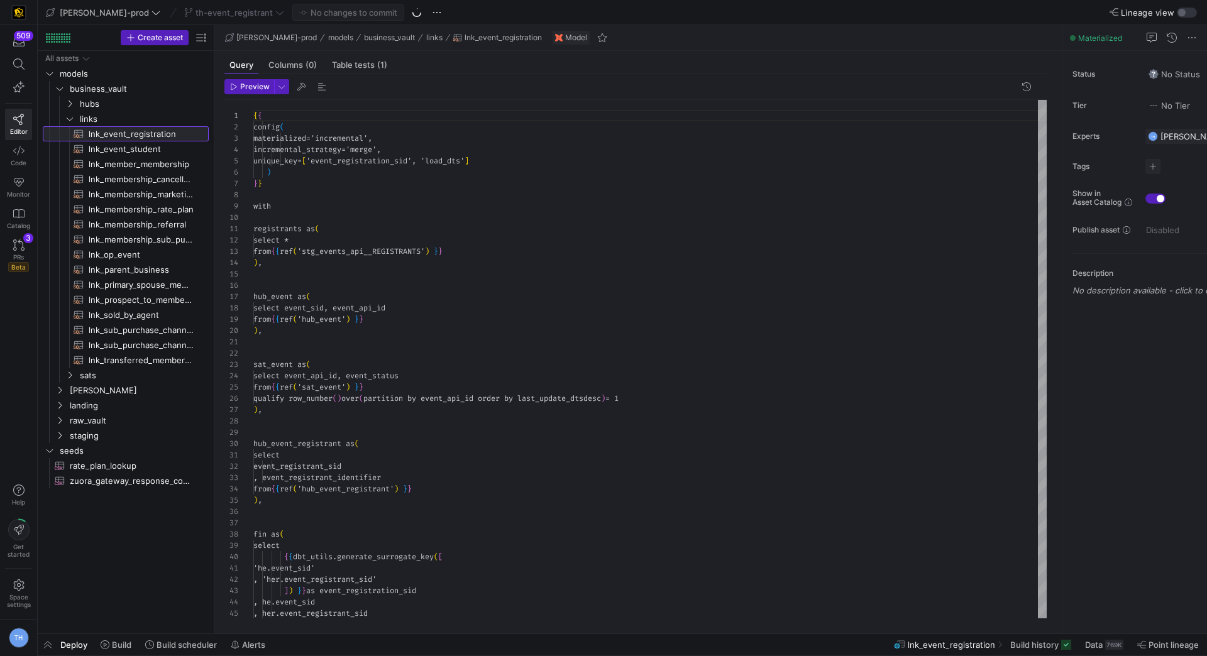
scroll to position [113, 0]
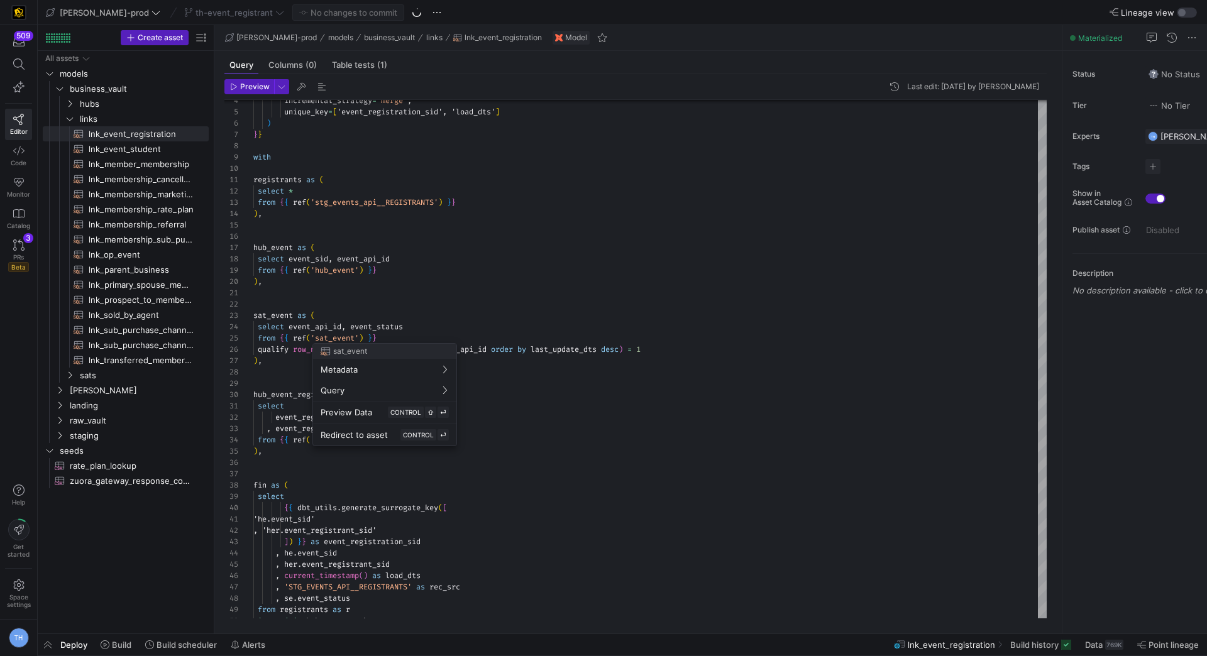
click at [350, 317] on div at bounding box center [603, 328] width 1207 height 656
type textarea "sat_event as ( select event_api_id, event_status from {{ ref('sat_event') }} qu…"
click at [331, 292] on div "incremental_strategy = 'merge' , unique_key = [ 'event_registration_sid', 'load…" at bounding box center [649, 463] width 793 height 824
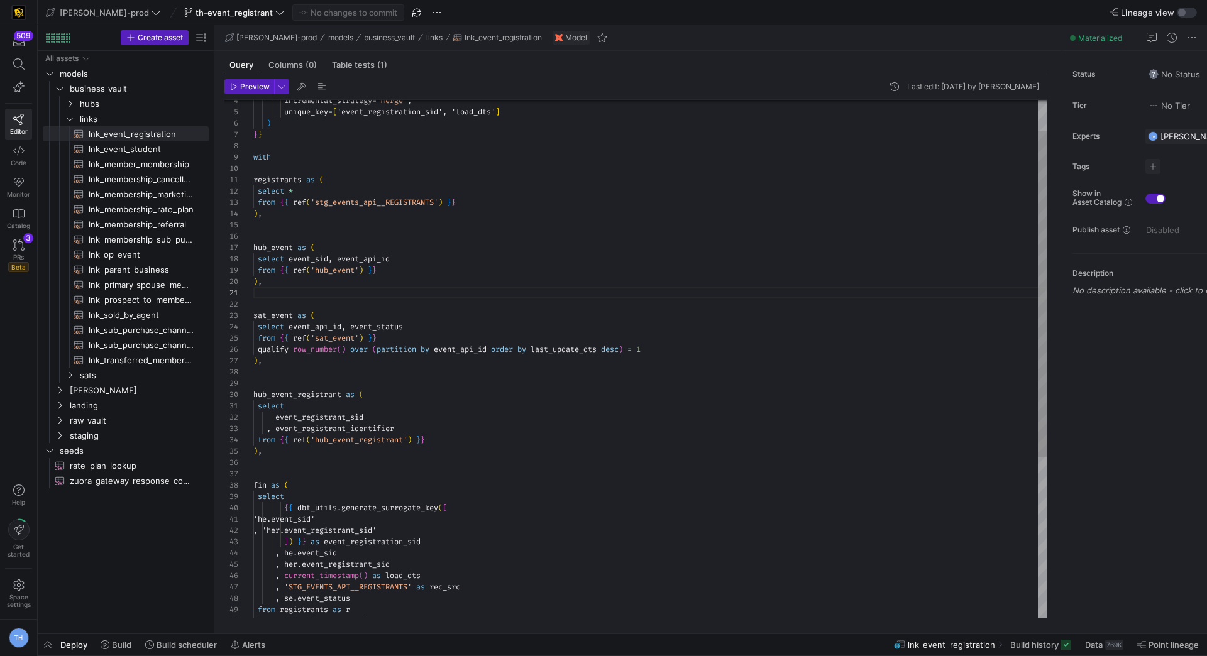
click at [330, 324] on div "incremental_strategy = 'merge' , unique_key = [ 'event_registration_sid', 'load…" at bounding box center [649, 463] width 793 height 824
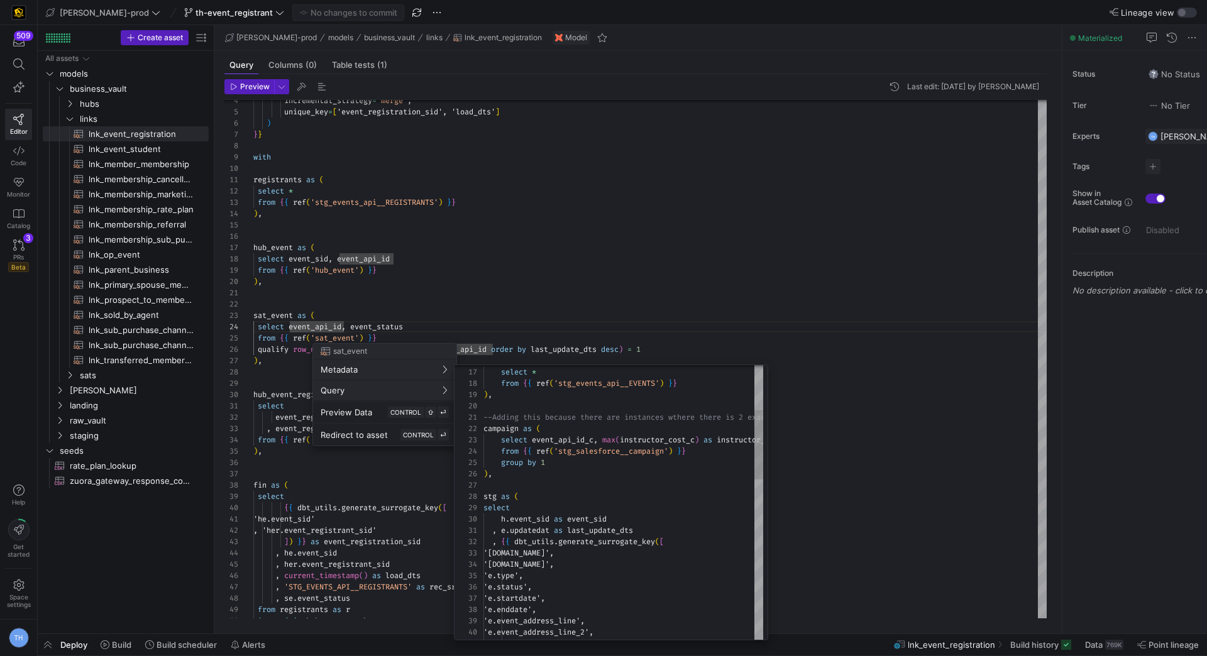
scroll to position [1, 0]
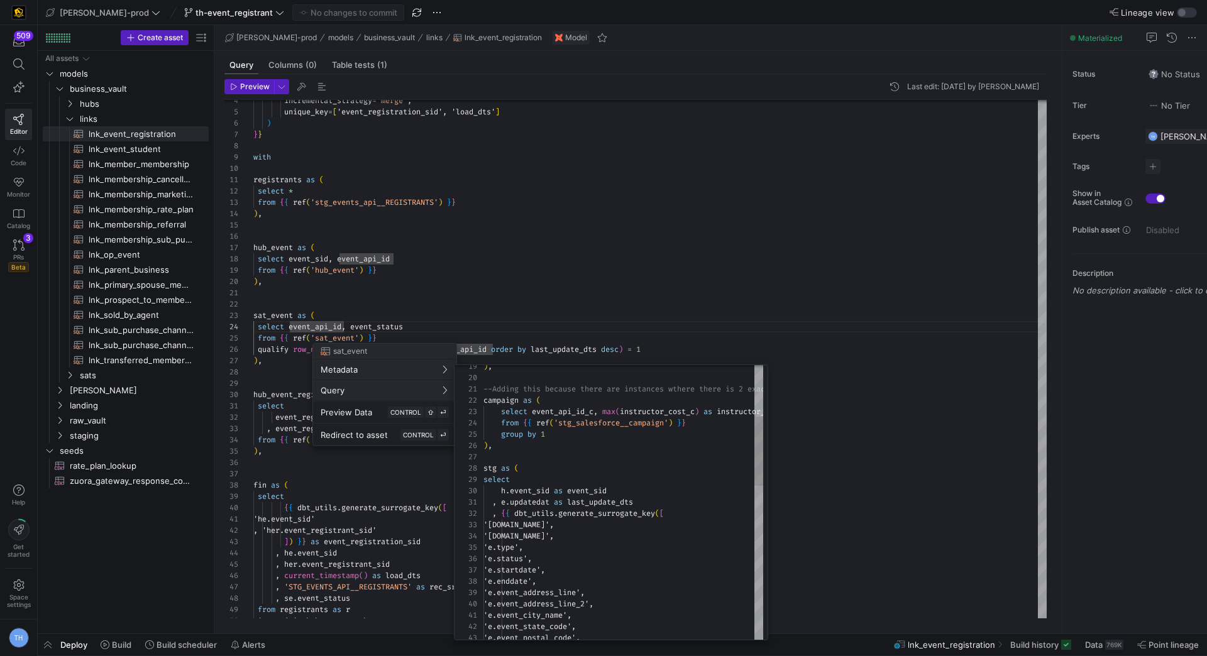
type textarea "--Adding this because there are instances wthere there is 2 exacts same rows on…"
drag, startPoint x: 570, startPoint y: 488, endPoint x: 642, endPoint y: 488, distance: 72.3
click at [441, 234] on div at bounding box center [603, 328] width 1207 height 656
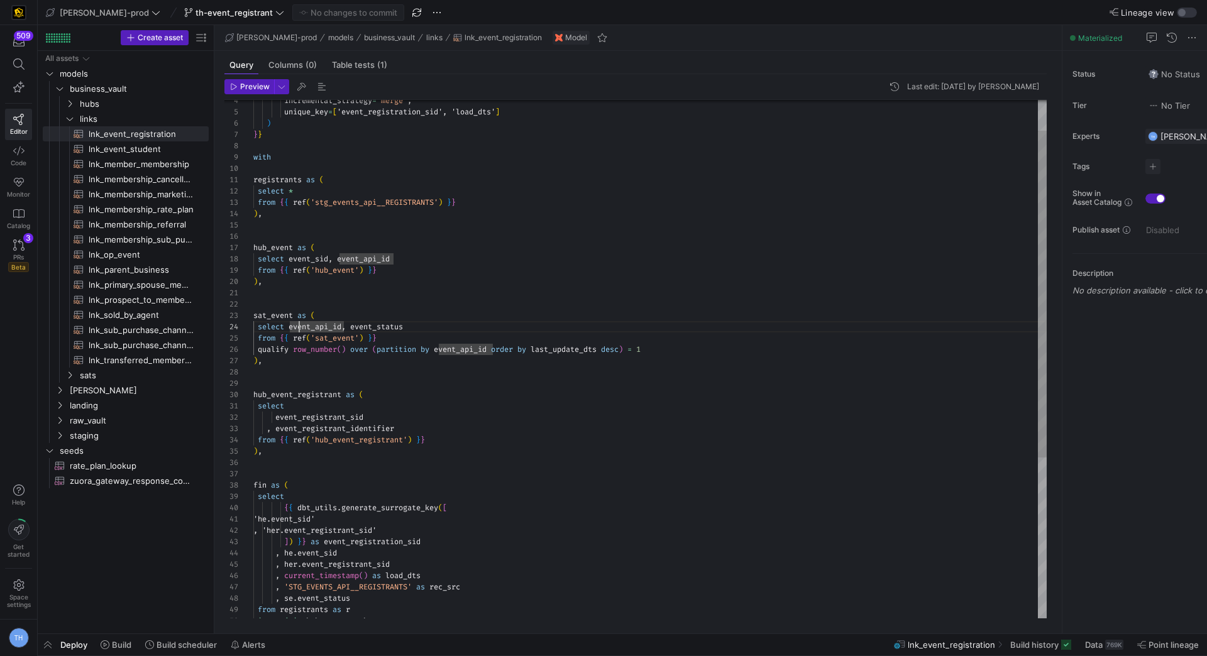
click at [300, 329] on div "incremental_strategy = 'merge' , unique_key = [ 'event_registration_sid', 'load…" at bounding box center [649, 463] width 793 height 824
drag, startPoint x: 289, startPoint y: 329, endPoint x: 344, endPoint y: 329, distance: 55.3
click at [344, 329] on div "incremental_strategy = 'merge' , unique_key = [ 'event_registration_sid', 'load…" at bounding box center [649, 463] width 793 height 824
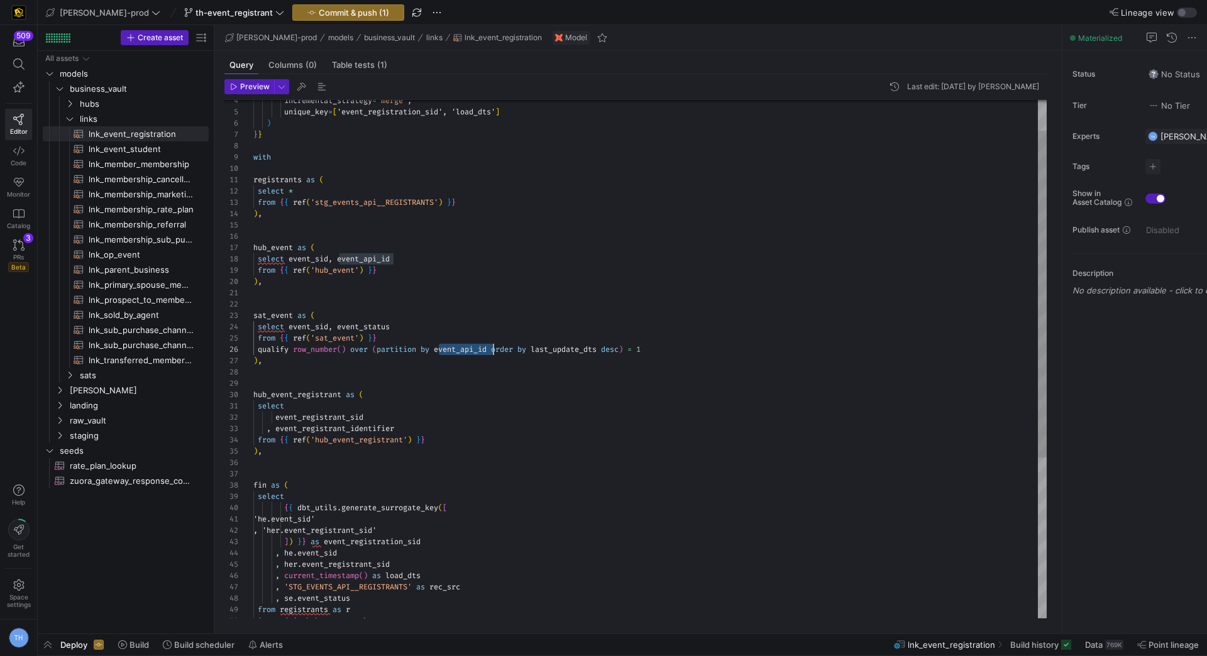
drag, startPoint x: 437, startPoint y: 348, endPoint x: 492, endPoint y: 349, distance: 54.7
click at [492, 349] on div "incremental_strategy = 'merge' , unique_key = [ 'event_registration_sid', 'load…" at bounding box center [649, 463] width 793 height 824
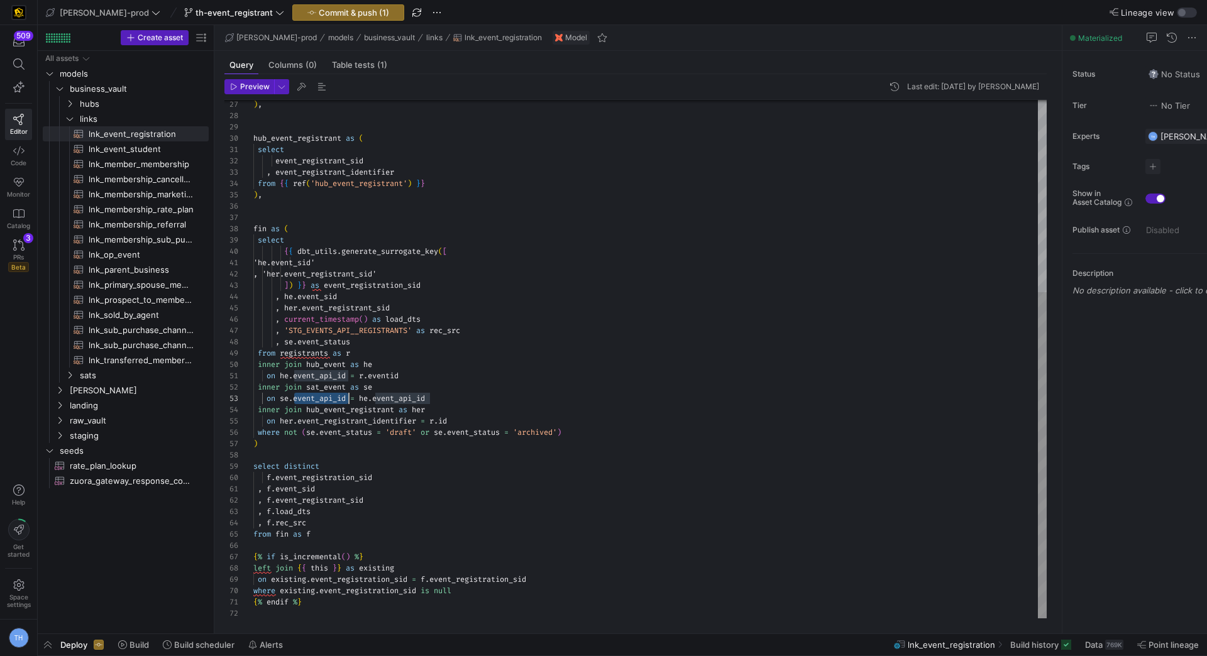
scroll to position [23, 95]
drag, startPoint x: 294, startPoint y: 399, endPoint x: 349, endPoint y: 399, distance: 54.7
click at [349, 399] on div ") , hub_event_registrant as ( select event_registrant_sid , event_registrant_id…" at bounding box center [649, 207] width 793 height 824
drag, startPoint x: 363, startPoint y: 399, endPoint x: 442, endPoint y: 399, distance: 79.2
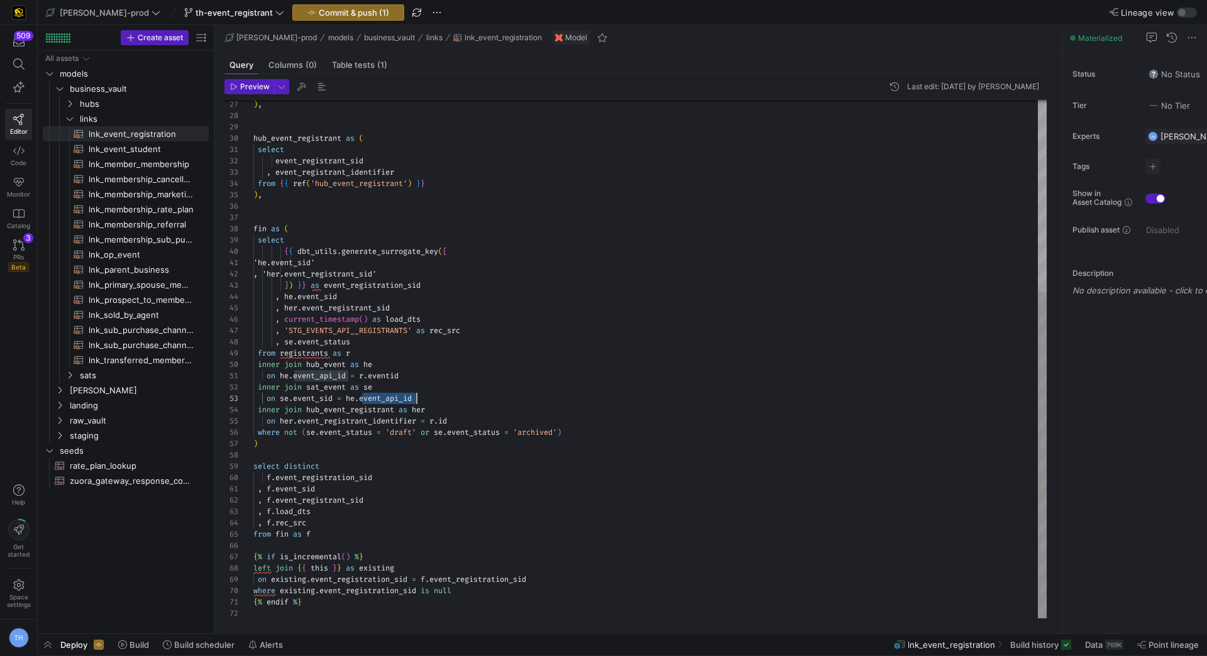
click at [442, 399] on div ") , hub_event_registrant as ( select event_registrant_sid , event_registrant_id…" at bounding box center [649, 207] width 793 height 824
type textarea "on he.event_api_id = r.eventid inner join sat_event as se on se.event_sid = he.…"
click at [319, 11] on span "Commit & push (1)" at bounding box center [354, 13] width 70 height 10
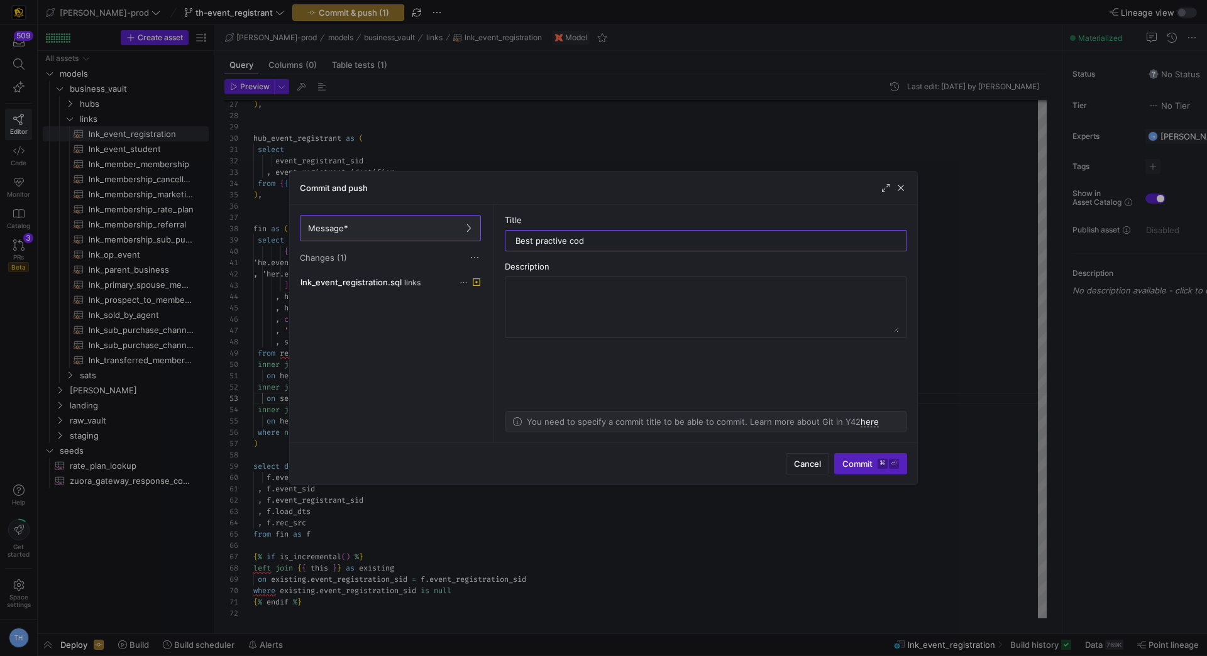
type input "Best practive code"
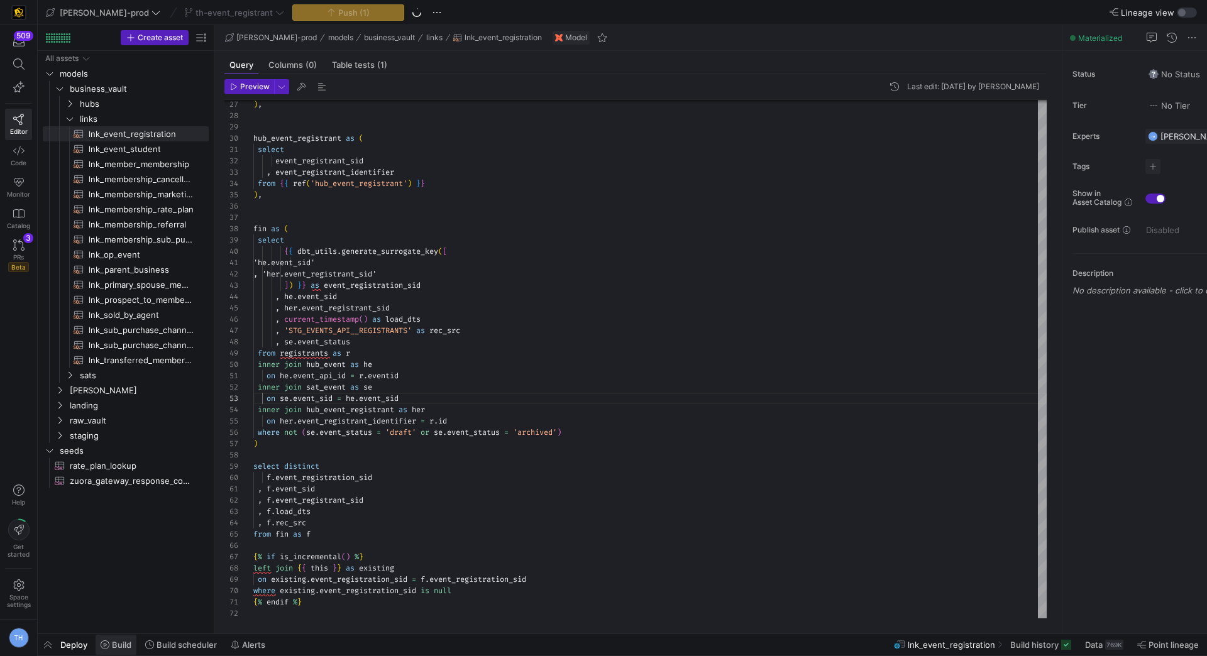
click at [122, 644] on span "Build" at bounding box center [121, 645] width 19 height 10
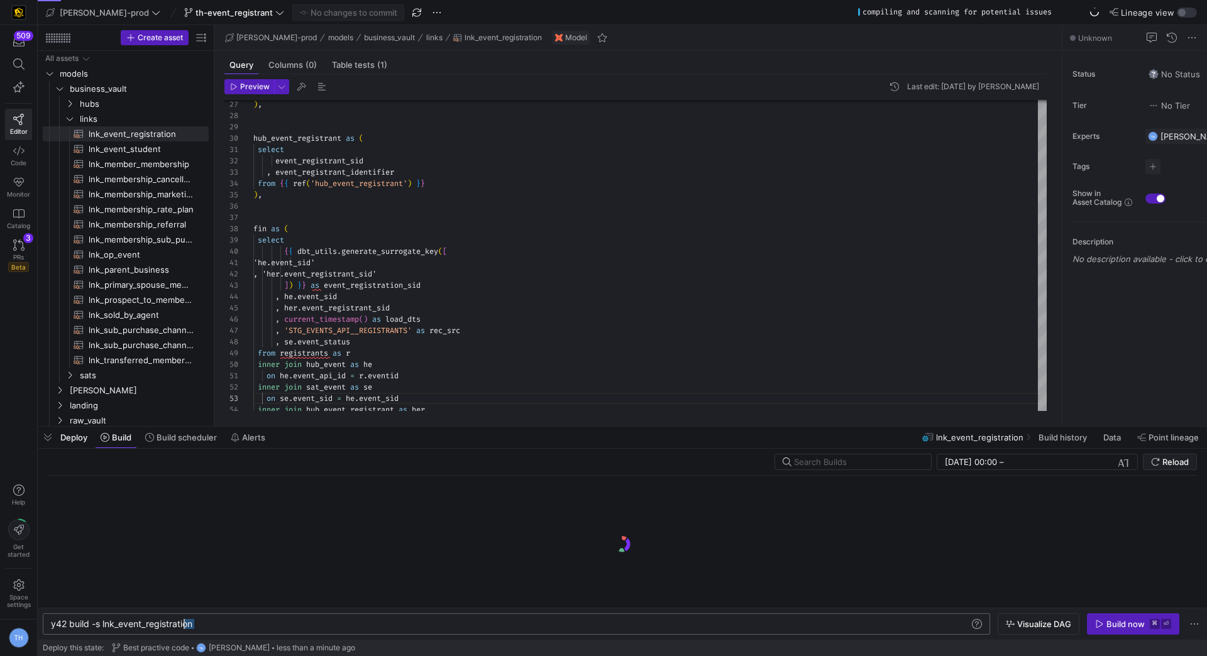
scroll to position [0, 142]
drag, startPoint x: 221, startPoint y: 623, endPoint x: 229, endPoint y: 621, distance: 8.5
click at [229, 621] on div "y42 build -s lnk_event_registration" at bounding box center [511, 624] width 920 height 10
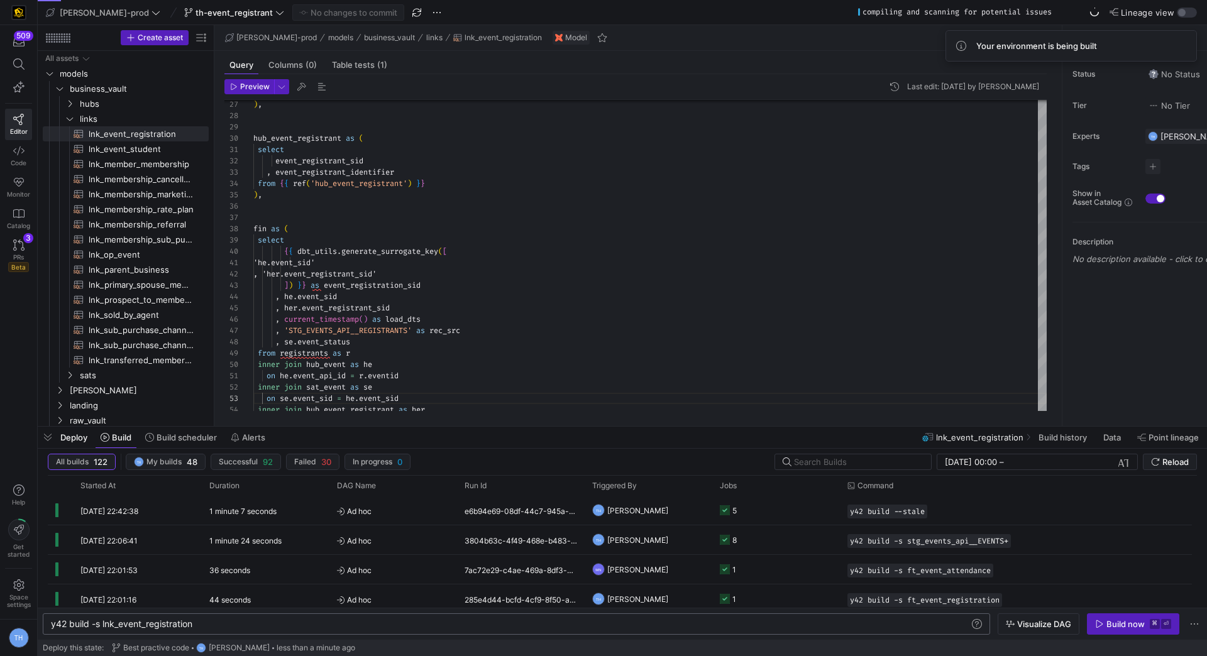
scroll to position [0, 148]
type textarea "y42 build -s lnk_event_registration+"
click at [1124, 624] on div "Build now" at bounding box center [1125, 624] width 38 height 10
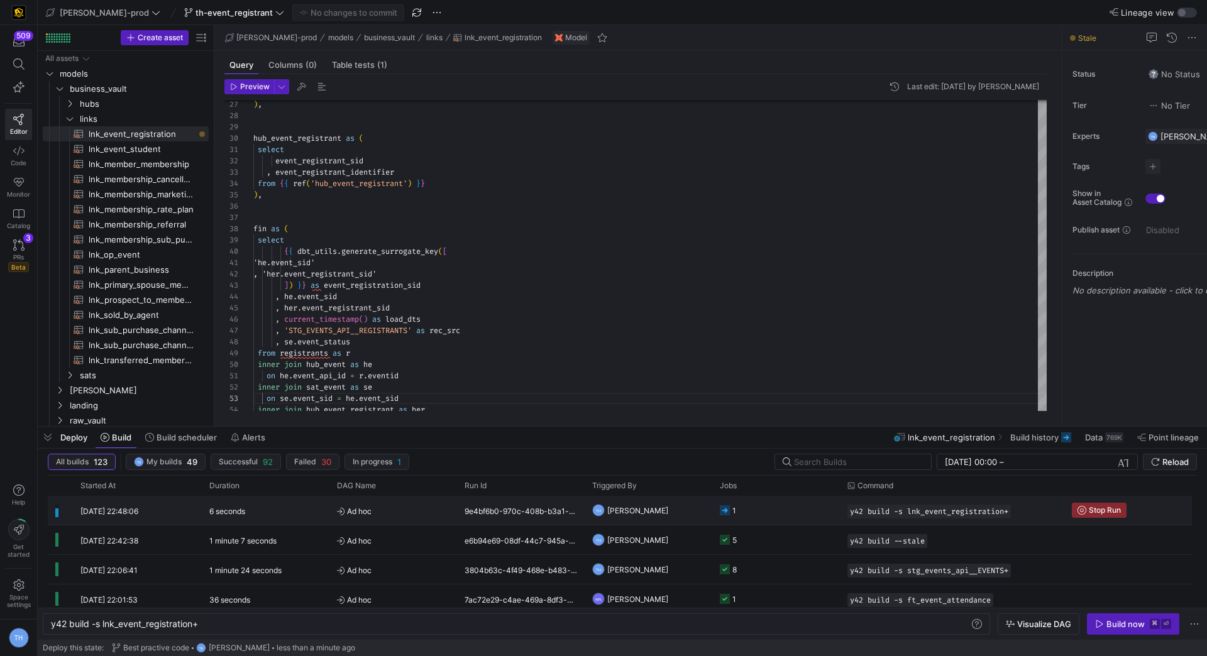
click at [694, 516] on y42-orchestration-triggered-by "TH Tommy Huelhorst" at bounding box center [648, 510] width 112 height 28
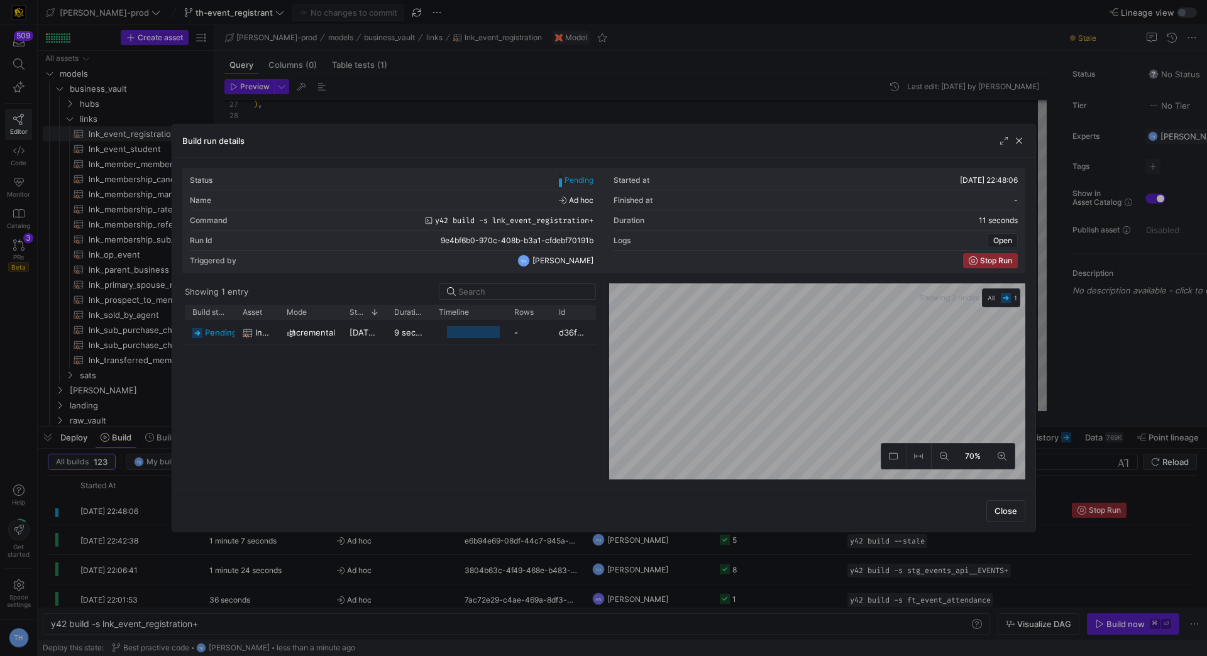
click at [662, 92] on div at bounding box center [603, 328] width 1207 height 656
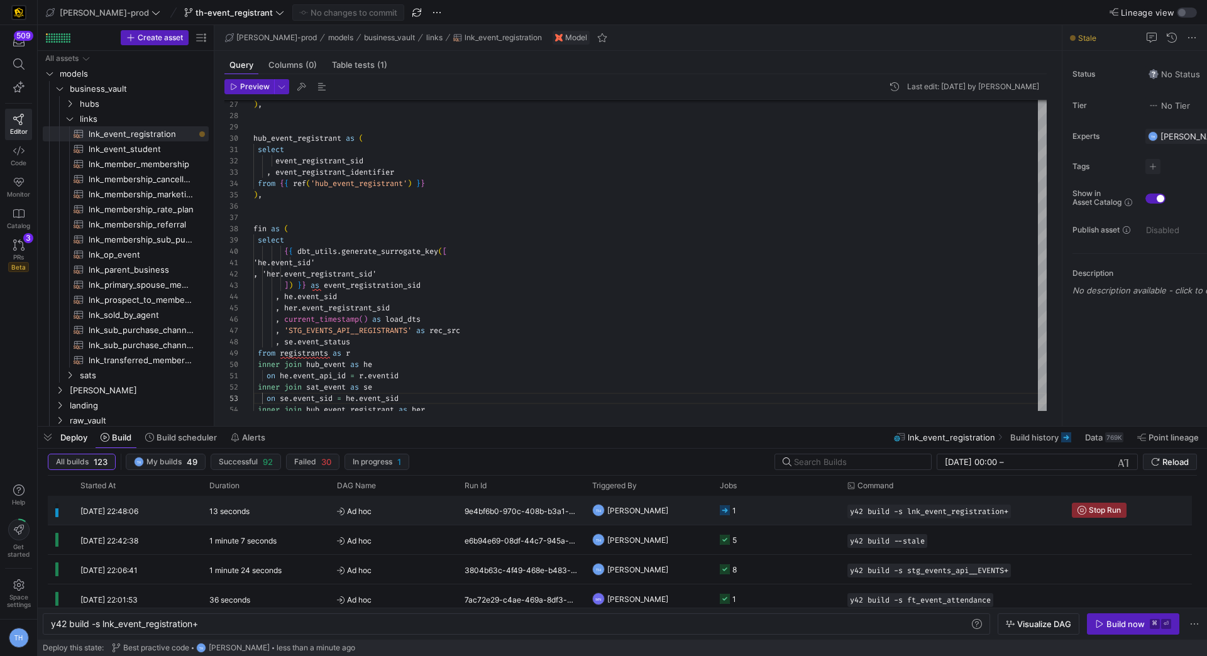
click at [756, 504] on y42-job-status-cell-renderer "1" at bounding box center [776, 510] width 112 height 28
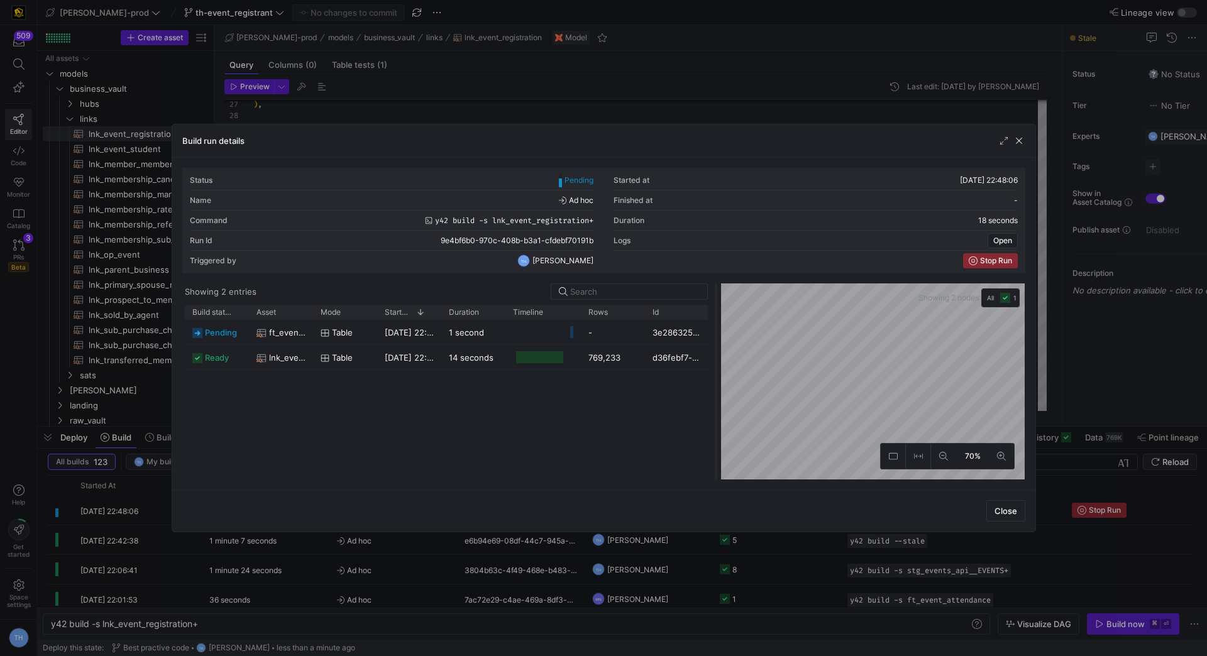
drag, startPoint x: 603, startPoint y: 309, endPoint x: 713, endPoint y: 306, distance: 110.0
click at [713, 307] on div at bounding box center [715, 381] width 5 height 196
click at [630, 93] on div at bounding box center [603, 328] width 1207 height 656
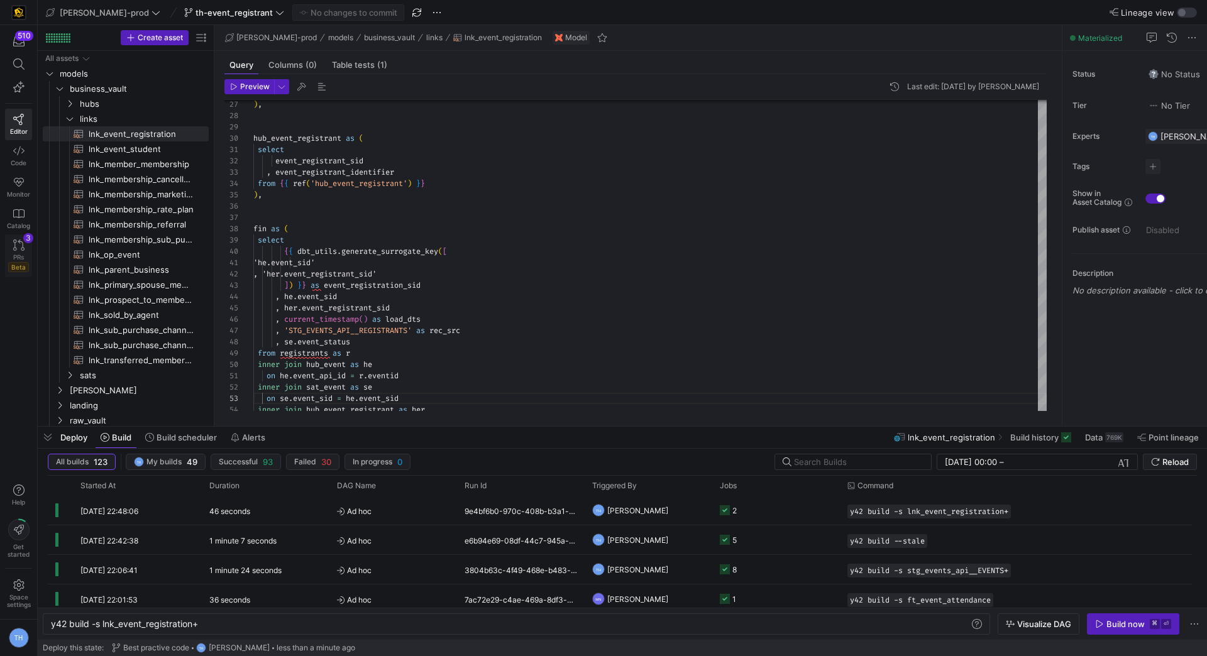
click at [20, 235] on link "PRs Beta 3" at bounding box center [18, 255] width 27 height 43
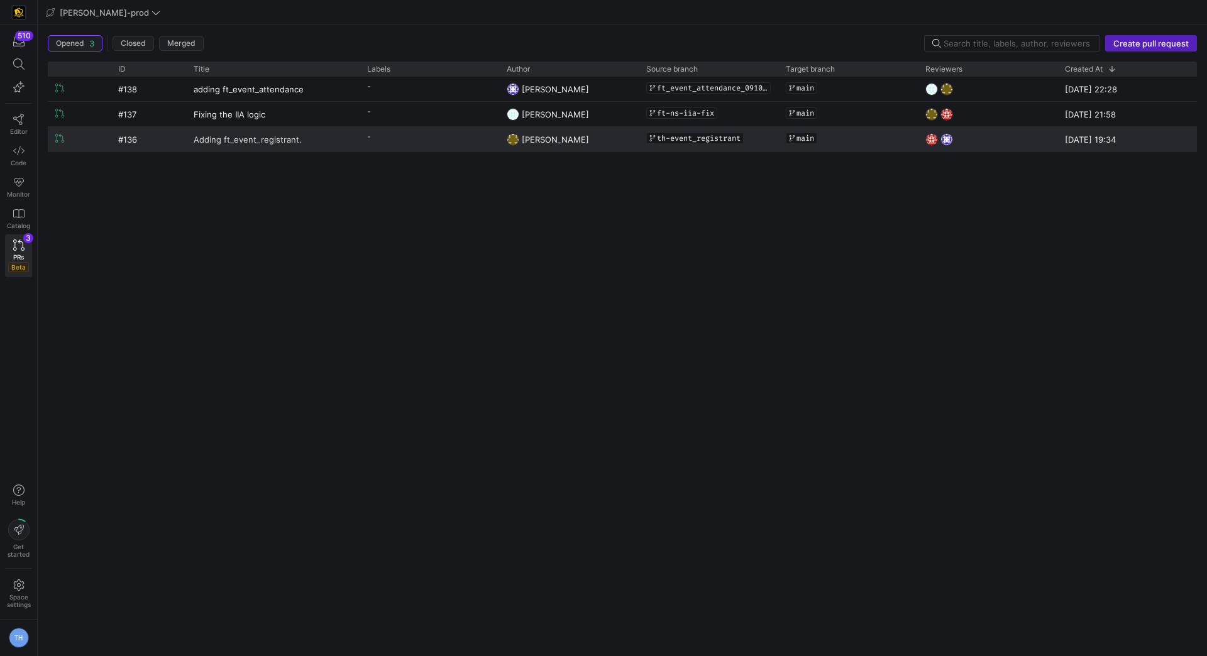
click at [255, 133] on span "Adding ft_event_registrant." at bounding box center [248, 139] width 108 height 23
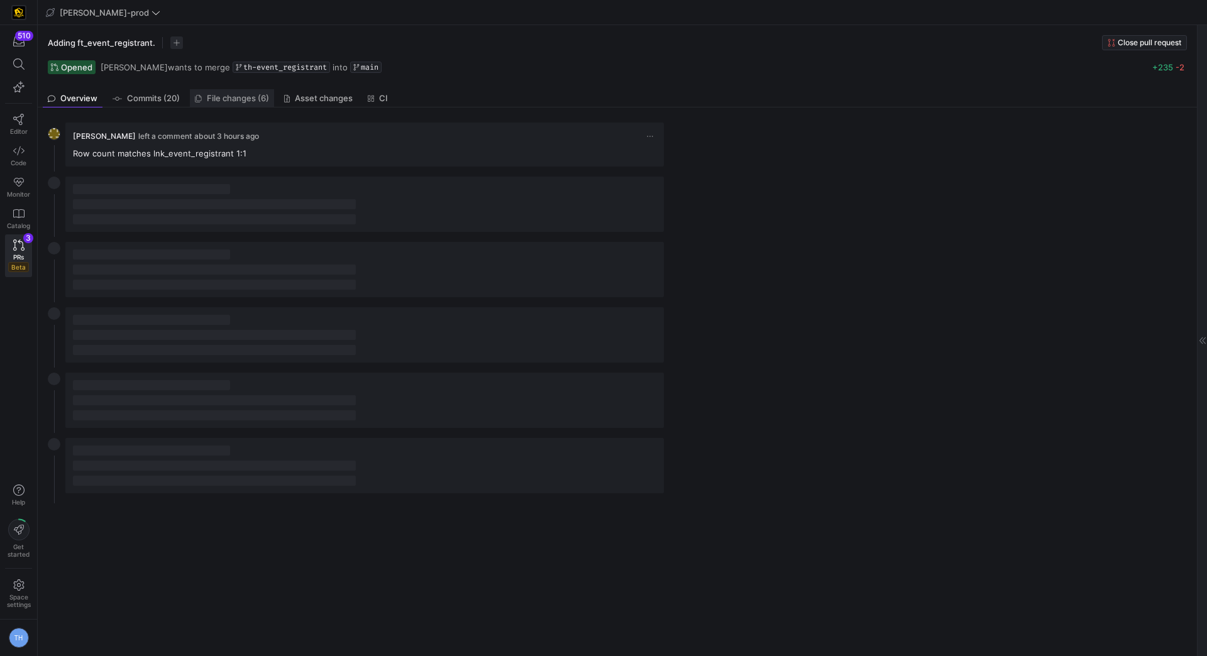
click at [232, 94] on span "File changes (6)" at bounding box center [238, 98] width 62 height 8
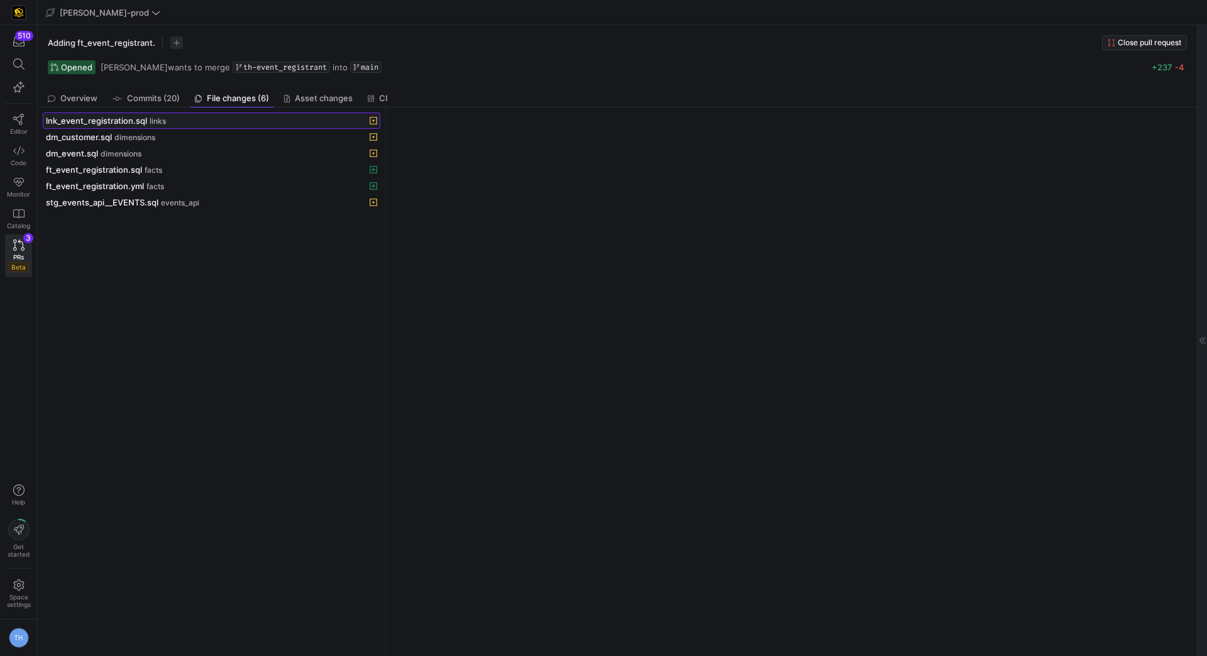
click at [184, 126] on span at bounding box center [211, 120] width 336 height 15
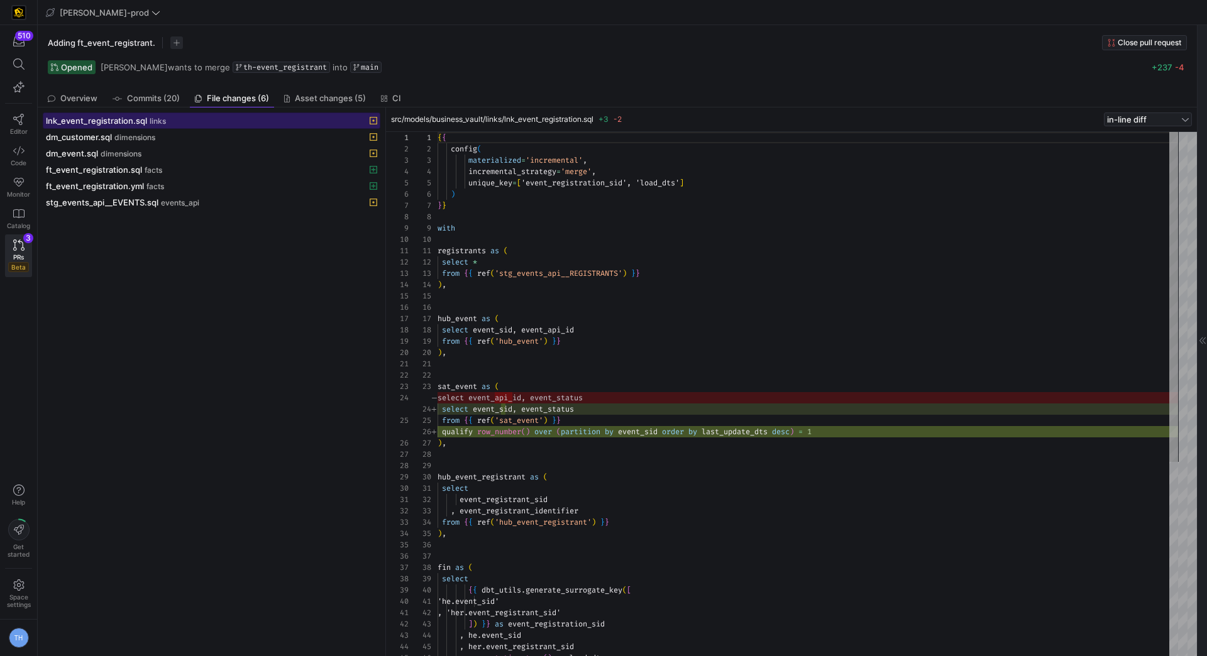
scroll to position [113, 0]
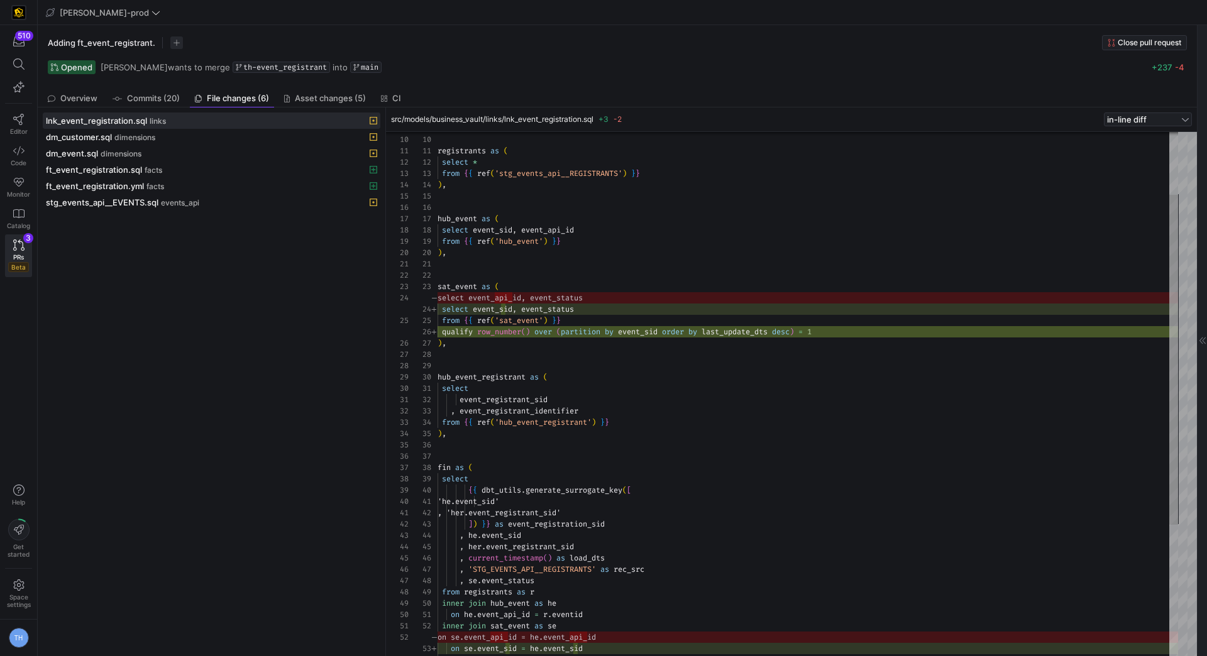
type textarea "sat_event as ( select event_sid, event_status from {{ ref('sat_event') }} quali…"
drag, startPoint x: 498, startPoint y: 312, endPoint x: 515, endPoint y: 312, distance: 17.0
click at [515, 312] on div "with registrants as ( select * from { { ref ( 'stg_events_api__REGISTRANTS' ) }…" at bounding box center [807, 450] width 740 height 837
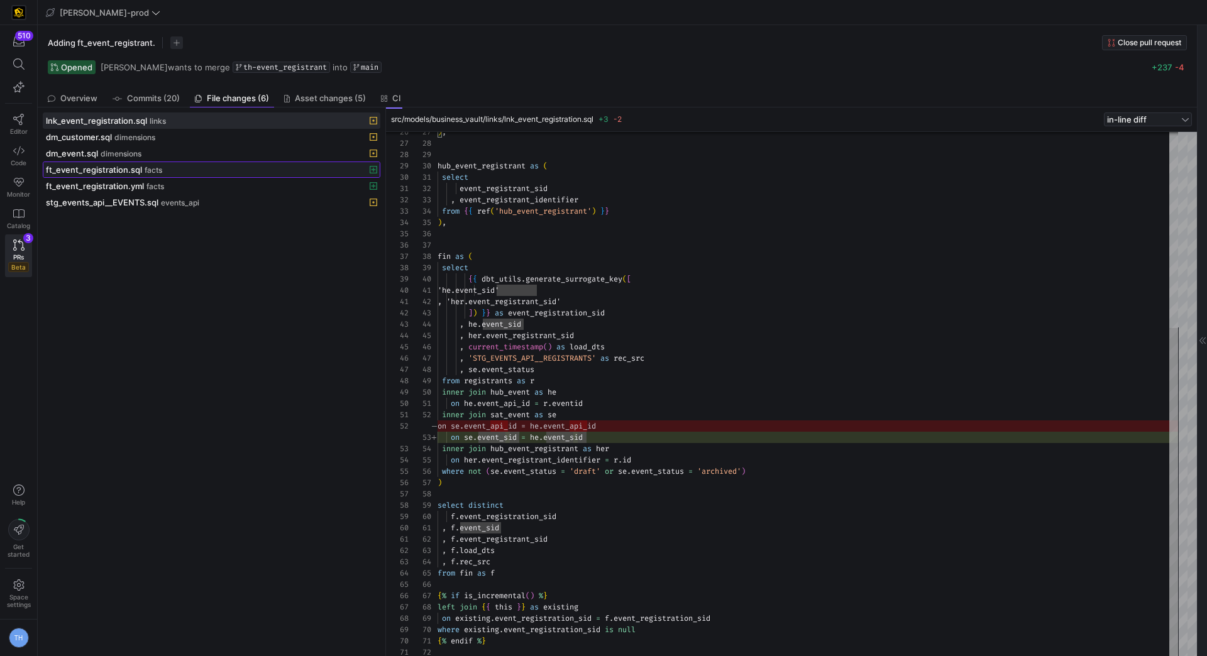
click at [231, 168] on div "ft_event_registration.sql facts" at bounding box center [198, 170] width 304 height 10
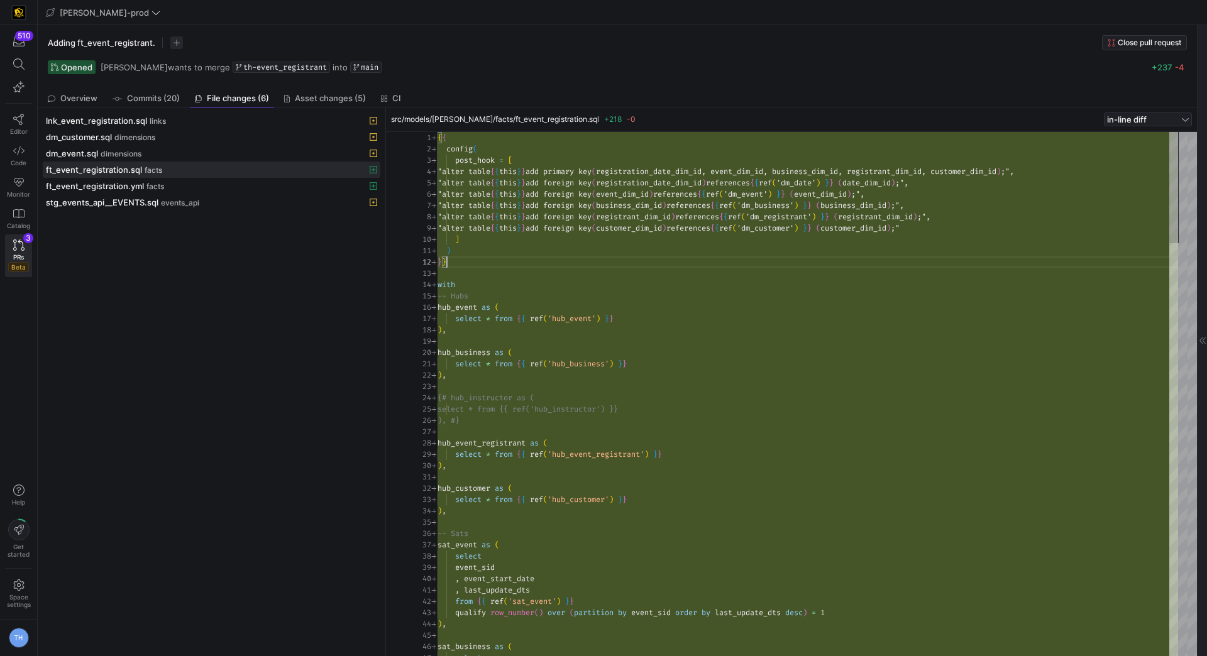
scroll to position [0, 0]
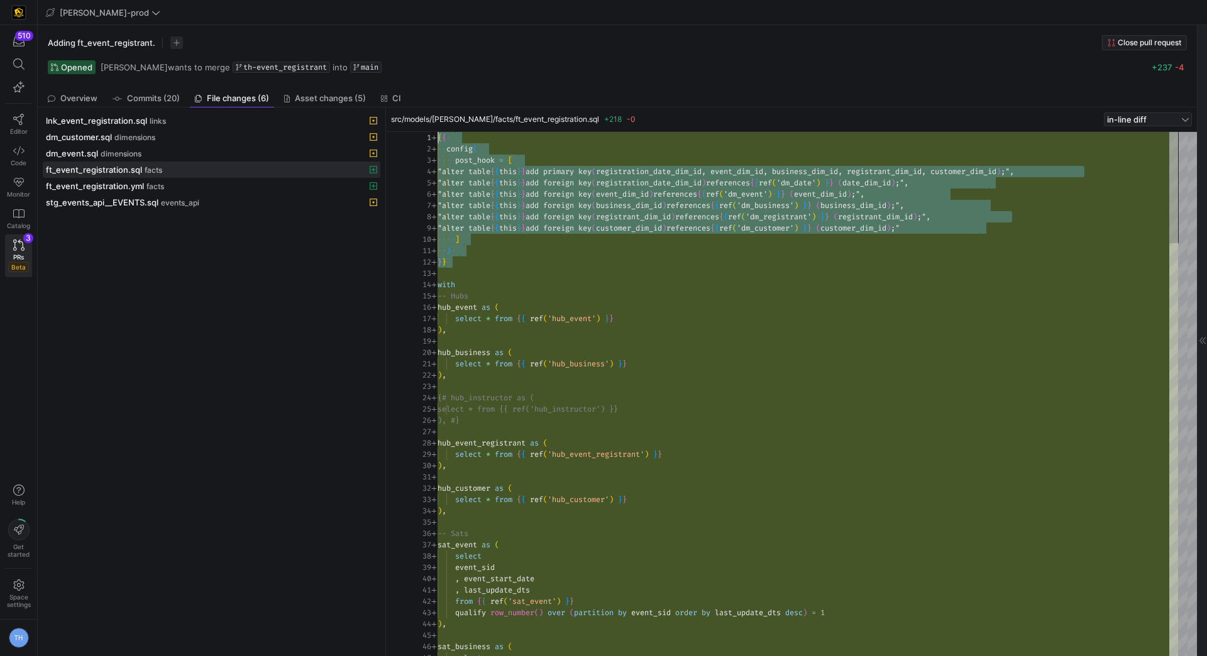
drag, startPoint x: 464, startPoint y: 261, endPoint x: 400, endPoint y: 76, distance: 195.3
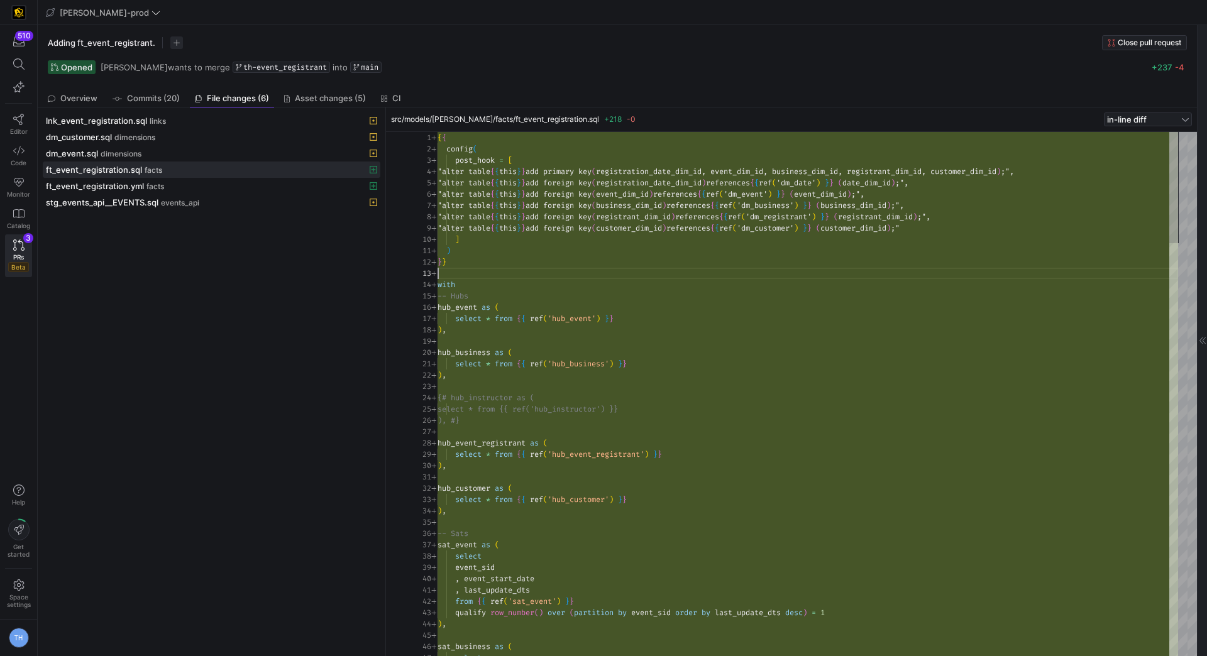
scroll to position [23, 0]
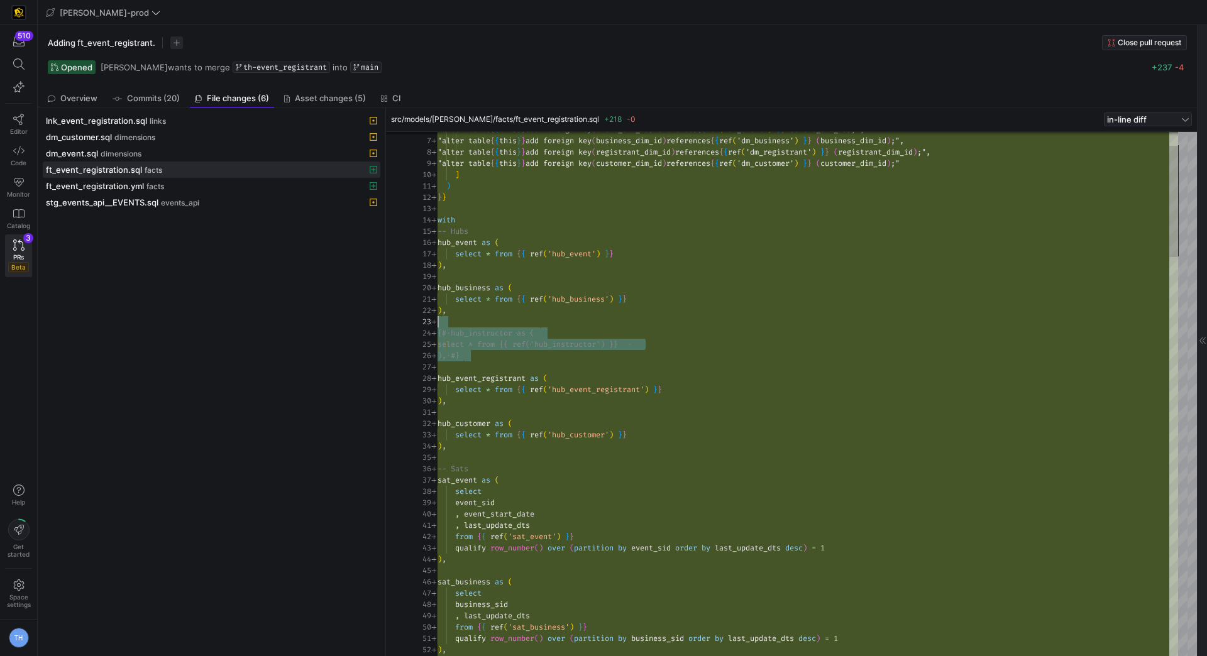
drag, startPoint x: 484, startPoint y: 360, endPoint x: 405, endPoint y: 322, distance: 87.4
drag, startPoint x: 506, startPoint y: 366, endPoint x: 443, endPoint y: 339, distance: 68.7
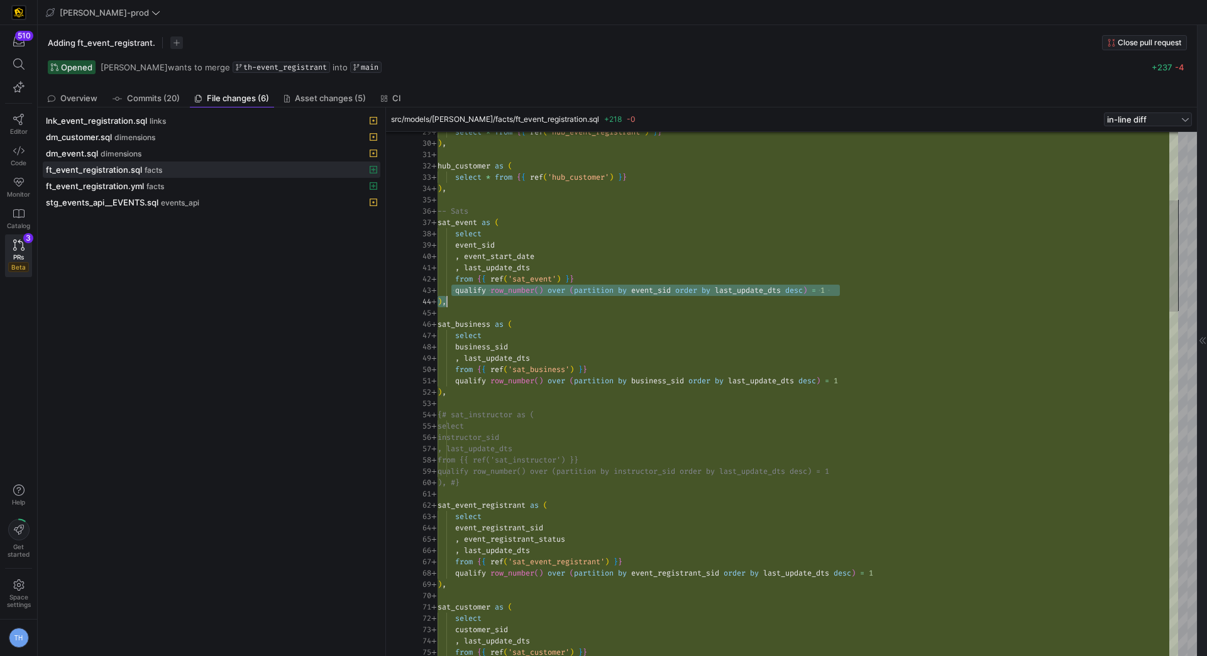
drag, startPoint x: 451, startPoint y: 290, endPoint x: 941, endPoint y: 295, distance: 490.8
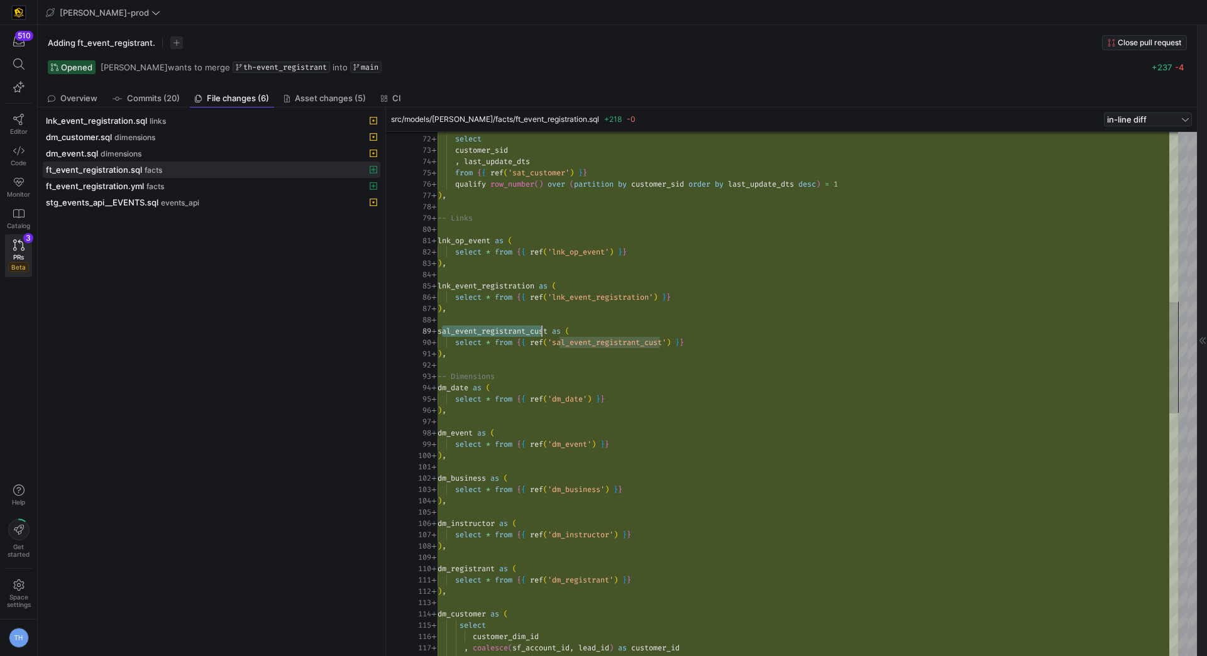
drag, startPoint x: 441, startPoint y: 329, endPoint x: 543, endPoint y: 329, distance: 101.8
click at [543, 329] on div "sat_customer as ( select customer_sid , last_update_dts from { { ref ( 'sat_cus…" at bounding box center [807, 568] width 740 height 2477
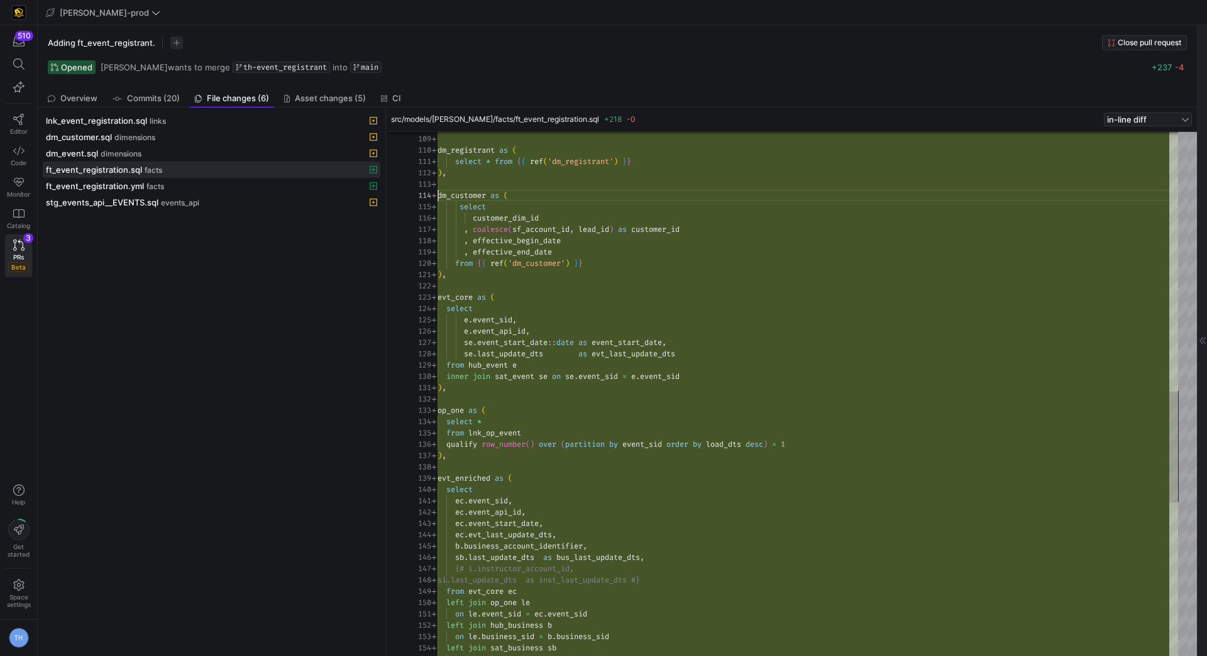
scroll to position [33, 0]
drag, startPoint x: 439, startPoint y: 195, endPoint x: 535, endPoint y: 208, distance: 97.6
click at [535, 208] on div ") , dm_registrant as ( select * from { { ref ( 'dm_registrant' ) } } ) , dm_cus…" at bounding box center [807, 150] width 740 height 2477
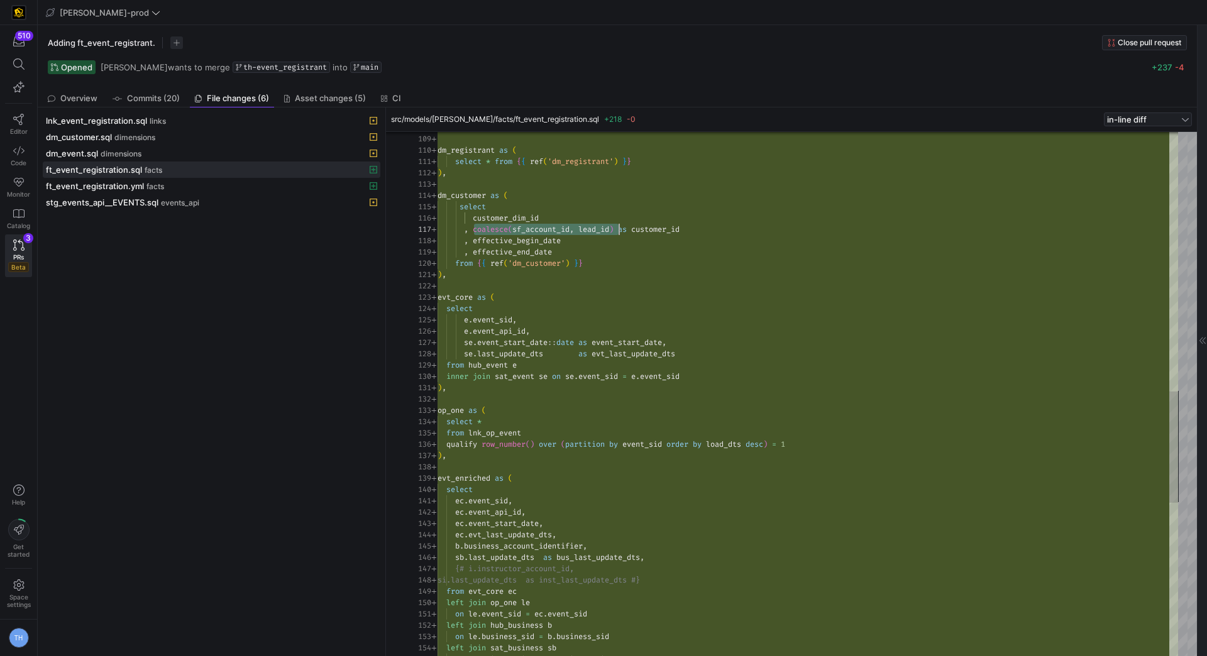
drag, startPoint x: 473, startPoint y: 230, endPoint x: 618, endPoint y: 231, distance: 145.8
click at [618, 232] on div ") , dm_registrant as ( select * from { { ref ( 'dm_registrant' ) } } ) , dm_cus…" at bounding box center [807, 150] width 740 height 2477
click at [616, 239] on div ") , dm_registrant as ( select * from { { ref ( 'dm_registrant' ) } } ) , dm_cus…" at bounding box center [807, 150] width 740 height 2477
drag, startPoint x: 469, startPoint y: 228, endPoint x: 740, endPoint y: 230, distance: 270.8
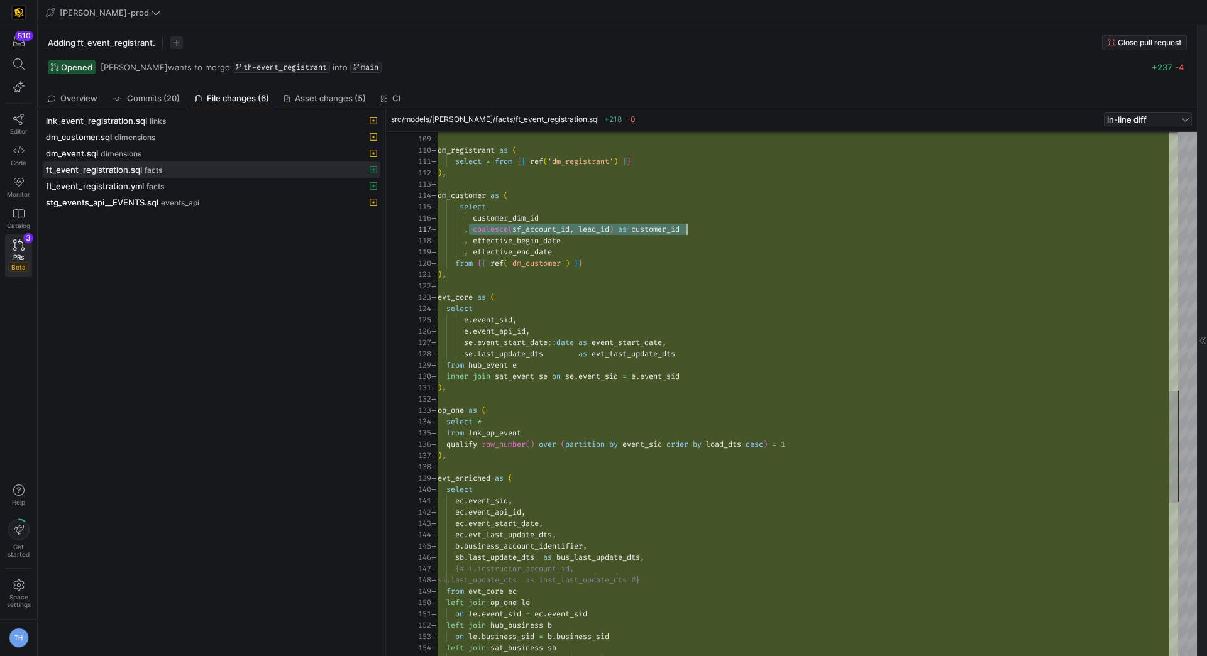
click at [740, 230] on div ") , dm_registrant as ( select * from { { ref ( 'dm_registrant' ) } } ) , dm_cus…" at bounding box center [807, 150] width 740 height 2477
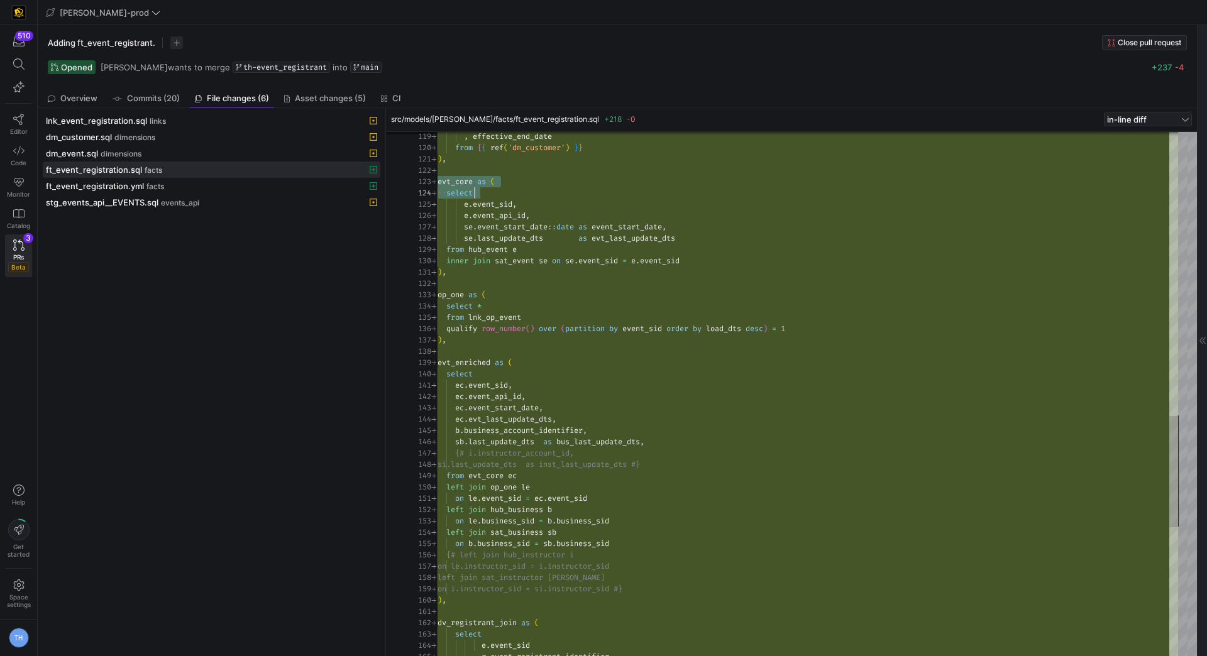
drag, startPoint x: 441, startPoint y: 178, endPoint x: 614, endPoint y: 190, distance: 173.2
click at [613, 190] on div ", effective_end_date from { { ref ( 'dm_customer' ) } } ) , evt_core as ( selec…" at bounding box center [807, 34] width 740 height 2477
click at [622, 195] on div ", effective_end_date from { { ref ( 'dm_customer' ) } } ) , evt_core as ( selec…" at bounding box center [807, 34] width 740 height 2477
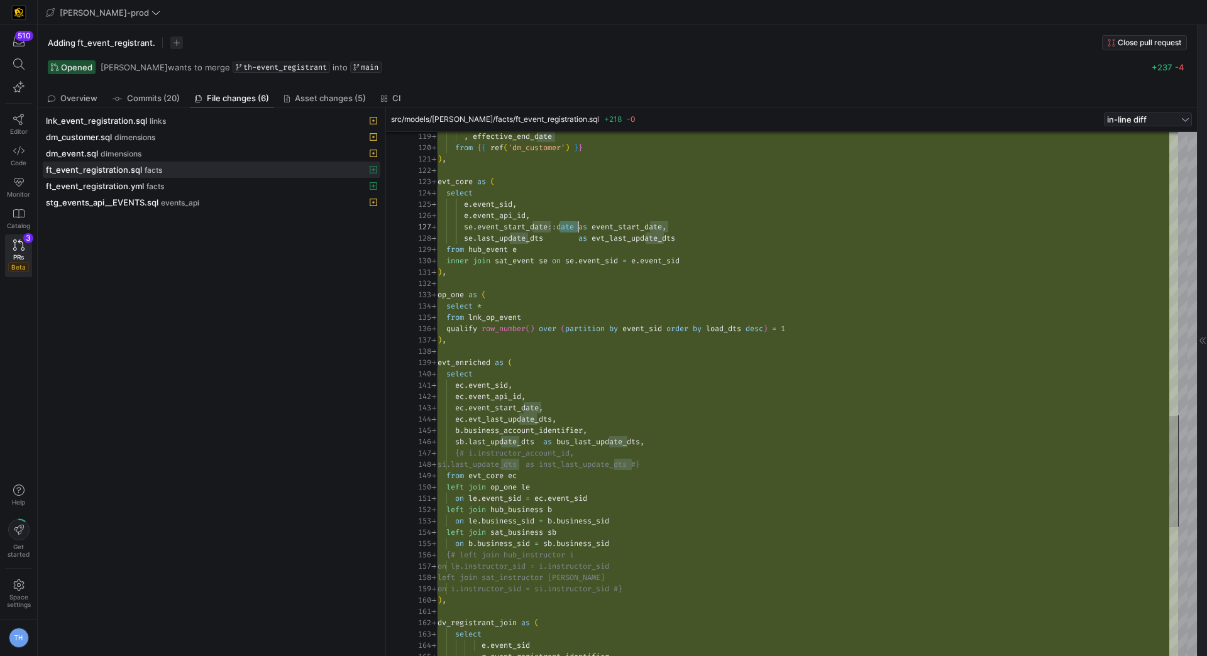
drag, startPoint x: 561, startPoint y: 226, endPoint x: 578, endPoint y: 225, distance: 17.0
click at [578, 225] on div ", effective_end_date from { { ref ( 'dm_customer' ) } } ) , evt_core as ( selec…" at bounding box center [807, 34] width 740 height 2477
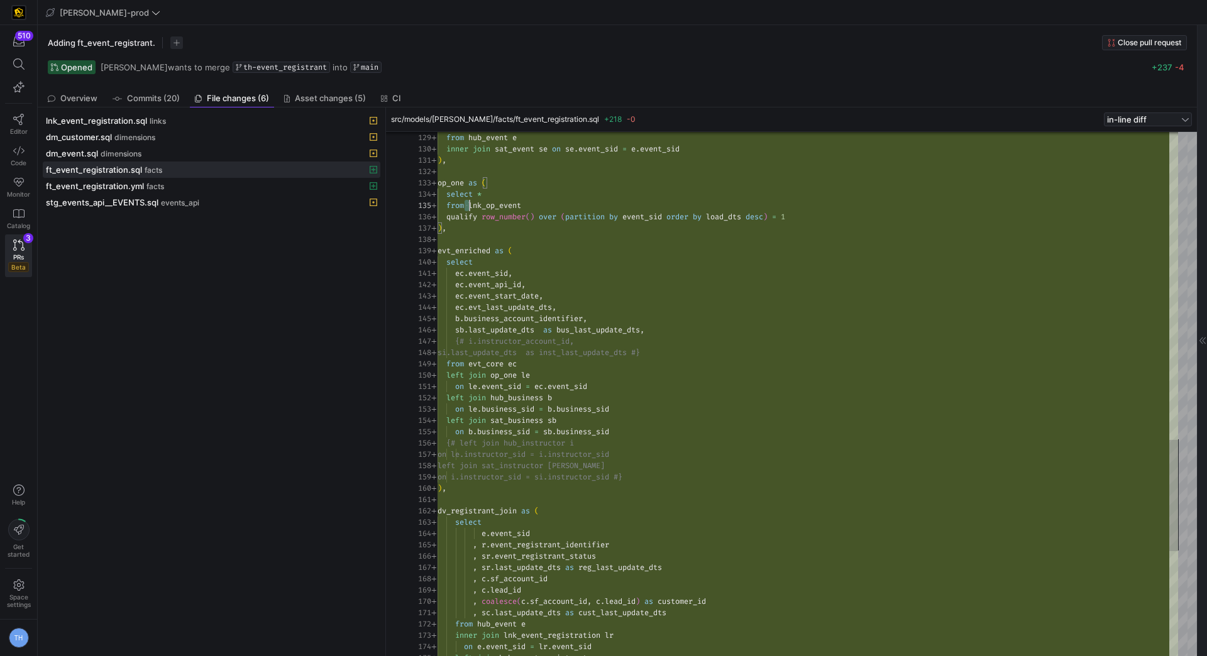
scroll to position [45, 86]
drag, startPoint x: 466, startPoint y: 202, endPoint x: 559, endPoint y: 202, distance: 93.6
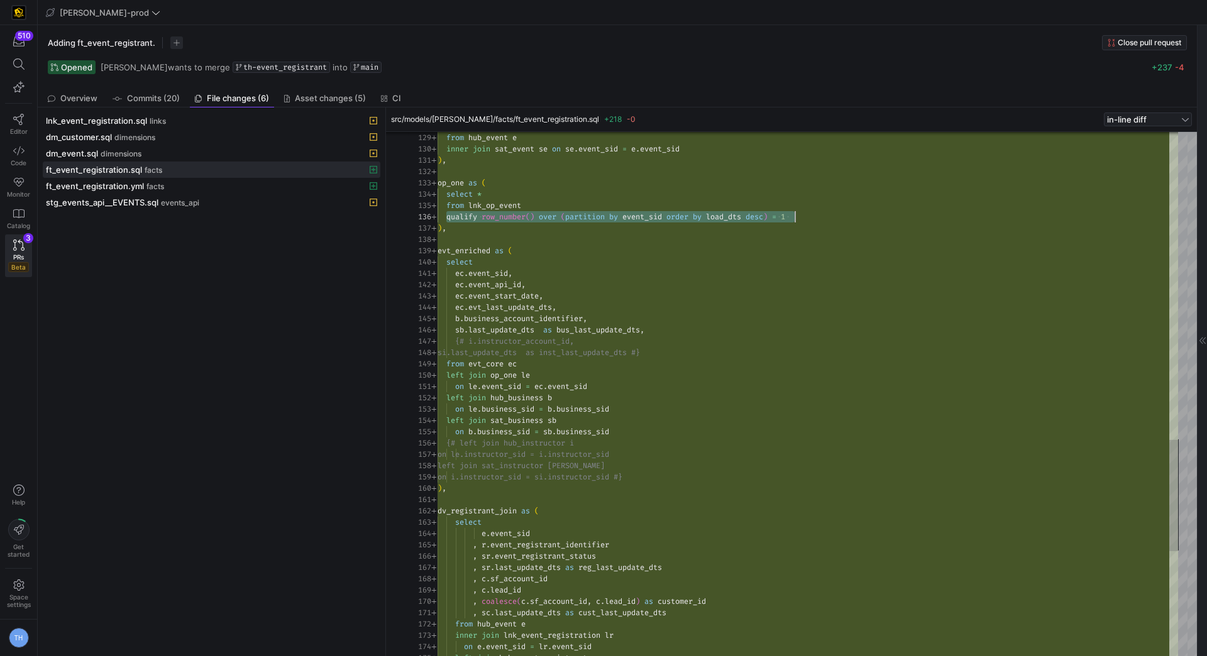
drag, startPoint x: 447, startPoint y: 215, endPoint x: 848, endPoint y: 214, distance: 401.6
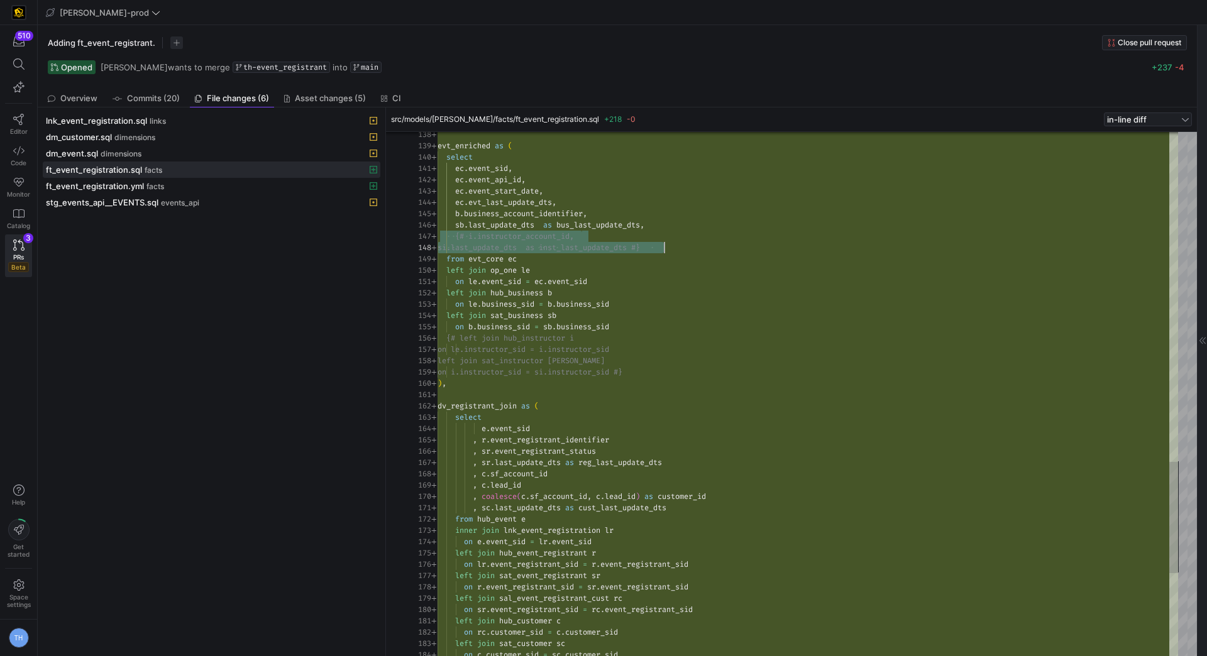
drag, startPoint x: 447, startPoint y: 238, endPoint x: 752, endPoint y: 244, distance: 304.2
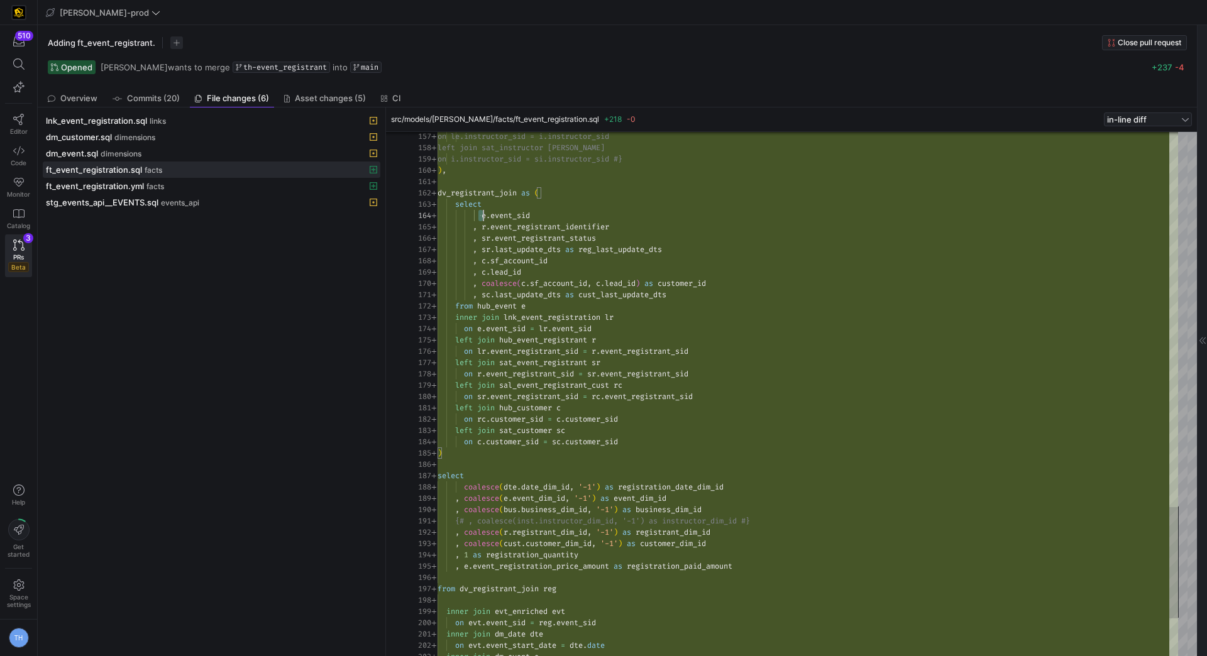
drag, startPoint x: 478, startPoint y: 211, endPoint x: 554, endPoint y: 220, distance: 75.9
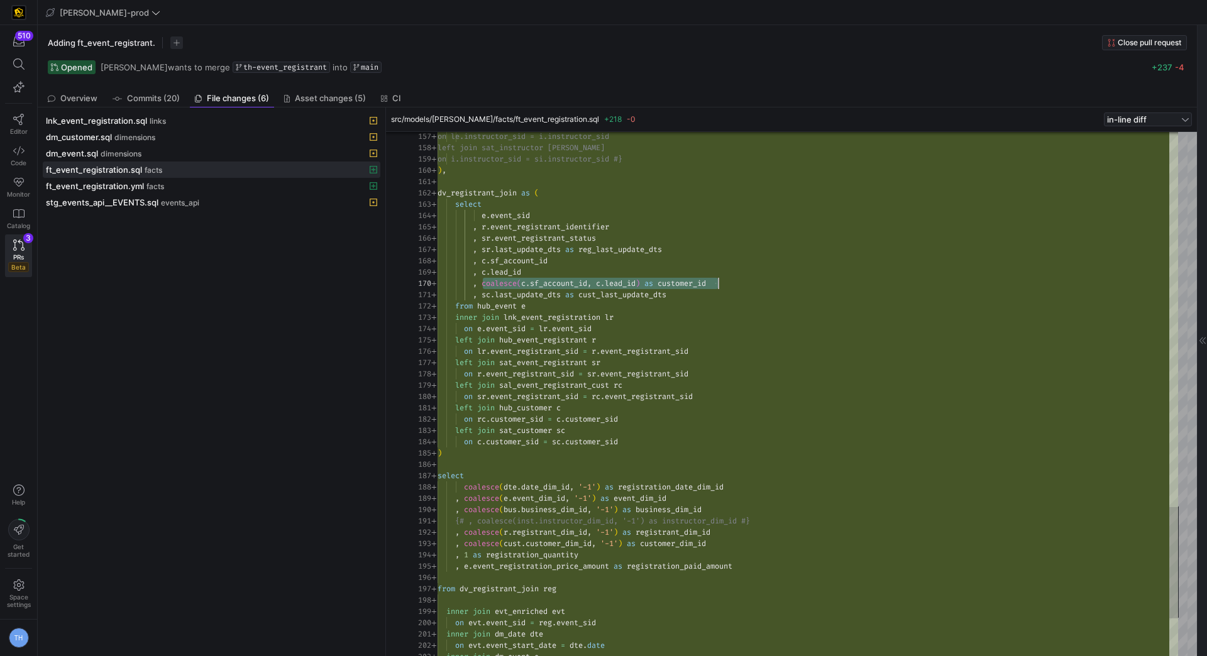
drag, startPoint x: 481, startPoint y: 285, endPoint x: 742, endPoint y: 280, distance: 260.8
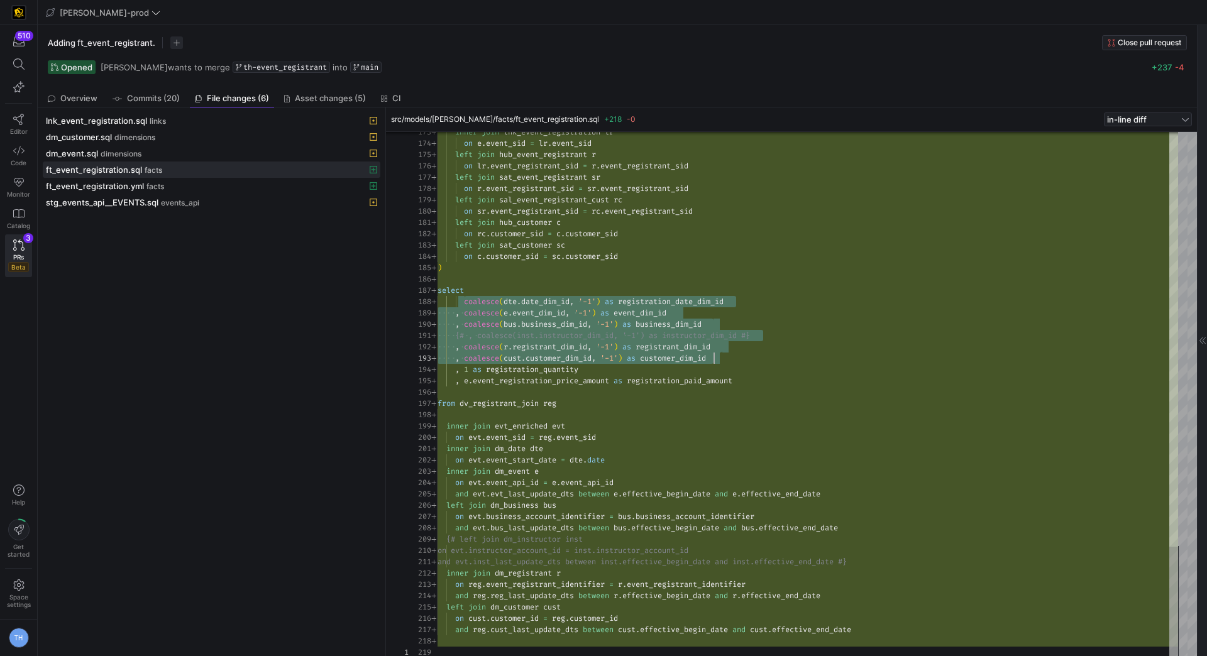
drag, startPoint x: 463, startPoint y: 300, endPoint x: 765, endPoint y: 359, distance: 308.1
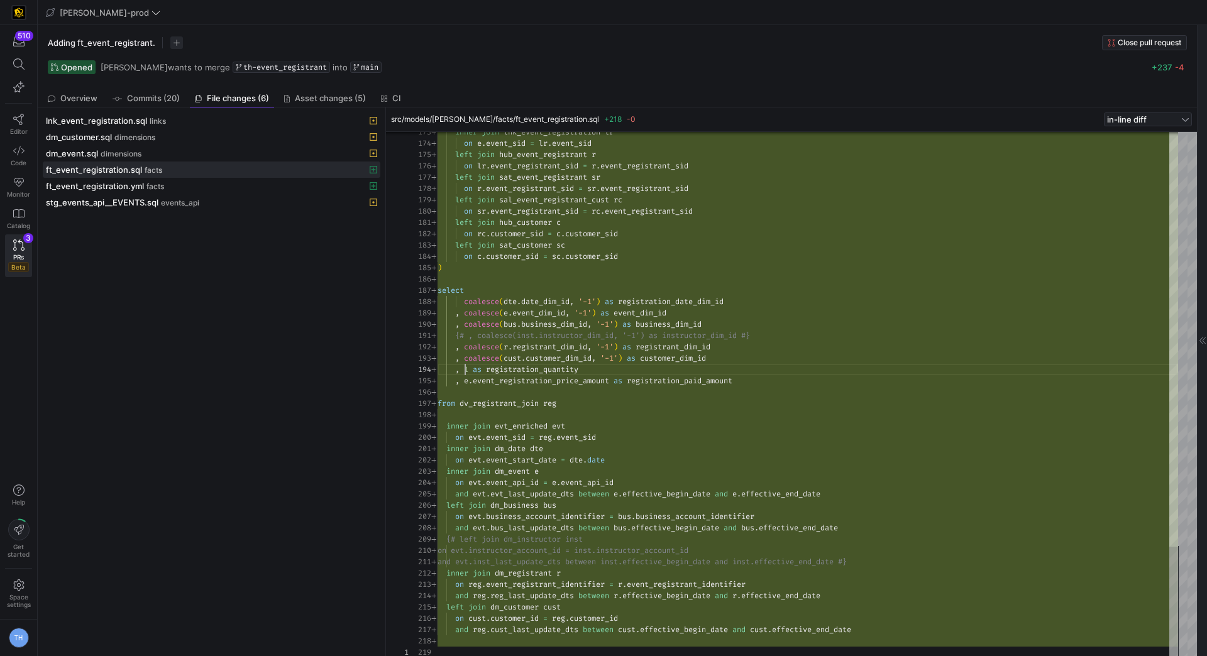
scroll to position [33, 145]
drag, startPoint x: 466, startPoint y: 368, endPoint x: 622, endPoint y: 367, distance: 156.5
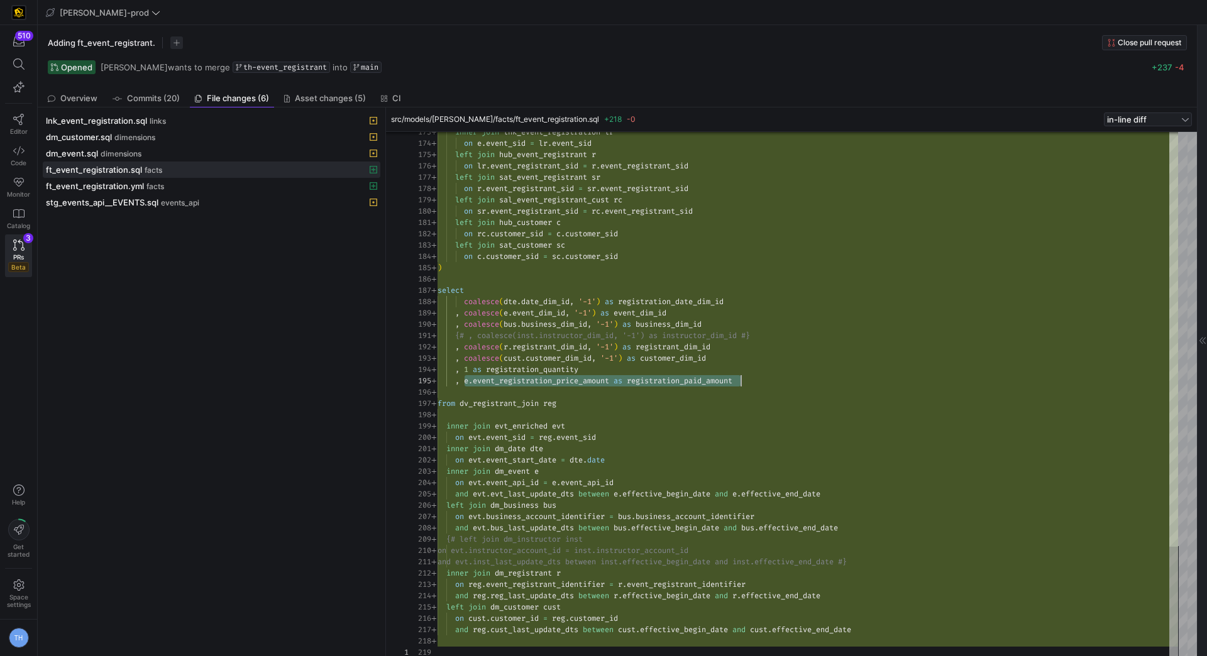
drag, startPoint x: 463, startPoint y: 380, endPoint x: 761, endPoint y: 375, distance: 297.9
drag, startPoint x: 501, startPoint y: 508, endPoint x: 549, endPoint y: 508, distance: 47.8
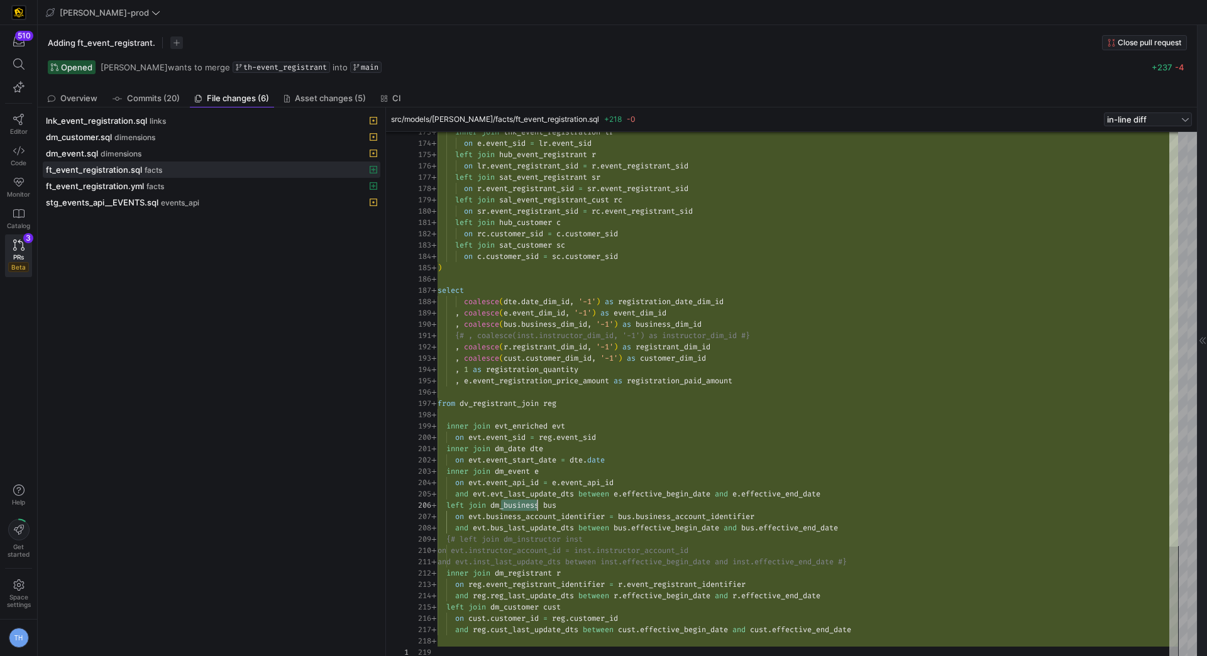
type textarea "and evt.inst_last_update_dts between inst.effective_begin_date and inst.effecti…"
drag, startPoint x: 493, startPoint y: 611, endPoint x: 544, endPoint y: 609, distance: 51.6
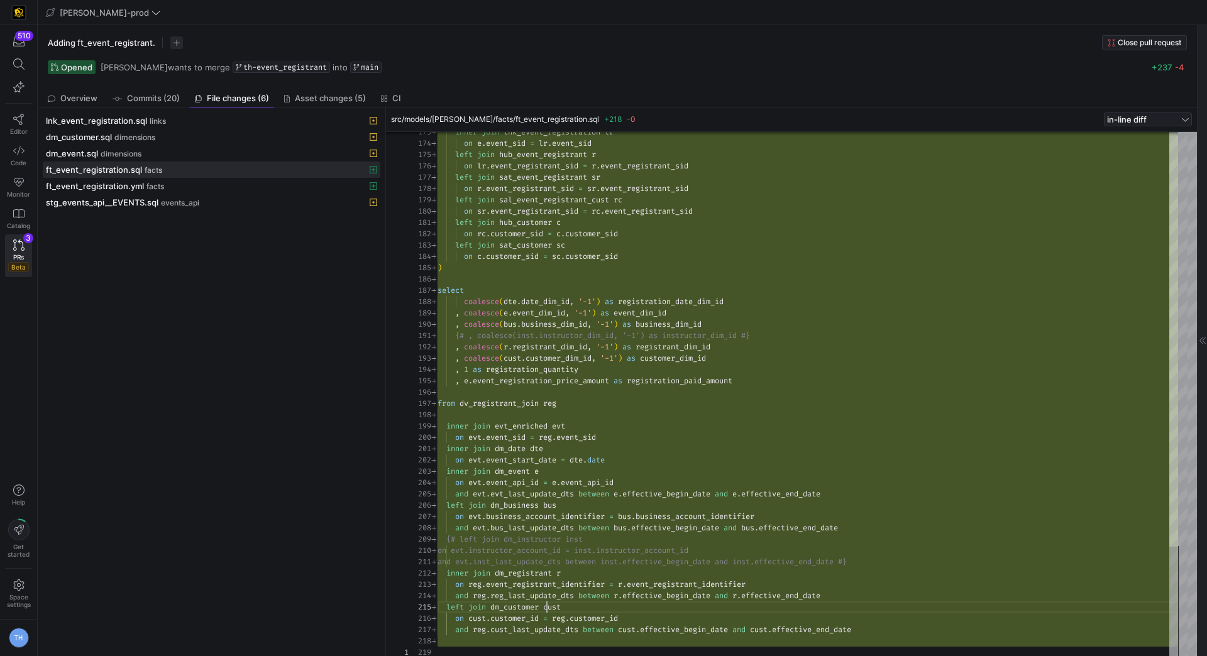
drag, startPoint x: 510, startPoint y: 605, endPoint x: 553, endPoint y: 605, distance: 42.7
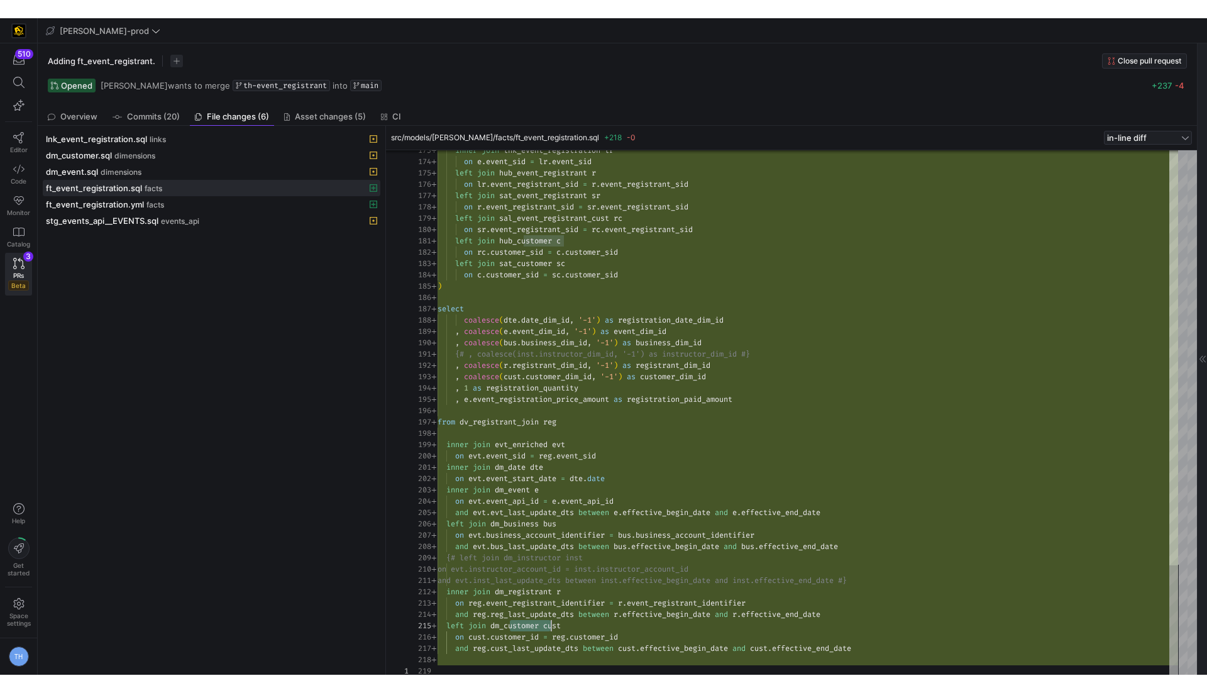
scroll to position [23, 118]
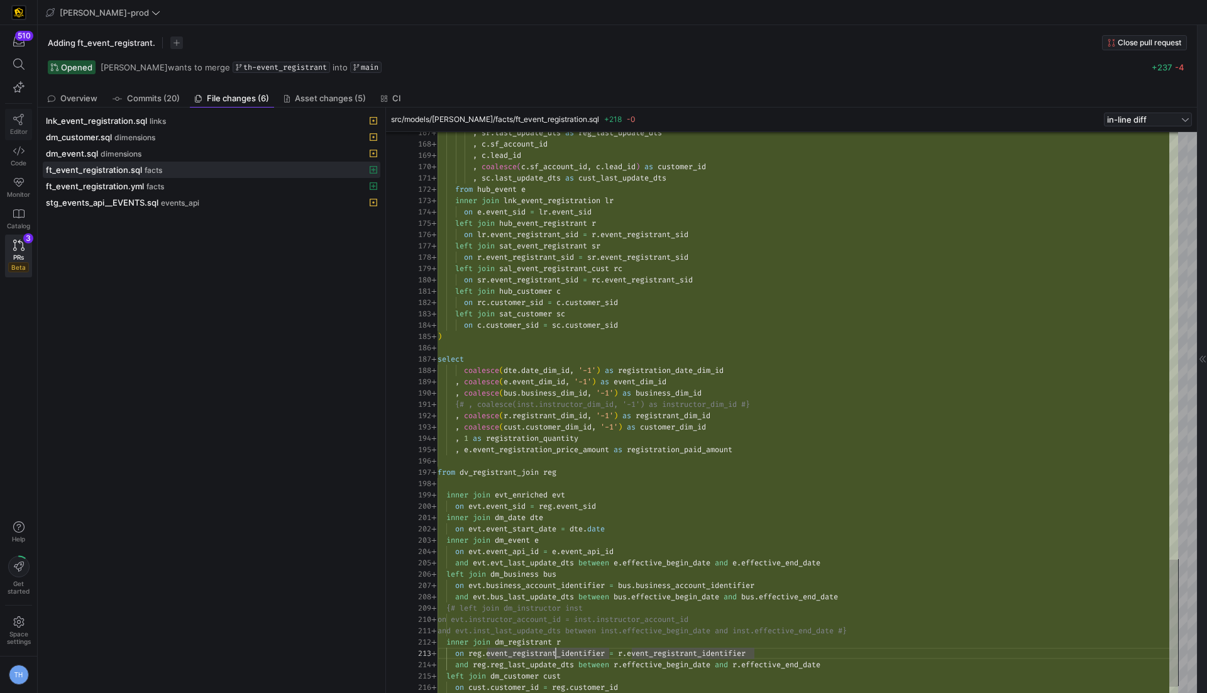
click at [20, 114] on icon at bounding box center [18, 119] width 11 height 11
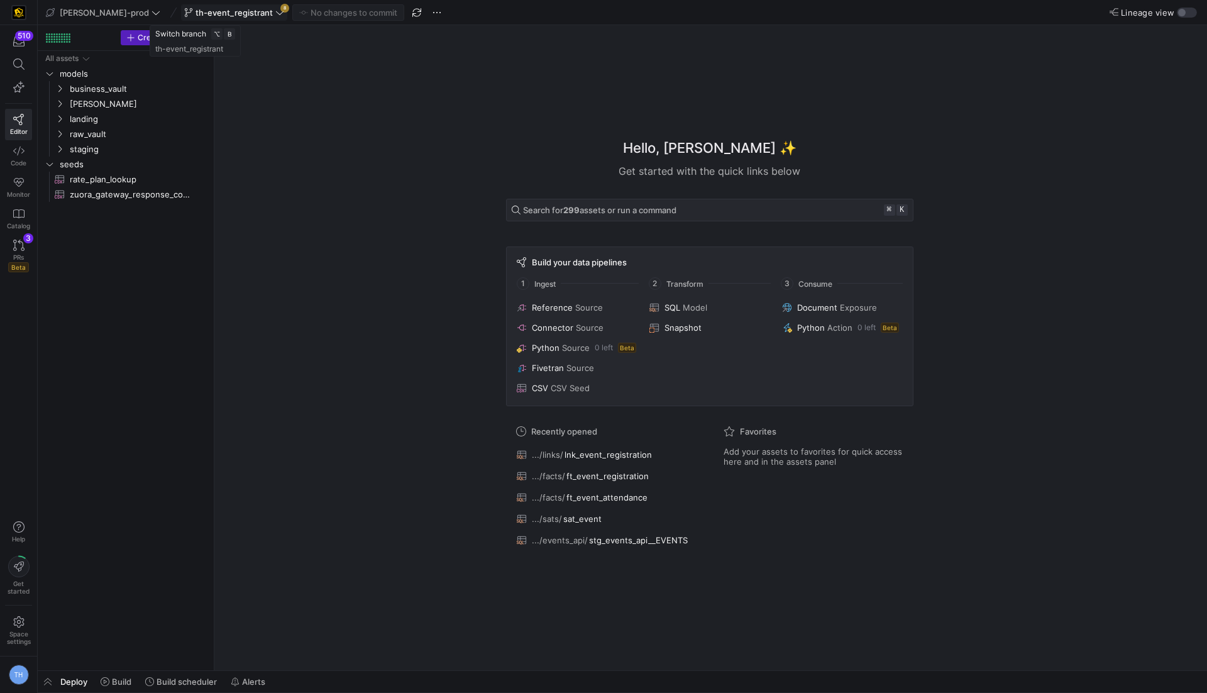
click at [234, 17] on span at bounding box center [234, 12] width 105 height 15
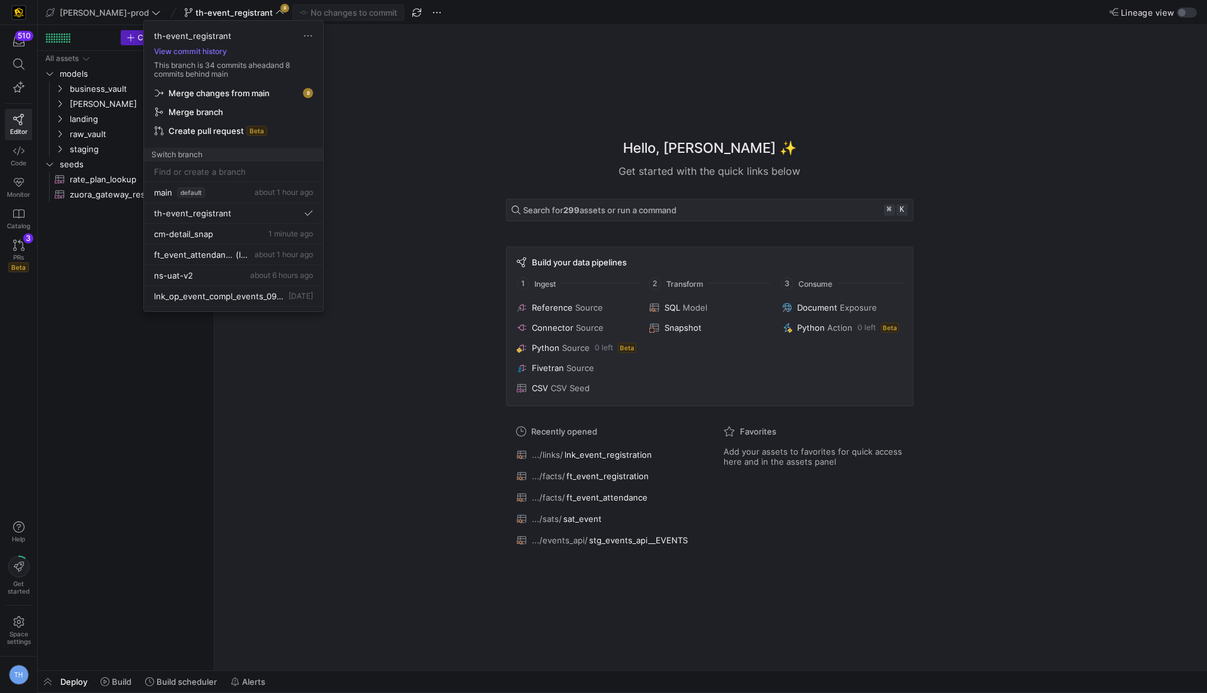
click at [270, 90] on span "Merge changes from main" at bounding box center [234, 93] width 158 height 10
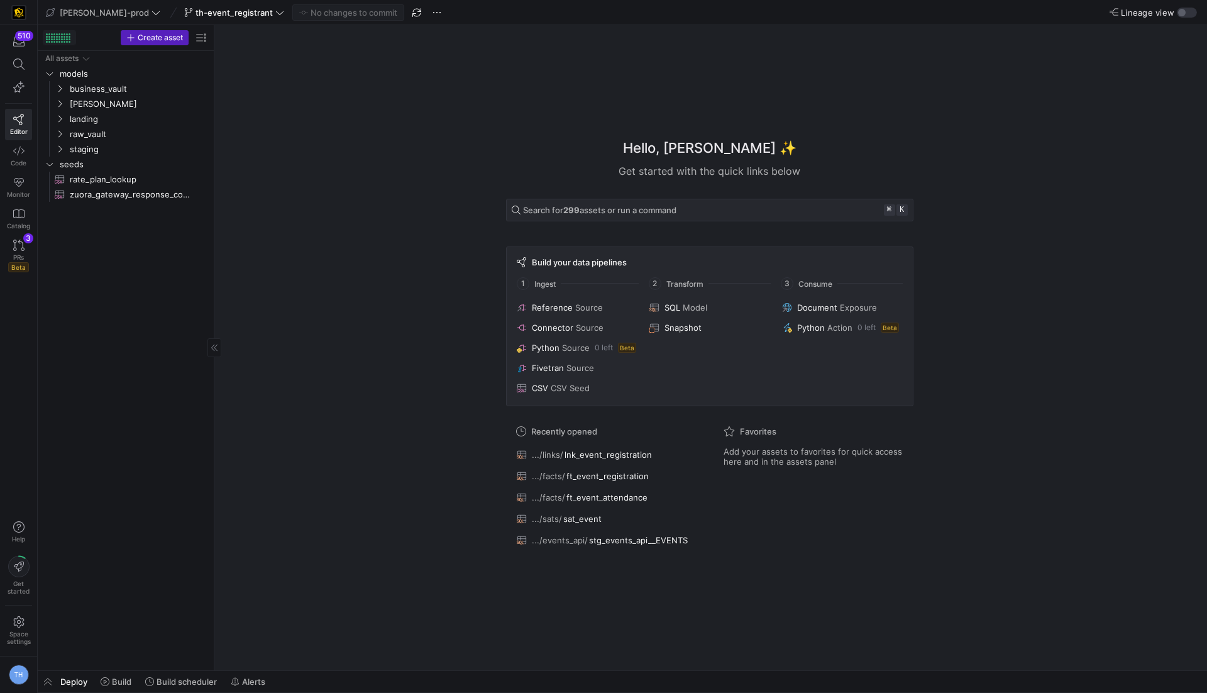
click at [58, 36] on div at bounding box center [59, 37] width 2 height 2
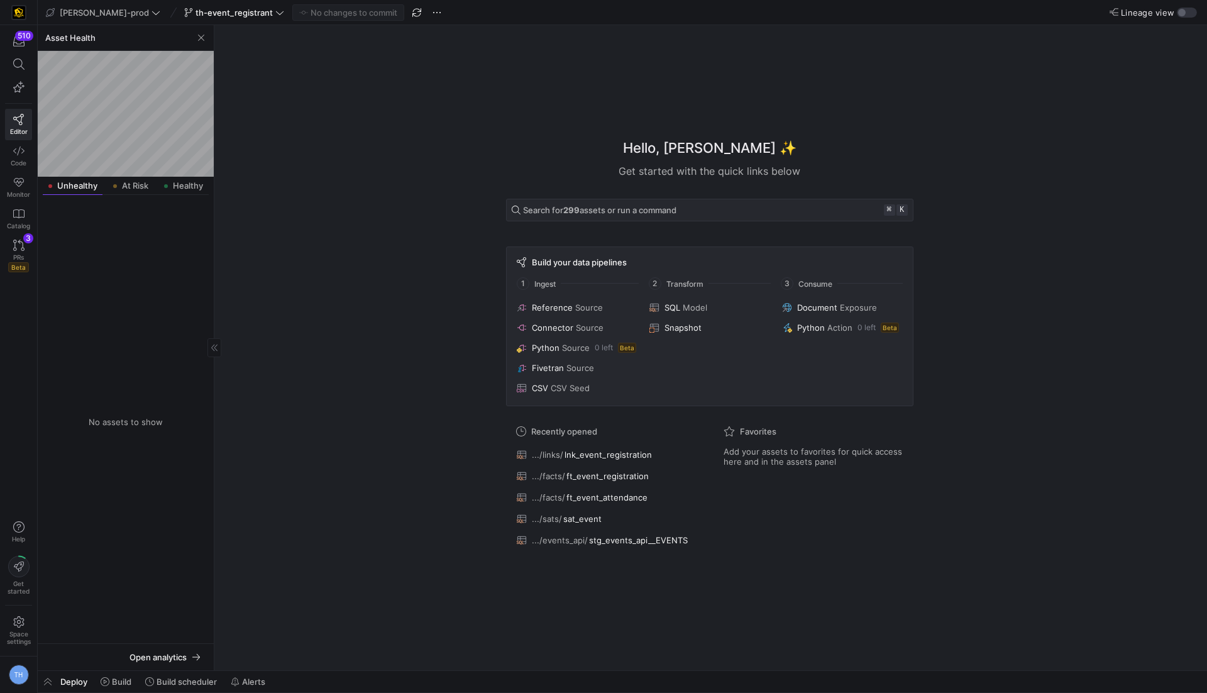
click at [383, 266] on div "Hello, Tommy ✨ Get started with the quick links below Search for 299 assets or …" at bounding box center [709, 347] width 980 height 645
click at [18, 67] on icon at bounding box center [18, 63] width 11 height 11
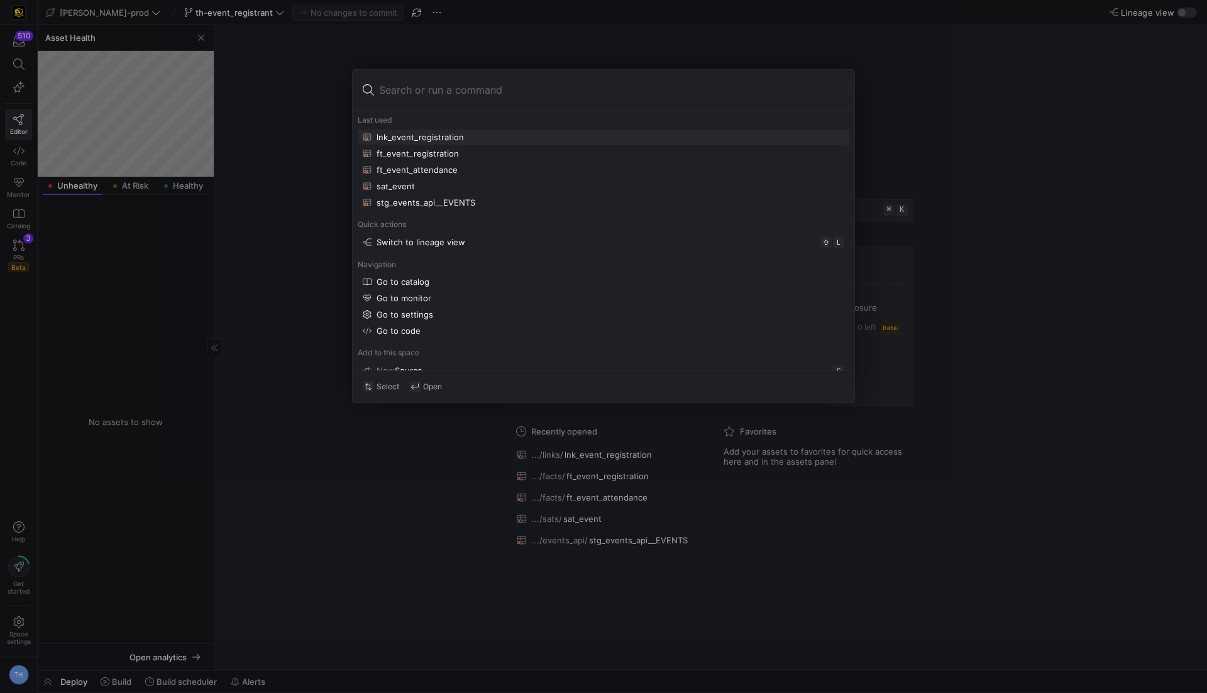
click at [413, 141] on div "lnk_event_registration" at bounding box center [419, 137] width 87 height 10
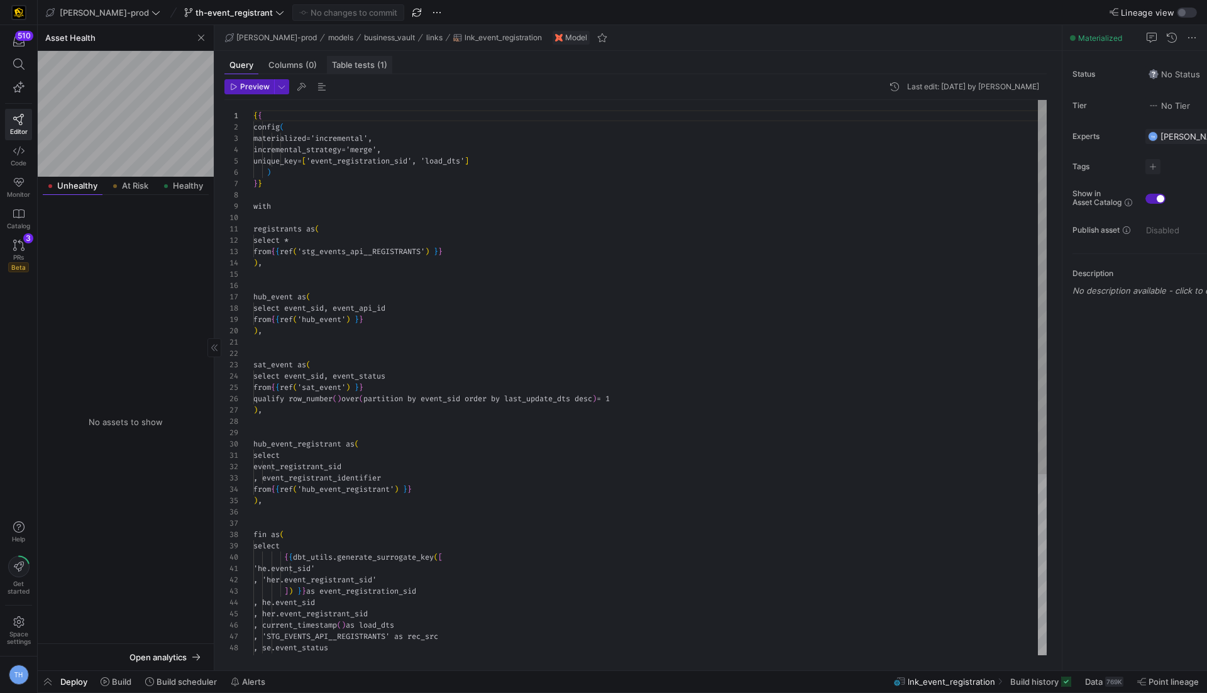
scroll to position [113, 0]
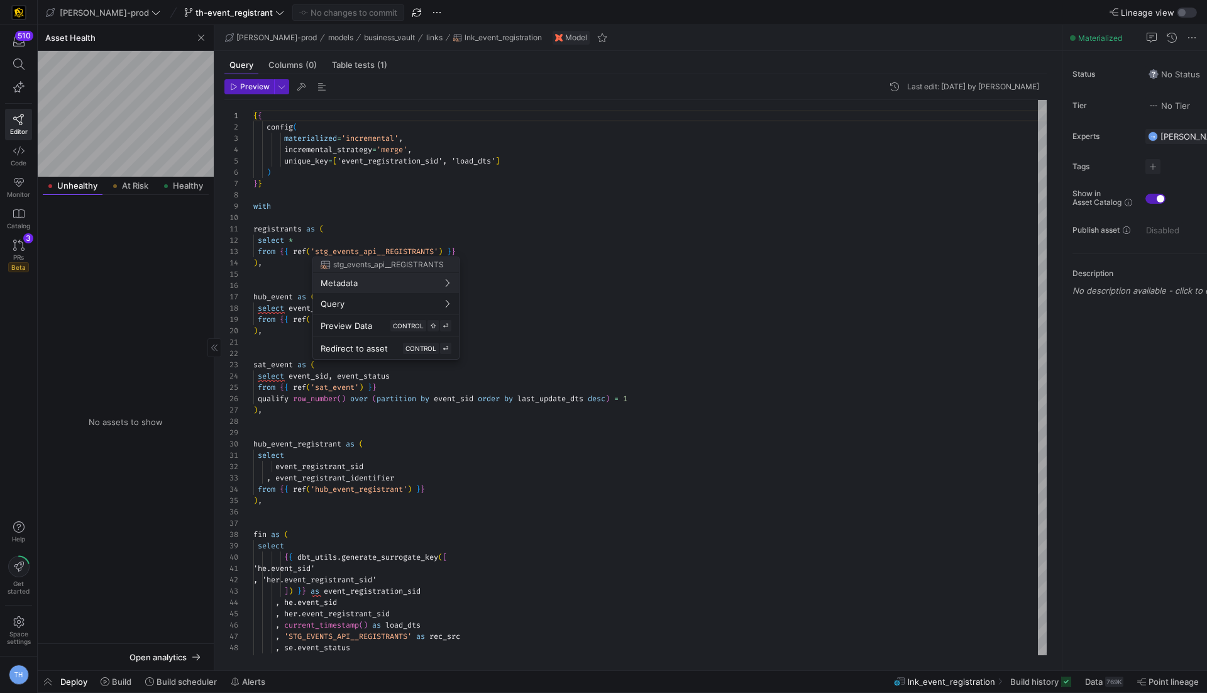
click at [399, 212] on div at bounding box center [603, 346] width 1207 height 693
click at [202, 39] on span "button" at bounding box center [201, 37] width 15 height 15
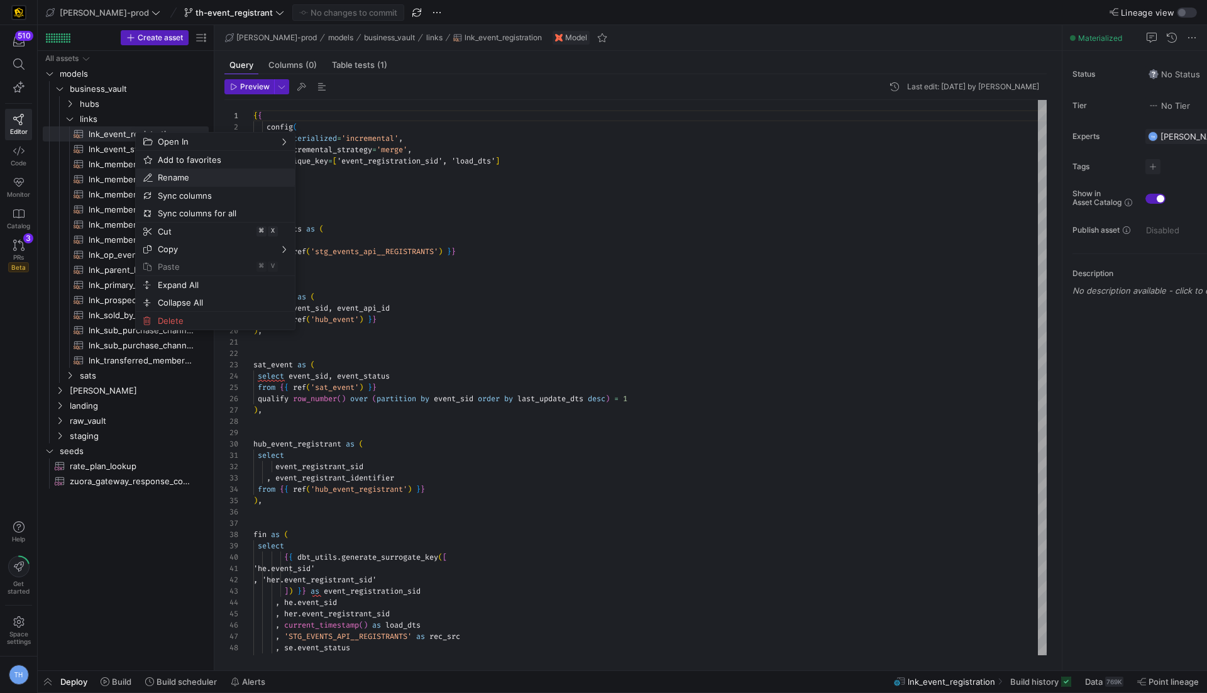
click at [177, 175] on span "Rename" at bounding box center [205, 177] width 104 height 18
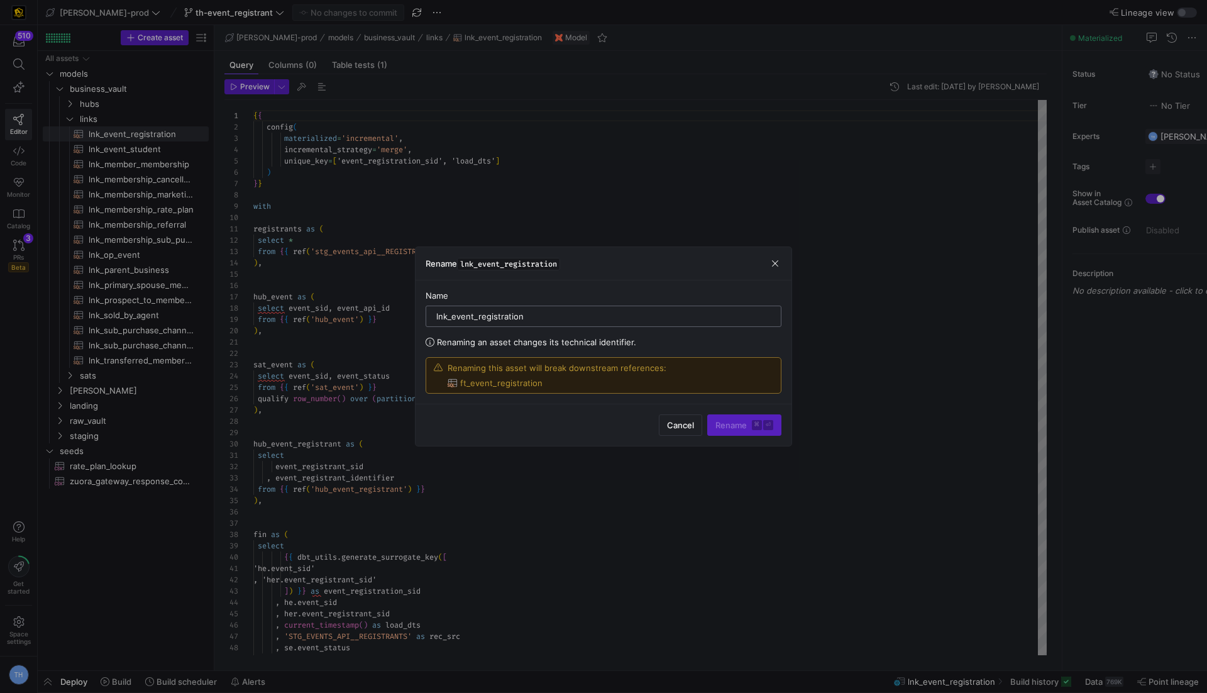
click at [561, 324] on div "lnk_event_registration" at bounding box center [603, 316] width 334 height 20
click at [561, 320] on input "lnk_event_registration" at bounding box center [603, 316] width 334 height 10
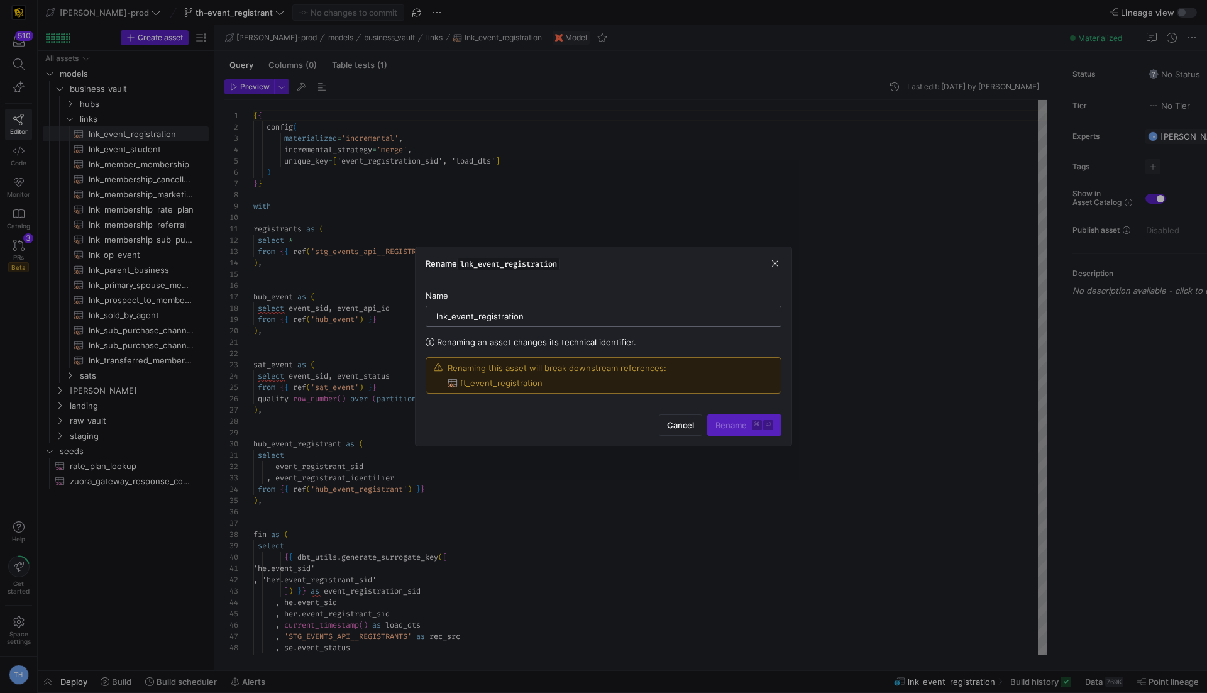
click at [561, 320] on input "lnk_event_registration" at bounding box center [603, 316] width 334 height 10
click at [777, 268] on span "button" at bounding box center [775, 263] width 13 height 13
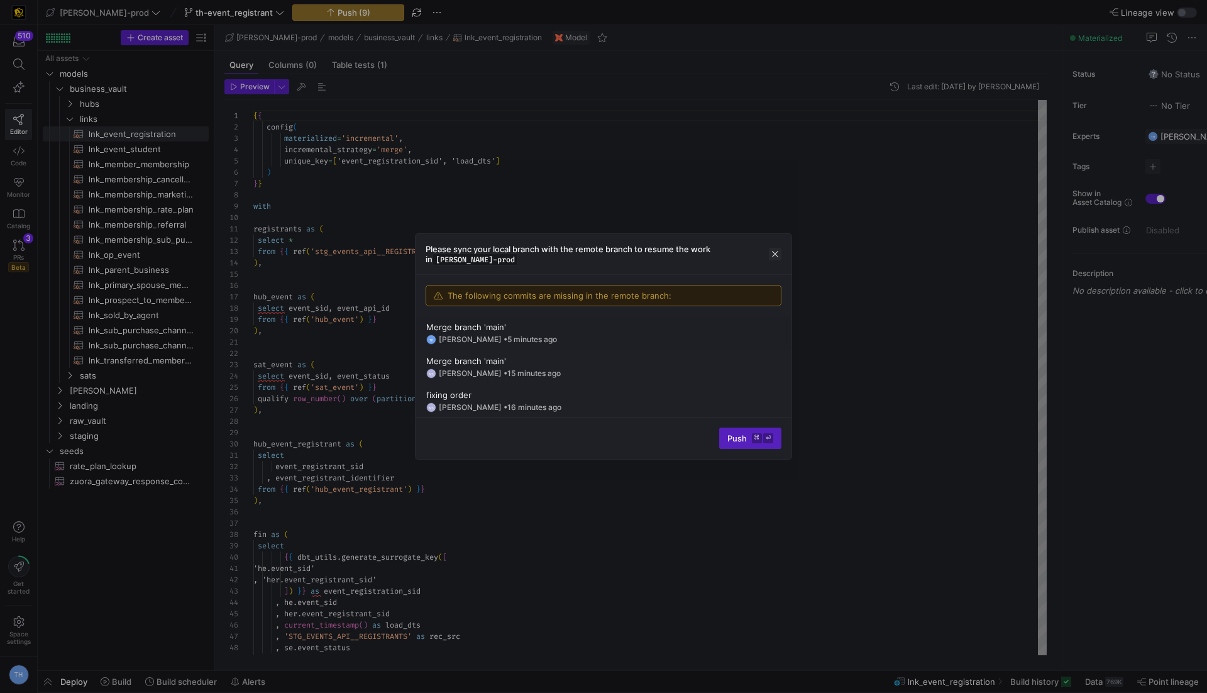
click at [775, 256] on span "button" at bounding box center [775, 254] width 13 height 13
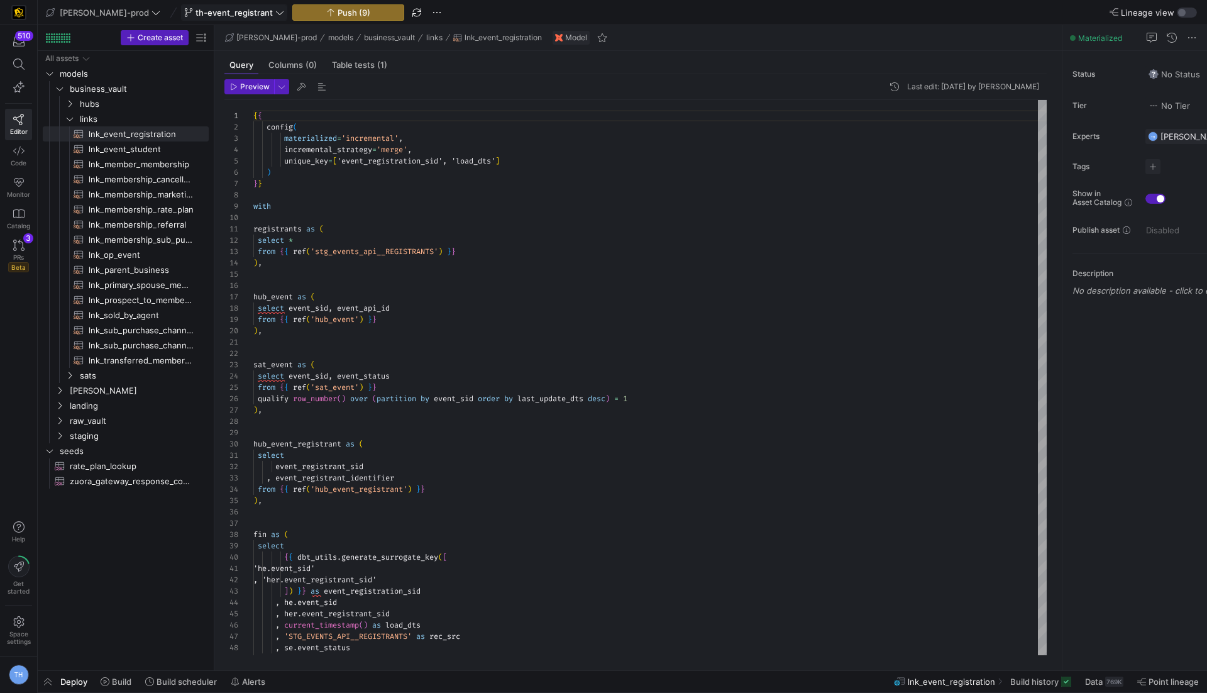
click at [218, 13] on span "th-event_registrant" at bounding box center [233, 13] width 77 height 10
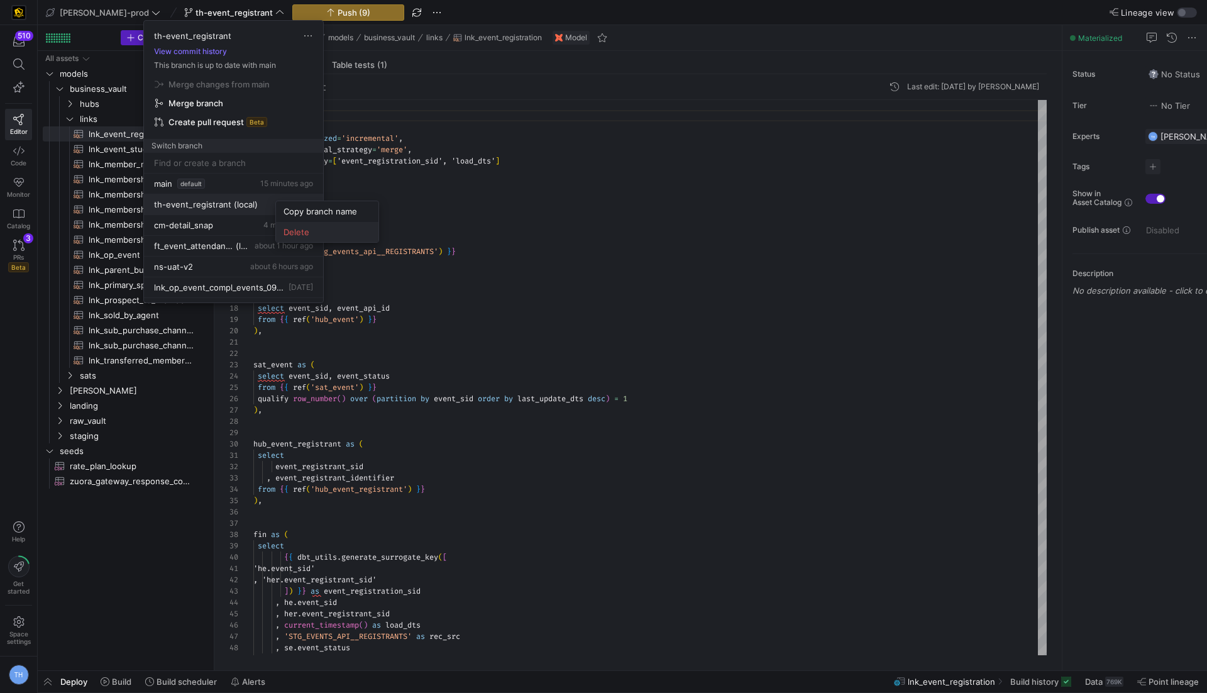
click at [300, 228] on span "Delete" at bounding box center [326, 232] width 87 height 10
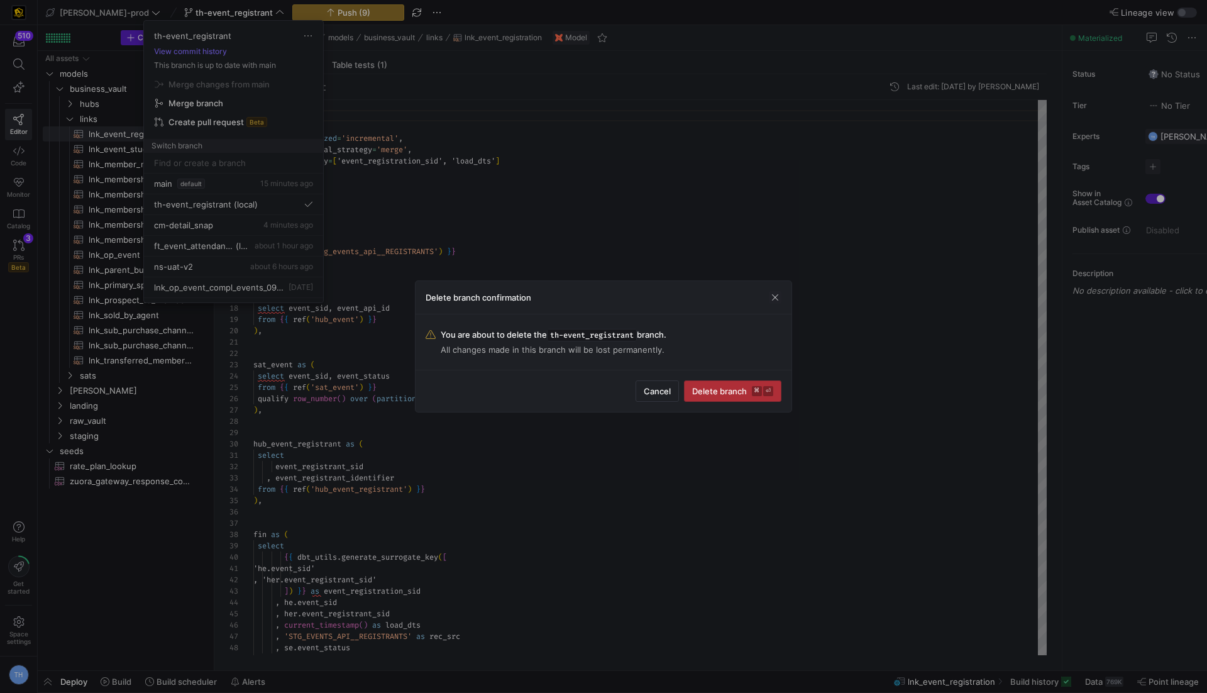
click at [748, 382] on span "submit" at bounding box center [732, 391] width 96 height 20
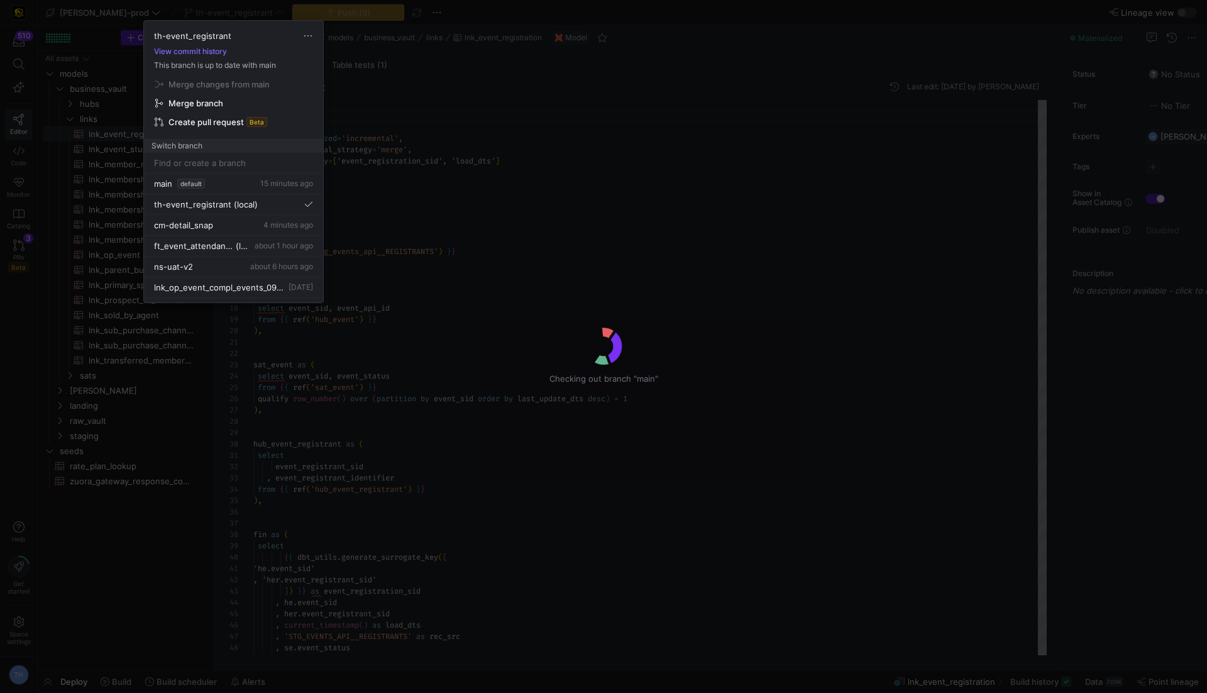
click at [510, 207] on div at bounding box center [603, 346] width 1207 height 693
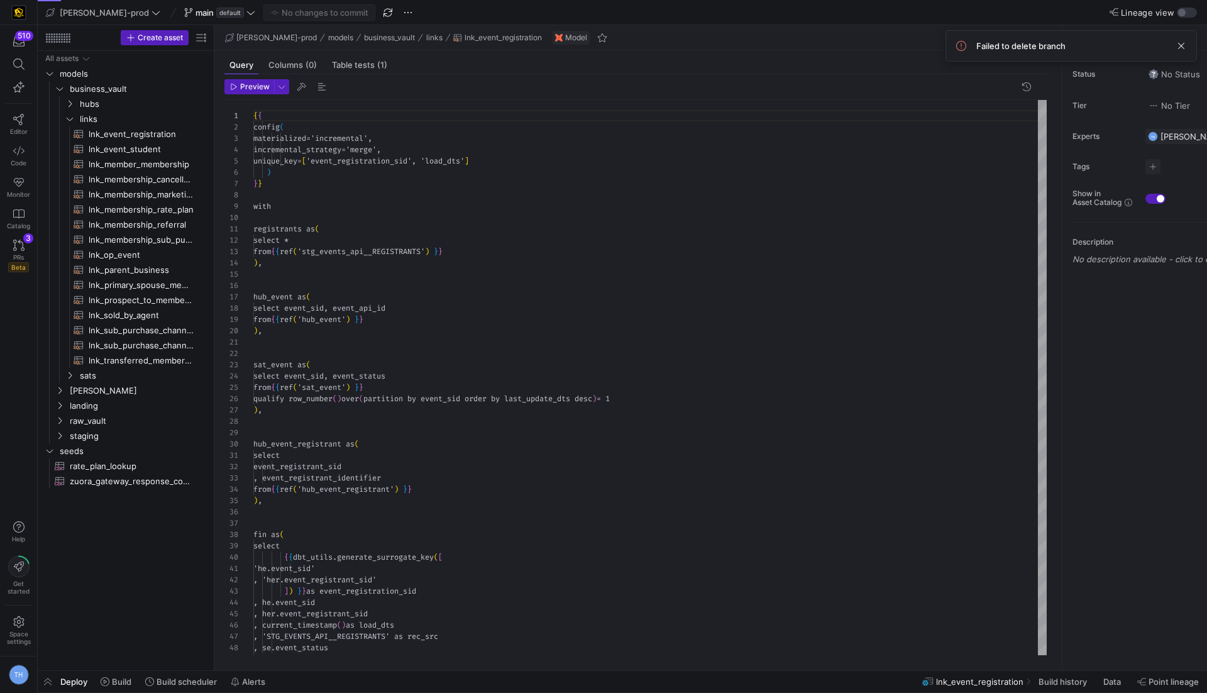
scroll to position [113, 0]
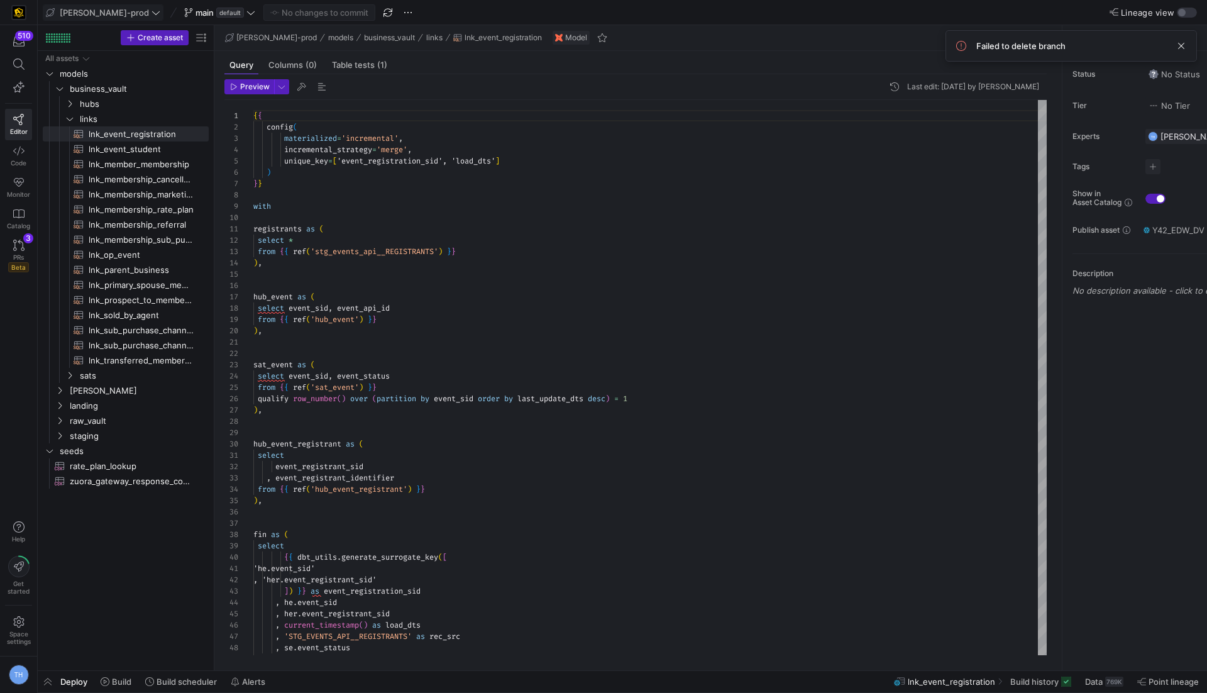
click at [94, 14] on span "[PERSON_NAME]-prod" at bounding box center [104, 13] width 89 height 10
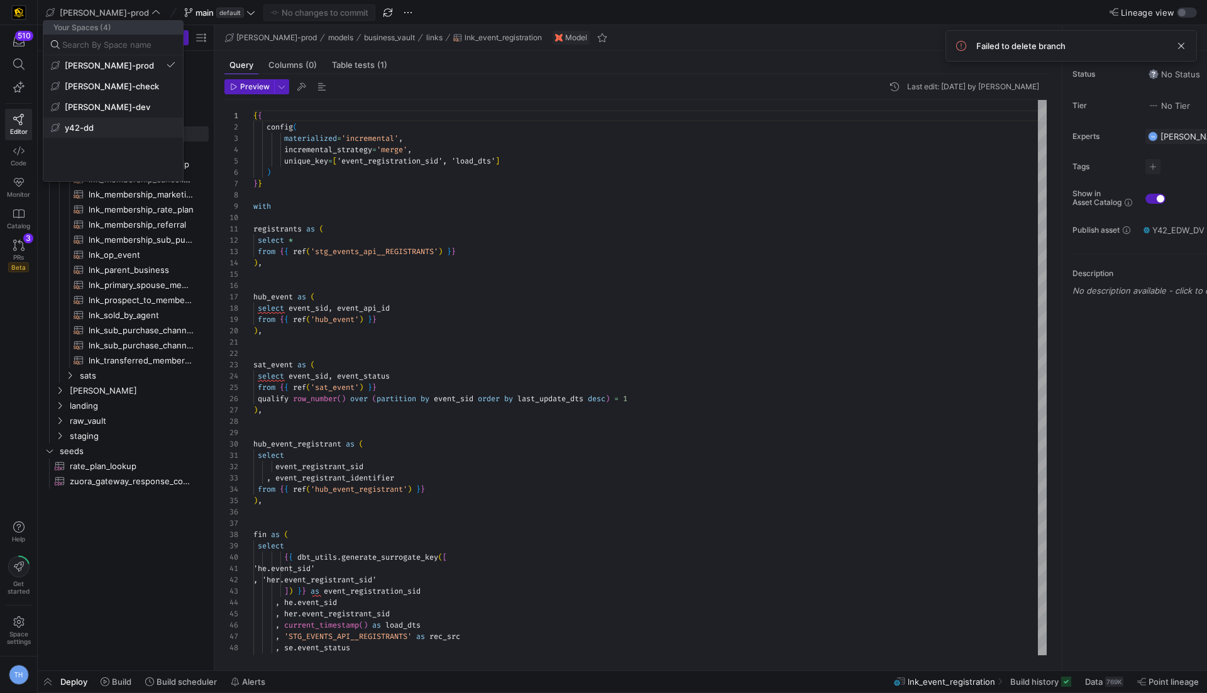
click at [102, 123] on span "y42-dd" at bounding box center [113, 128] width 124 height 10
